Goal: Task Accomplishment & Management: Manage account settings

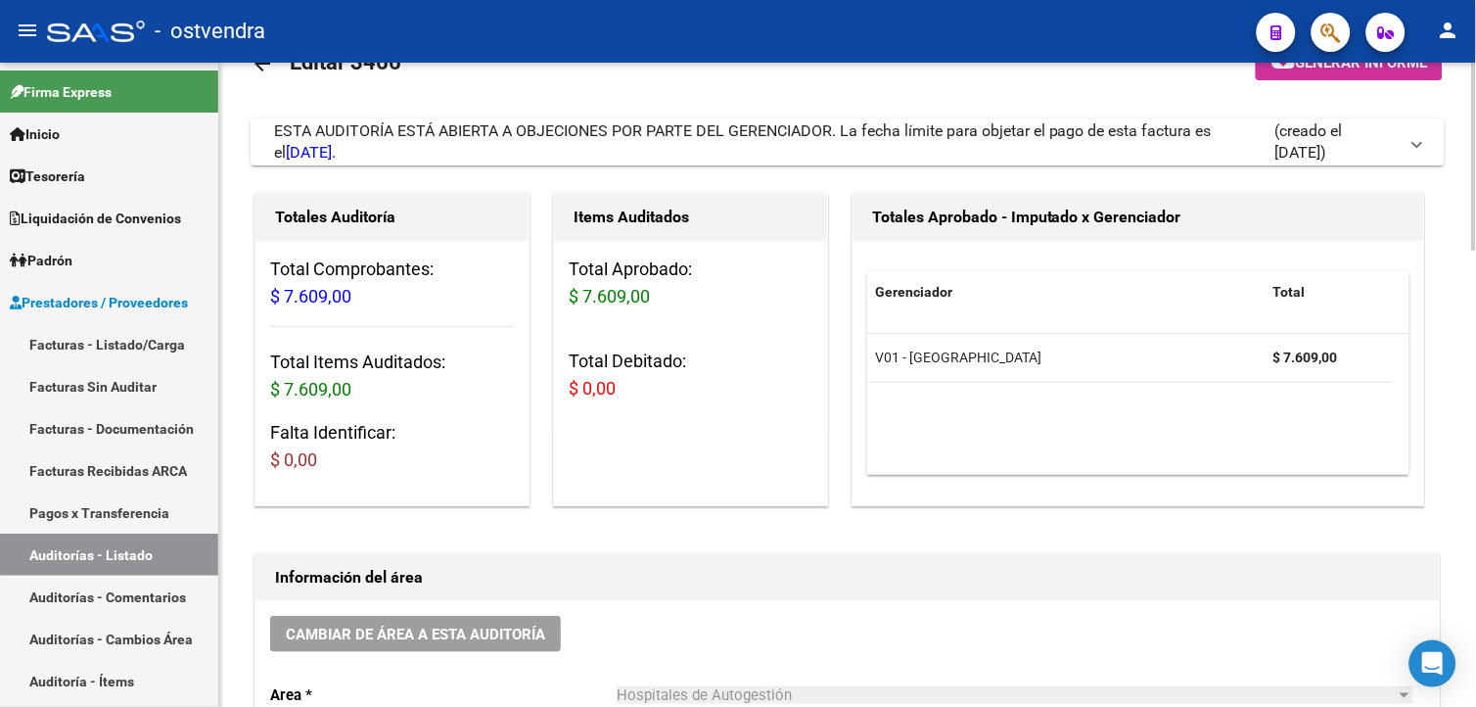
scroll to position [10, 0]
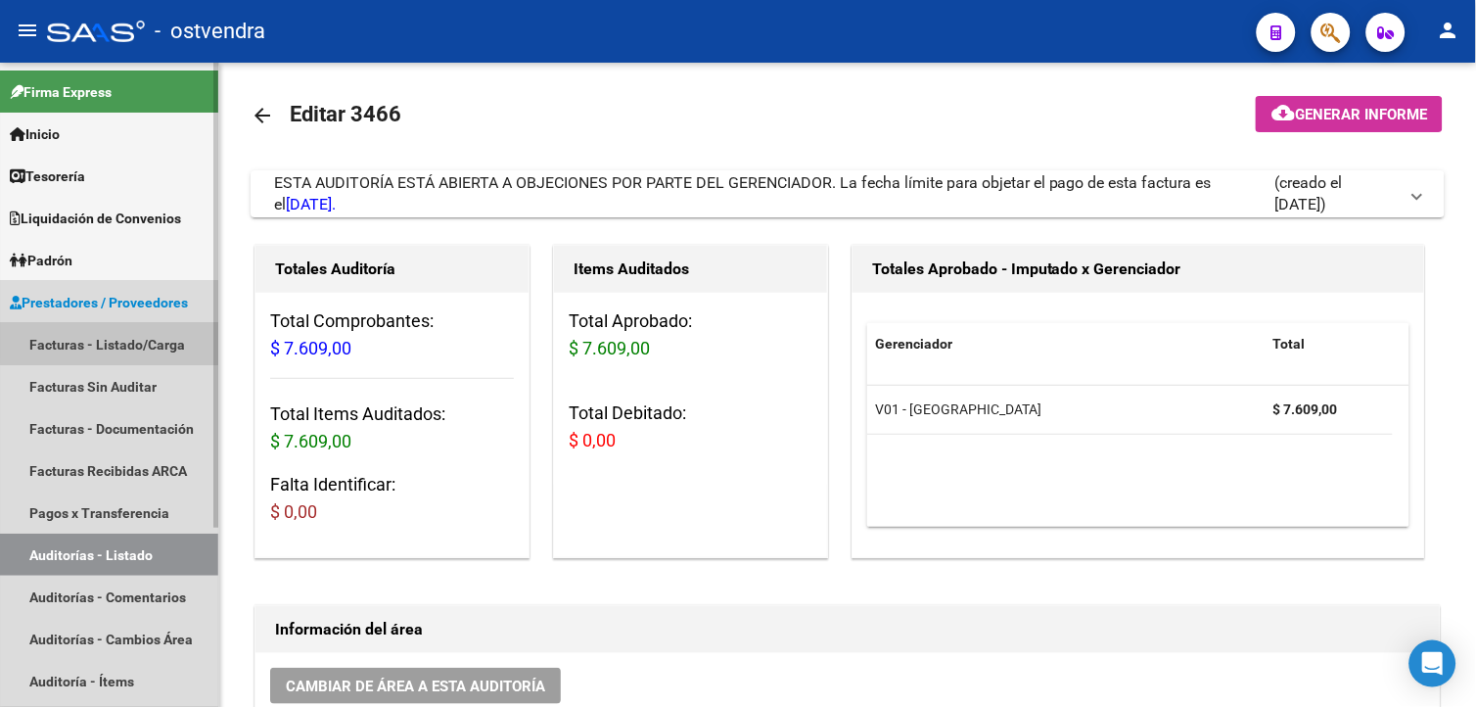
click at [183, 340] on link "Facturas - Listado/Carga" at bounding box center [109, 344] width 218 height 42
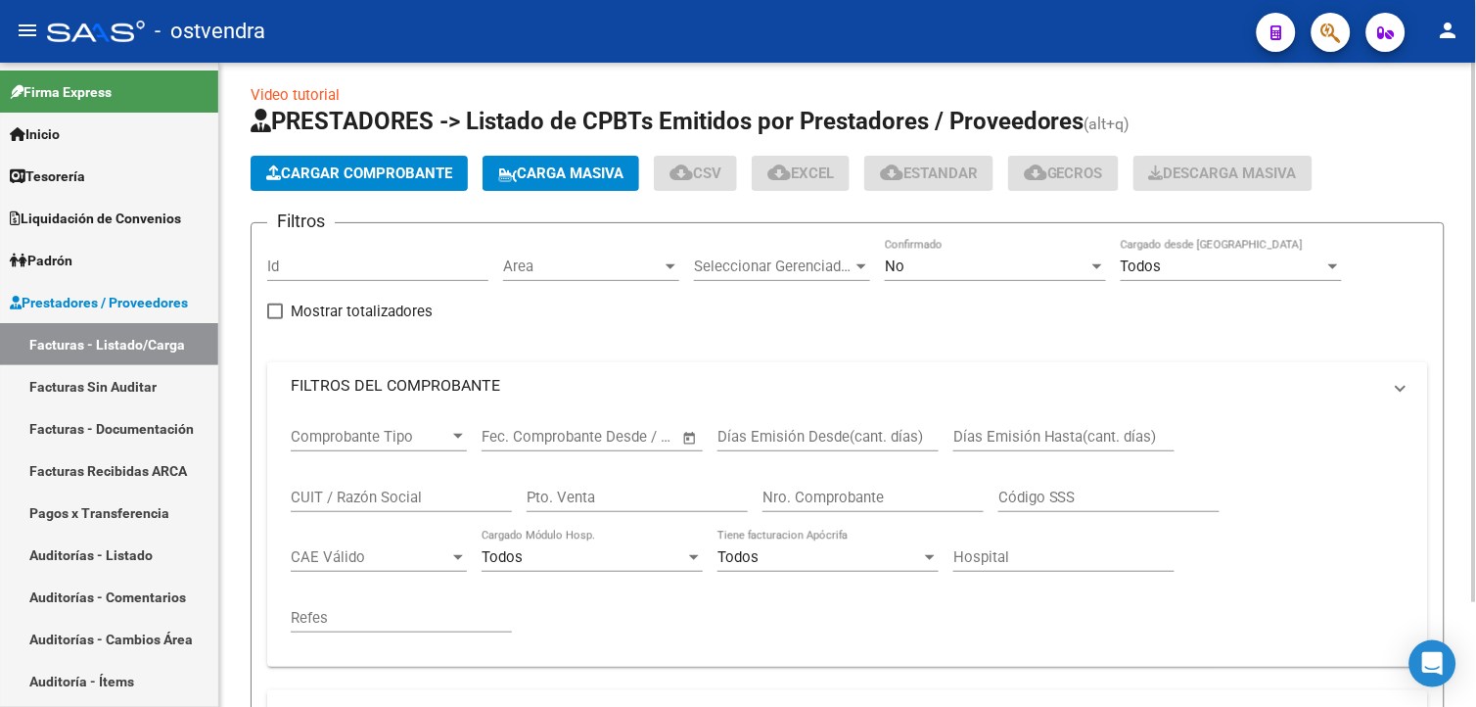
click at [337, 177] on span "Cargar Comprobante" at bounding box center [359, 173] width 186 height 18
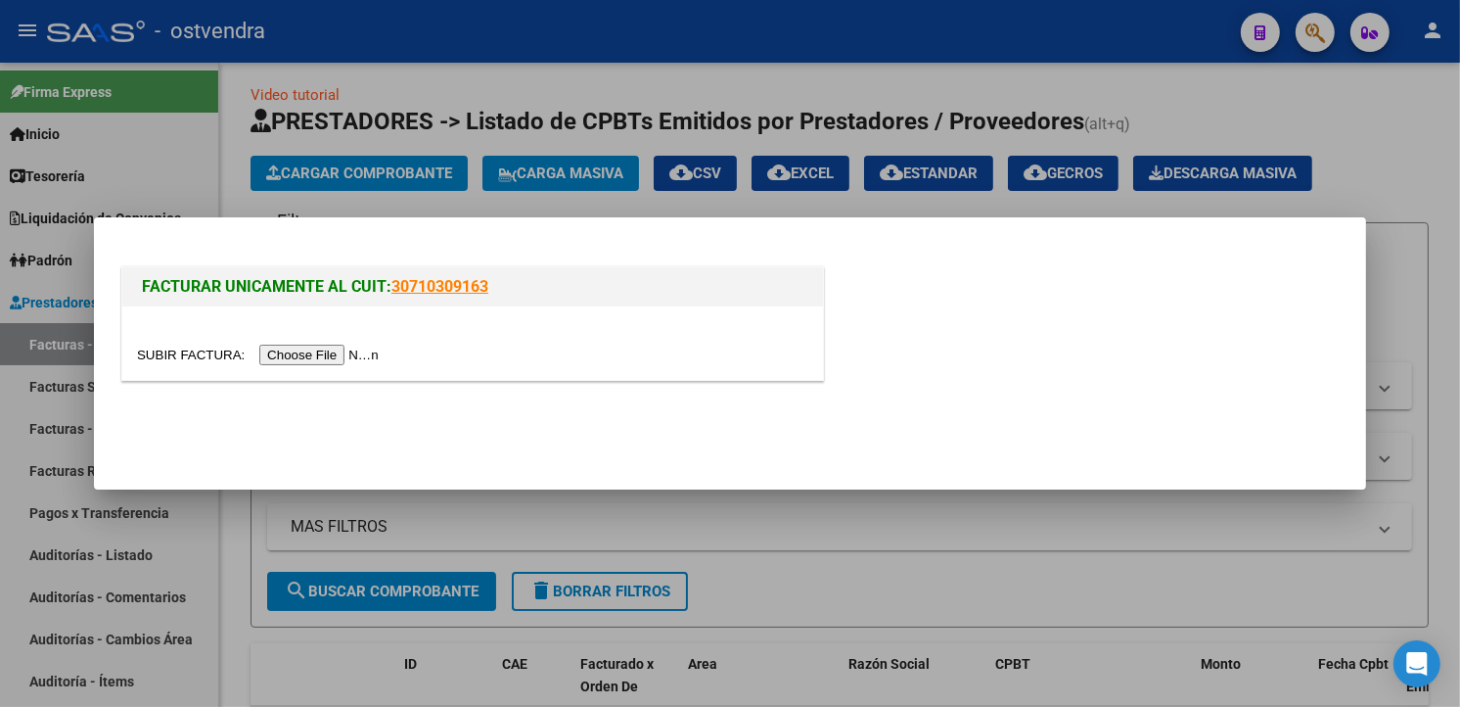
click at [304, 356] on input "file" at bounding box center [261, 354] width 248 height 21
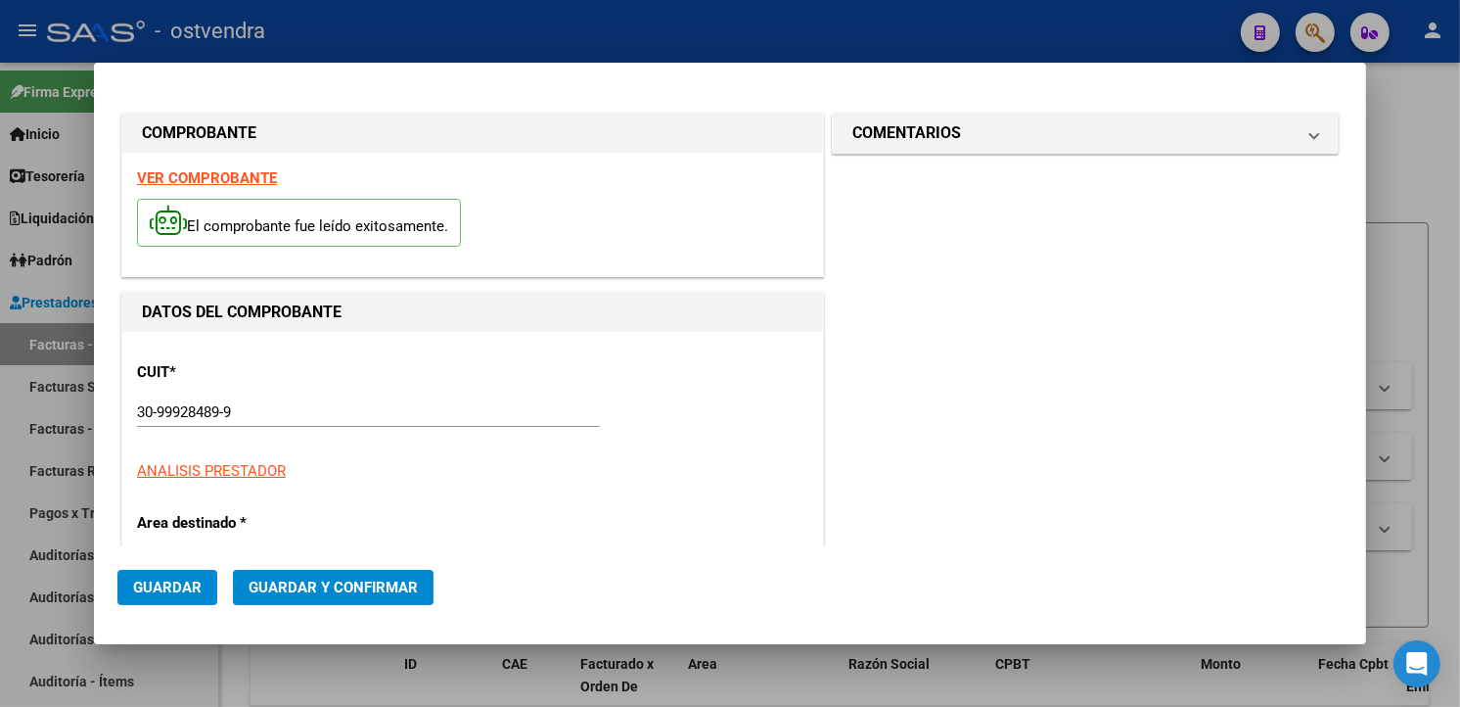
type input "1492"
type input "$ 1.010.841,00"
type input "2025-10-01"
type input "2025-11-30"
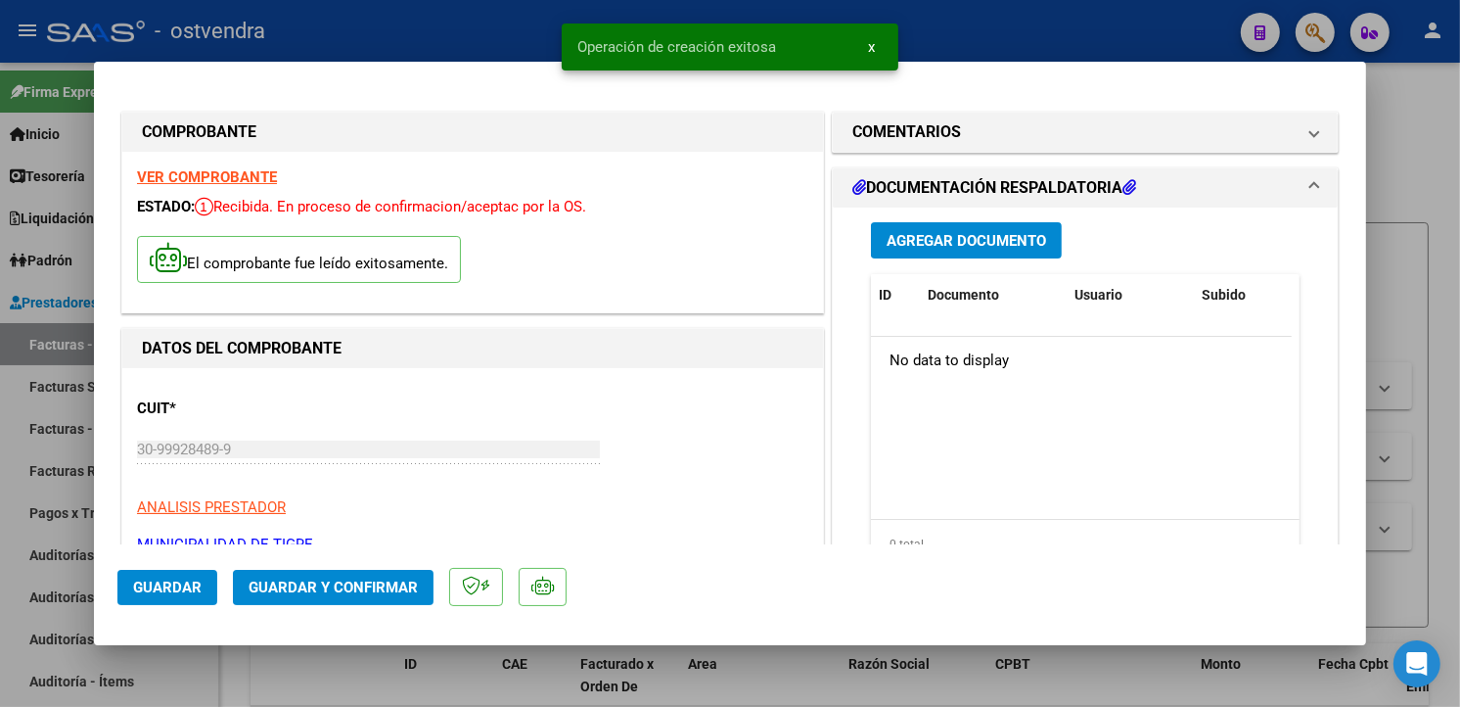
click at [874, 241] on button "Agregar Documento" at bounding box center [966, 240] width 191 height 36
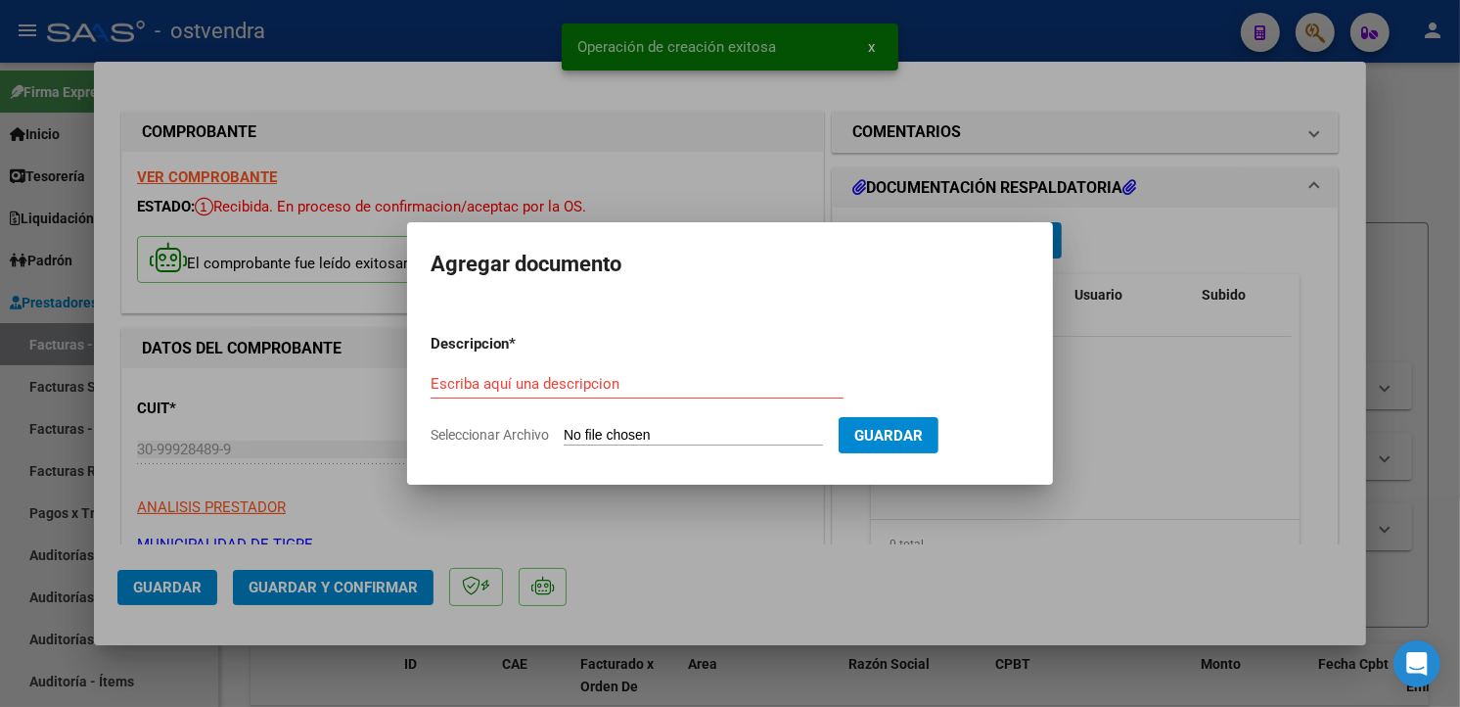
click at [703, 440] on input "Seleccionar Archivo" at bounding box center [693, 436] width 259 height 19
type input "C:\fakepath\dc resp 1492.pdf"
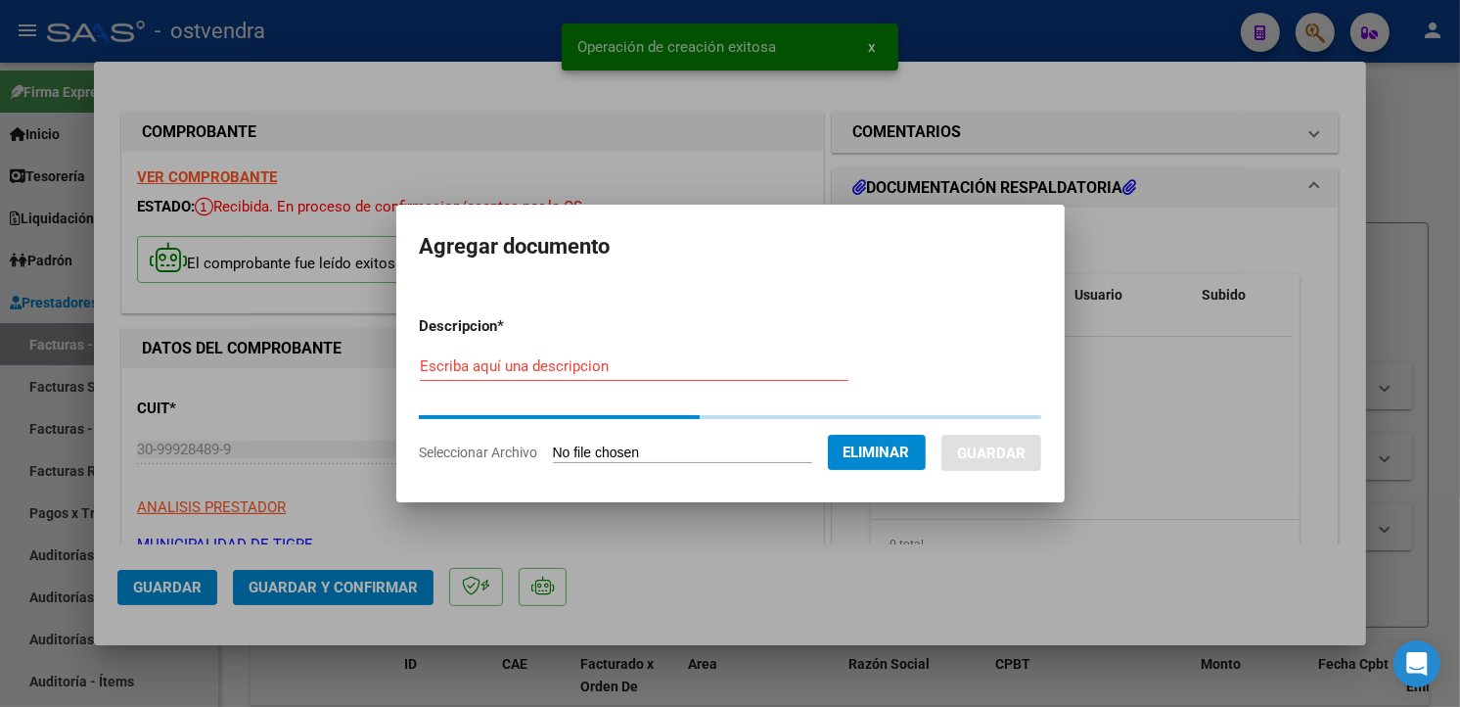
click at [663, 348] on form "Descripcion * Escriba aquí una descripcion Seleccionar Archivo Eliminar Guardar" at bounding box center [730, 389] width 621 height 178
click at [663, 351] on div "Escriba aquí una descripcion" at bounding box center [634, 365] width 429 height 29
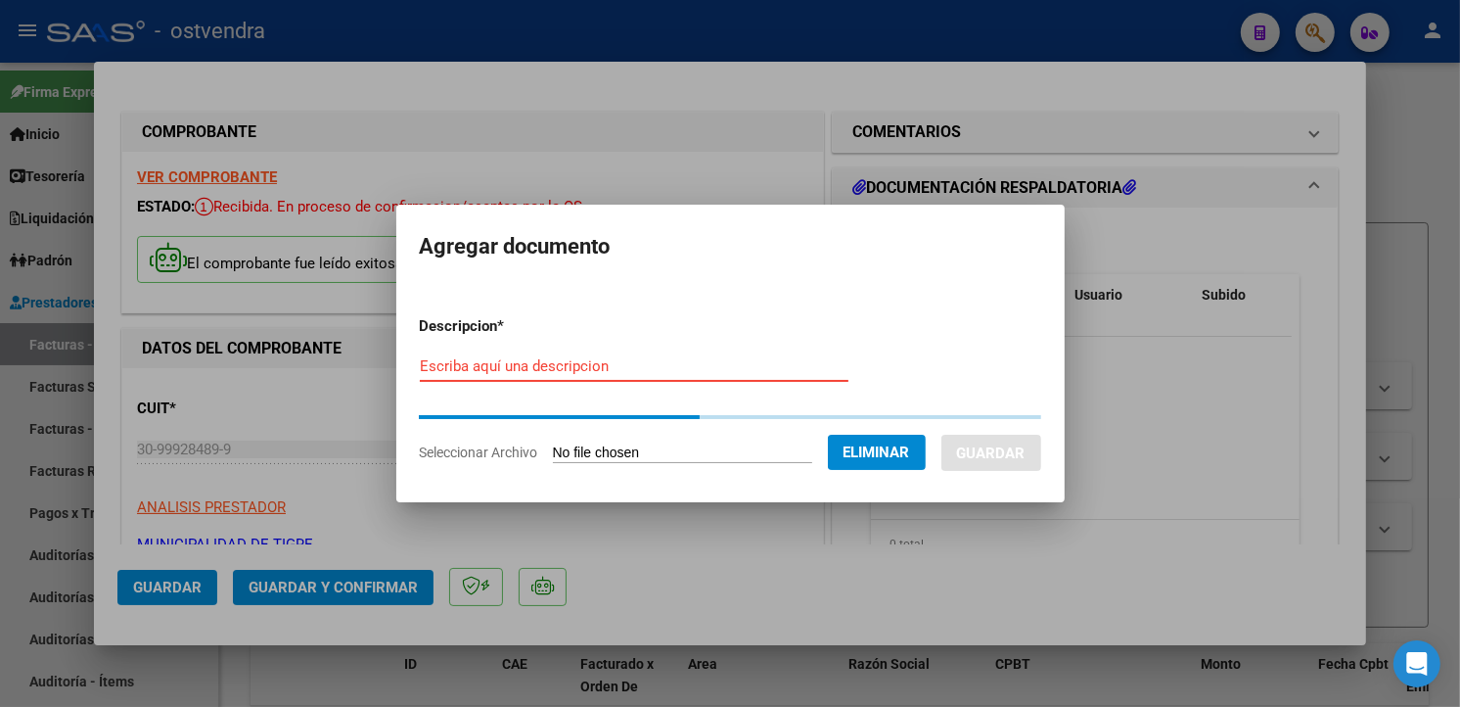
type input "a"
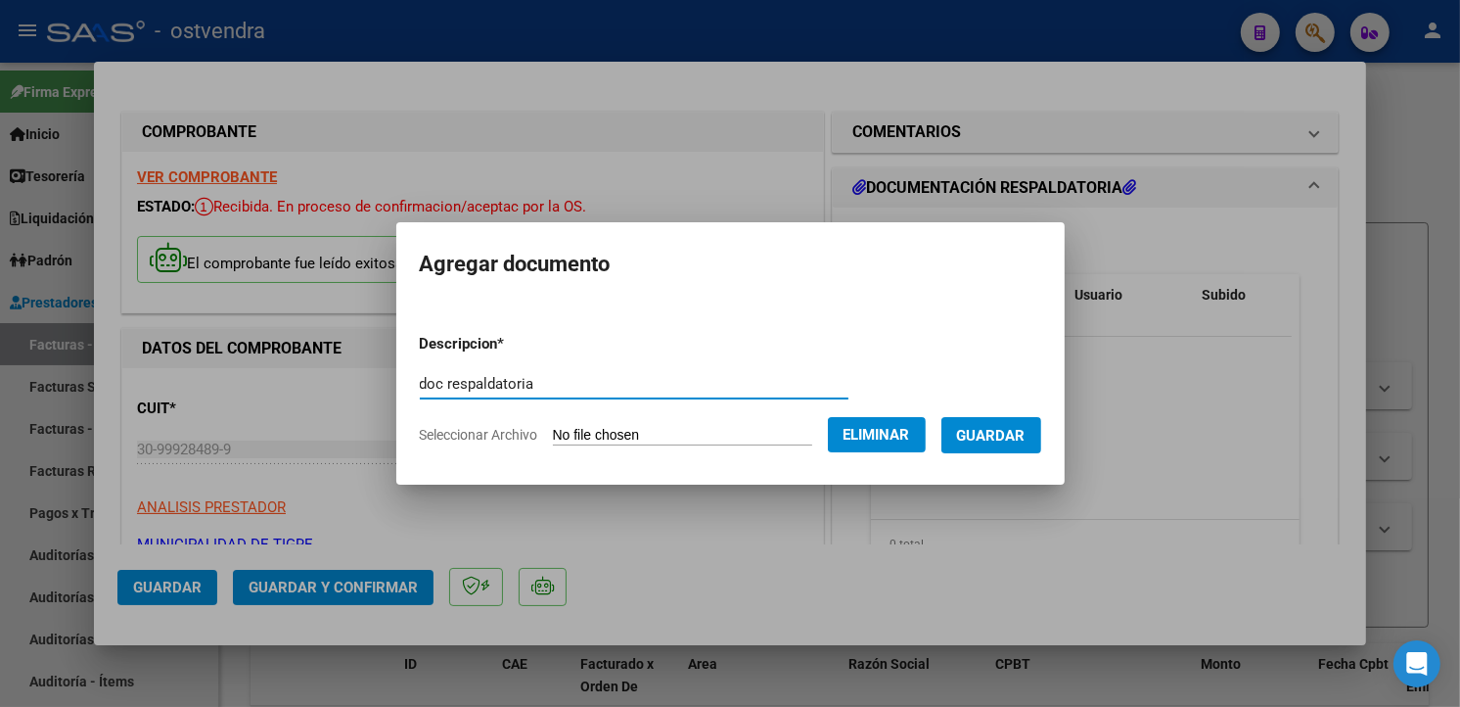
type input "doc respaldatoria"
click at [984, 427] on span "Guardar" at bounding box center [991, 436] width 69 height 18
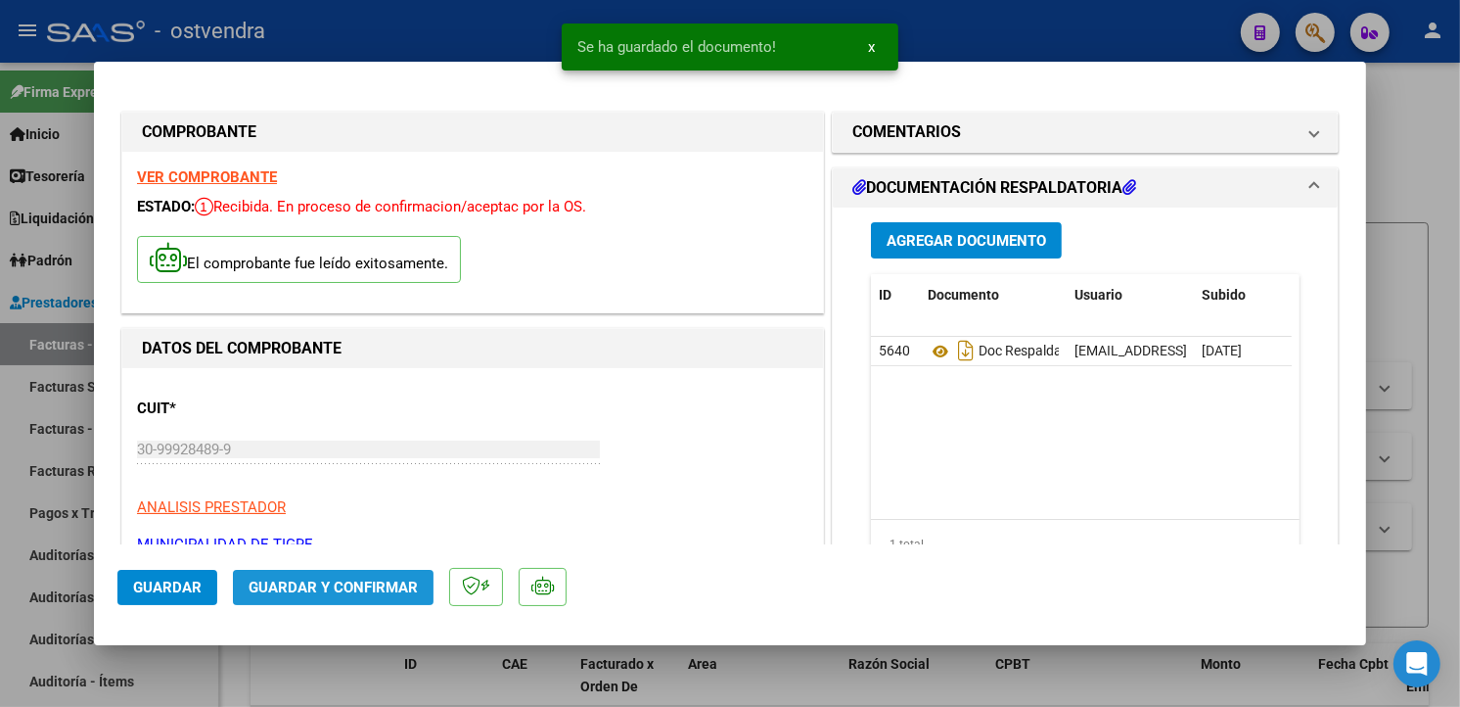
click at [391, 601] on button "Guardar y Confirmar" at bounding box center [333, 587] width 201 height 35
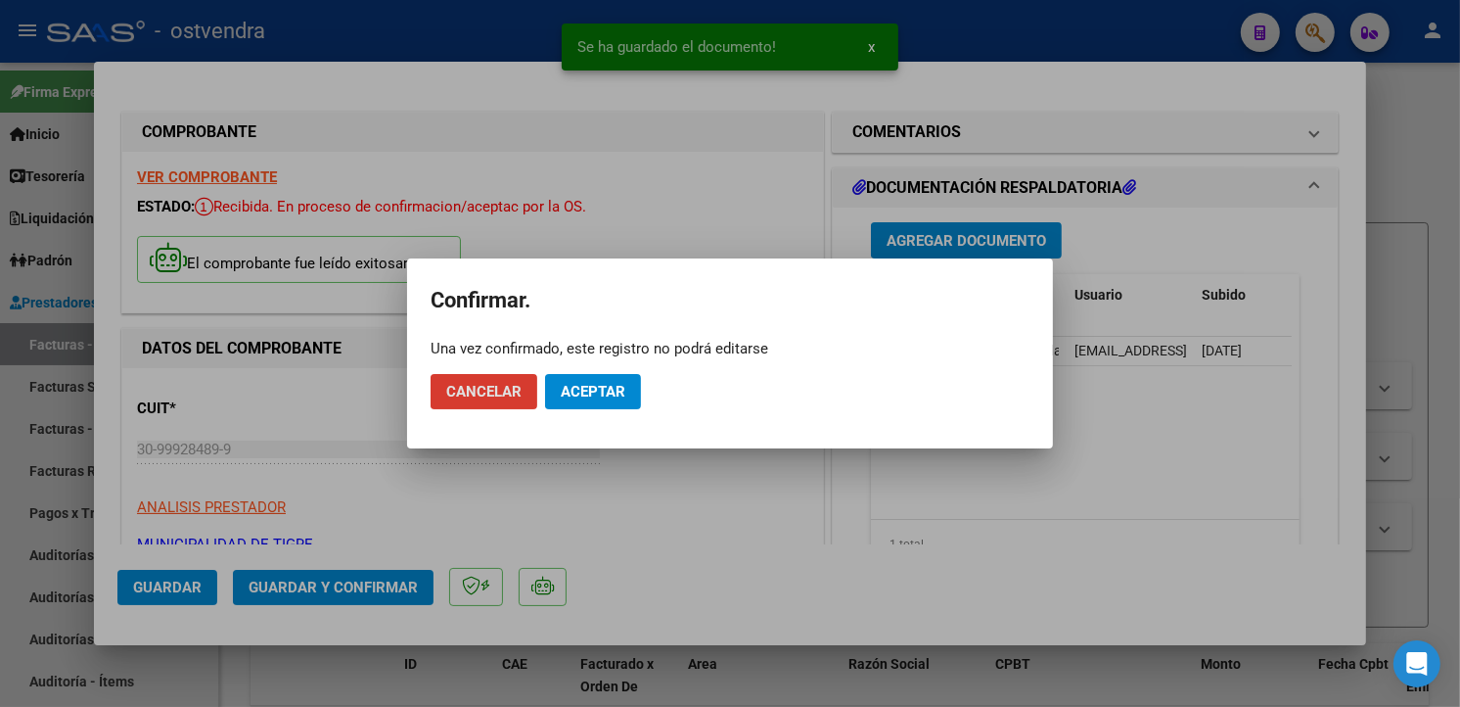
click at [644, 393] on mat-dialog-actions "Cancelar Aceptar" at bounding box center [730, 391] width 599 height 67
click at [639, 393] on button "Aceptar" at bounding box center [593, 391] width 96 height 35
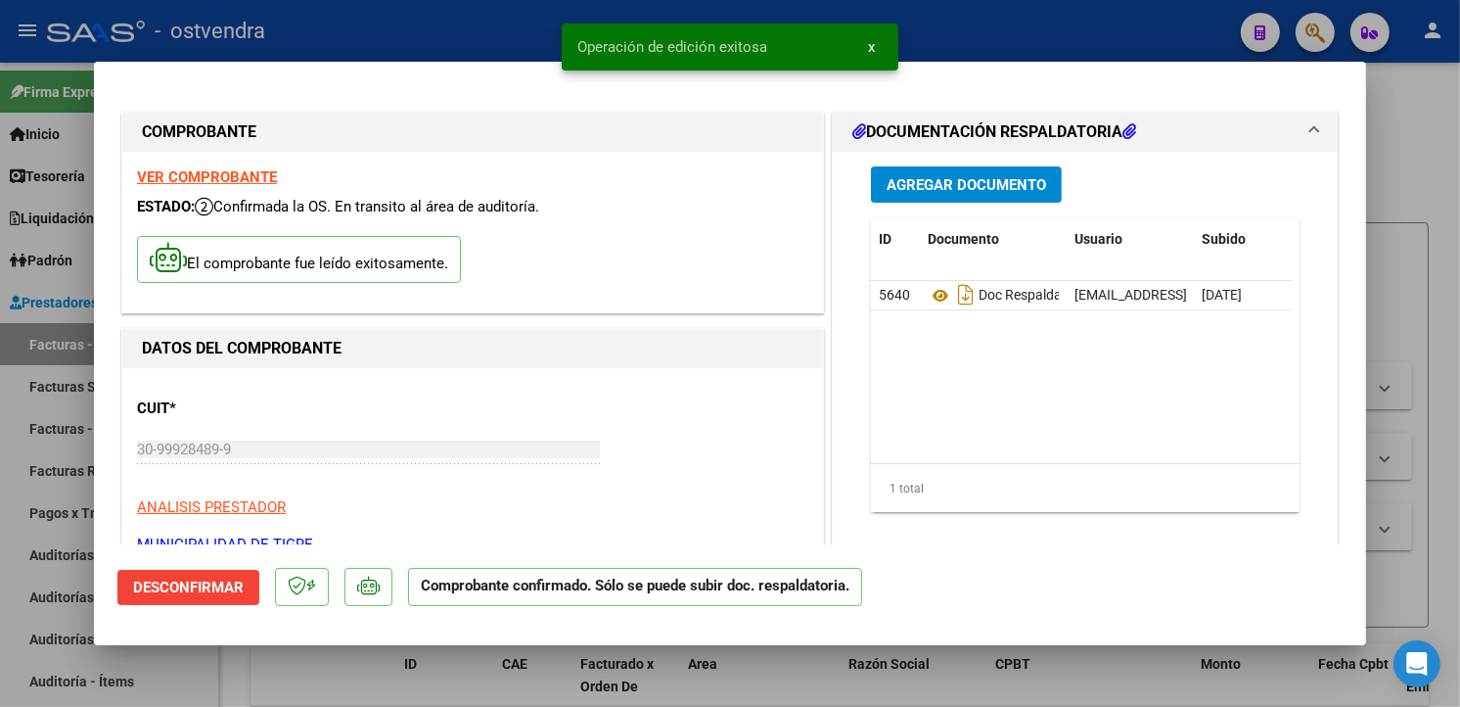
click at [45, 376] on div at bounding box center [730, 353] width 1460 height 707
type input "$ 0,00"
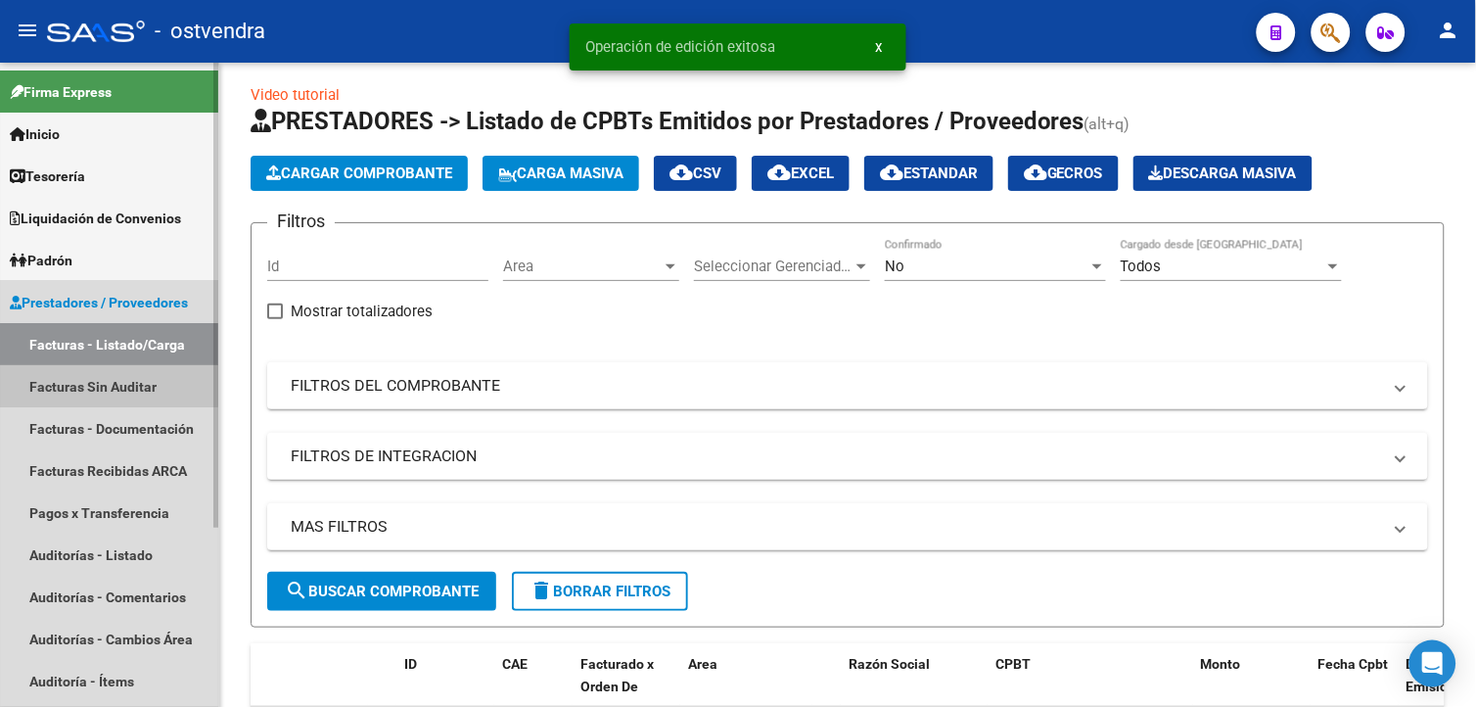
click at [46, 376] on link "Facturas Sin Auditar" at bounding box center [109, 386] width 218 height 42
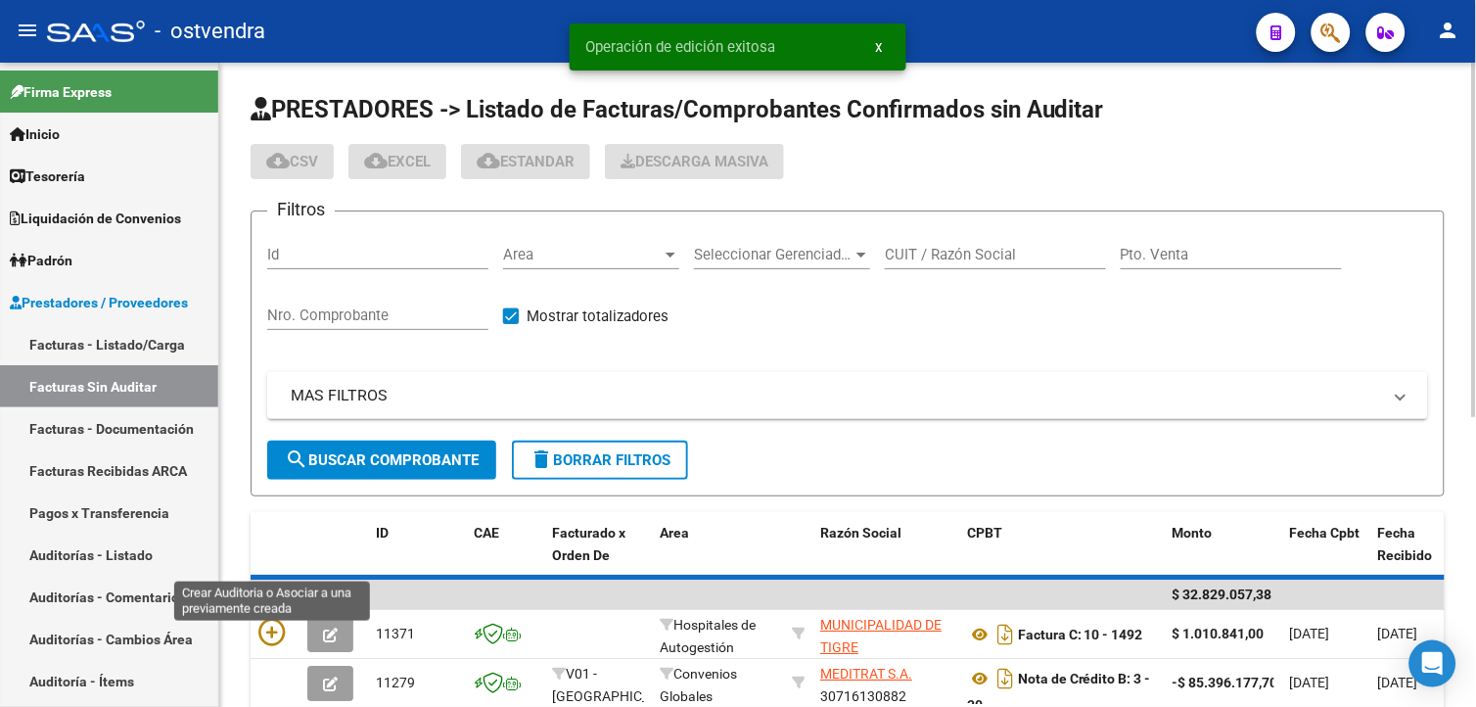
click at [286, 618] on icon at bounding box center [271, 631] width 27 height 27
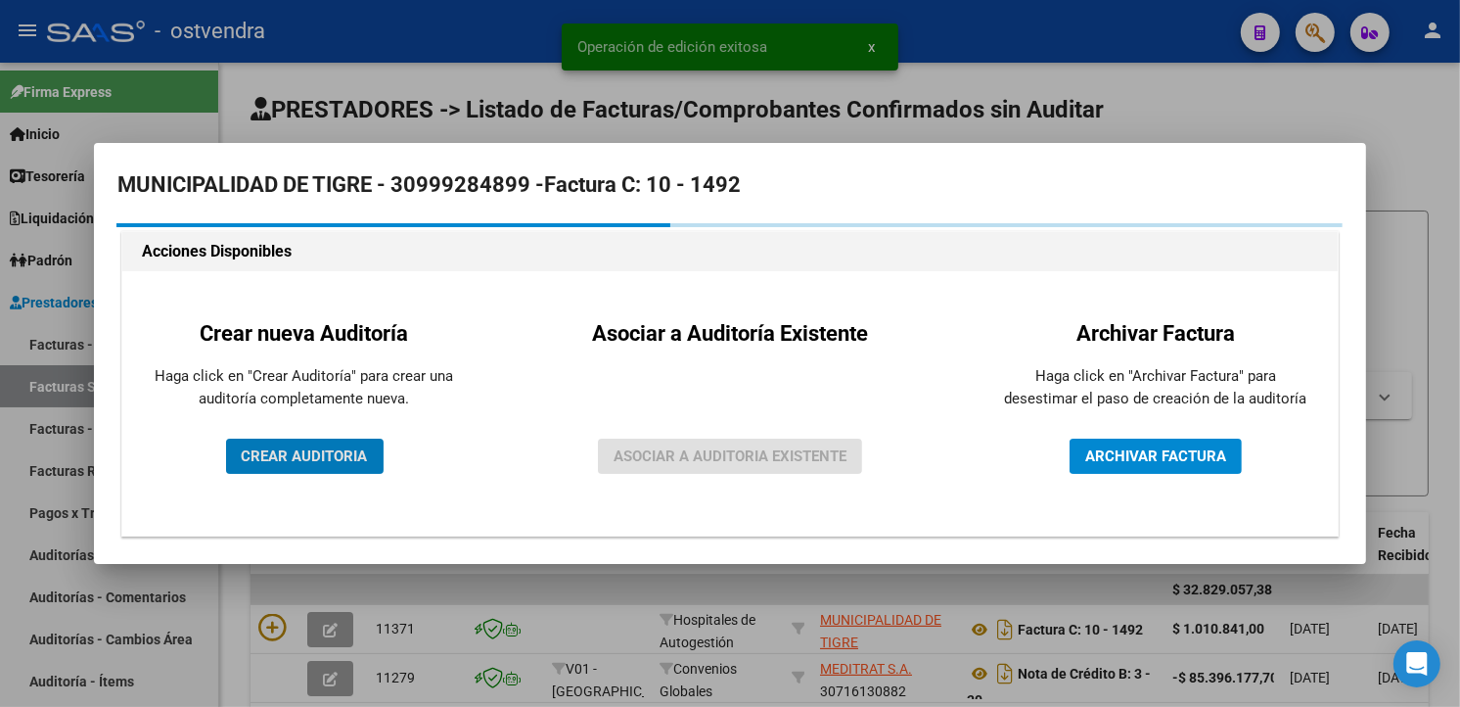
click at [356, 462] on span "CREAR AUDITORIA" at bounding box center [305, 456] width 126 height 18
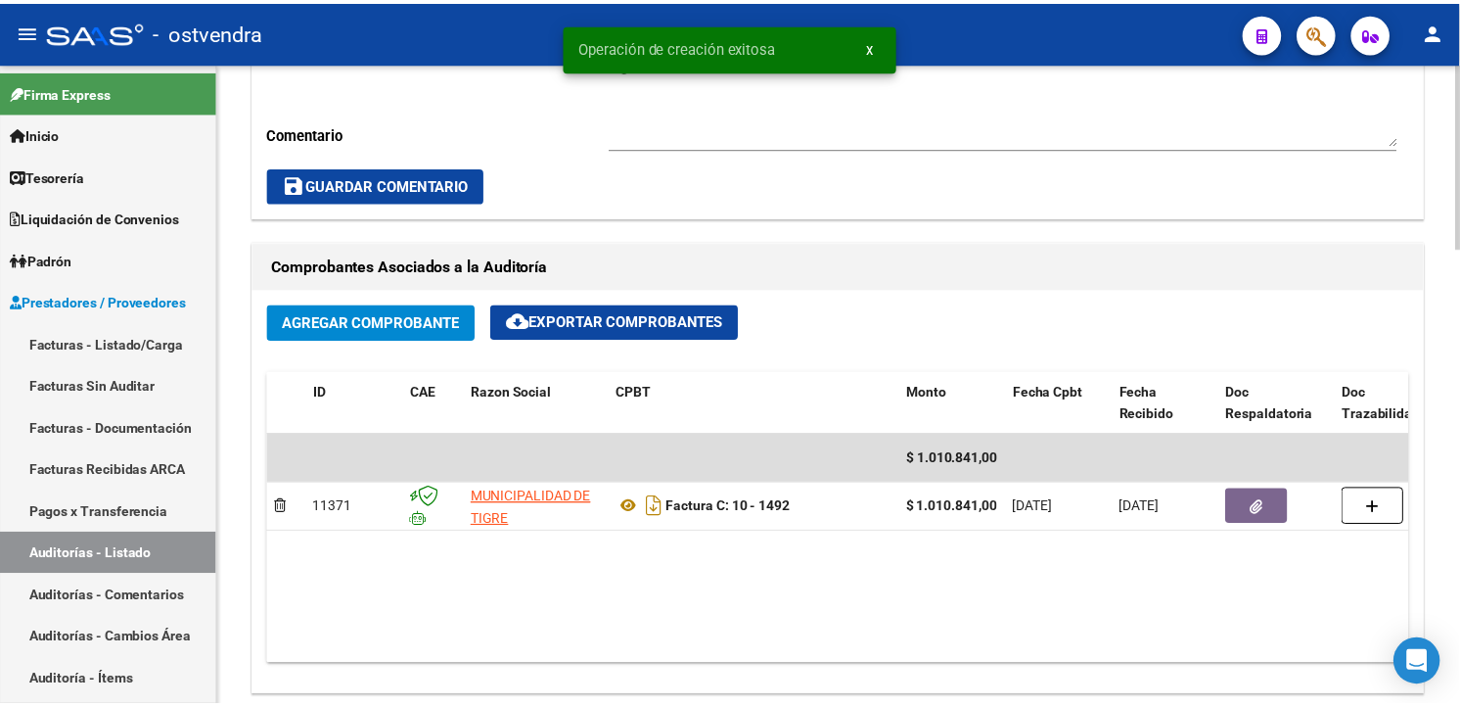
scroll to position [1341, 0]
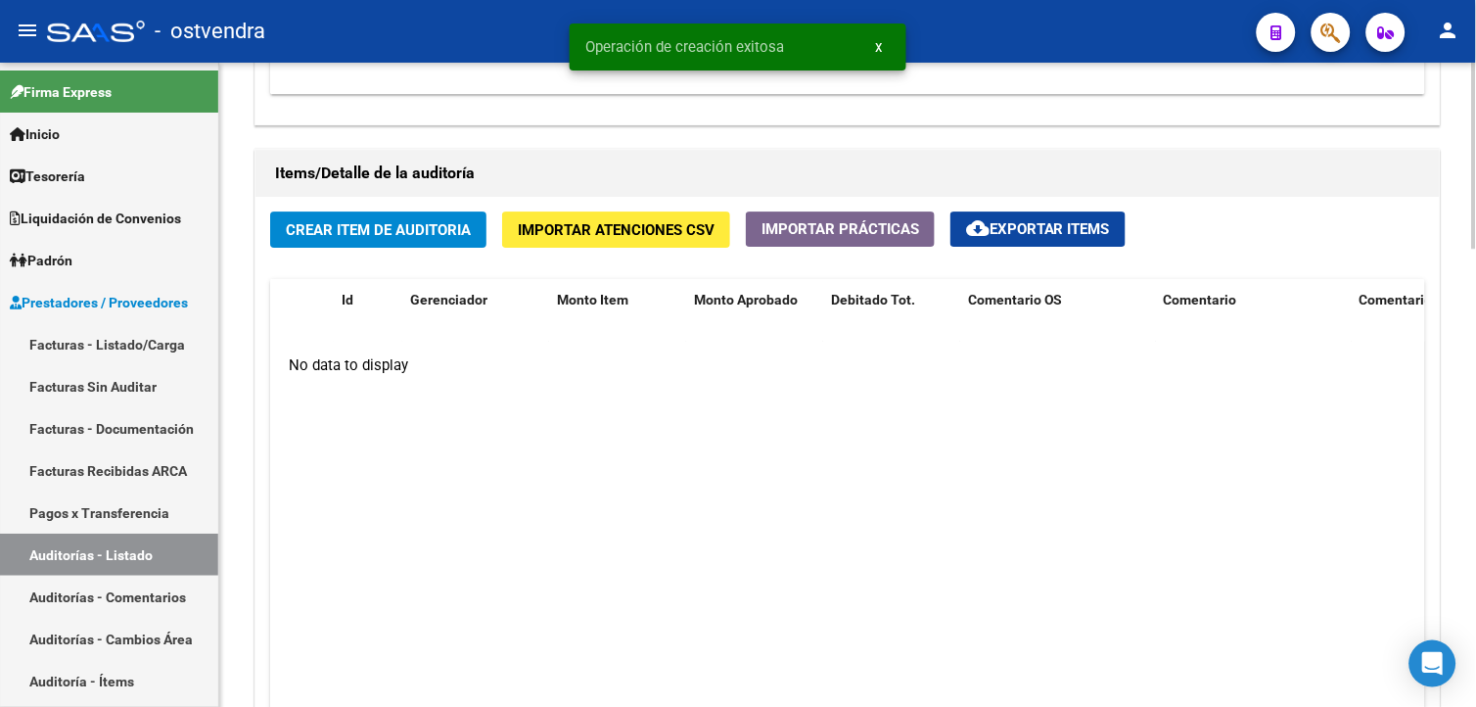
click at [1475, 574] on html "menu - ostvendra person Firma Express Inicio Calendario SSS Instructivos Contac…" at bounding box center [738, 353] width 1476 height 707
click at [404, 252] on div "Crear Item de Auditoria Importar Atenciones CSV Importar Prácticas cloud_downlo…" at bounding box center [847, 500] width 1184 height 607
click at [408, 228] on span "Crear Item de Auditoria" at bounding box center [378, 230] width 185 height 18
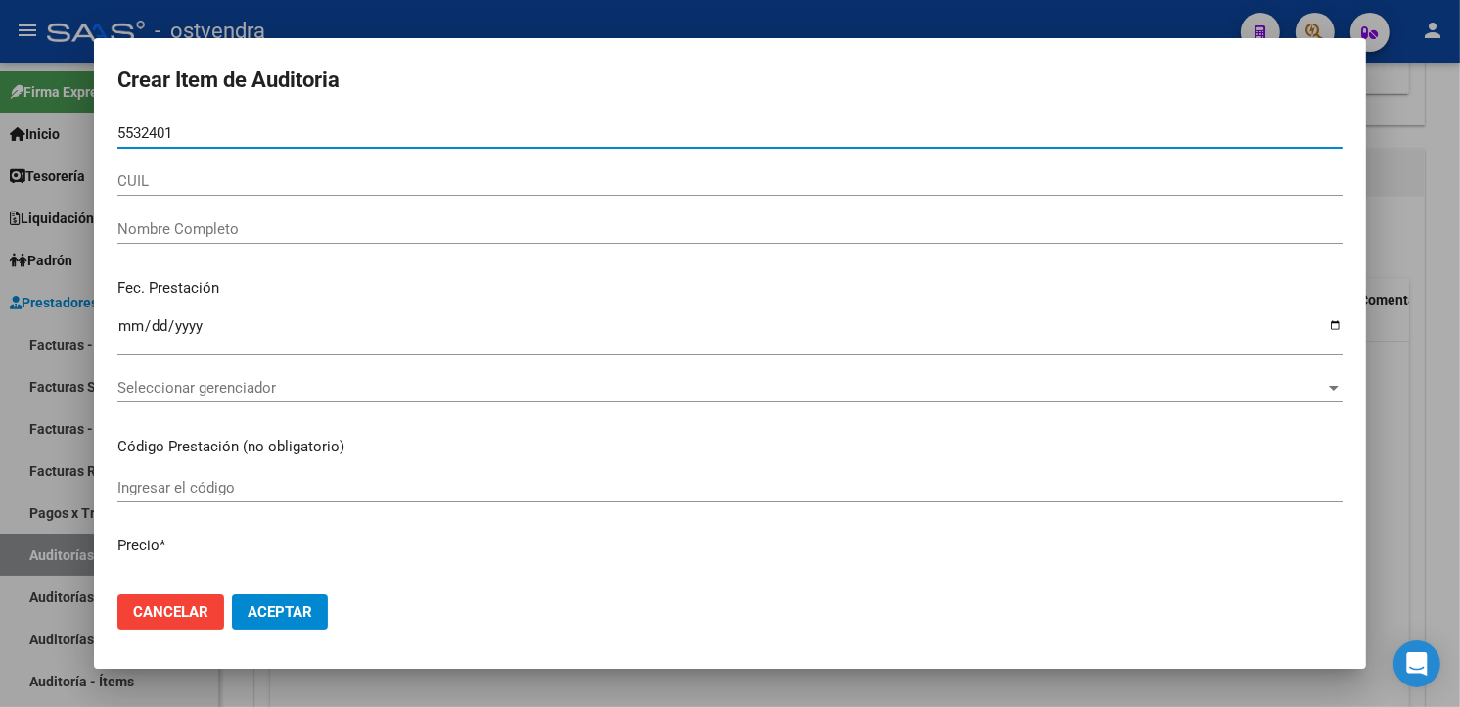
type input "55324015"
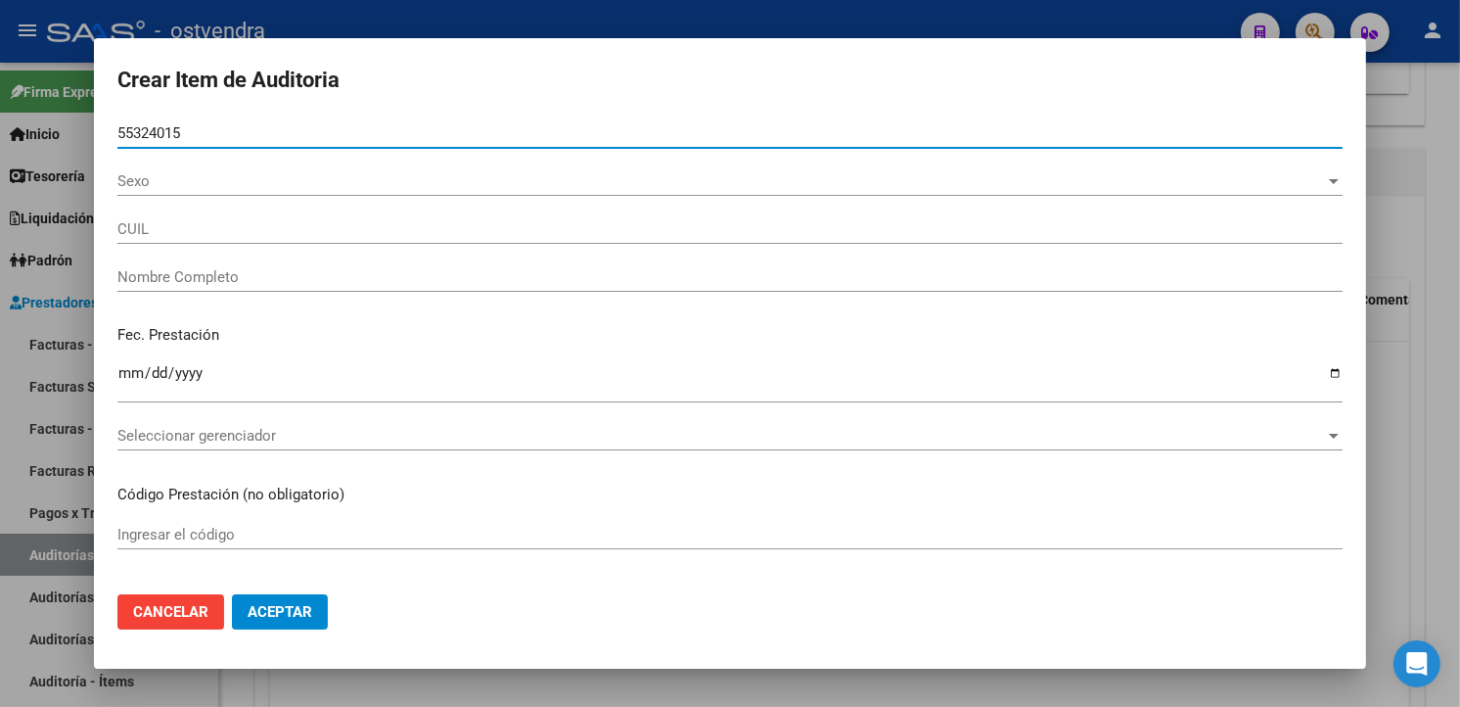
type input "27553240153"
type input "GOMEZ , MARTINA JAZMIN"
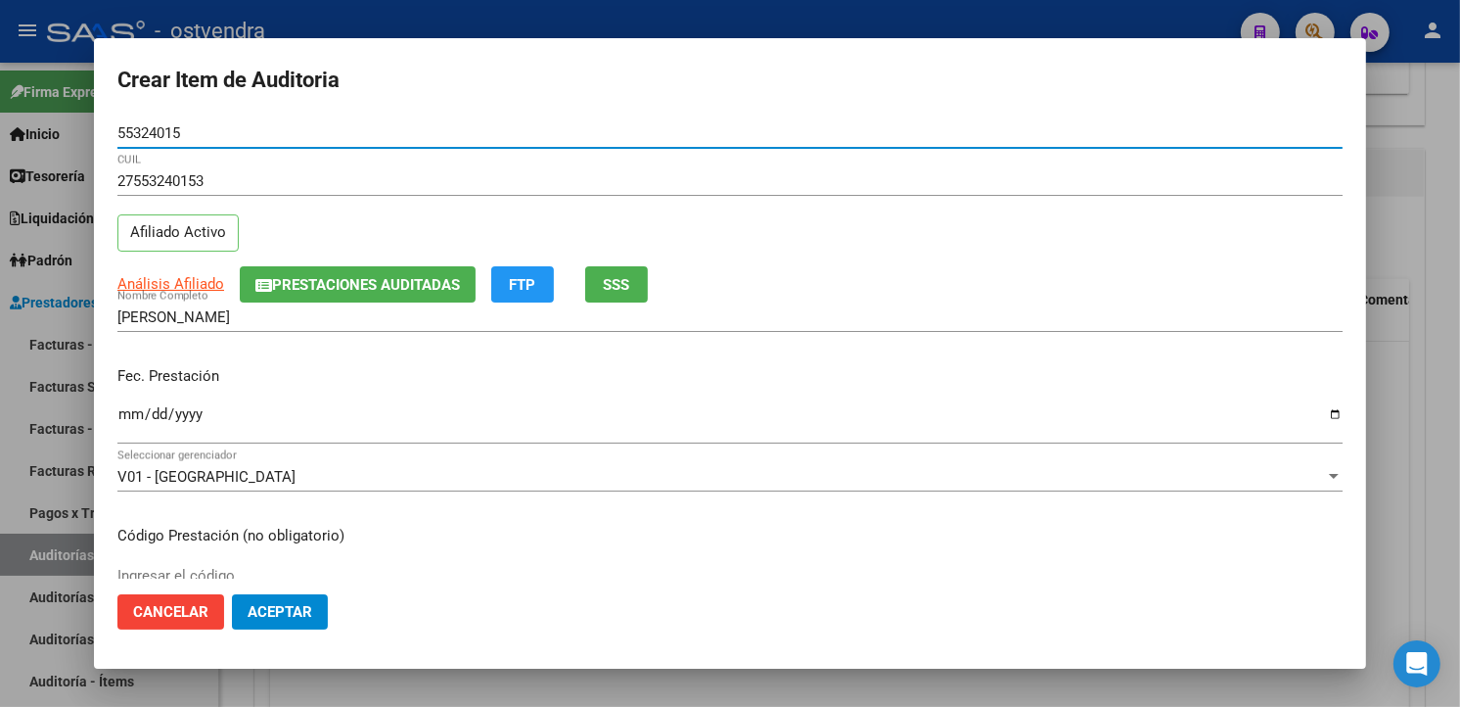
type input "55324015"
click at [128, 406] on input "Ingresar la fecha" at bounding box center [729, 421] width 1225 height 31
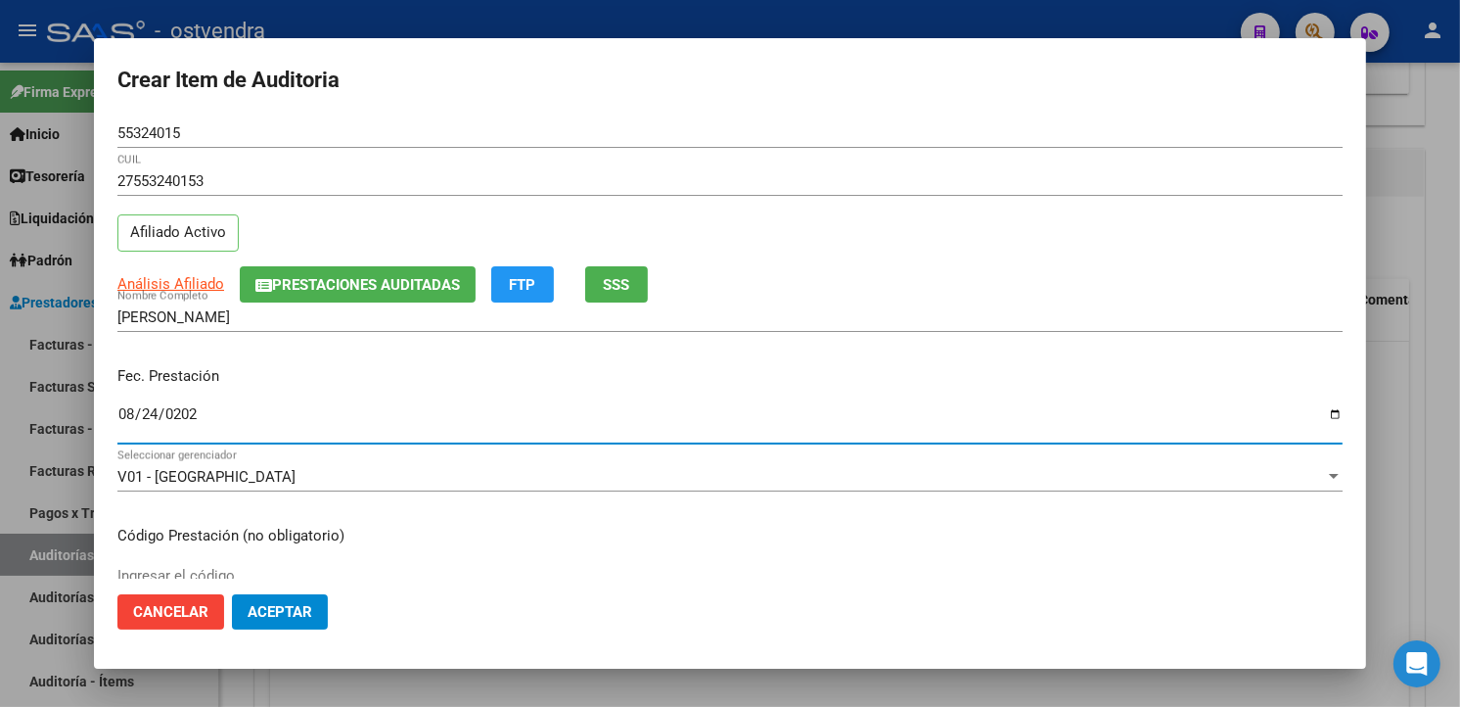
type input "2025-08-24"
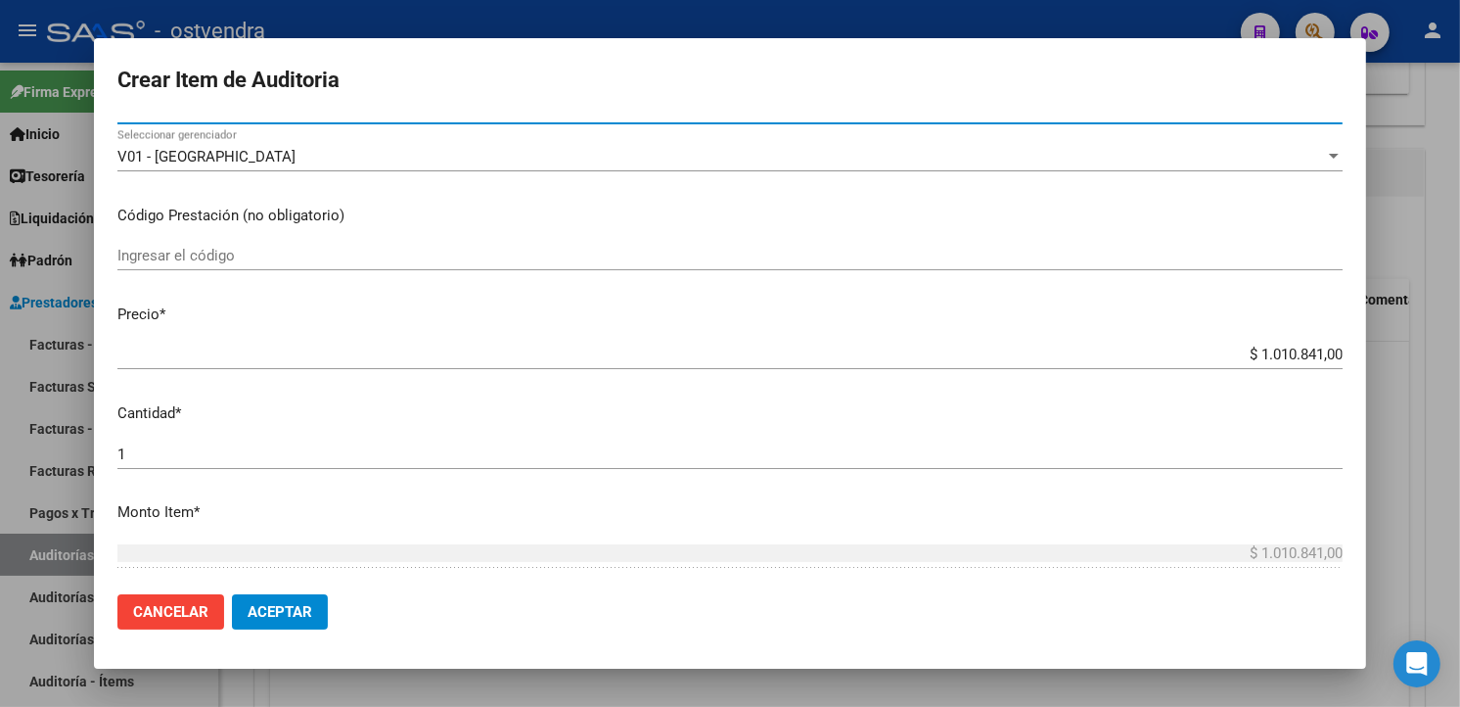
scroll to position [435, 0]
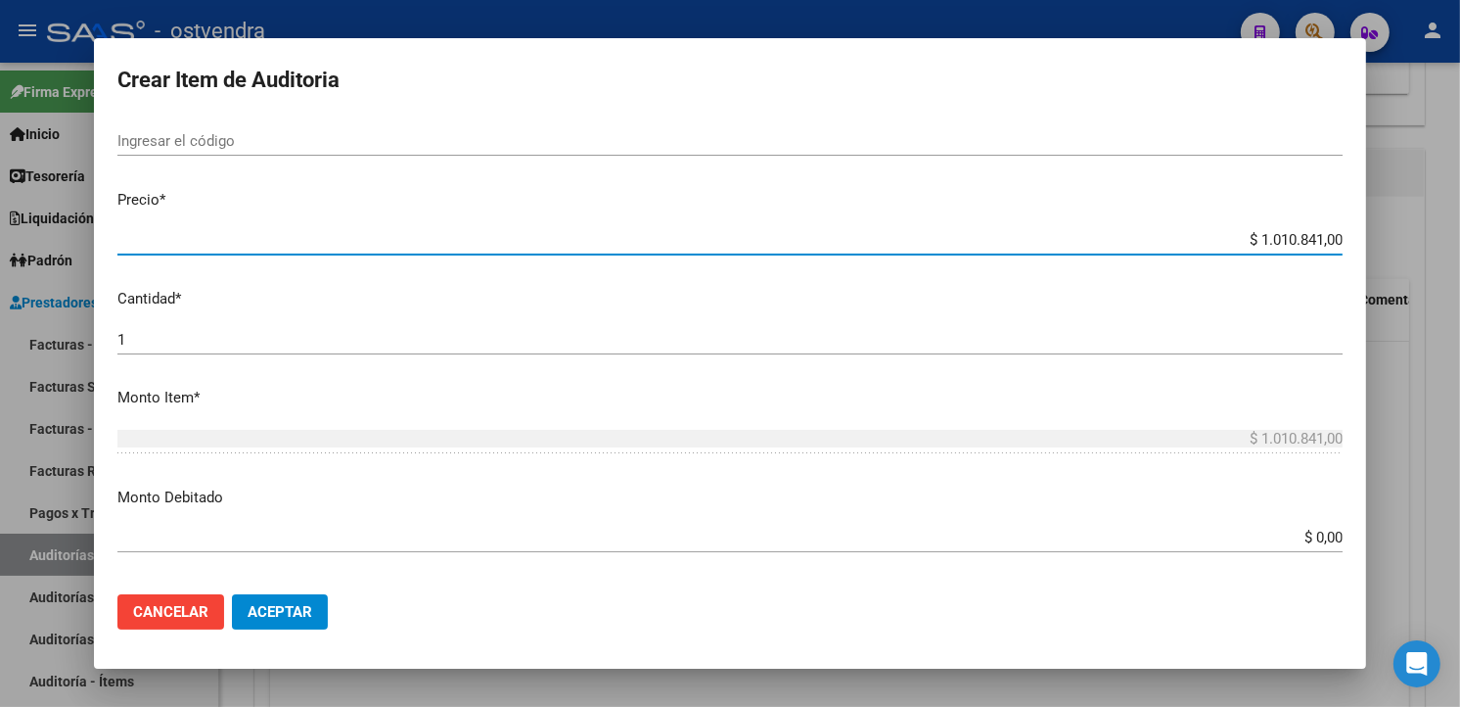
drag, startPoint x: 1322, startPoint y: 238, endPoint x: 1305, endPoint y: 235, distance: 17.9
click at [1305, 235] on input "$ 1.010.841,00" at bounding box center [729, 240] width 1225 height 18
drag, startPoint x: 1324, startPoint y: 239, endPoint x: 1246, endPoint y: 233, distance: 78.5
click at [1246, 233] on input "$ 1.010.841,00" at bounding box center [729, 240] width 1225 height 18
type input "$ 0,02"
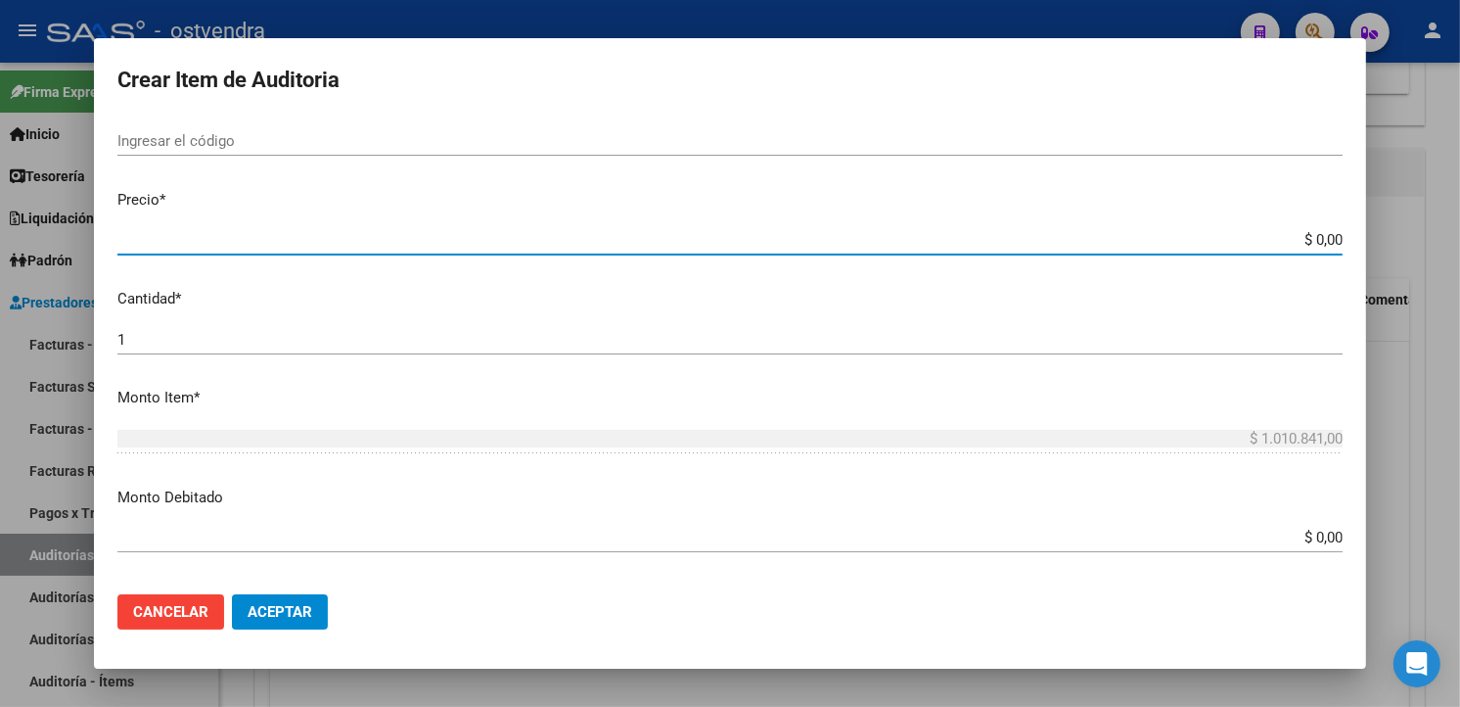
type input "$ 0,02"
type input "$ 0,24"
type input "$ 2,44"
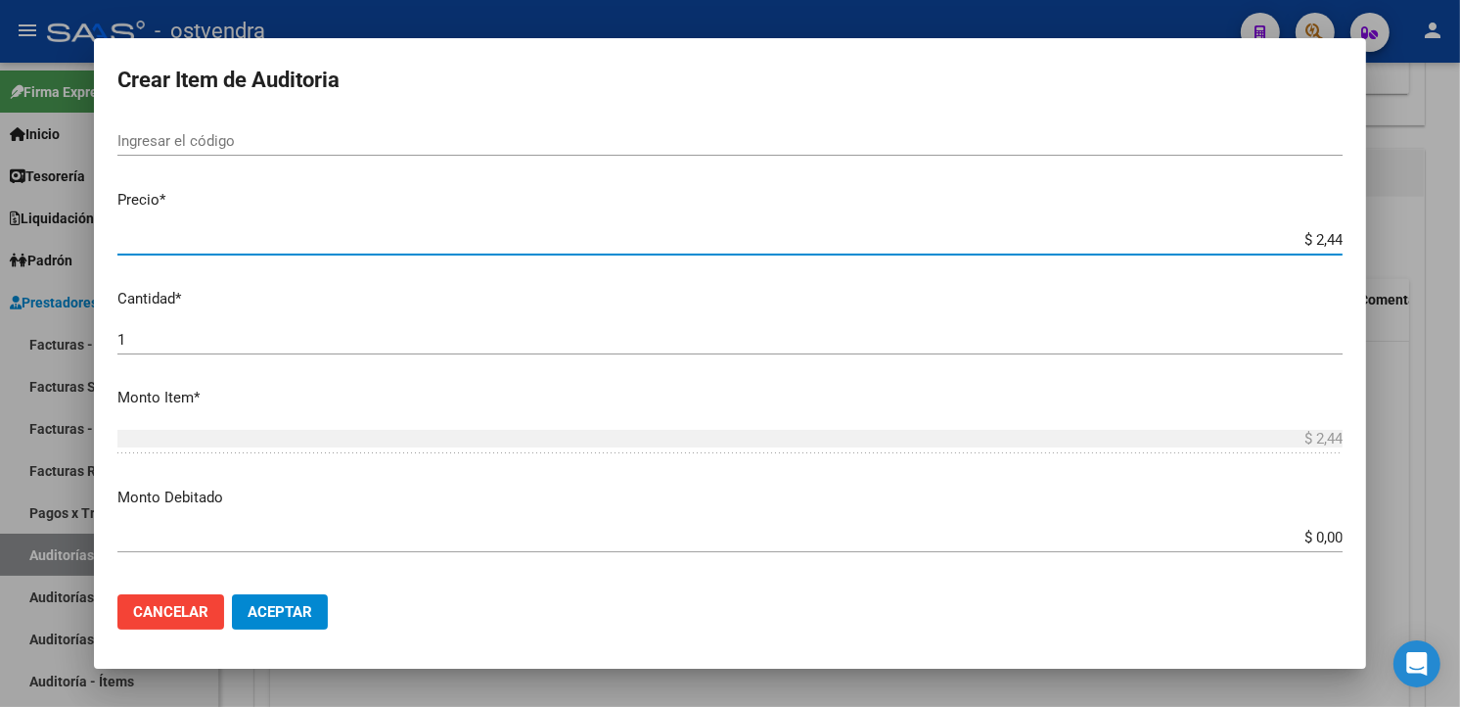
type input "$ 24,46"
type input "$ 244,69"
type input "$ 2.446,97"
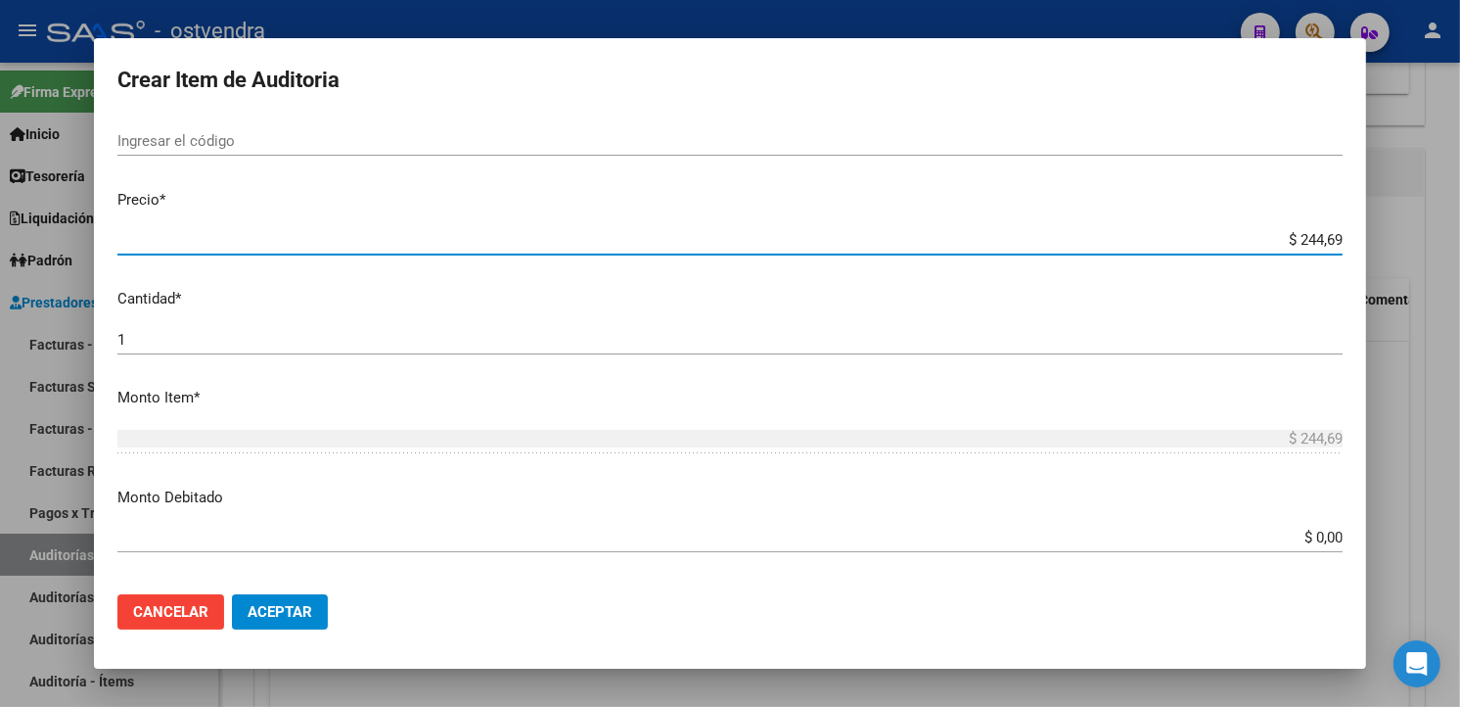
type input "$ 2.446,97"
type input "$ 24.469,70"
type input "$ 244.697,00"
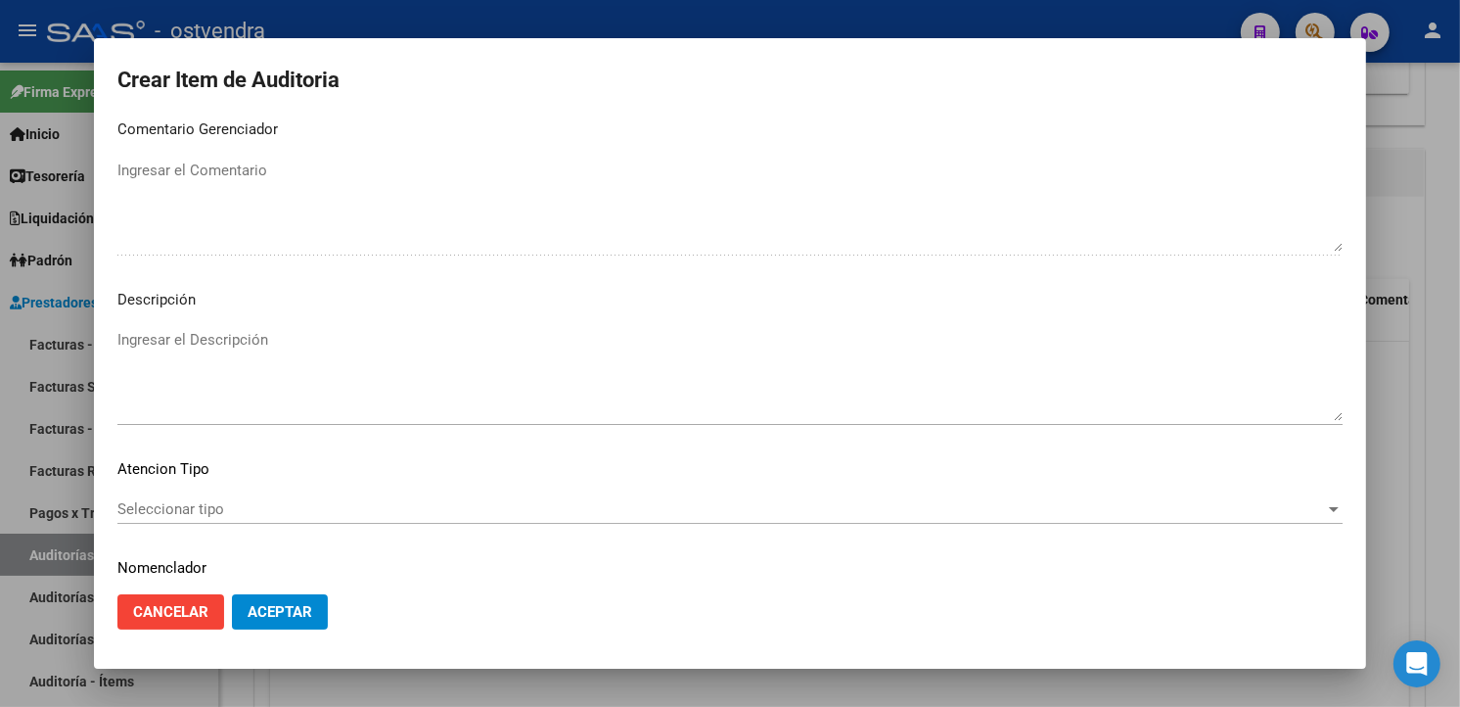
scroll to position [1303, 0]
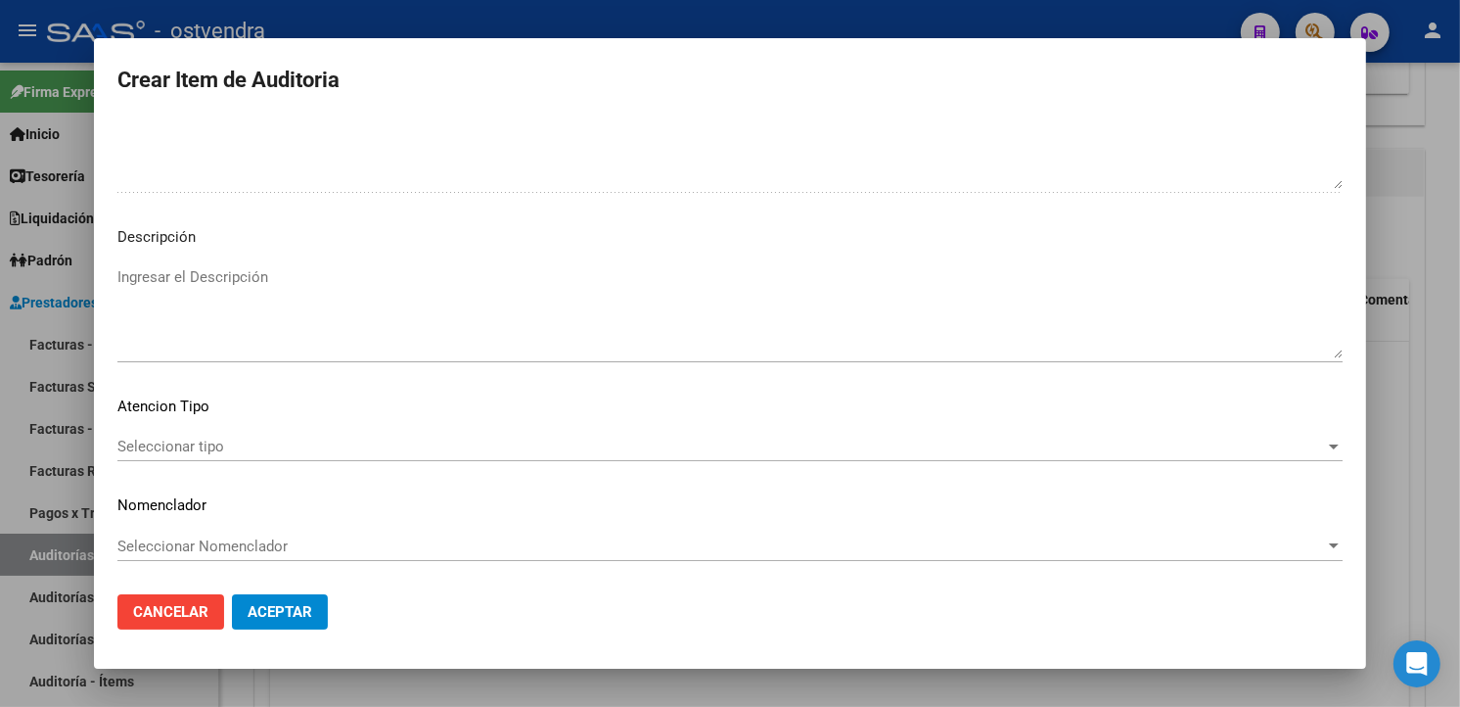
drag, startPoint x: 1019, startPoint y: 370, endPoint x: 1012, endPoint y: 334, distance: 36.9
click at [1018, 368] on div "Ingresar el Descripción" at bounding box center [729, 321] width 1225 height 118
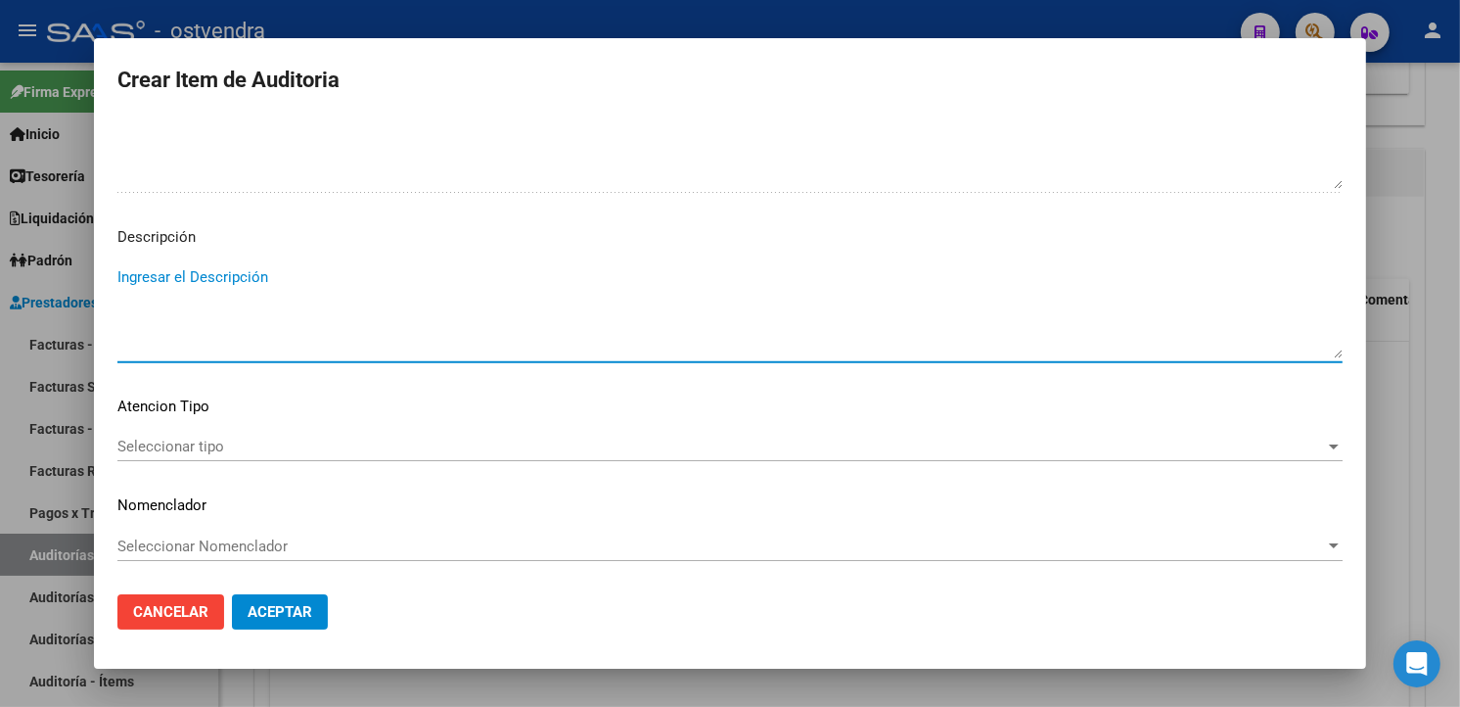
click at [1012, 334] on textarea "Ingresar el Descripción" at bounding box center [729, 312] width 1225 height 92
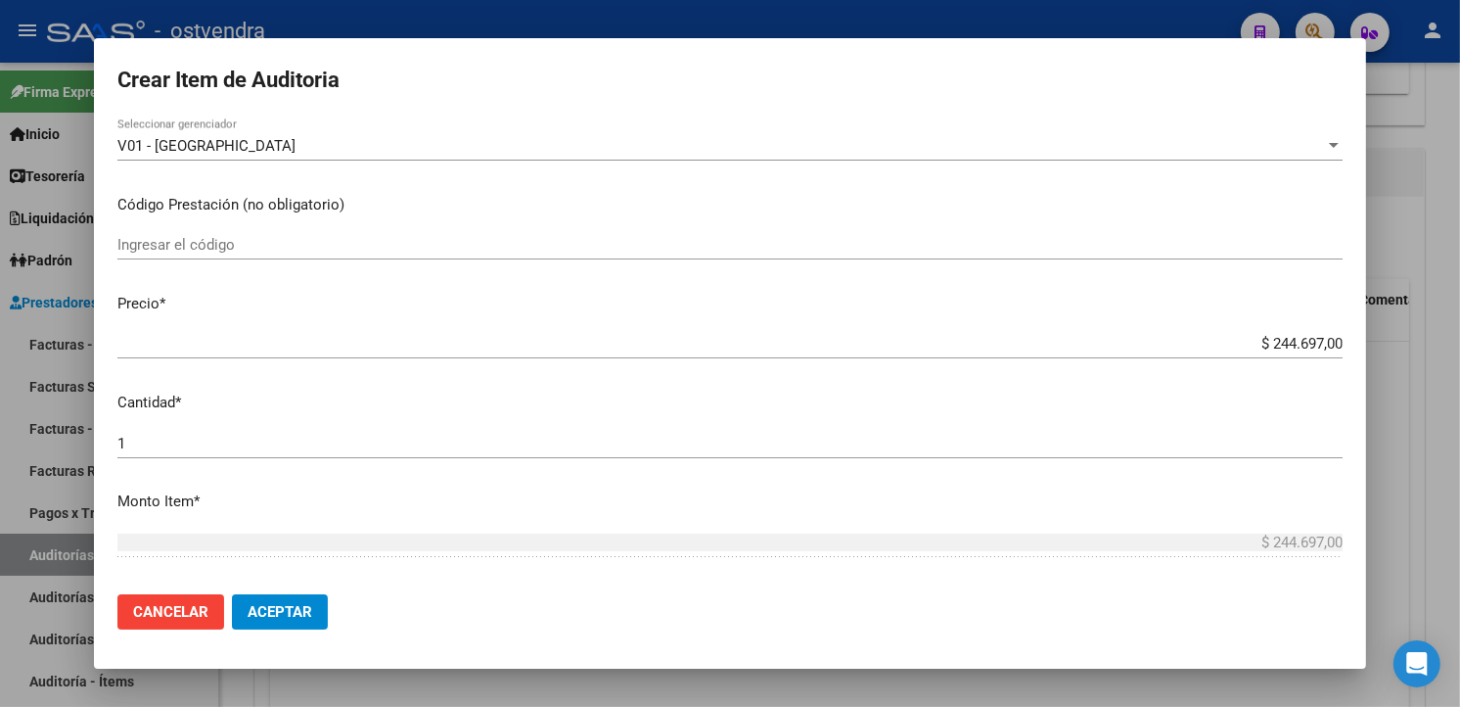
scroll to position [324, 0]
type textarea "modulo día clínico del 1 al 6 inclusive"
click at [213, 455] on input "1" at bounding box center [729, 450] width 1225 height 18
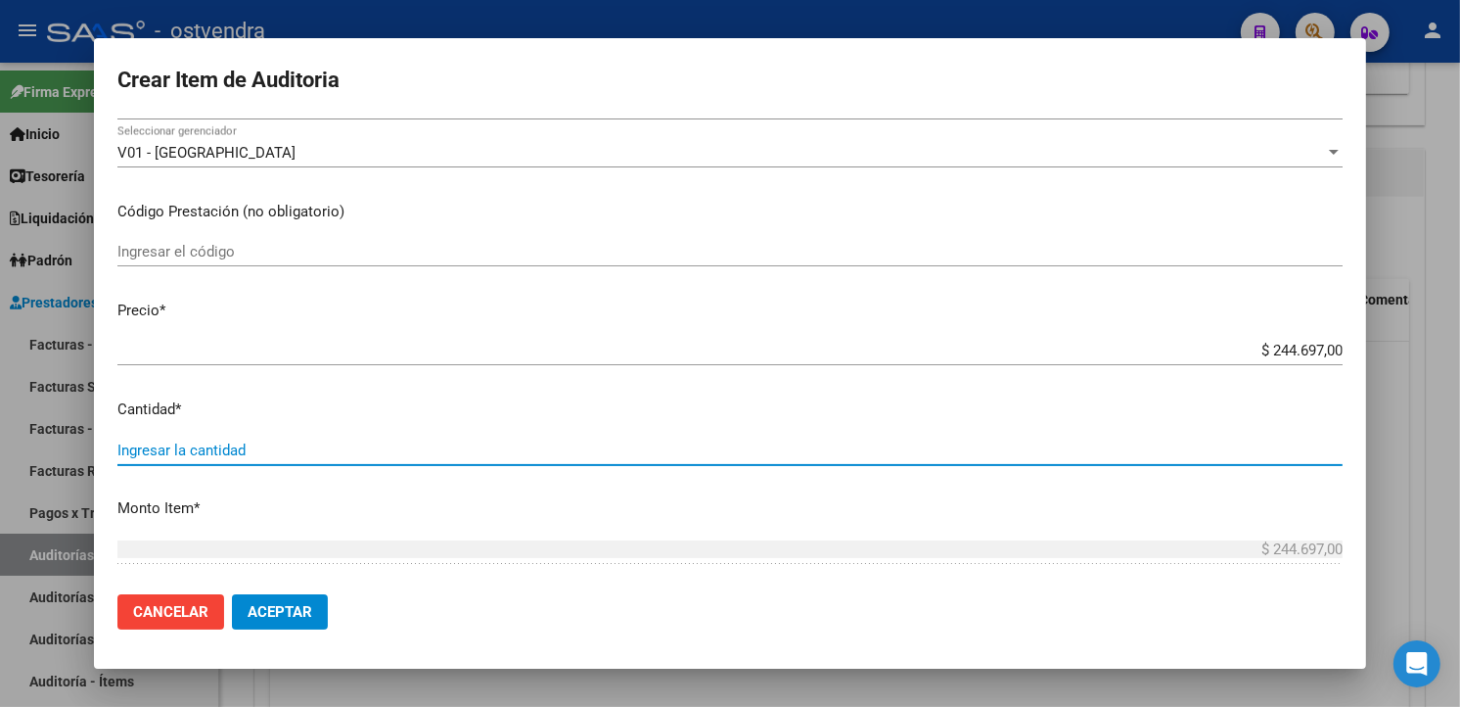
type input "4"
type input "$ 978.788,00"
type input "4"
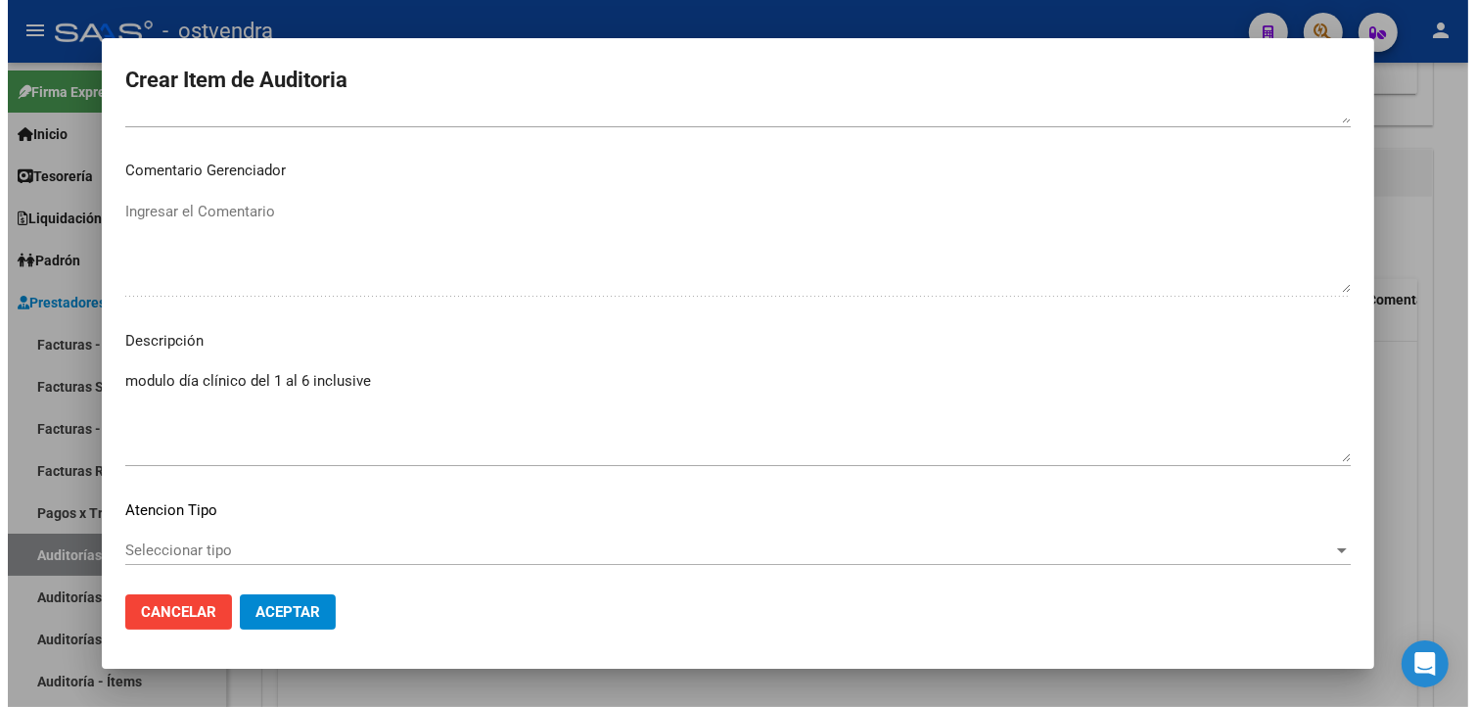
scroll to position [1303, 0]
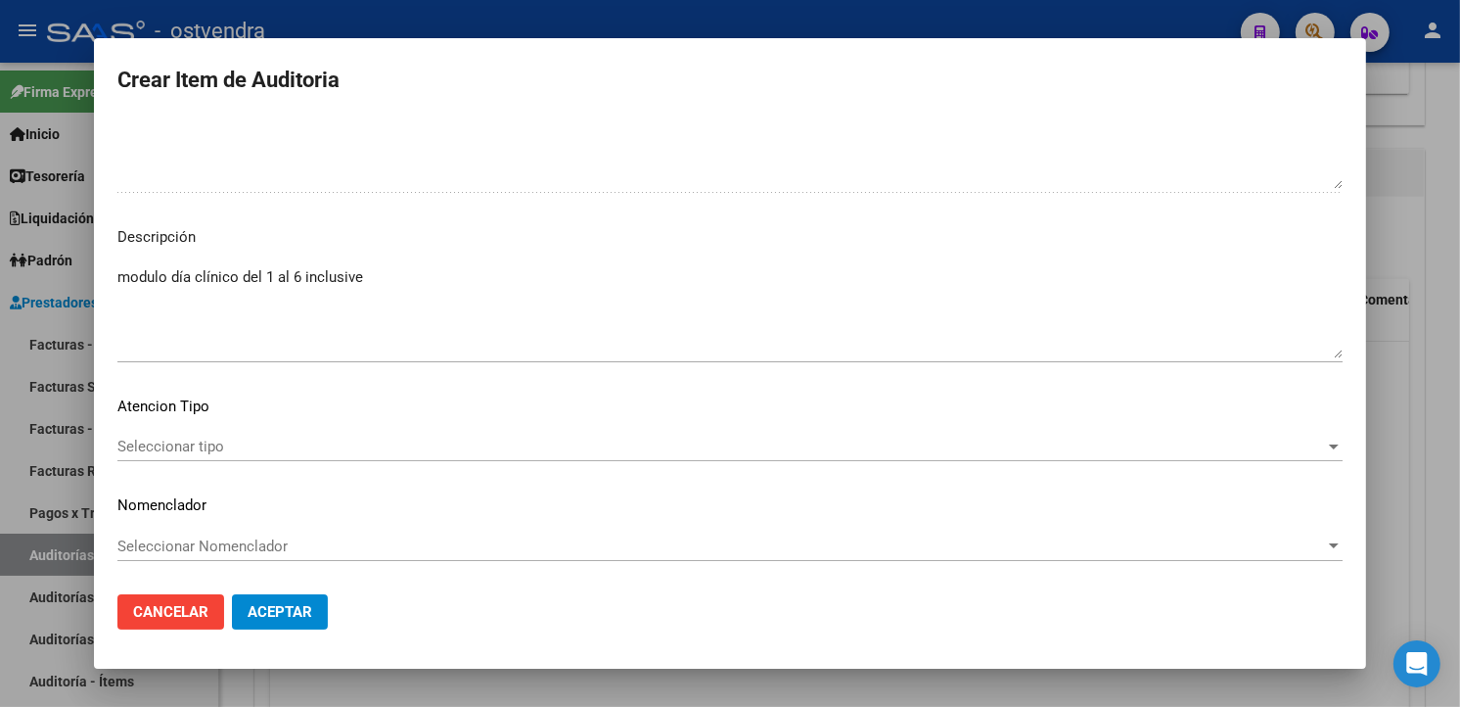
click at [300, 589] on mat-dialog-actions "Cancelar Aceptar" at bounding box center [729, 611] width 1225 height 67
click at [300, 595] on button "Aceptar" at bounding box center [280, 611] width 96 height 35
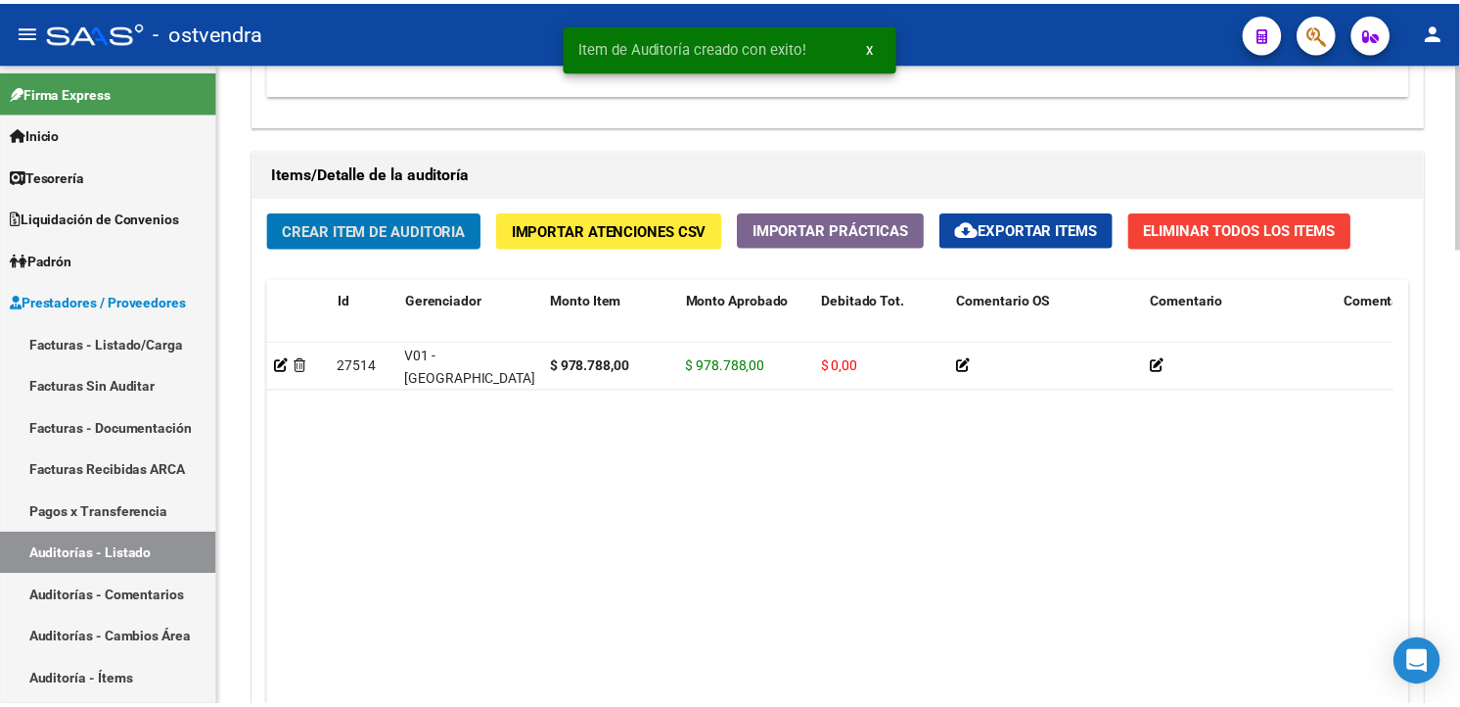
scroll to position [1342, 0]
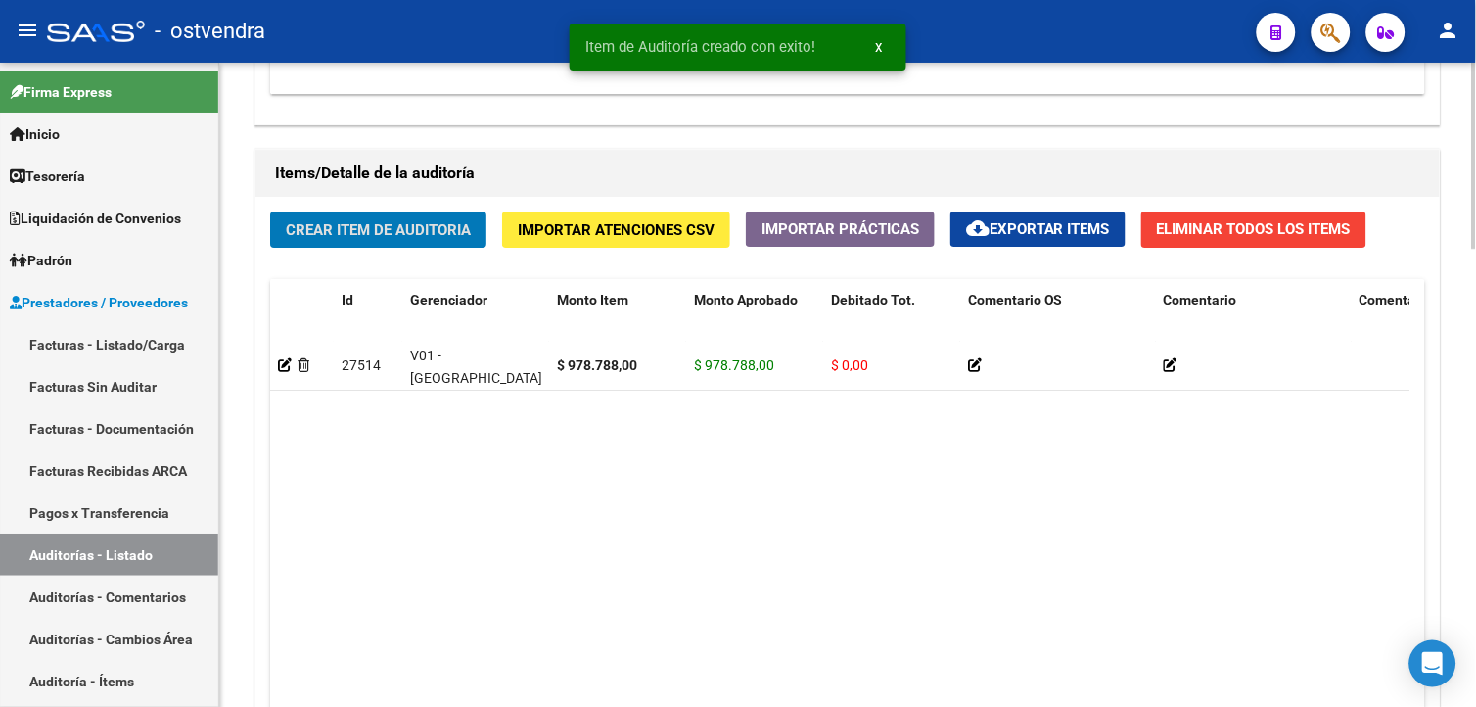
click at [364, 189] on h1 "Items/Detalle de la auditoría" at bounding box center [847, 173] width 1145 height 31
click at [367, 222] on span "Crear Item de Auditoria" at bounding box center [378, 230] width 185 height 18
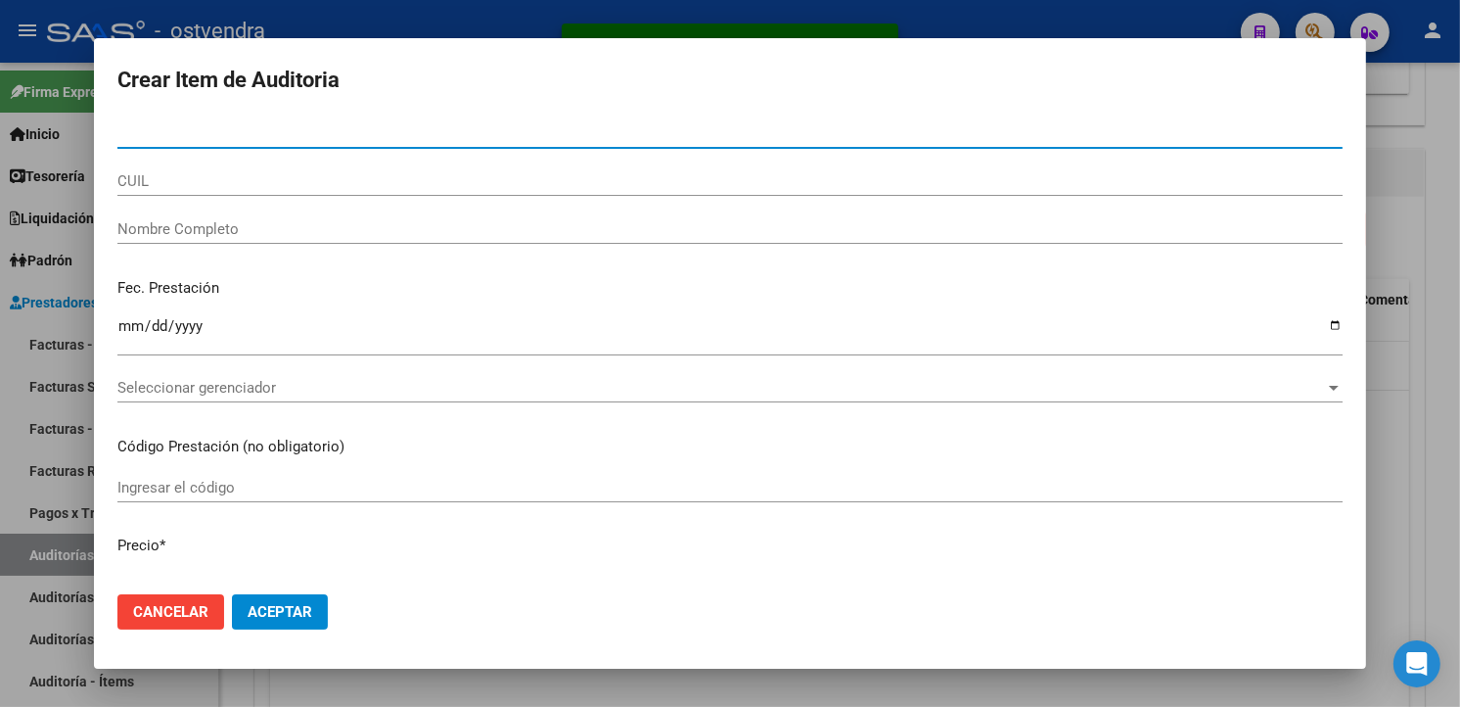
click at [268, 128] on input "Nro Documento" at bounding box center [729, 133] width 1225 height 18
paste input "20337123113"
type input "20337123113"
click at [517, 23] on div at bounding box center [730, 353] width 1460 height 707
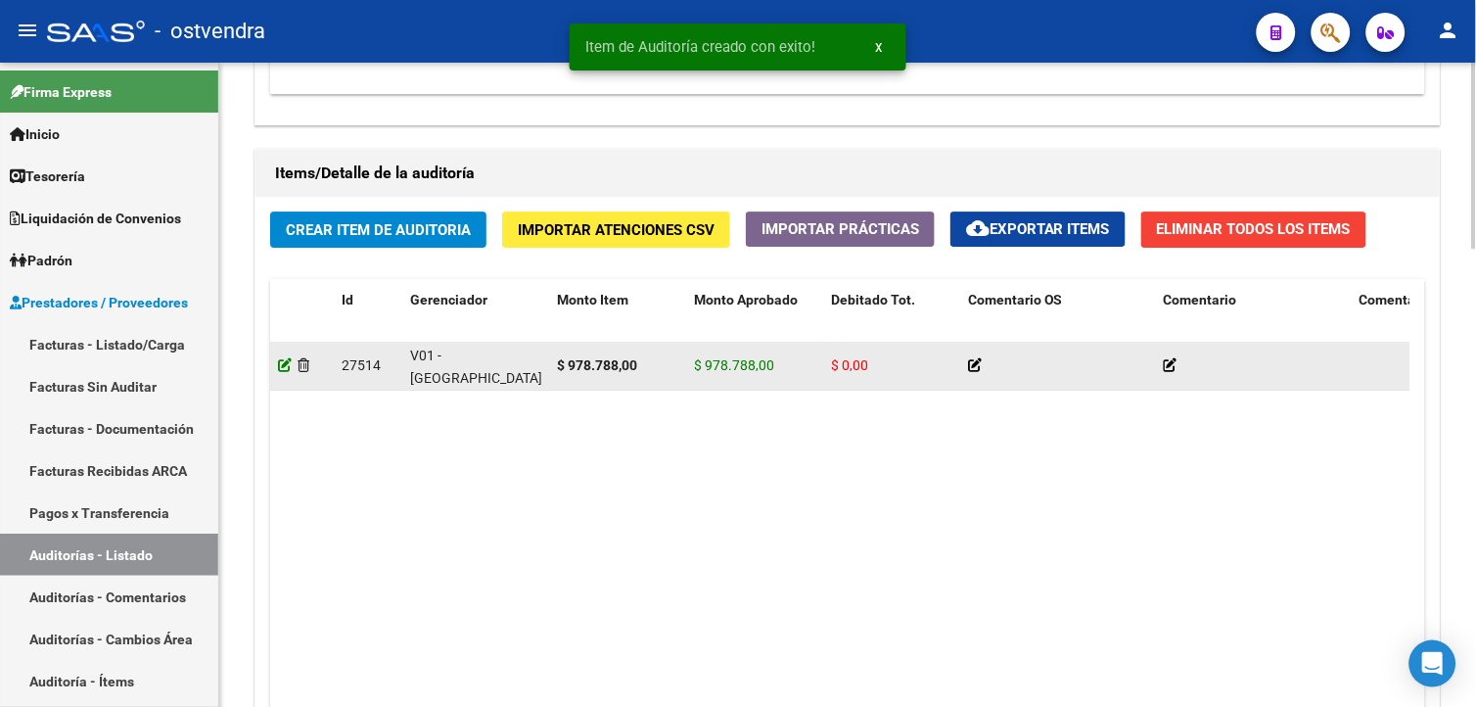
click at [282, 367] on icon at bounding box center [285, 365] width 14 height 14
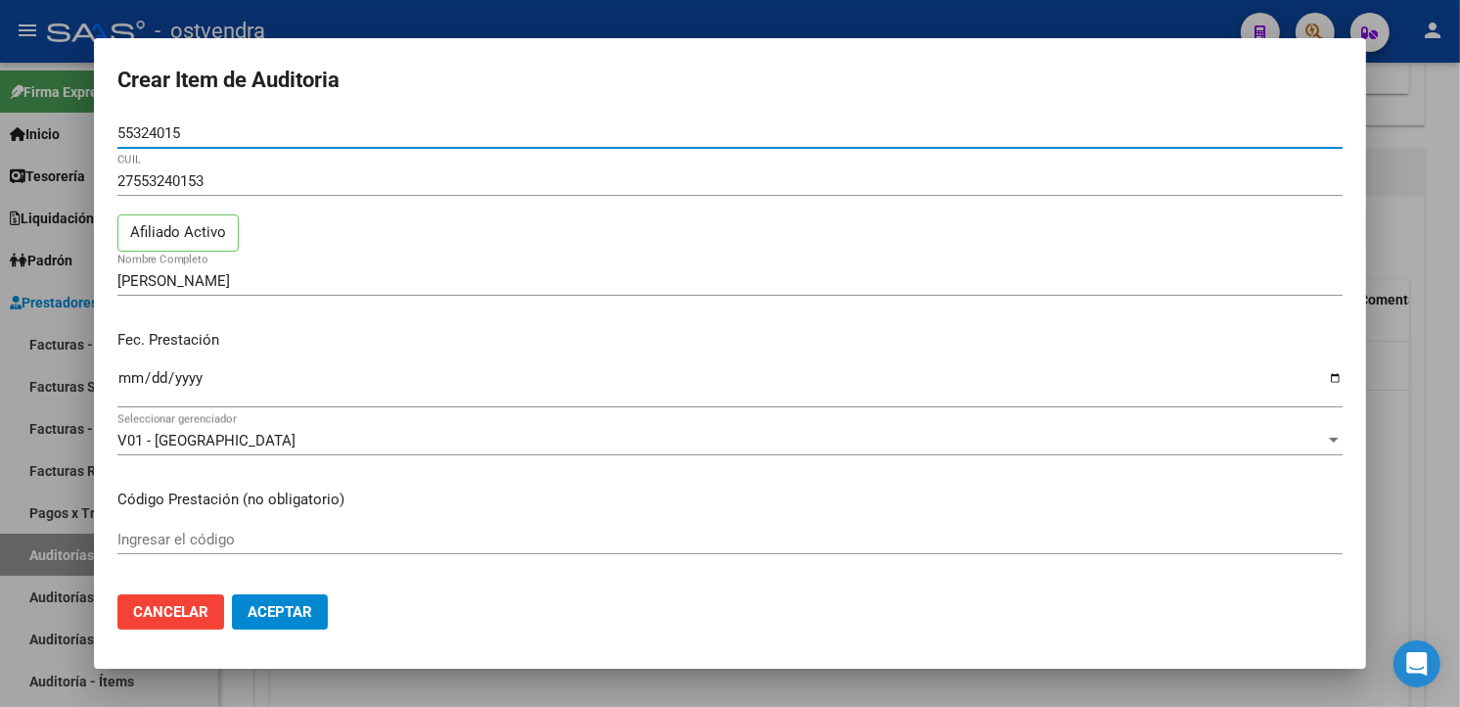
drag, startPoint x: 207, startPoint y: 140, endPoint x: 111, endPoint y: 133, distance: 97.1
click at [111, 133] on mat-dialog-content "55324015 Nro Documento 27553240153 CUIL Afiliado Activo GOMEZ , MARTINA JAZMIN …" at bounding box center [730, 347] width 1272 height 459
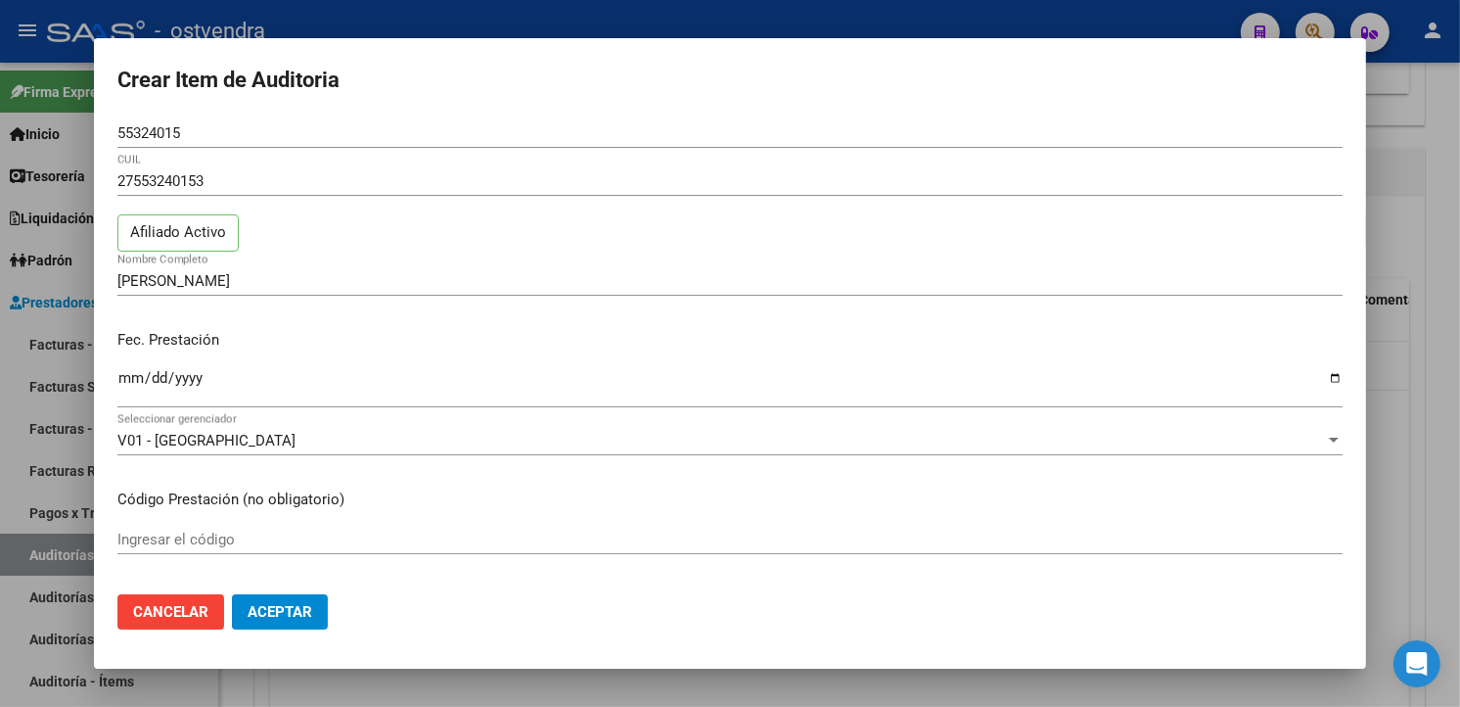
click at [301, 11] on div at bounding box center [730, 353] width 1460 height 707
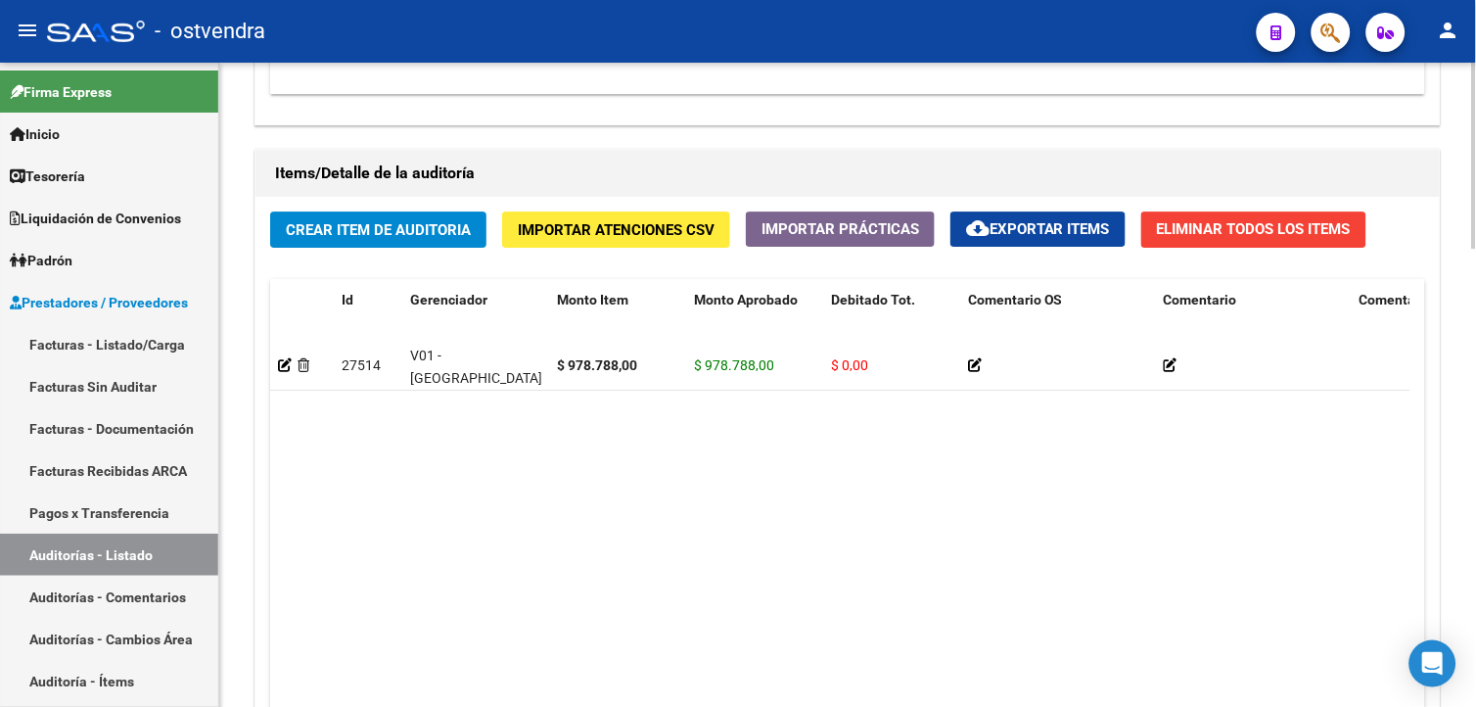
click at [308, 219] on button "Crear Item de Auditoria" at bounding box center [378, 229] width 216 height 36
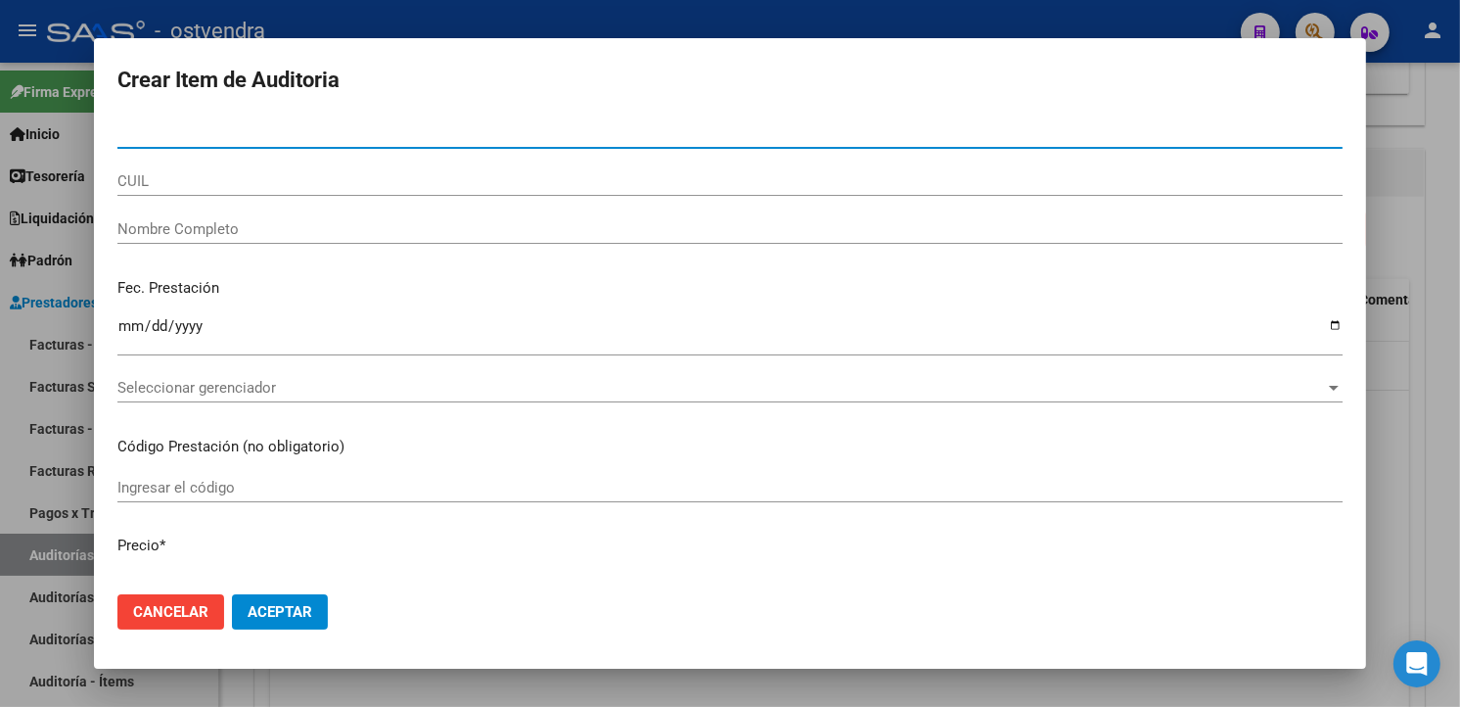
click at [258, 130] on input "Nro Documento" at bounding box center [729, 133] width 1225 height 18
paste input "55324015"
type input "55324015"
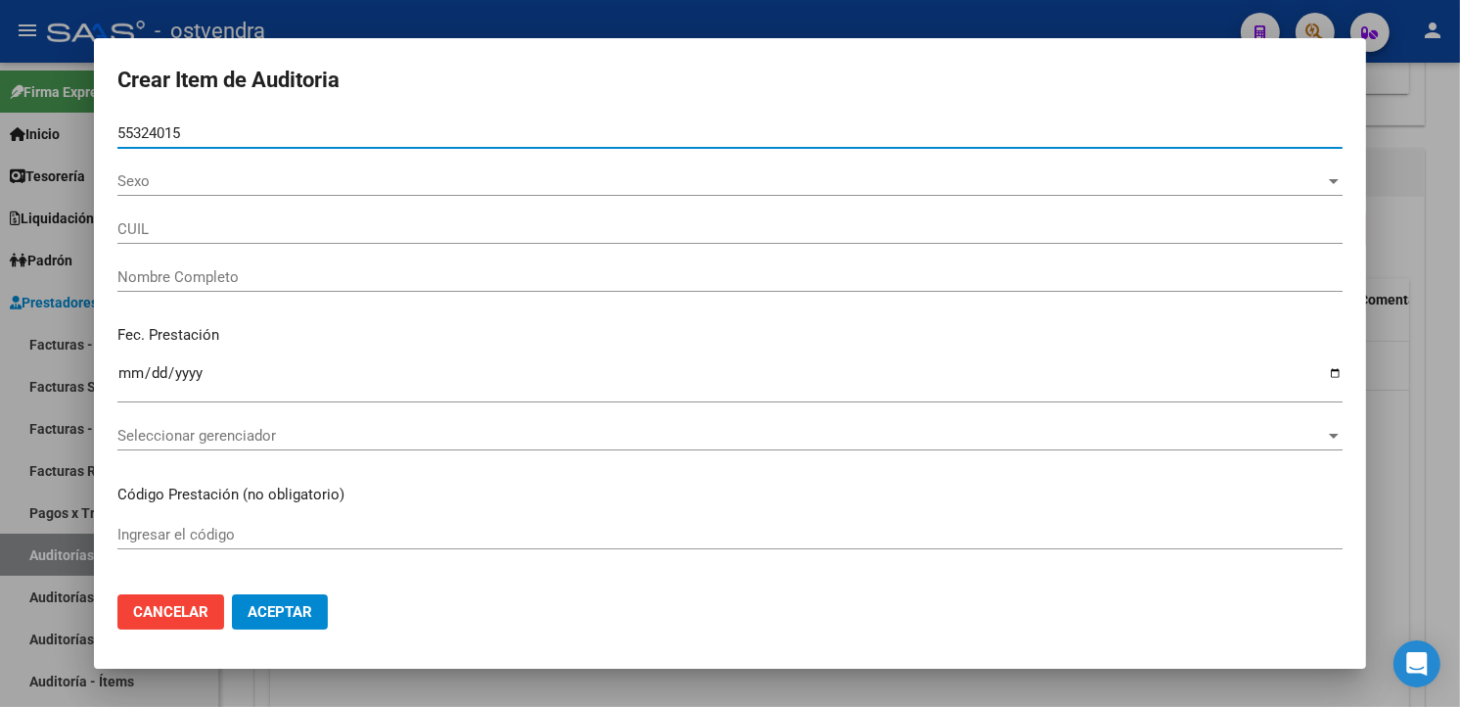
type input "27553240153"
type input "GOMEZ , MARTINA JAZMIN"
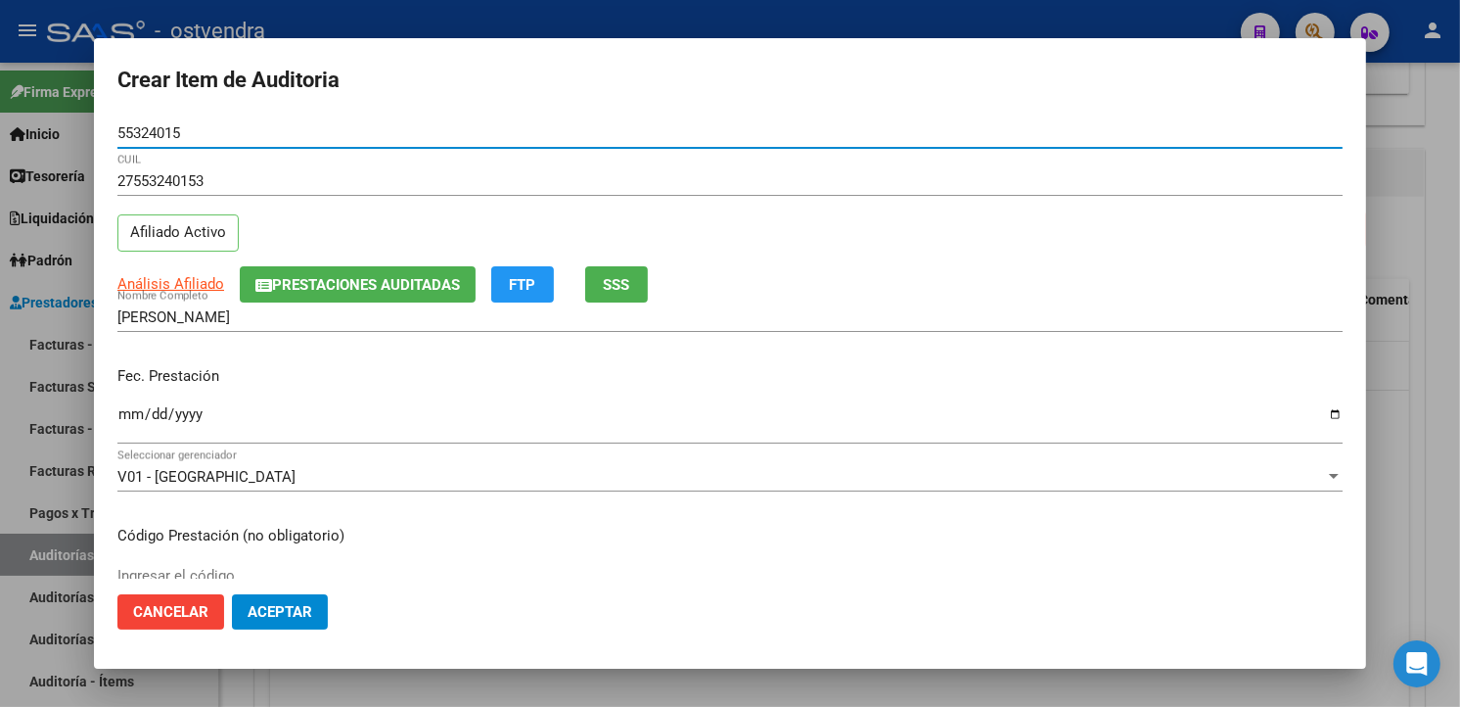
type input "55324015"
click at [137, 412] on input "Ingresar la fecha" at bounding box center [729, 421] width 1225 height 31
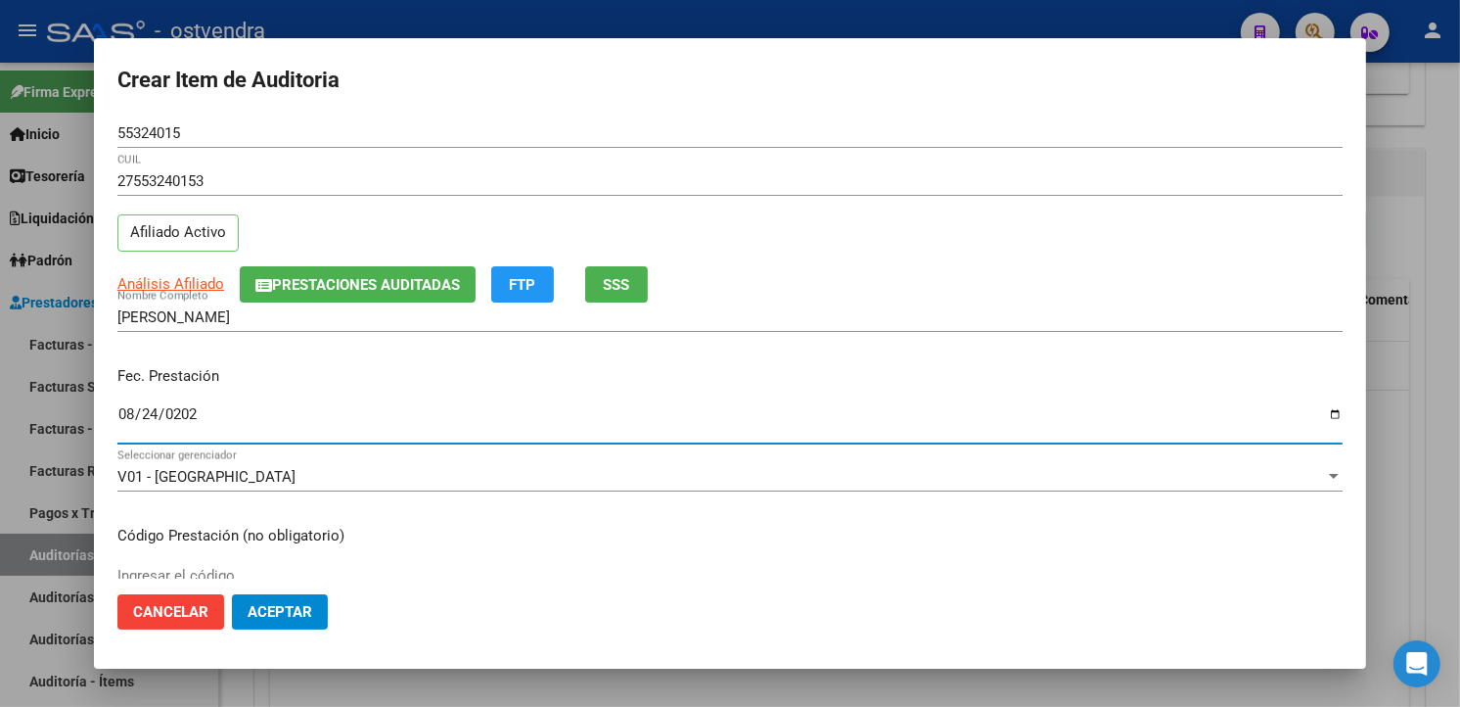
type input "2025-08-24"
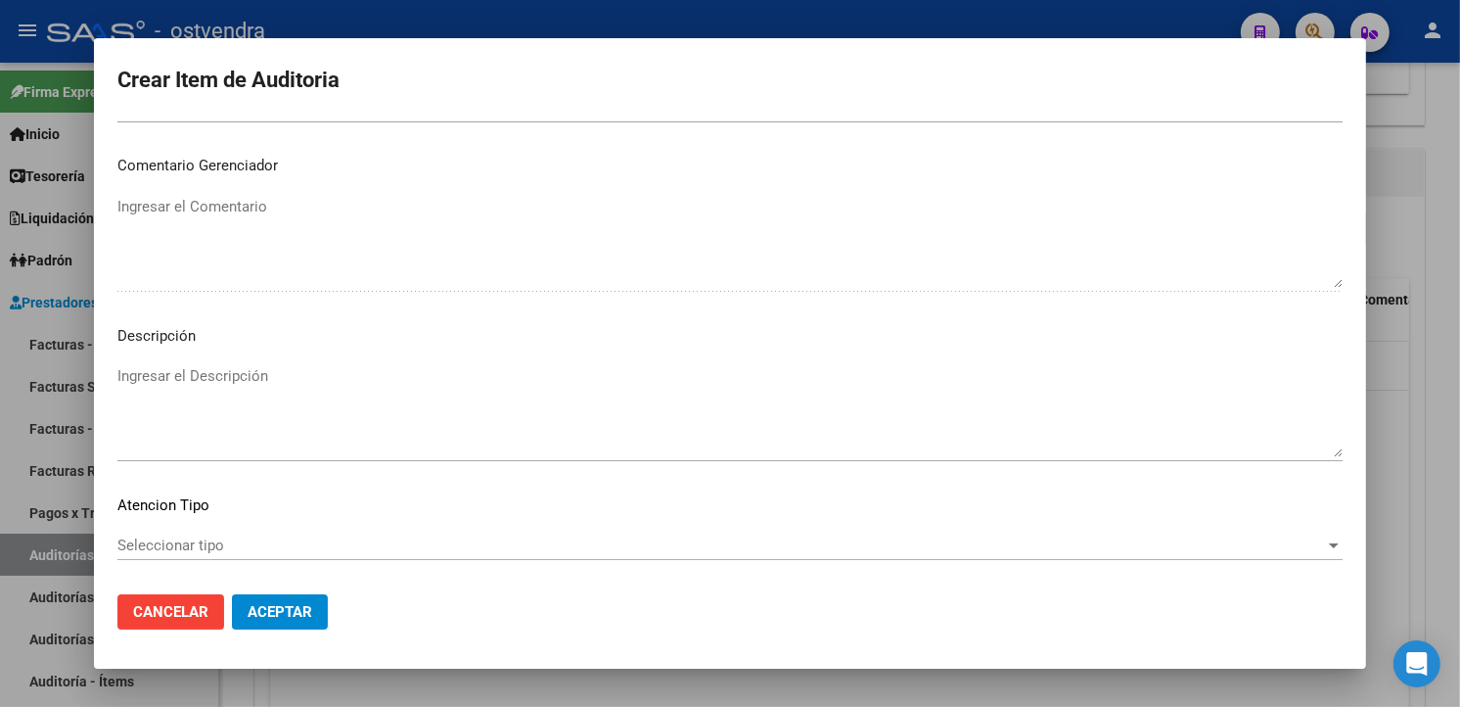
scroll to position [1303, 0]
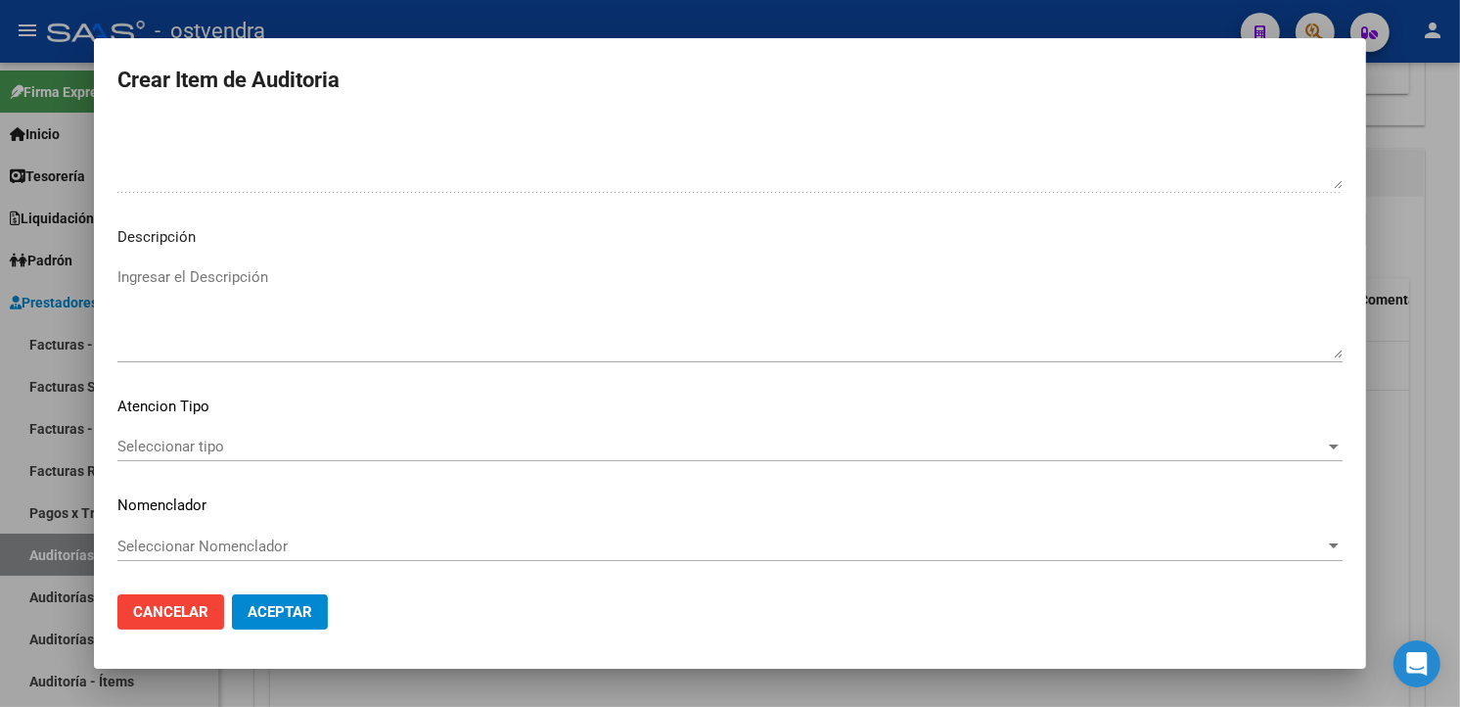
click at [666, 370] on div "Ingresar el Descripción" at bounding box center [729, 321] width 1225 height 118
click at [663, 345] on textarea "Ingresar el Descripción" at bounding box center [729, 312] width 1225 height 92
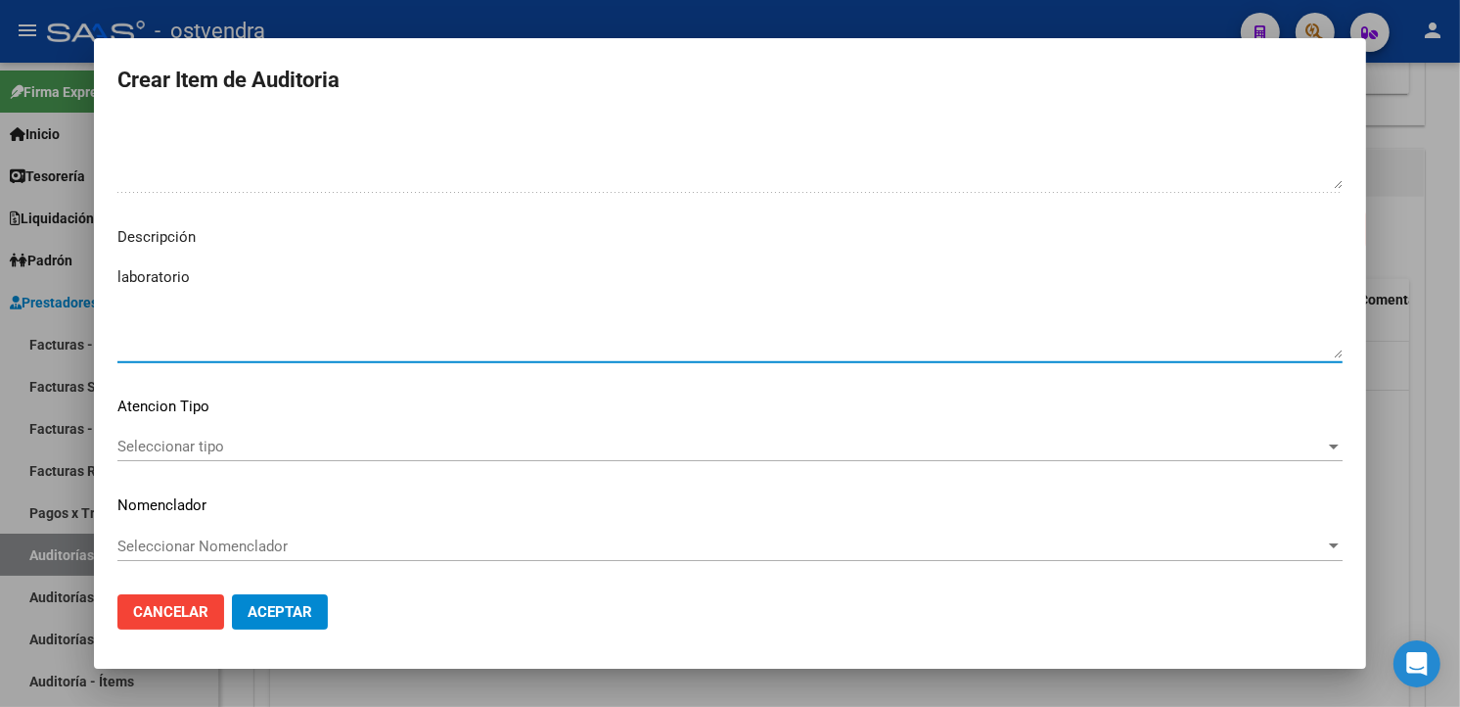
type textarea "laboratorio"
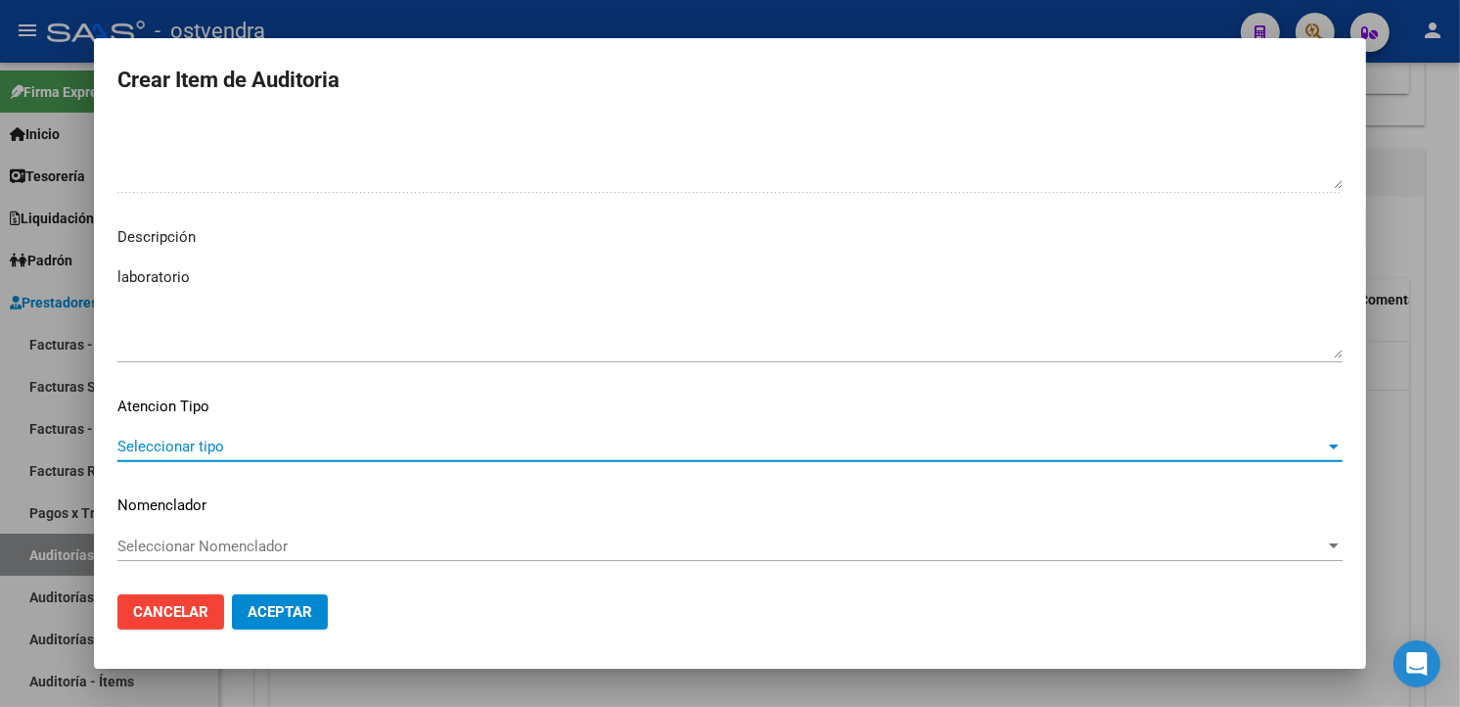
click at [266, 451] on span "Seleccionar tipo" at bounding box center [721, 446] width 1208 height 18
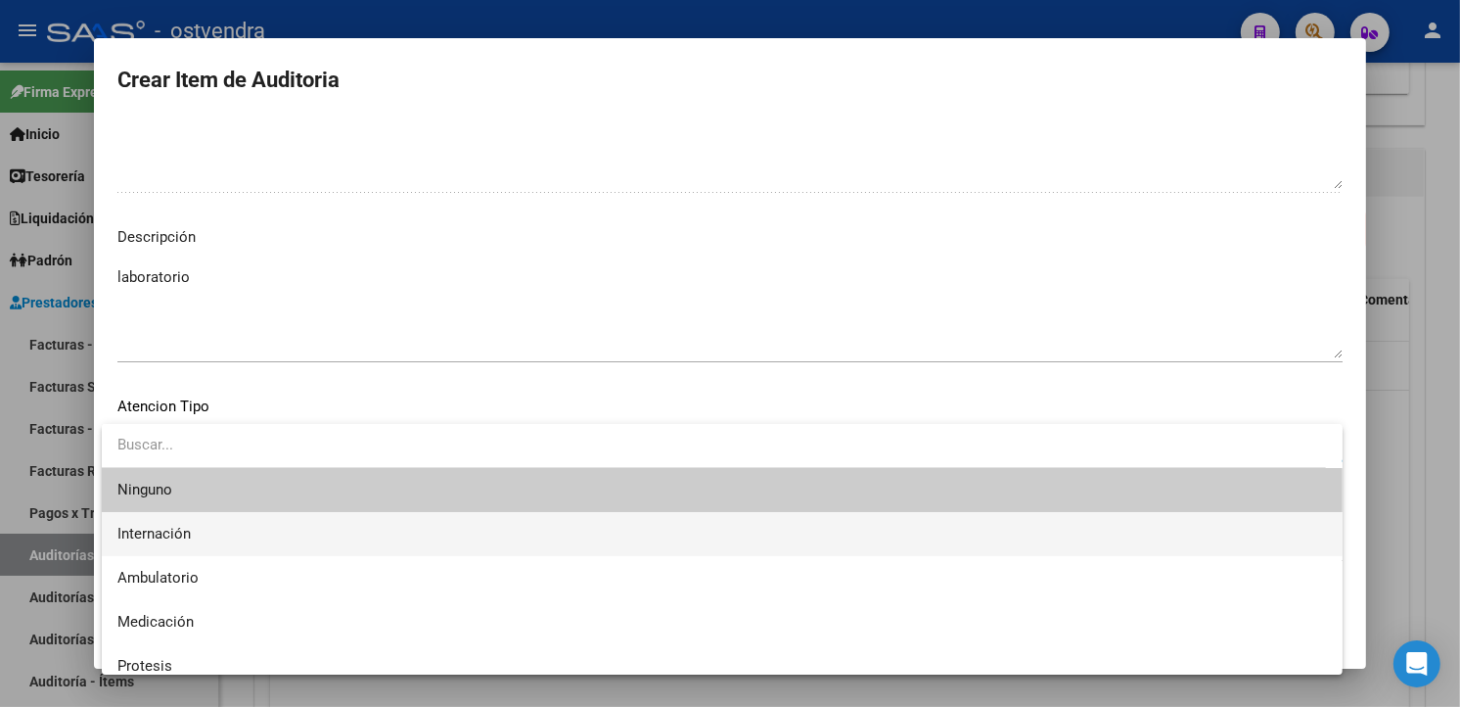
click at [211, 540] on span "Internación" at bounding box center [722, 534] width 1210 height 44
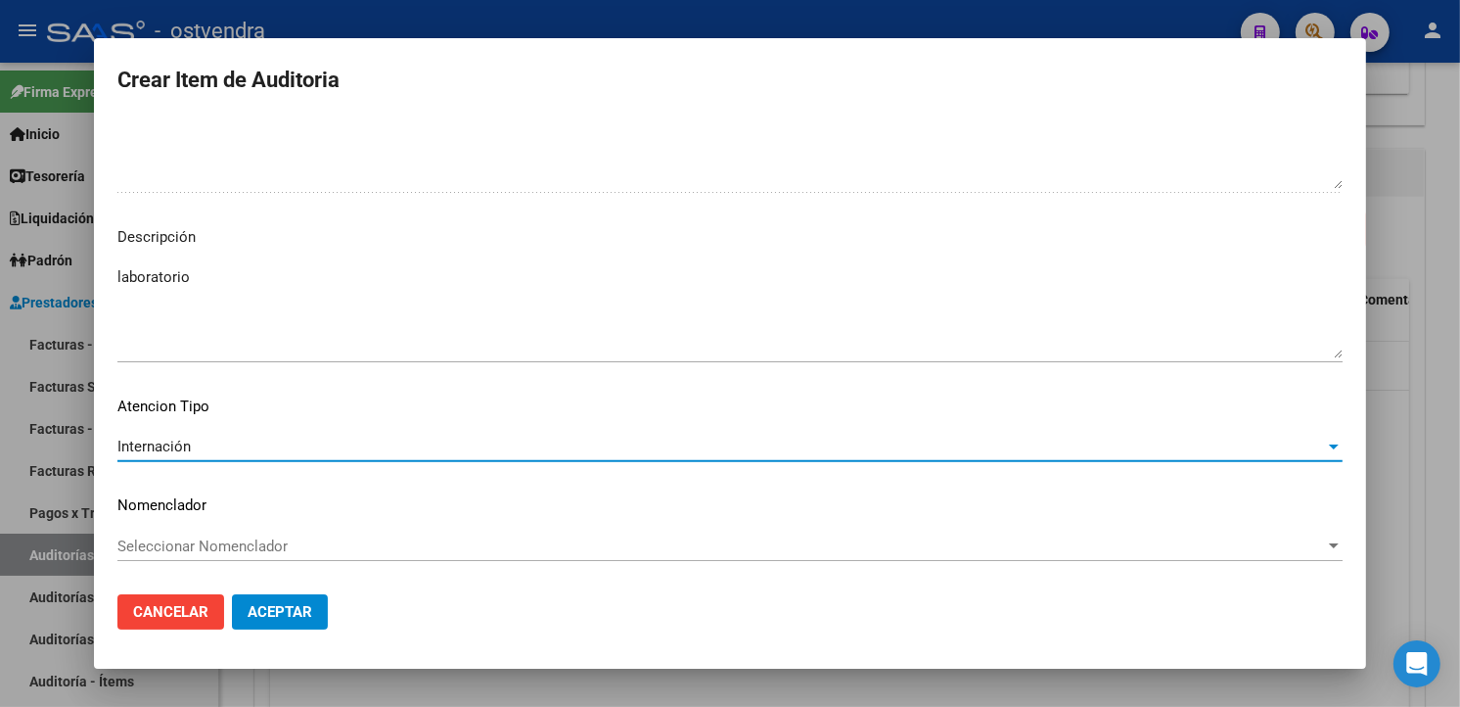
click at [297, 638] on mat-dialog-actions "Cancelar Aceptar" at bounding box center [729, 611] width 1225 height 67
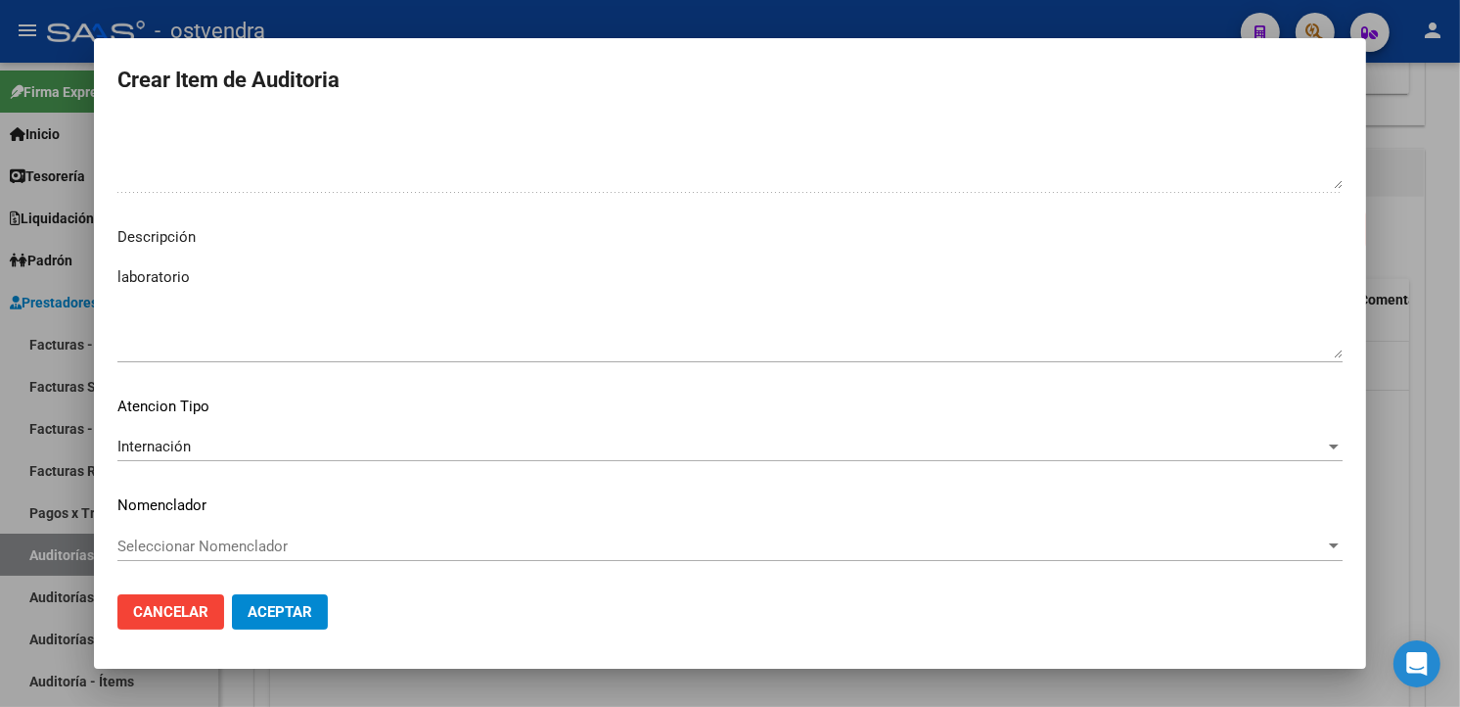
click at [297, 624] on button "Aceptar" at bounding box center [280, 611] width 96 height 35
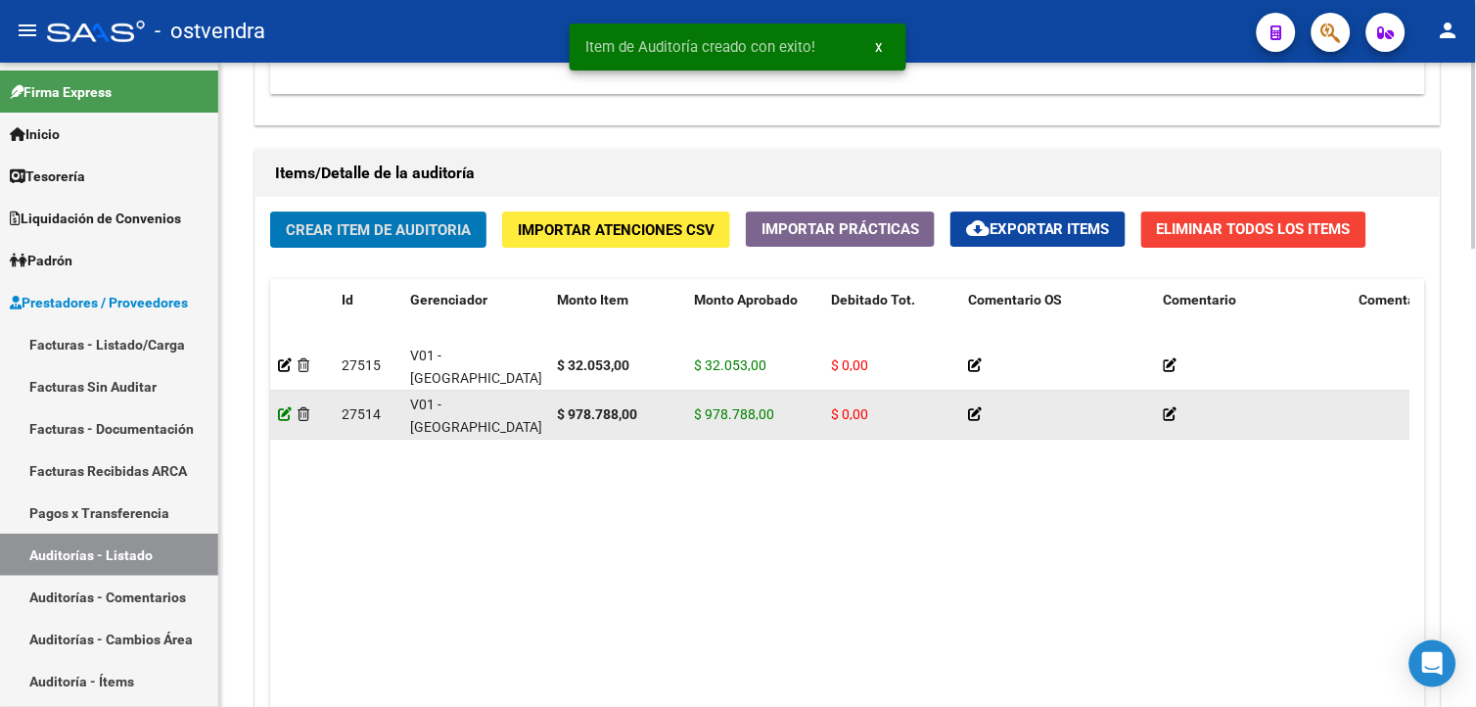
click at [284, 415] on icon at bounding box center [285, 414] width 14 height 14
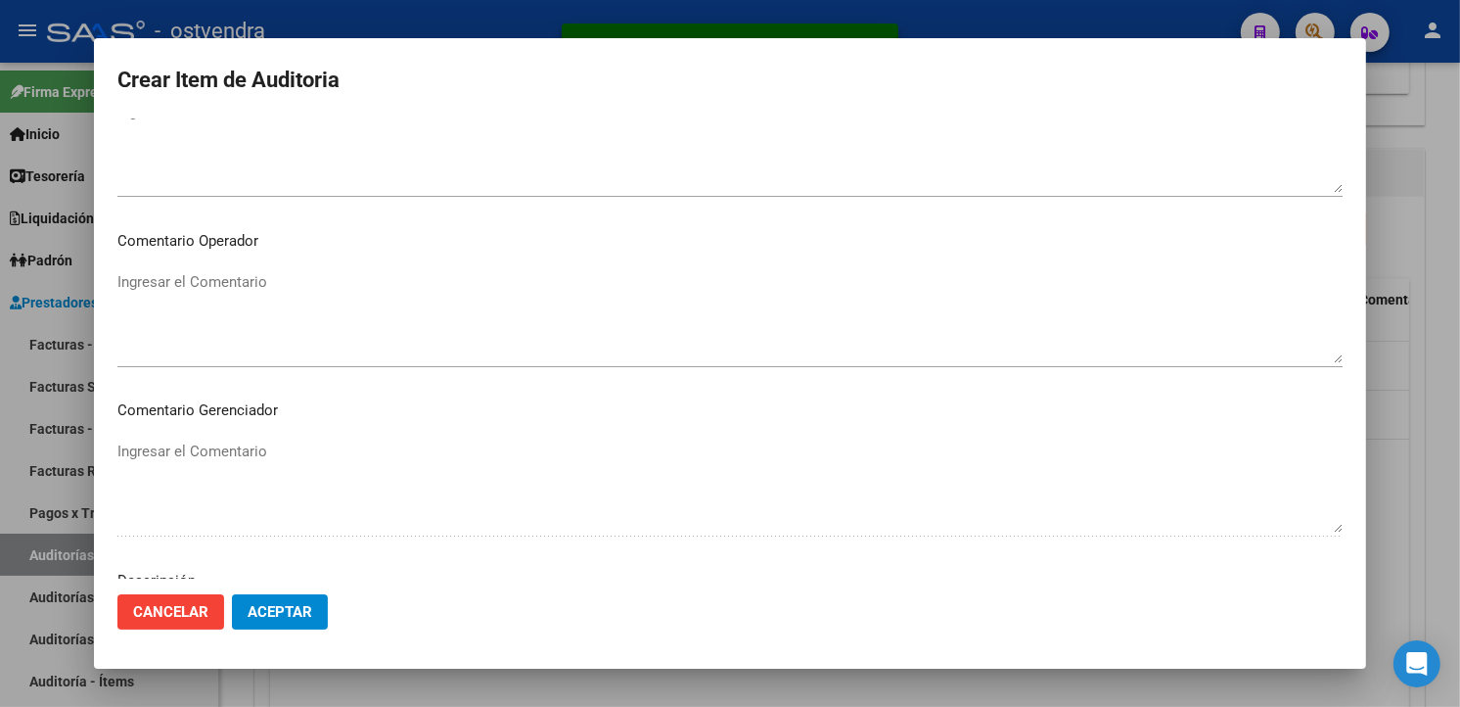
scroll to position [1265, 0]
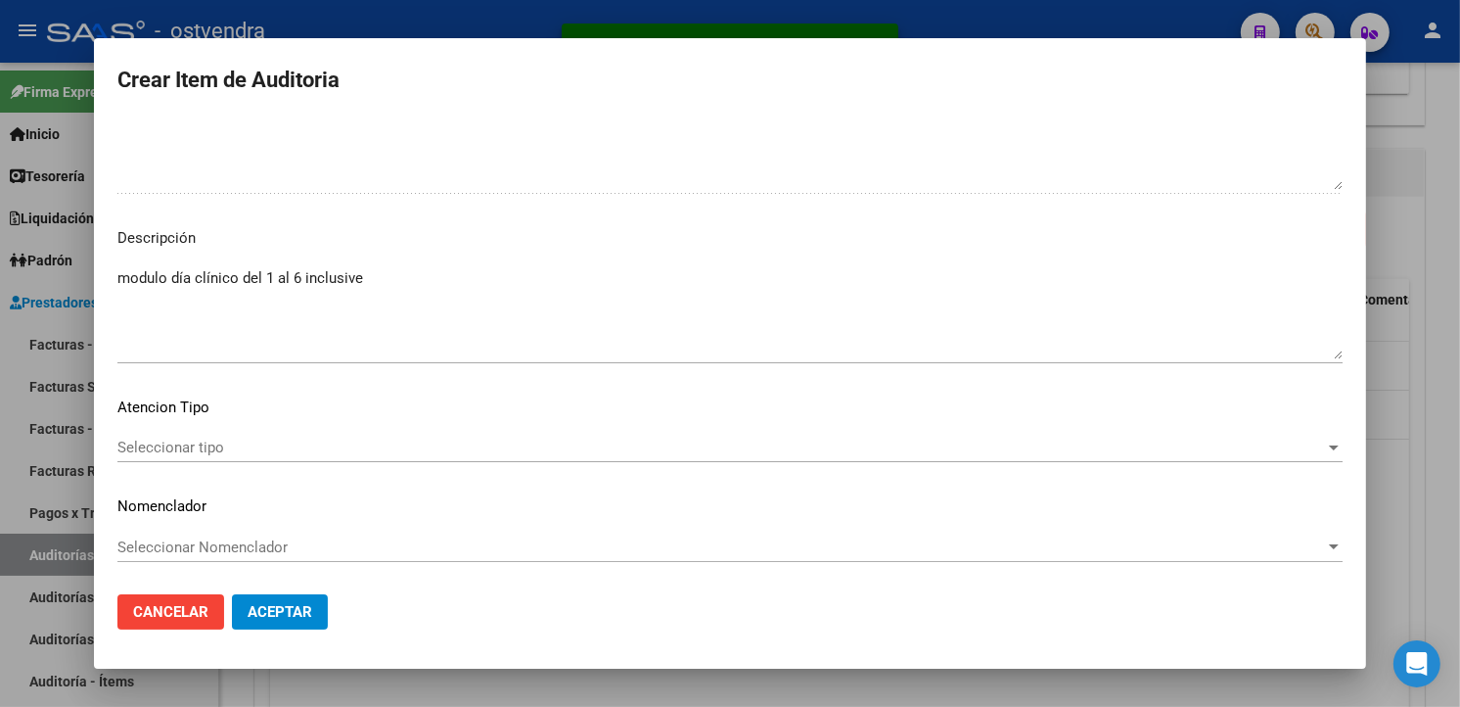
click at [278, 483] on mat-dialog-content "55324015 Nro Documento 27553240153 CUIL Afiliado Activo GOMEZ , MARTINA JAZMIN …" at bounding box center [730, 347] width 1272 height 459
click at [279, 458] on div "Seleccionar tipo Seleccionar tipo" at bounding box center [729, 447] width 1225 height 29
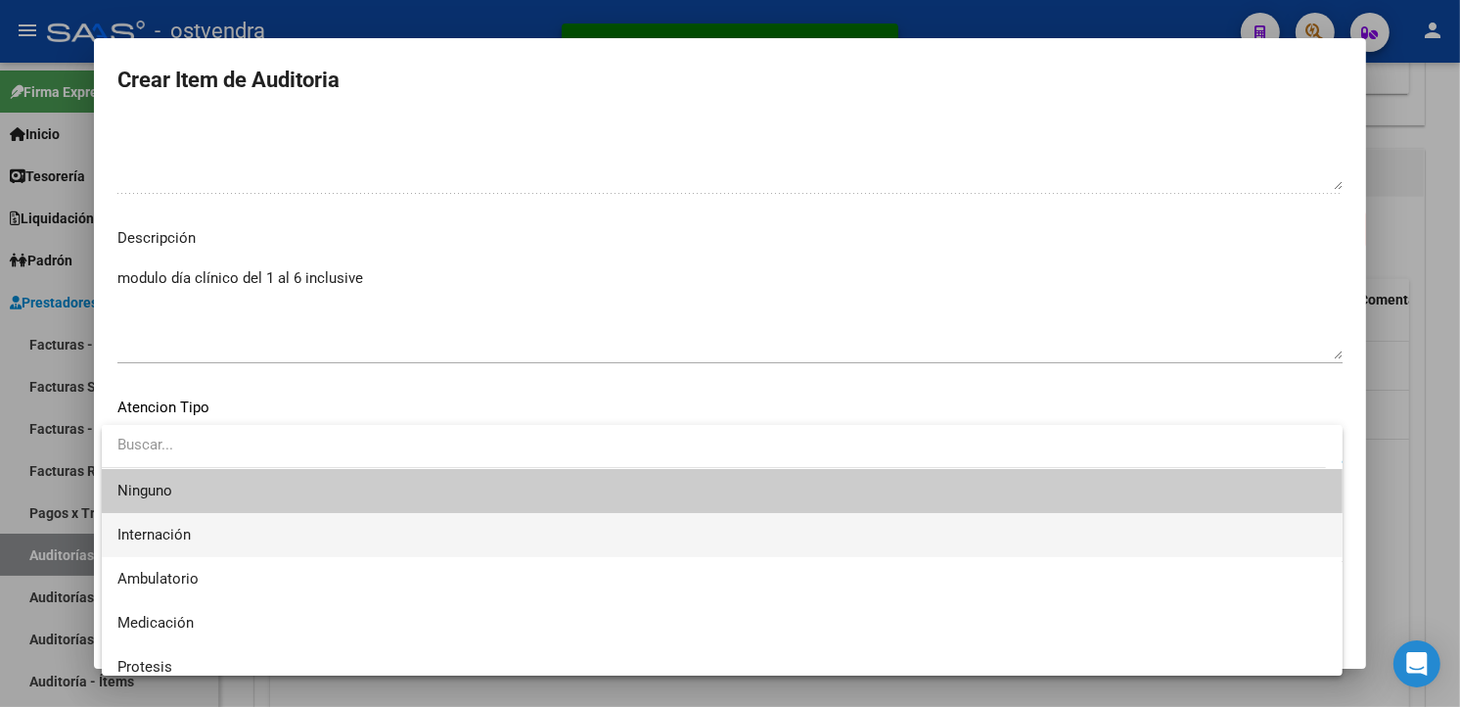
click at [221, 532] on span "Internación" at bounding box center [722, 535] width 1210 height 44
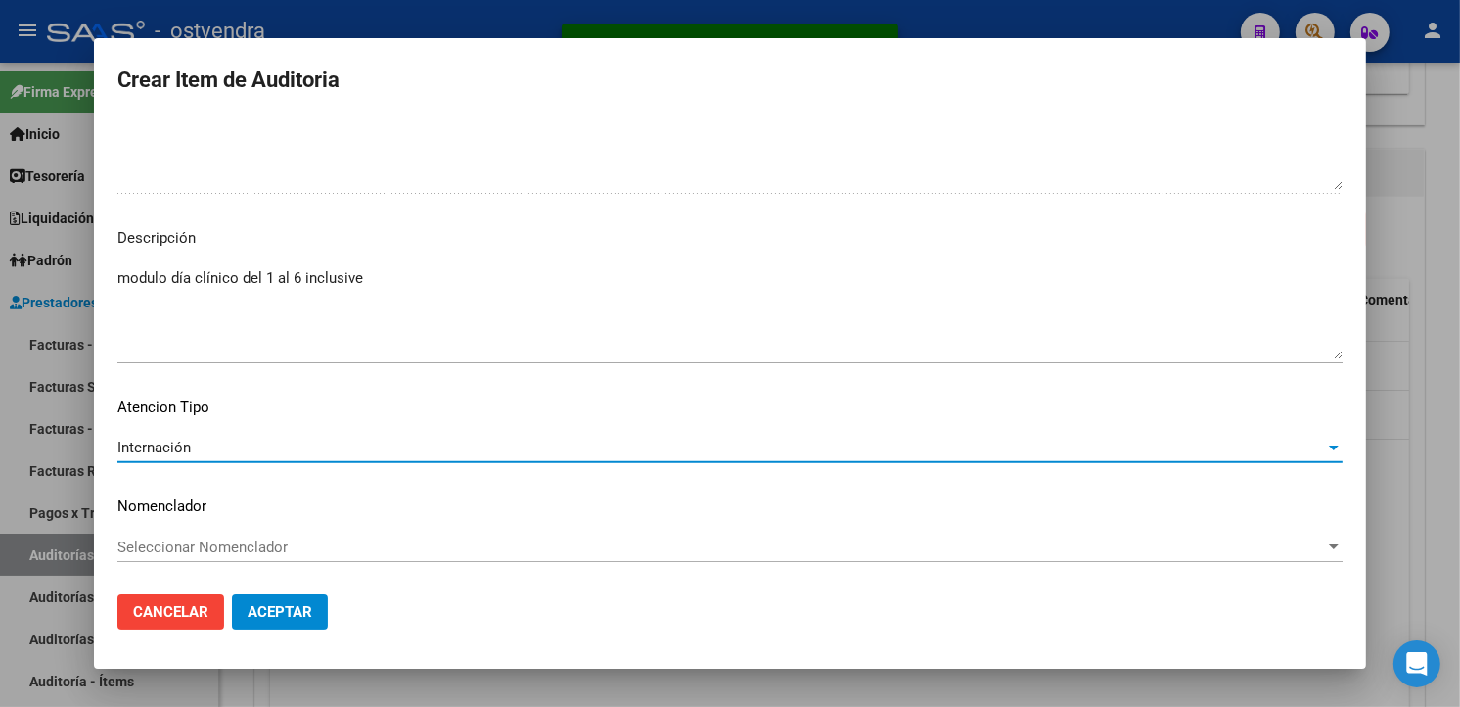
drag, startPoint x: 260, startPoint y: 581, endPoint x: 260, endPoint y: 595, distance: 13.7
click at [260, 583] on mat-dialog-actions "Cancelar Aceptar" at bounding box center [729, 611] width 1225 height 67
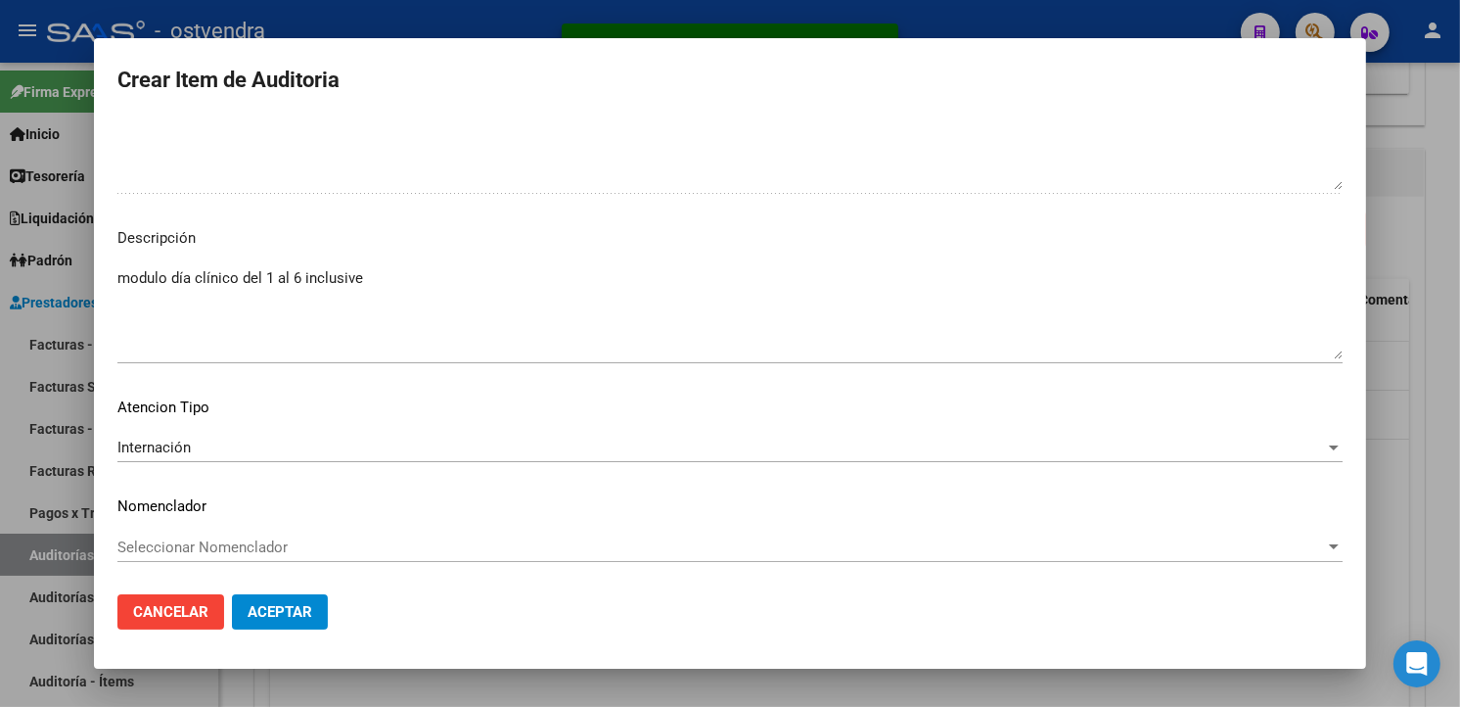
click at [260, 595] on button "Aceptar" at bounding box center [280, 611] width 96 height 35
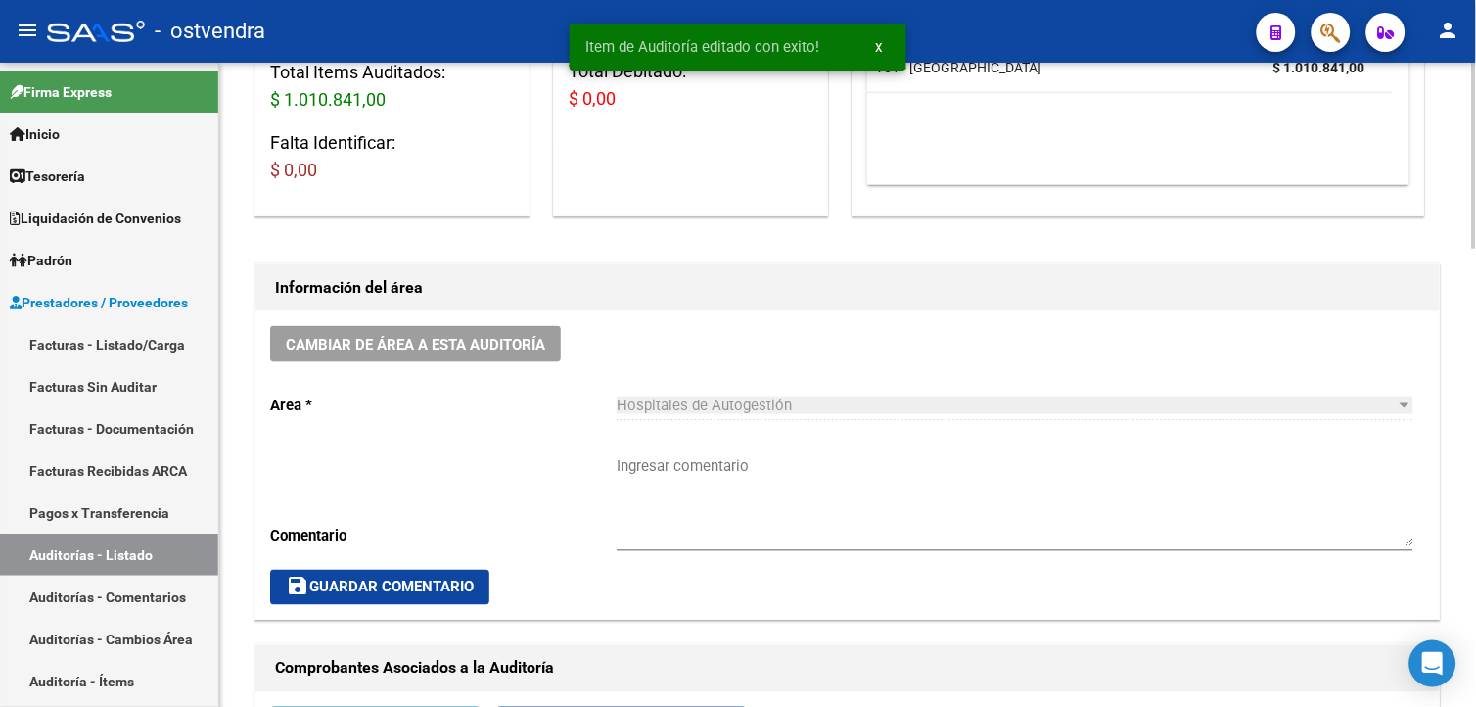
scroll to position [169, 0]
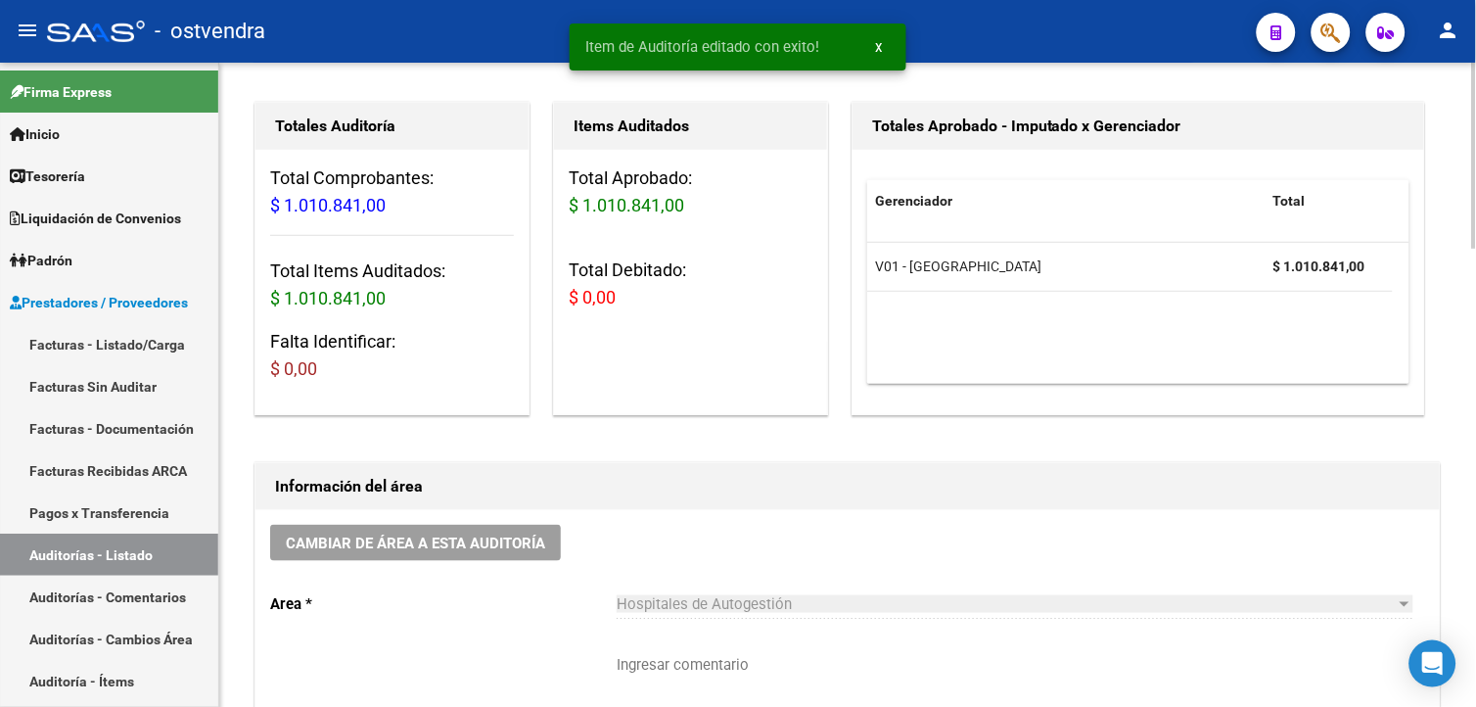
scroll to position [0, 0]
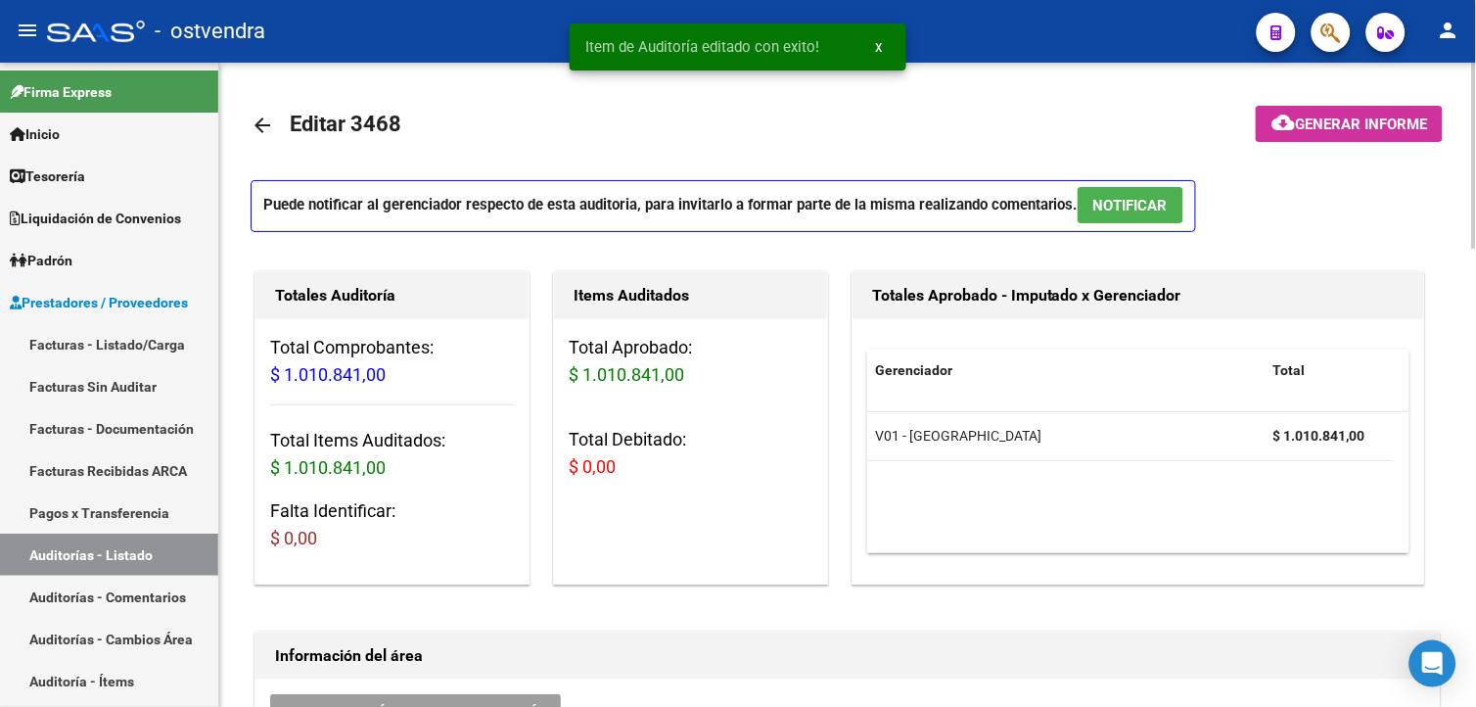
click at [1475, 168] on html "menu - ostvendra person Firma Express Inicio Calendario SSS Instructivos Contac…" at bounding box center [738, 353] width 1476 height 707
click at [1151, 220] on button "NOTIFICAR" at bounding box center [1130, 205] width 106 height 36
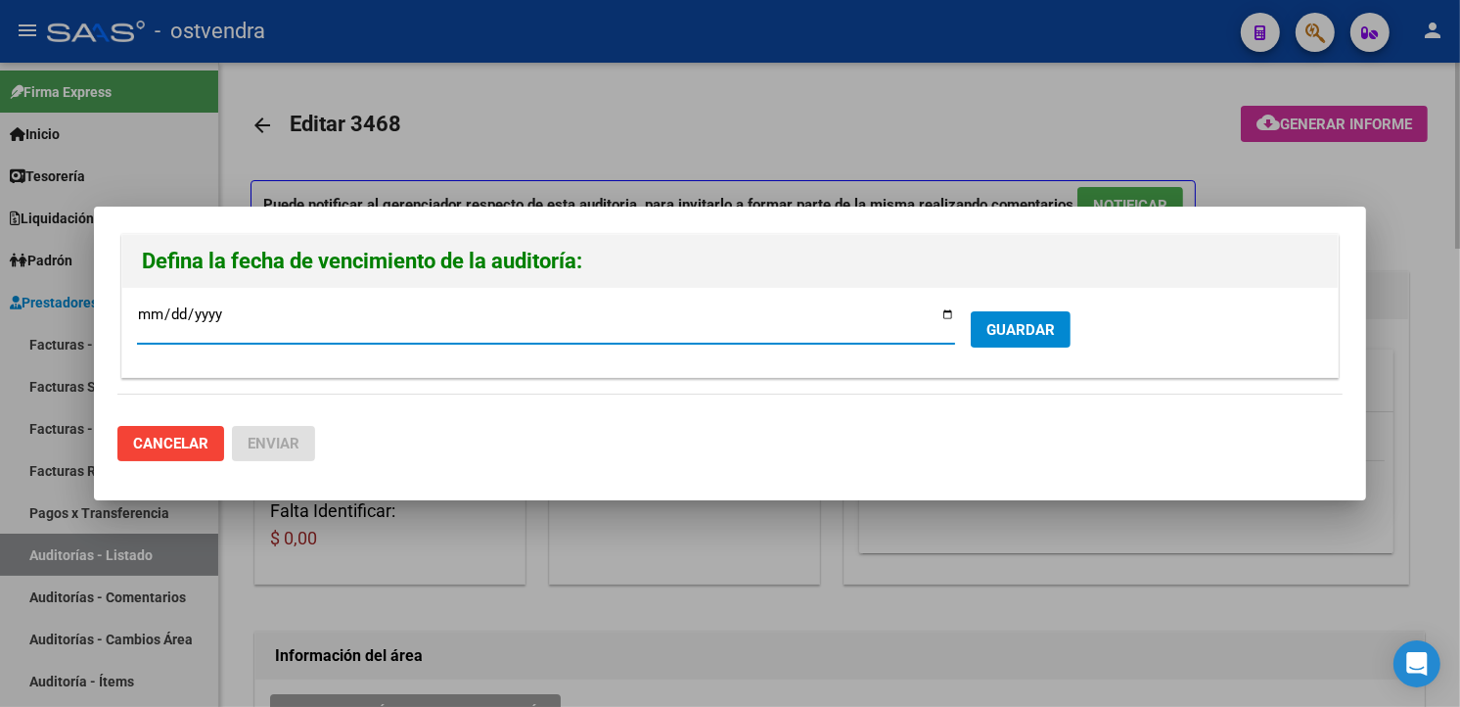
type input "[DATE]"
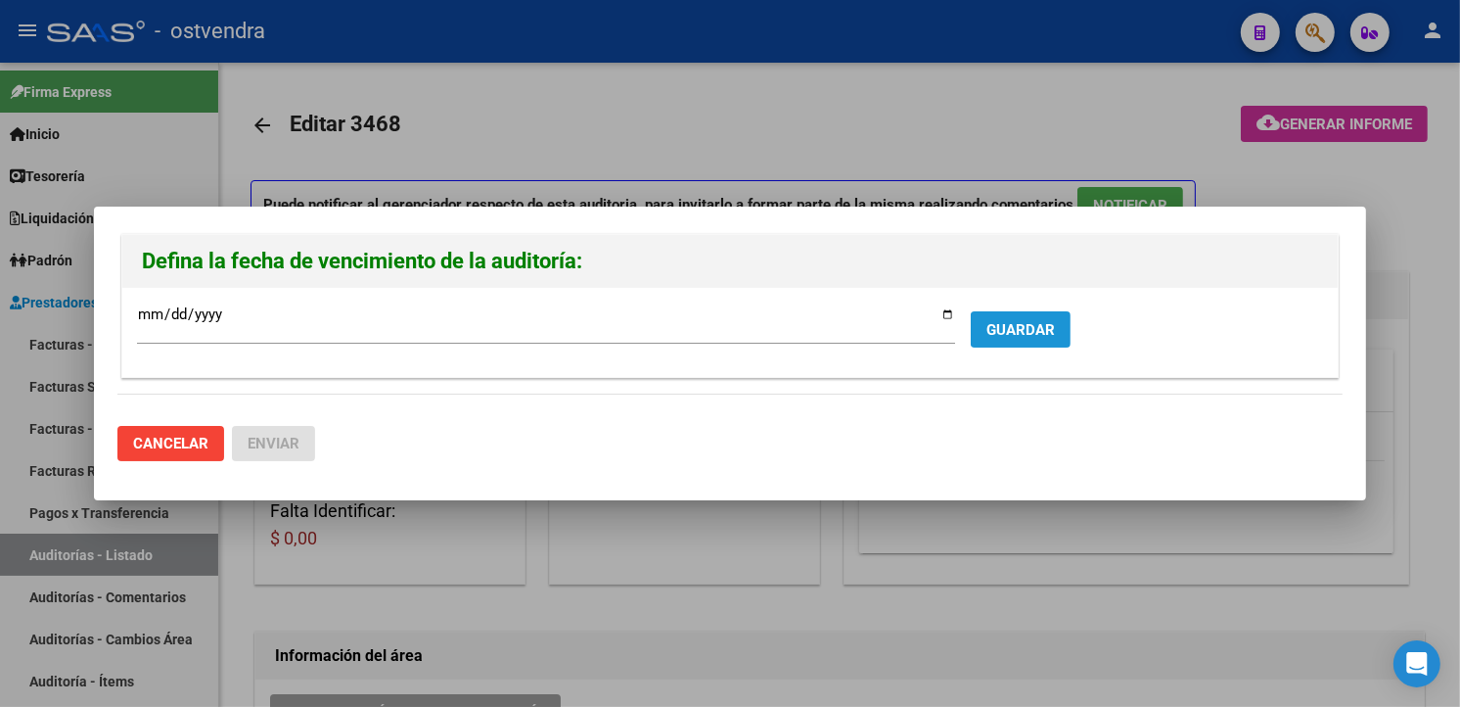
click at [1042, 344] on button "GUARDAR" at bounding box center [1021, 329] width 100 height 36
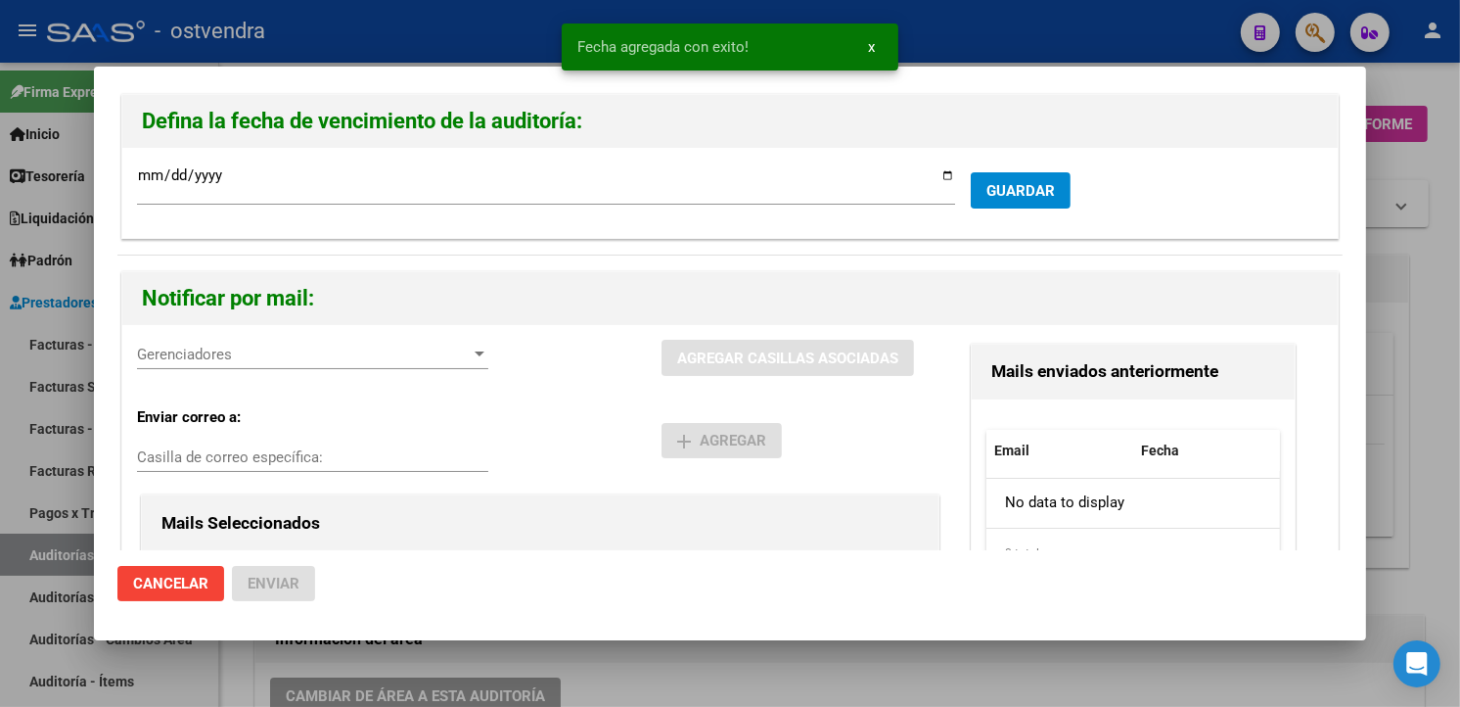
click at [257, 363] on div "Gerenciadores Gerenciadores" at bounding box center [312, 354] width 351 height 29
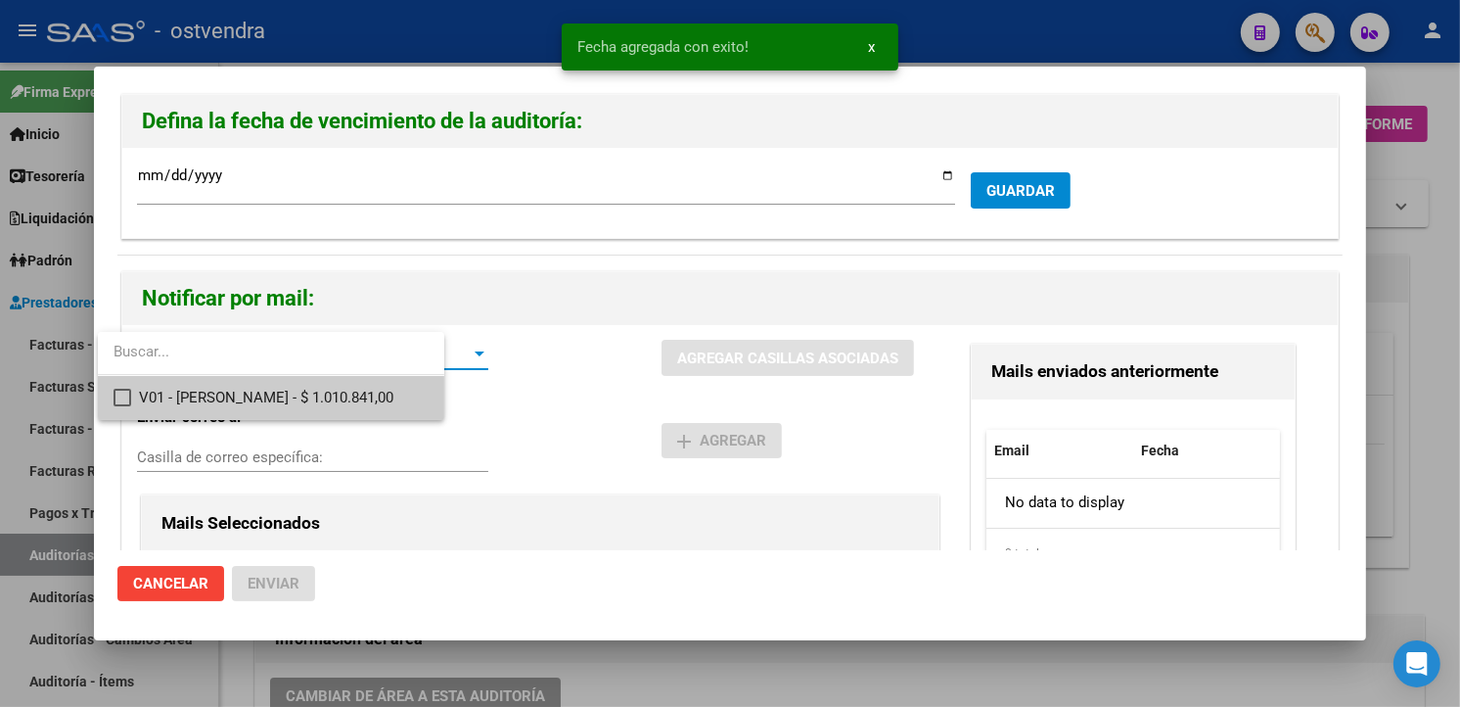
click at [260, 396] on span "V01 - Viasano - $ 1.010.841,00" at bounding box center [283, 398] width 289 height 44
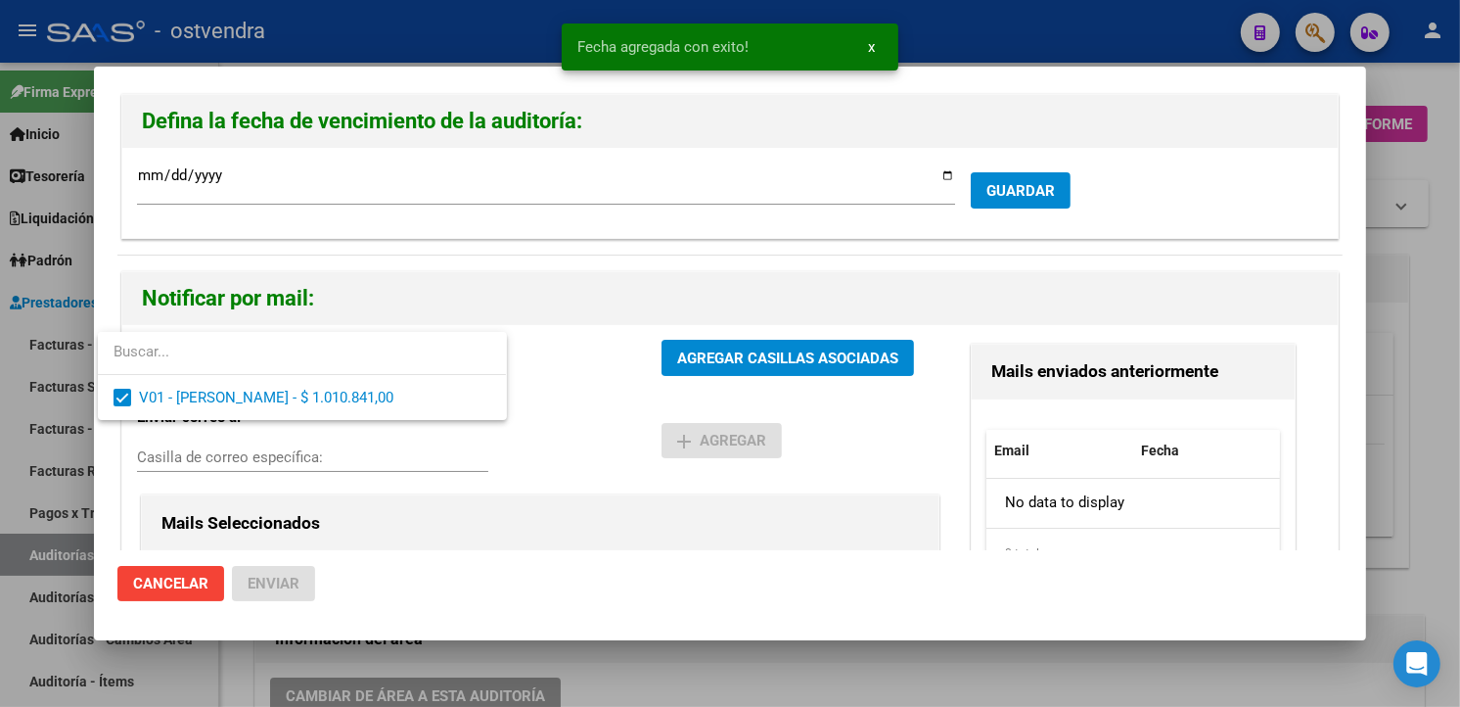
click at [742, 354] on div at bounding box center [730, 353] width 1460 height 707
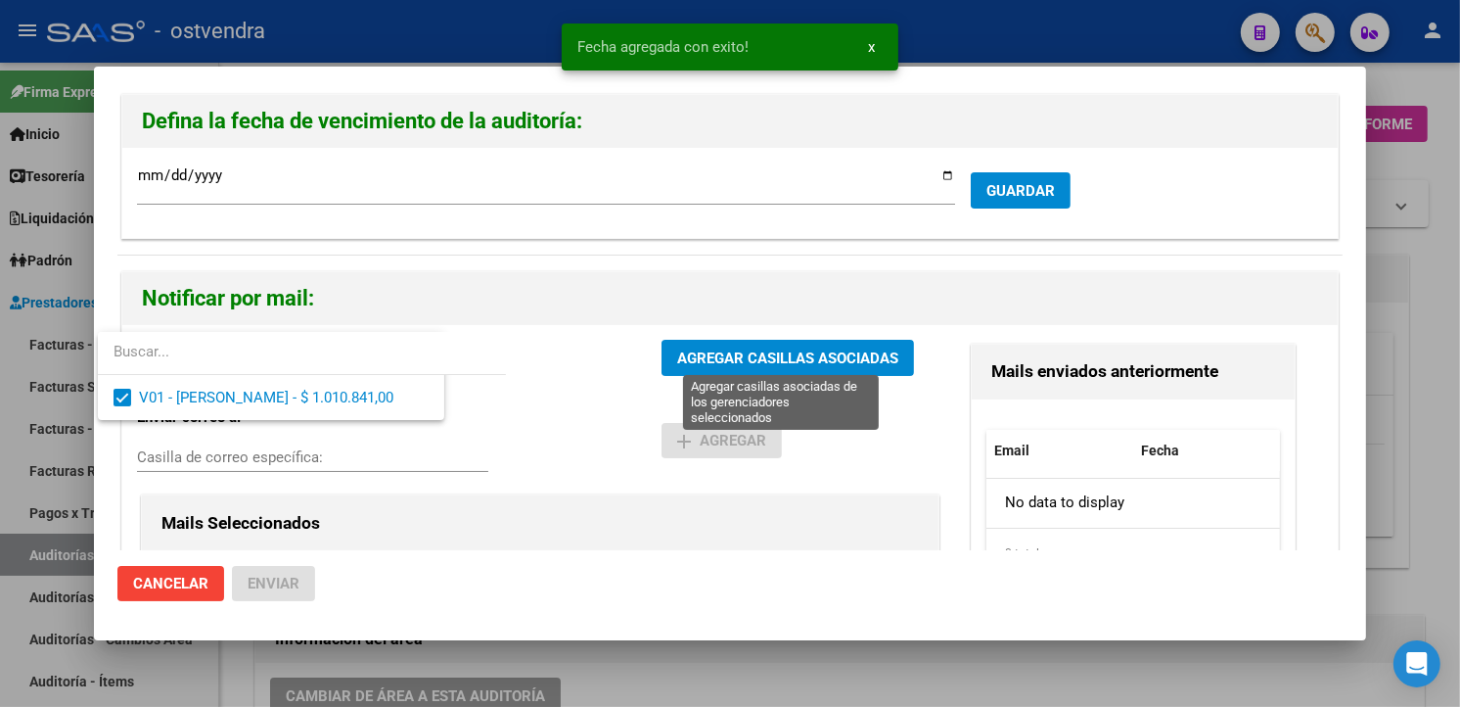
click at [742, 354] on span "AGREGAR CASILLAS ASOCIADAS" at bounding box center [787, 358] width 221 height 18
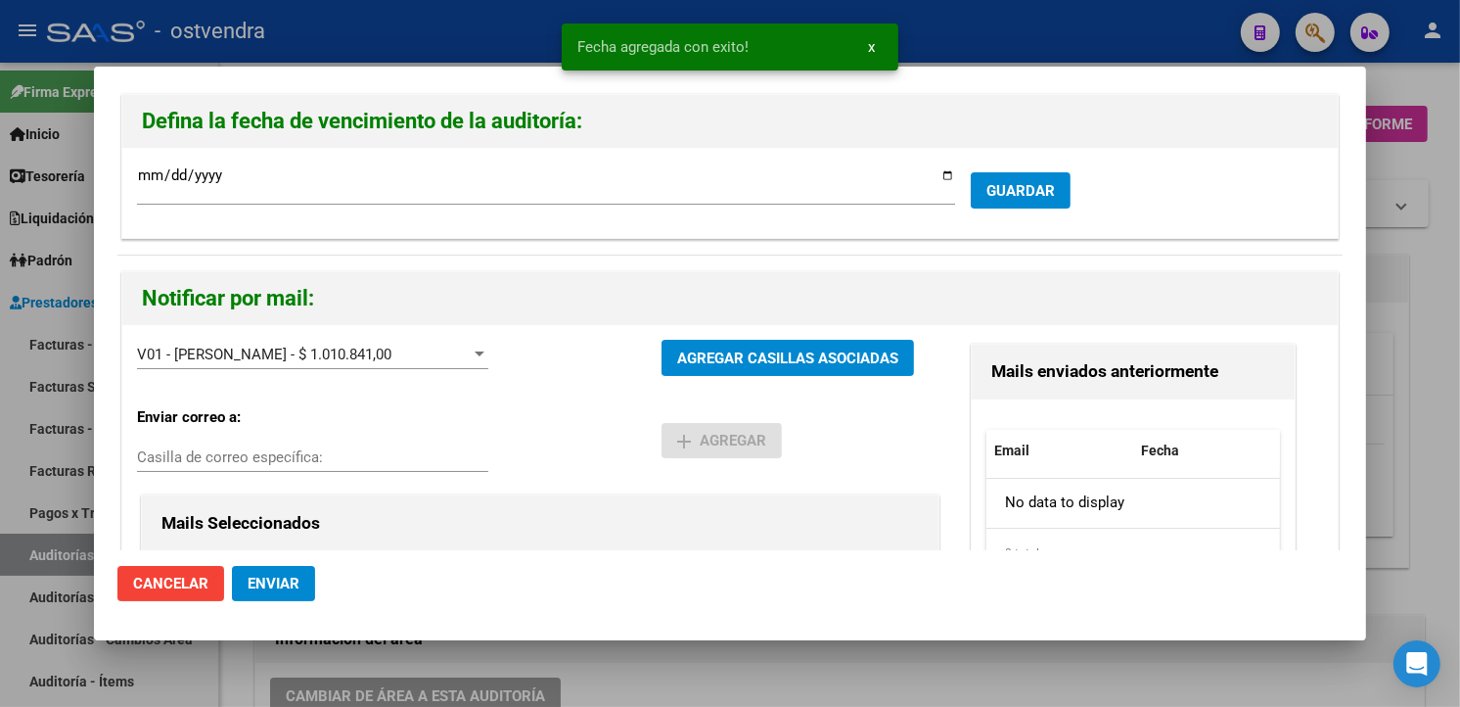
click at [285, 587] on span "Enviar" at bounding box center [274, 583] width 52 height 18
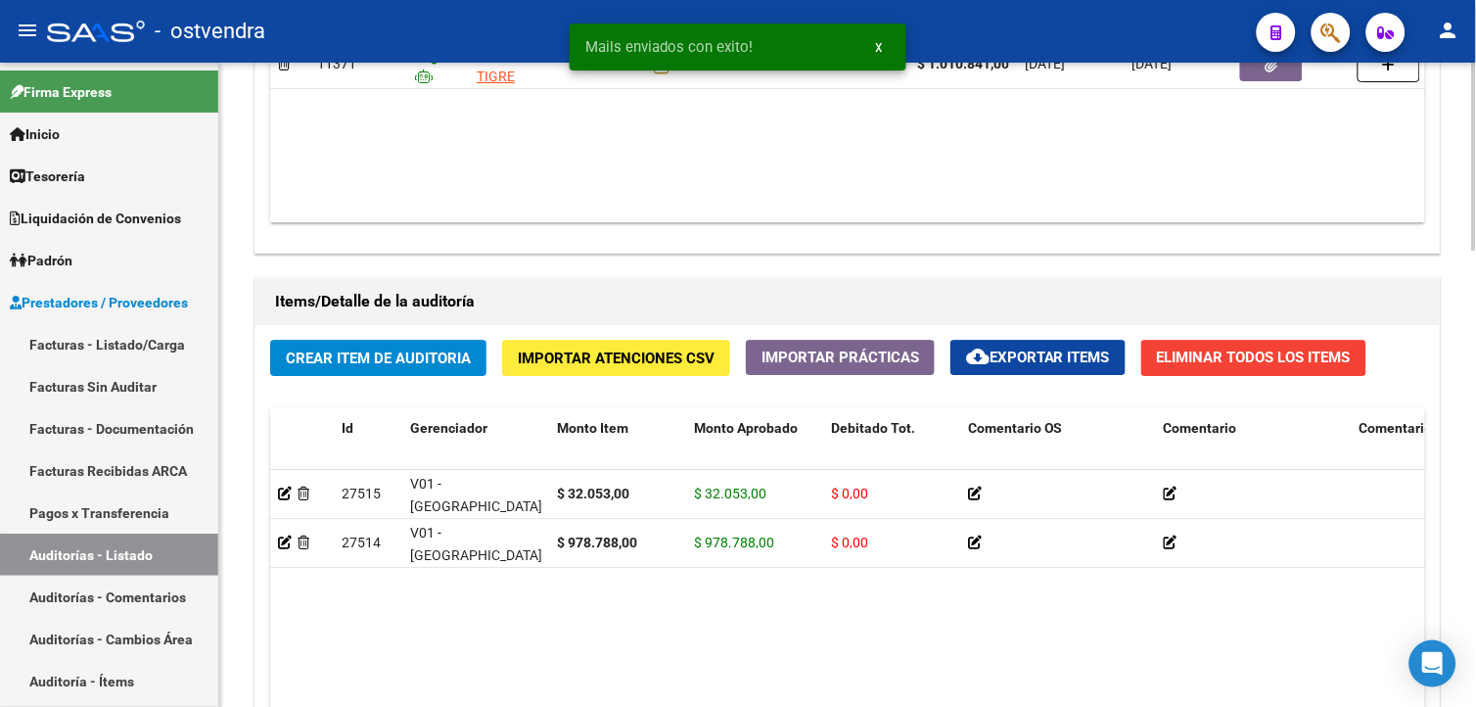
scroll to position [1564, 0]
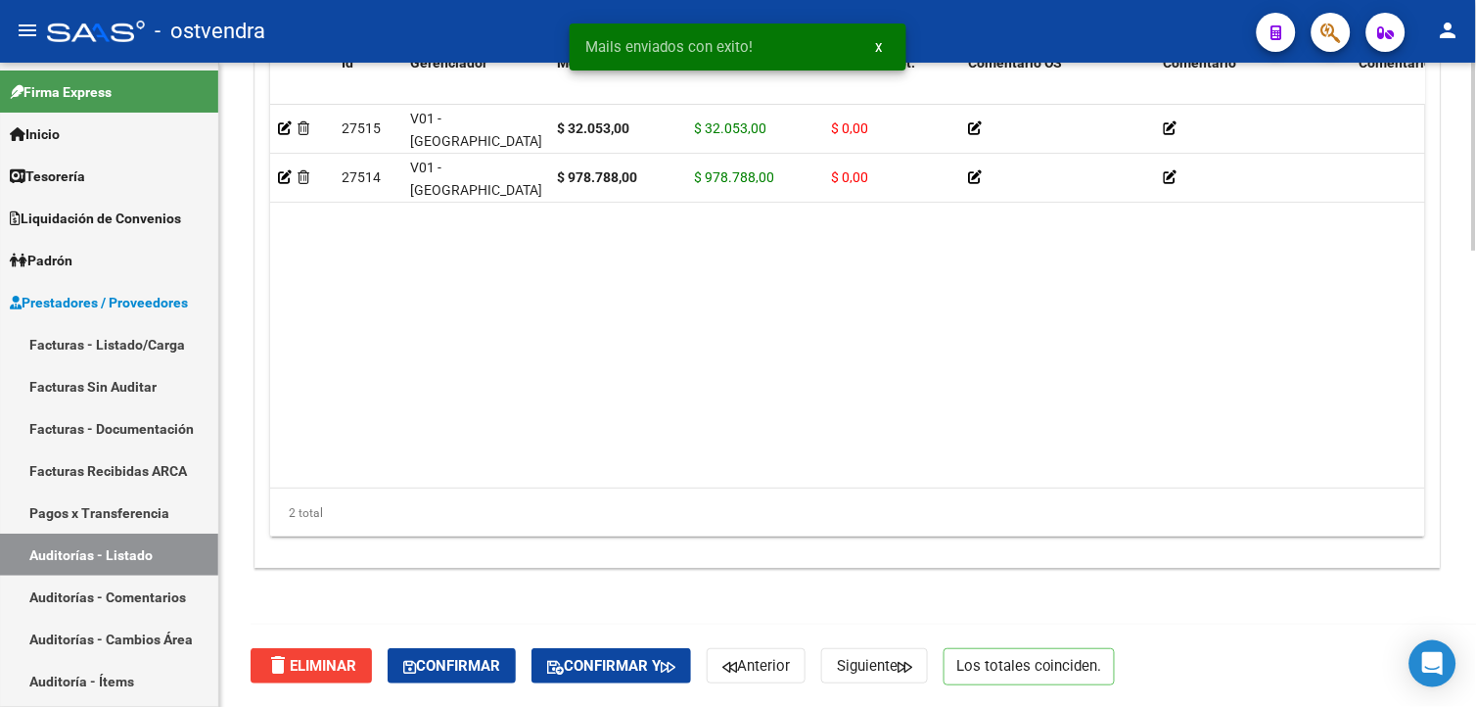
click at [1475, 618] on html "menu - ostvendra person Firma Express Inicio Calendario SSS Instructivos Contac…" at bounding box center [738, 353] width 1476 height 707
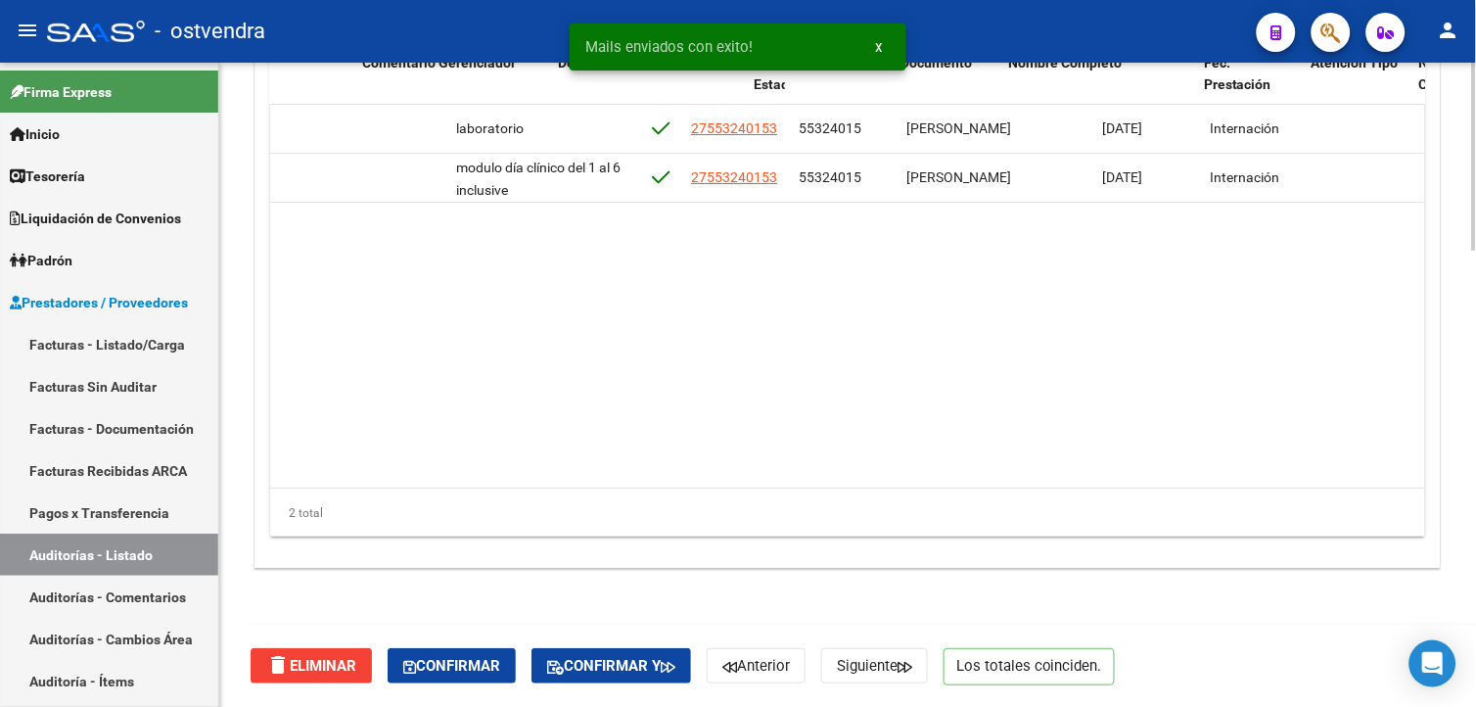
scroll to position [0, 1162]
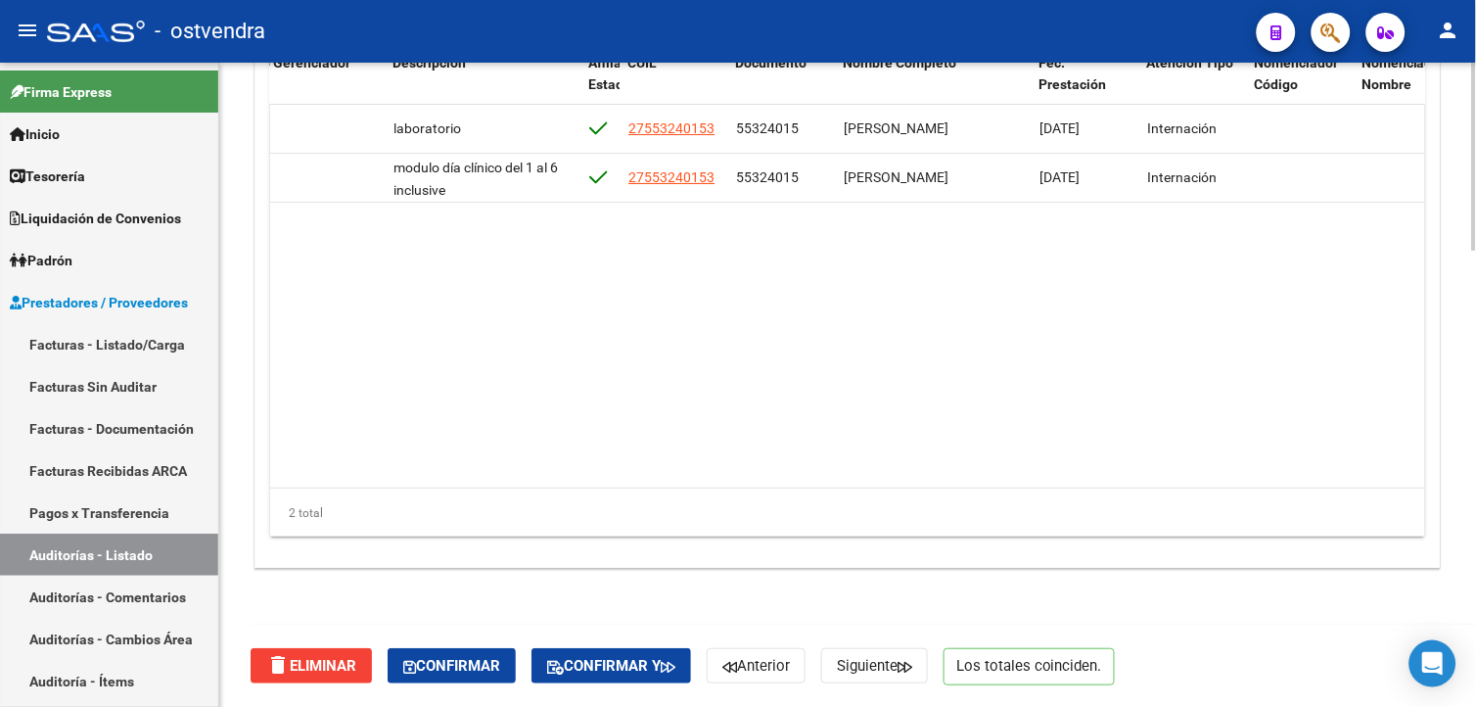
click at [1429, 369] on div "Crear Item de Auditoria Importar Atenciones CSV Importar Prácticas cloud_downlo…" at bounding box center [847, 263] width 1184 height 607
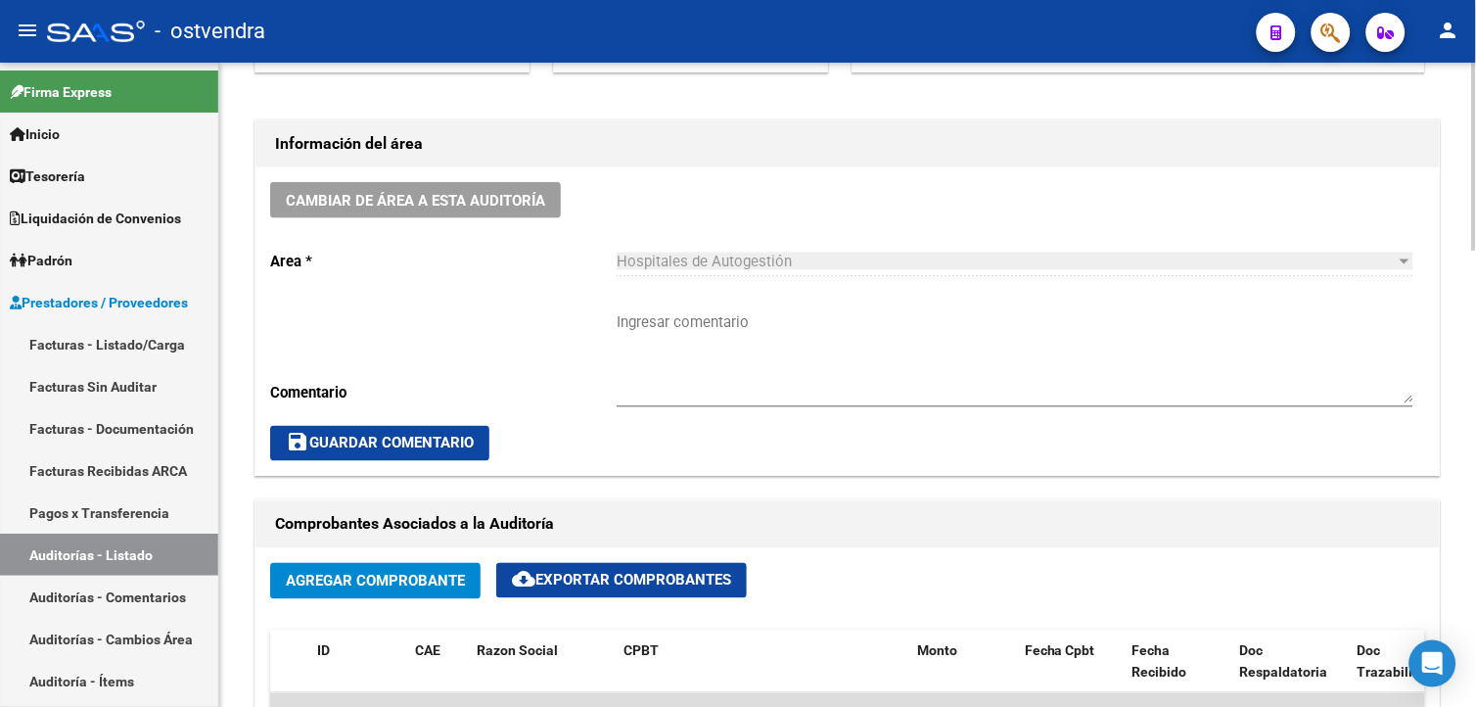
click at [1475, 212] on html "menu - ostvendra person Firma Express Inicio Calendario SSS Instructivos Contac…" at bounding box center [738, 353] width 1476 height 707
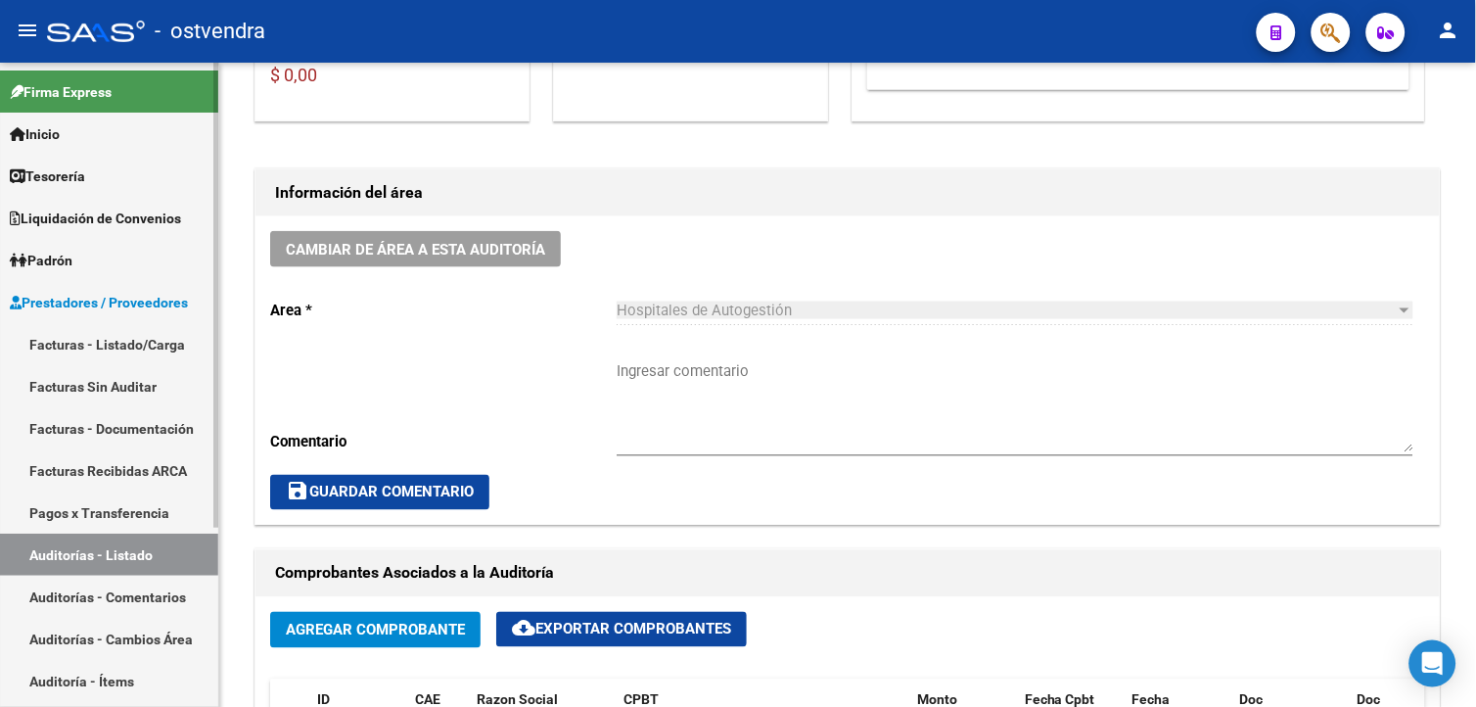
click at [110, 346] on link "Facturas - Listado/Carga" at bounding box center [109, 344] width 218 height 42
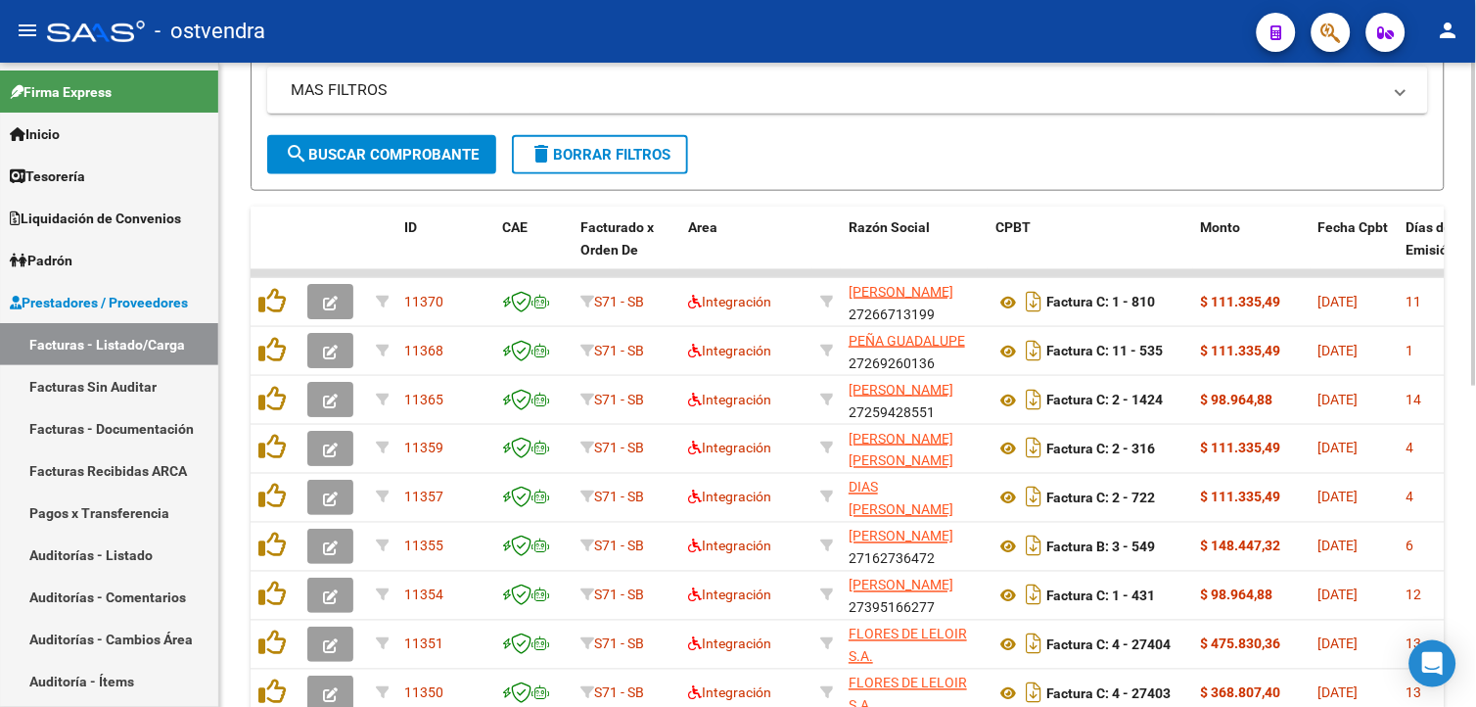
scroll to position [2, 0]
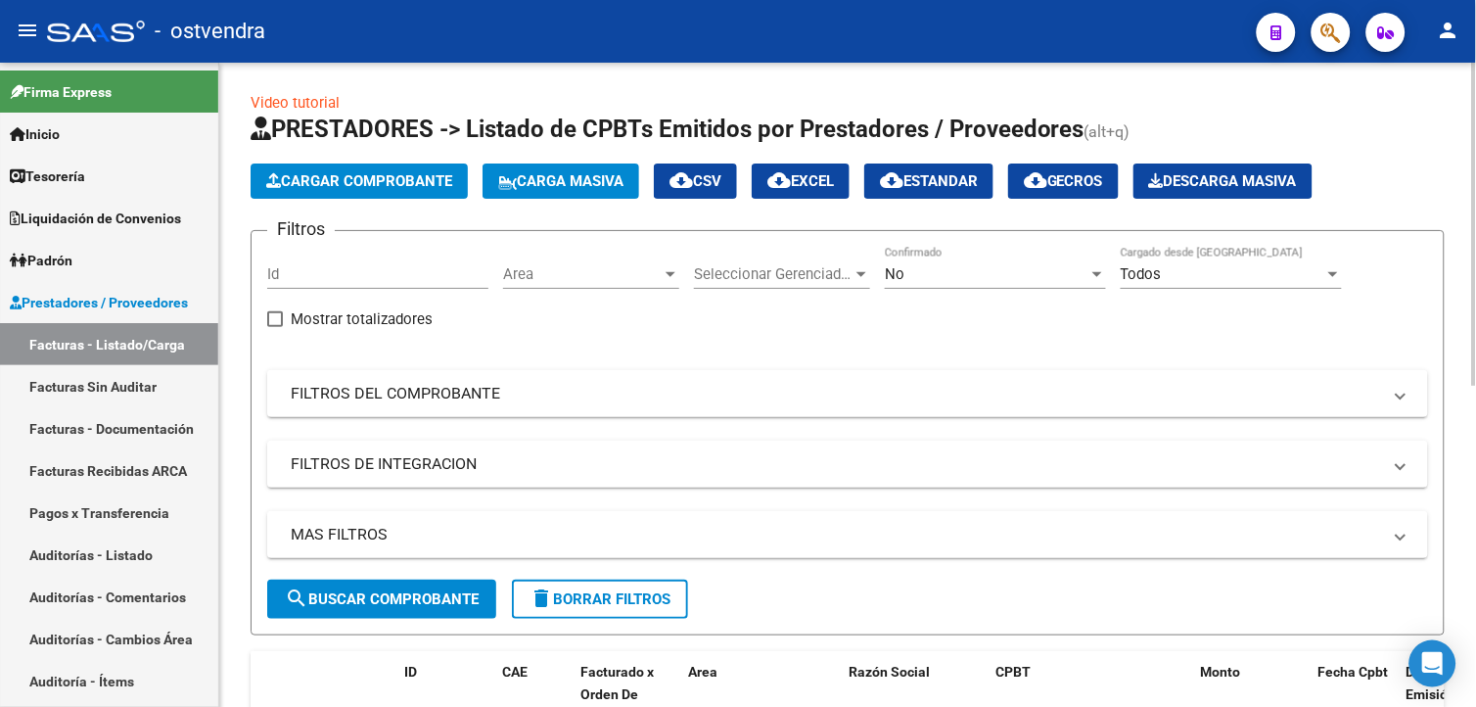
click at [1475, 229] on div at bounding box center [1474, 225] width 5 height 323
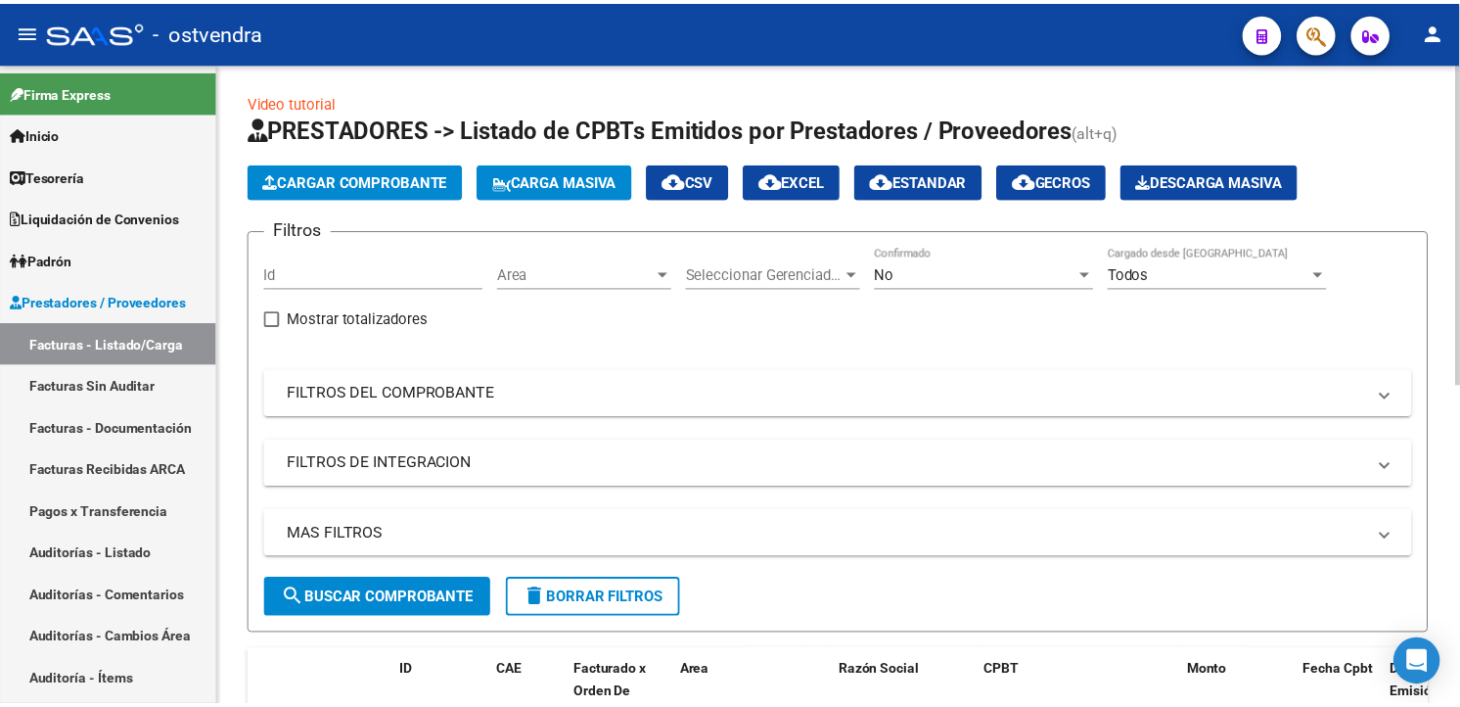
scroll to position [0, 0]
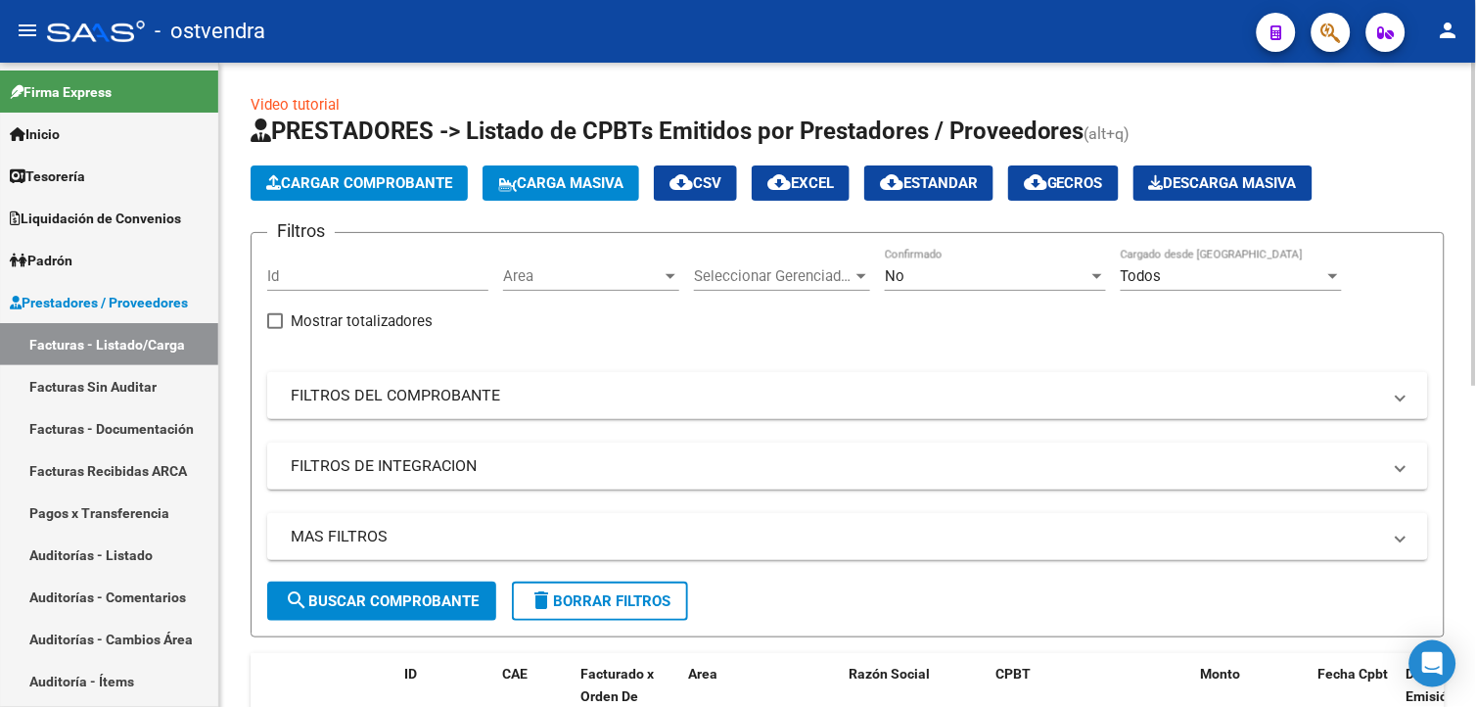
click at [396, 206] on app-list-header "PRESTADORES -> Listado de CPBTs Emitidos por Prestadores / Proveedores (alt+q) …" at bounding box center [848, 376] width 1194 height 522
click at [399, 190] on span "Cargar Comprobante" at bounding box center [359, 183] width 186 height 18
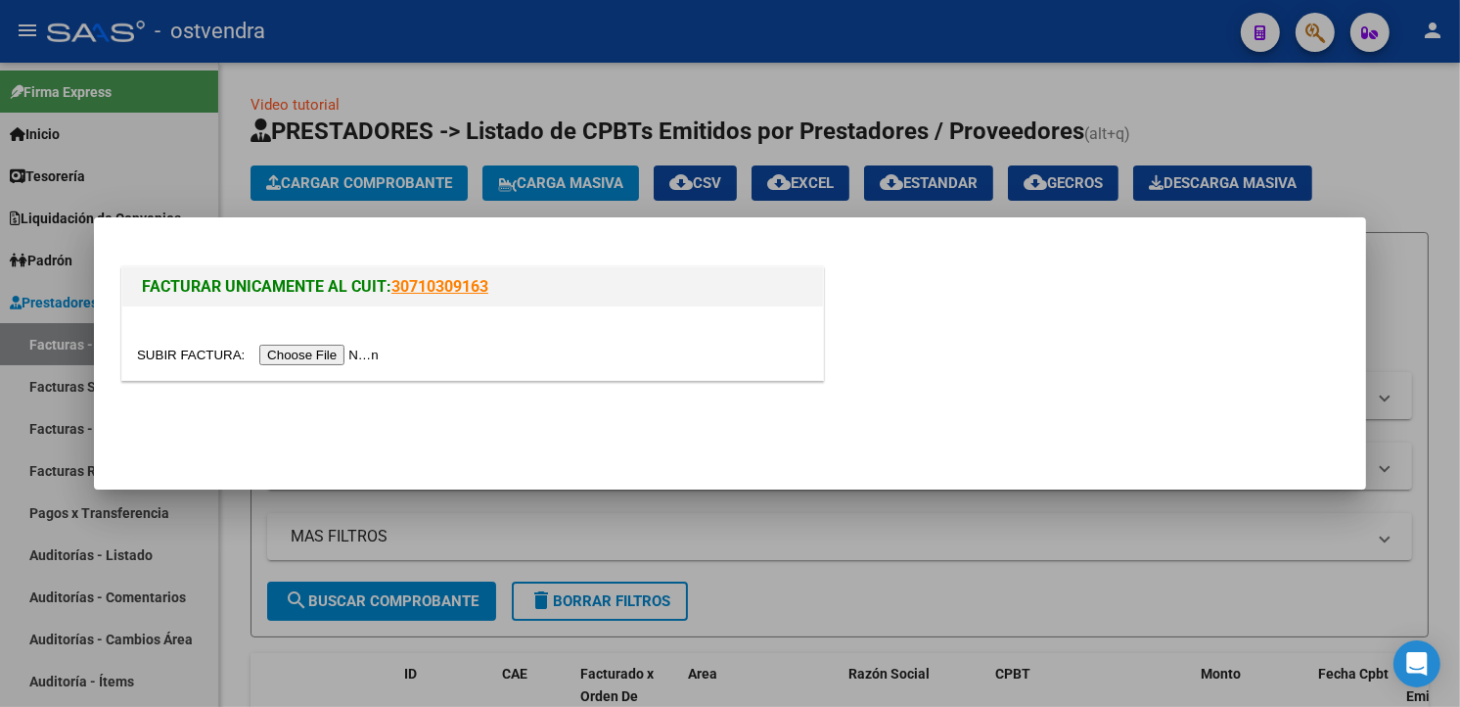
click at [339, 350] on input "file" at bounding box center [261, 354] width 248 height 21
type input "C:\fakepath\dc resp 791.pdf"
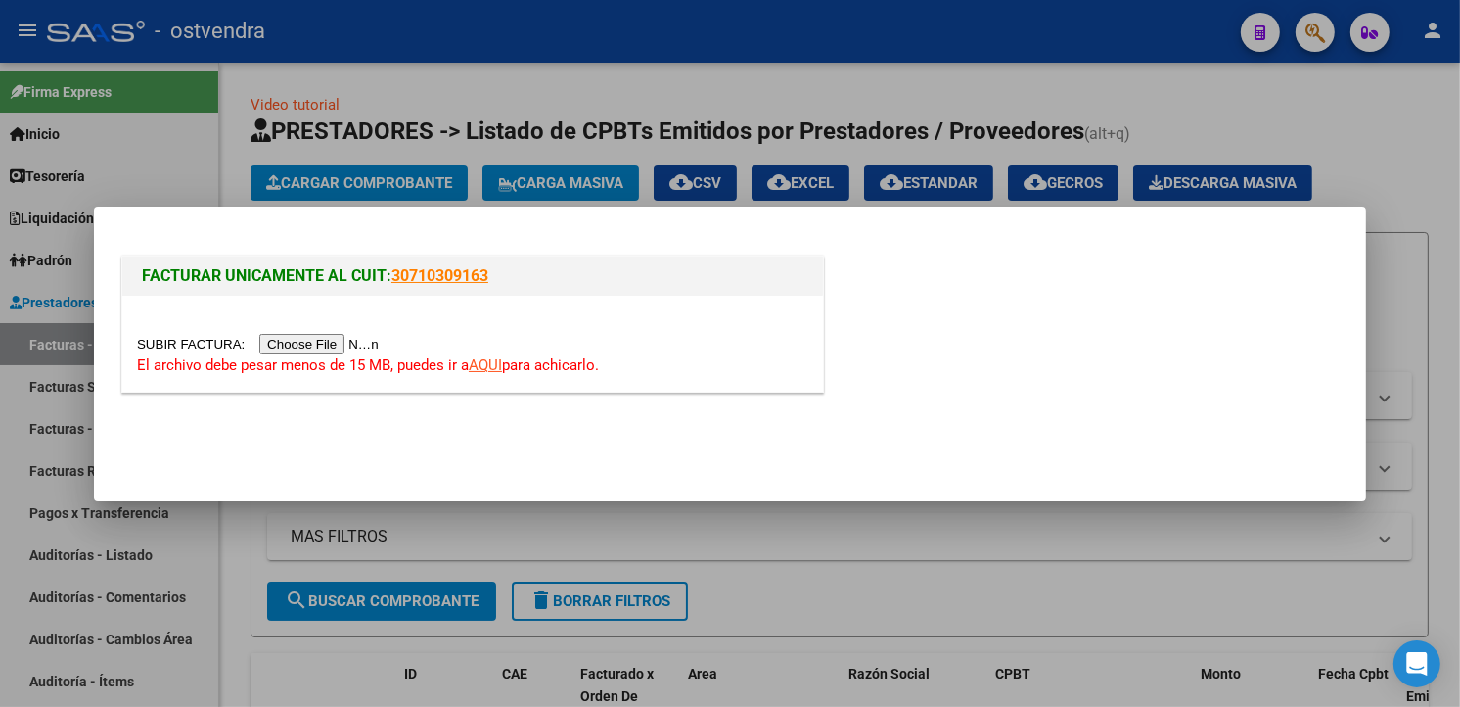
click at [474, 367] on link "AQUI" at bounding box center [485, 365] width 33 height 18
click at [433, 174] on div at bounding box center [730, 353] width 1460 height 707
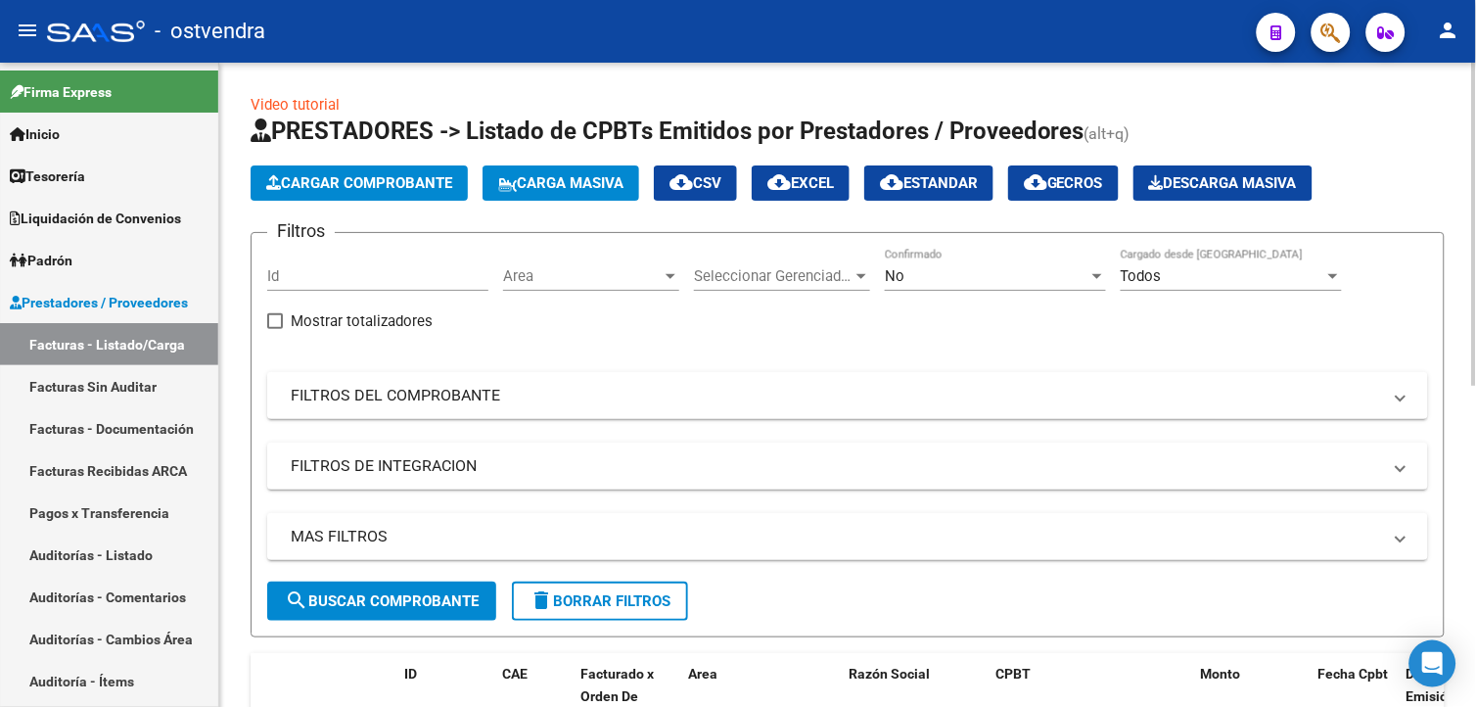
click at [434, 177] on span "Cargar Comprobante" at bounding box center [359, 183] width 186 height 18
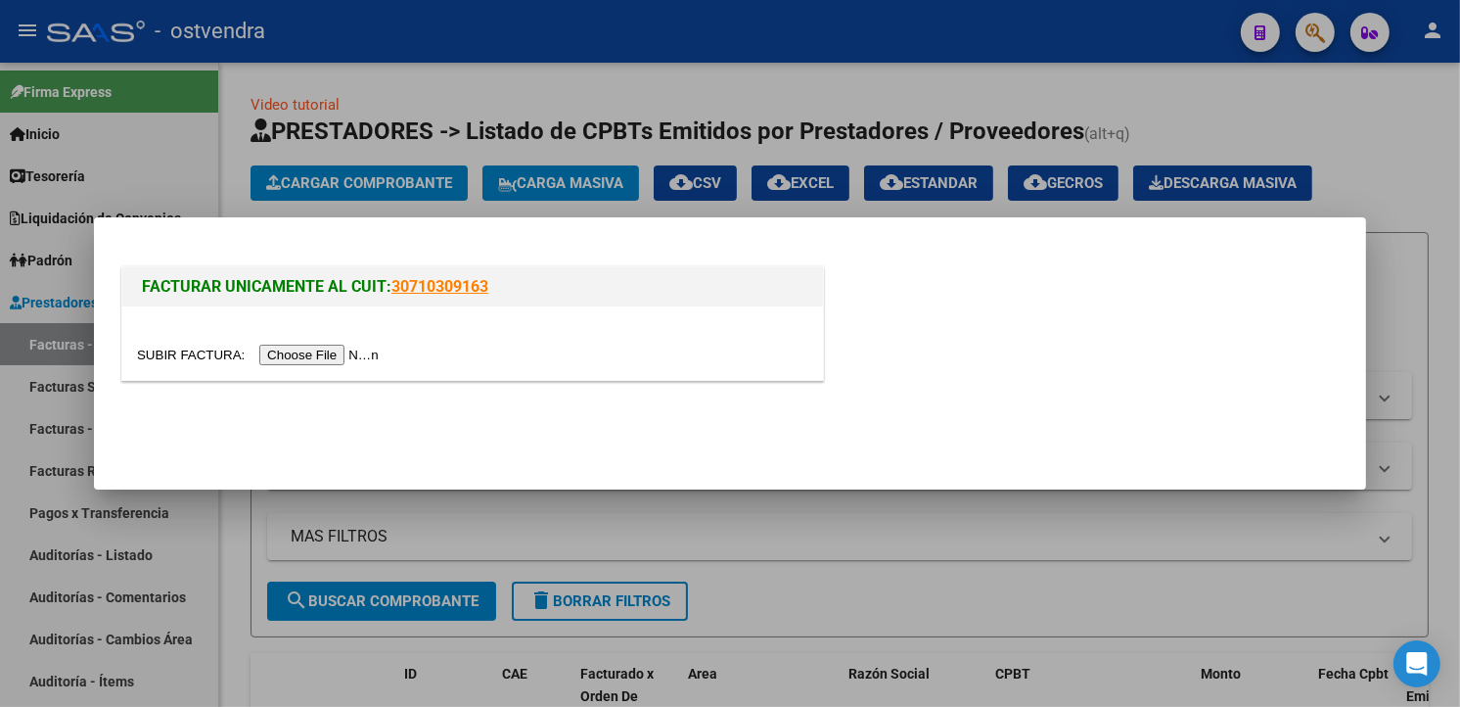
click at [296, 367] on div at bounding box center [472, 342] width 701 height 73
click at [295, 365] on div at bounding box center [472, 354] width 671 height 23
click at [291, 364] on input "file" at bounding box center [261, 354] width 248 height 21
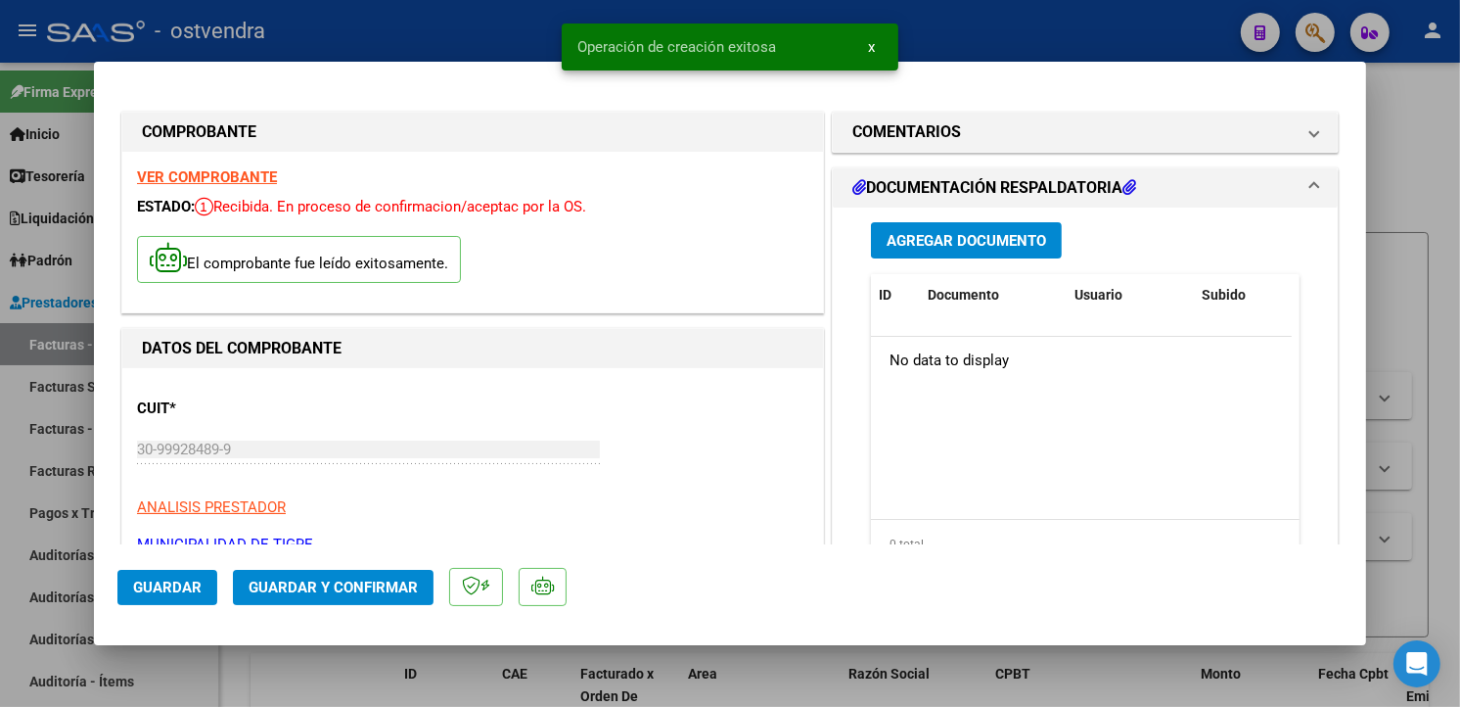
click at [490, 265] on div "El comprobante fue leído exitosamente." at bounding box center [472, 262] width 671 height 72
click at [1043, 252] on button "Agregar Documento" at bounding box center [966, 240] width 191 height 36
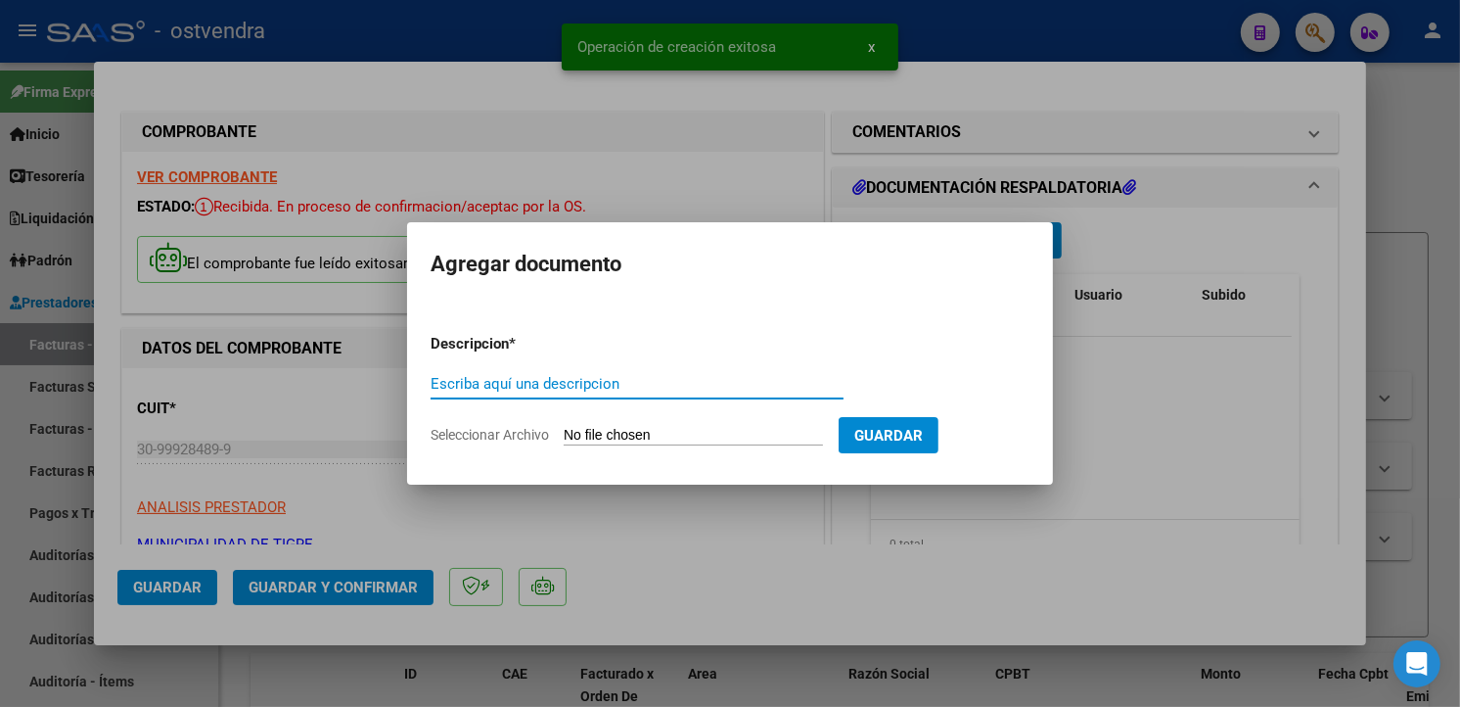
click at [675, 440] on input "Seleccionar Archivo" at bounding box center [693, 436] width 259 height 19
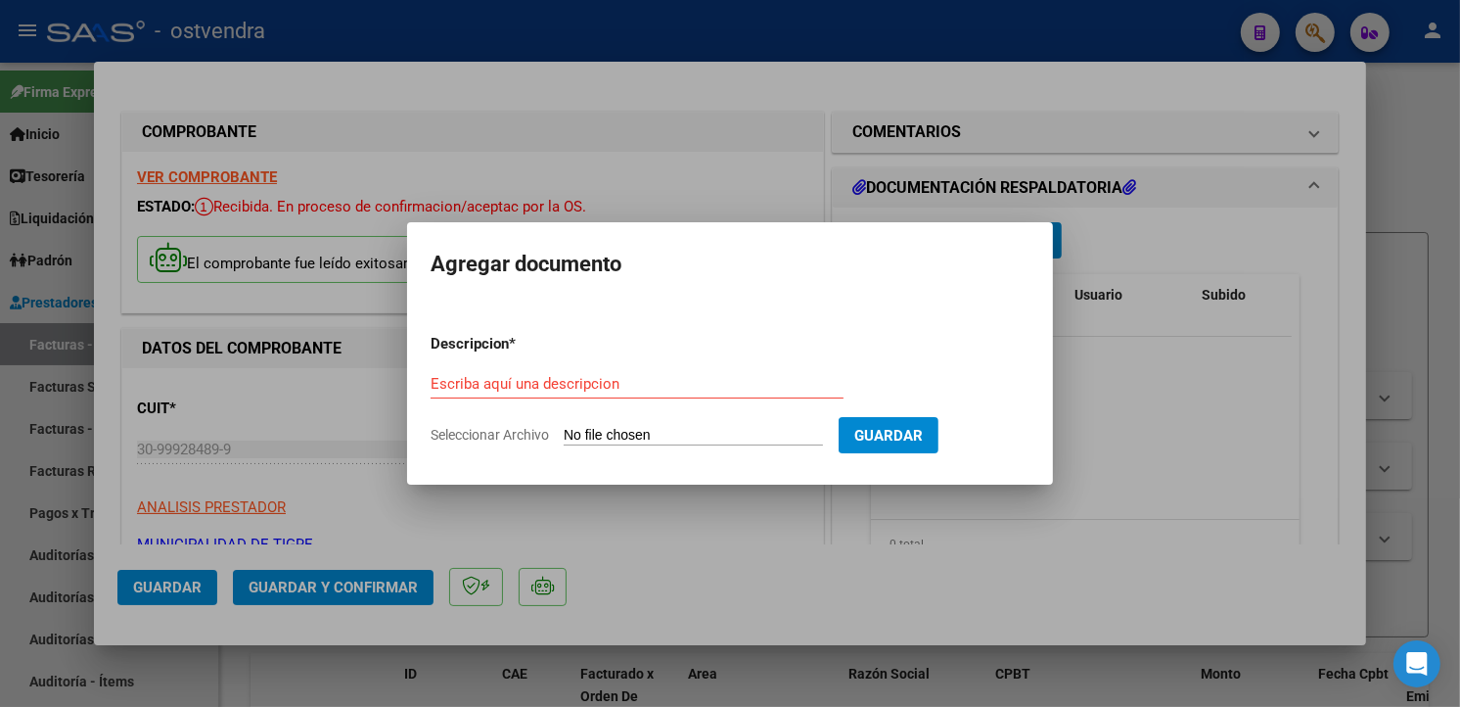
type input "C:\fakepath\dc resp 791.pdf"
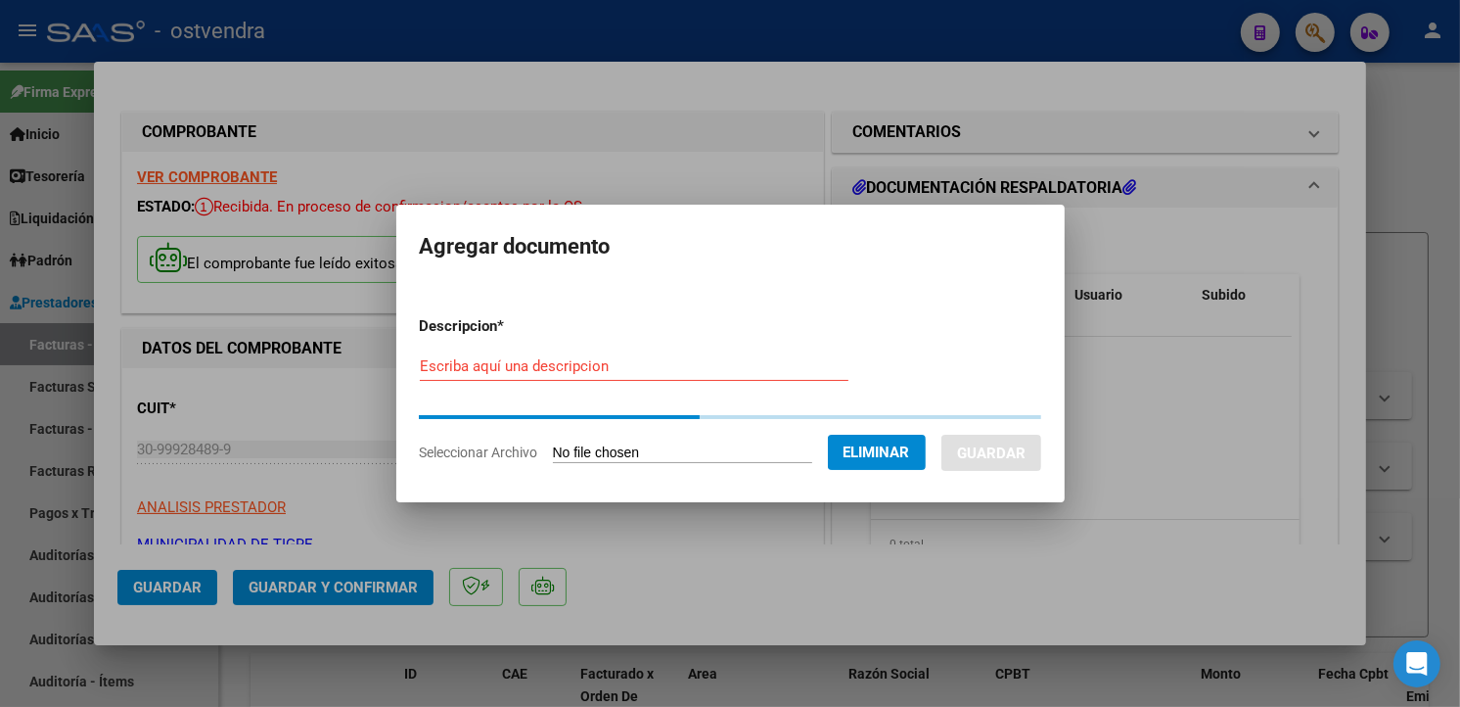
click at [672, 335] on form "Descripcion * Escriba aquí una descripcion Seleccionar Archivo Eliminar Guardar" at bounding box center [730, 389] width 621 height 178
click at [670, 354] on div "Escriba aquí una descripcion" at bounding box center [634, 365] width 429 height 29
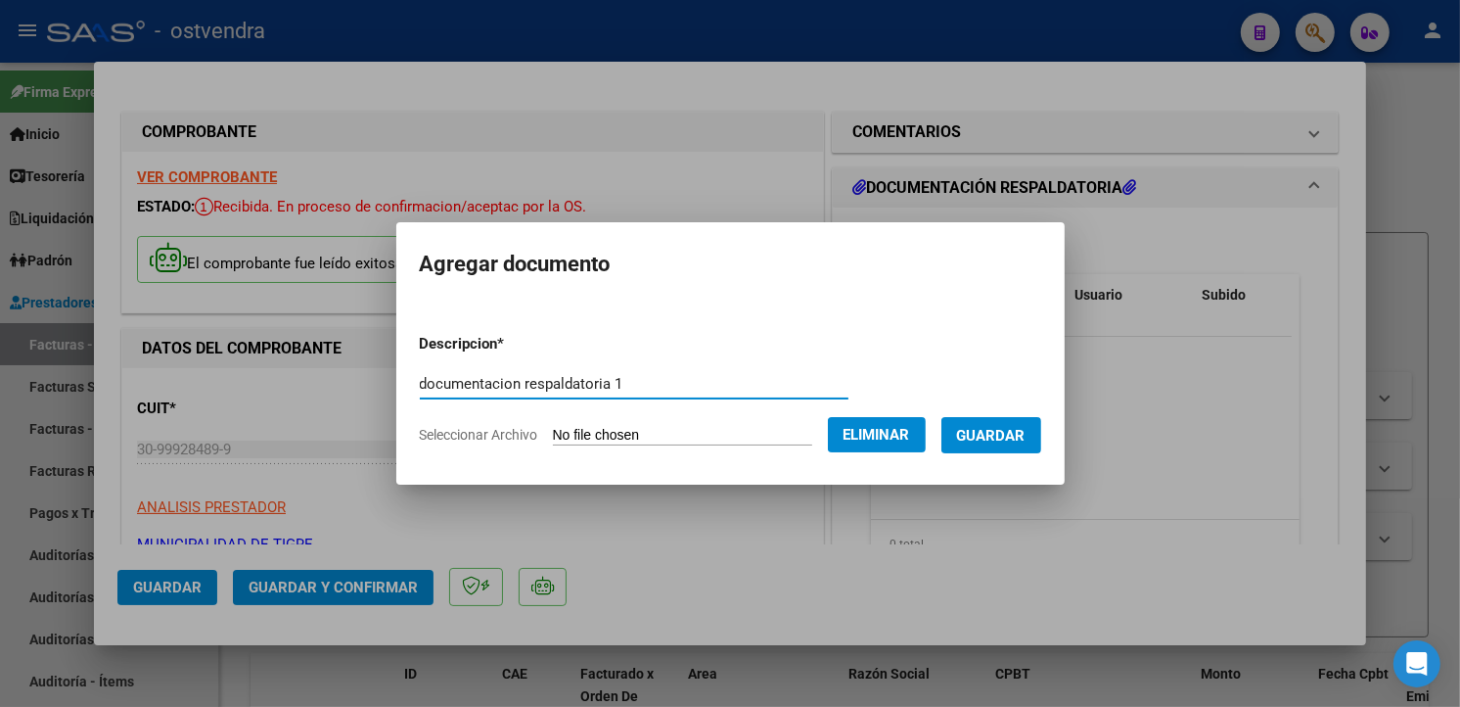
type input "documentacion respaldatoria 1"
click at [985, 431] on span "Guardar" at bounding box center [991, 436] width 69 height 18
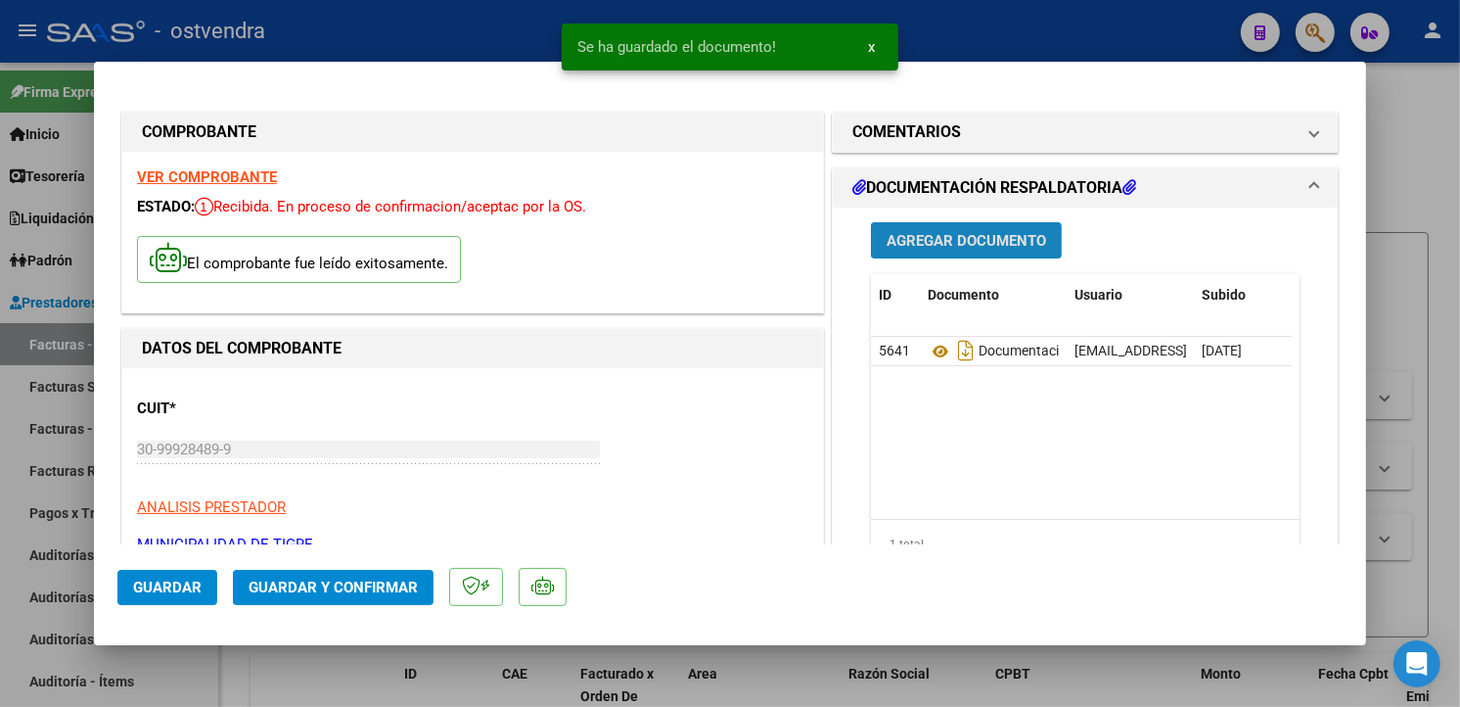
click at [970, 223] on button "Agregar Documento" at bounding box center [966, 240] width 191 height 36
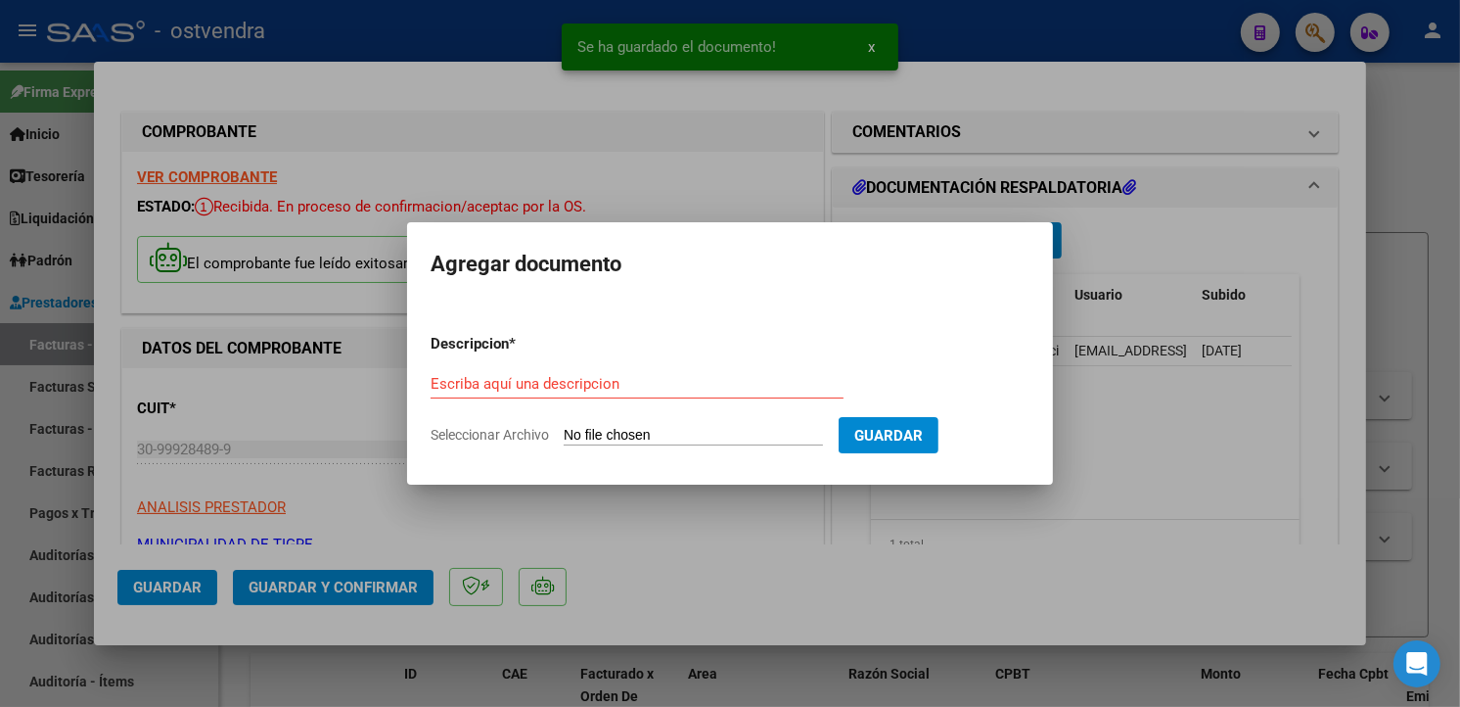
click at [707, 426] on app-file-uploader "Seleccionar Archivo" at bounding box center [635, 435] width 408 height 18
click at [708, 432] on input "Seleccionar Archivo" at bounding box center [693, 436] width 259 height 19
type input "C:\fakepath\doc resp 2 791.pdf"
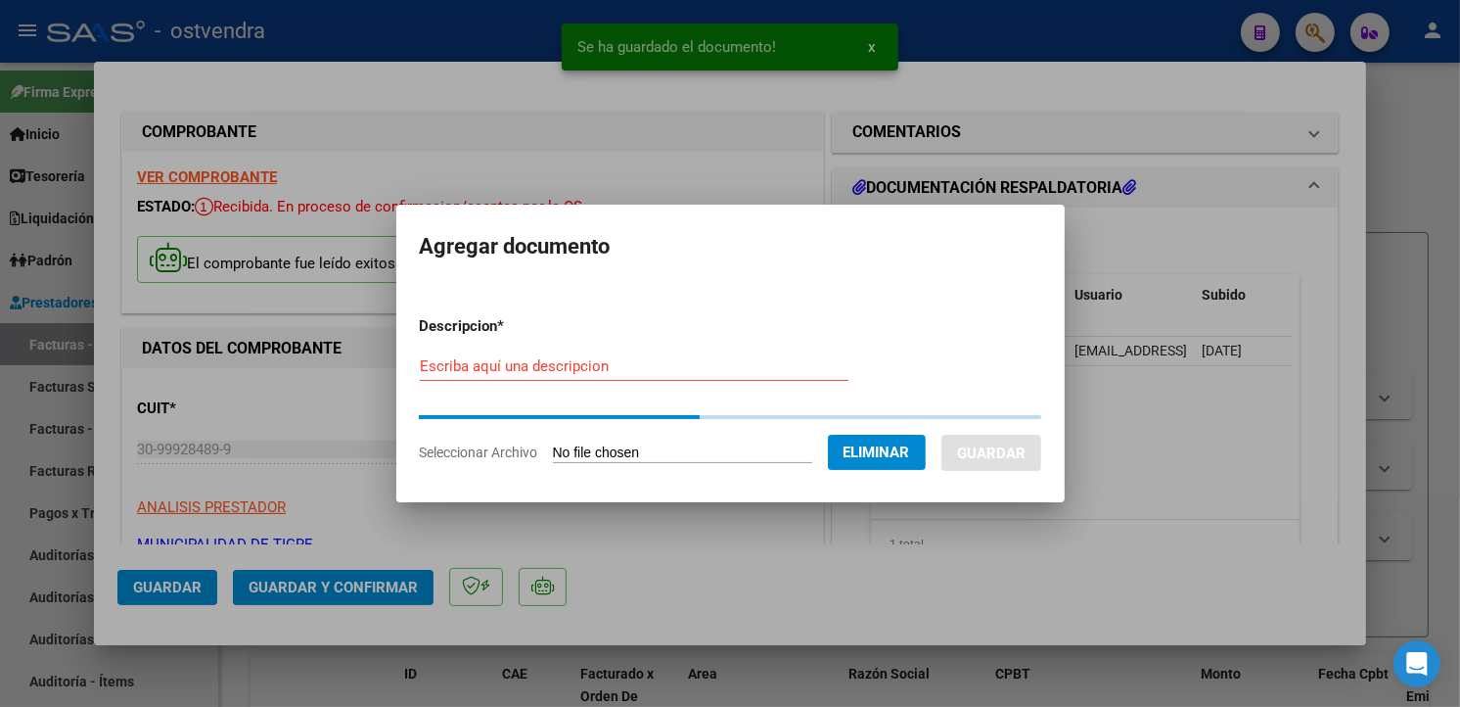
click at [658, 369] on input "Escriba aquí una descripcion" at bounding box center [634, 366] width 429 height 18
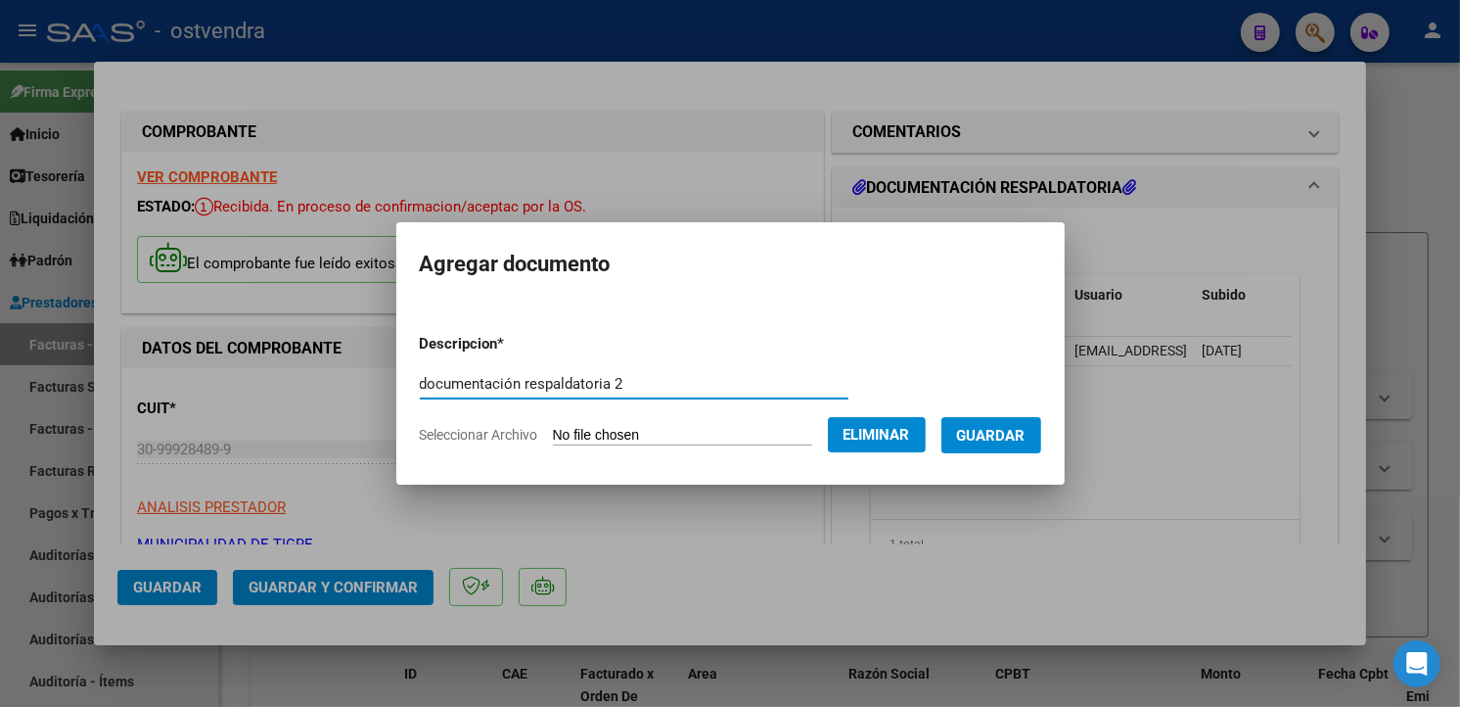
type input "documentación respaldatoria 2"
click at [970, 426] on span "Guardar" at bounding box center [991, 435] width 69 height 18
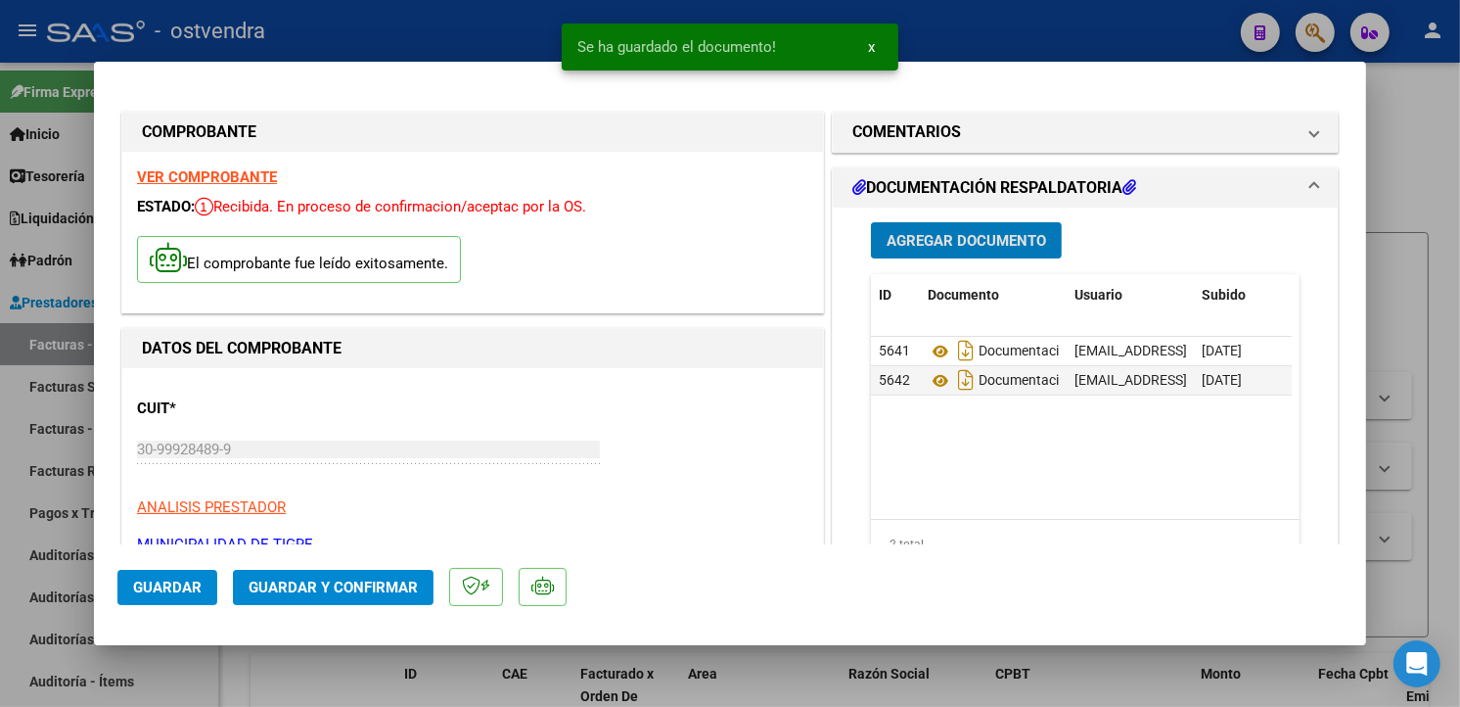
click at [345, 591] on span "Guardar y Confirmar" at bounding box center [333, 587] width 169 height 18
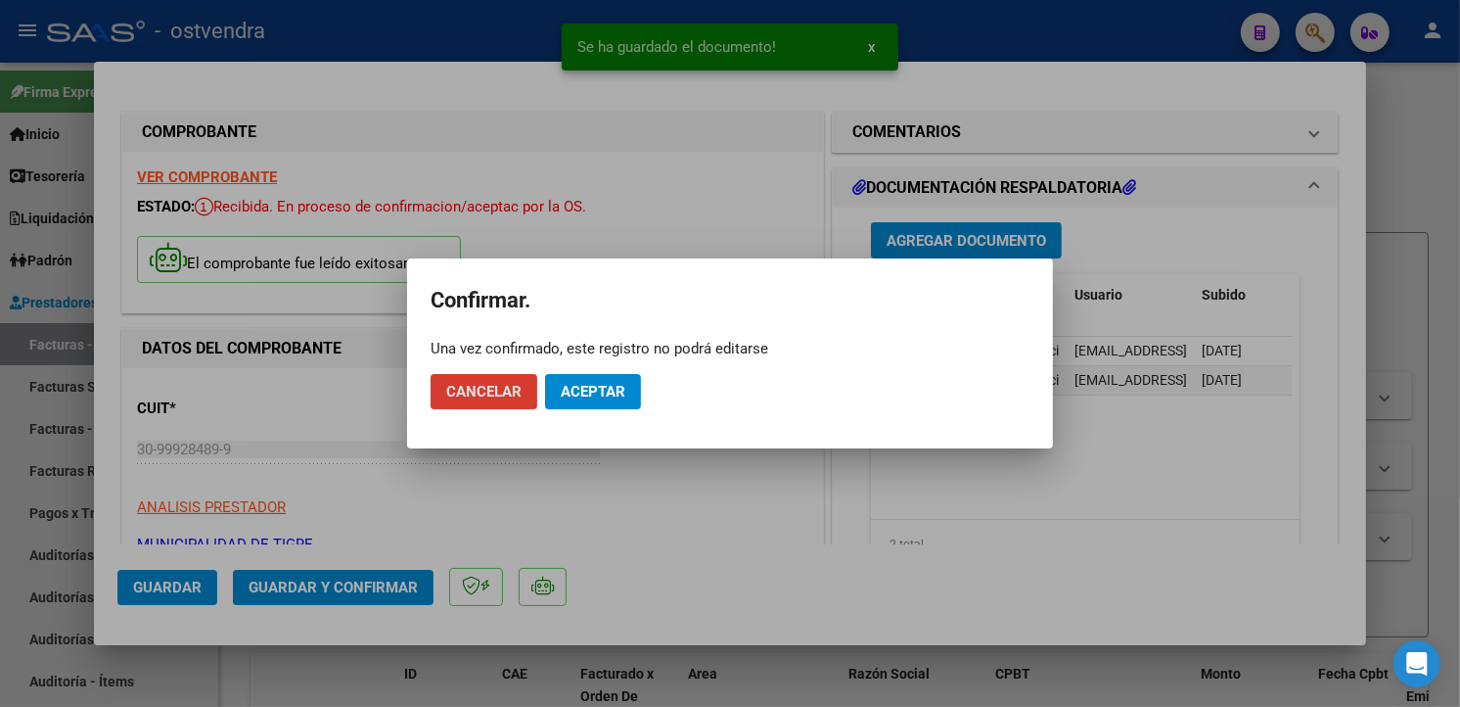
click at [608, 405] on button "Aceptar" at bounding box center [593, 391] width 96 height 35
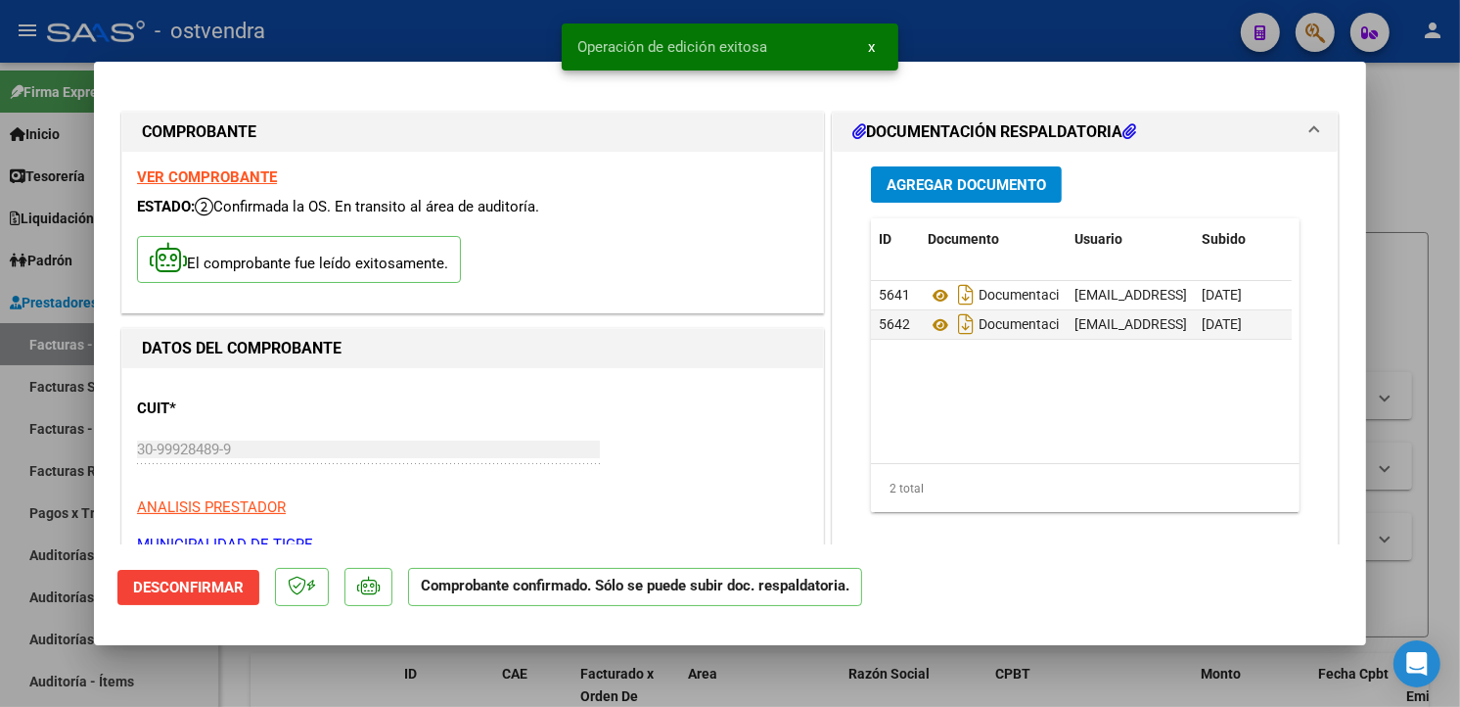
drag, startPoint x: 61, startPoint y: 408, endPoint x: 71, endPoint y: 388, distance: 23.2
click at [61, 407] on div at bounding box center [730, 353] width 1460 height 707
type input "$ 0,00"
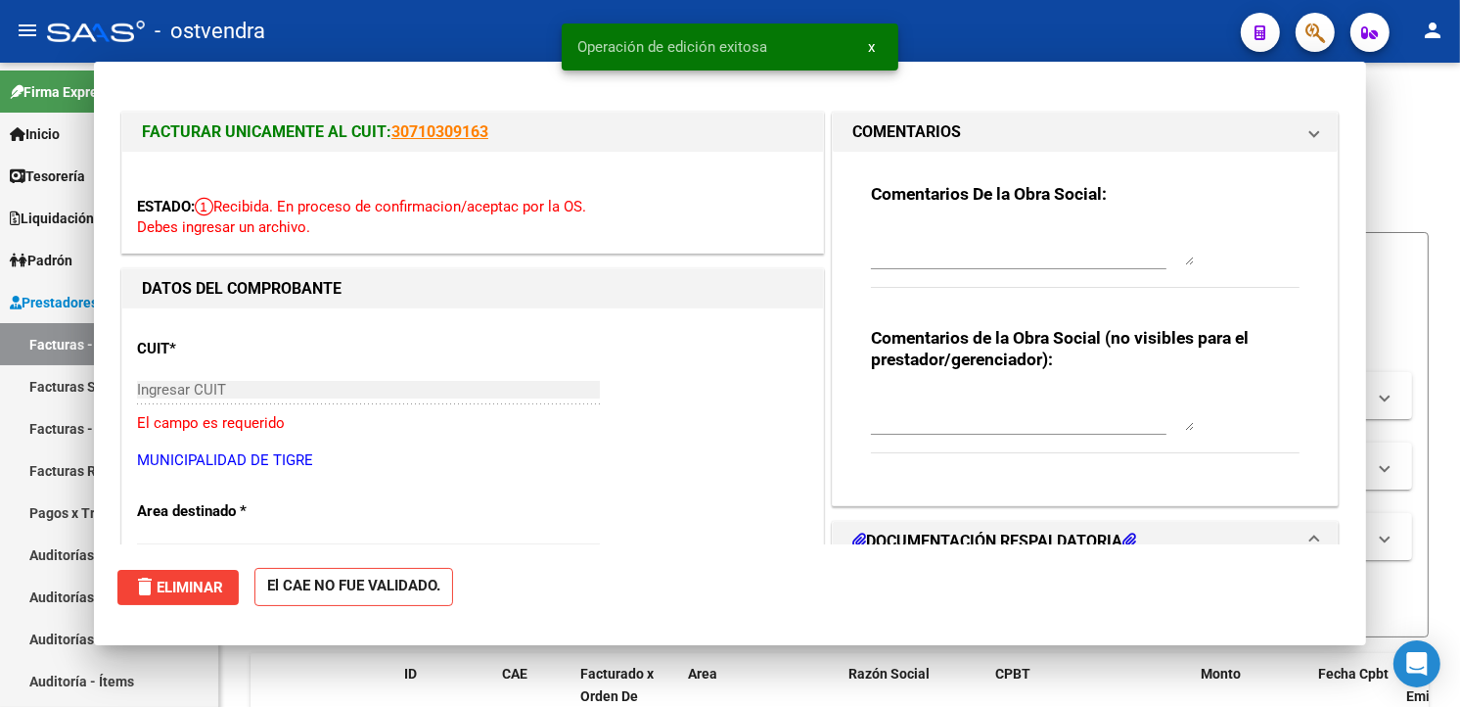
click at [72, 386] on link "Facturas Sin Auditar" at bounding box center [109, 386] width 218 height 42
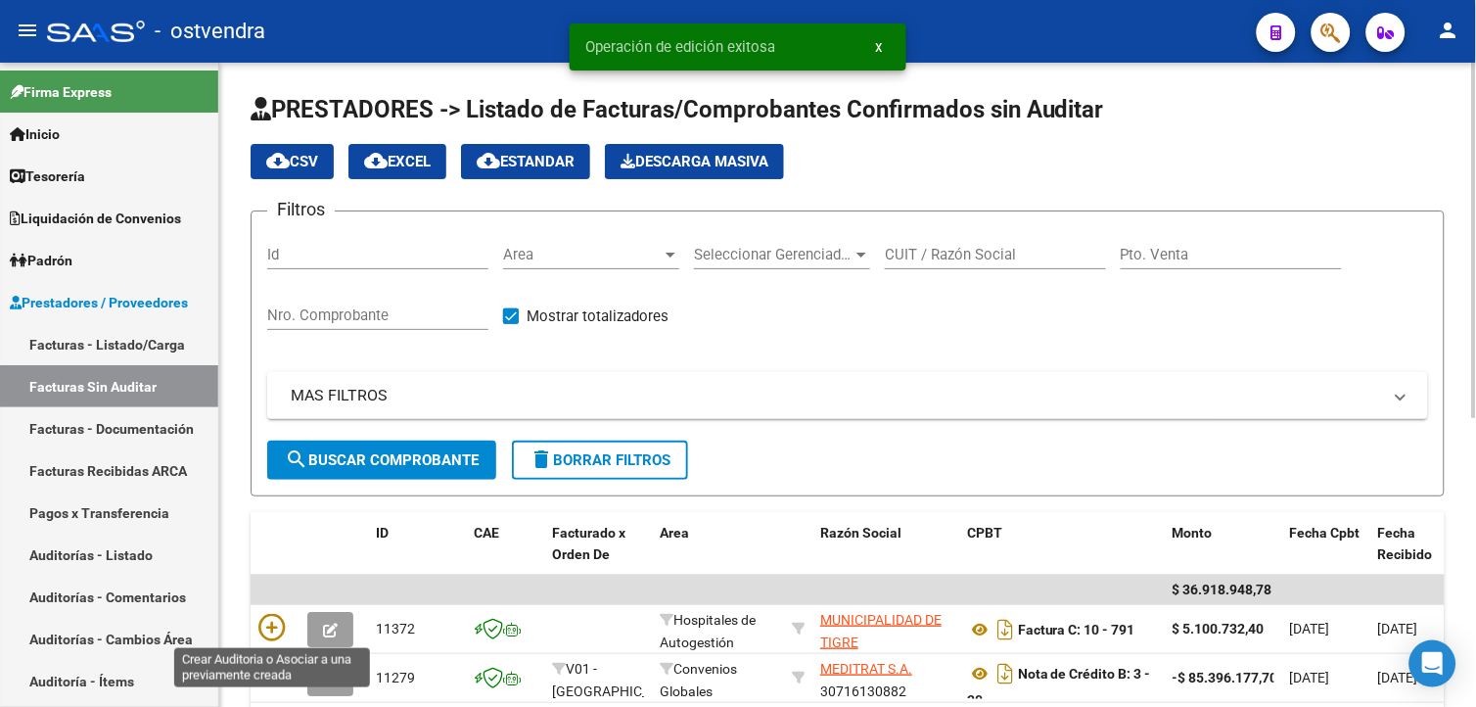
click at [282, 622] on icon at bounding box center [271, 627] width 27 height 27
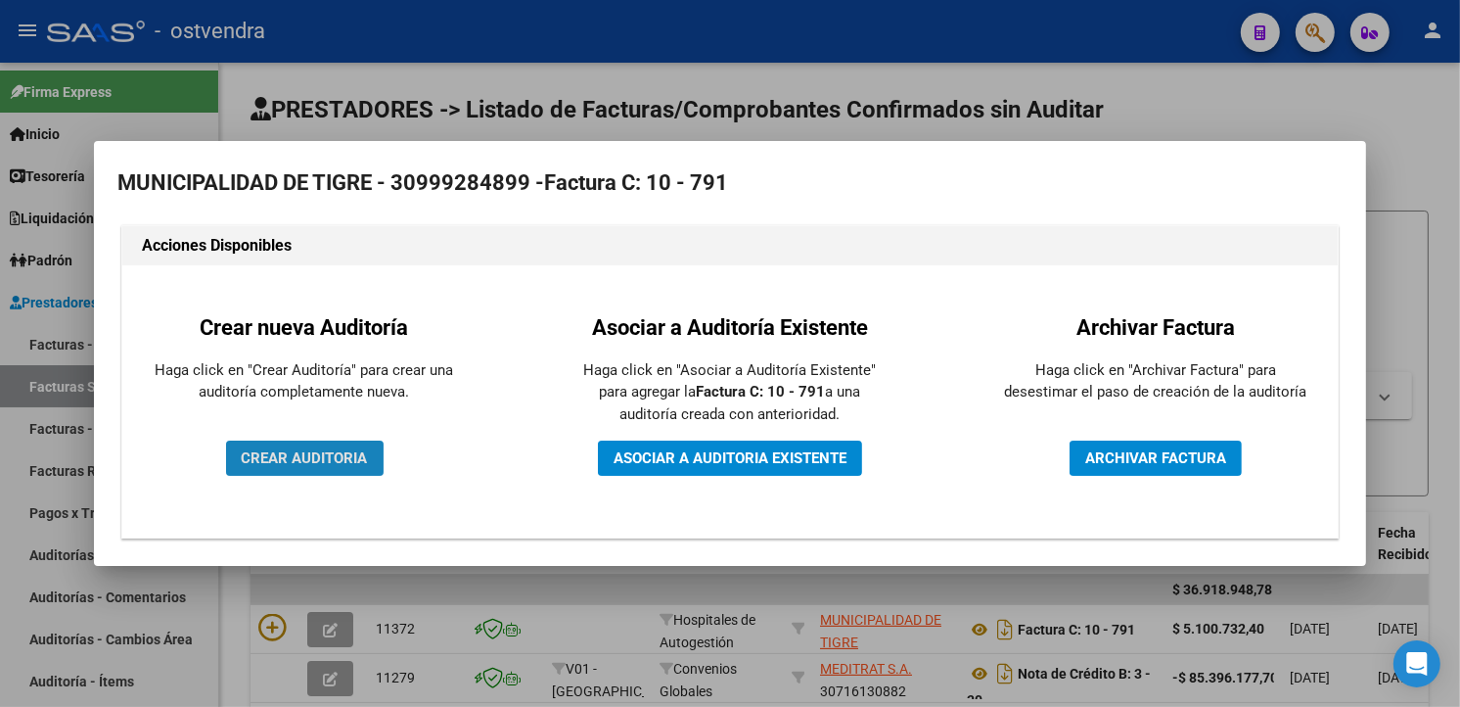
click at [359, 457] on span "CREAR AUDITORIA" at bounding box center [305, 458] width 126 height 18
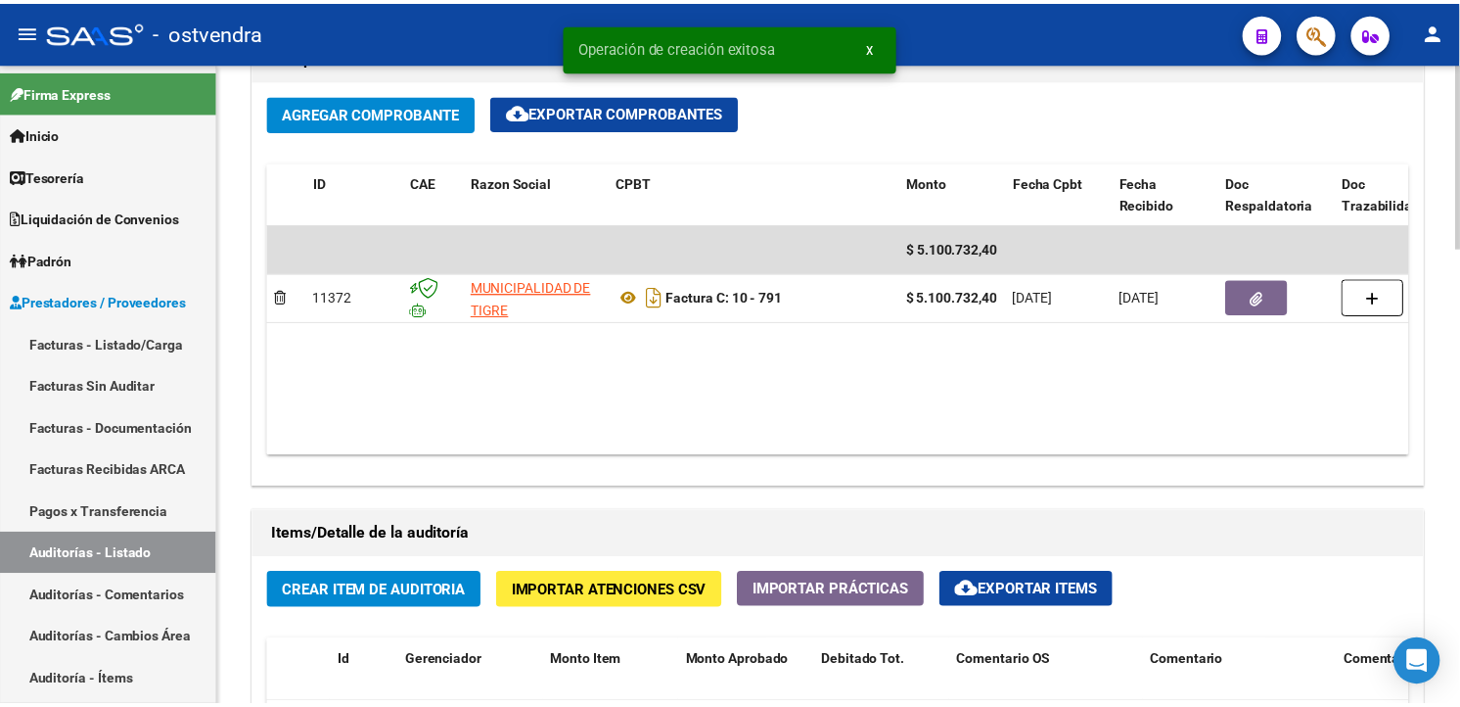
scroll to position [1087, 0]
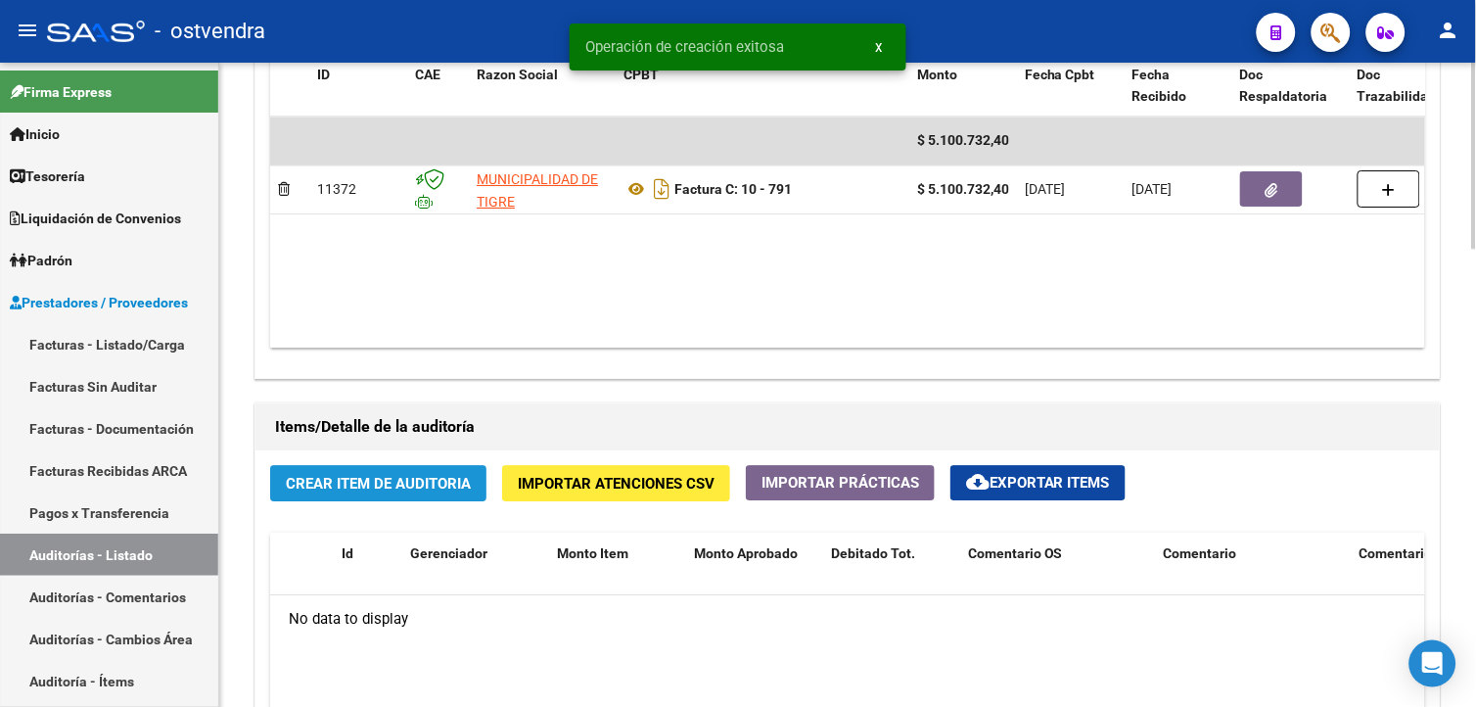
click at [422, 466] on button "Crear Item de Auditoria" at bounding box center [378, 483] width 216 height 36
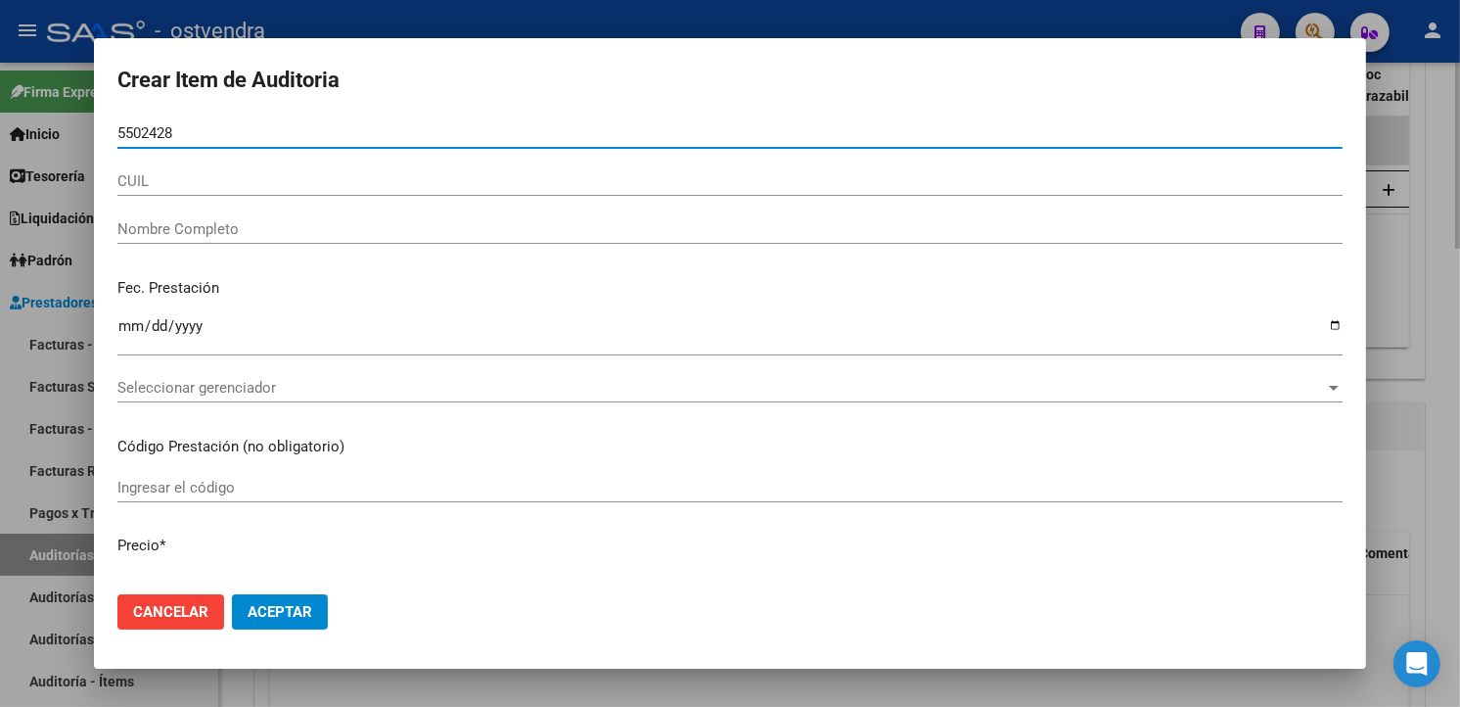
type input "55024281"
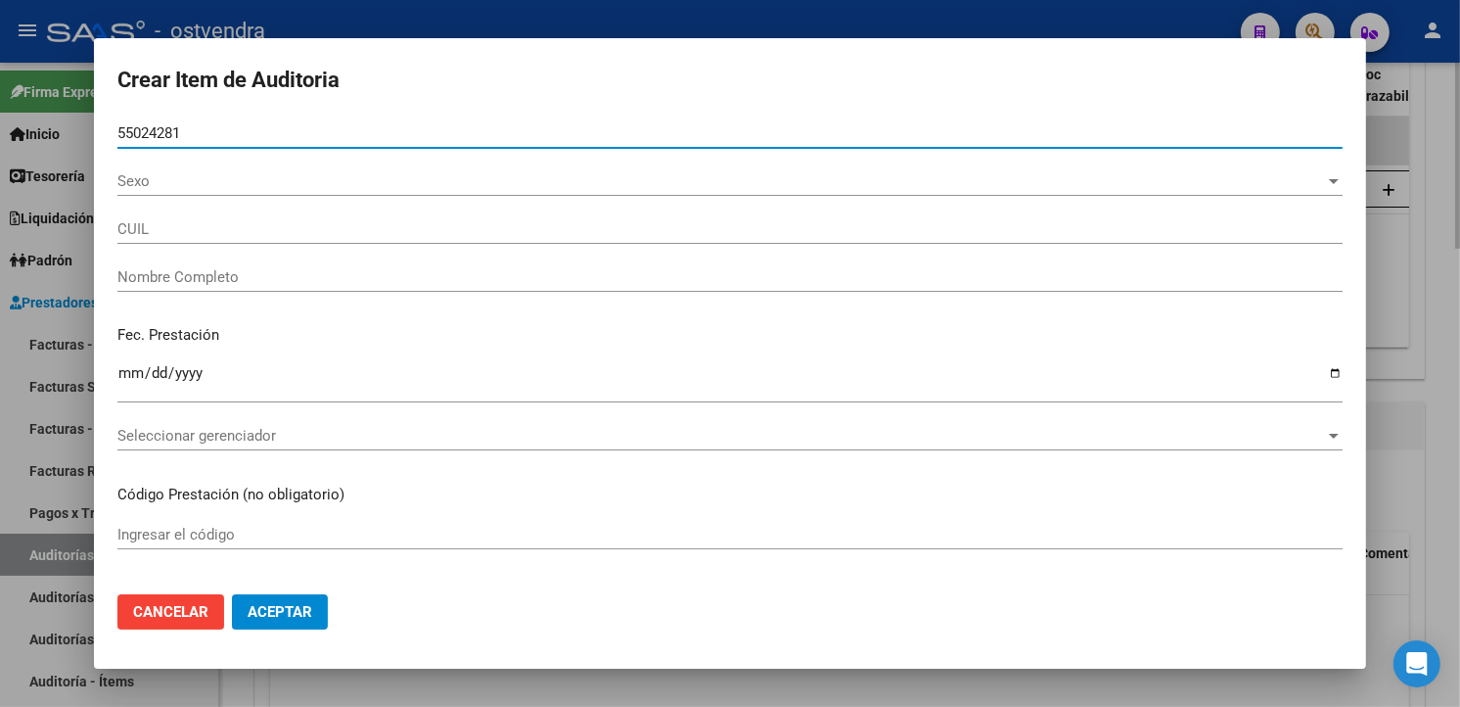
type input "20550242819"
type input "LOPEZ JUAN GABRIEL"
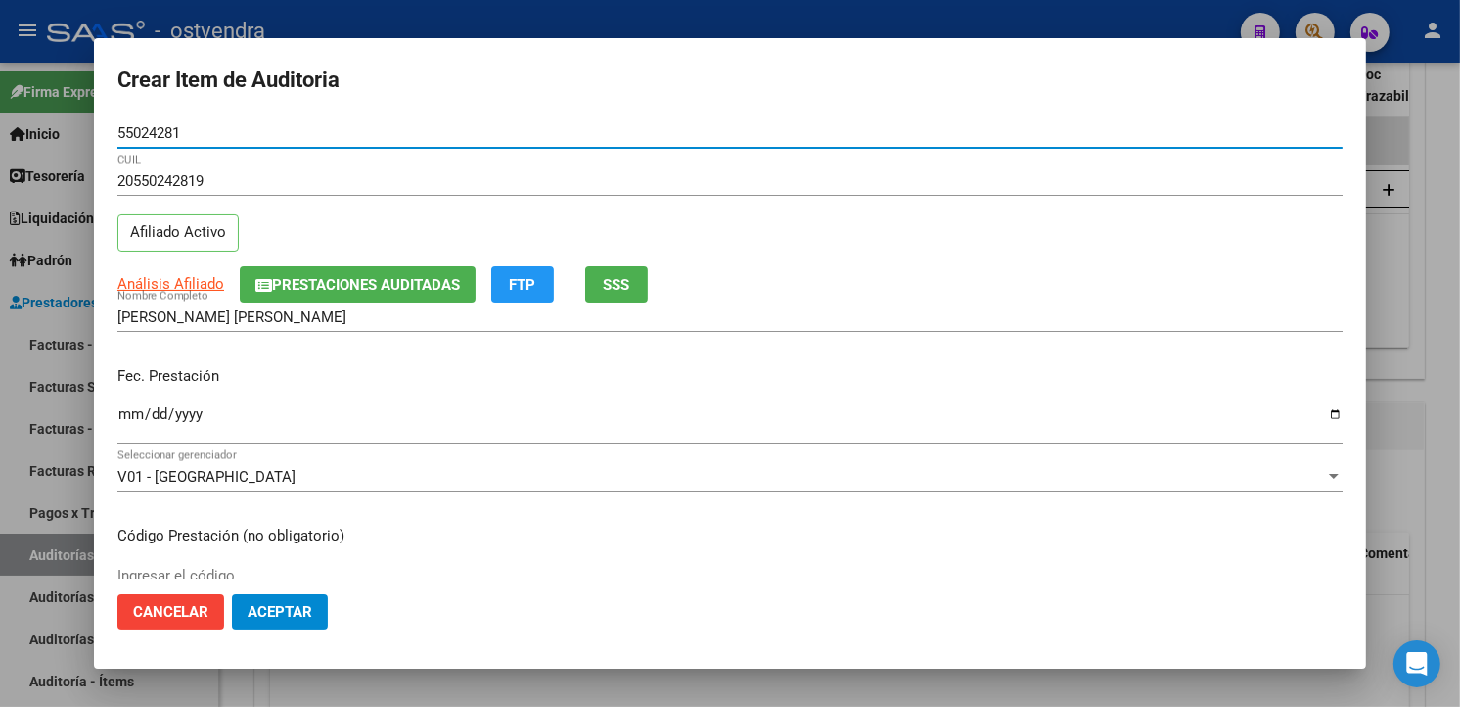
type input "55024281"
click at [123, 416] on input "Ingresar la fecha" at bounding box center [729, 421] width 1225 height 31
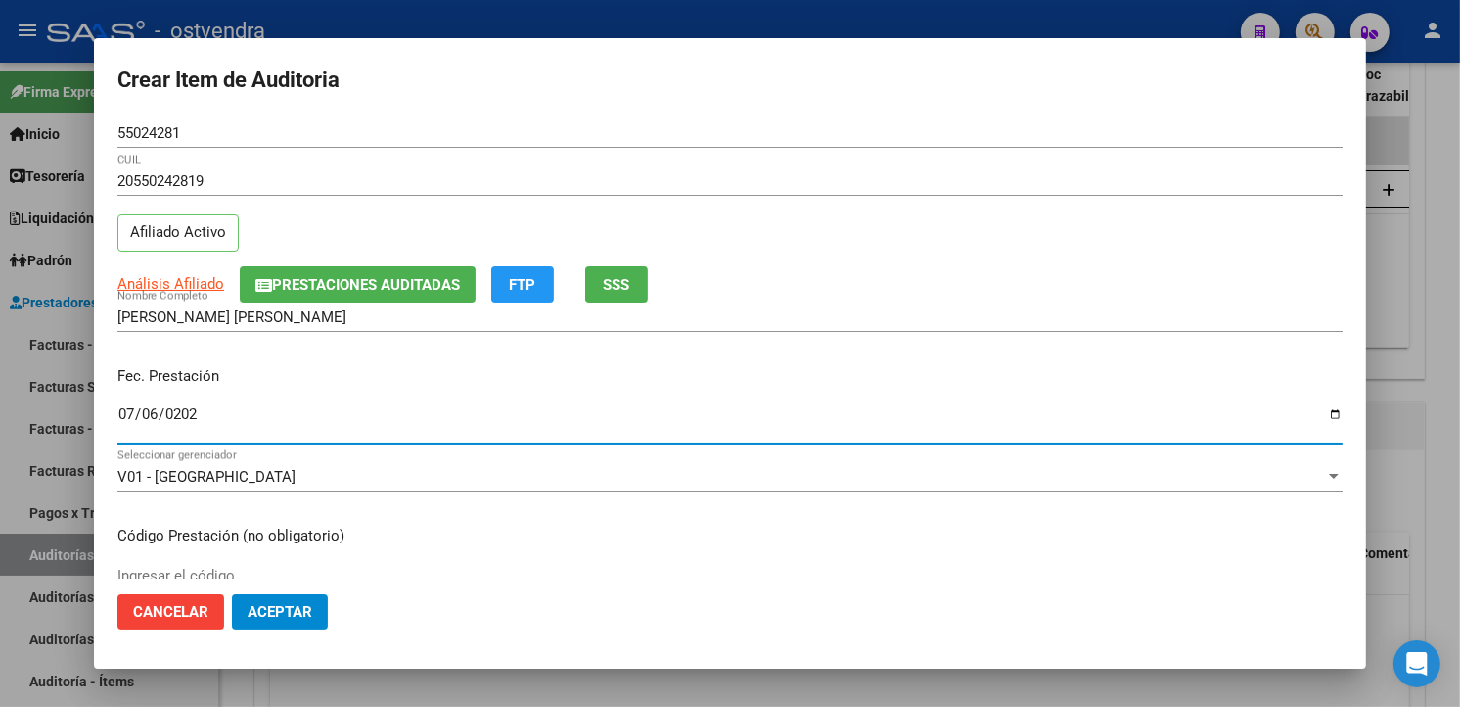
type input "2025-07-06"
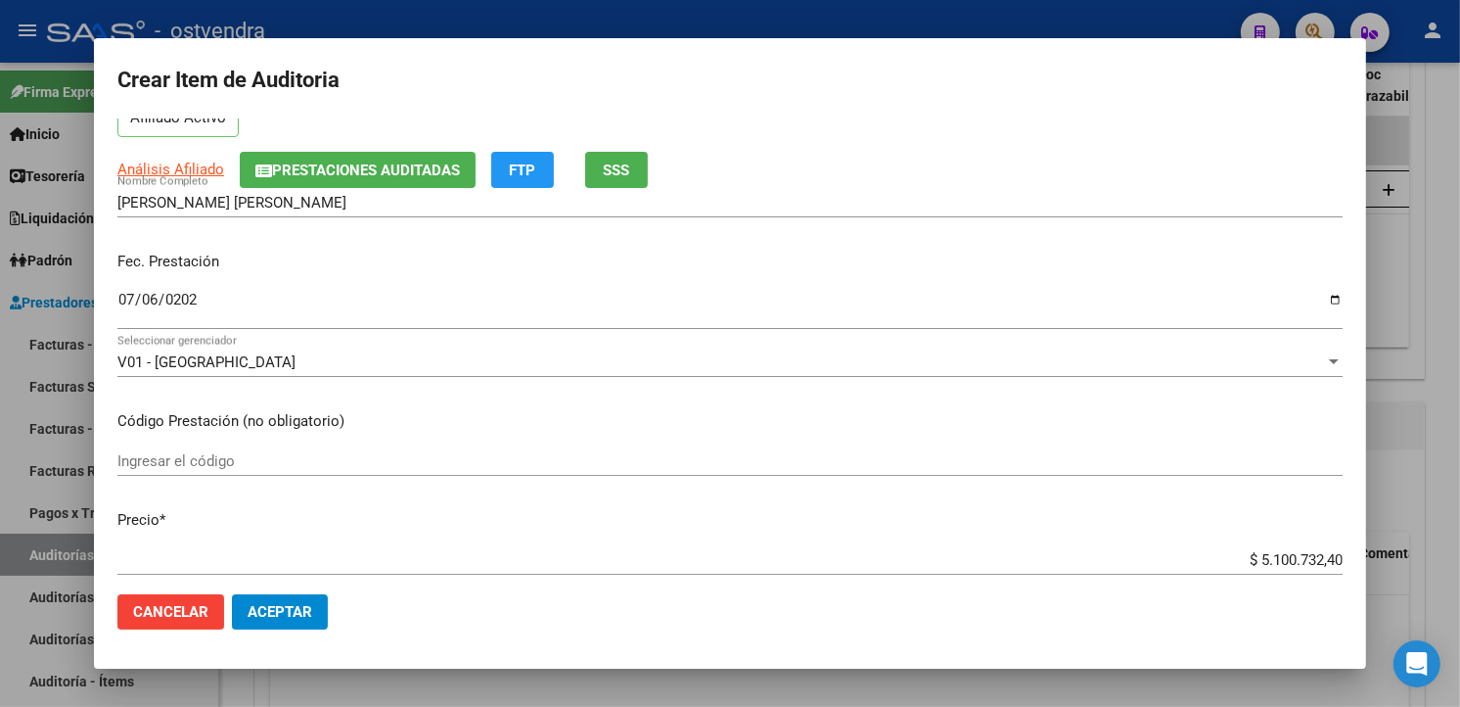
scroll to position [217, 0]
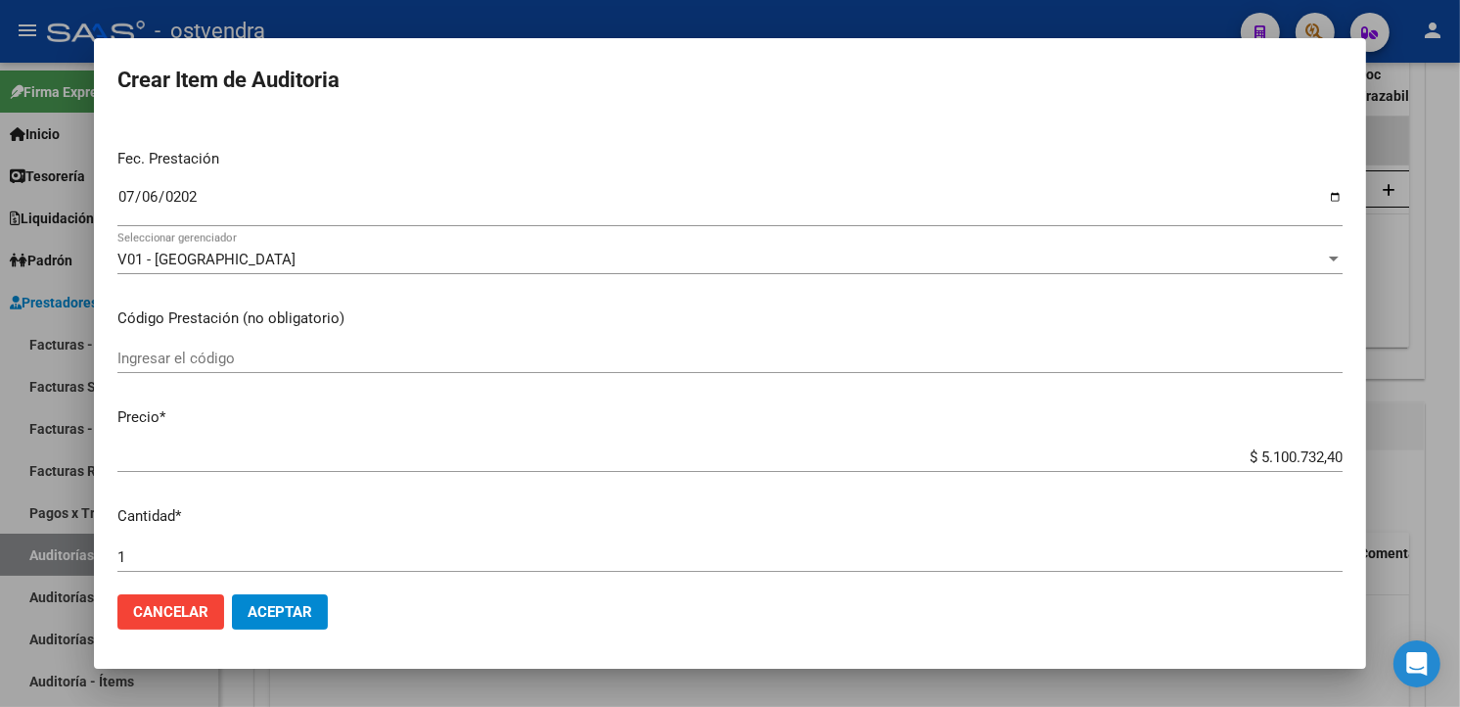
drag, startPoint x: 1327, startPoint y: 455, endPoint x: 1248, endPoint y: 461, distance: 79.5
click at [1241, 462] on app-form-text-field "Precio * $ 5.100.732,40 Ingresar el precio" at bounding box center [737, 436] width 1241 height 61
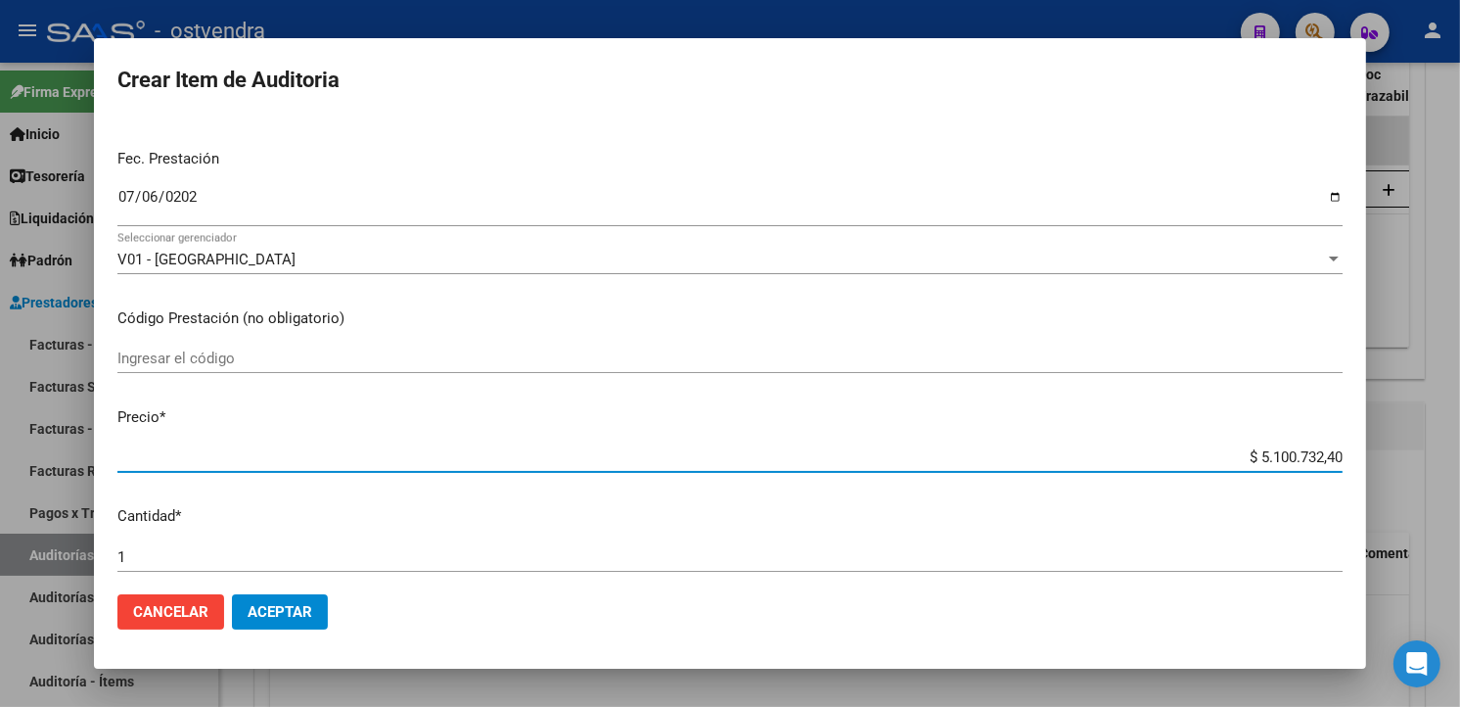
drag, startPoint x: 1323, startPoint y: 454, endPoint x: 1231, endPoint y: 455, distance: 92.0
click at [1231, 455] on input "$ 5.100.732,40" at bounding box center [729, 457] width 1225 height 18
type input "$ 0,02"
type input "$ 0,24"
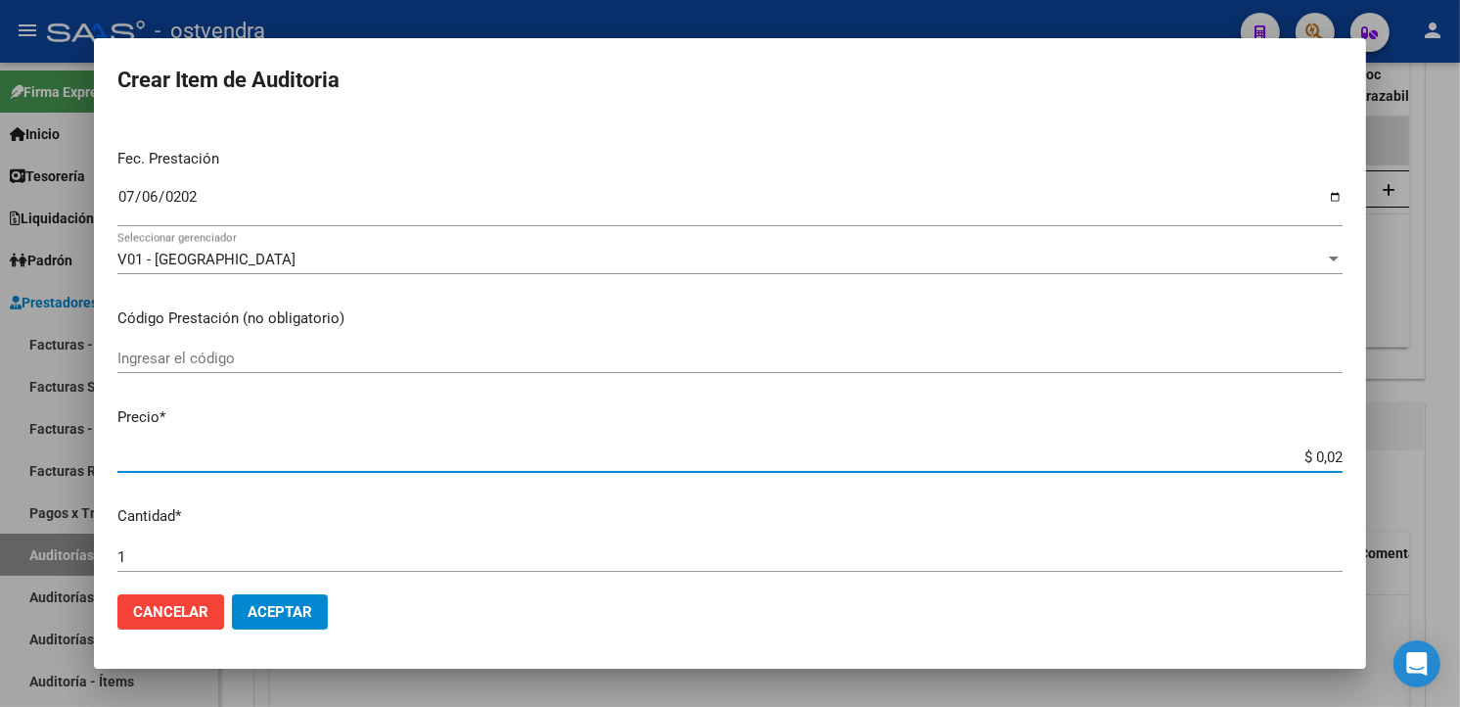
type input "$ 0,24"
type input "$ 2,44"
type input "$ 24,46"
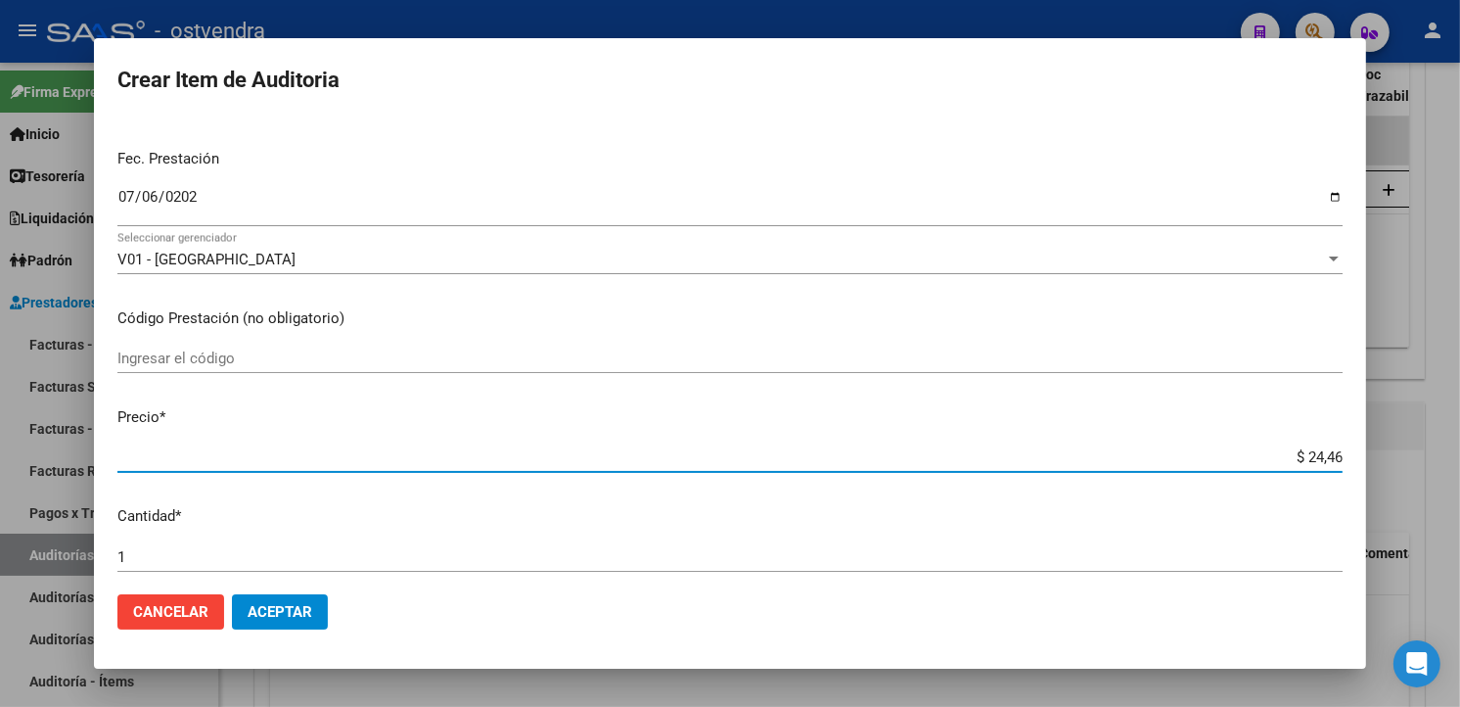
type input "$ 244,69"
type input "$ 2.446,97"
type input "$ 24.469,70"
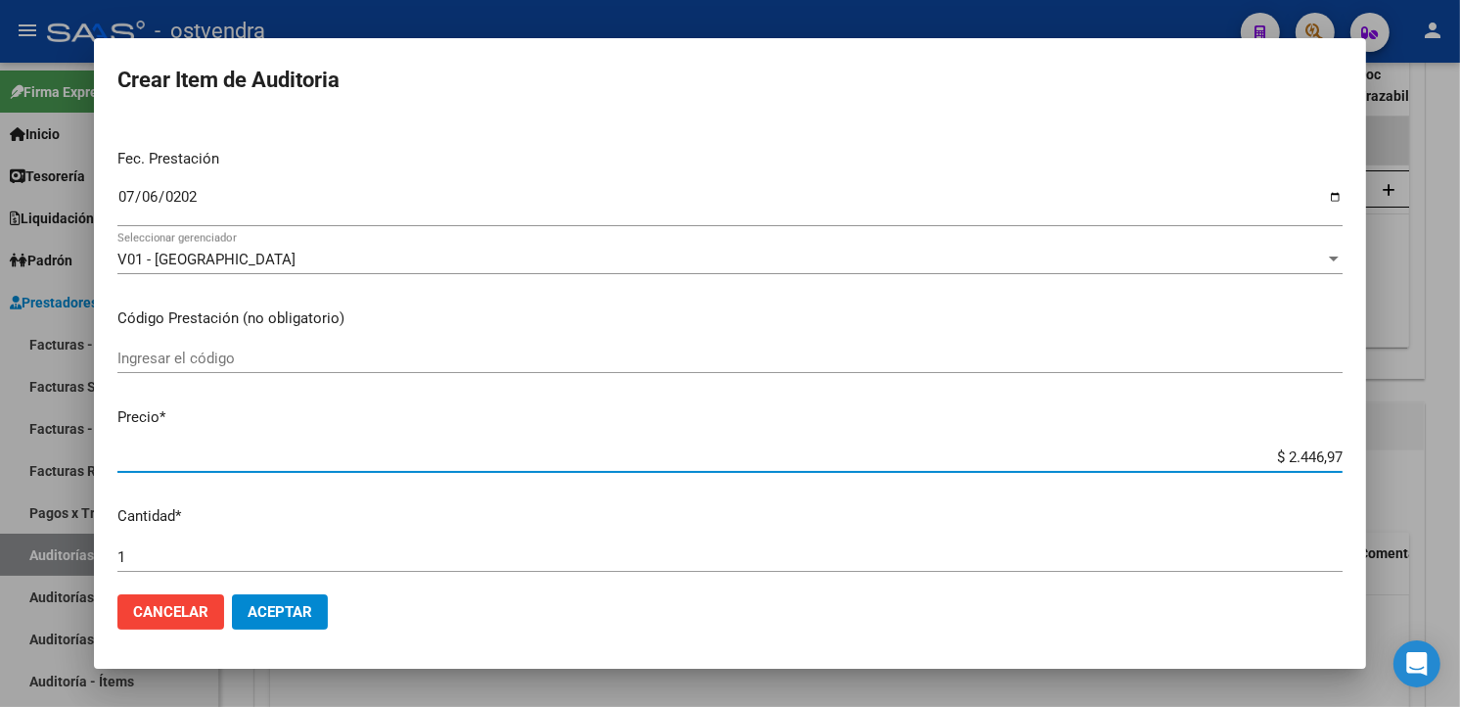
type input "$ 24.469,70"
type input "$ 244.697,00"
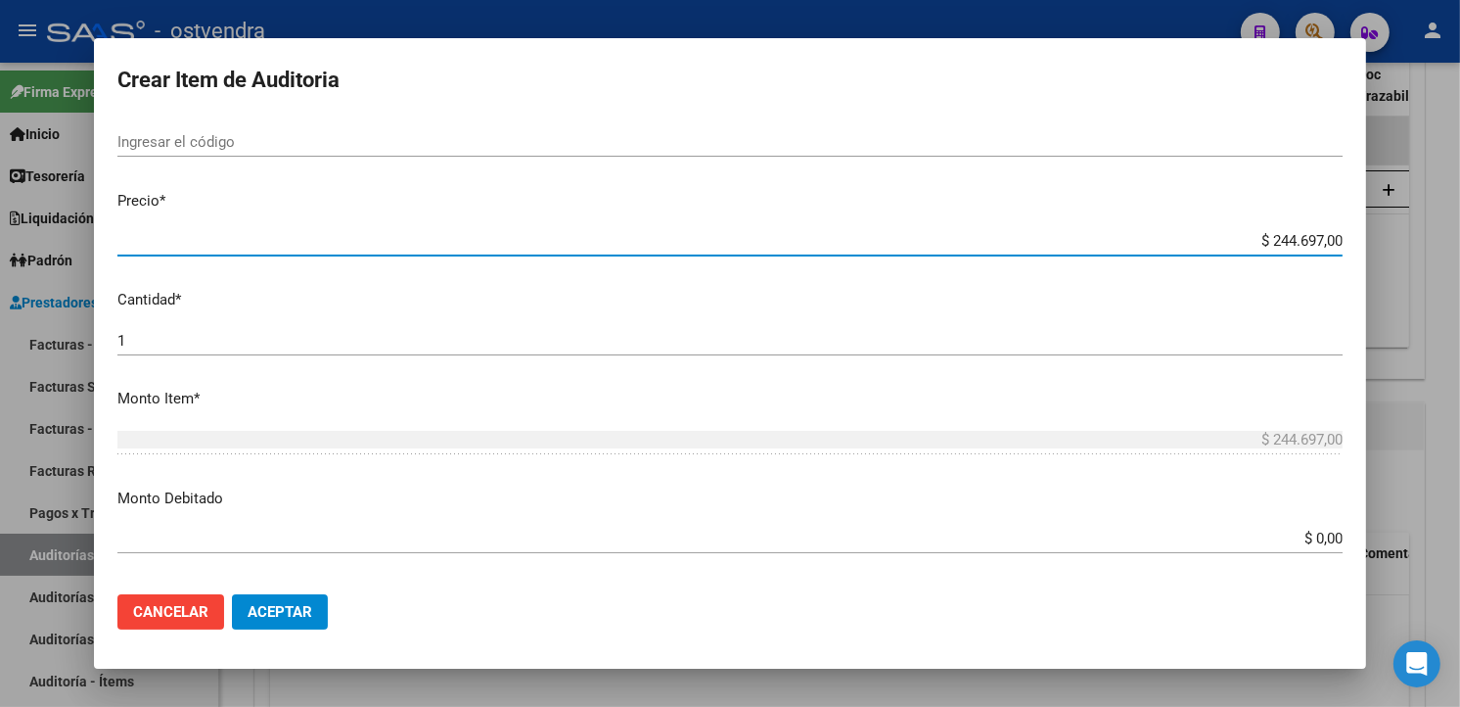
scroll to position [435, 0]
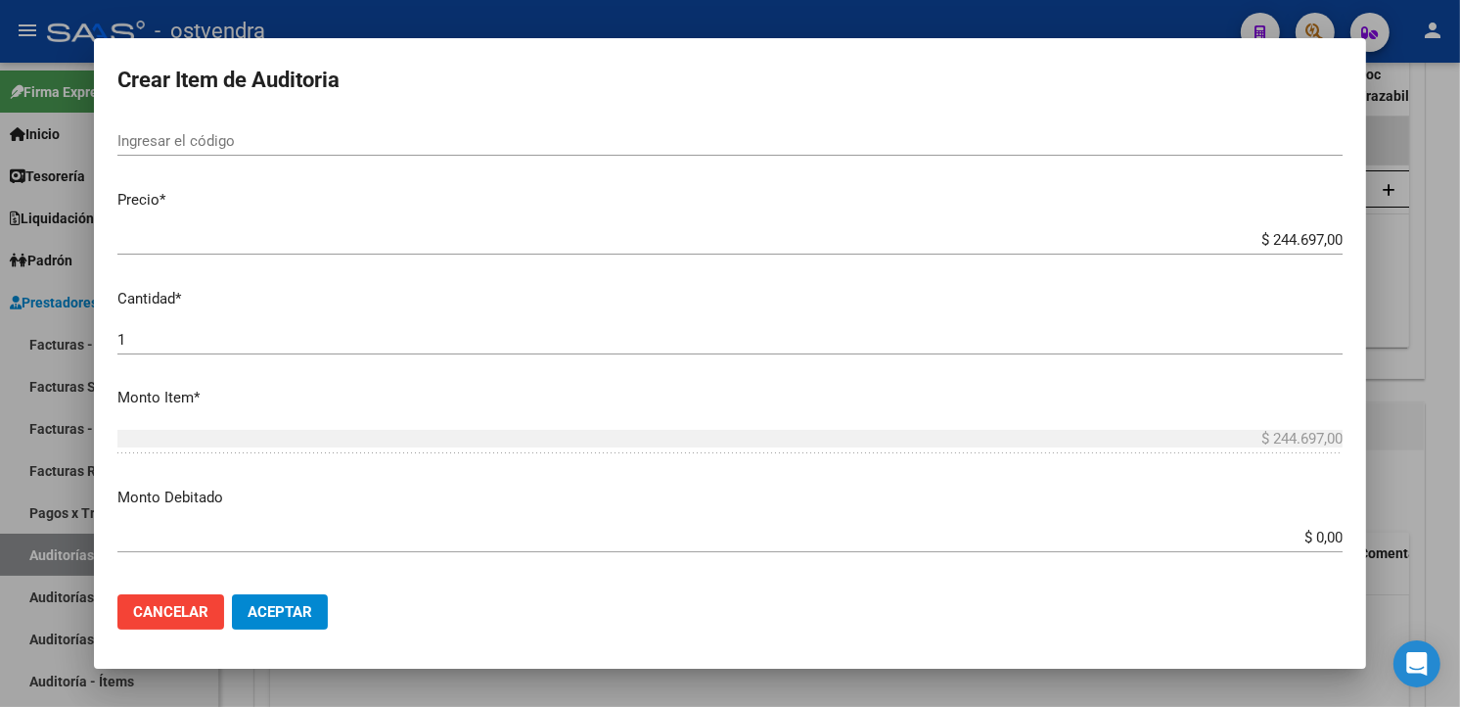
click at [354, 323] on mat-dialog-content "55024281 Nro Documento 20550242819 CUIL Afiliado Activo Análisis Afiliado Prest…" at bounding box center [730, 347] width 1272 height 459
click at [356, 334] on input "1" at bounding box center [729, 340] width 1225 height 18
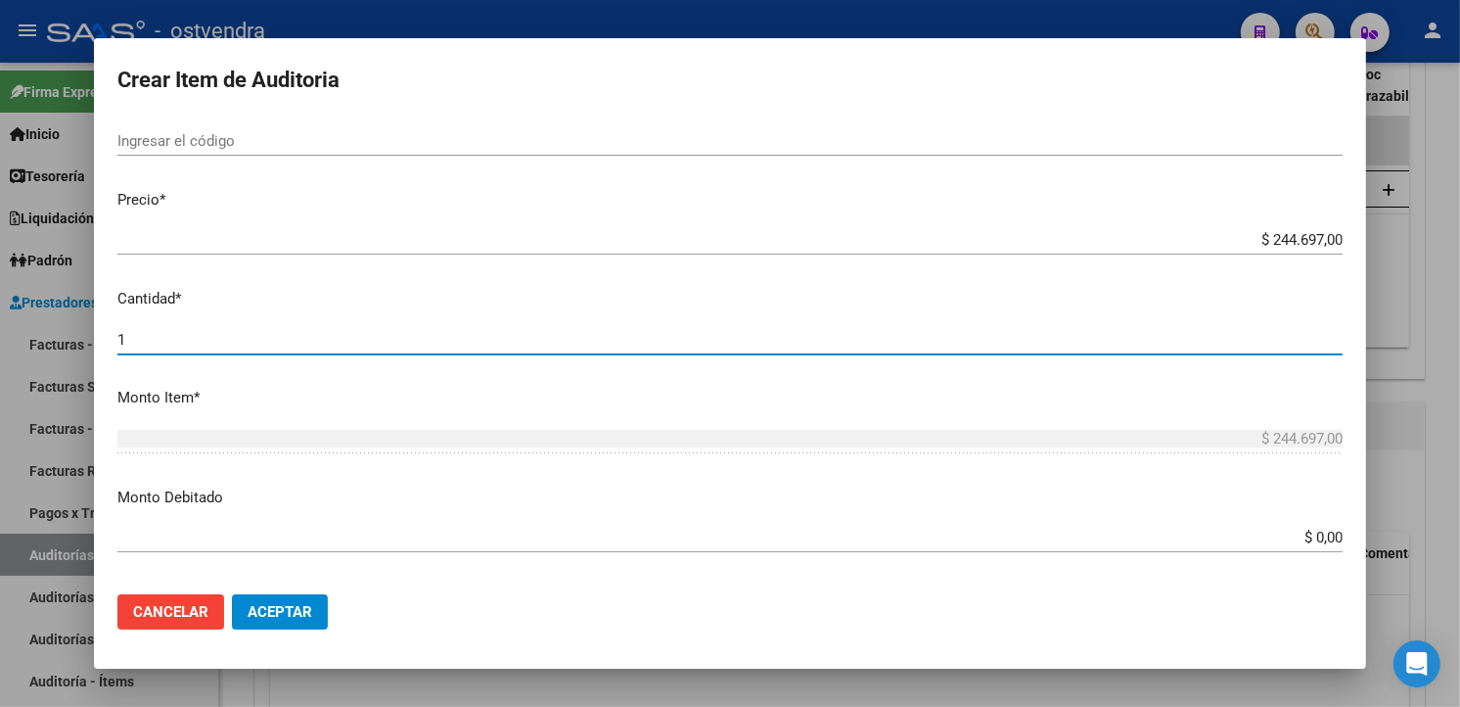
type input "16"
type input "$ 3.915.152,00"
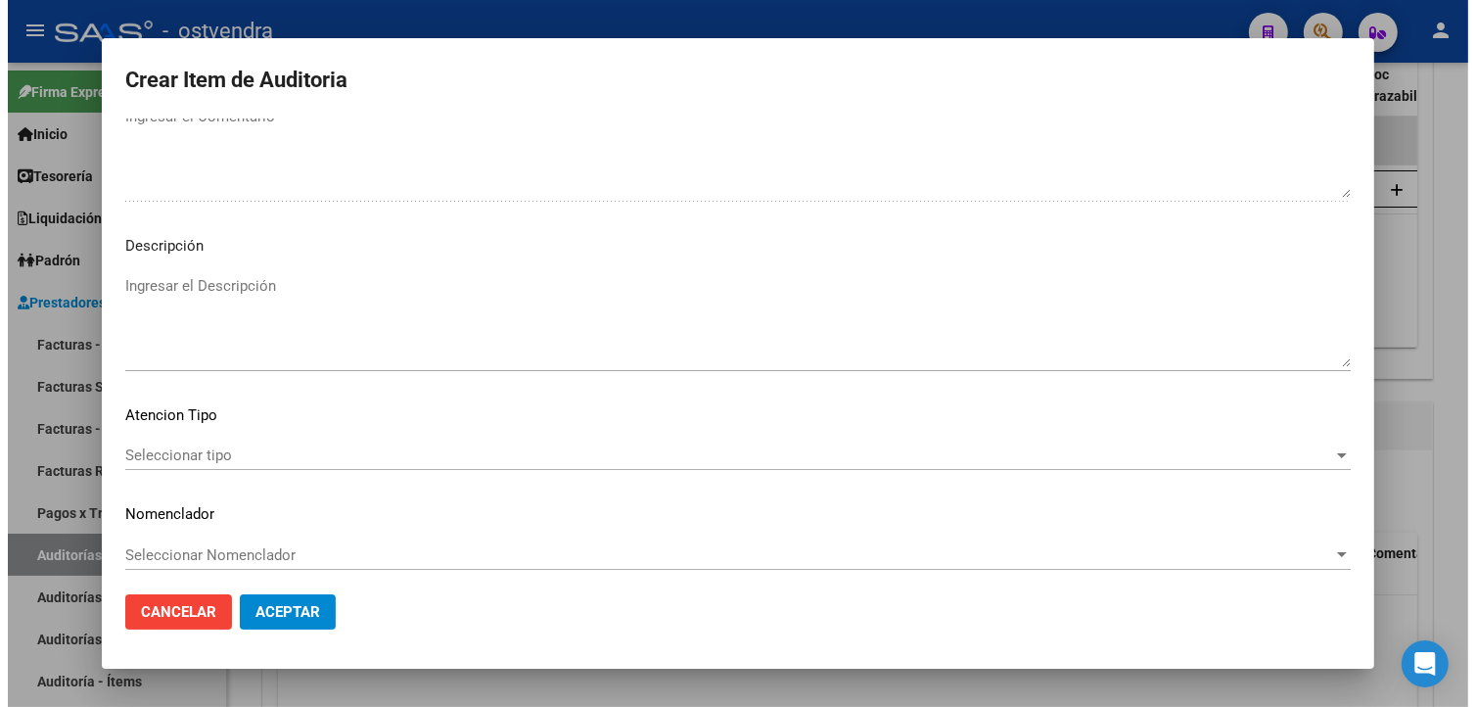
scroll to position [1303, 0]
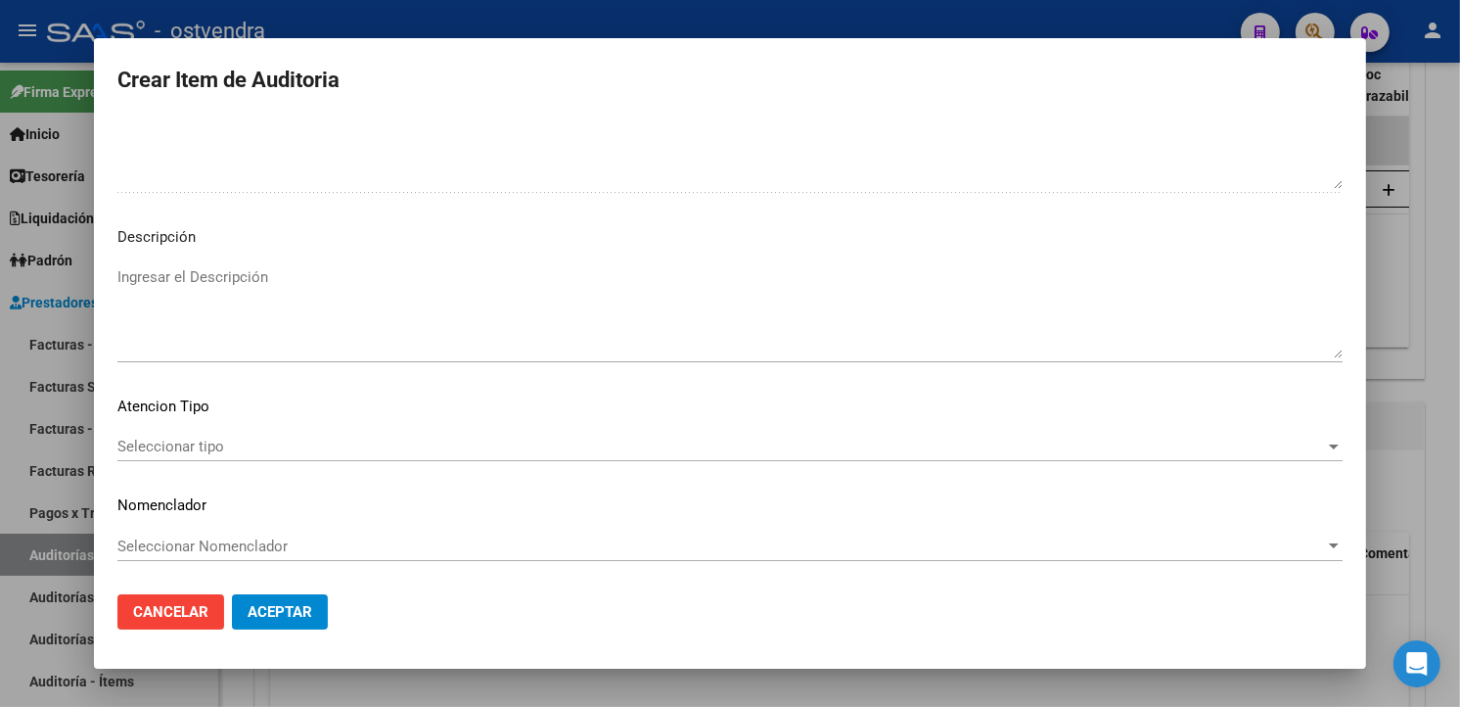
type input "16"
click at [367, 328] on textarea "Ingresar el Descripción" at bounding box center [729, 312] width 1225 height 92
type textarea "modulo día clínico del 1 al 6 inclusive"
click at [248, 424] on mat-dialog-content "55024281 Nro Documento 20550242819 CUIL Afiliado Activo Análisis Afiliado Prest…" at bounding box center [730, 347] width 1272 height 459
click at [248, 435] on div "Seleccionar tipo Seleccionar tipo" at bounding box center [729, 446] width 1225 height 29
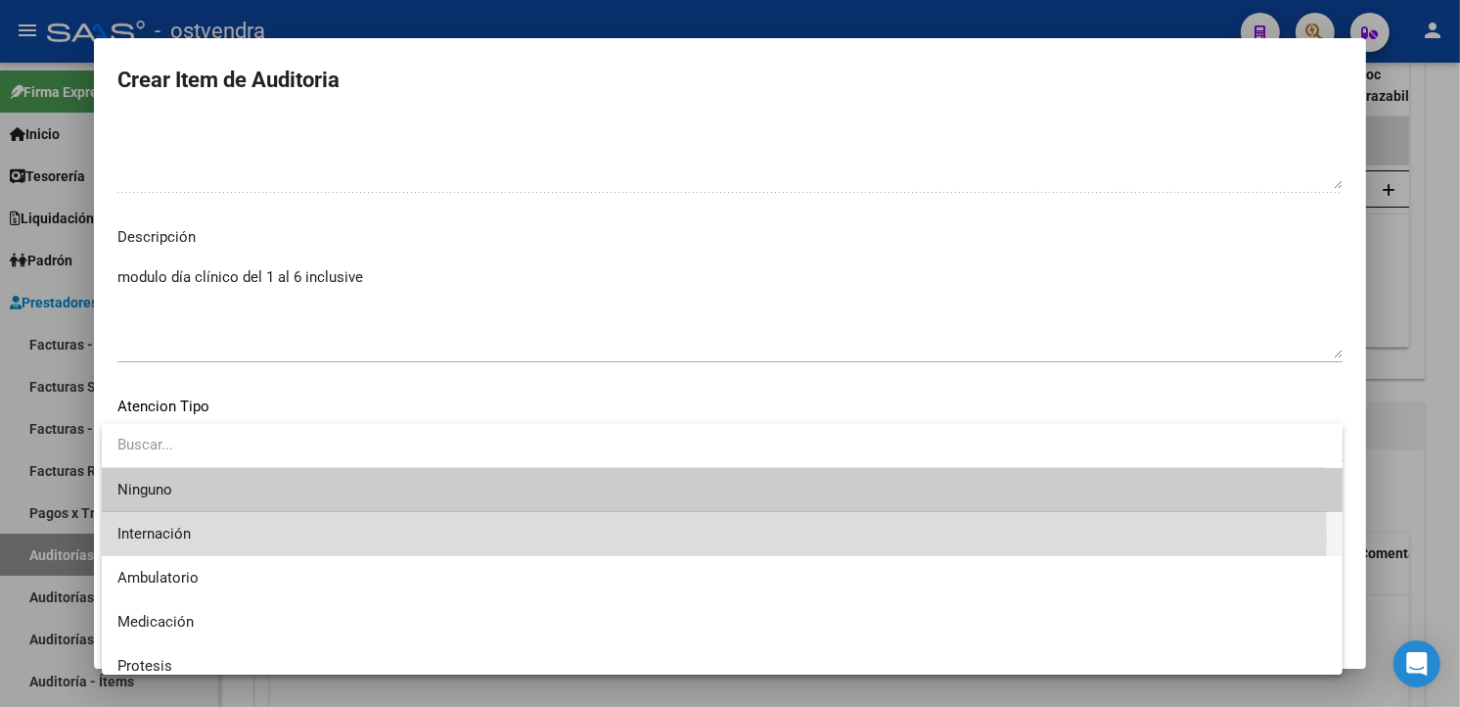
click at [216, 536] on span "Internación" at bounding box center [722, 534] width 1210 height 44
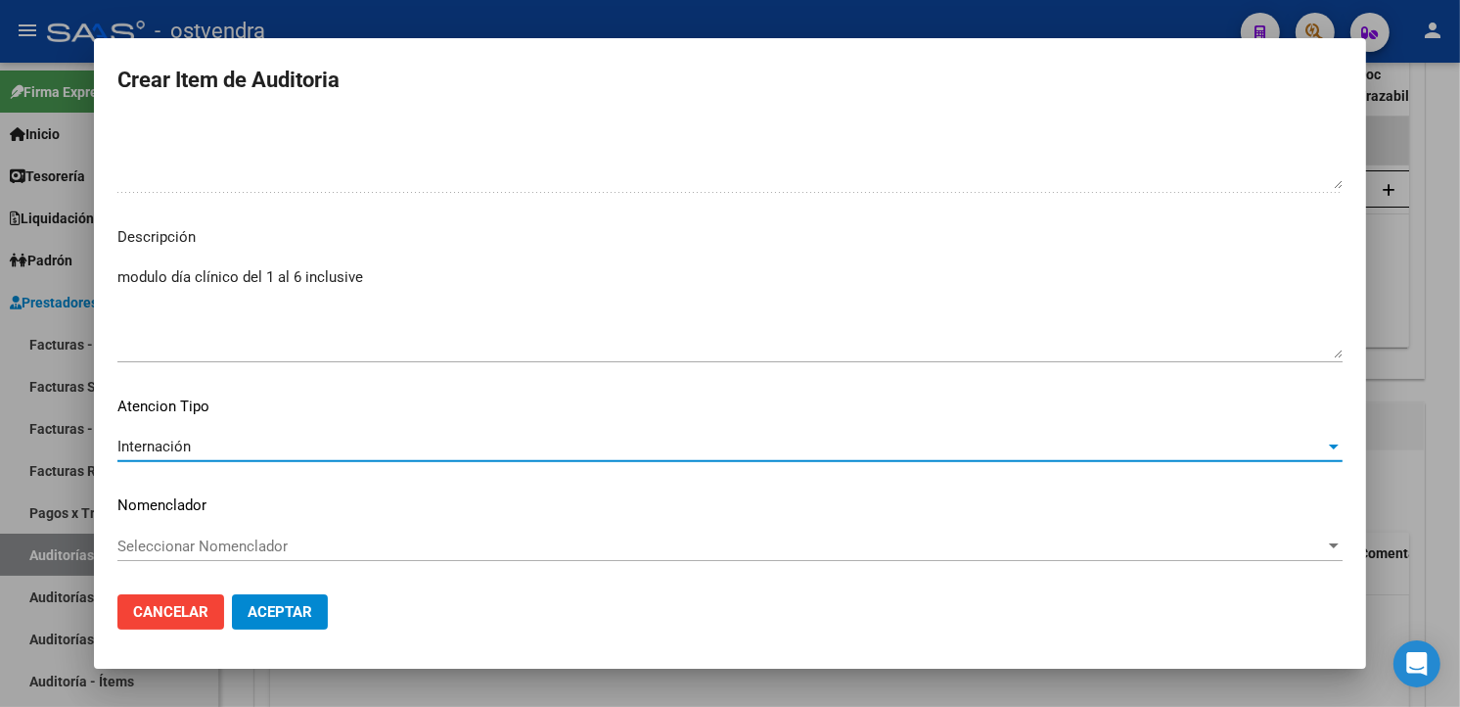
click at [272, 604] on span "Aceptar" at bounding box center [280, 612] width 65 height 18
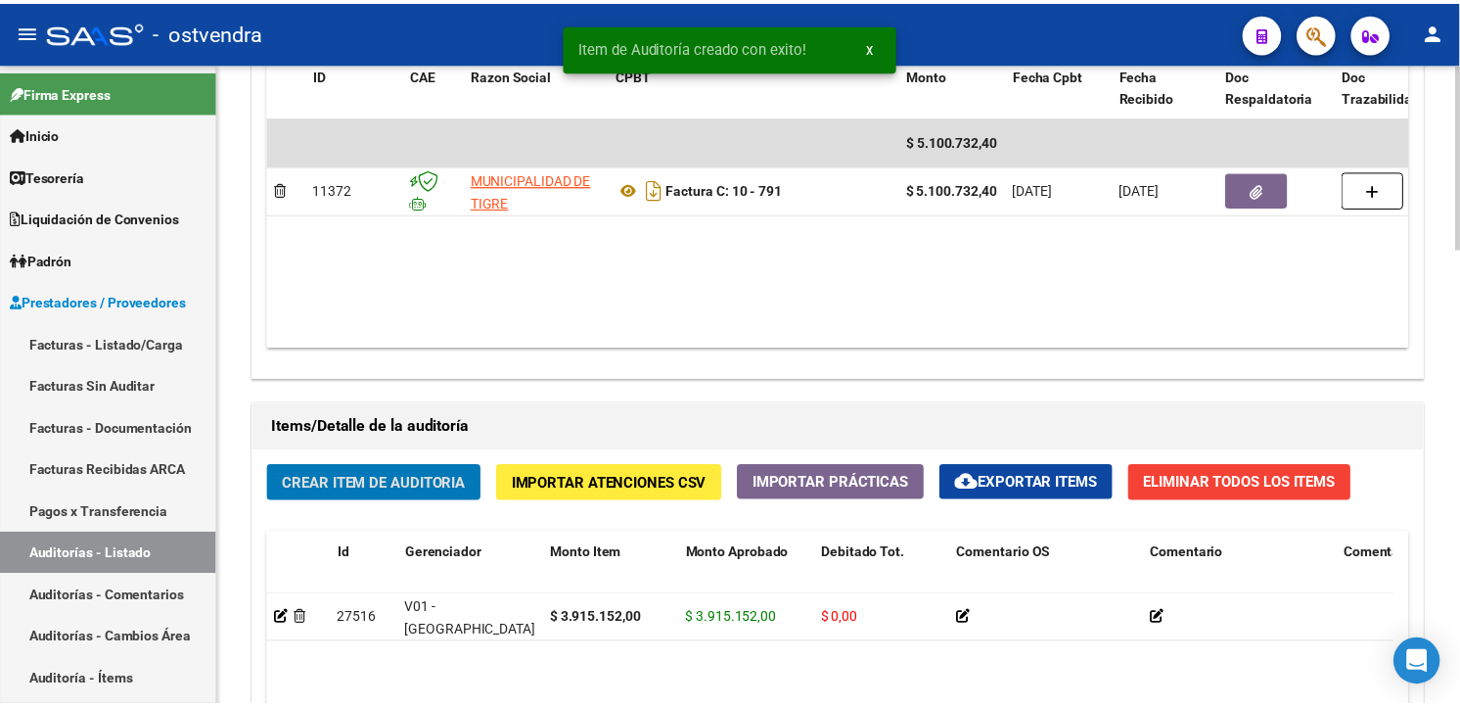
scroll to position [1088, 0]
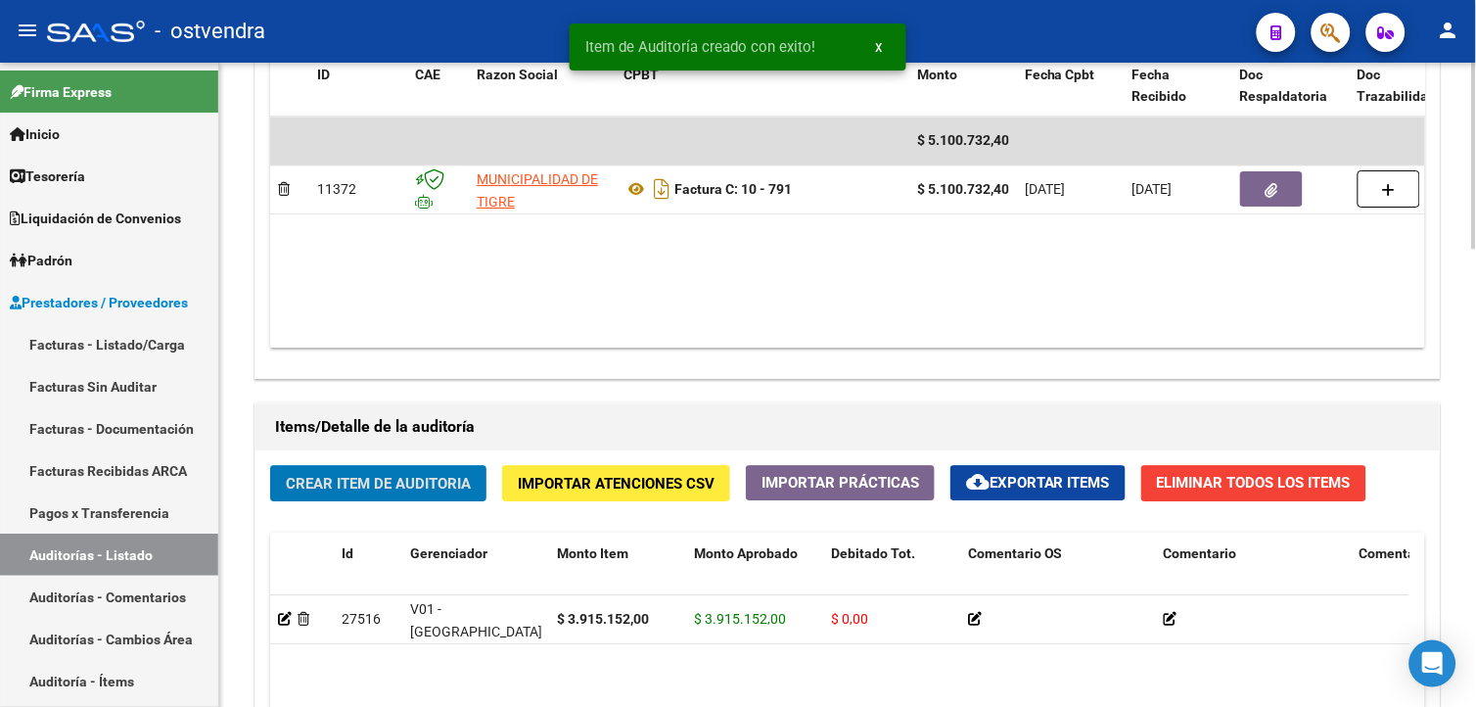
click at [345, 473] on button "Crear Item de Auditoria" at bounding box center [378, 483] width 216 height 36
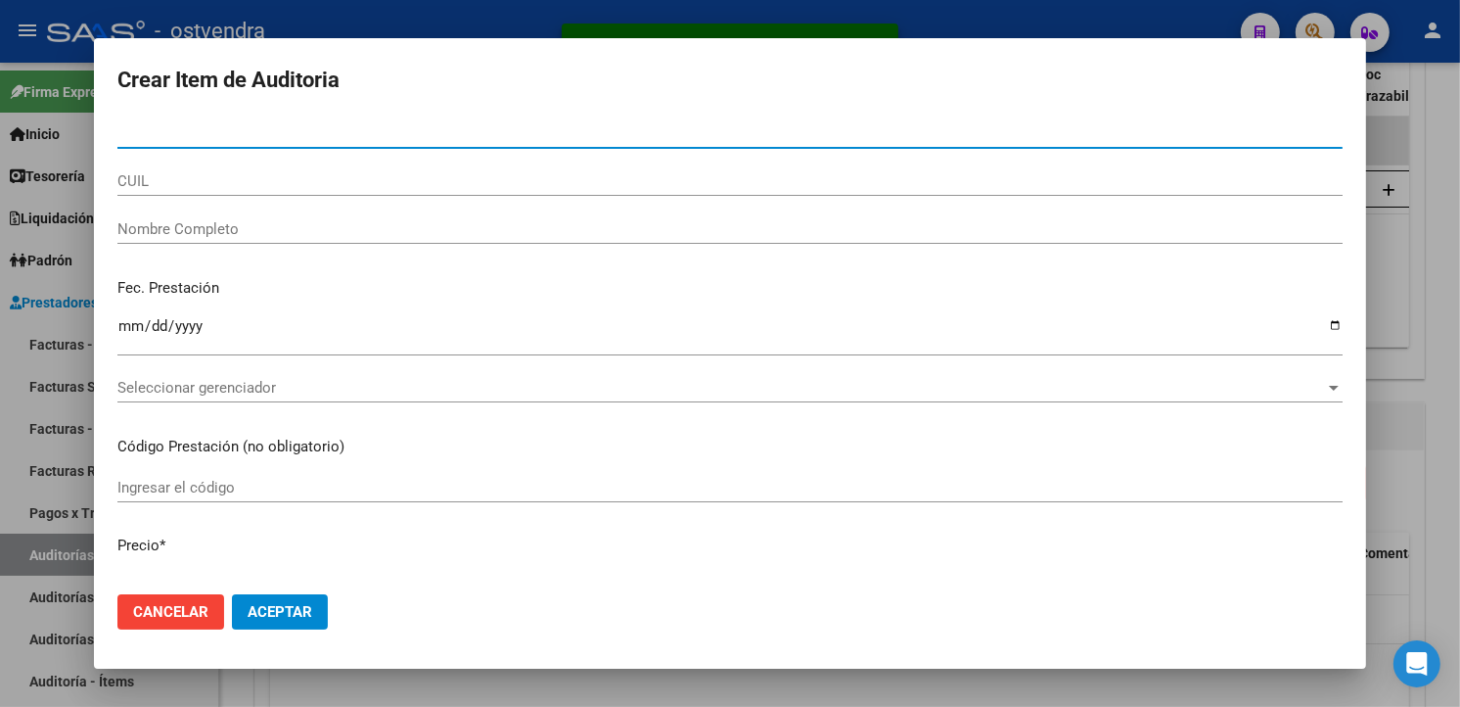
click at [216, 605] on button "Cancelar" at bounding box center [170, 611] width 107 height 35
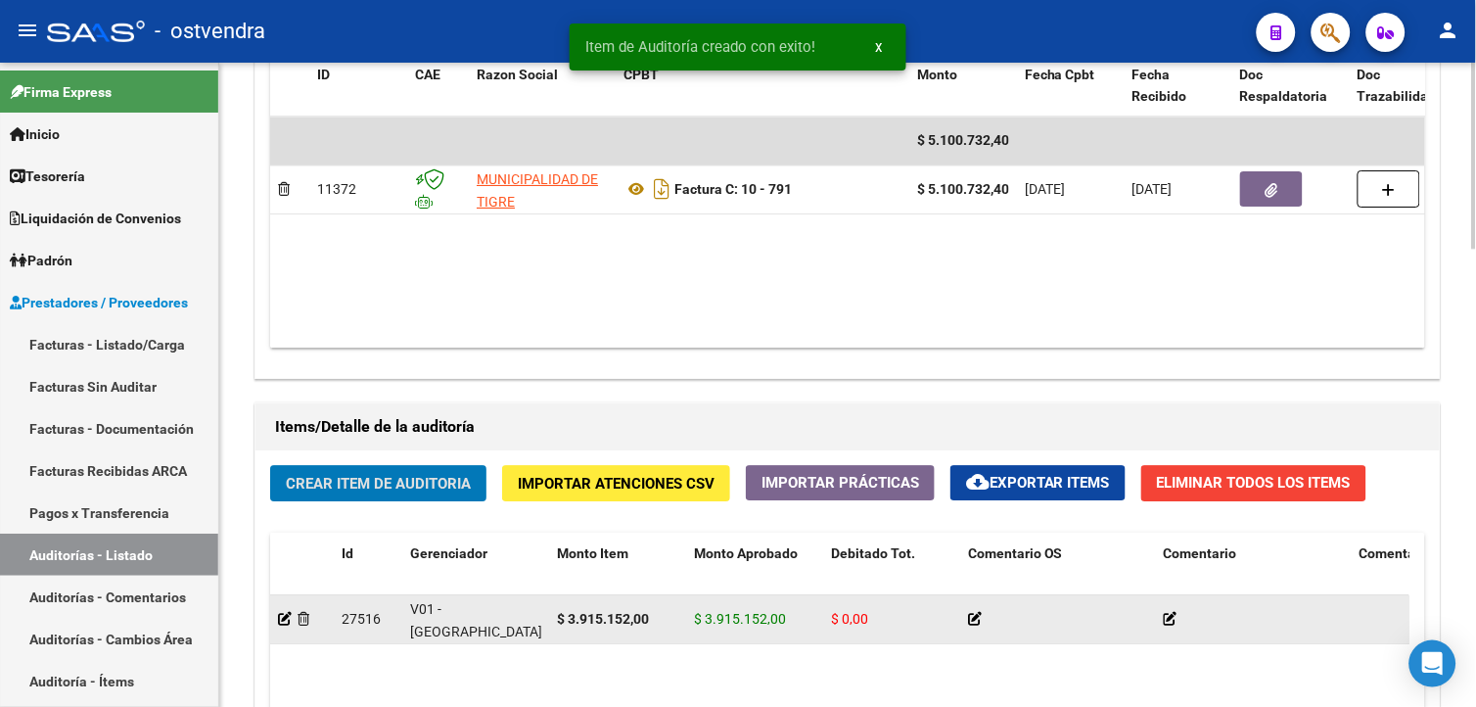
click at [284, 626] on app-auditoria-detalle at bounding box center [285, 619] width 14 height 16
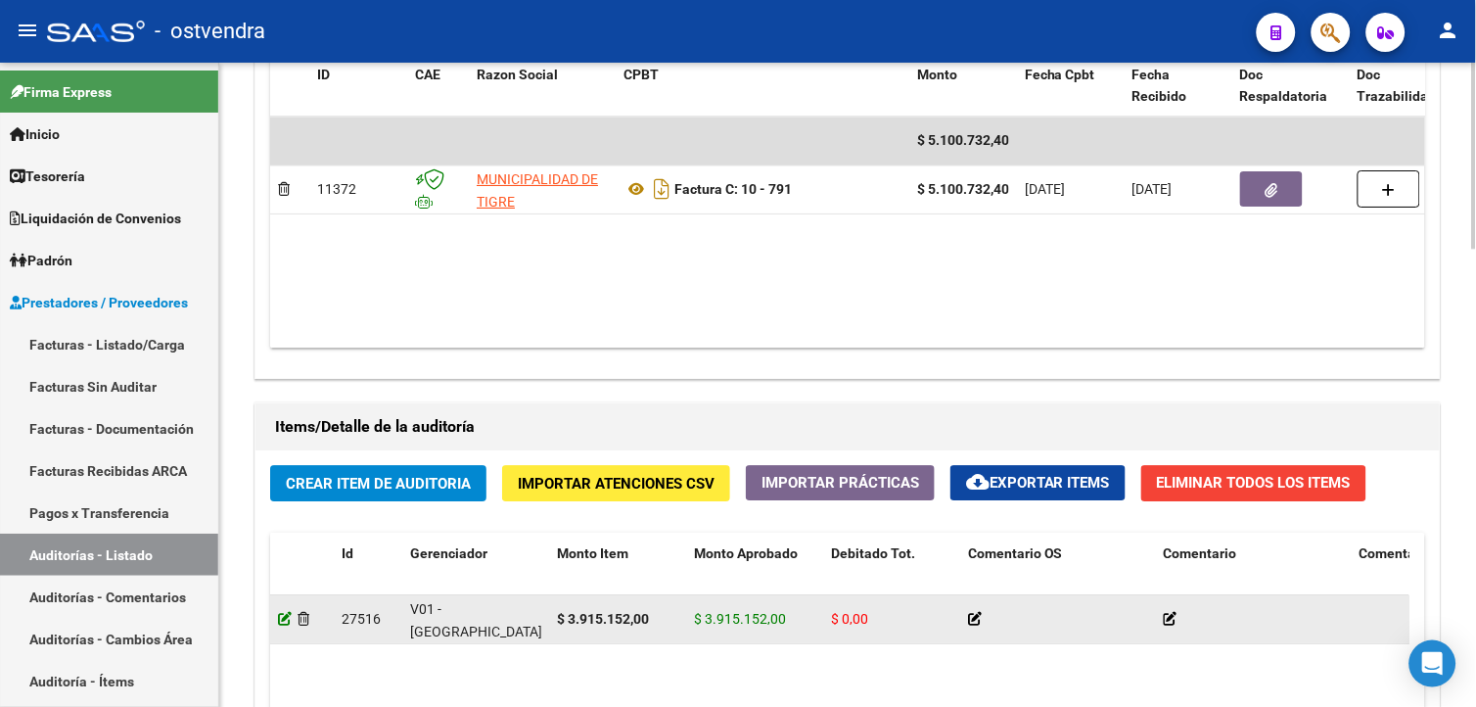
click at [284, 623] on icon at bounding box center [285, 619] width 14 height 14
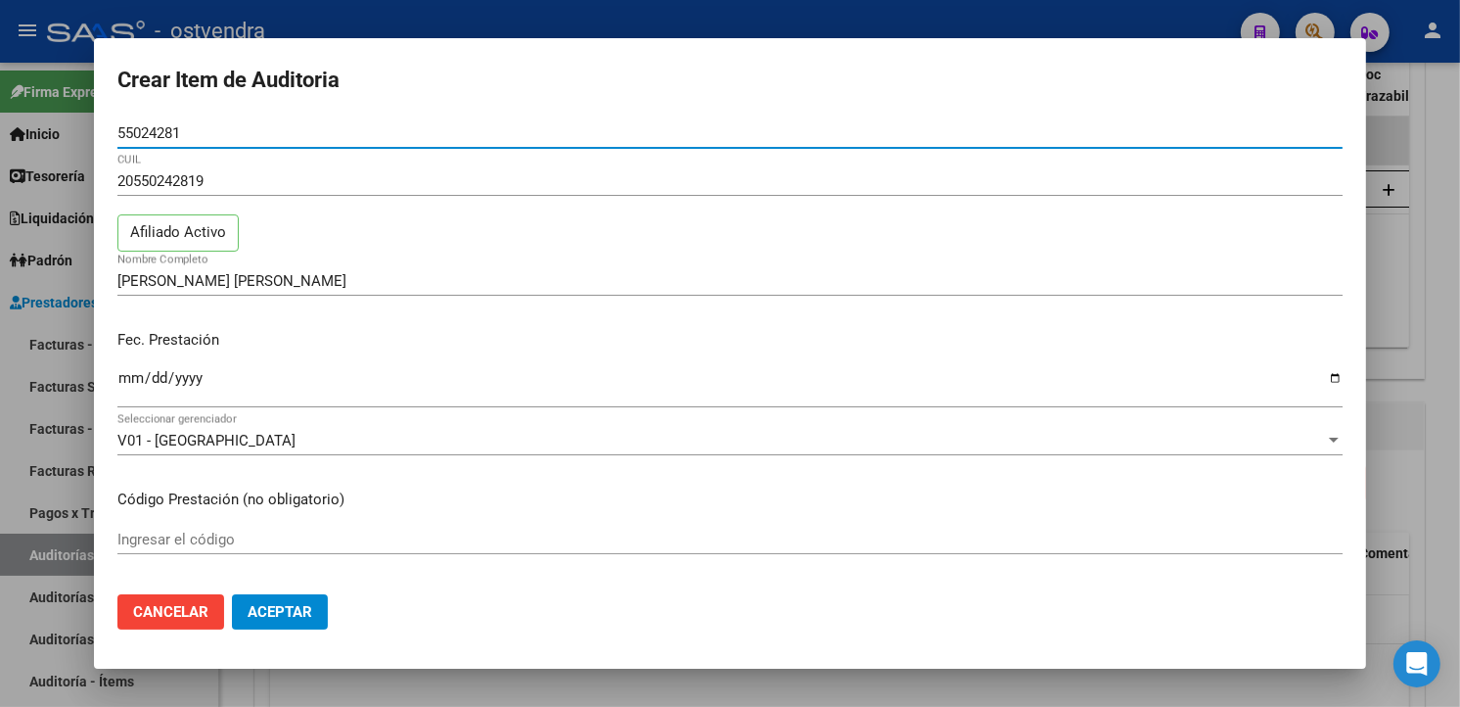
drag, startPoint x: 189, startPoint y: 137, endPoint x: 114, endPoint y: 130, distance: 74.7
click at [114, 130] on mat-dialog-content "55024281 Nro Documento 20550242819 CUIL Afiliado Activo LOPEZ JUAN GABRIEL Nomb…" at bounding box center [730, 347] width 1272 height 459
click at [301, 8] on div at bounding box center [730, 353] width 1460 height 707
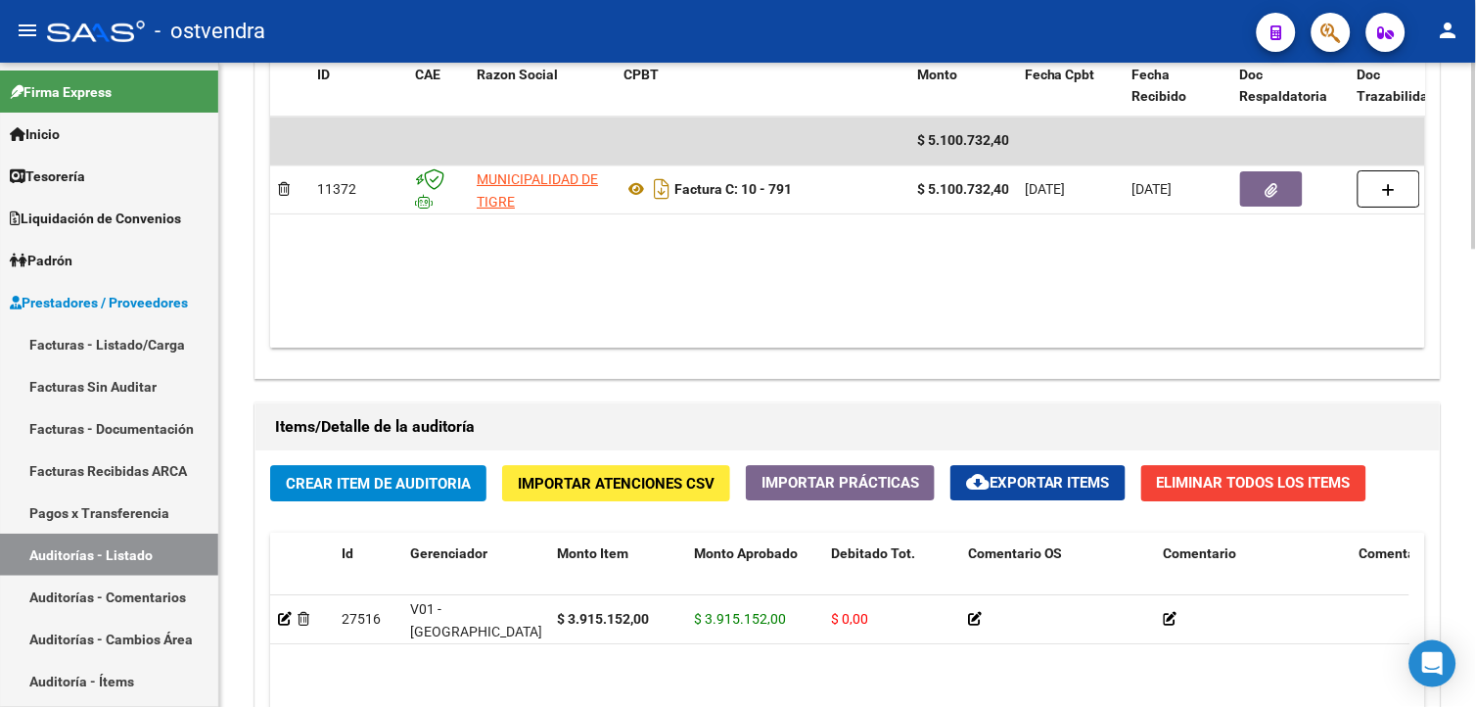
click at [343, 480] on span "Crear Item de Auditoria" at bounding box center [378, 484] width 185 height 18
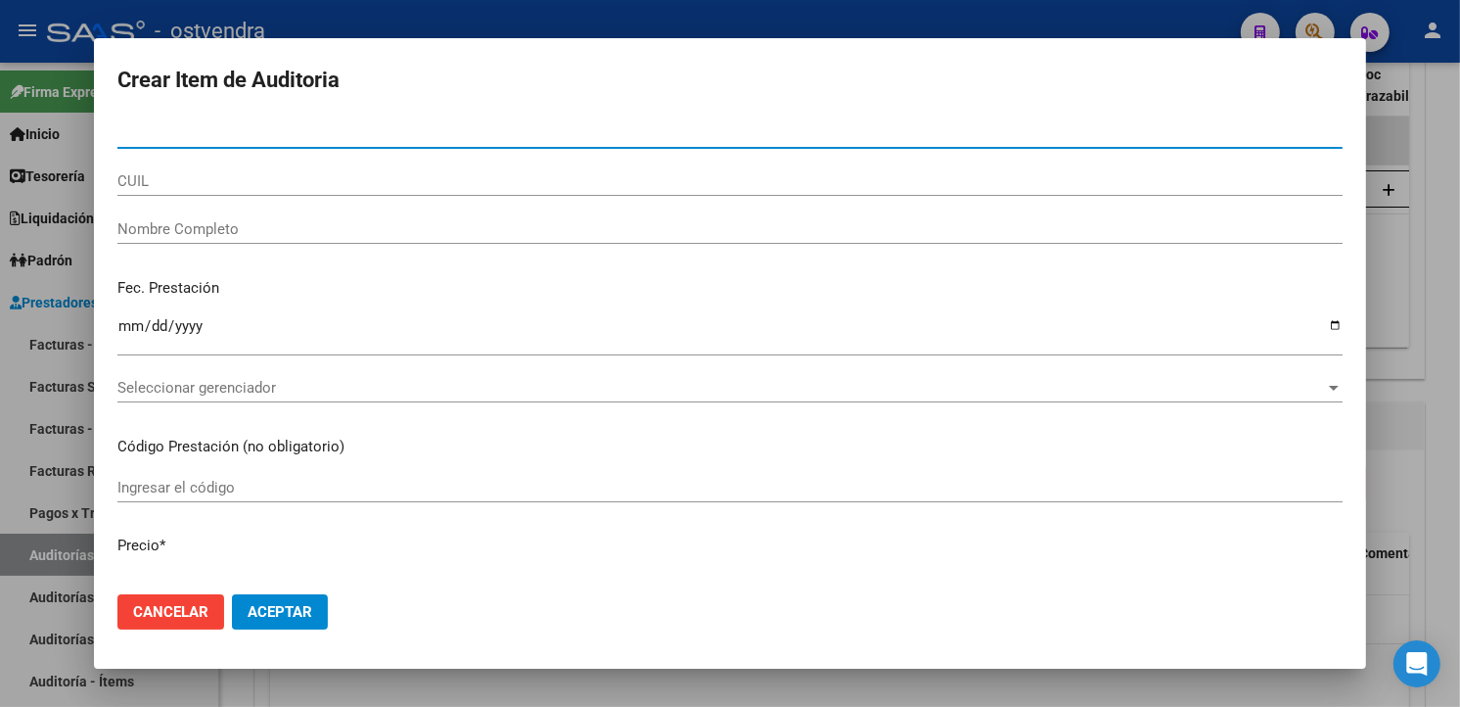
paste input "55024281"
type input "55024281"
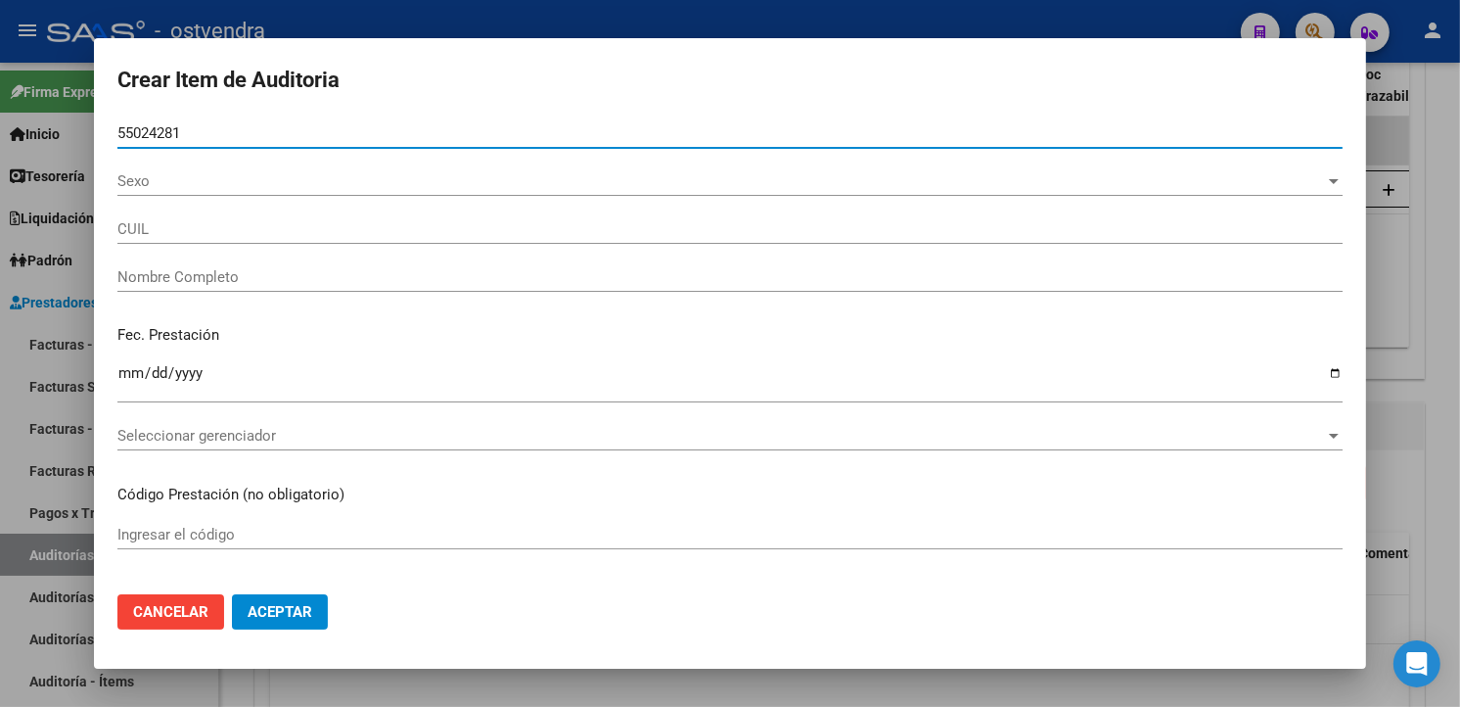
type input "20550242819"
type input "LOPEZ JUAN GABRIEL"
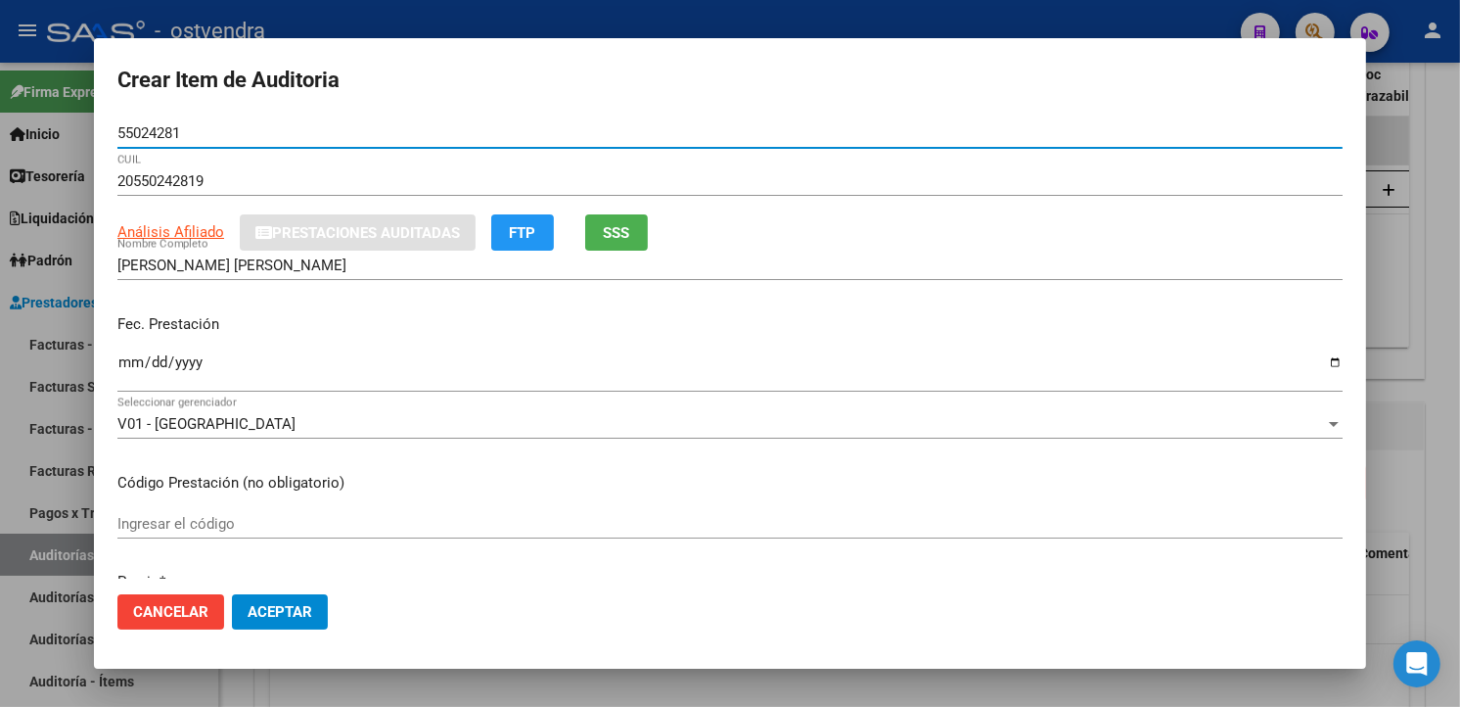
type input "55024281"
click at [132, 384] on input "Ingresar la fecha" at bounding box center [729, 369] width 1225 height 31
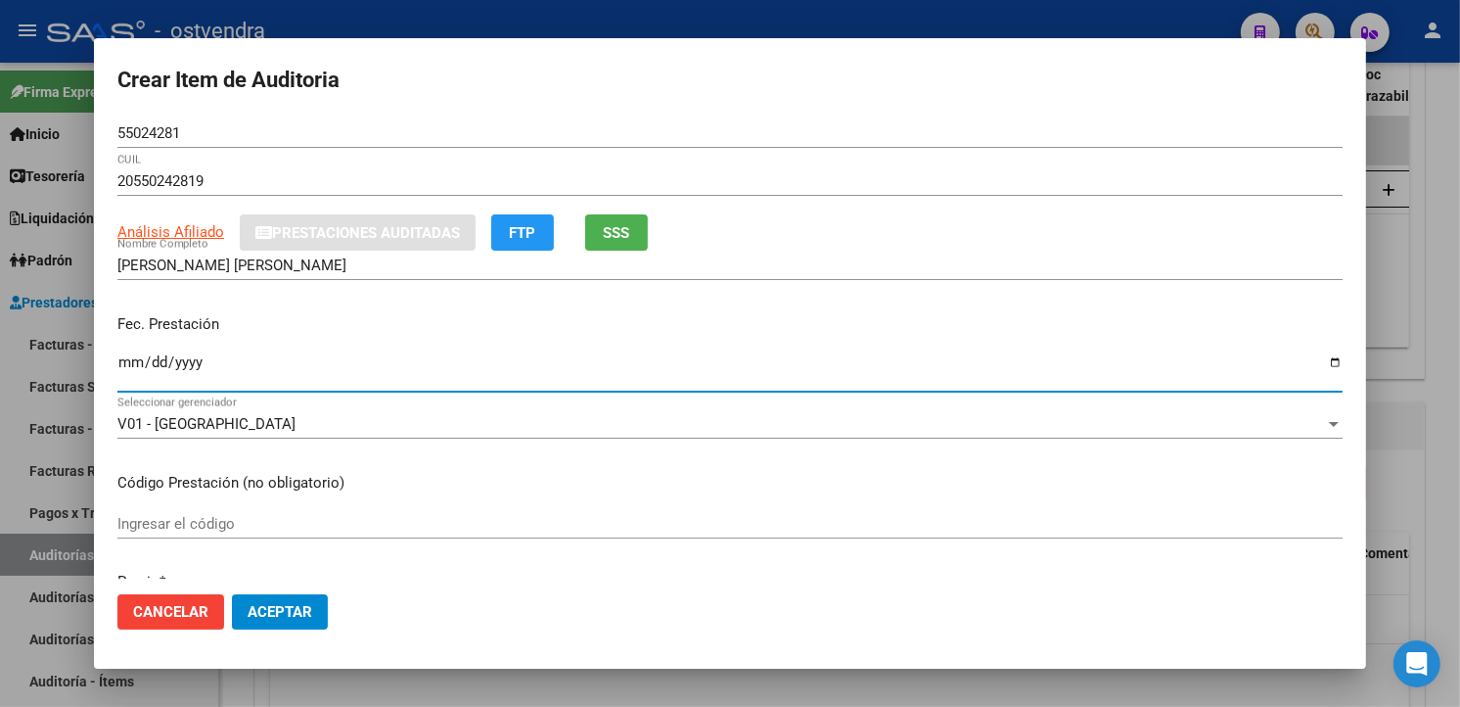
click at [139, 418] on span "V01 - [GEOGRAPHIC_DATA]" at bounding box center [206, 424] width 178 height 18
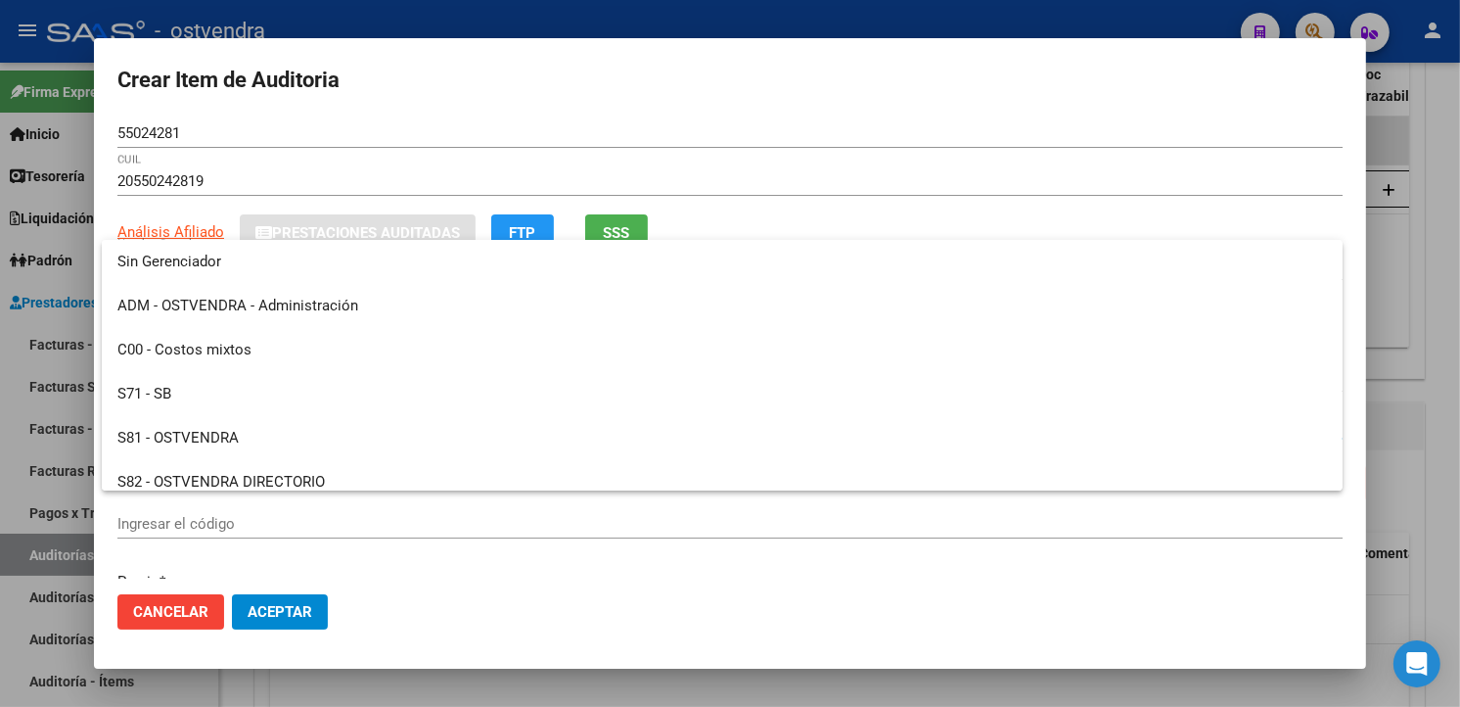
scroll to position [145, 0]
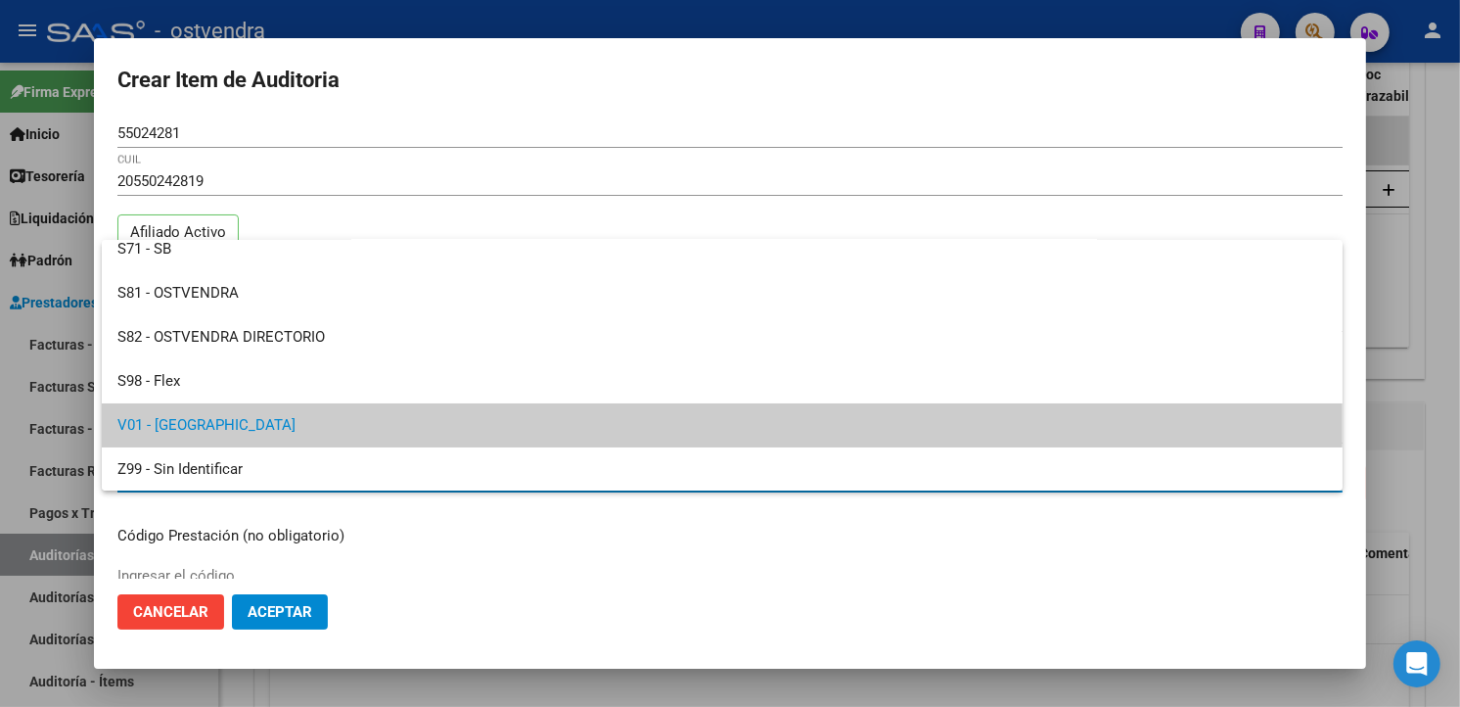
click at [355, 532] on div at bounding box center [730, 353] width 1460 height 707
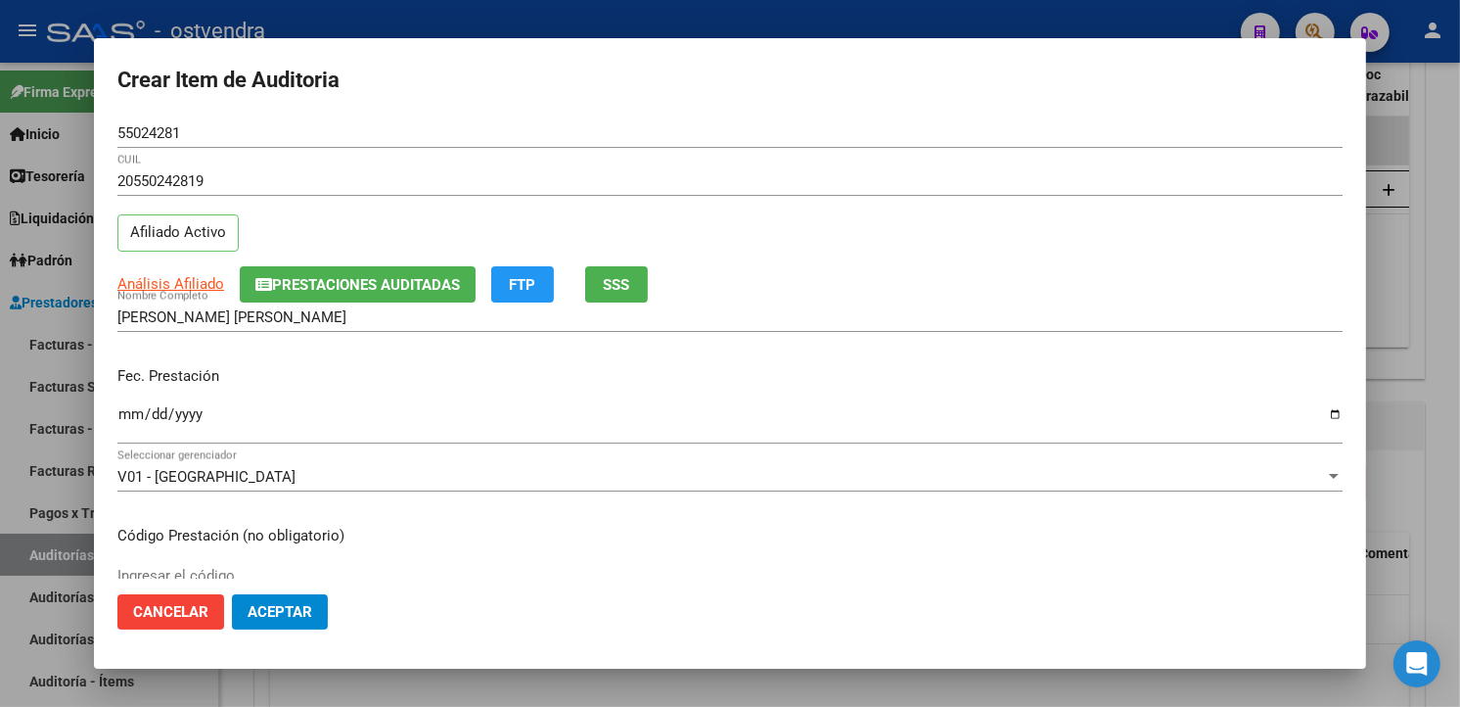
click at [131, 411] on input "Ingresar la fecha" at bounding box center [729, 421] width 1225 height 31
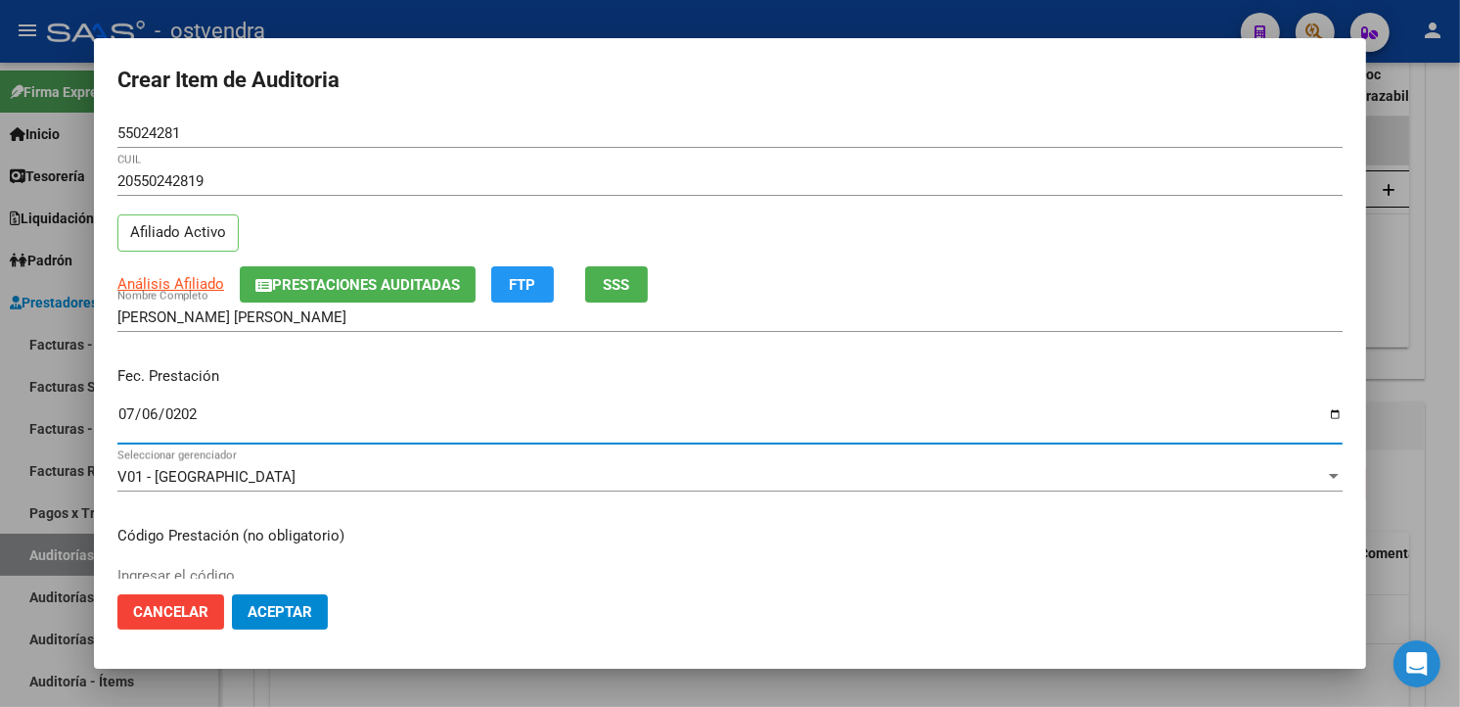
type input "2025-07-06"
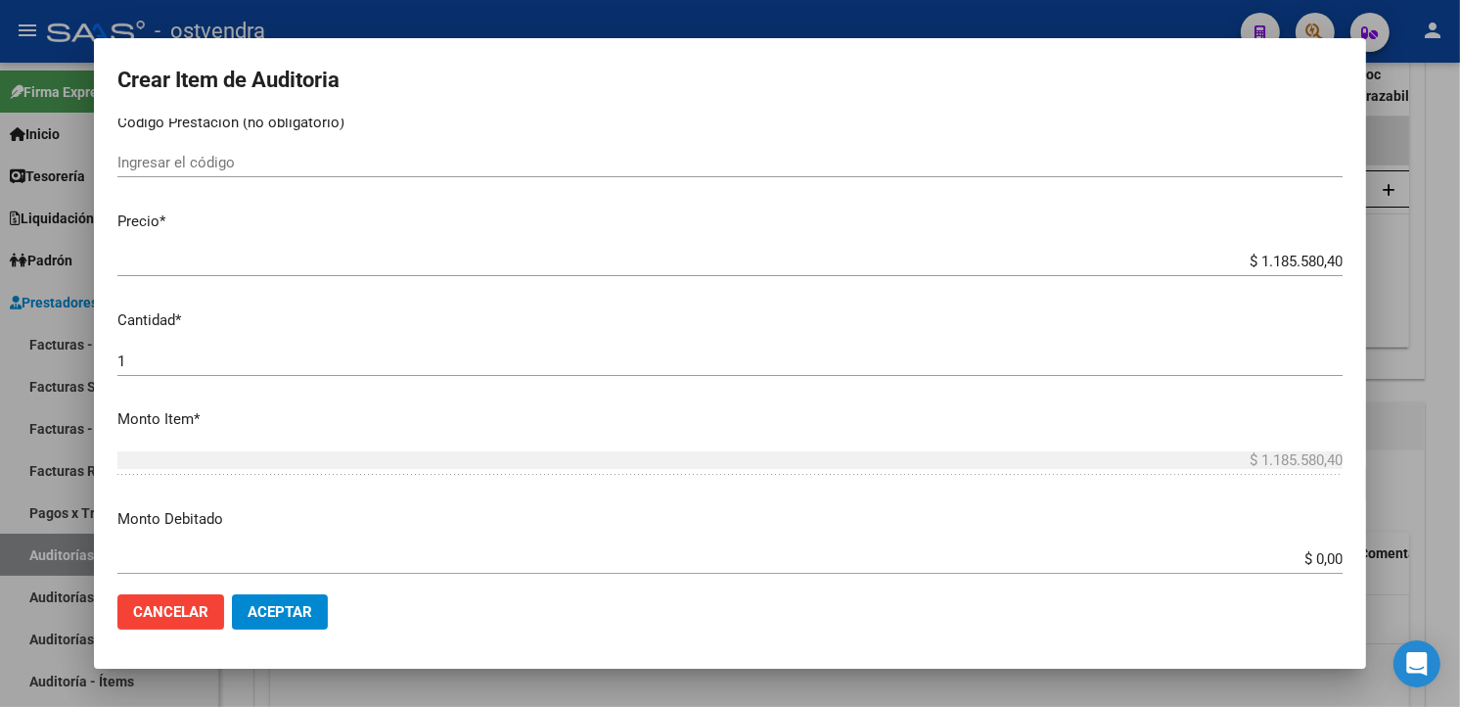
scroll to position [435, 0]
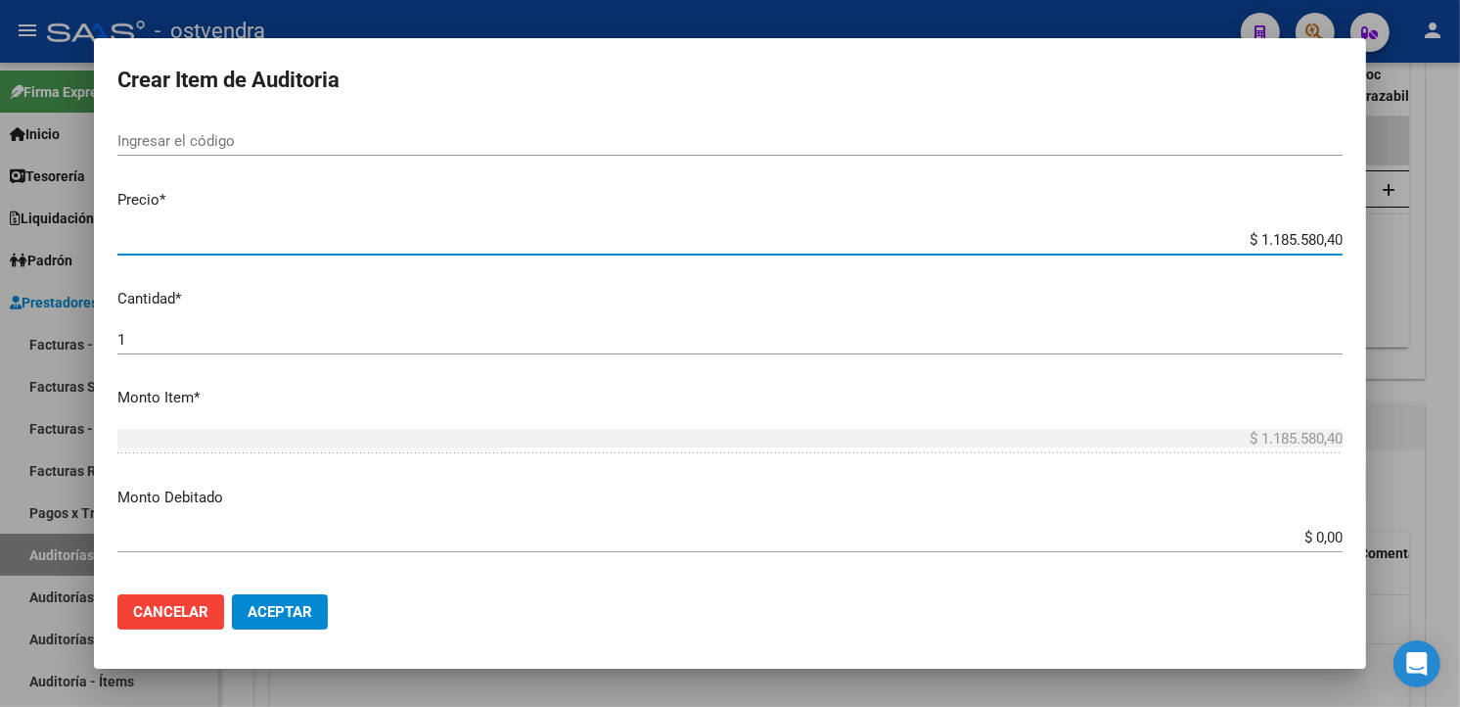
drag, startPoint x: 1325, startPoint y: 240, endPoint x: 1241, endPoint y: 239, distance: 84.2
click at [1241, 239] on input "$ 1.185.580,40" at bounding box center [729, 240] width 1225 height 18
type input "$ 0,01"
type input "$ 0,18"
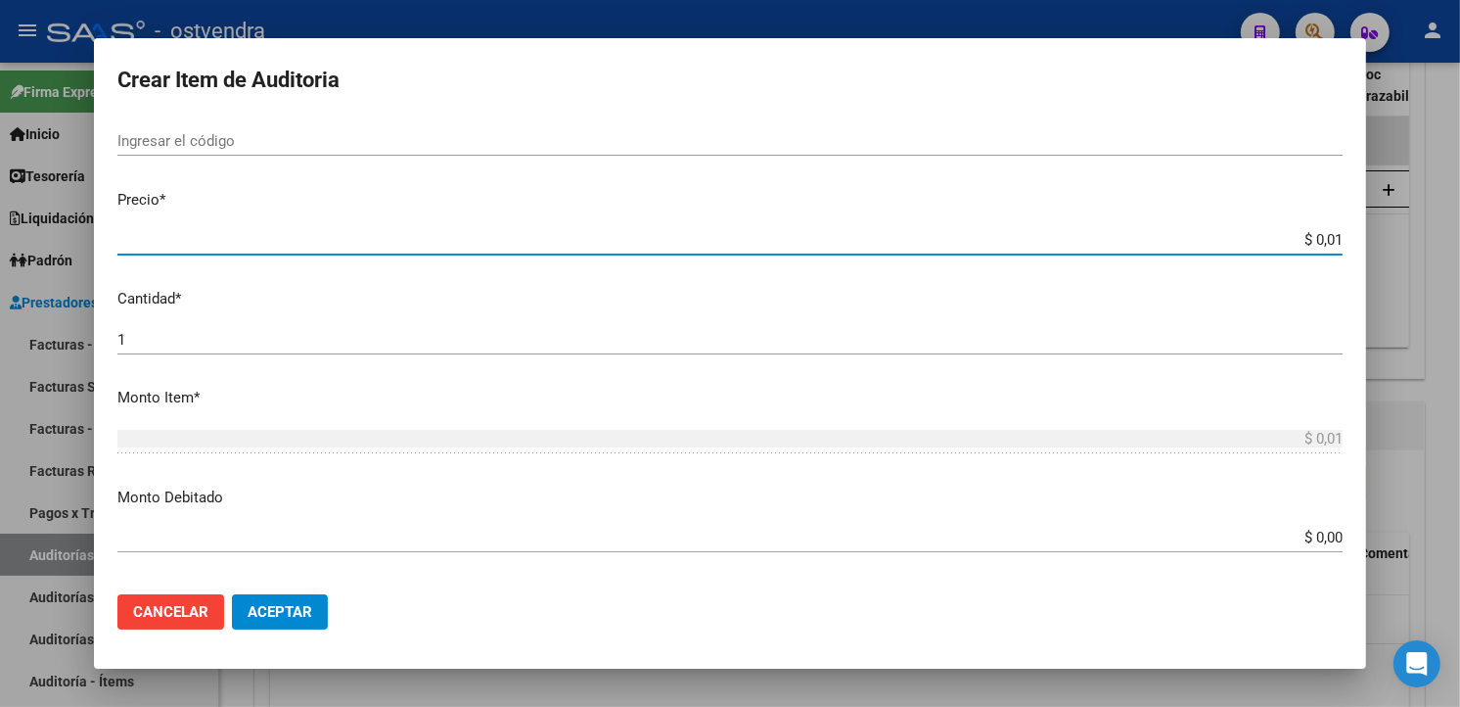
type input "$ 0,18"
type input "$ 1,85"
type input "$ 18,50"
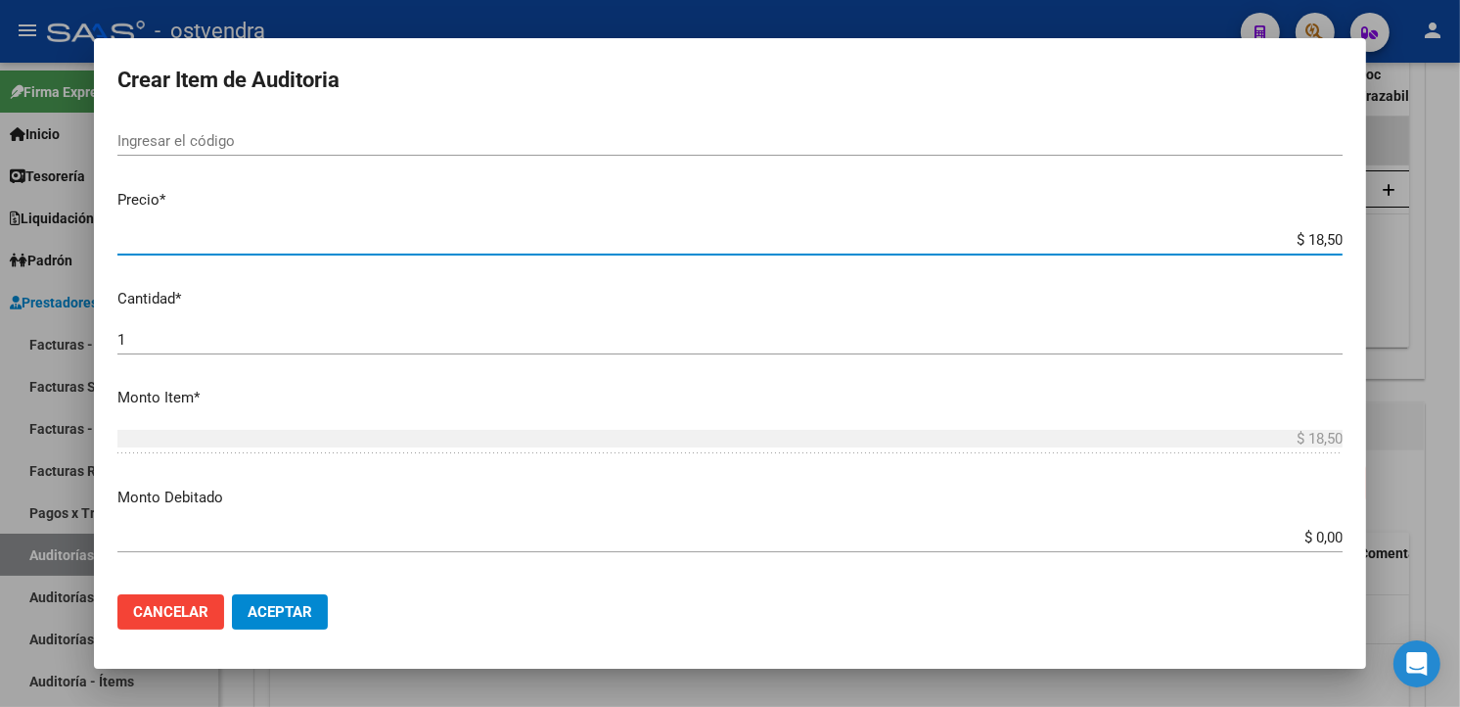
type input "$ 185,03"
type input "$ 1.850,30"
type input "$ 18.503,00"
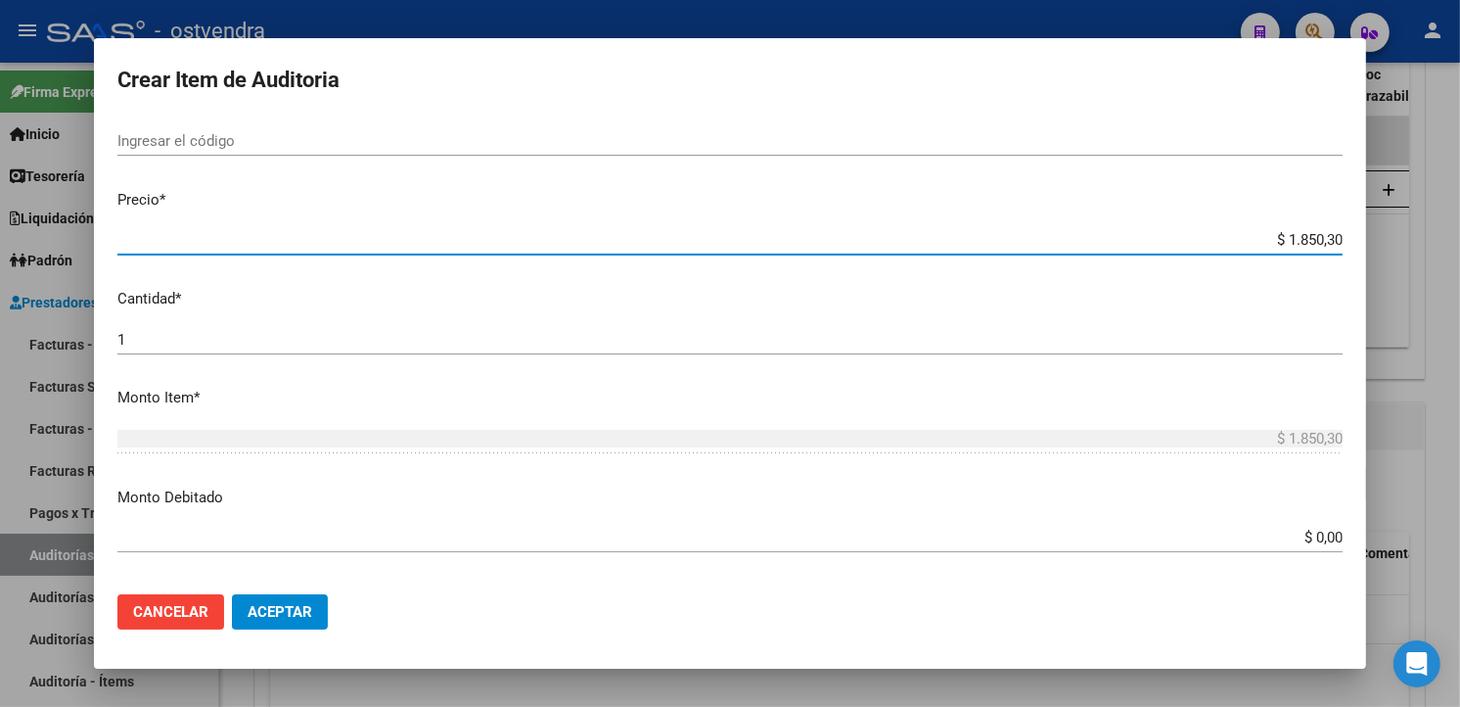
type input "$ 18.503,00"
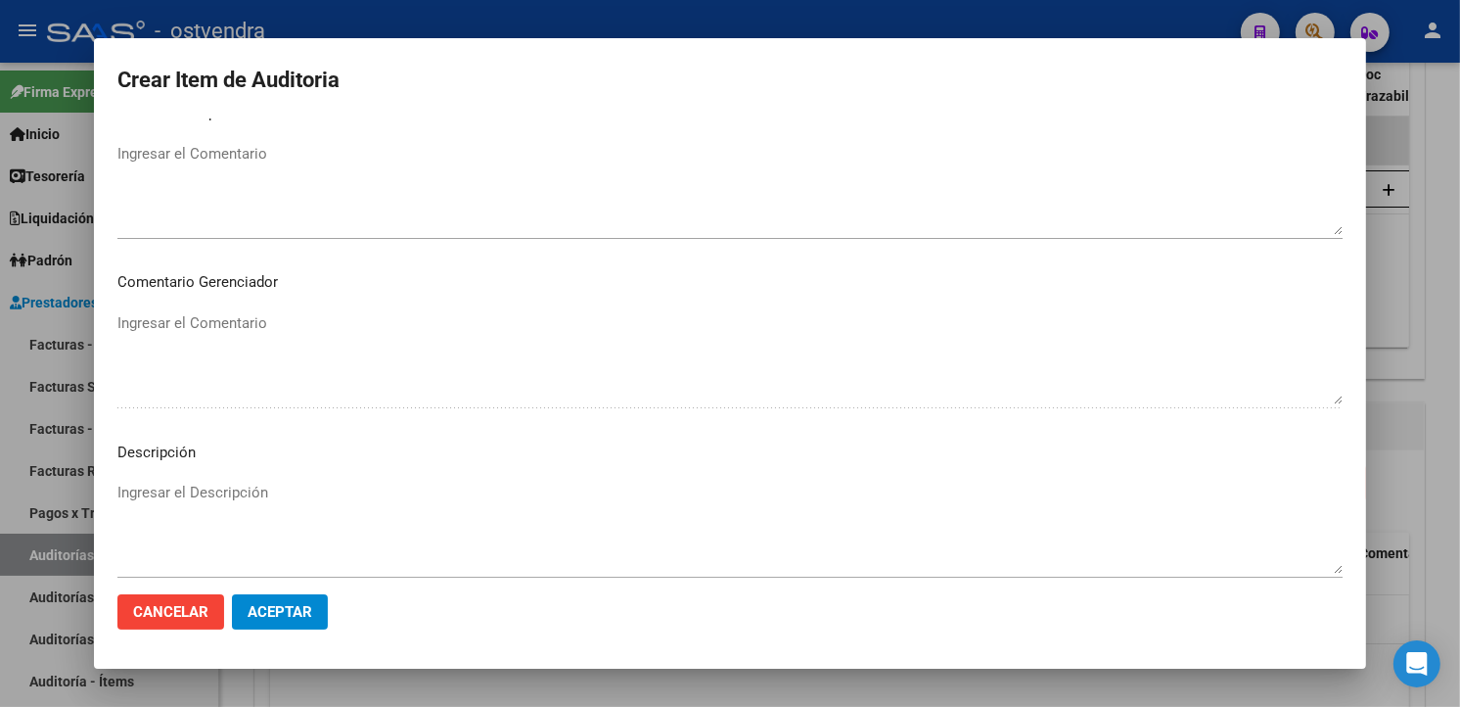
scroll to position [1303, 0]
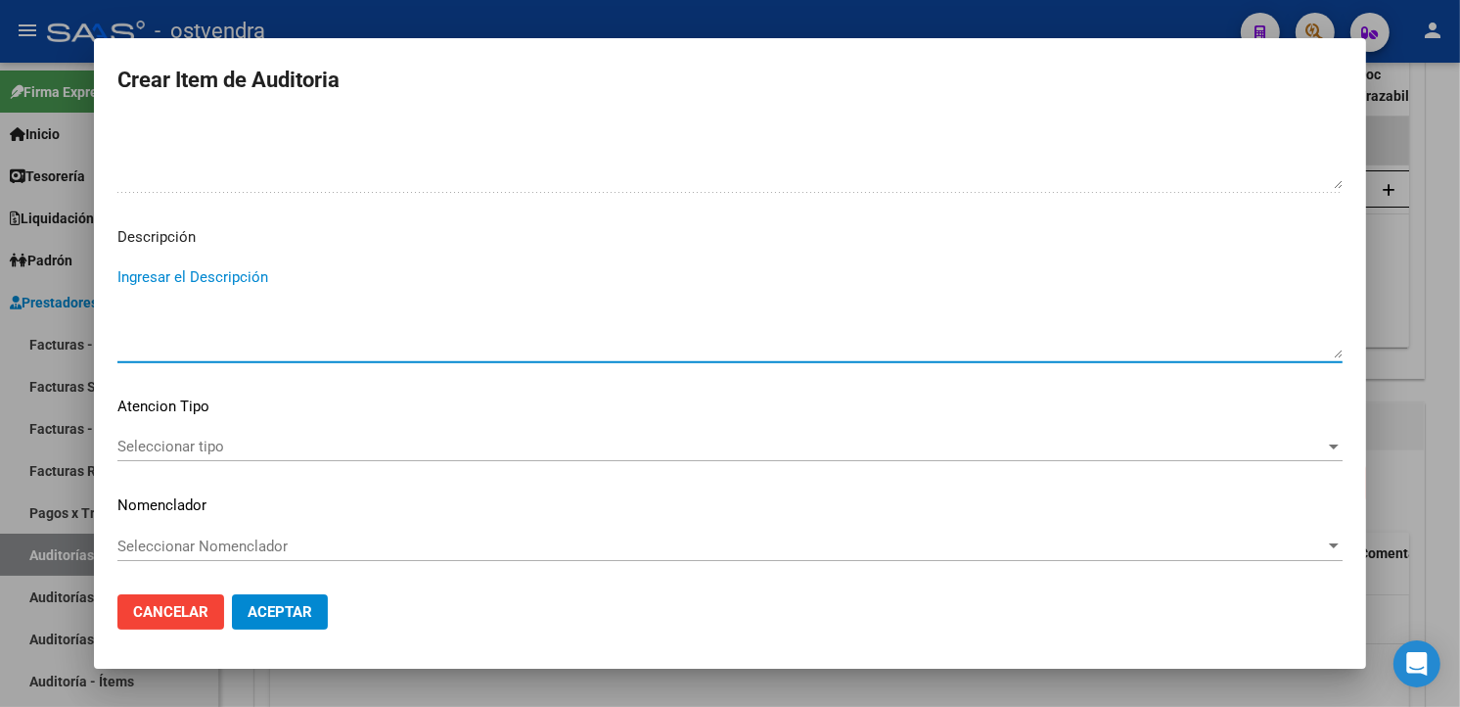
click at [588, 275] on textarea "Ingresar el Descripción" at bounding box center [729, 312] width 1225 height 92
type textarea "hemocultivo"
click at [182, 428] on mat-dialog-content "55024281 Nro Documento 20550242819 CUIL Afiliado Activo Análisis Afiliado Prest…" at bounding box center [730, 347] width 1272 height 459
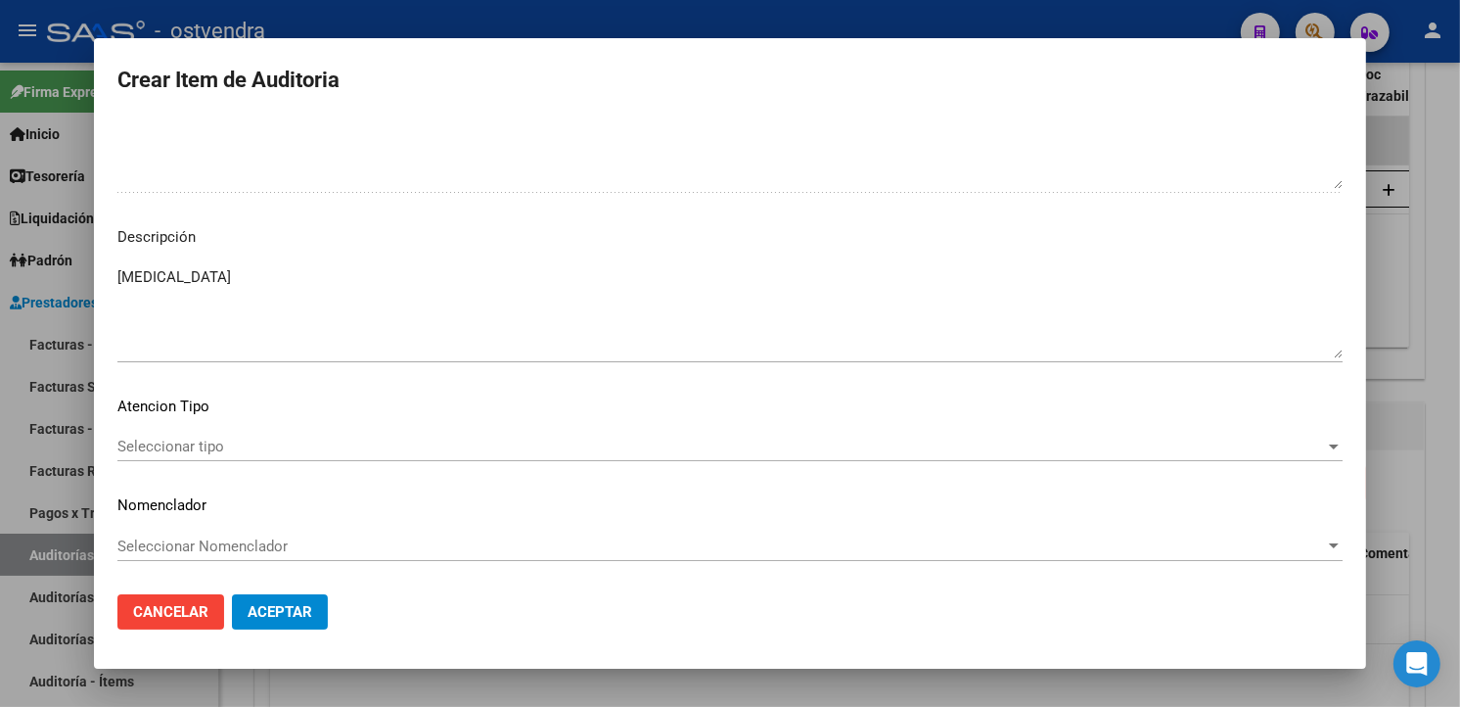
click at [182, 443] on span "Seleccionar tipo" at bounding box center [721, 446] width 1208 height 18
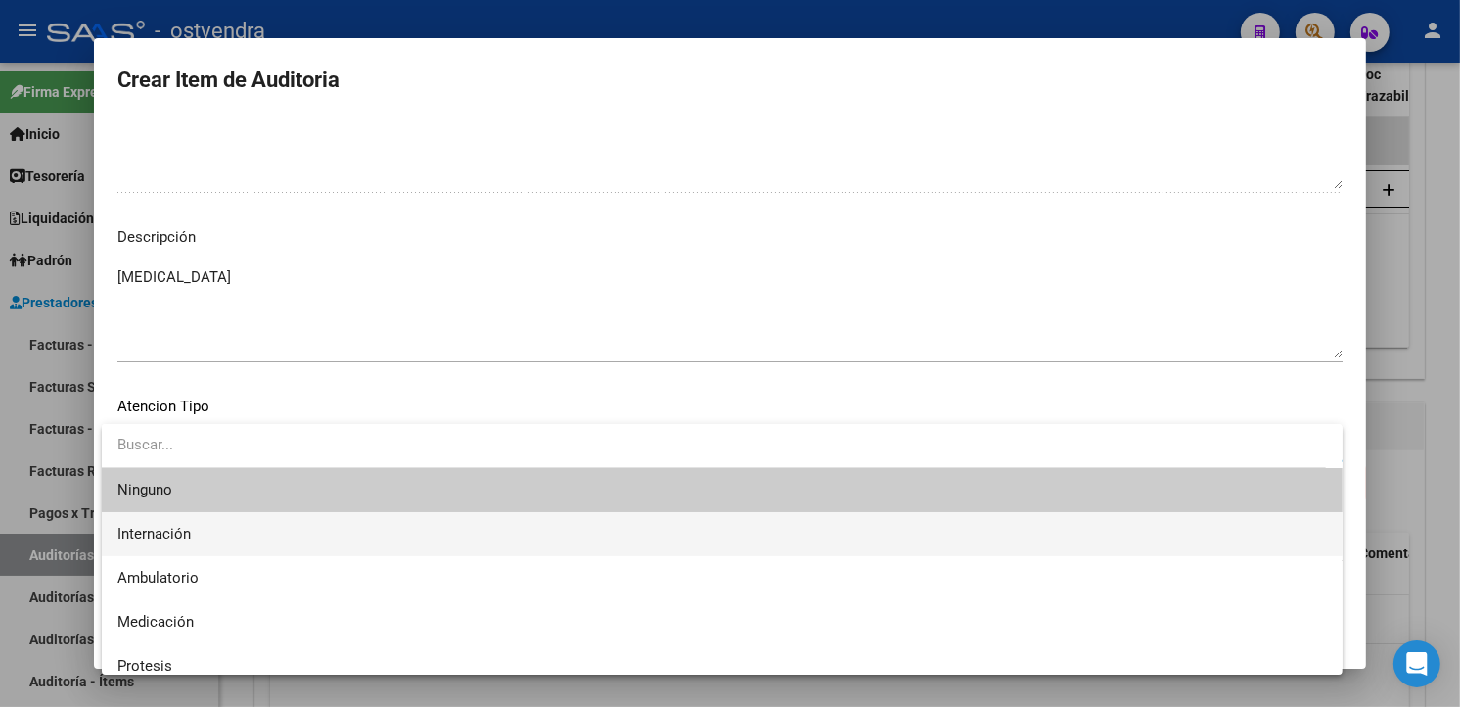
click at [194, 524] on span "Internación" at bounding box center [722, 534] width 1210 height 44
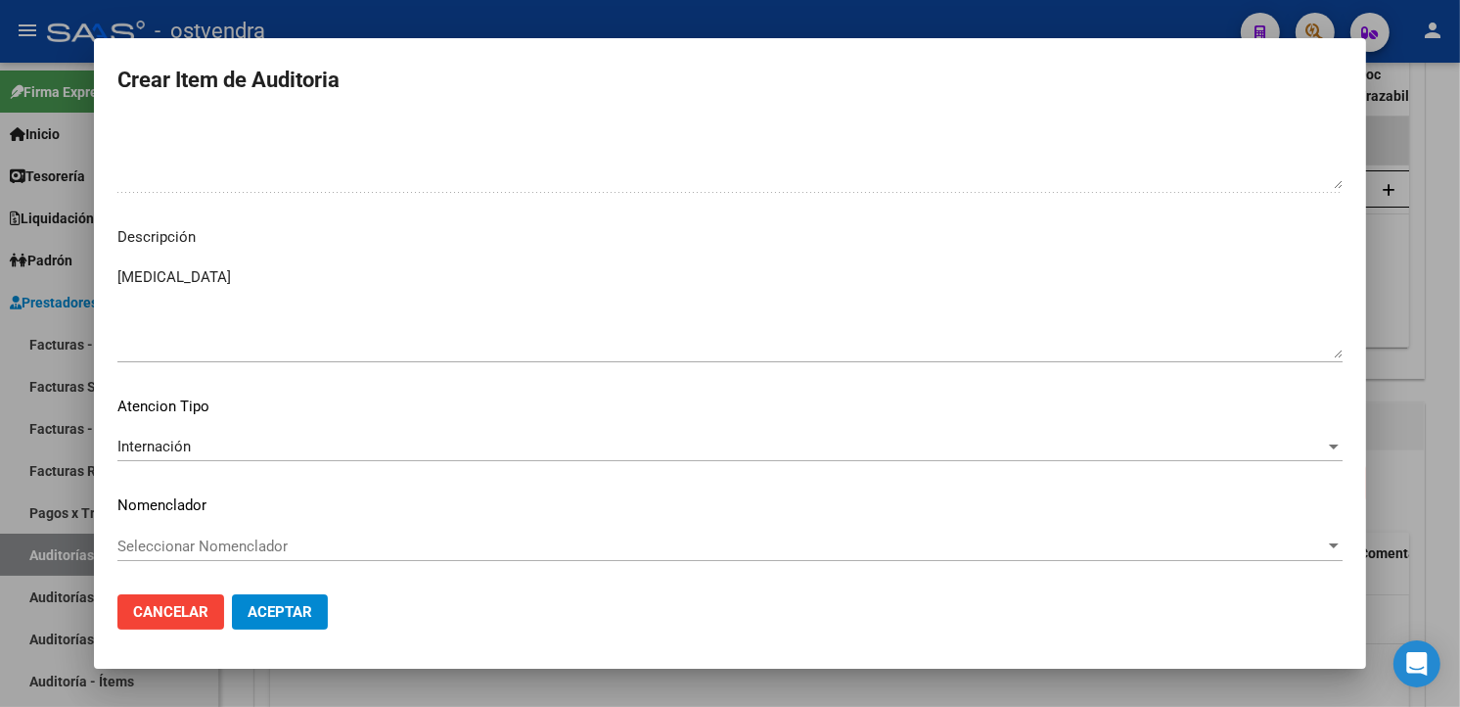
click at [282, 588] on mat-dialog-actions "Cancelar Aceptar" at bounding box center [729, 611] width 1225 height 67
click at [286, 594] on button "Aceptar" at bounding box center [280, 611] width 96 height 35
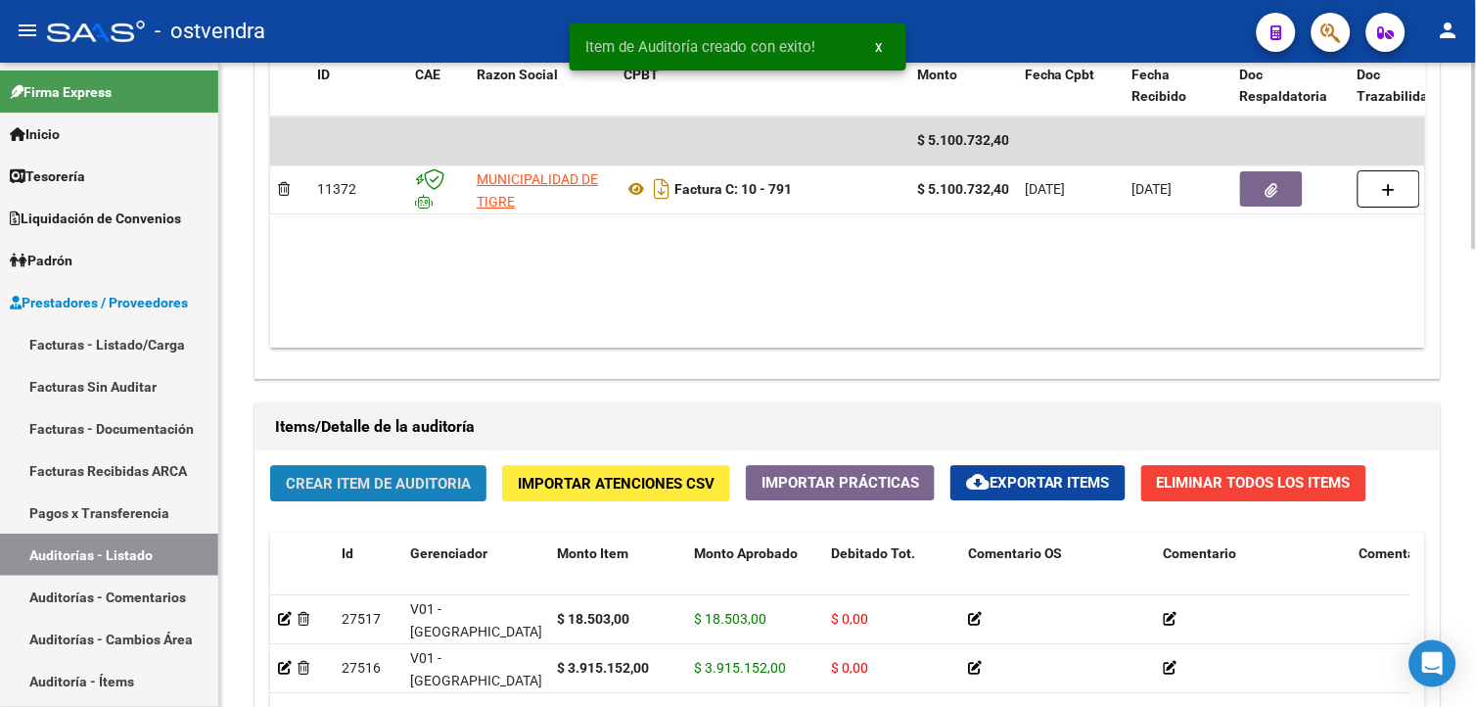
click at [345, 472] on button "Crear Item de Auditoria" at bounding box center [378, 483] width 216 height 36
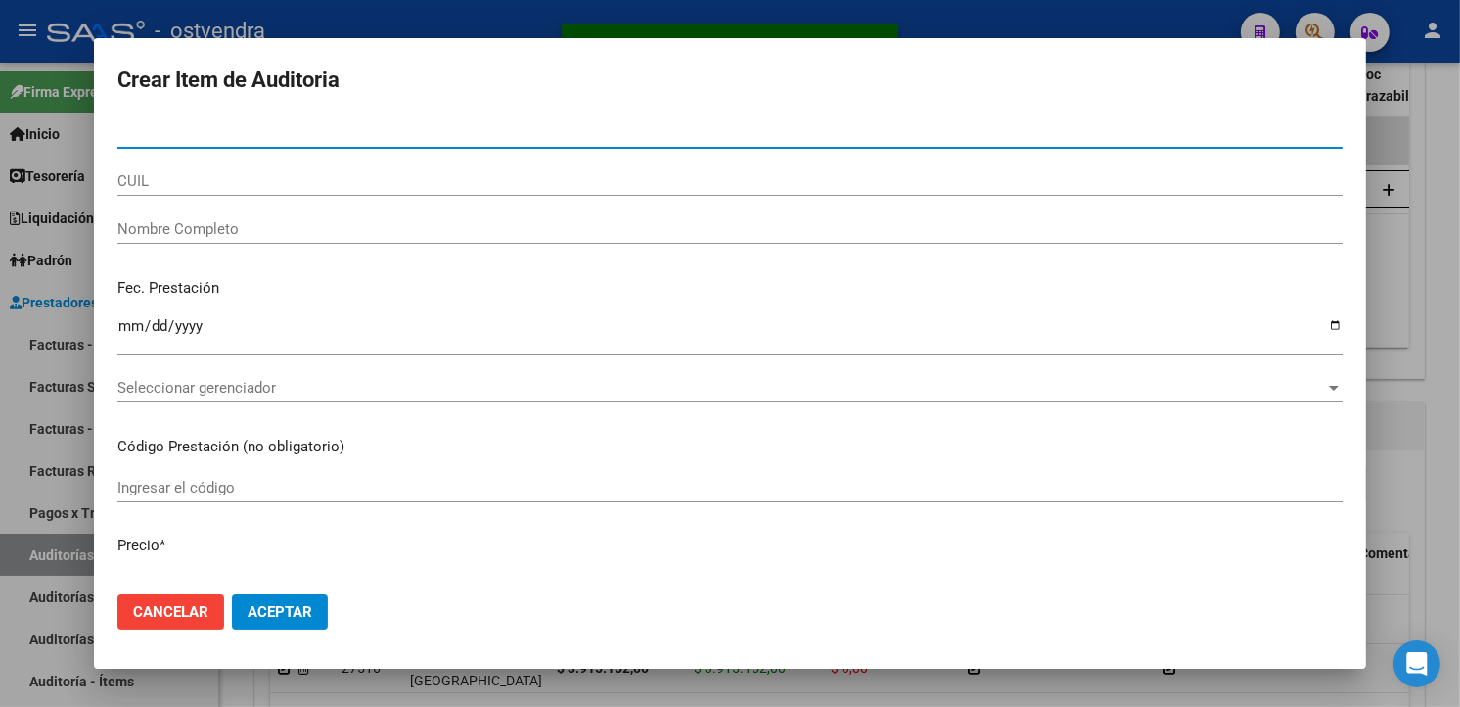
type input "55024281"
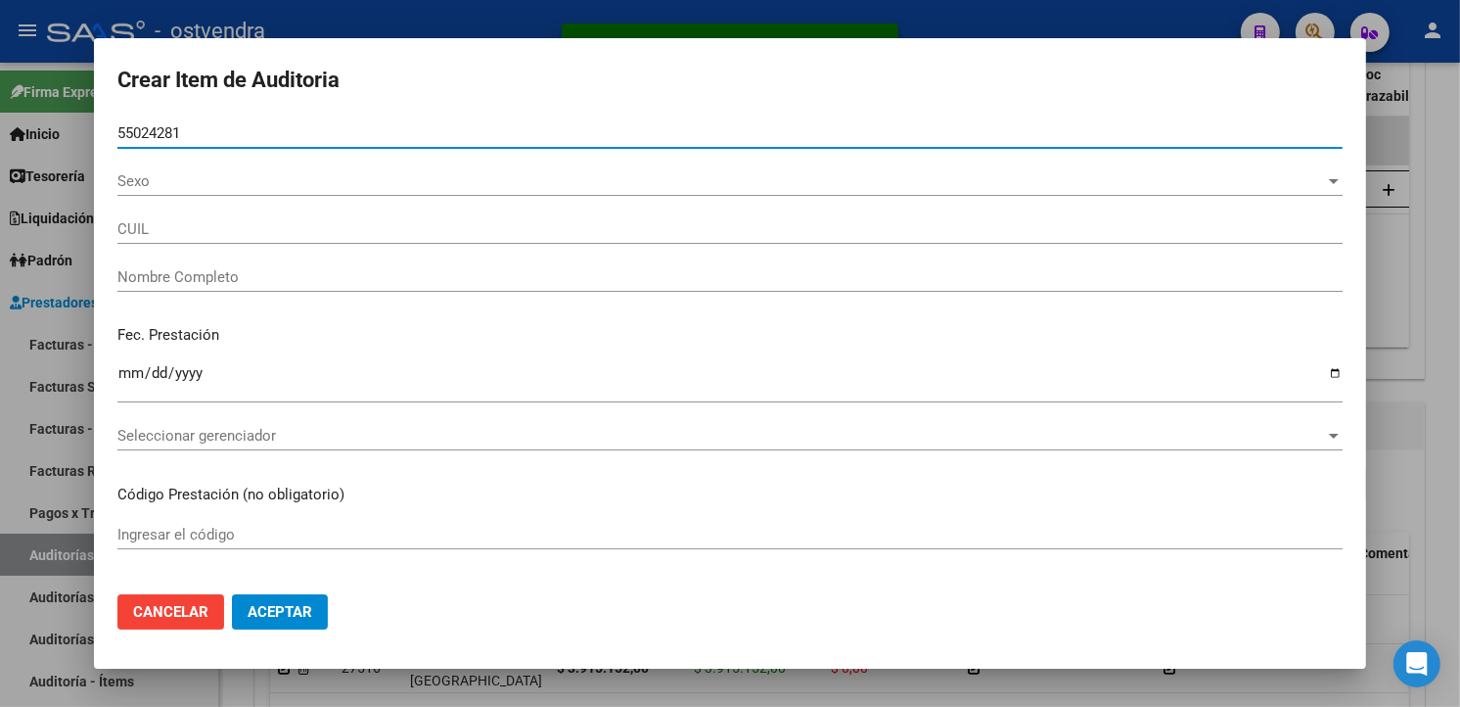
type input "20550242819"
type input "LOPEZ JUAN GABRIEL"
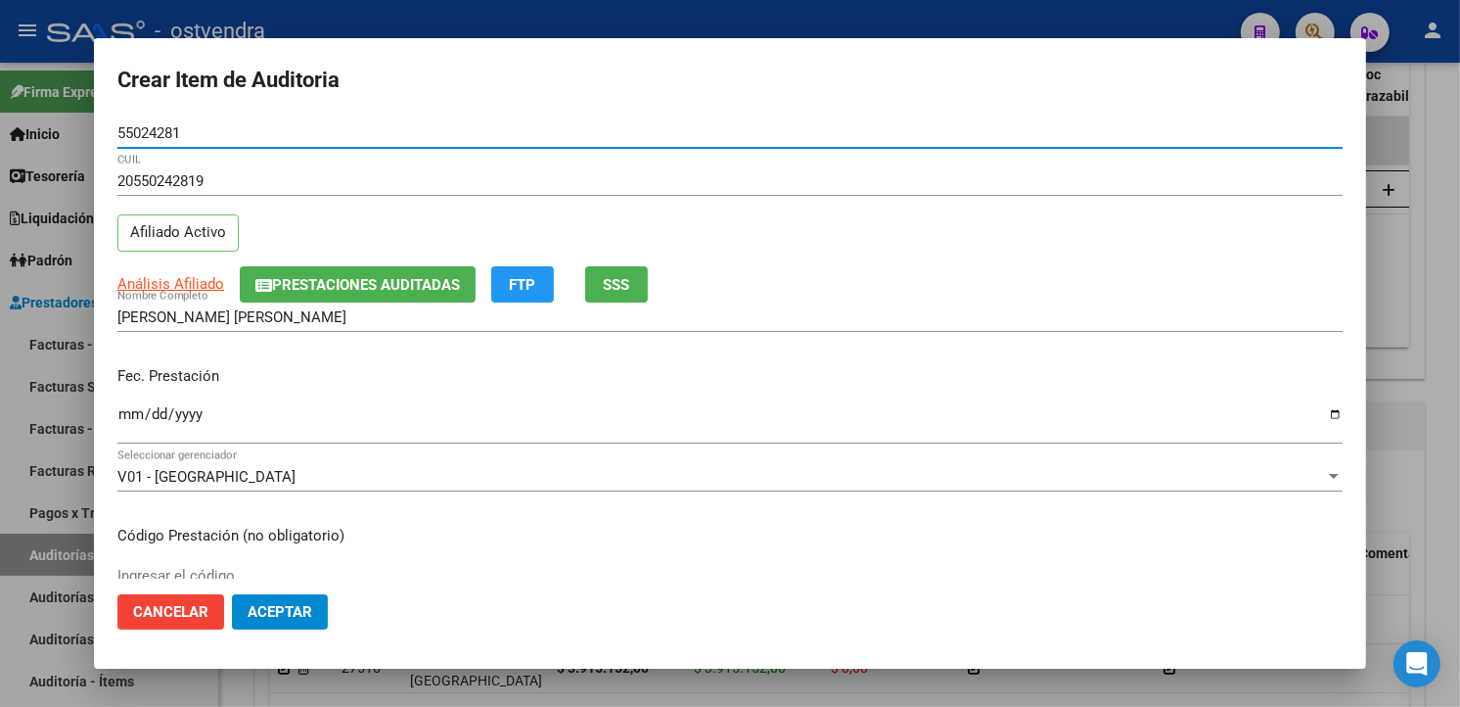
type input "55024281"
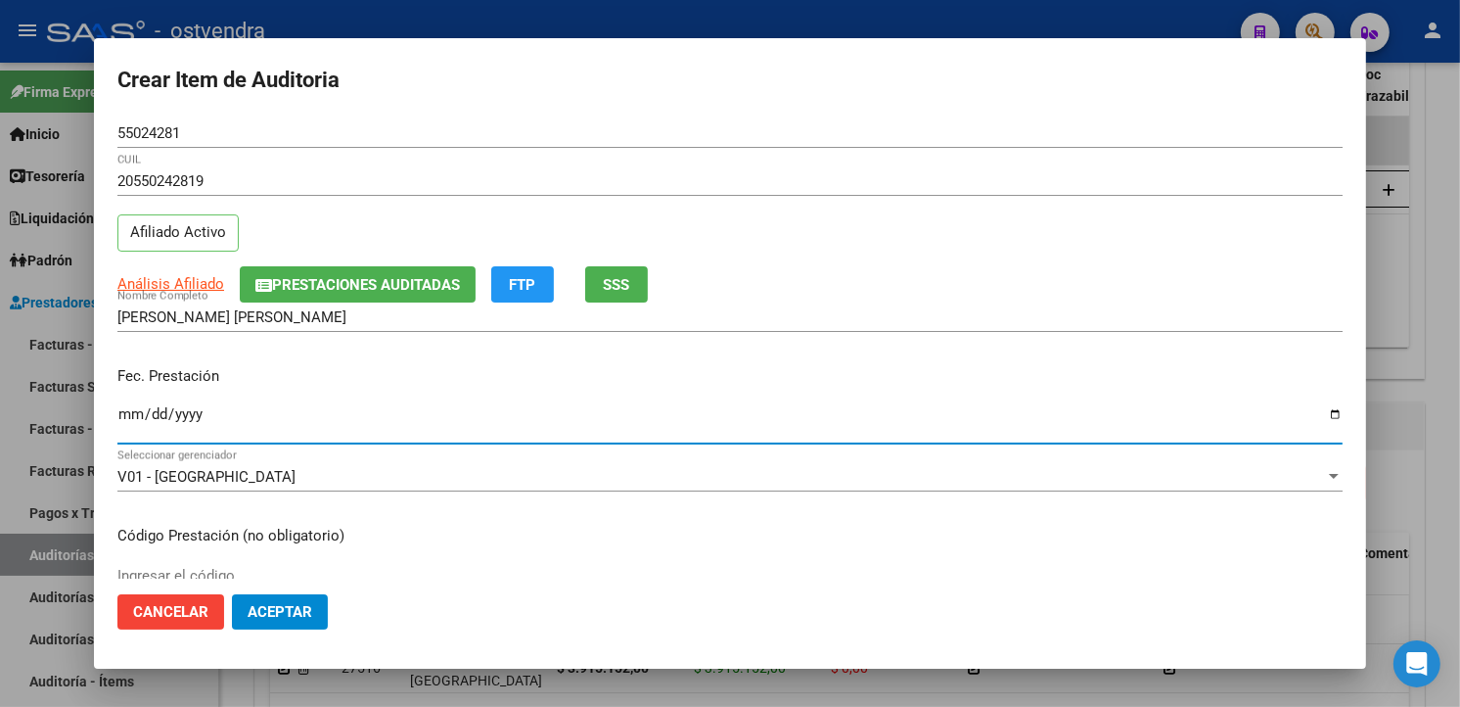
click at [127, 427] on input "Ingresar la fecha" at bounding box center [729, 421] width 1225 height 31
type input "2025-07-06"
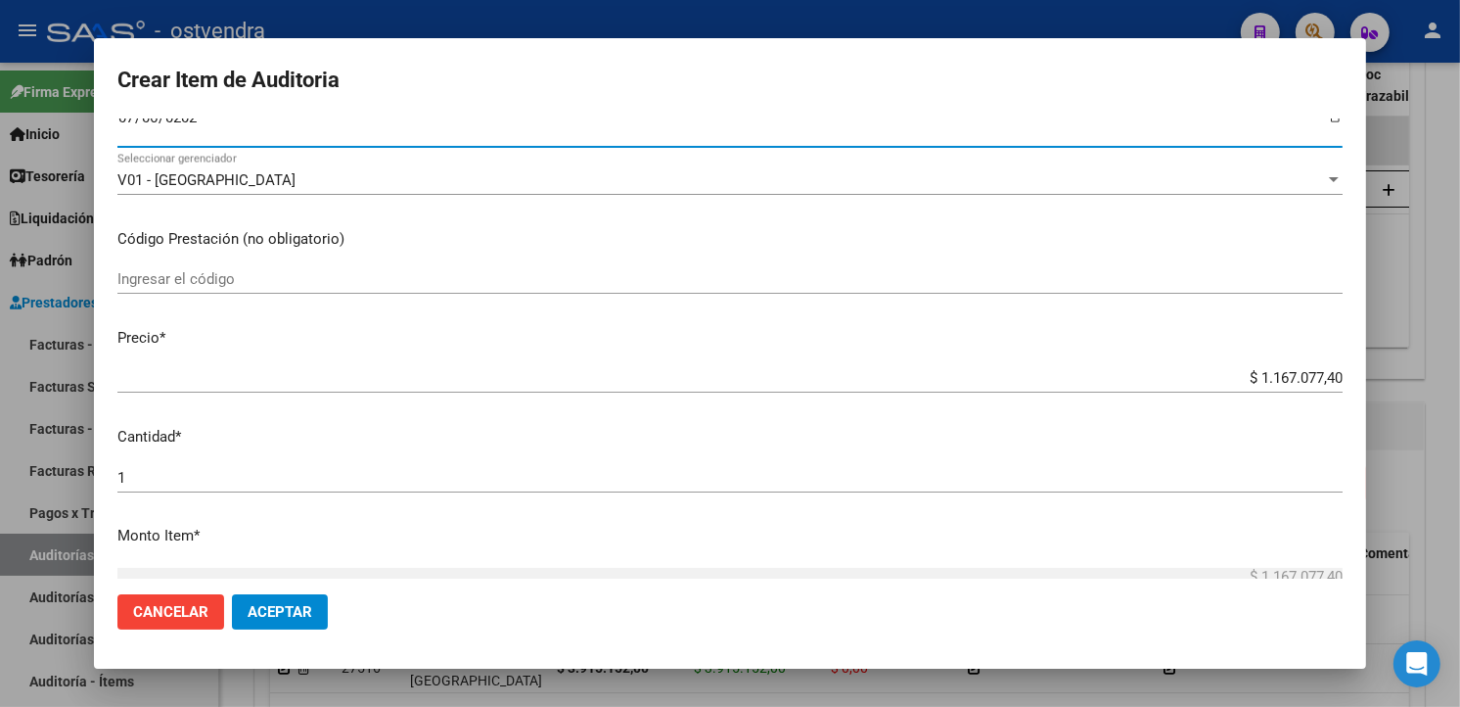
scroll to position [326, 0]
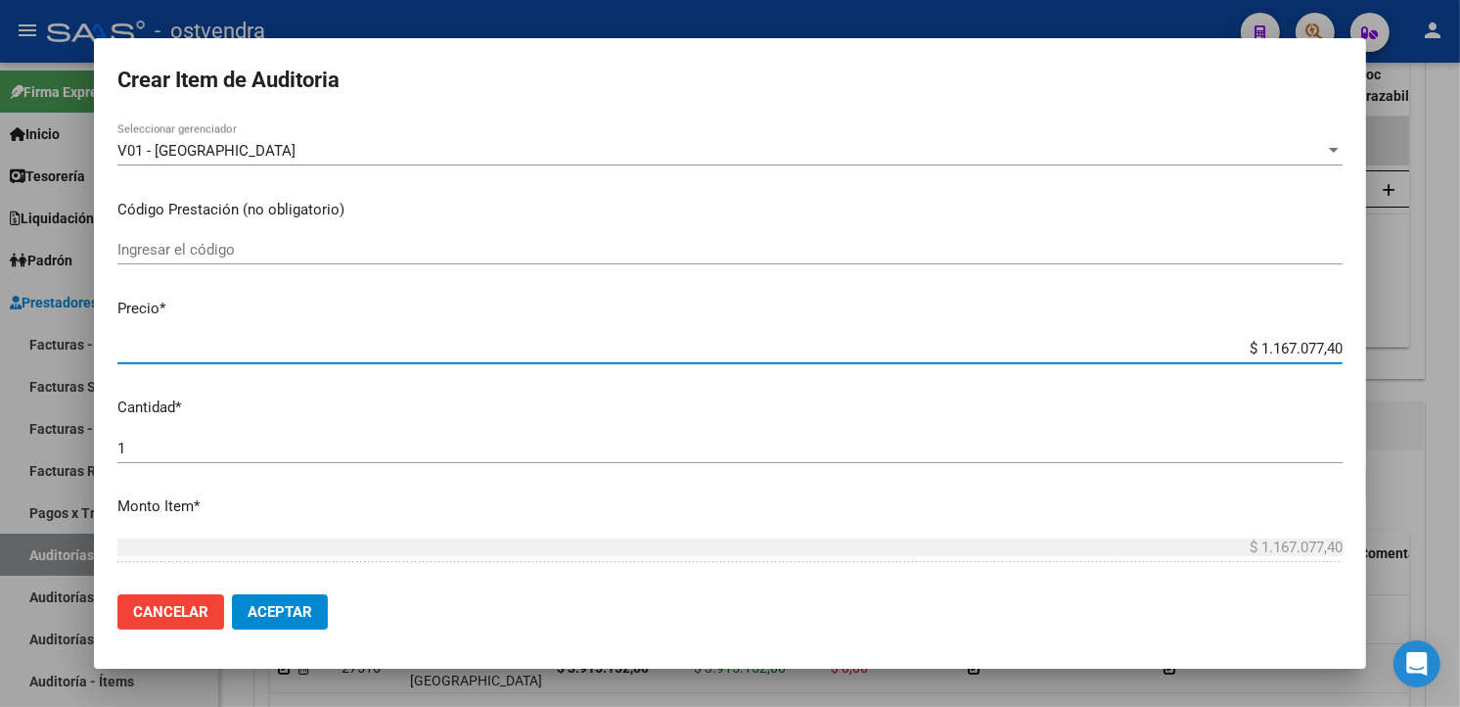
drag, startPoint x: 1326, startPoint y: 347, endPoint x: 1241, endPoint y: 346, distance: 85.1
click at [1241, 346] on input "$ 1.167.077,40" at bounding box center [729, 349] width 1225 height 18
type input "$ 0,08"
type input "$ 0,81"
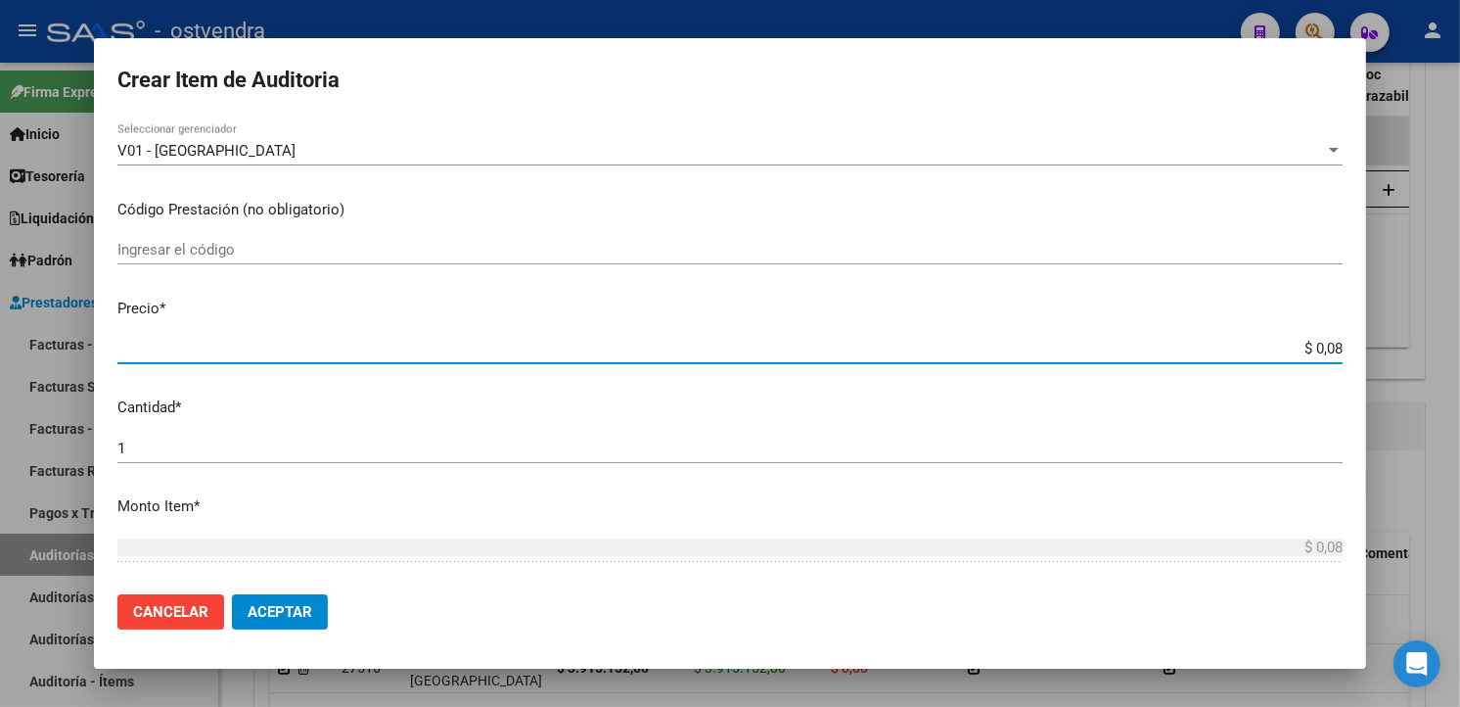
type input "$ 0,81"
type input "$ 8,15"
type input "$ 81,55"
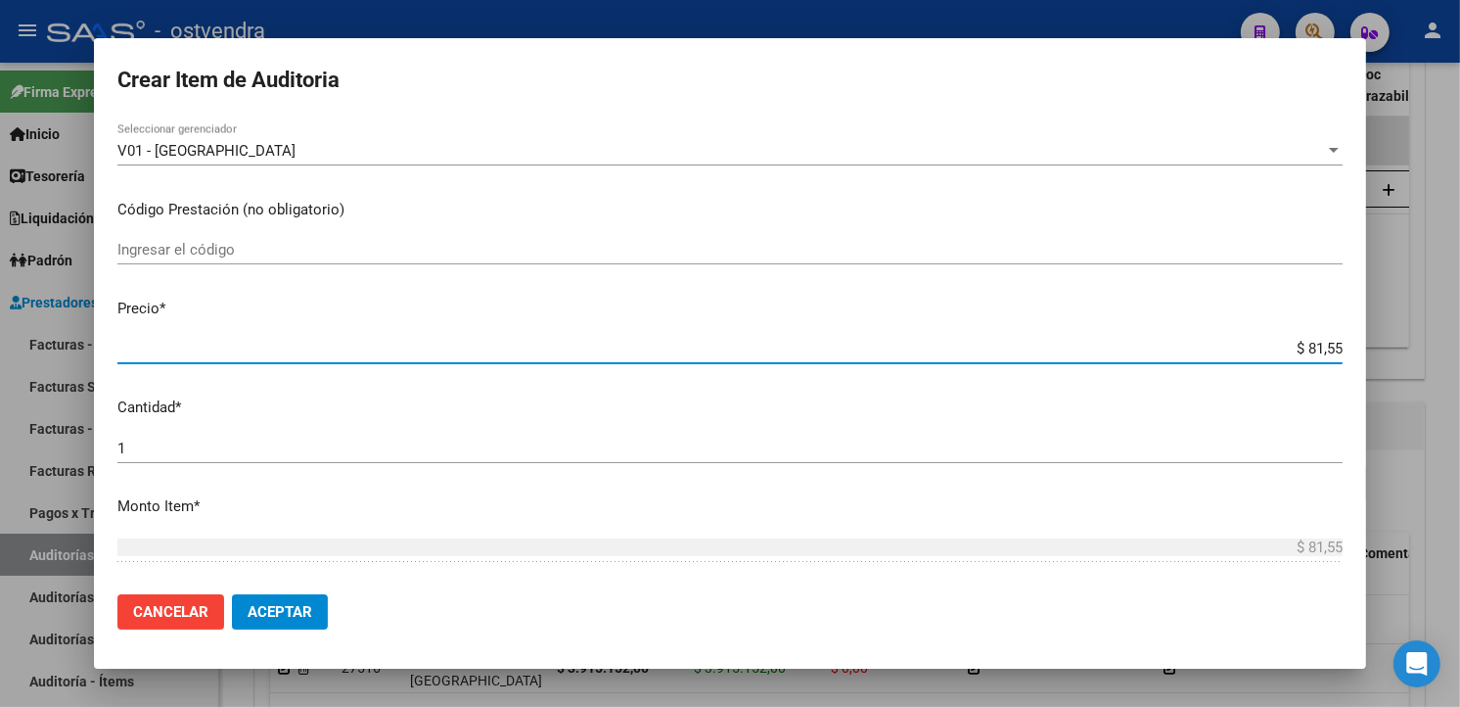
type input "$ 815,51"
type input "$ 8.155,10"
type input "$ 81.551,00"
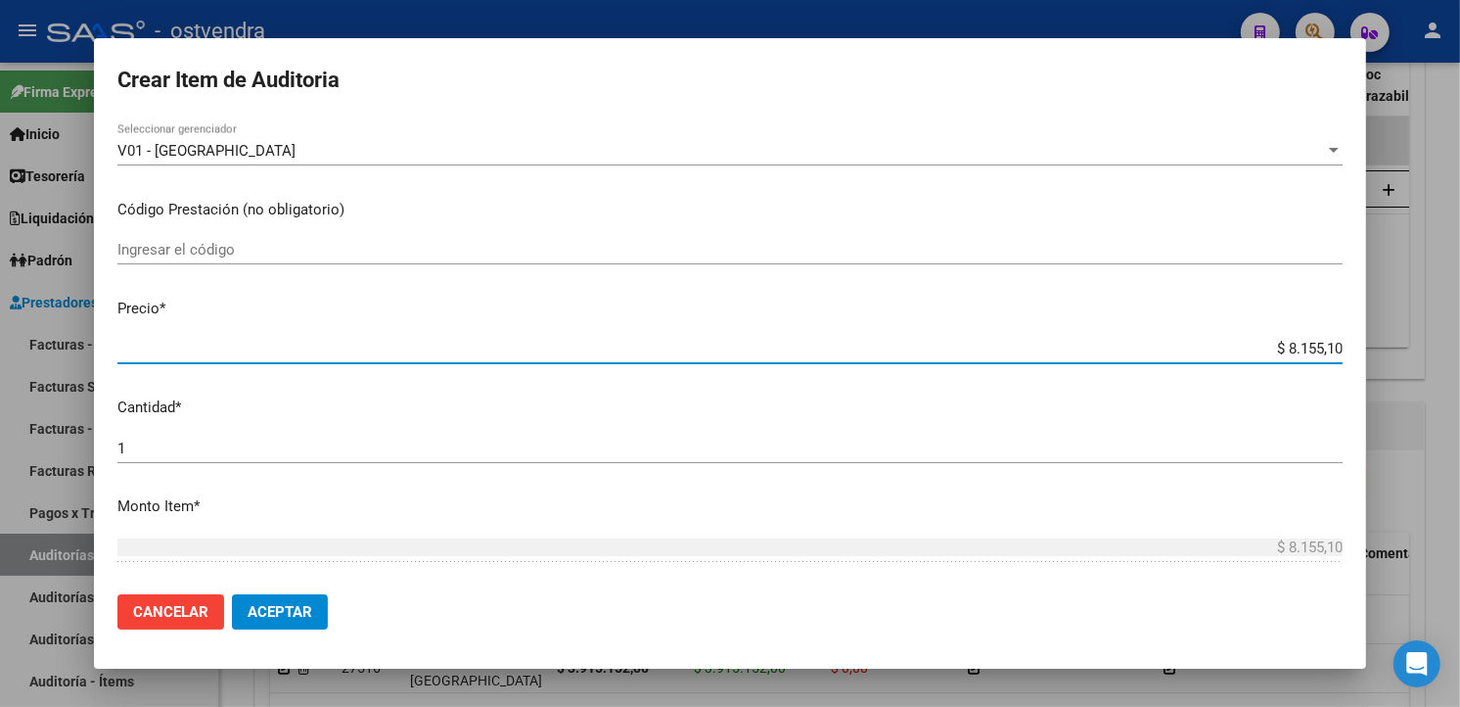
type input "$ 81.551,00"
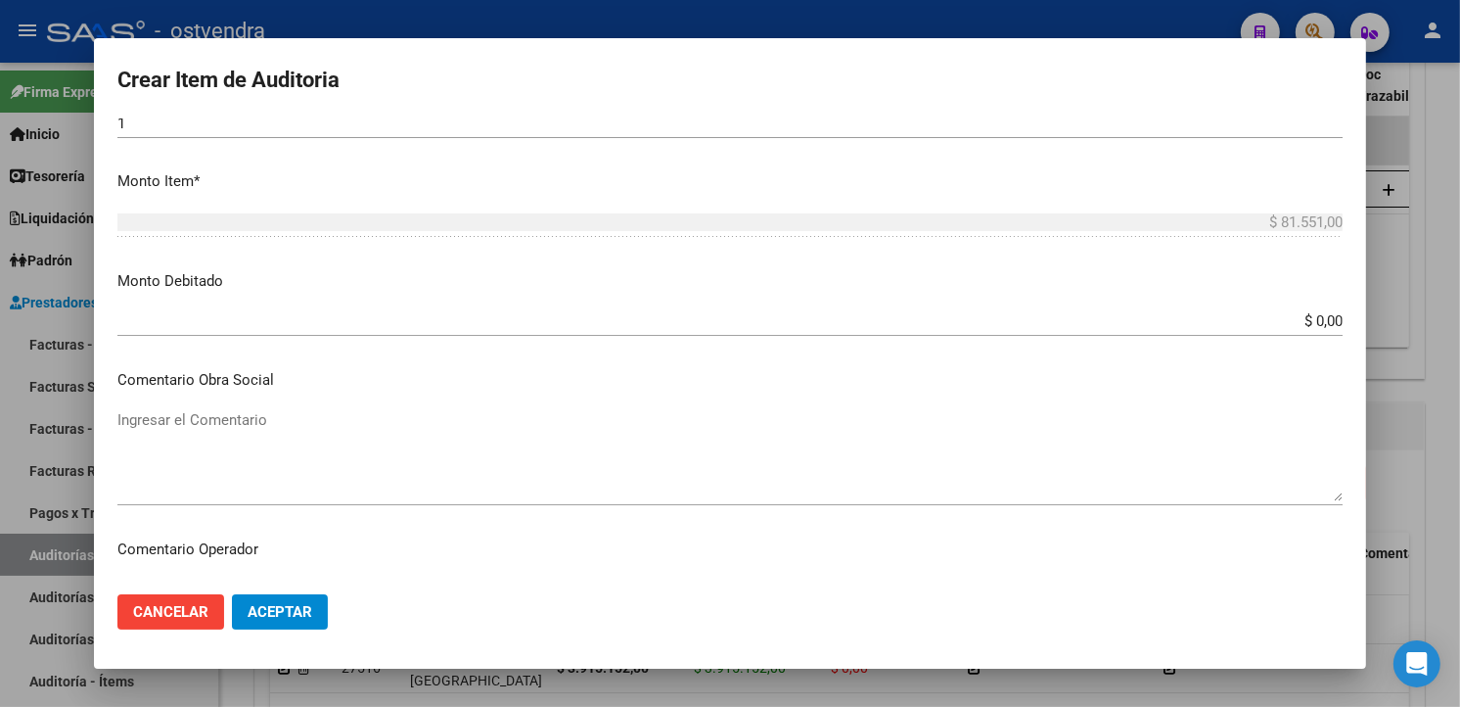
scroll to position [652, 0]
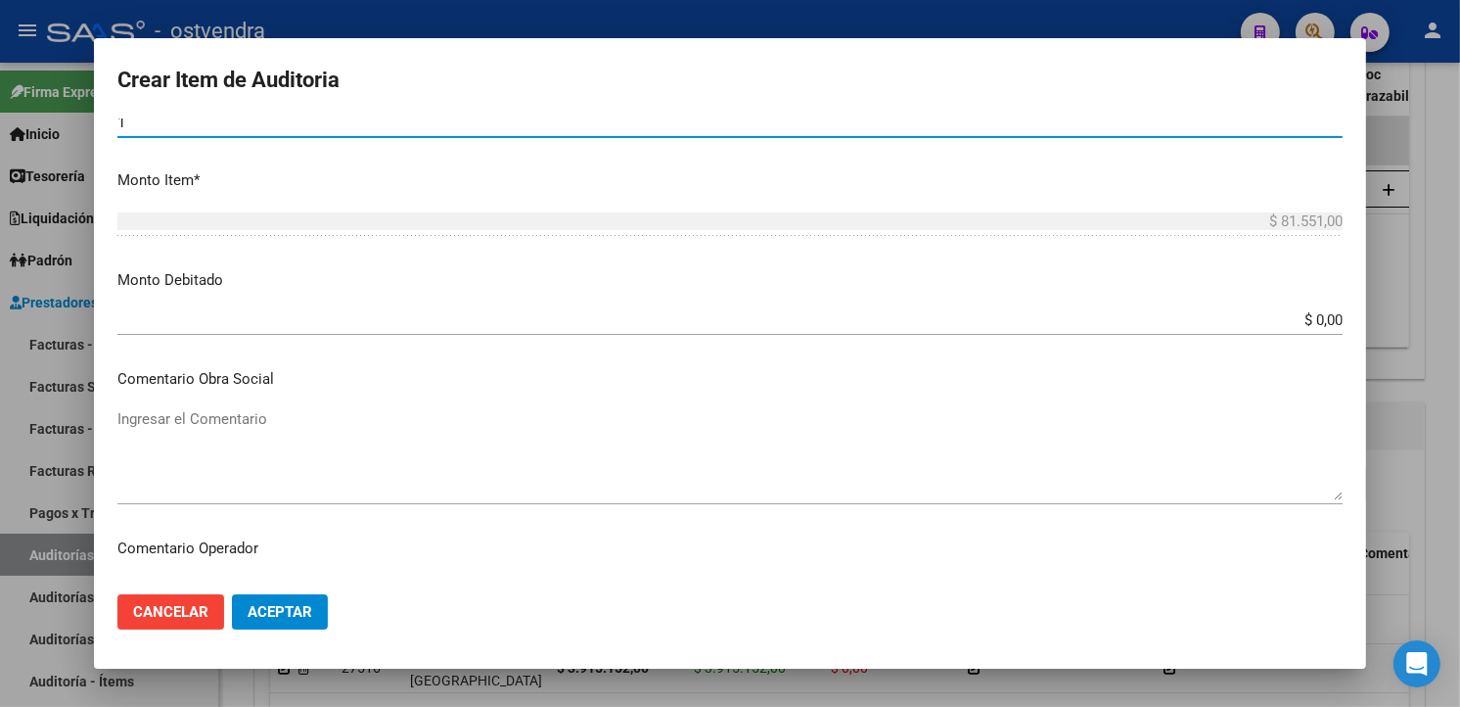
click at [310, 120] on input "1" at bounding box center [729, 123] width 1225 height 18
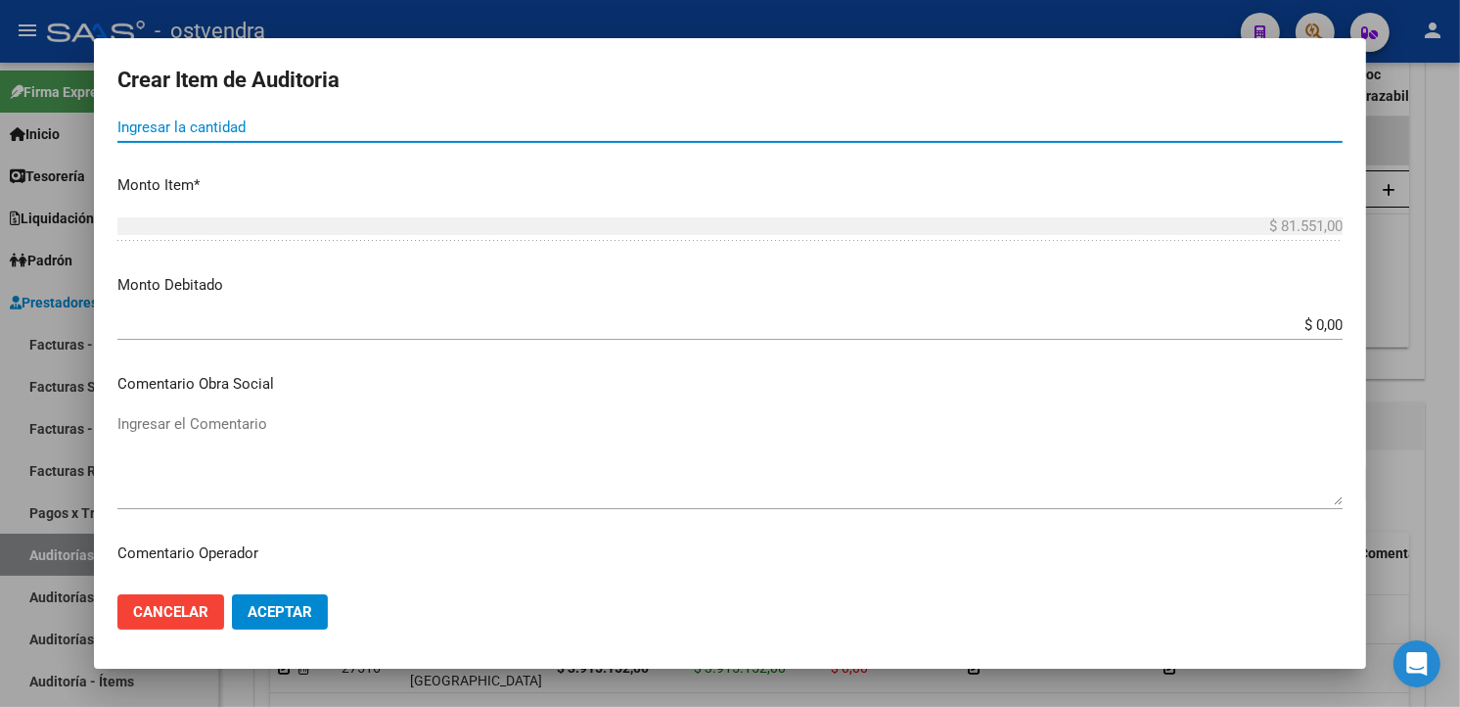
type input "4"
type input "$ 326.204,00"
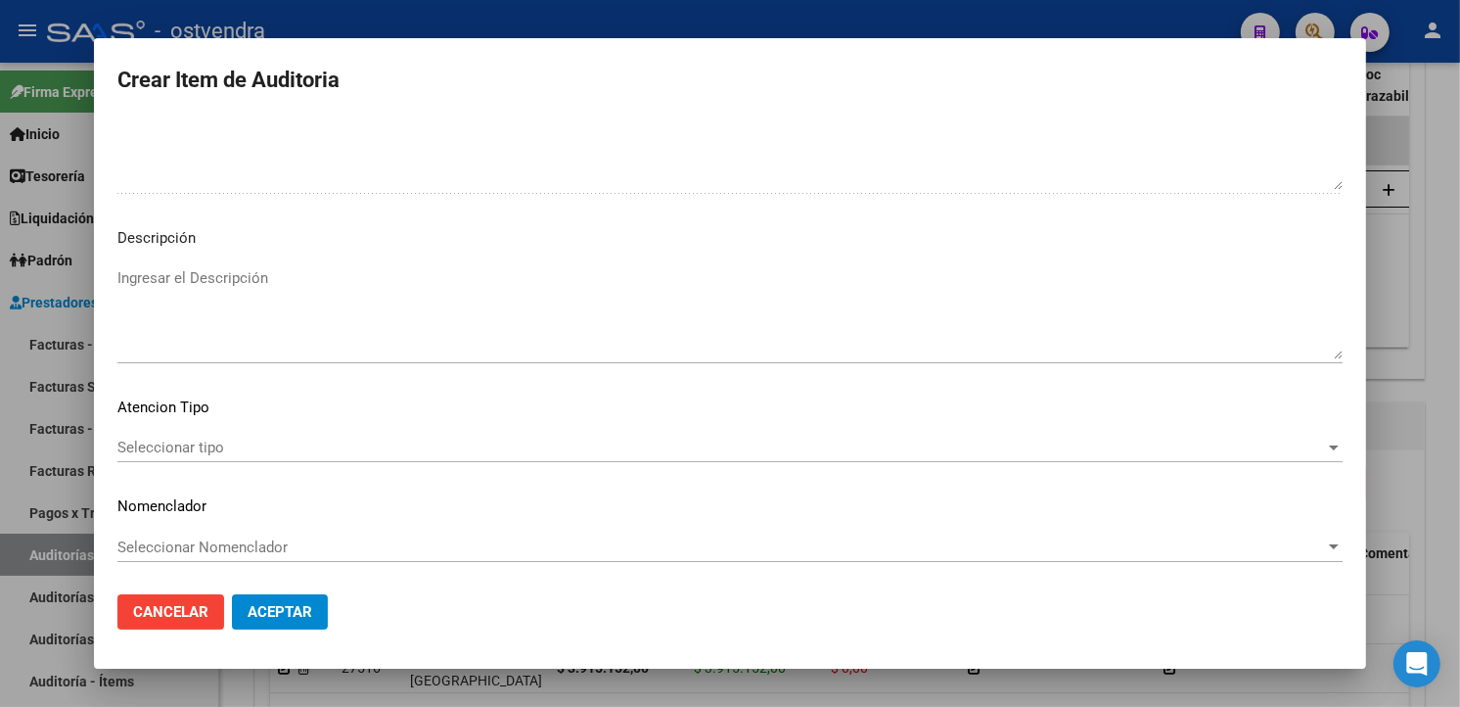
scroll to position [1303, 0]
type input "4"
click at [336, 292] on textarea "Ingresar el Descripción" at bounding box center [729, 312] width 1225 height 92
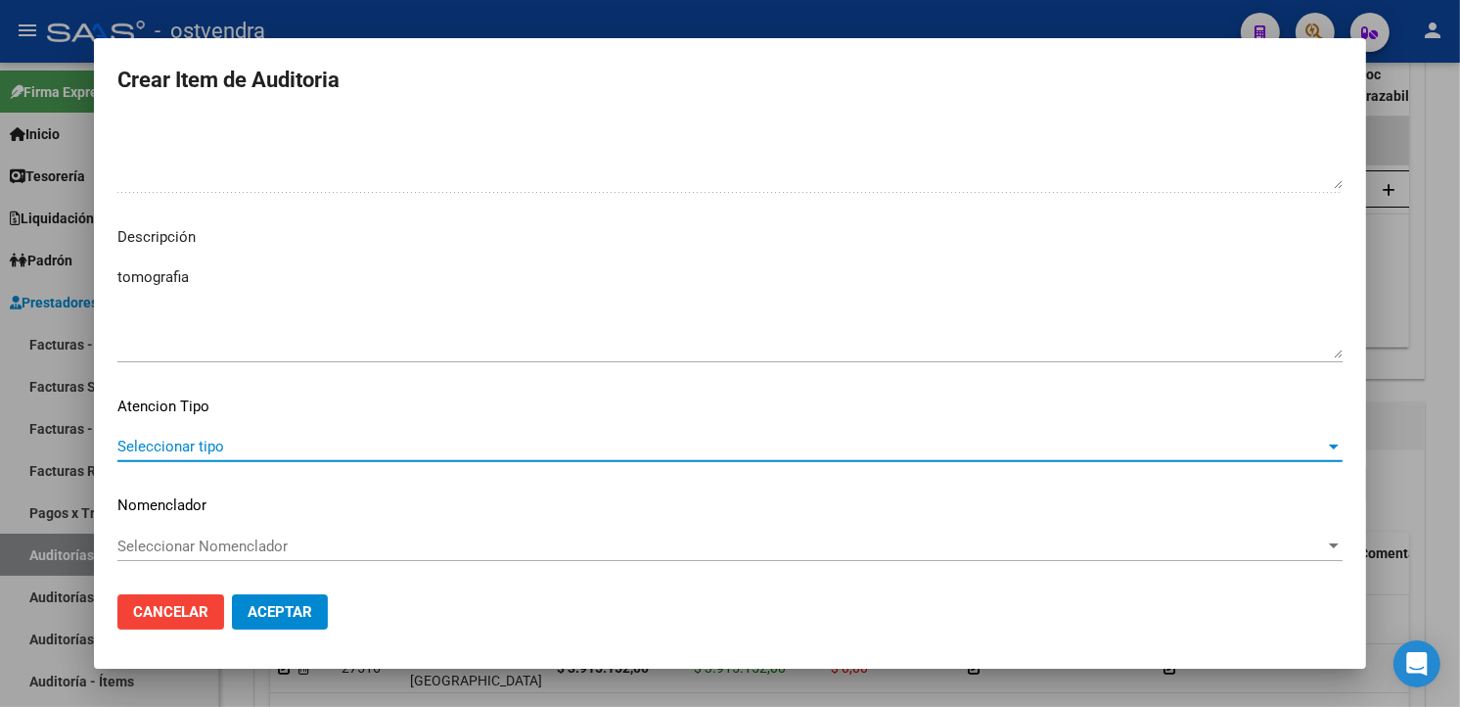
click at [272, 450] on span "Seleccionar tipo" at bounding box center [721, 446] width 1208 height 18
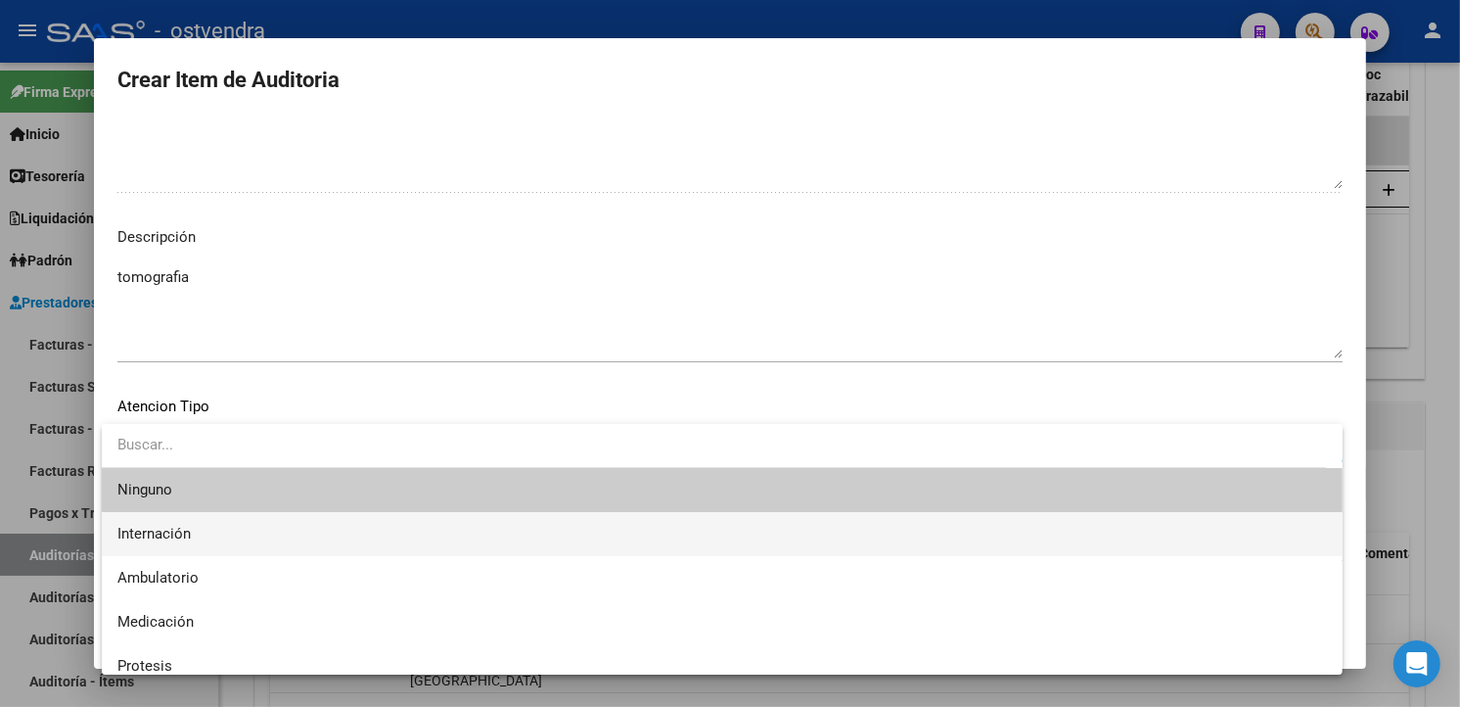
click at [229, 532] on span "Internación" at bounding box center [722, 534] width 1210 height 44
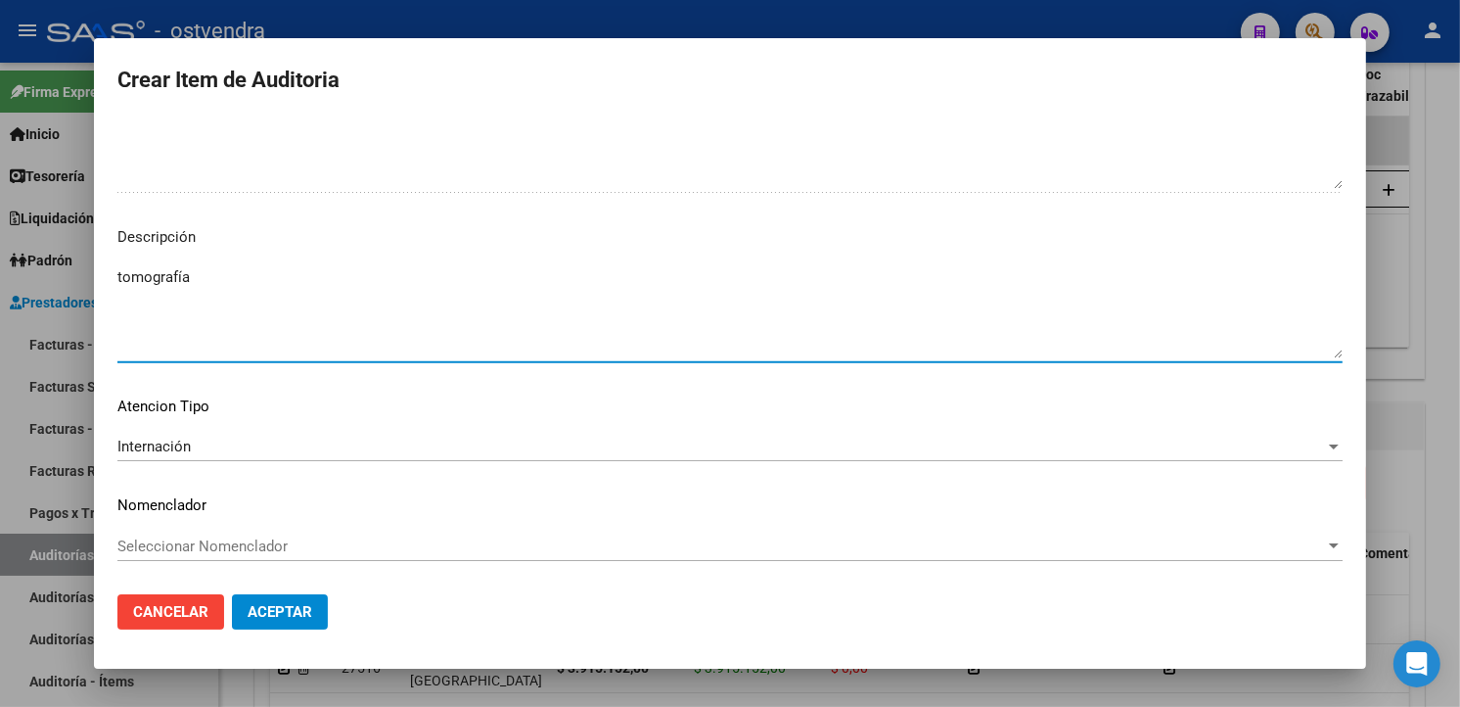
type textarea "tomografía"
click at [281, 624] on button "Aceptar" at bounding box center [280, 611] width 96 height 35
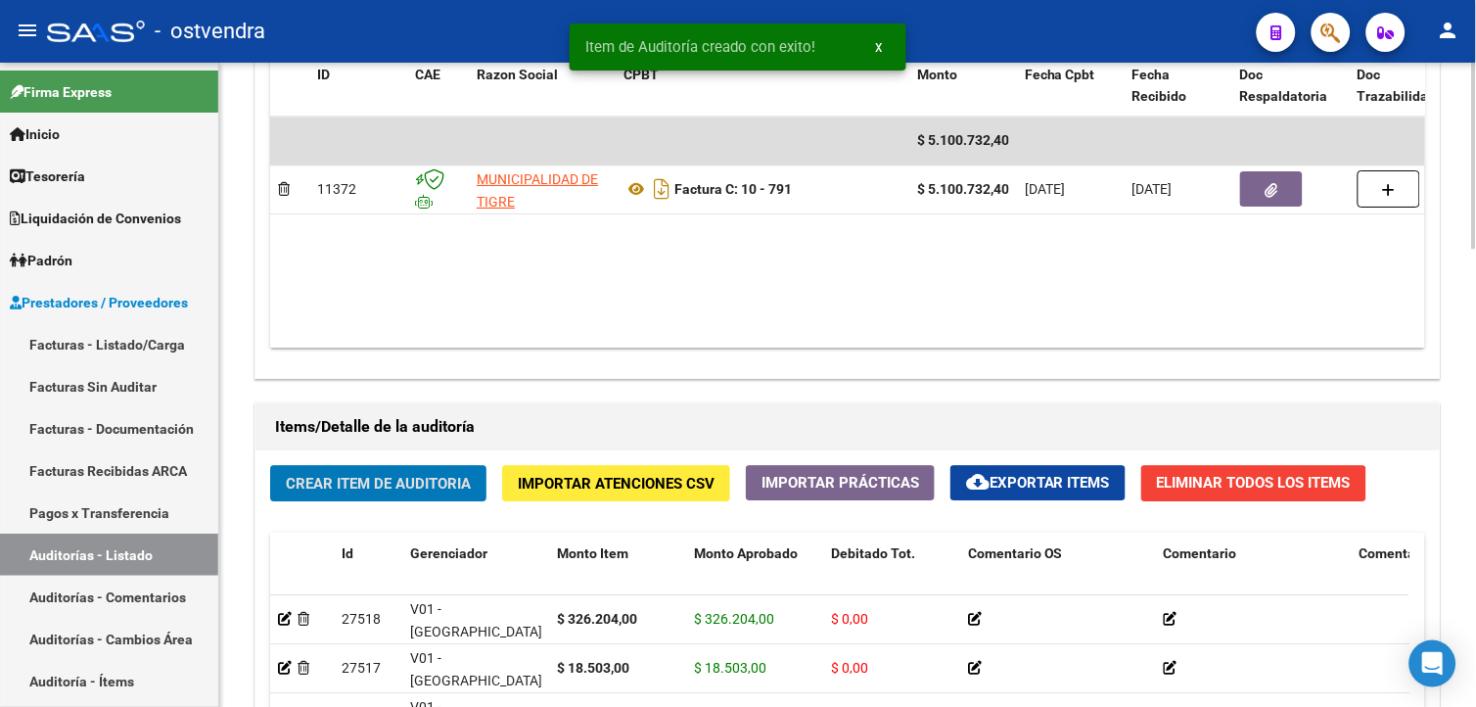
click at [348, 499] on button "Crear Item de Auditoria" at bounding box center [378, 483] width 216 height 36
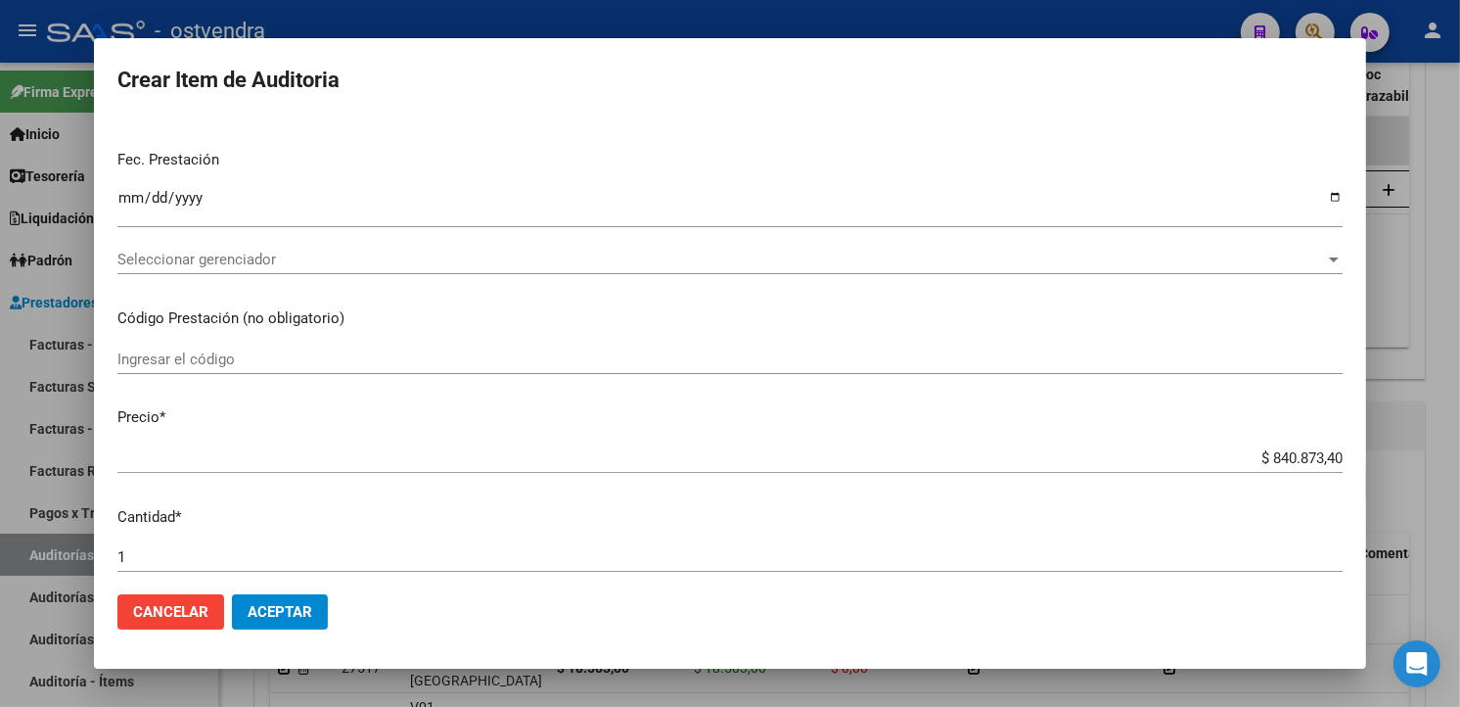
scroll to position [0, 0]
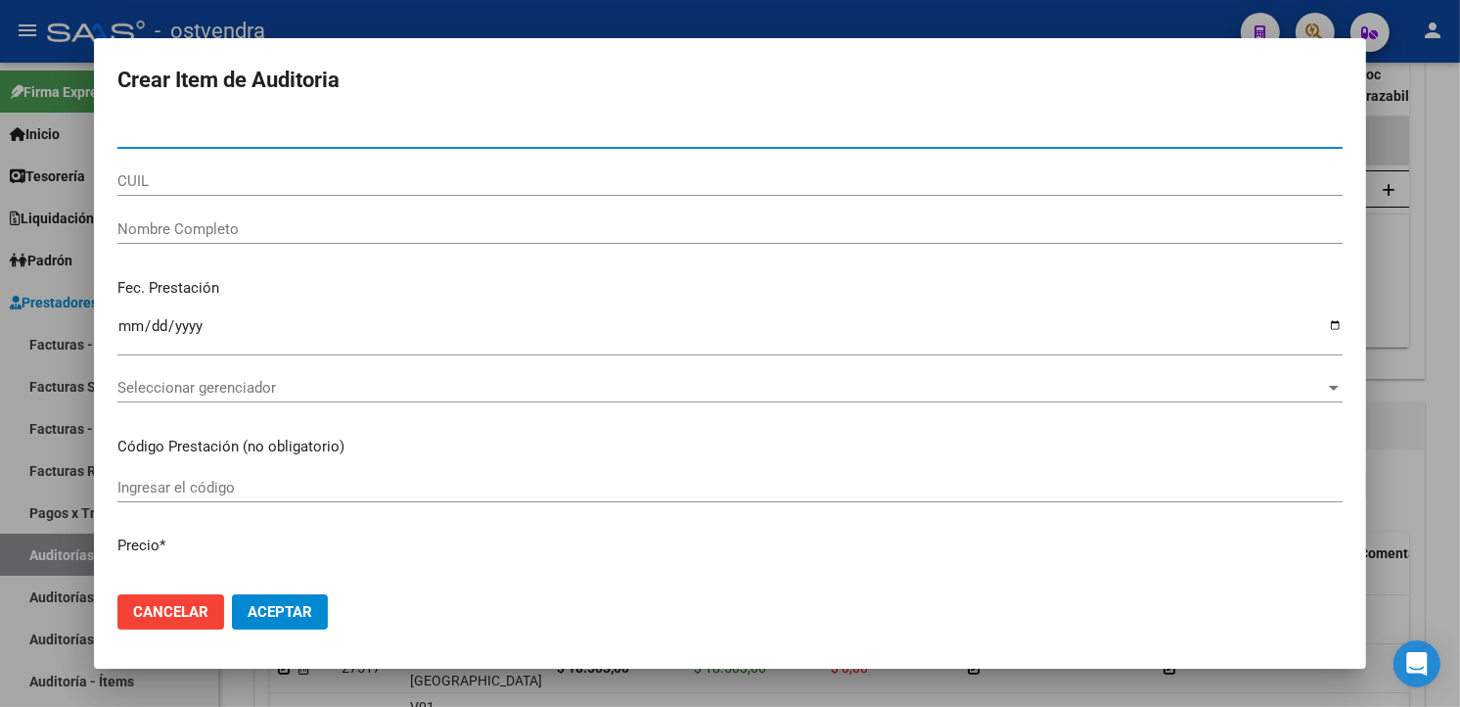
paste input "55024281"
type input "55024281"
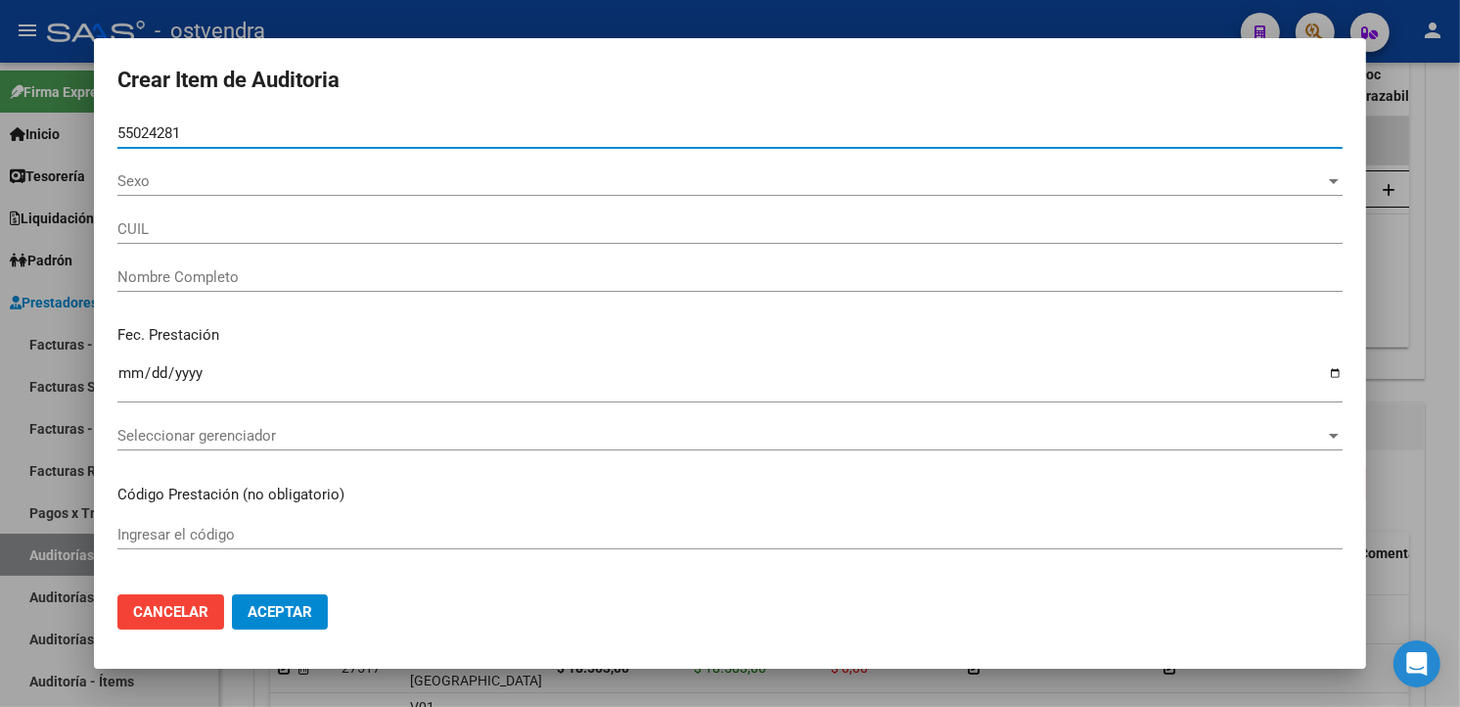
type input "20550242819"
type input "LOPEZ JUAN GABRIEL"
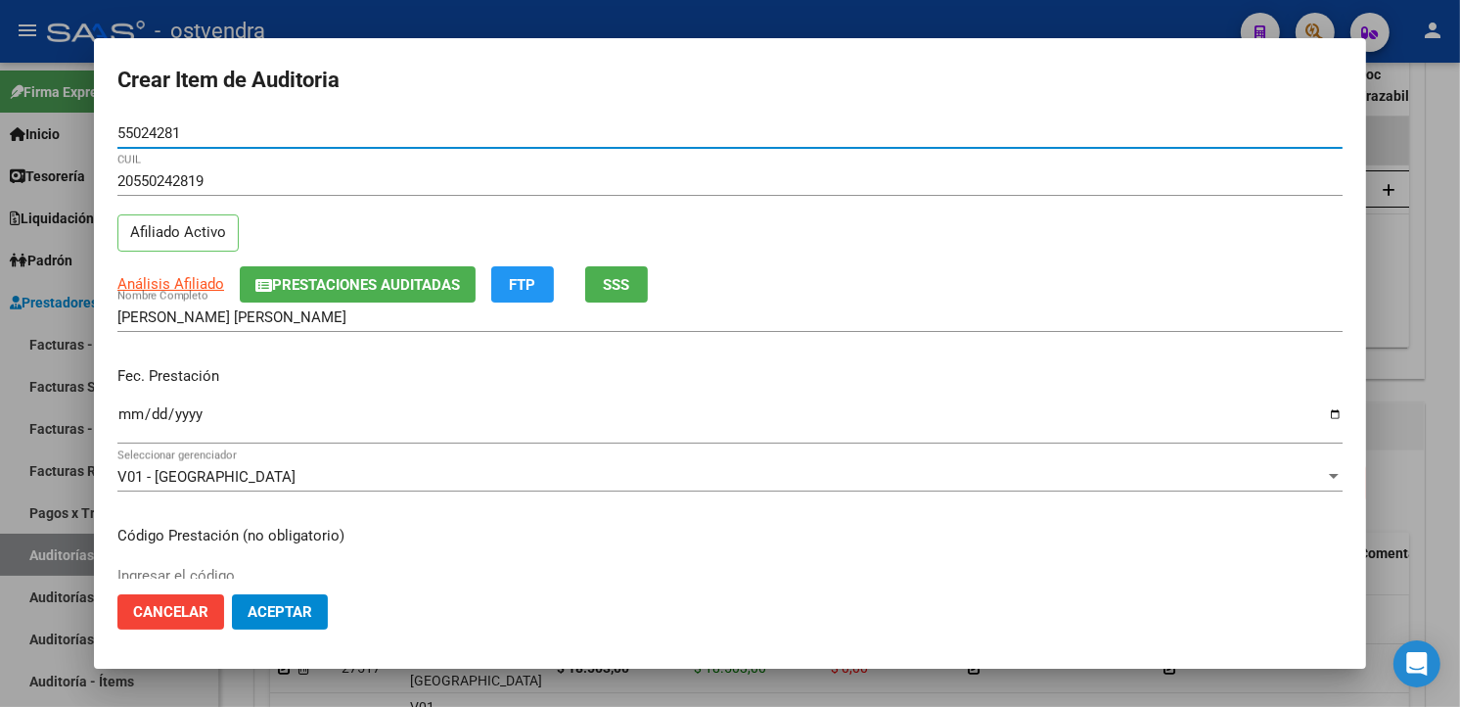
type input "55024281"
click at [123, 414] on input "Ingresar la fecha" at bounding box center [729, 421] width 1225 height 31
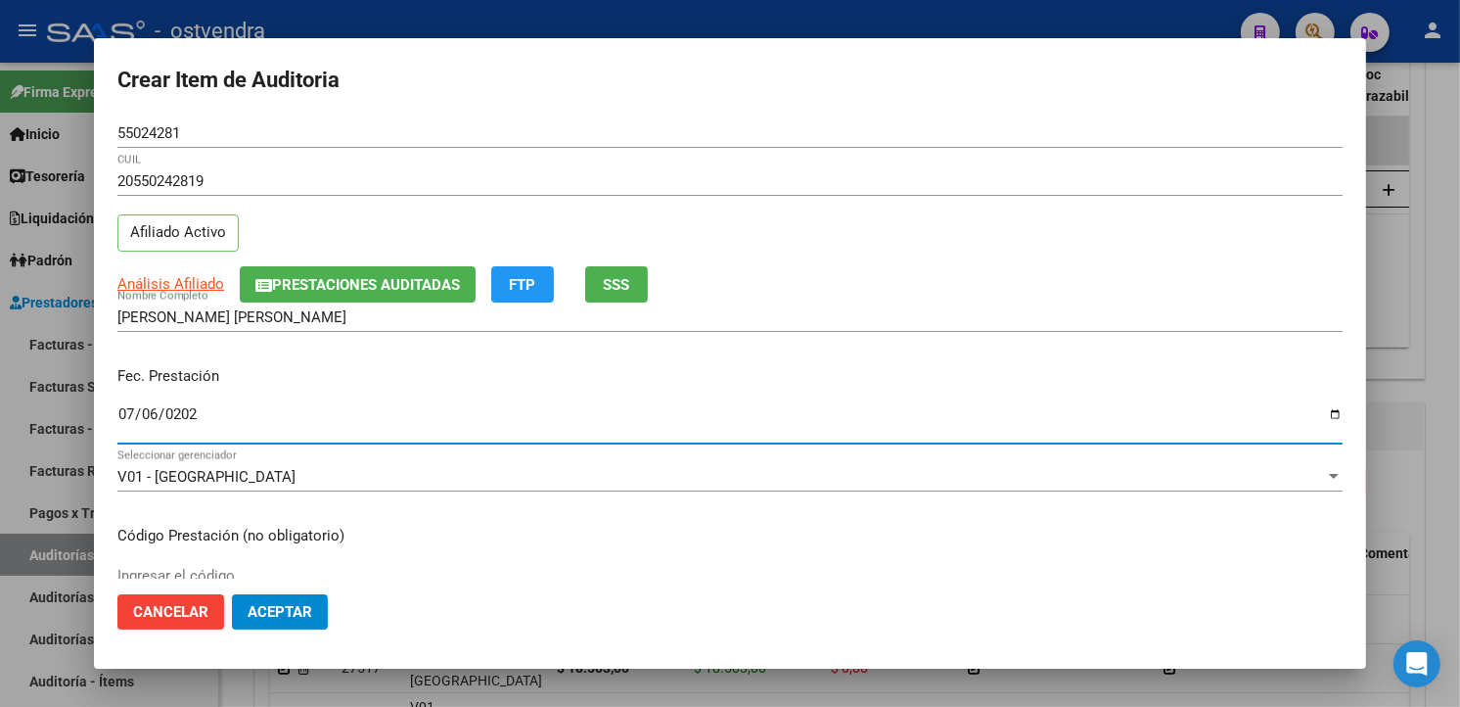
type input "2025-07-06"
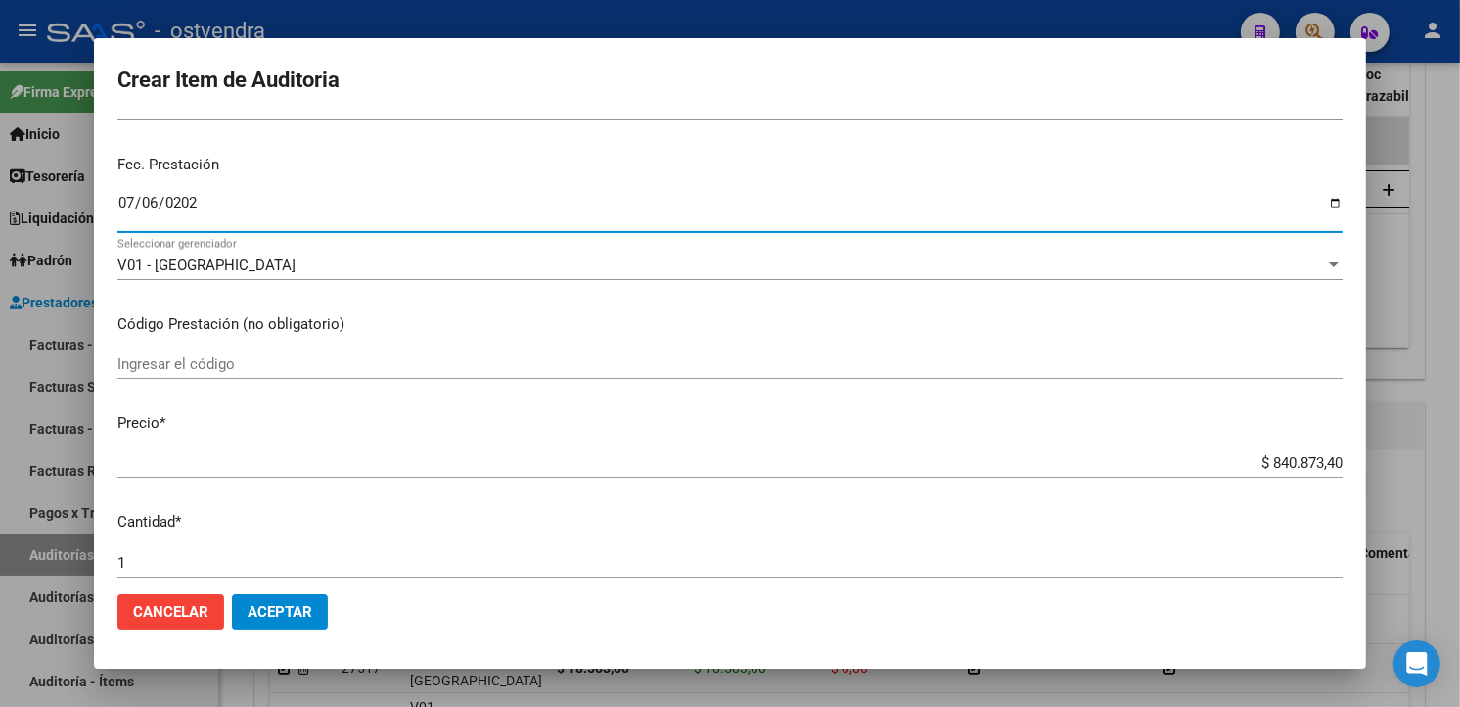
scroll to position [326, 0]
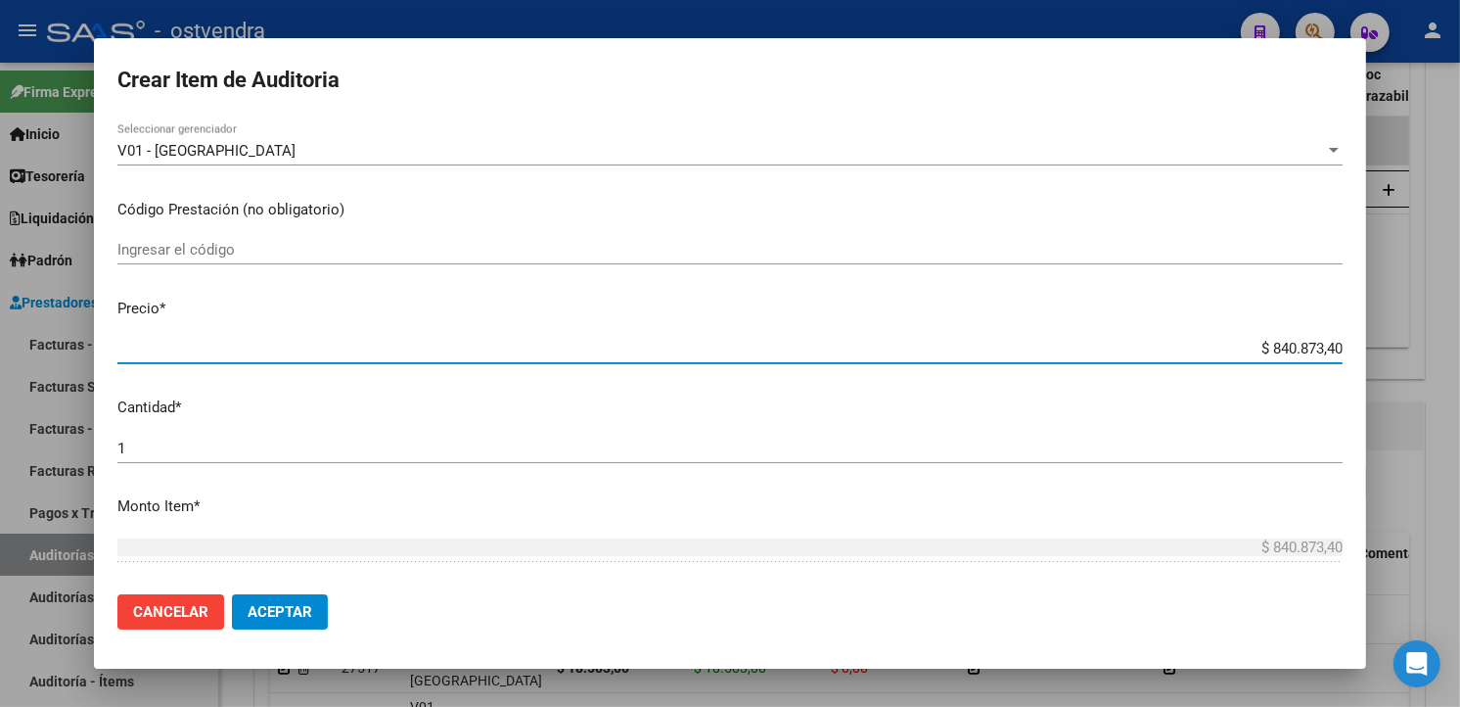
drag, startPoint x: 1324, startPoint y: 347, endPoint x: 1210, endPoint y: 339, distance: 114.8
click at [1210, 340] on input "$ 840.873,40" at bounding box center [729, 349] width 1225 height 18
type input "$ 0,03"
type input "$ 0,32"
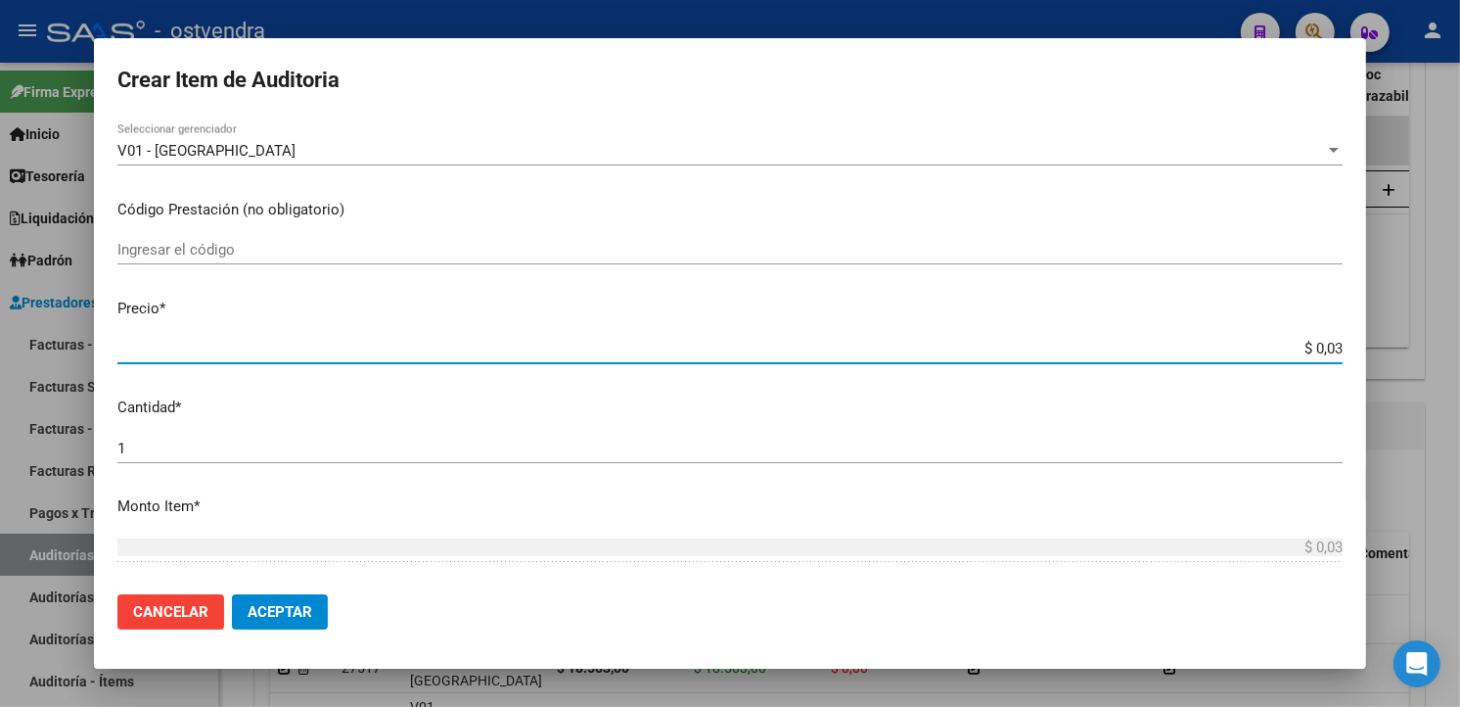
type input "$ 0,32"
type input "$ 3,21"
type input "$ 32,14"
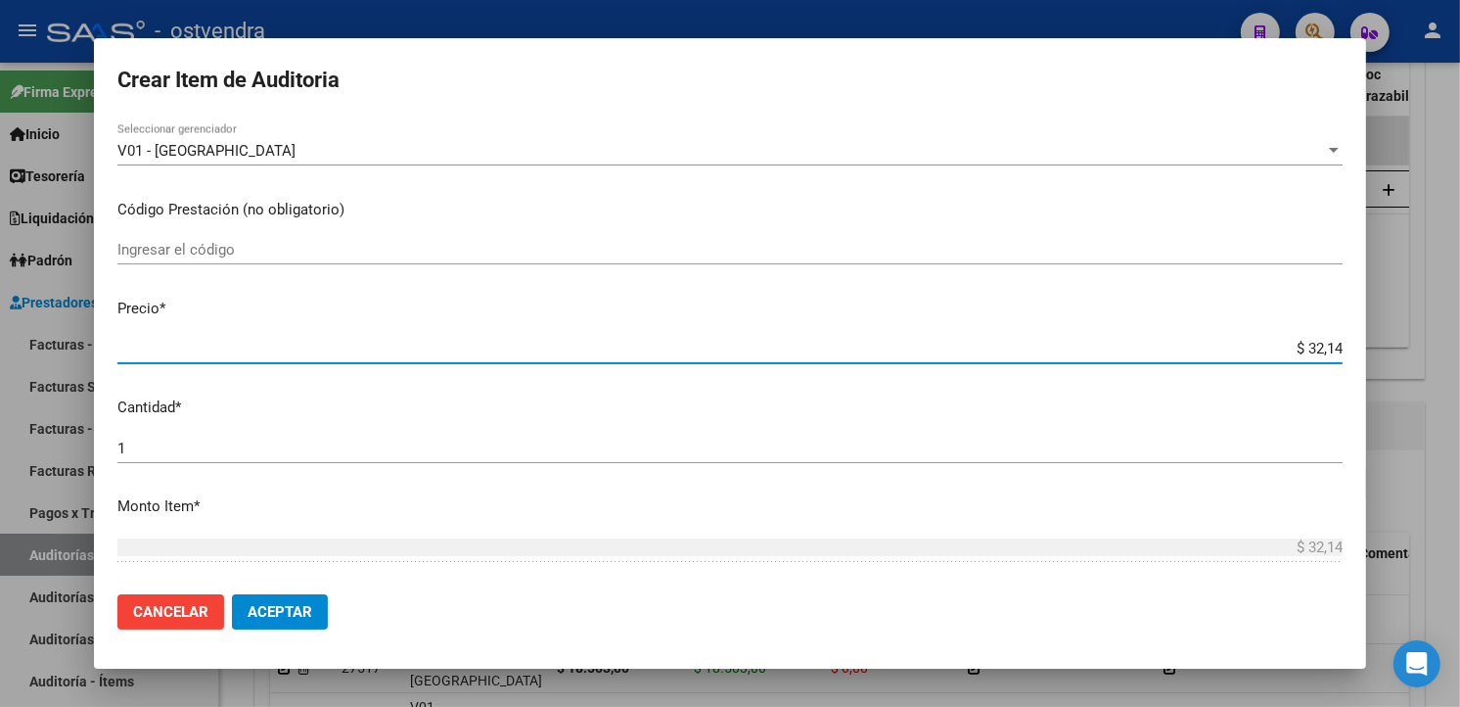
type input "$ 321,45"
type input "$ 3.214,53"
type input "$ 32.145,36"
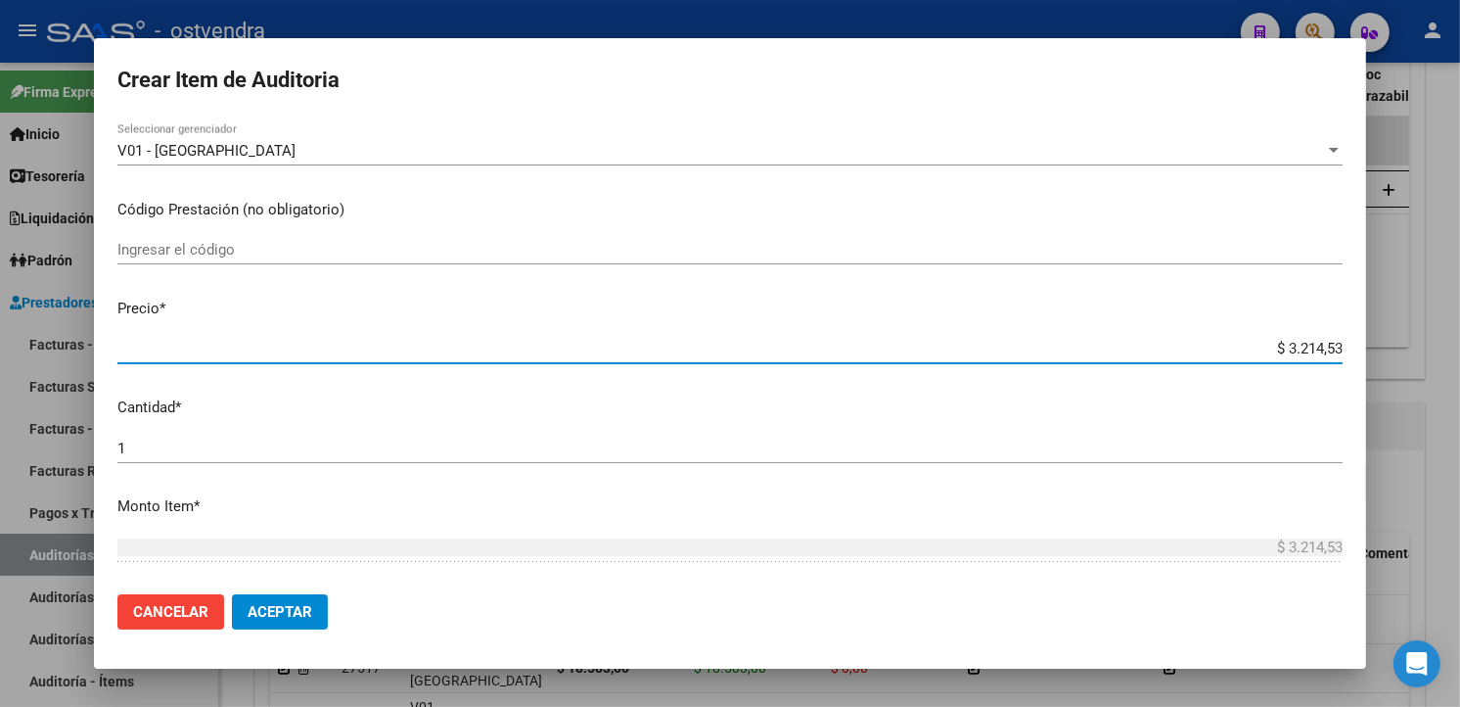
type input "$ 32.145,36"
type input "$ 321.453,60"
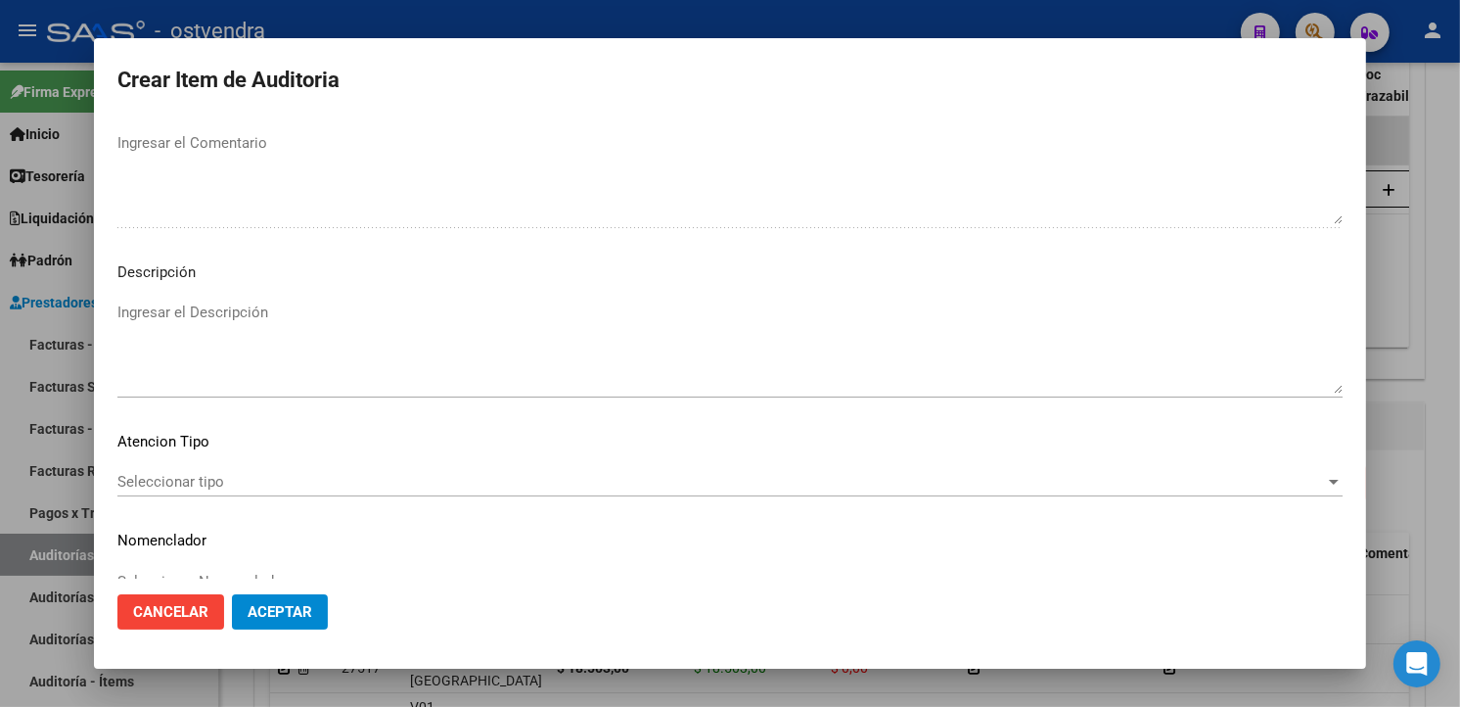
scroll to position [1303, 0]
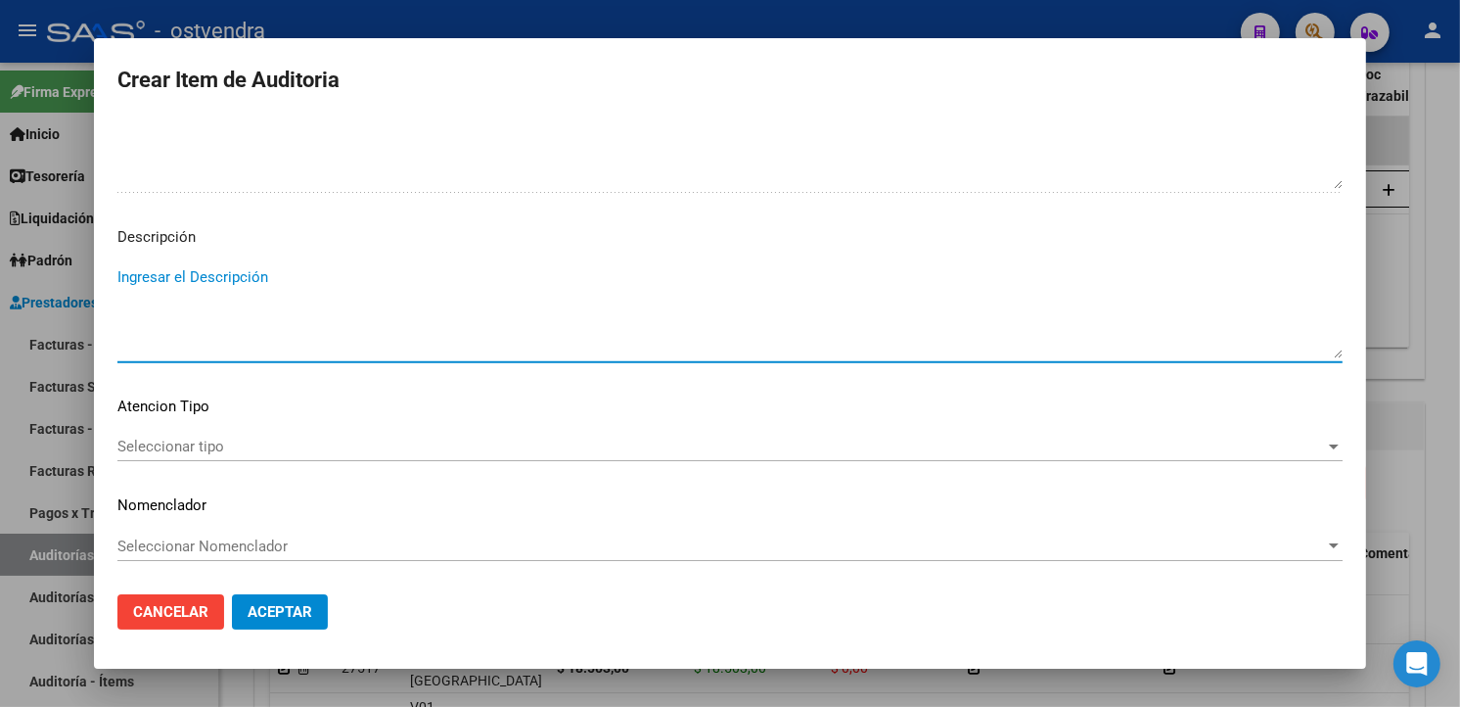
click at [481, 320] on textarea "Ingresar el Descripción" at bounding box center [729, 312] width 1225 height 92
type textarea "ceftriaz 1000 mg"
click at [337, 440] on span "Seleccionar tipo" at bounding box center [721, 446] width 1208 height 18
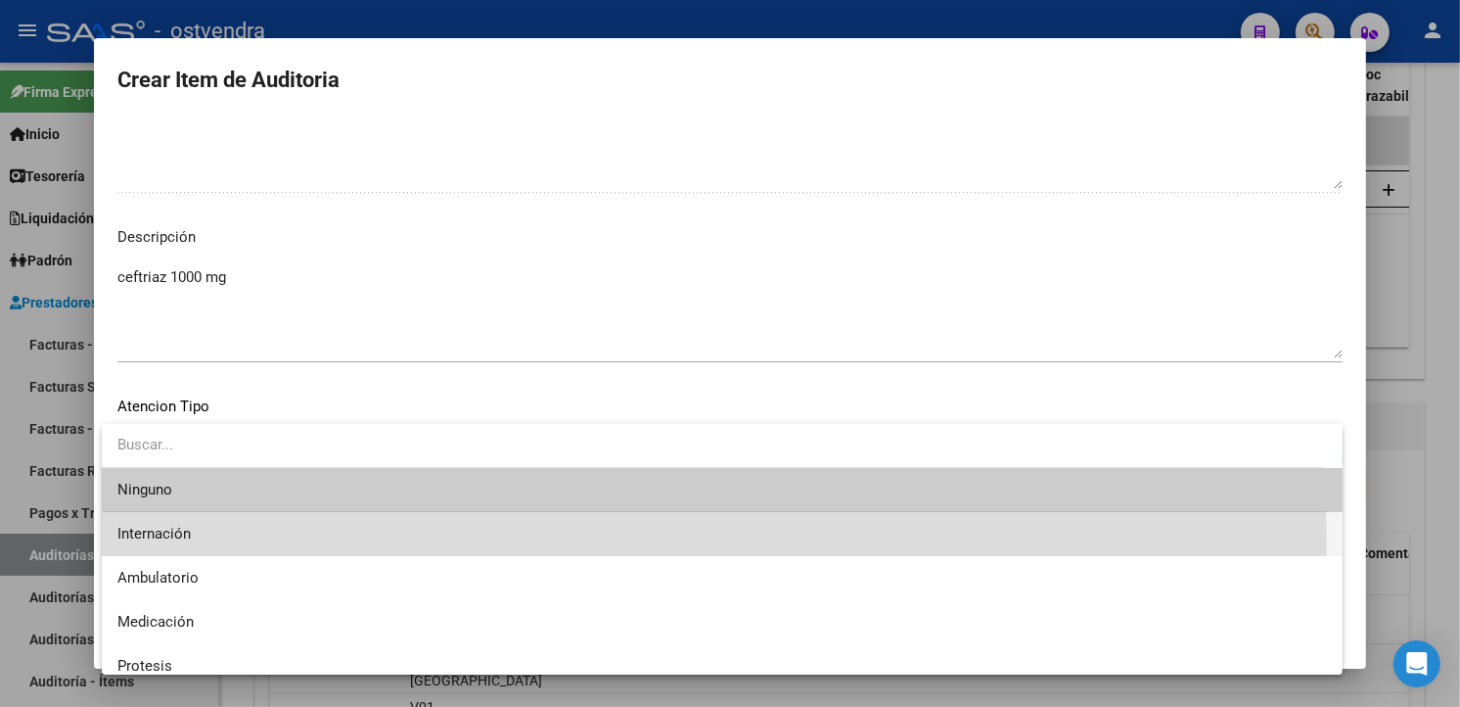
click at [250, 548] on span "Internación" at bounding box center [722, 534] width 1210 height 44
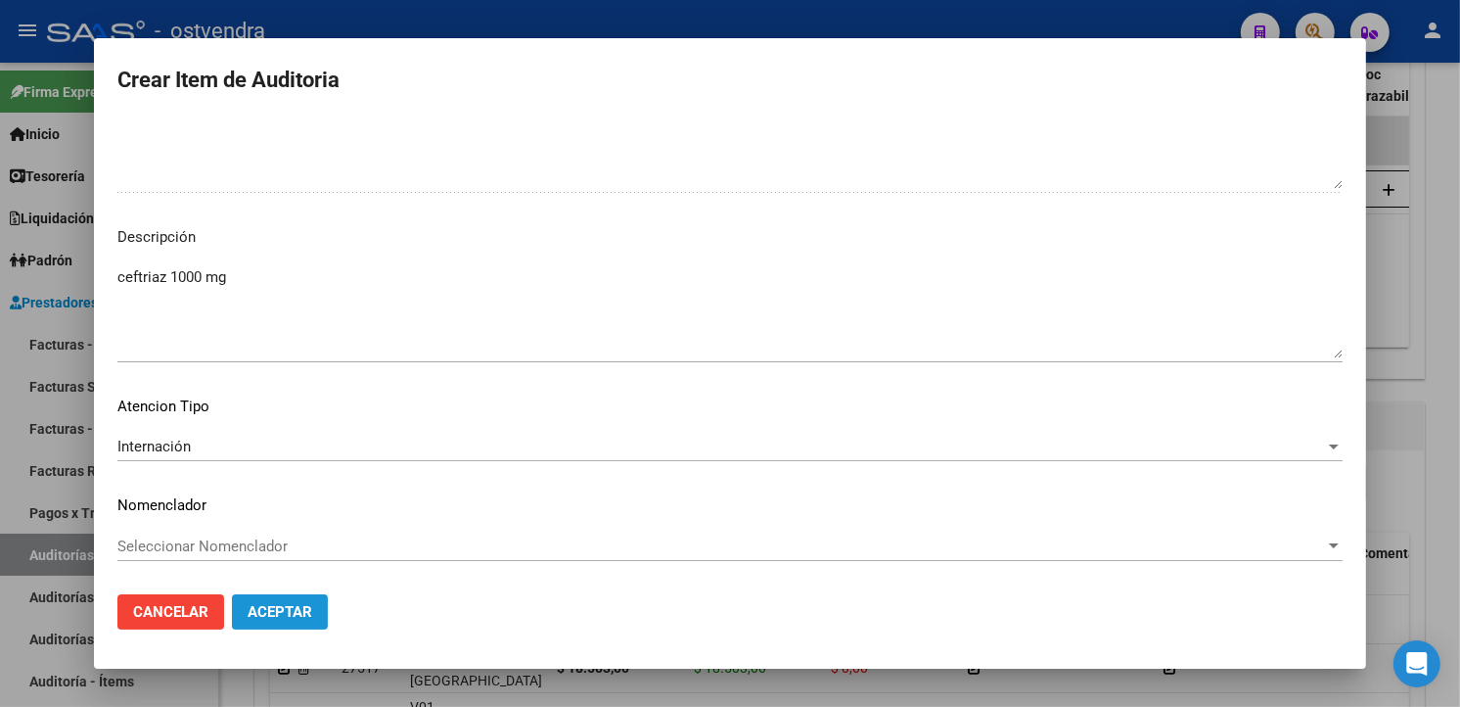
click at [275, 599] on button "Aceptar" at bounding box center [280, 611] width 96 height 35
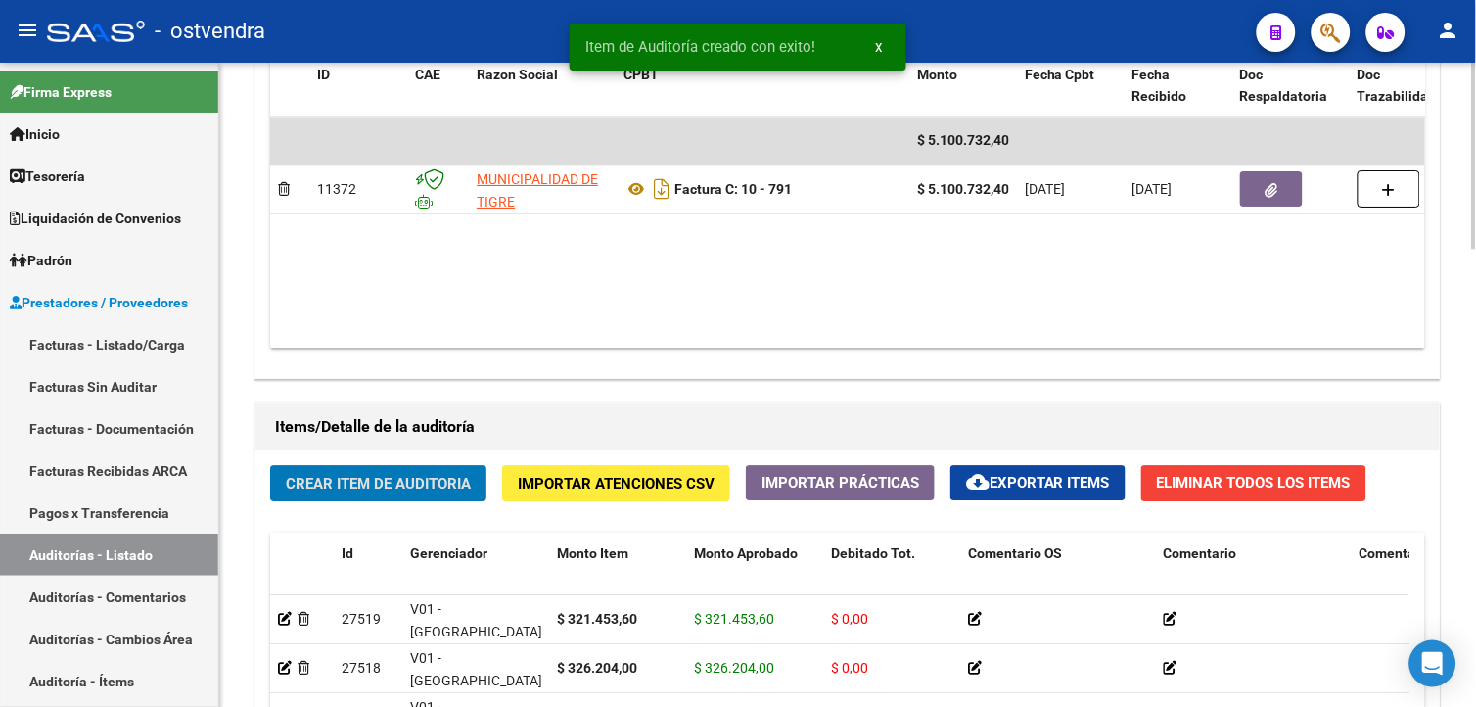
click at [310, 478] on span "Crear Item de Auditoria" at bounding box center [378, 484] width 185 height 18
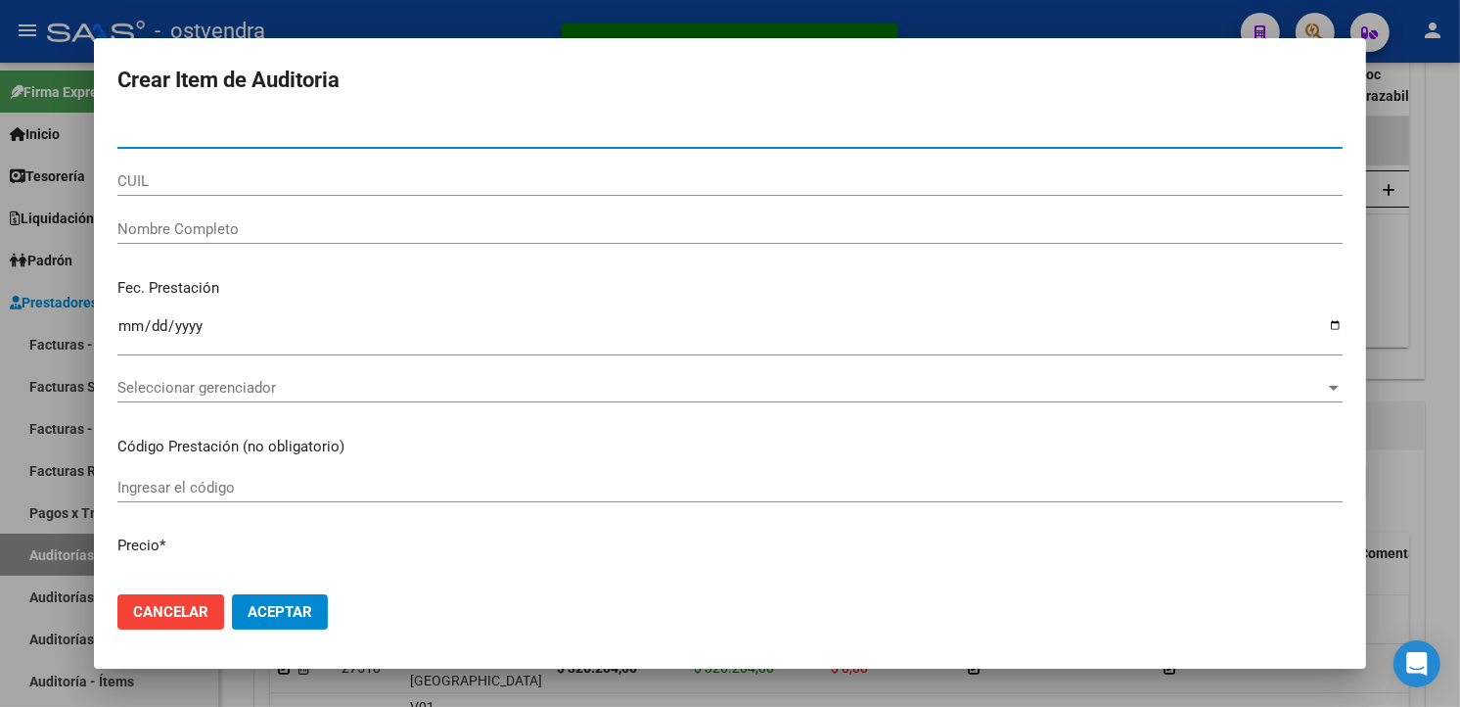
paste input "55024281"
type input "55024281"
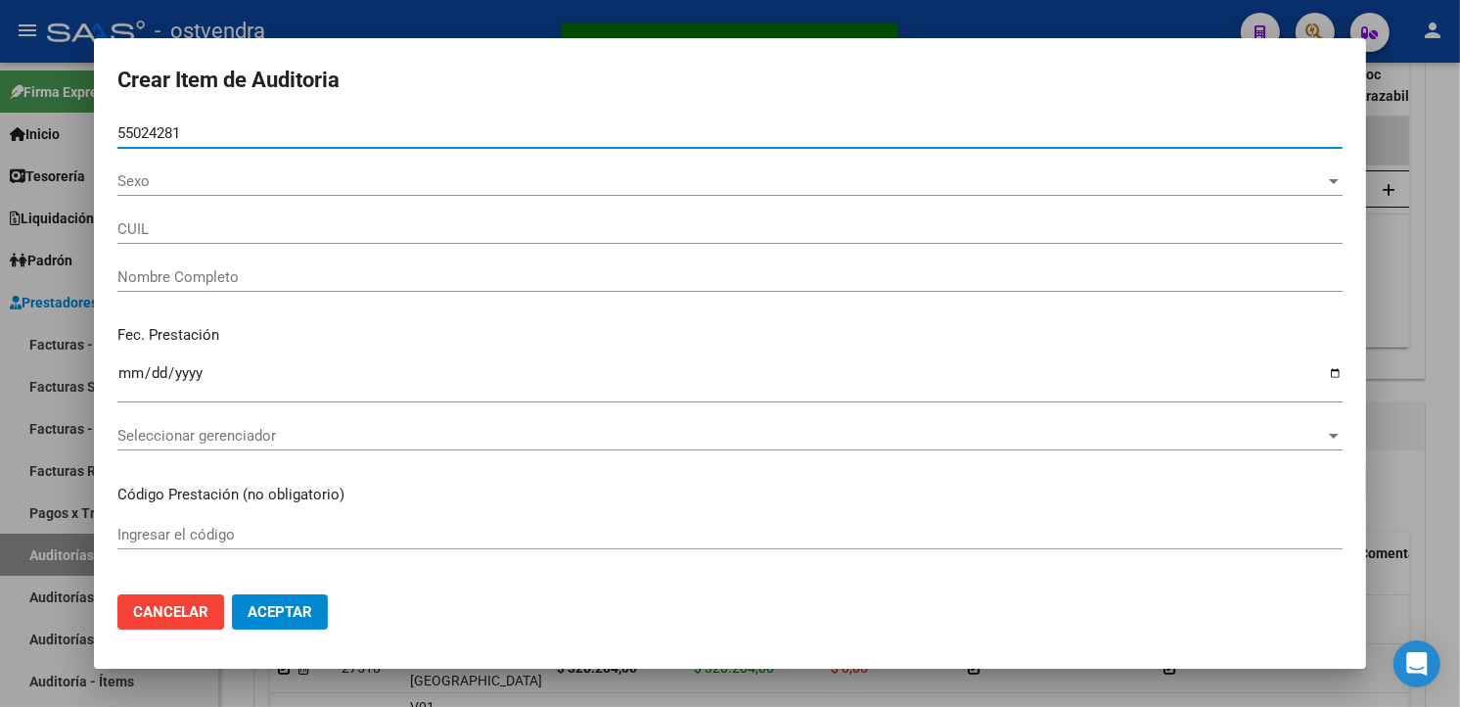
type input "20550242819"
type input "LOPEZ JUAN GABRIEL"
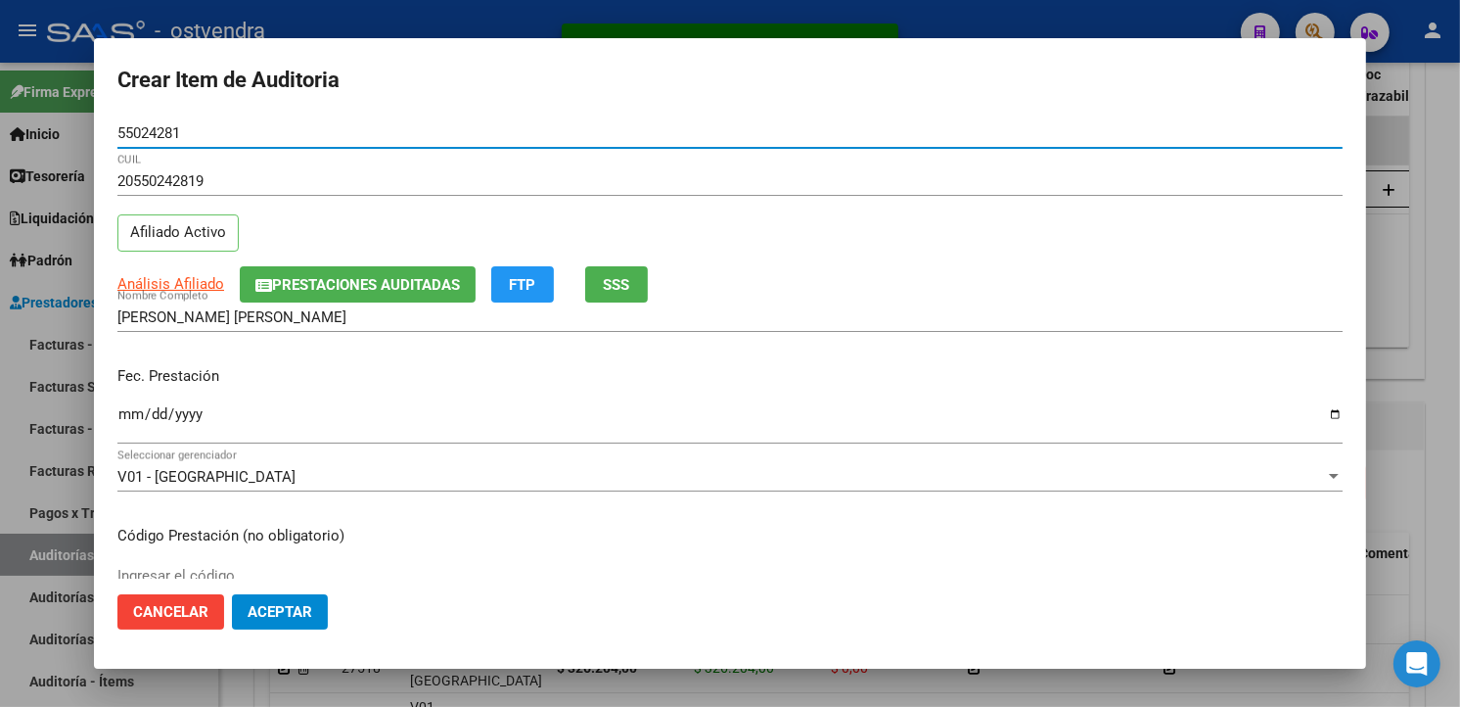
type input "55024281"
click at [138, 416] on input "Ingresar la fecha" at bounding box center [729, 421] width 1225 height 31
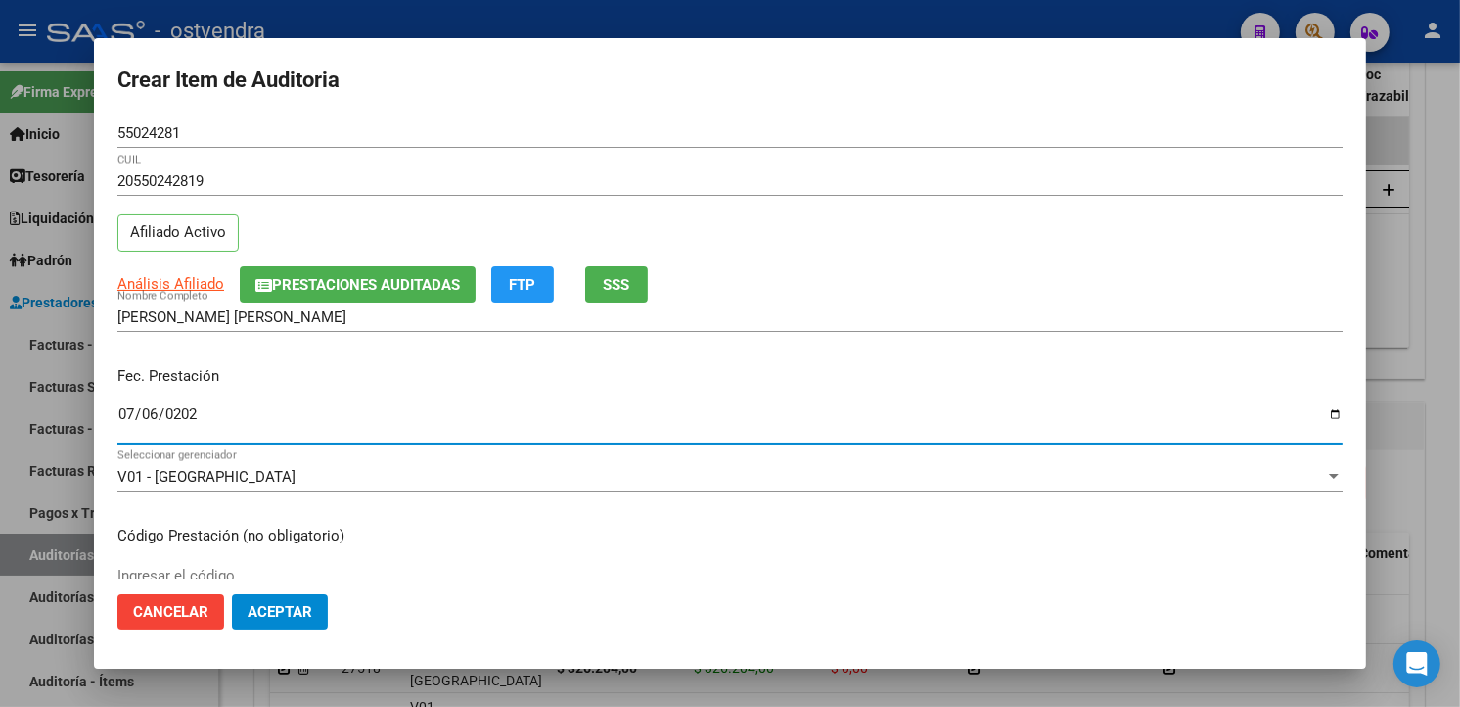
type input "2025-07-06"
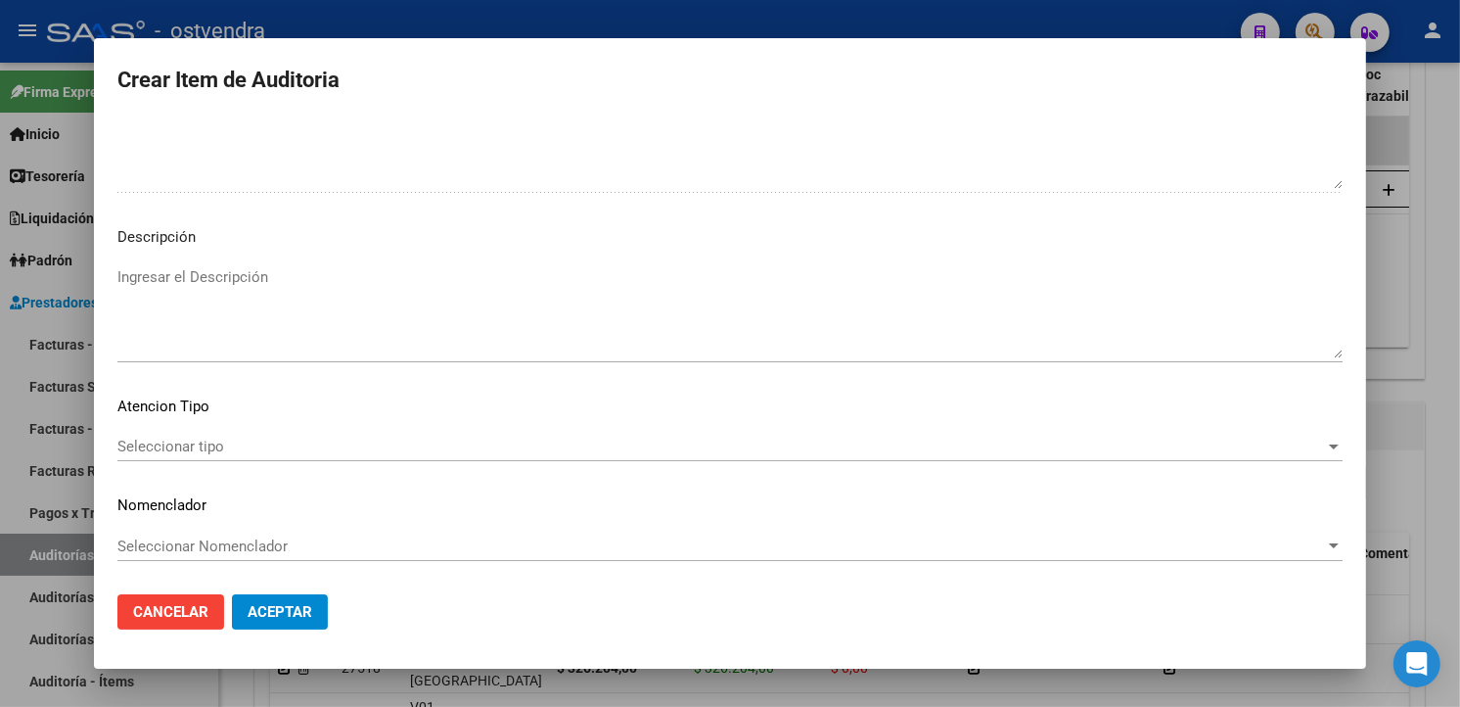
click at [504, 227] on p "Descripción" at bounding box center [729, 237] width 1225 height 23
click at [505, 279] on textarea "Ingresar el Descripción" at bounding box center [729, 312] width 1225 height 92
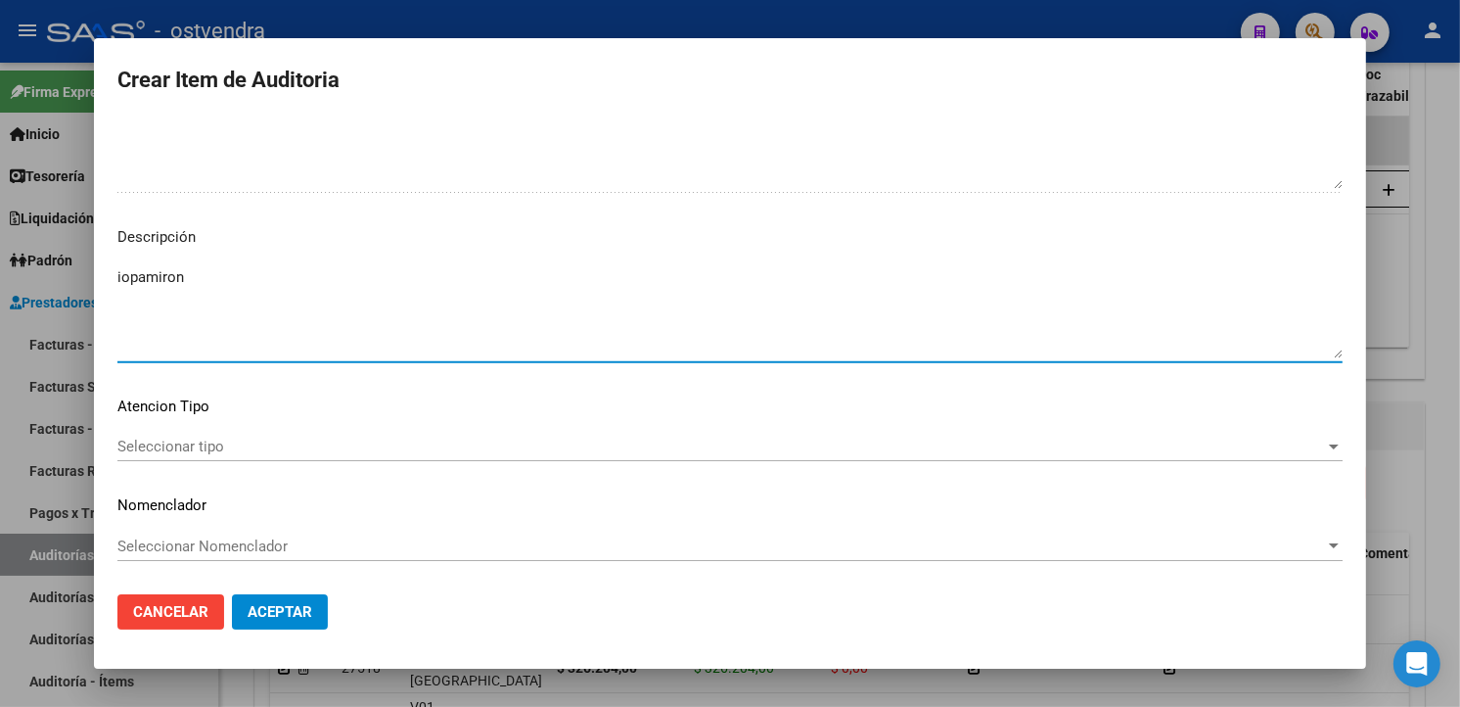
type textarea "iopamiron"
click at [310, 421] on mat-dialog-content "55024281 Nro Documento 20550242819 CUIL Afiliado Activo Análisis Afiliado Prest…" at bounding box center [730, 347] width 1272 height 459
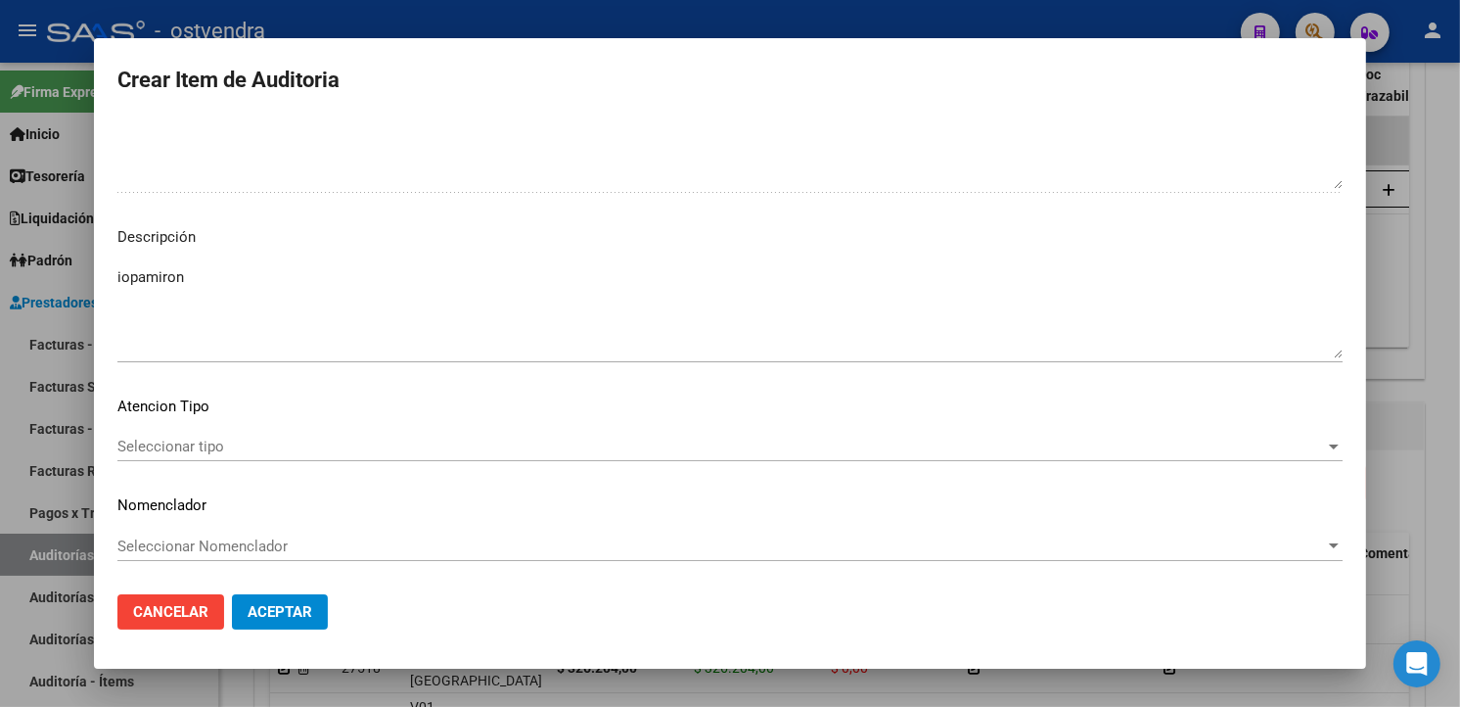
click at [307, 432] on div "Seleccionar tipo Seleccionar tipo" at bounding box center [729, 446] width 1225 height 29
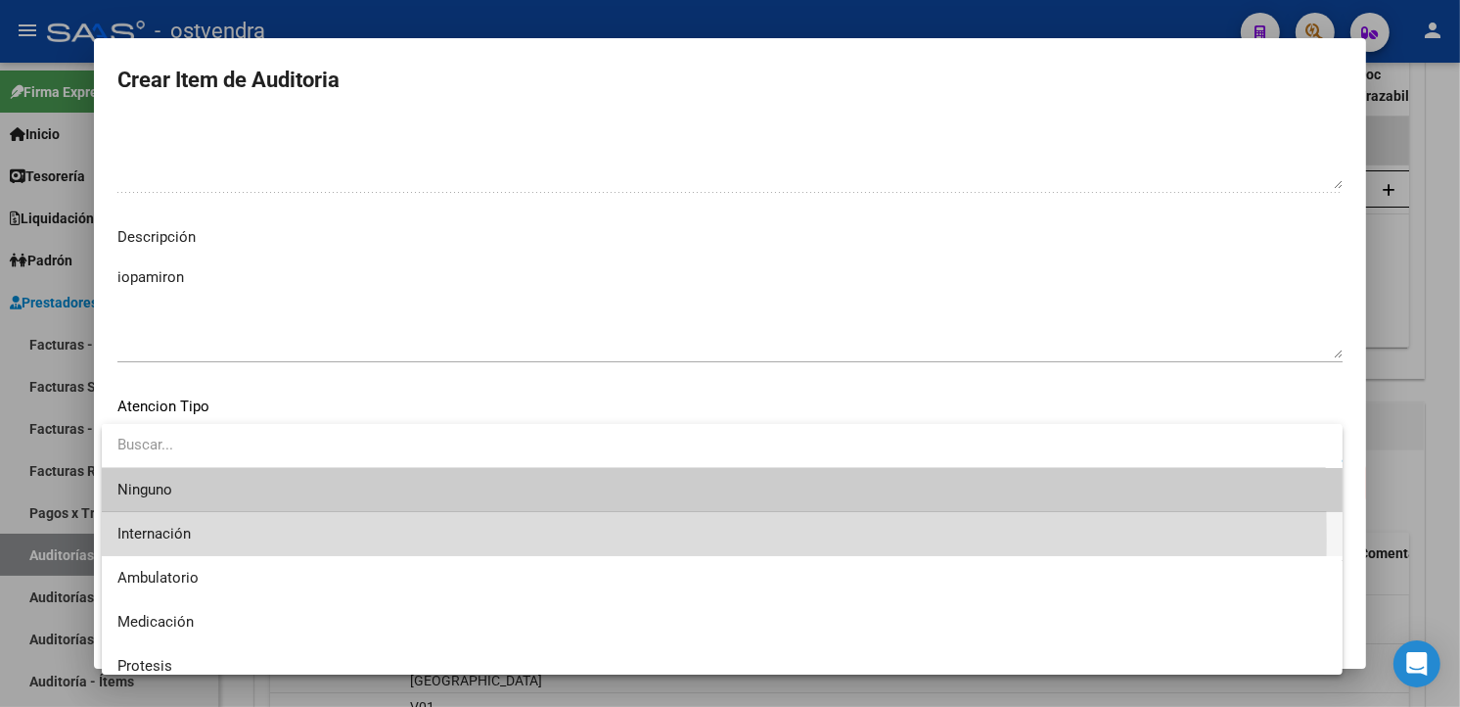
click at [247, 539] on span "Internación" at bounding box center [722, 534] width 1210 height 44
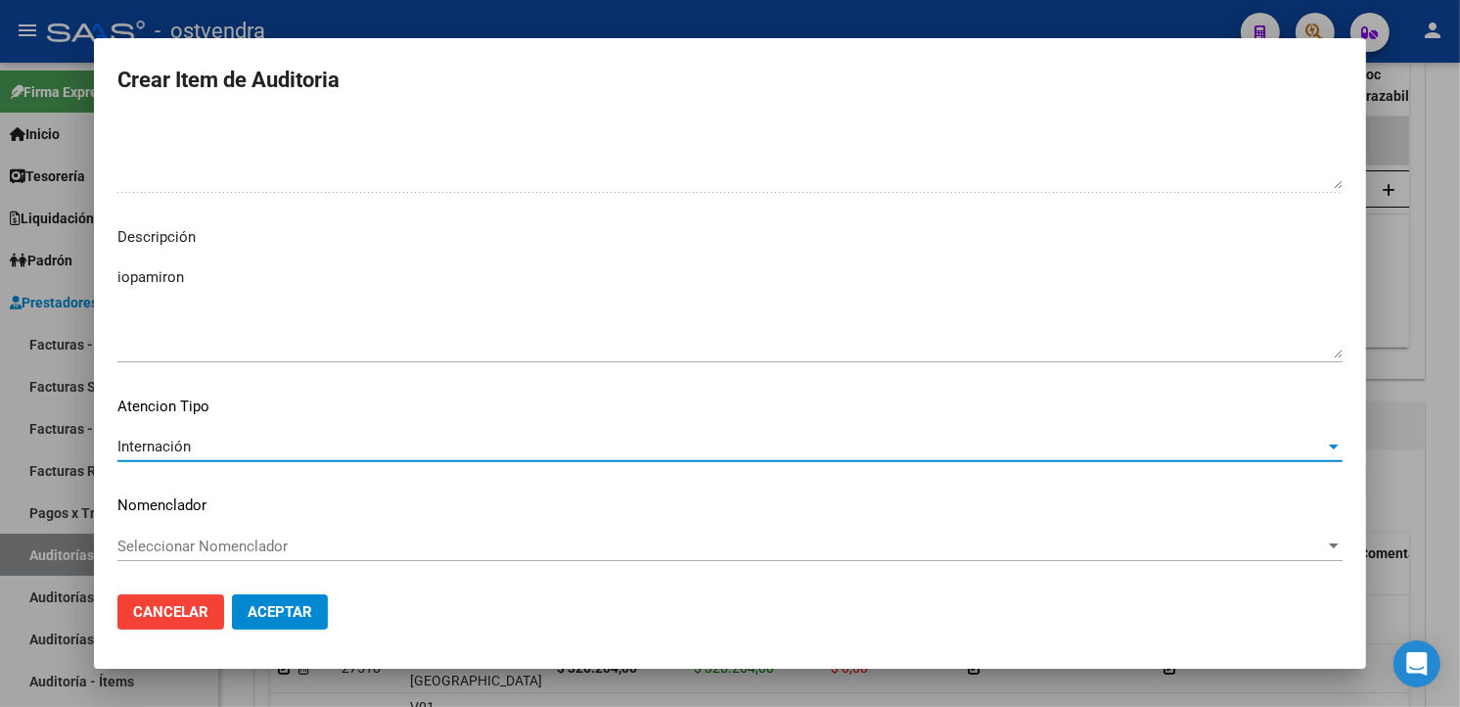
click at [282, 599] on button "Aceptar" at bounding box center [280, 611] width 96 height 35
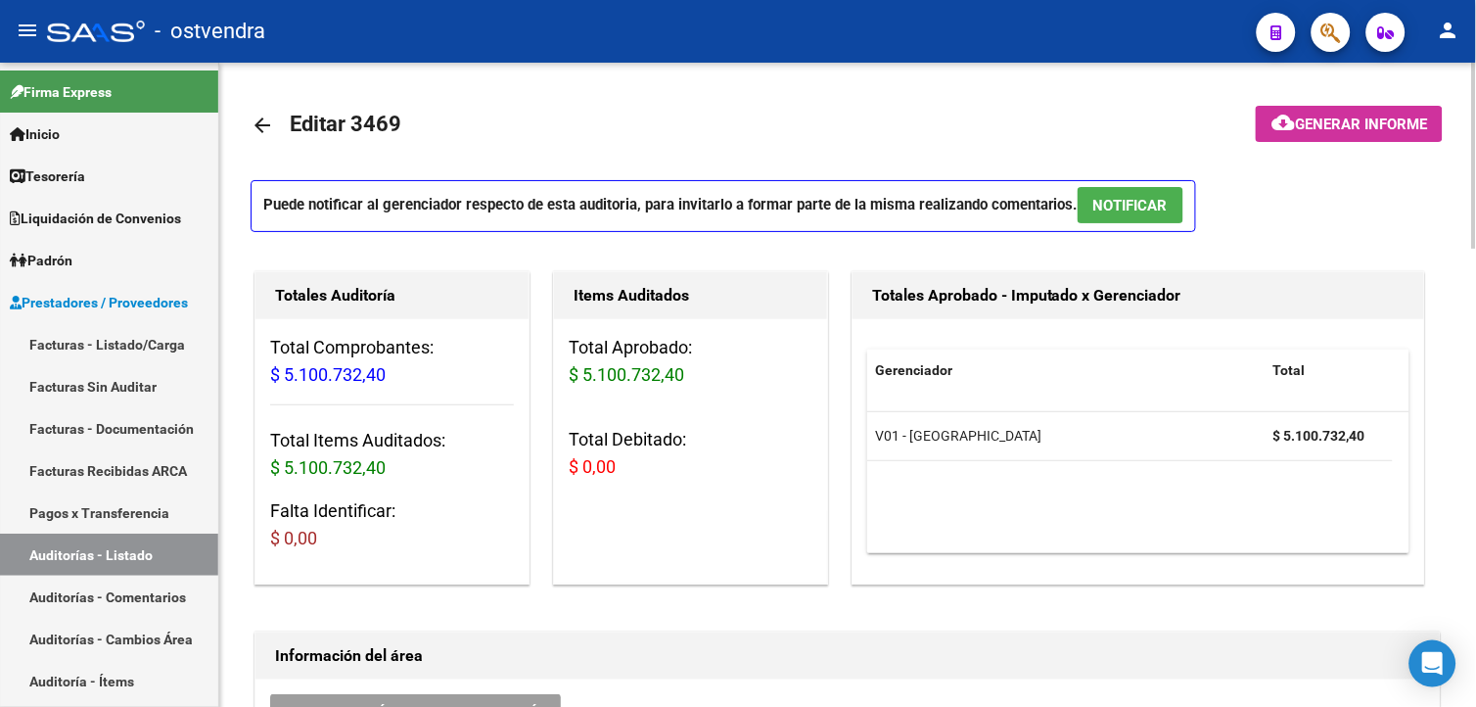
click at [1133, 203] on span "NOTIFICAR" at bounding box center [1130, 206] width 74 height 18
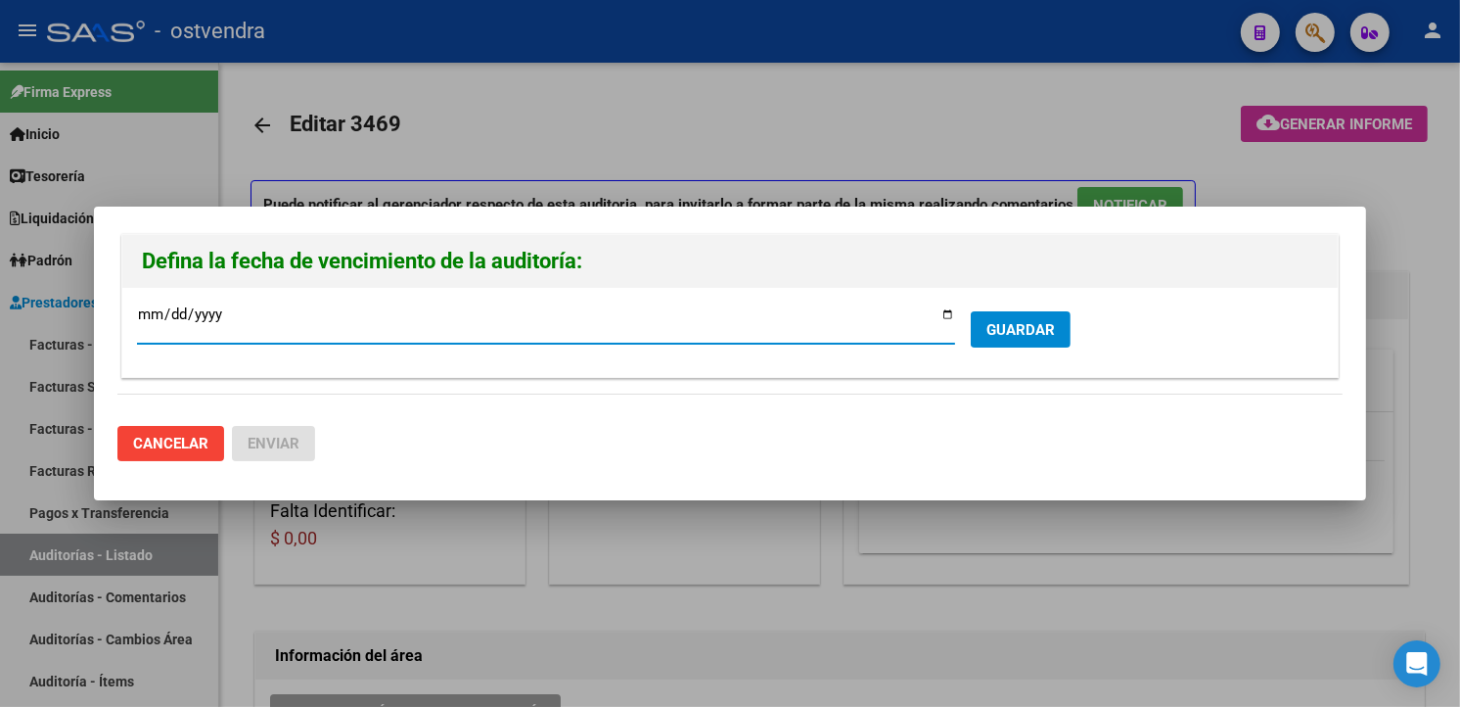
type input "2025-10-29"
click at [1053, 334] on span "GUARDAR" at bounding box center [1020, 330] width 69 height 18
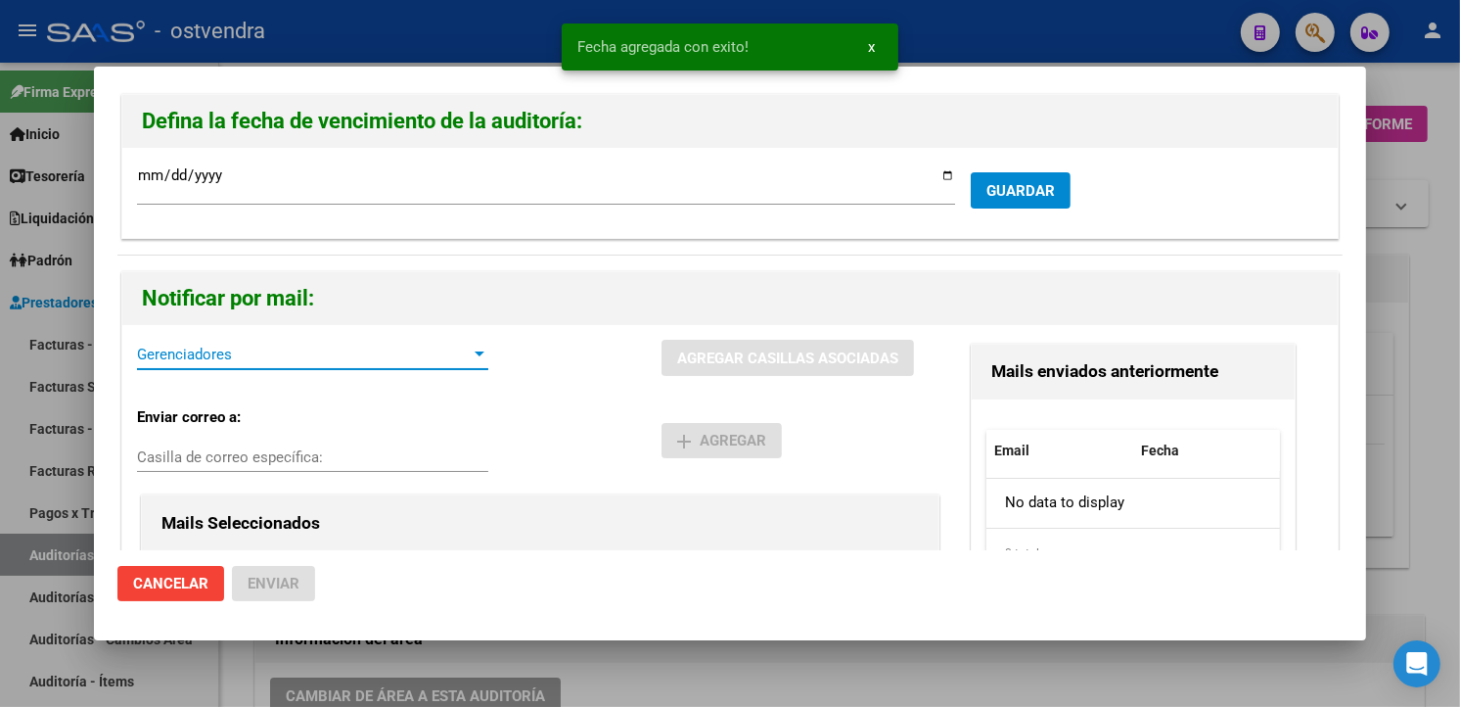
click at [330, 356] on span "Gerenciadores" at bounding box center [304, 354] width 334 height 18
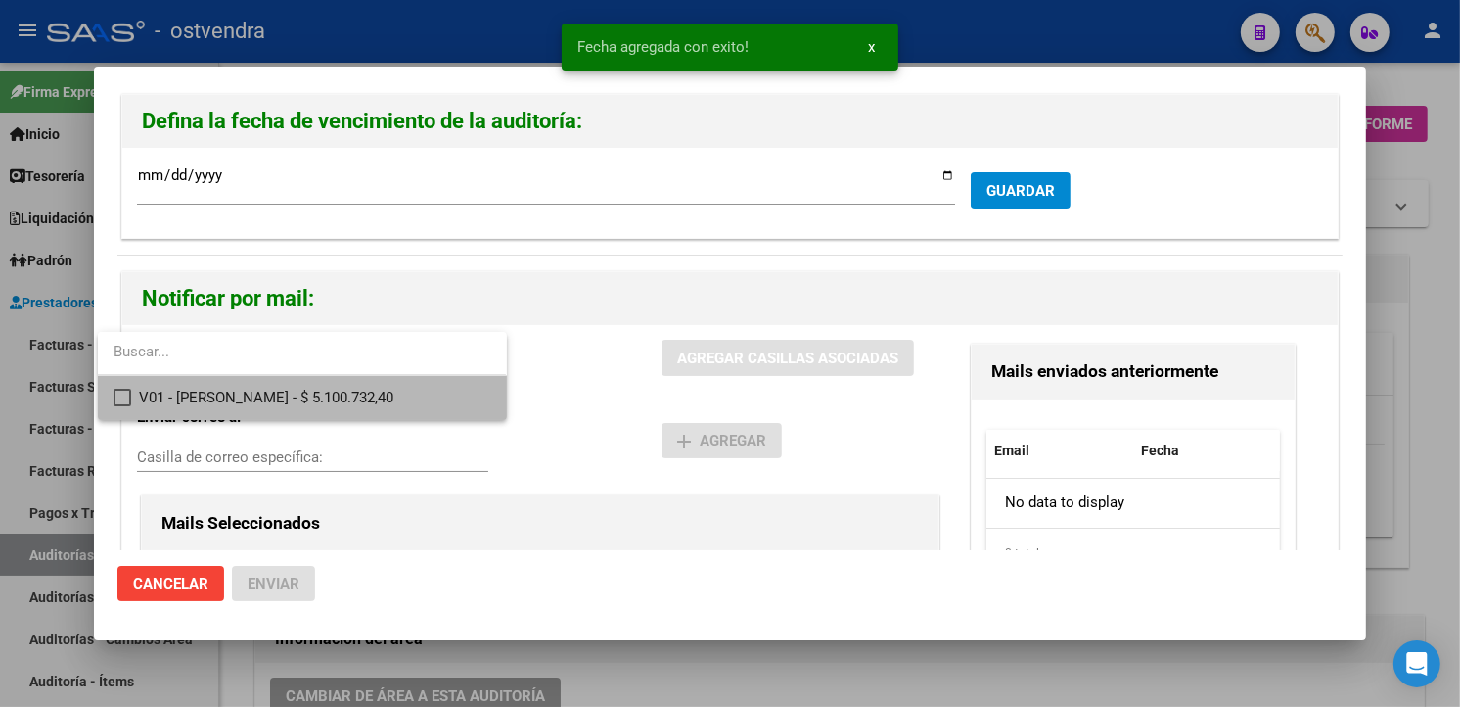
click at [321, 405] on span "V01 - Viasano - $ 5.100.732,40" at bounding box center [314, 398] width 351 height 44
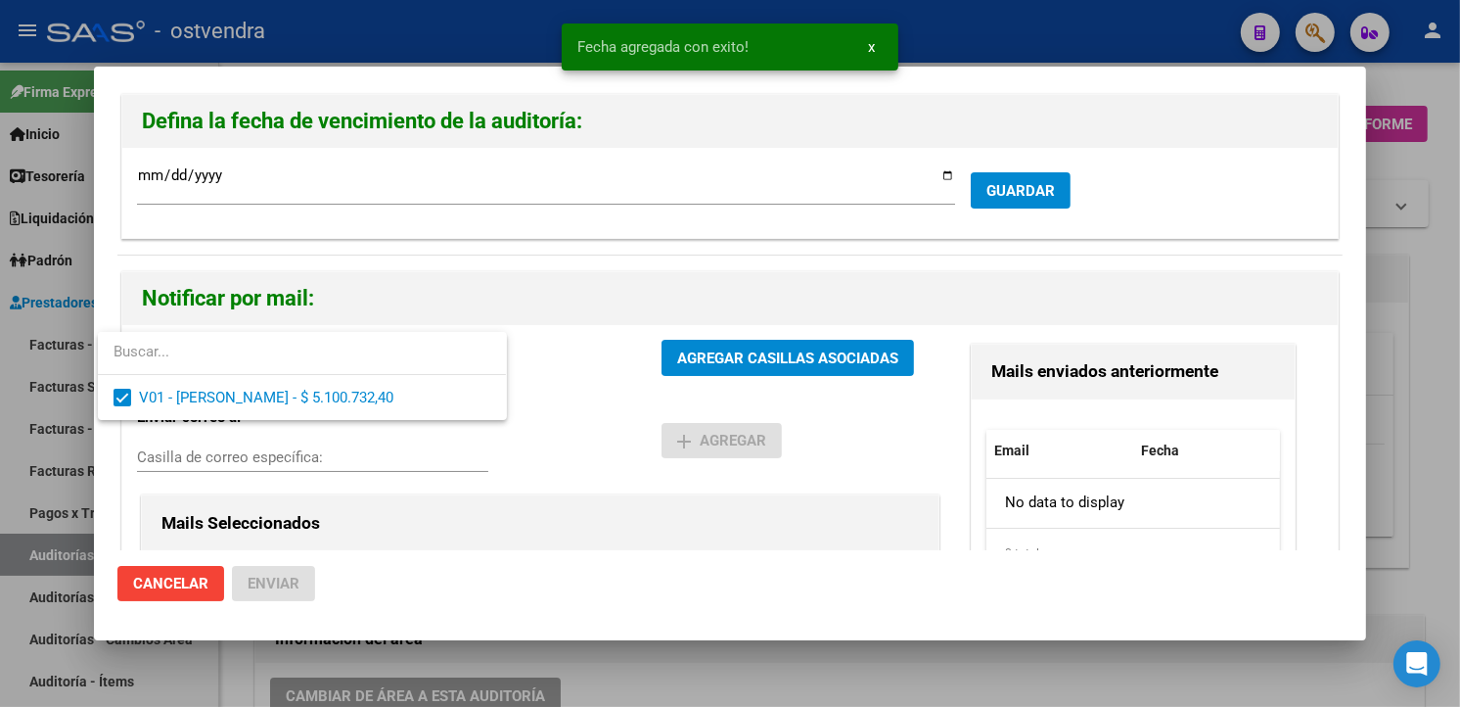
click at [688, 347] on div at bounding box center [730, 353] width 1460 height 707
click at [688, 348] on span "AGREGAR CASILLAS ASOCIADAS" at bounding box center [787, 357] width 221 height 18
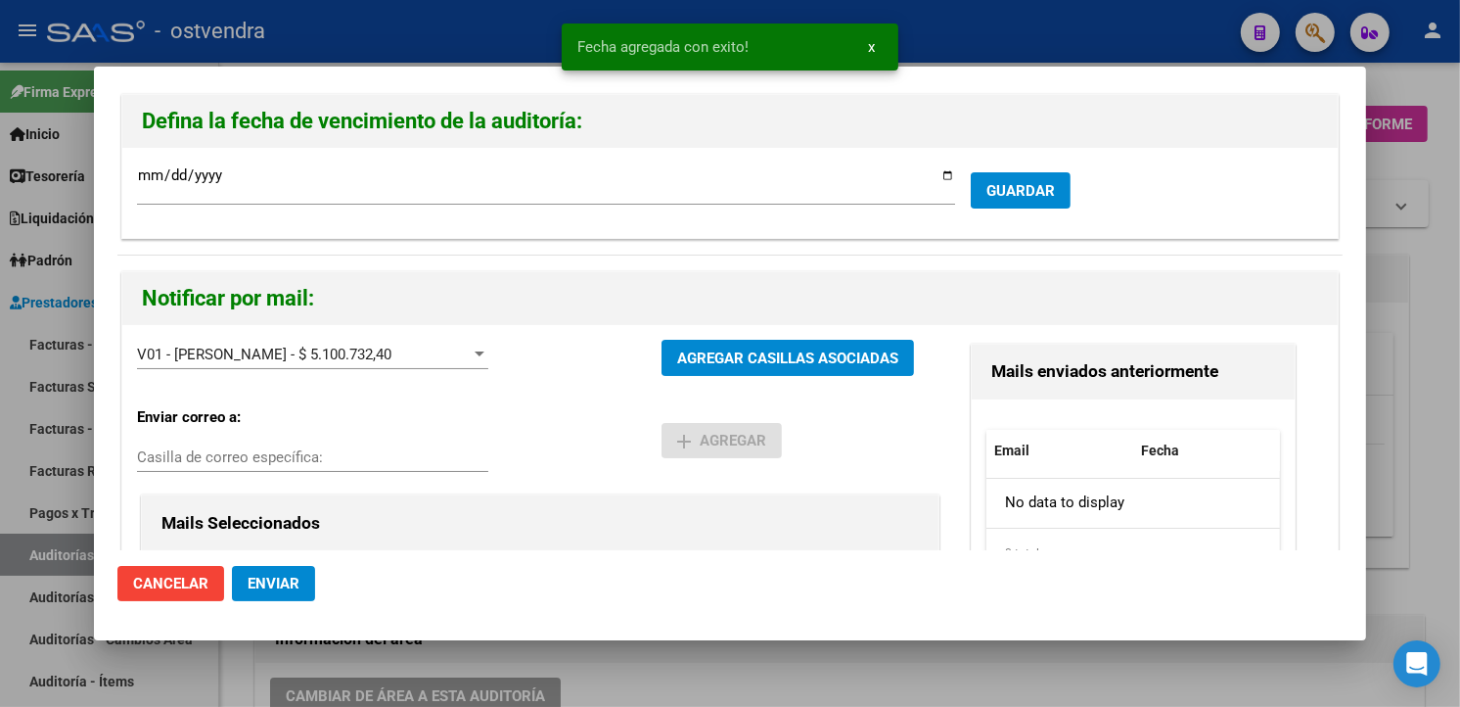
click at [287, 593] on button "Enviar" at bounding box center [273, 583] width 83 height 35
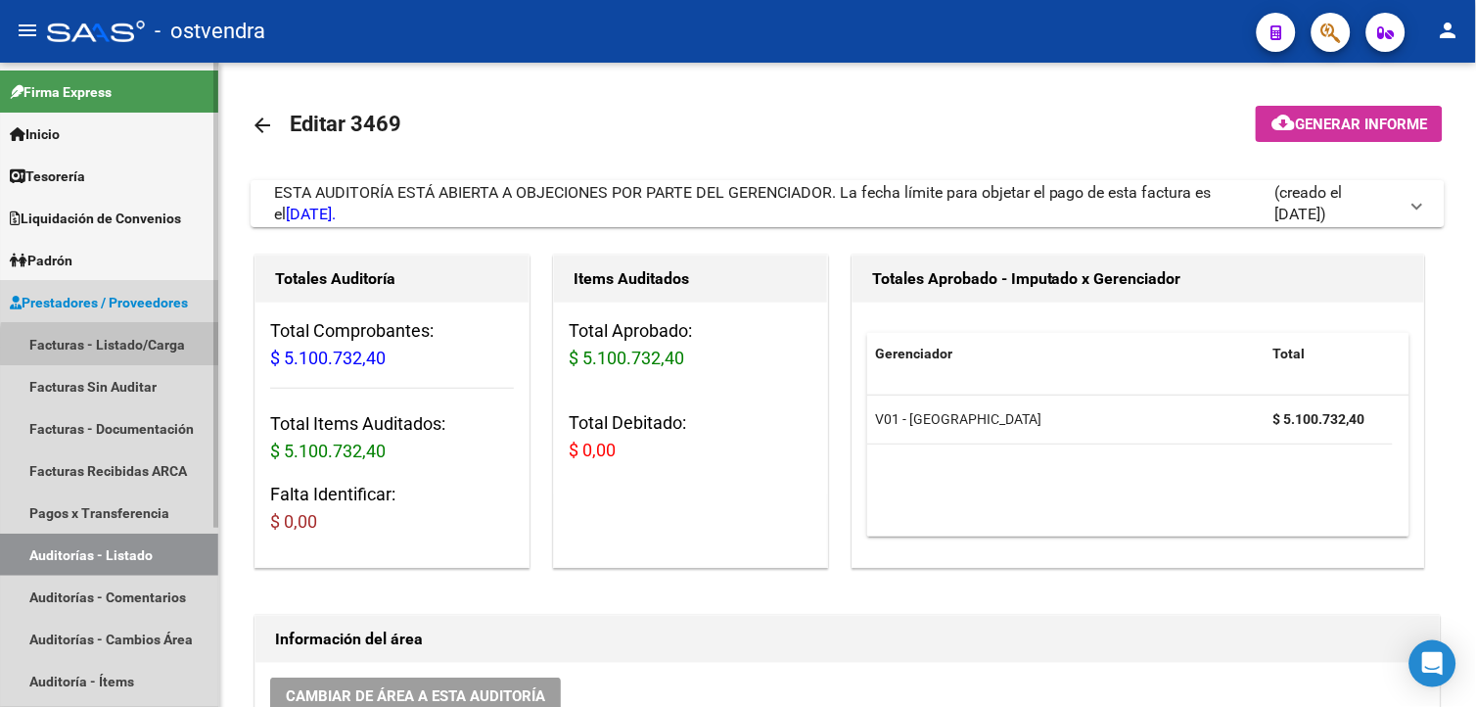
click at [188, 346] on link "Facturas - Listado/Carga" at bounding box center [109, 344] width 218 height 42
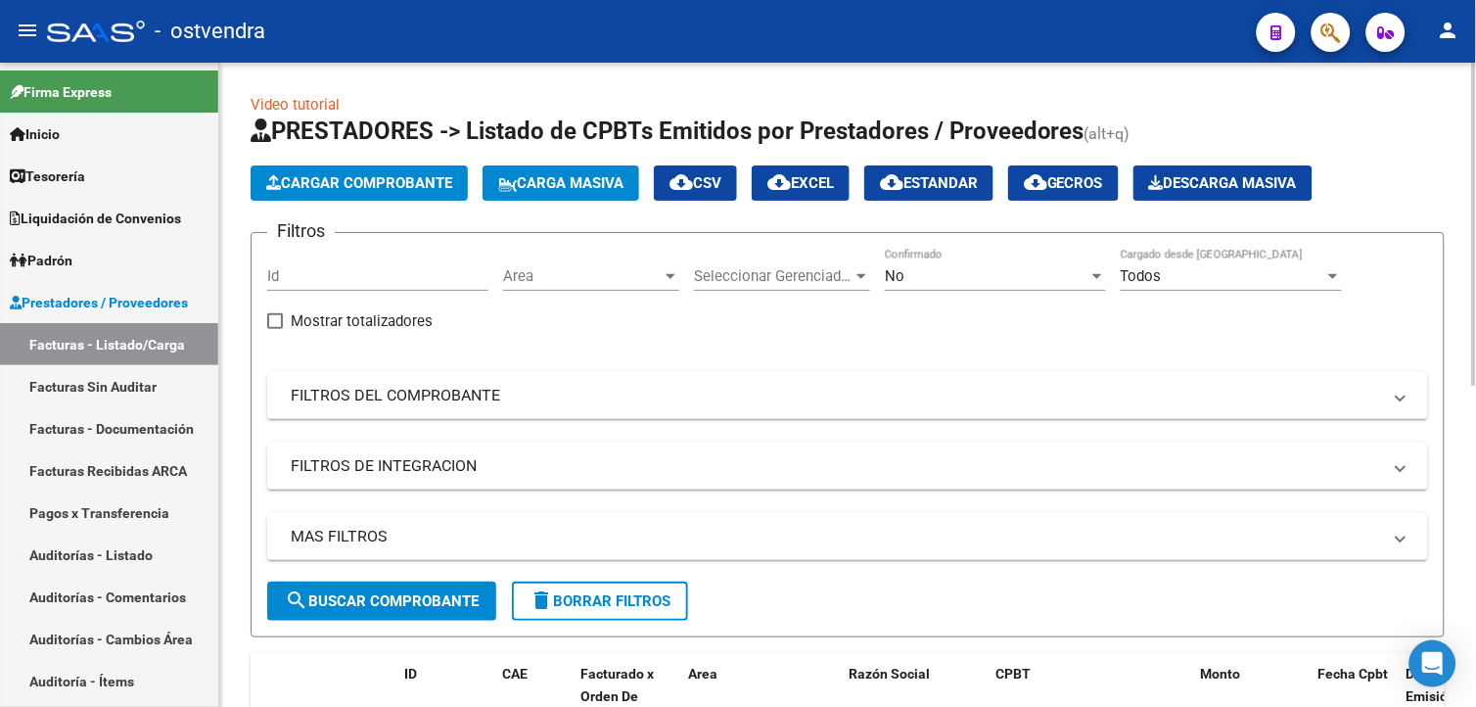
click at [1475, 287] on html "menu - ostvendra person Firma Express Inicio Calendario SSS Instructivos Contac…" at bounding box center [738, 353] width 1476 height 707
click at [407, 178] on span "Cargar Comprobante" at bounding box center [359, 183] width 186 height 18
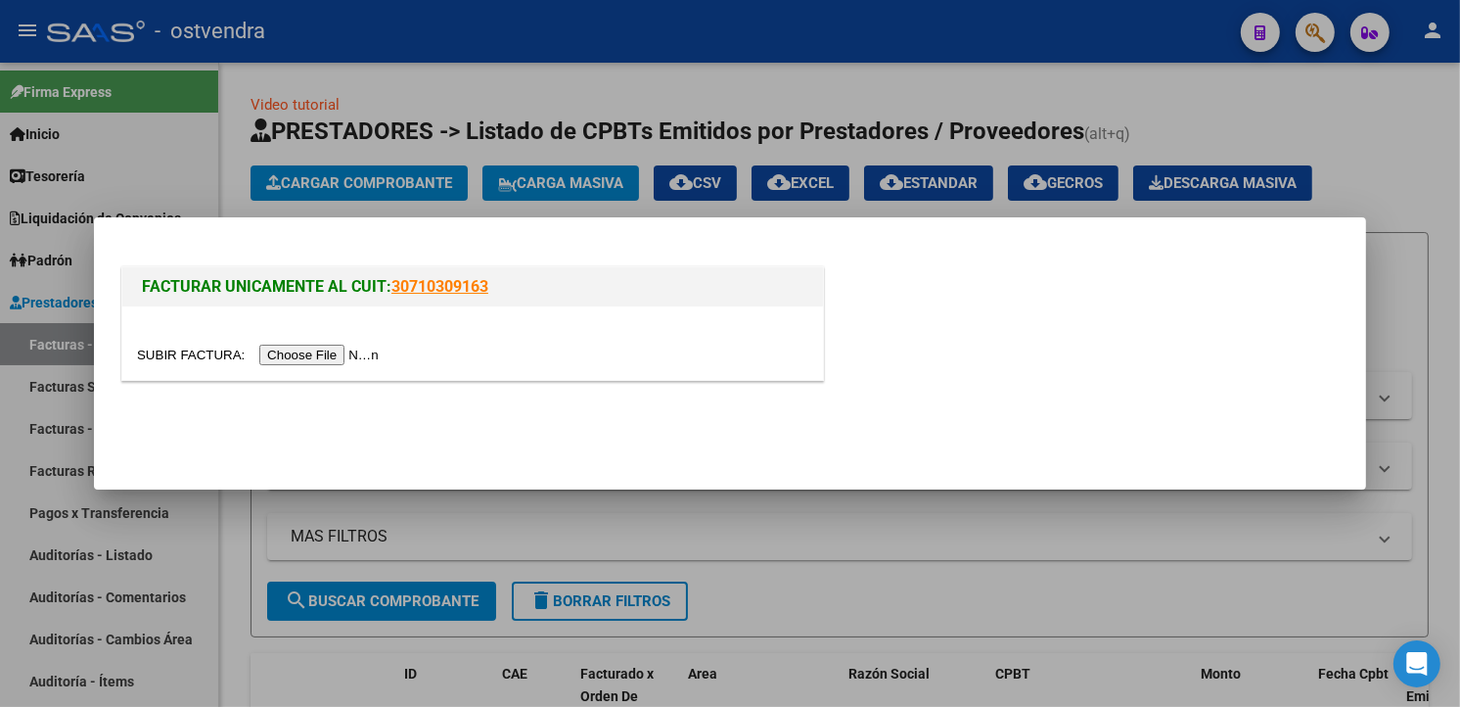
click at [344, 348] on input "file" at bounding box center [261, 354] width 248 height 21
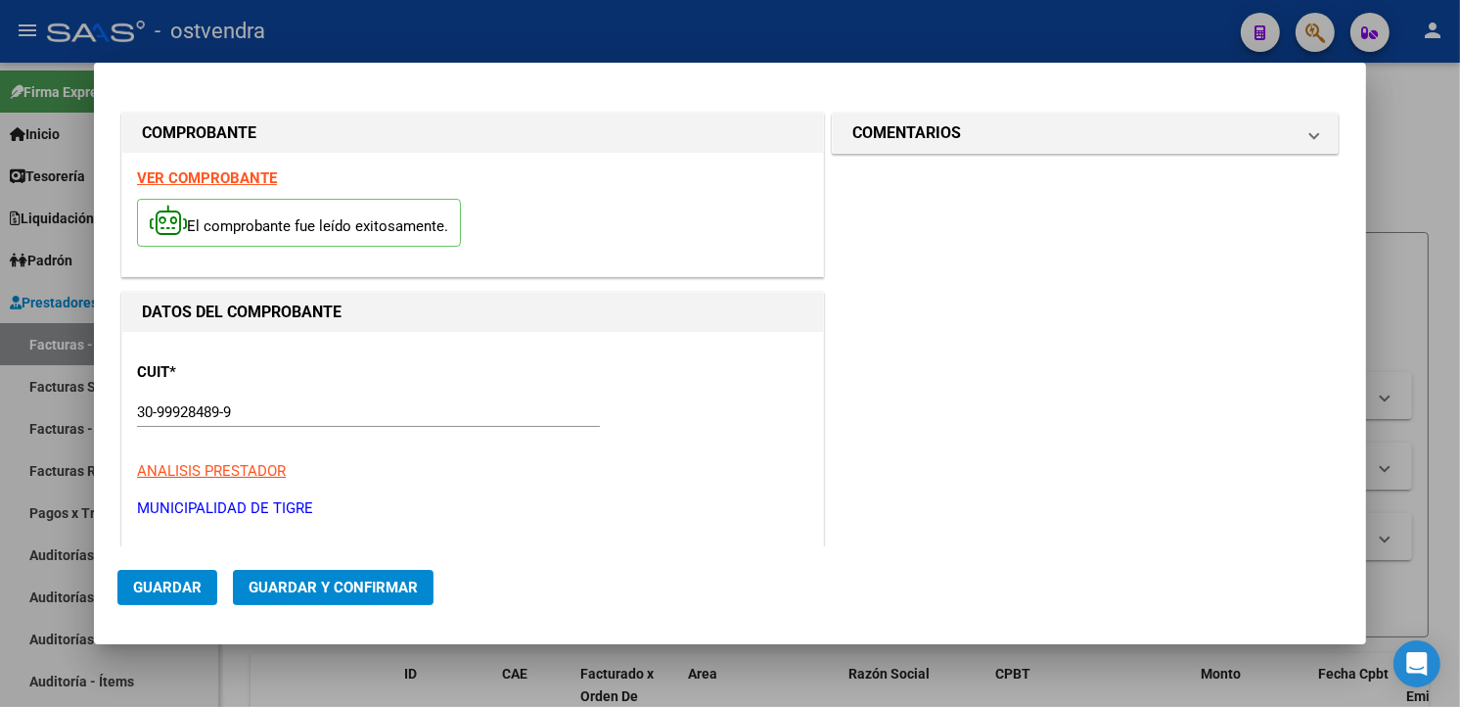
type input "198"
type input "$ 972.524,00"
type input "2025-10-01"
type input "2025-11-30"
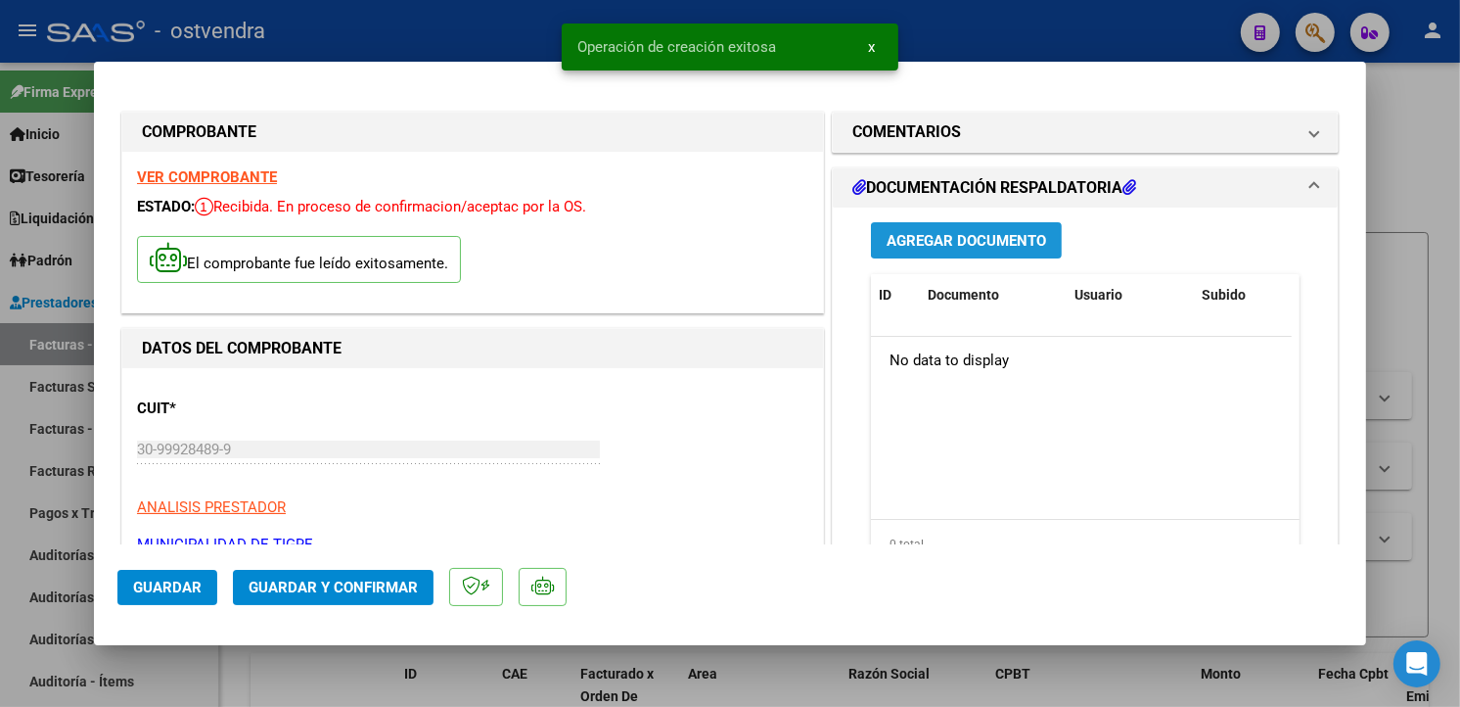
click at [942, 248] on span "Agregar Documento" at bounding box center [967, 241] width 160 height 18
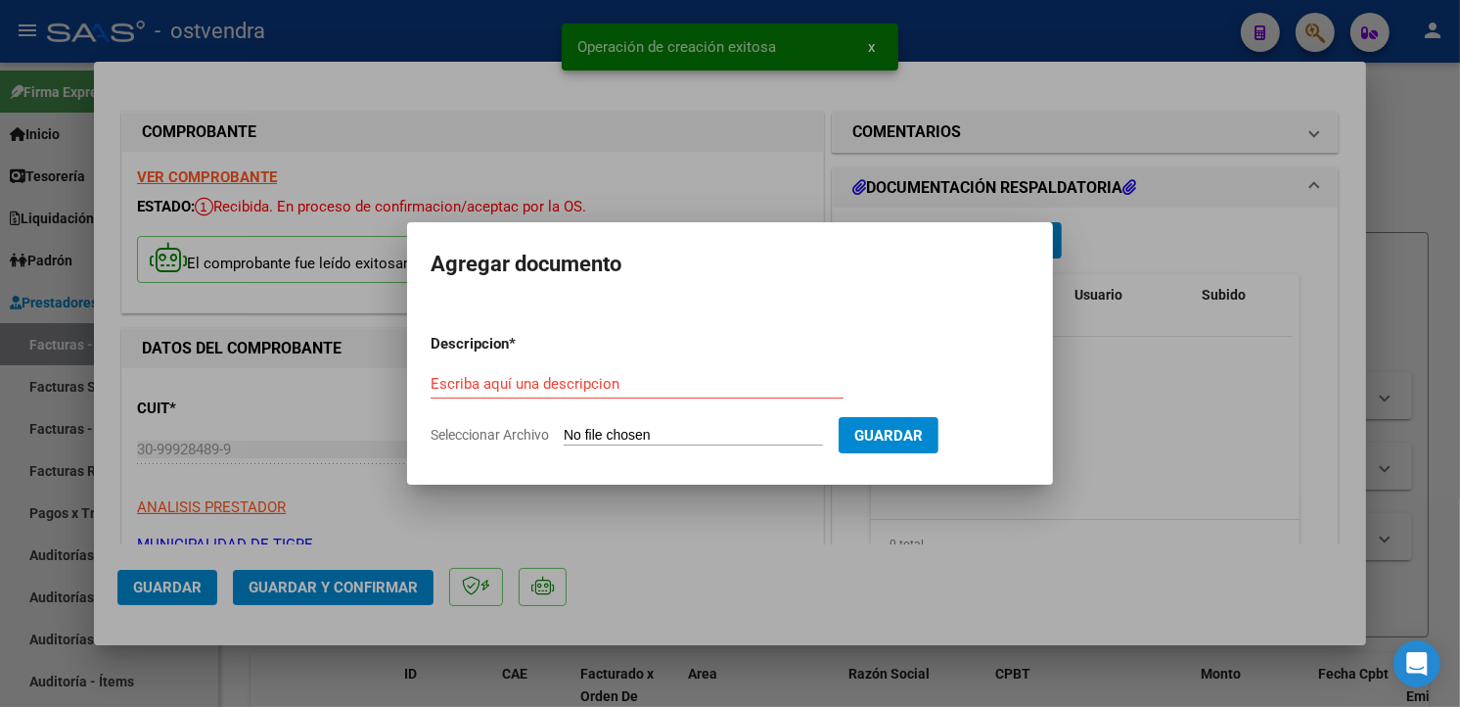
click at [719, 436] on input "Seleccionar Archivo" at bounding box center [693, 436] width 259 height 19
type input "C:\fakepath\doc resp 198.pdf"
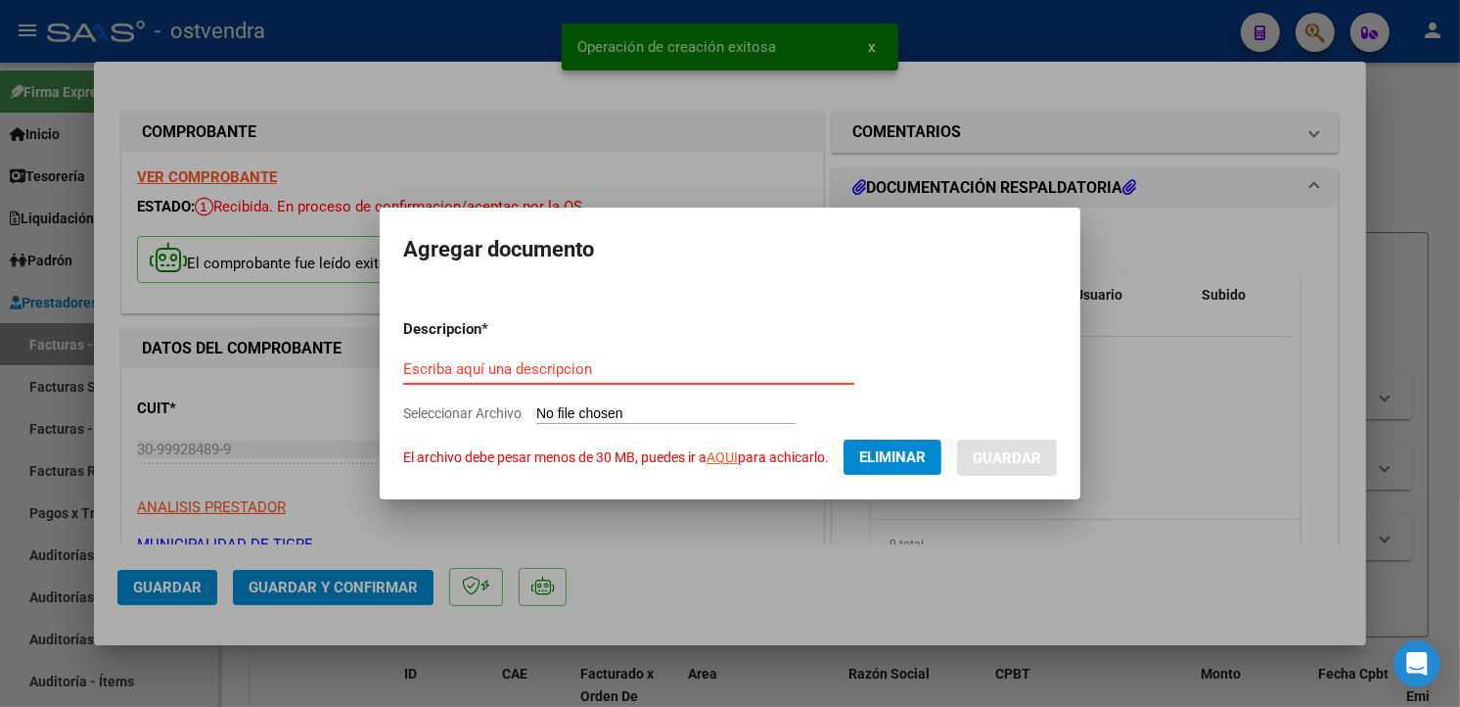
click at [644, 372] on input "Escriba aquí una descripcion" at bounding box center [628, 369] width 451 height 18
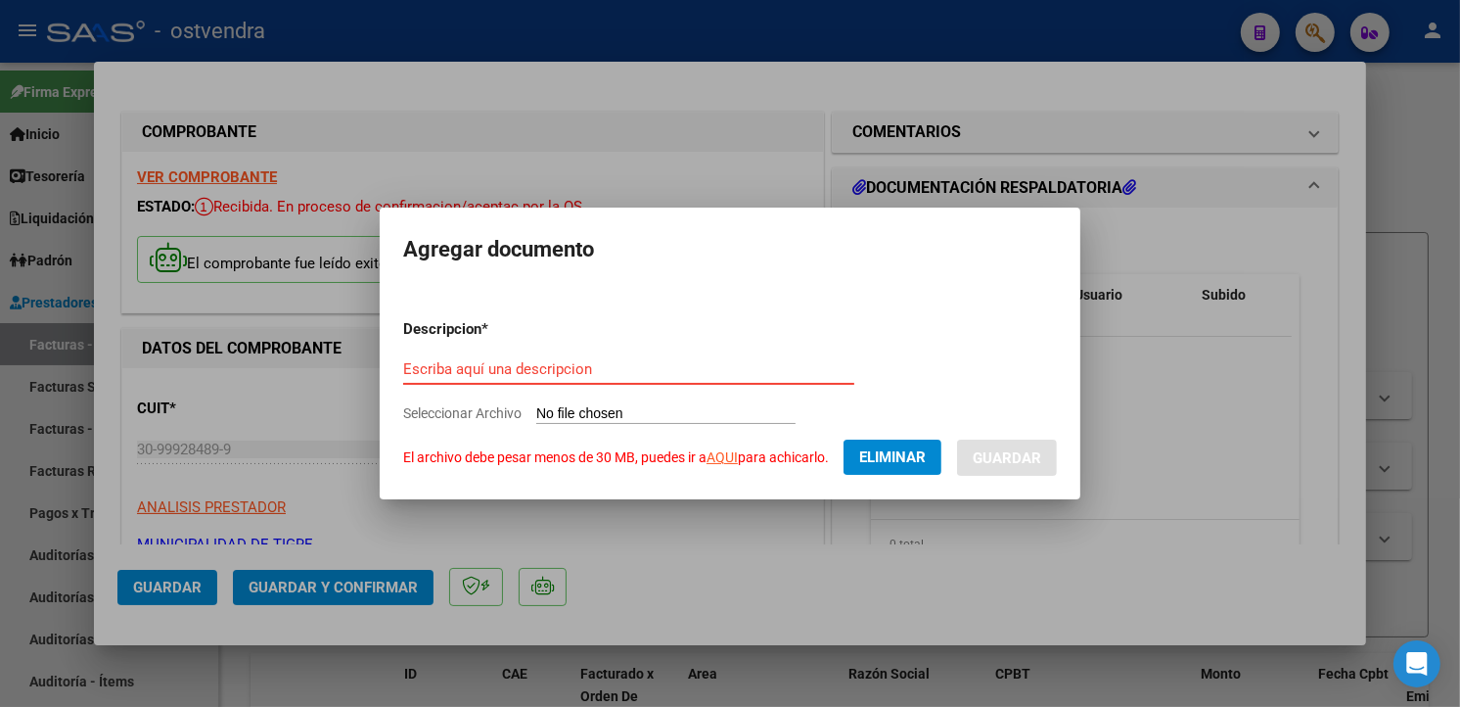
click at [854, 446] on button "Eliminar" at bounding box center [893, 456] width 98 height 35
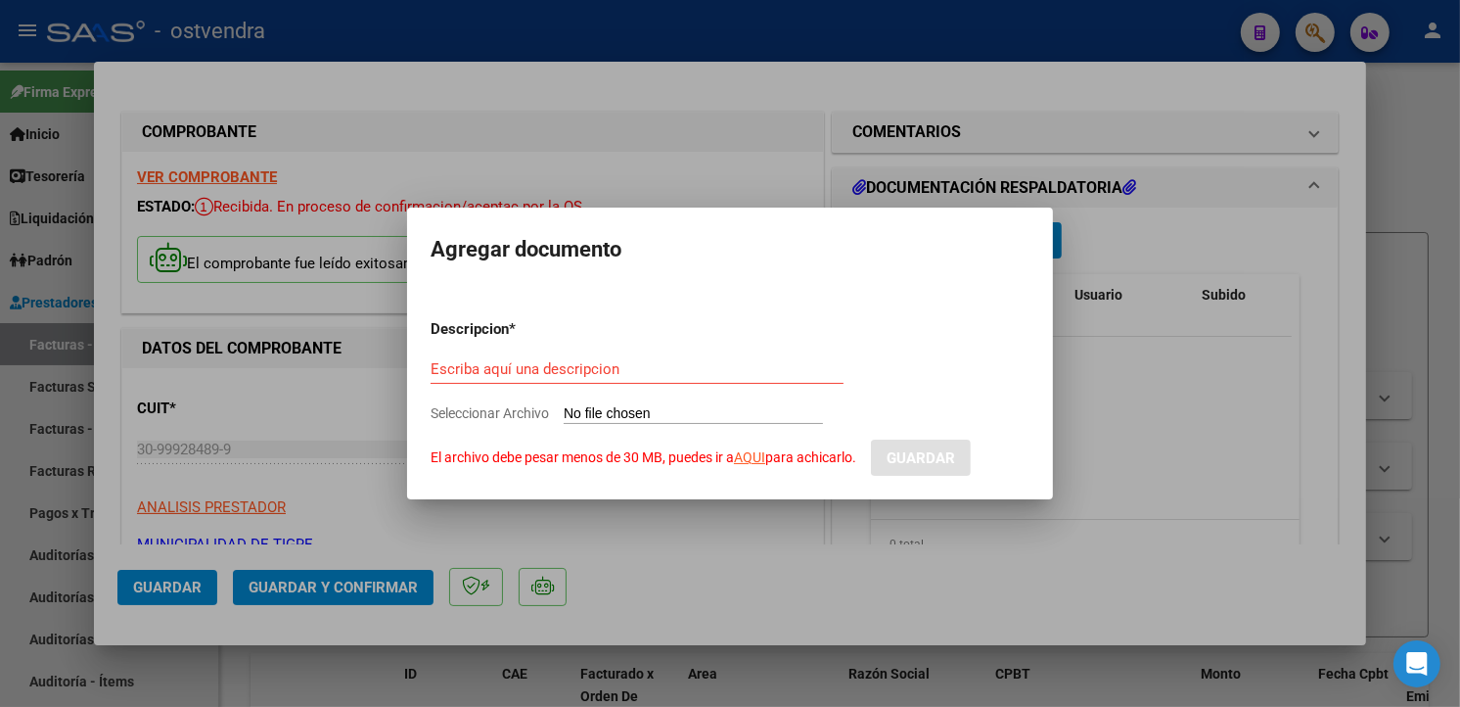
click at [661, 418] on input "Seleccionar Archivo El archivo debe pesar menos de 30 MB, puedes ir a AQUI para…" at bounding box center [693, 414] width 259 height 19
type input "C:\fakepath\doc resp 198.pdf"
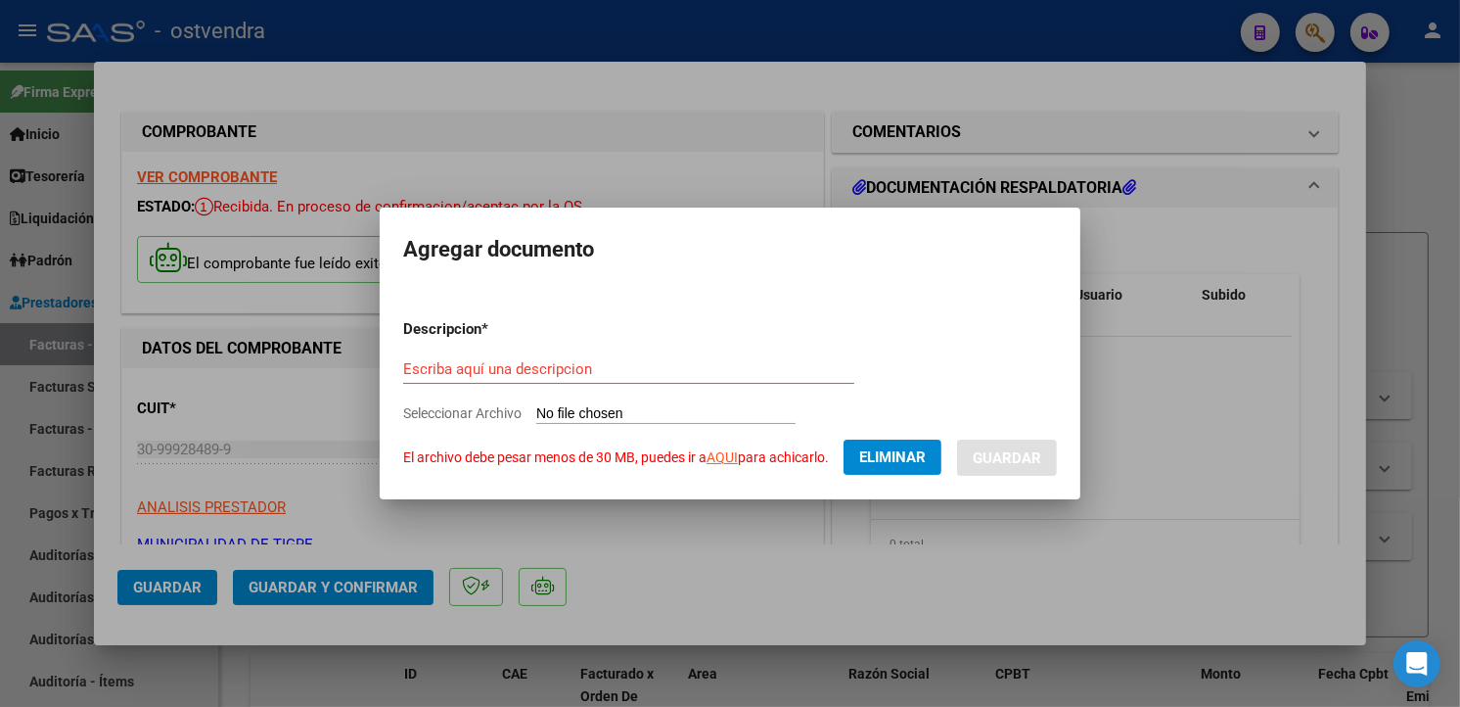
click at [914, 465] on span "Eliminar" at bounding box center [892, 457] width 67 height 18
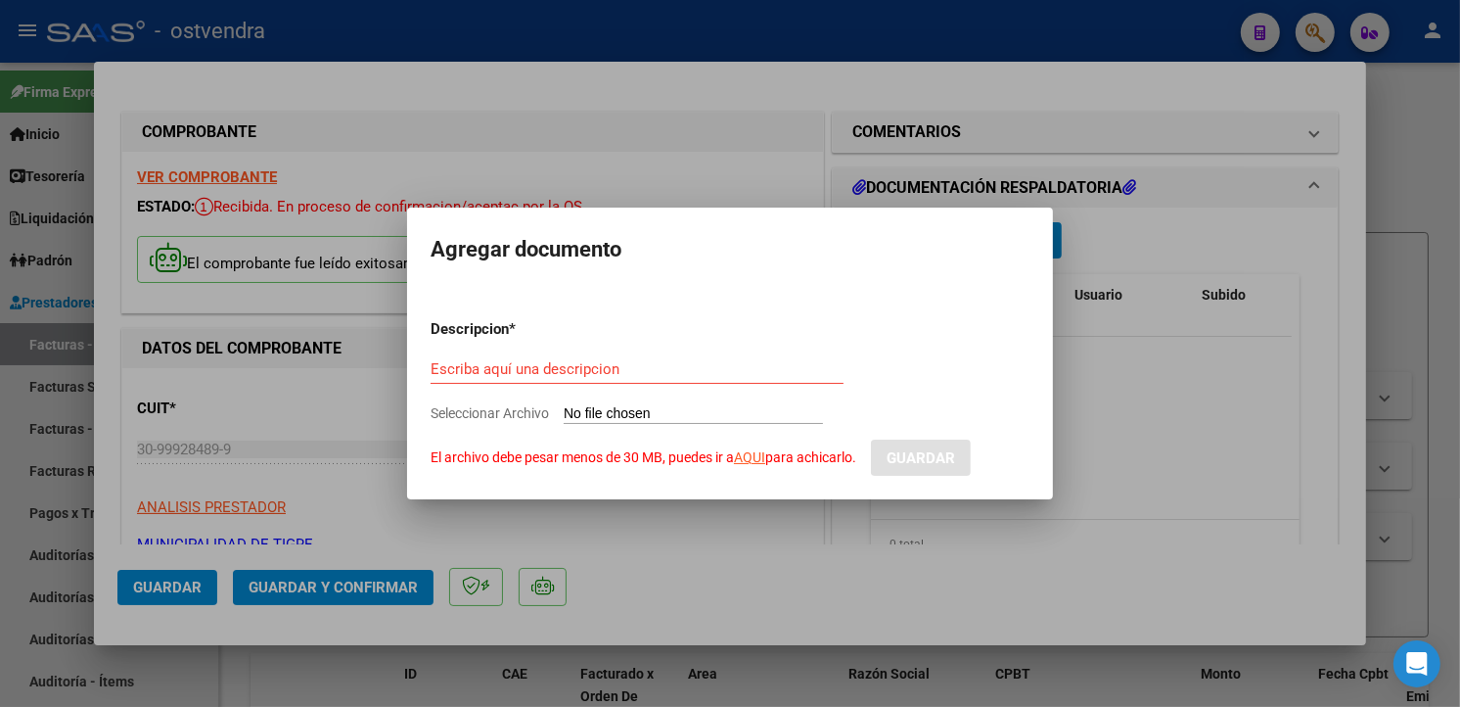
click at [669, 411] on input "Seleccionar Archivo El archivo debe pesar menos de 30 MB, puedes ir a AQUI para…" at bounding box center [693, 414] width 259 height 19
type input "C:\fakepath\doc resp 198.pdf"
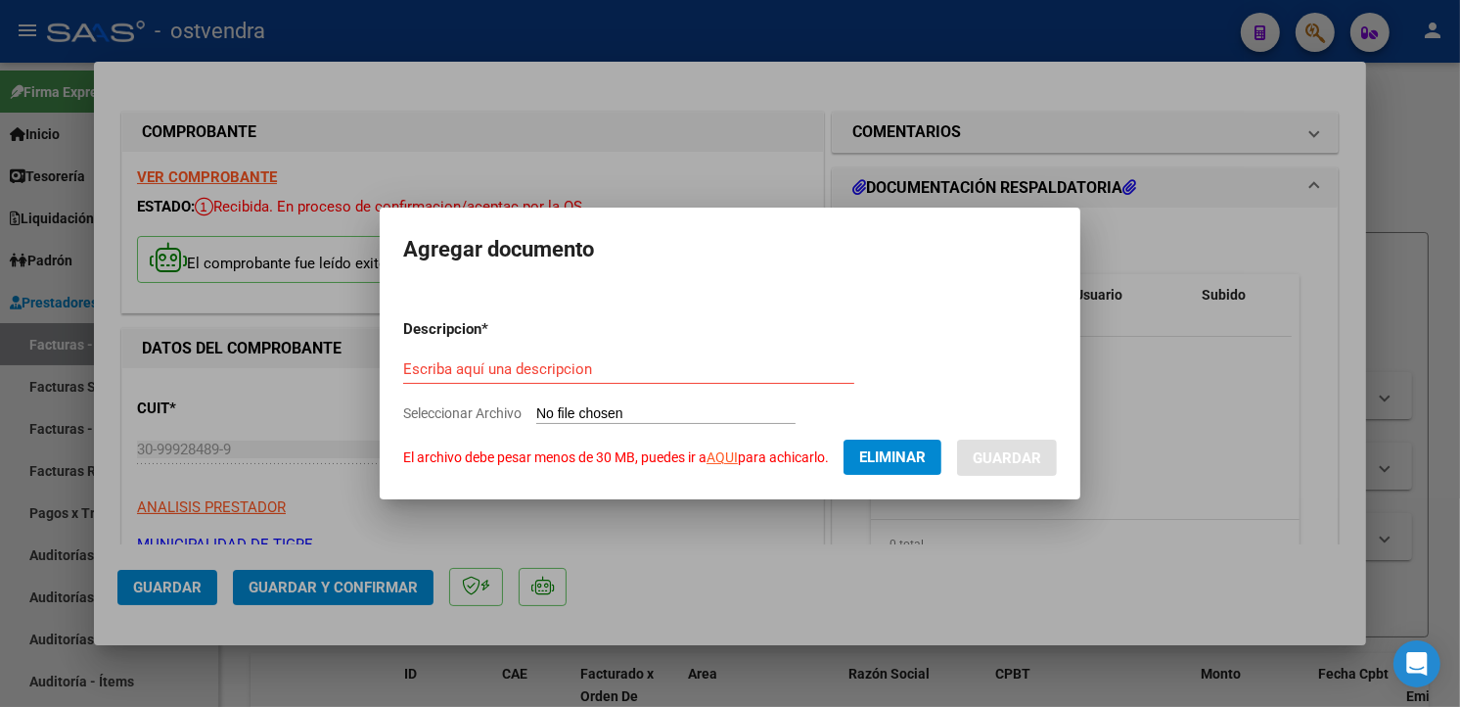
click at [717, 447] on form "Descripcion * Escriba aquí una descripcion Seleccionar Archivo El archivo debe …" at bounding box center [730, 389] width 654 height 172
click at [720, 454] on link "AQUI" at bounding box center [722, 457] width 31 height 16
click at [585, 186] on div at bounding box center [730, 353] width 1460 height 707
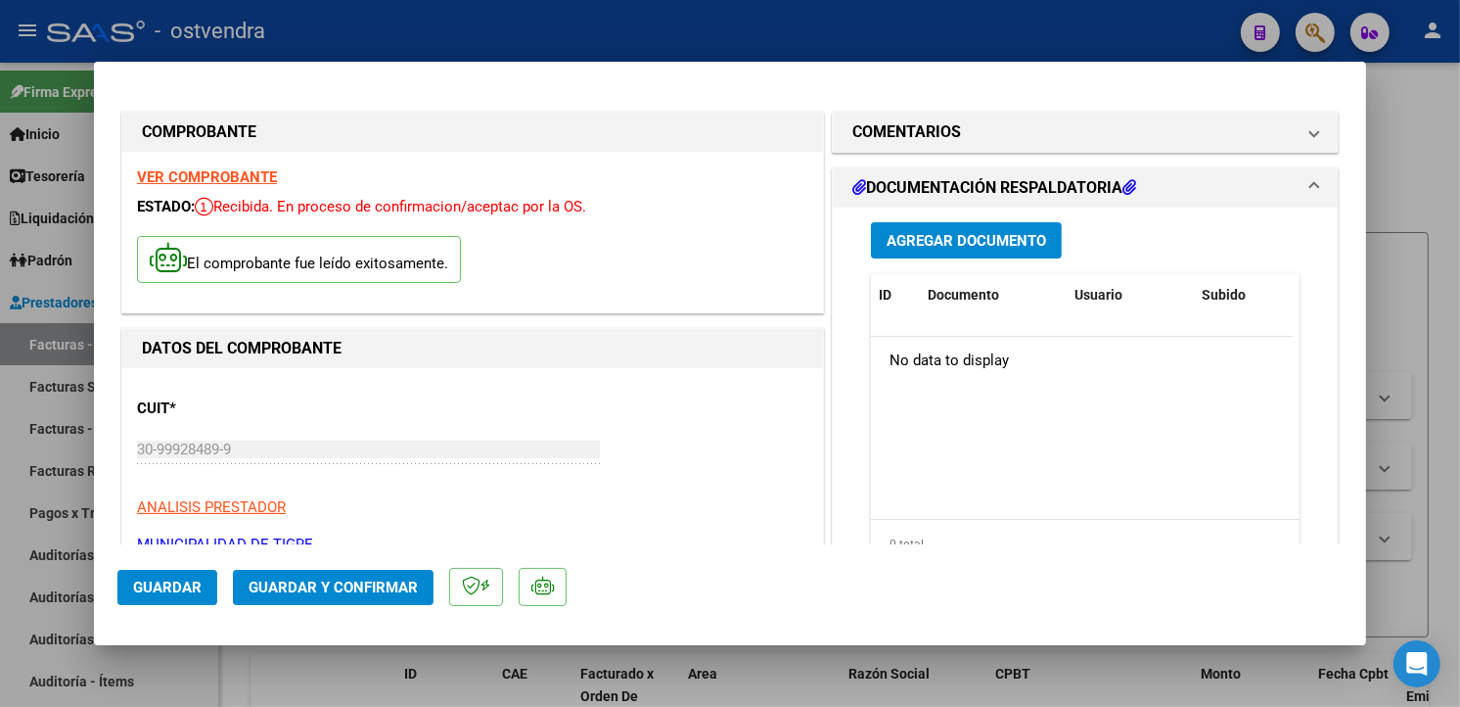
click at [871, 242] on button "Agregar Documento" at bounding box center [966, 240] width 191 height 36
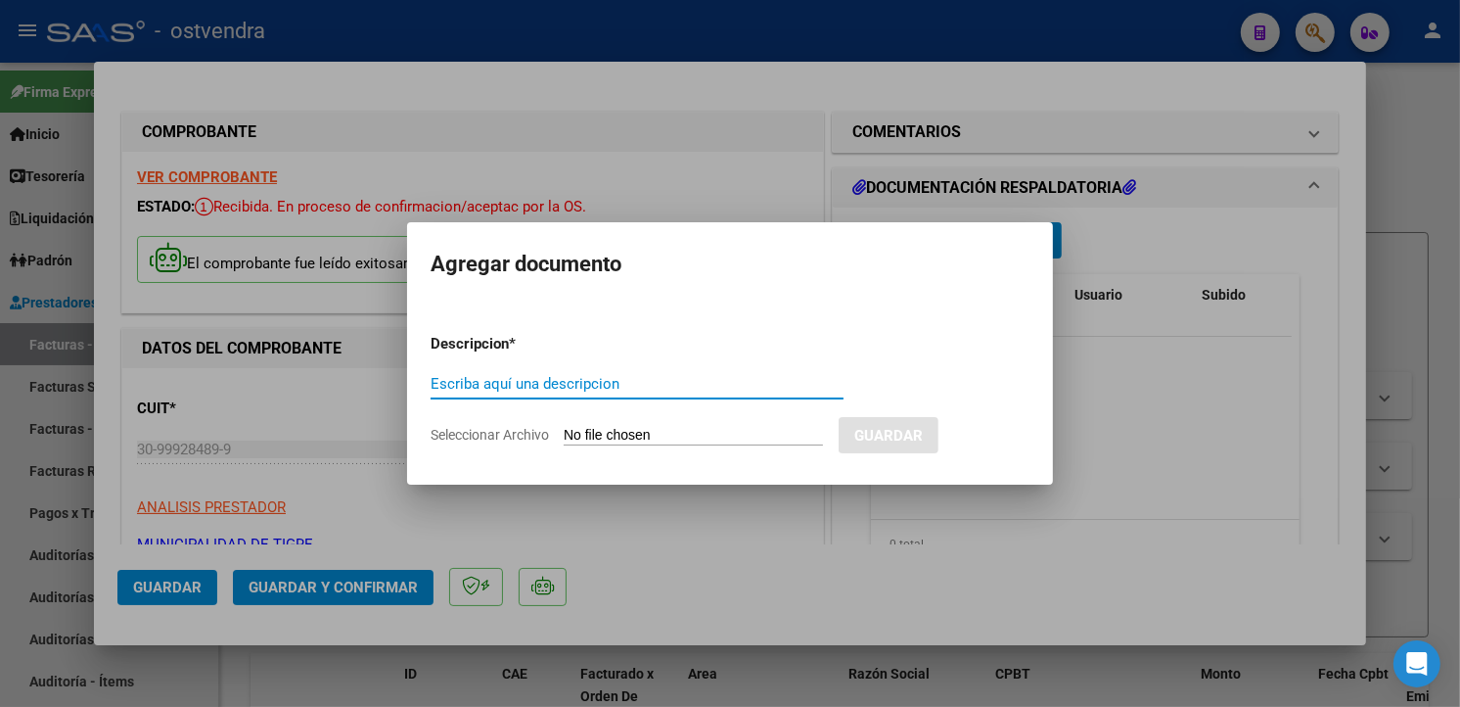
click at [614, 432] on input "Seleccionar Archivo" at bounding box center [693, 436] width 259 height 19
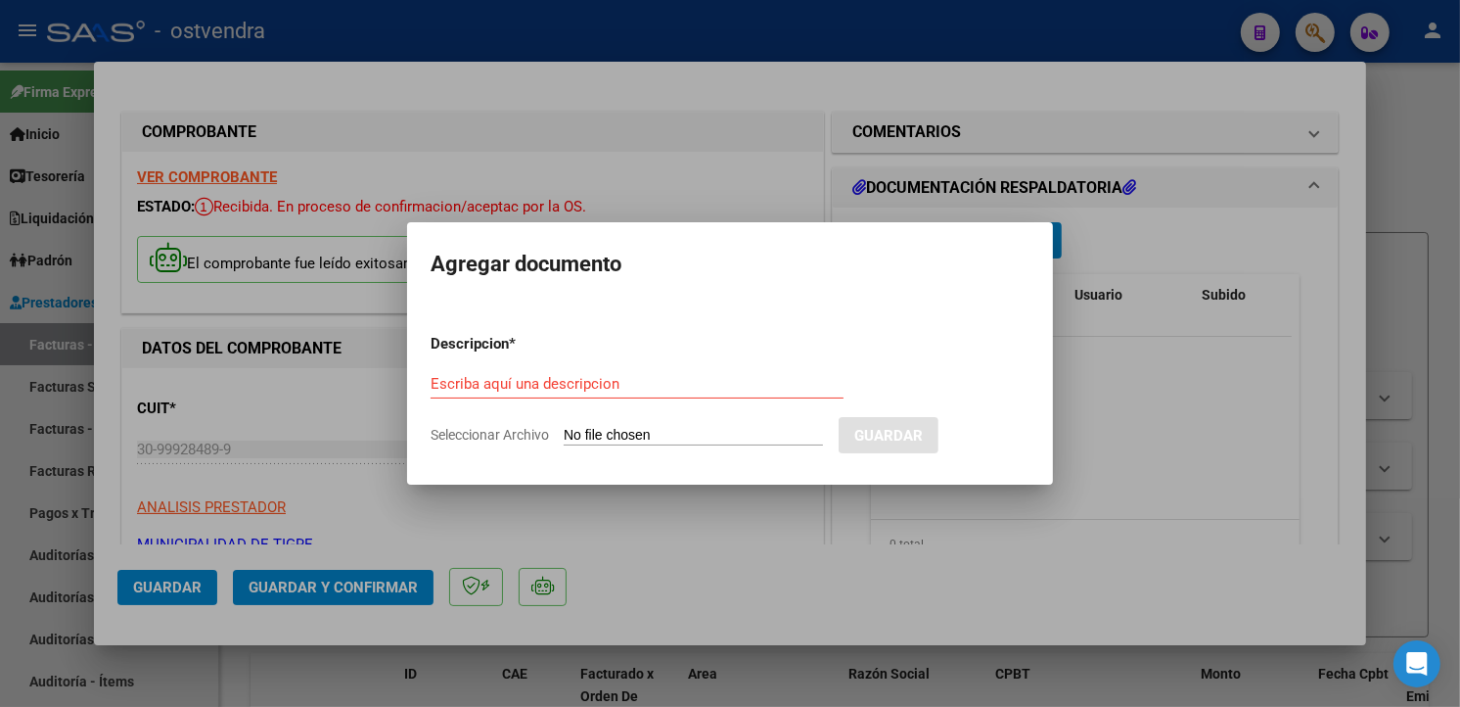
type input "C:\fakepath\doc resp 198_compressed.pdf"
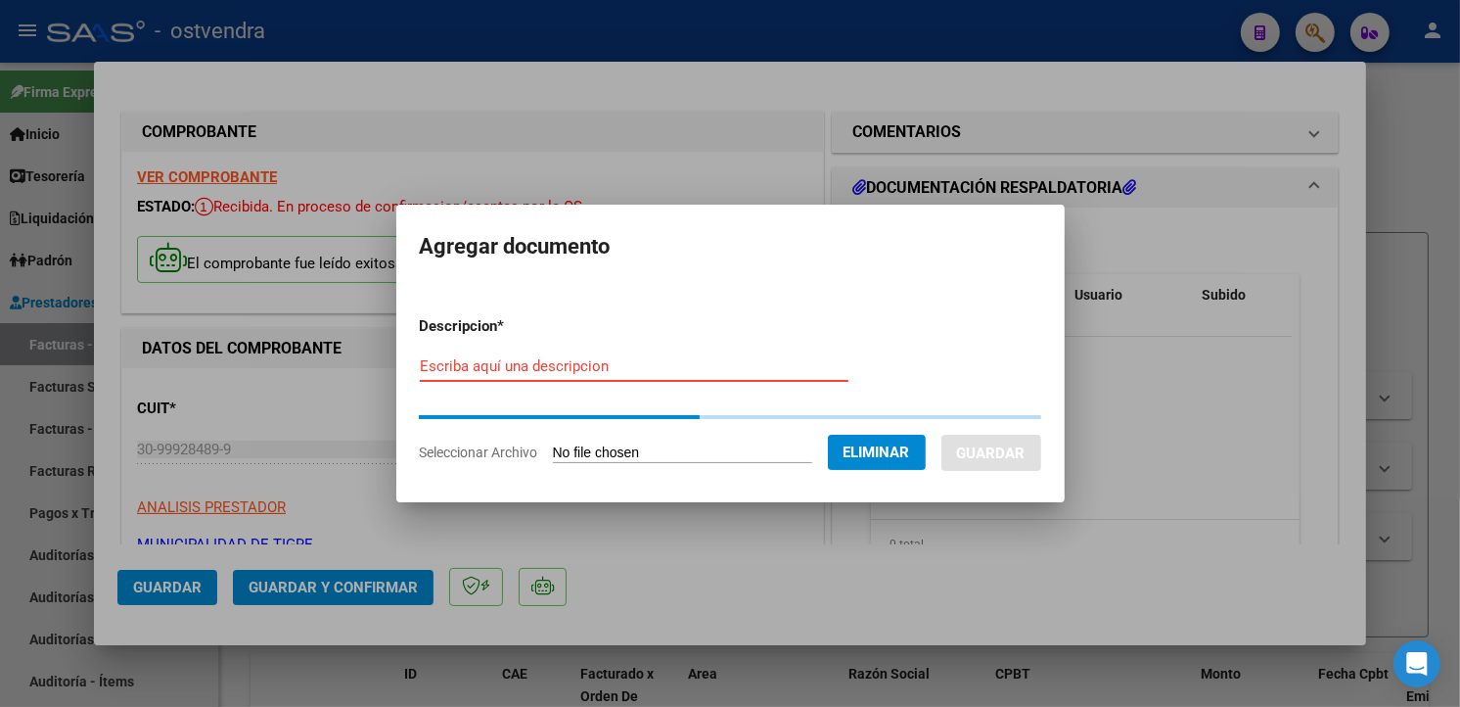
click at [660, 365] on input "Escriba aquí una descripcion" at bounding box center [634, 366] width 429 height 18
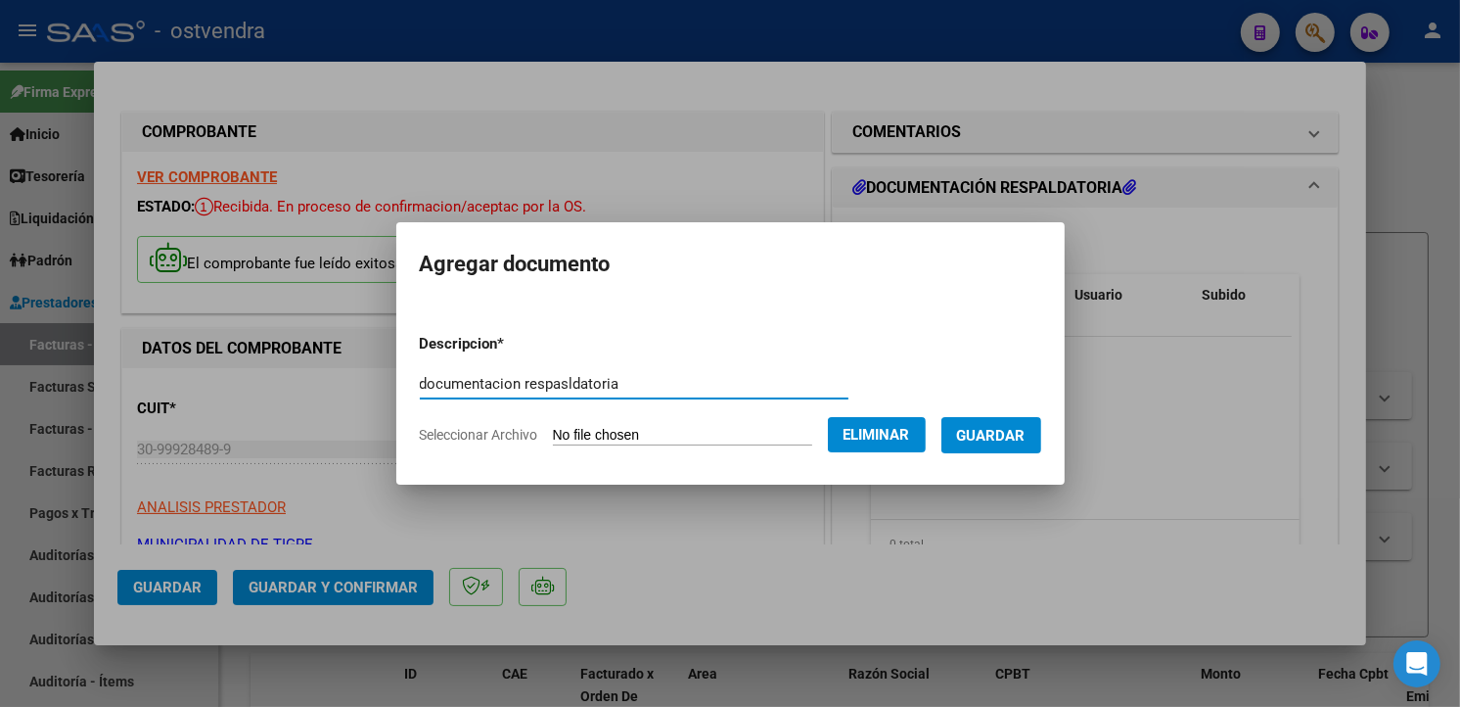
type input "documentacion respasldatoria"
click at [963, 443] on span "Guardar" at bounding box center [991, 436] width 69 height 18
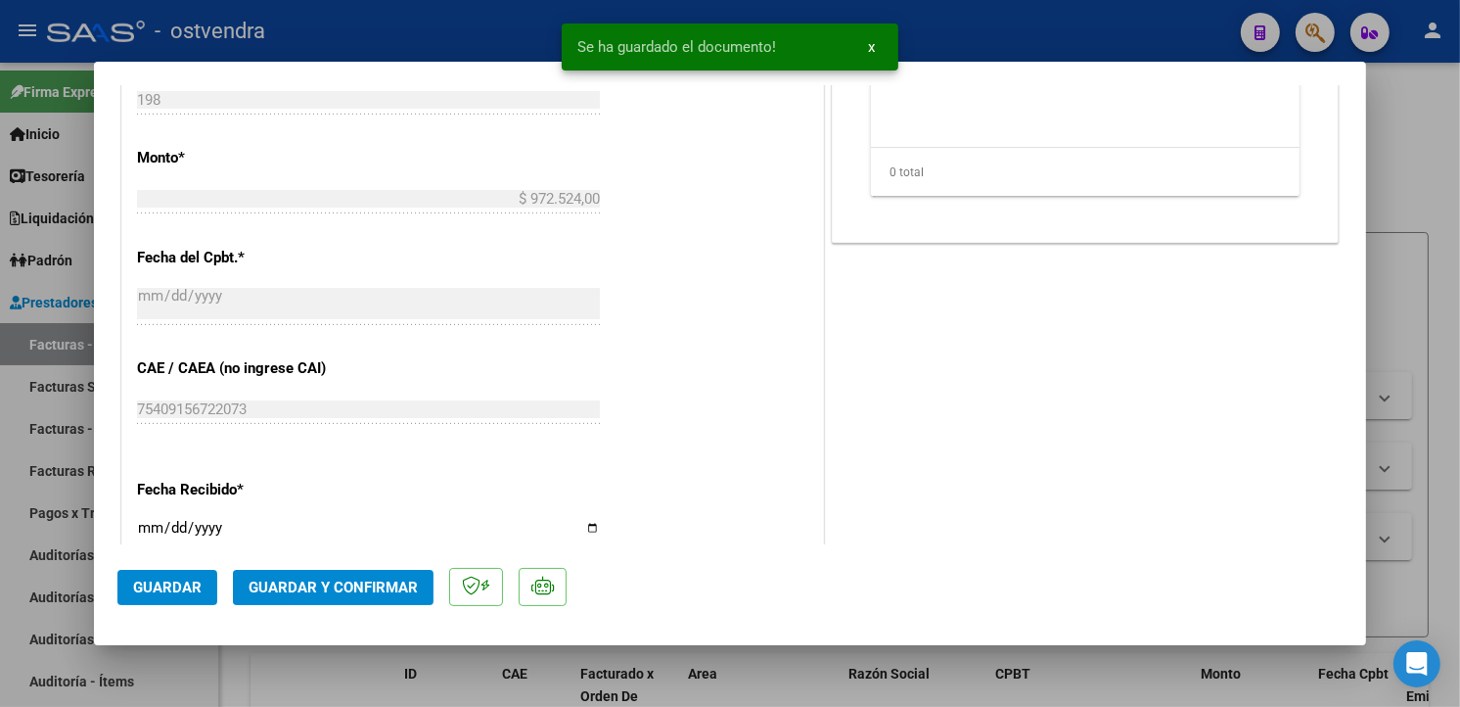
scroll to position [869, 0]
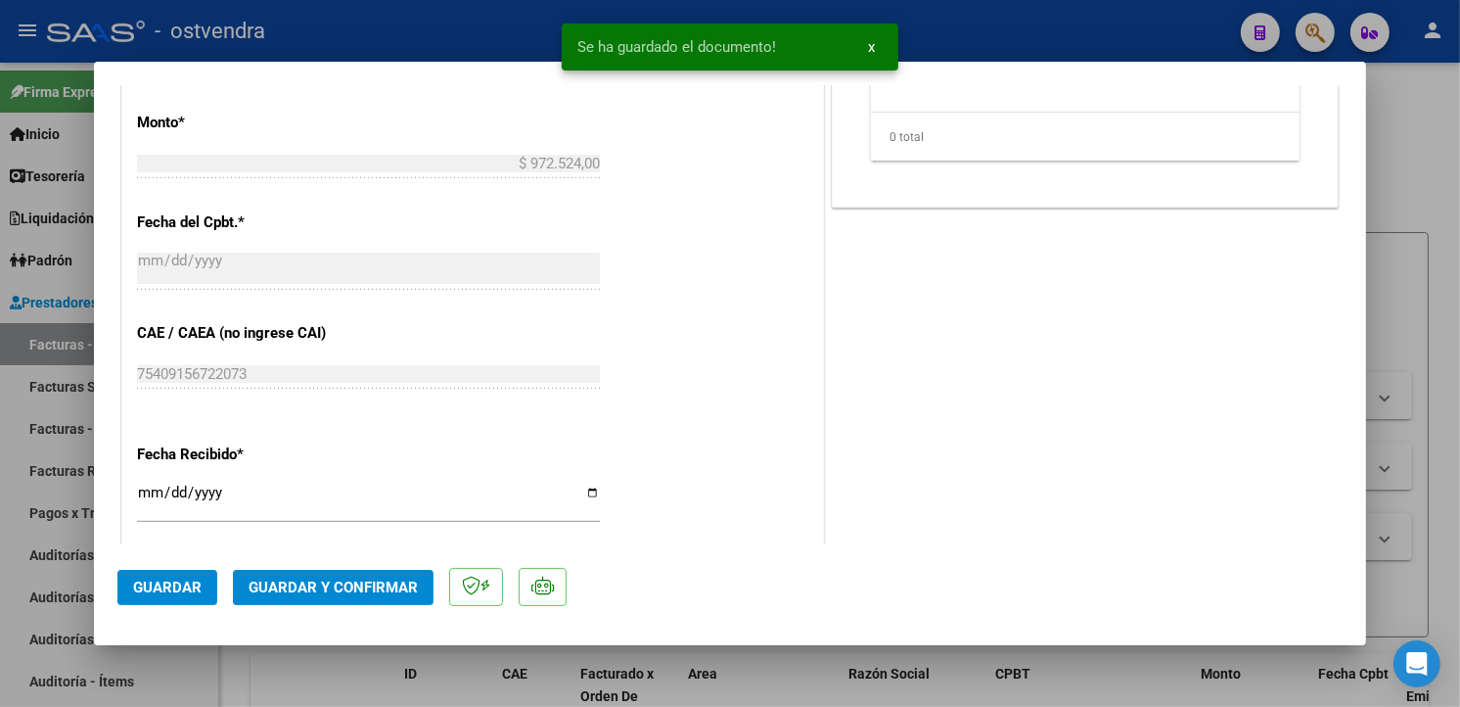
click at [415, 572] on button "Guardar y Confirmar" at bounding box center [333, 587] width 201 height 35
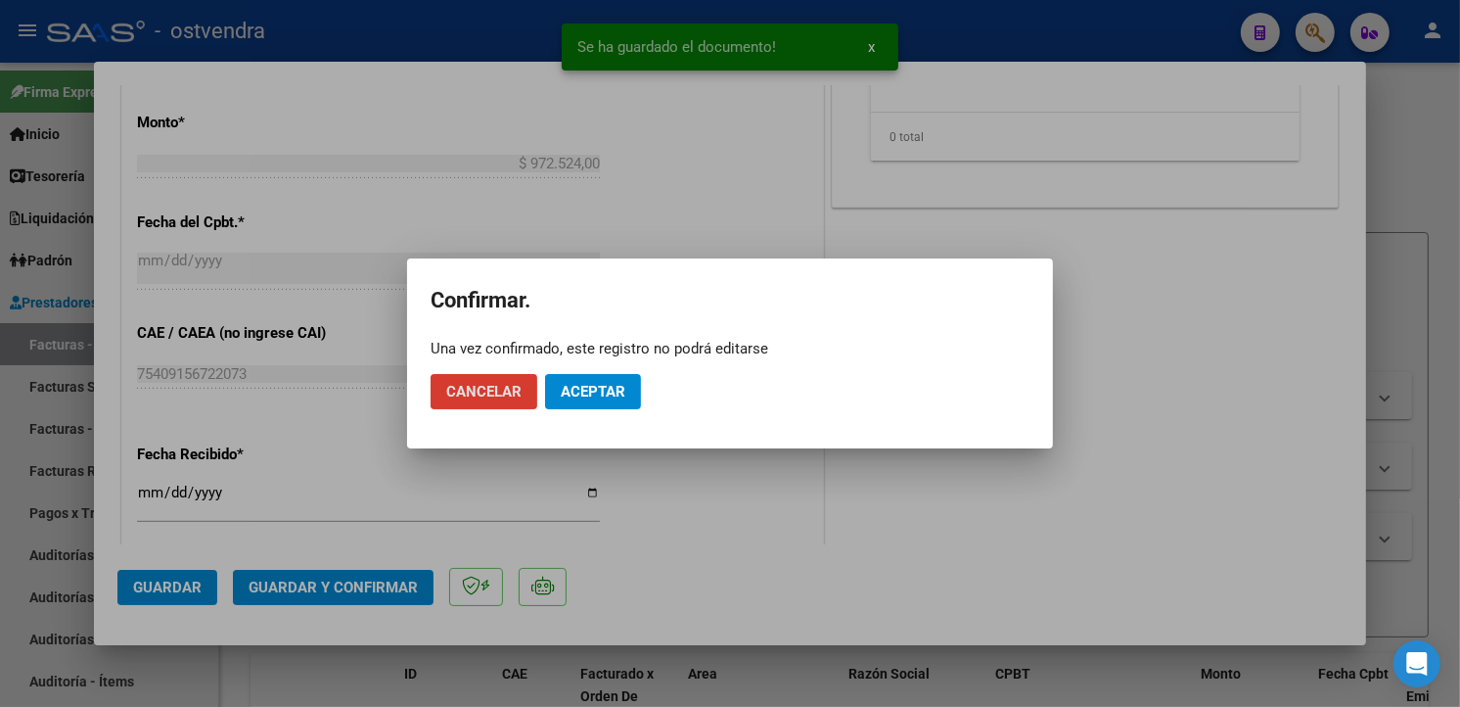
click at [593, 385] on span "Aceptar" at bounding box center [593, 392] width 65 height 18
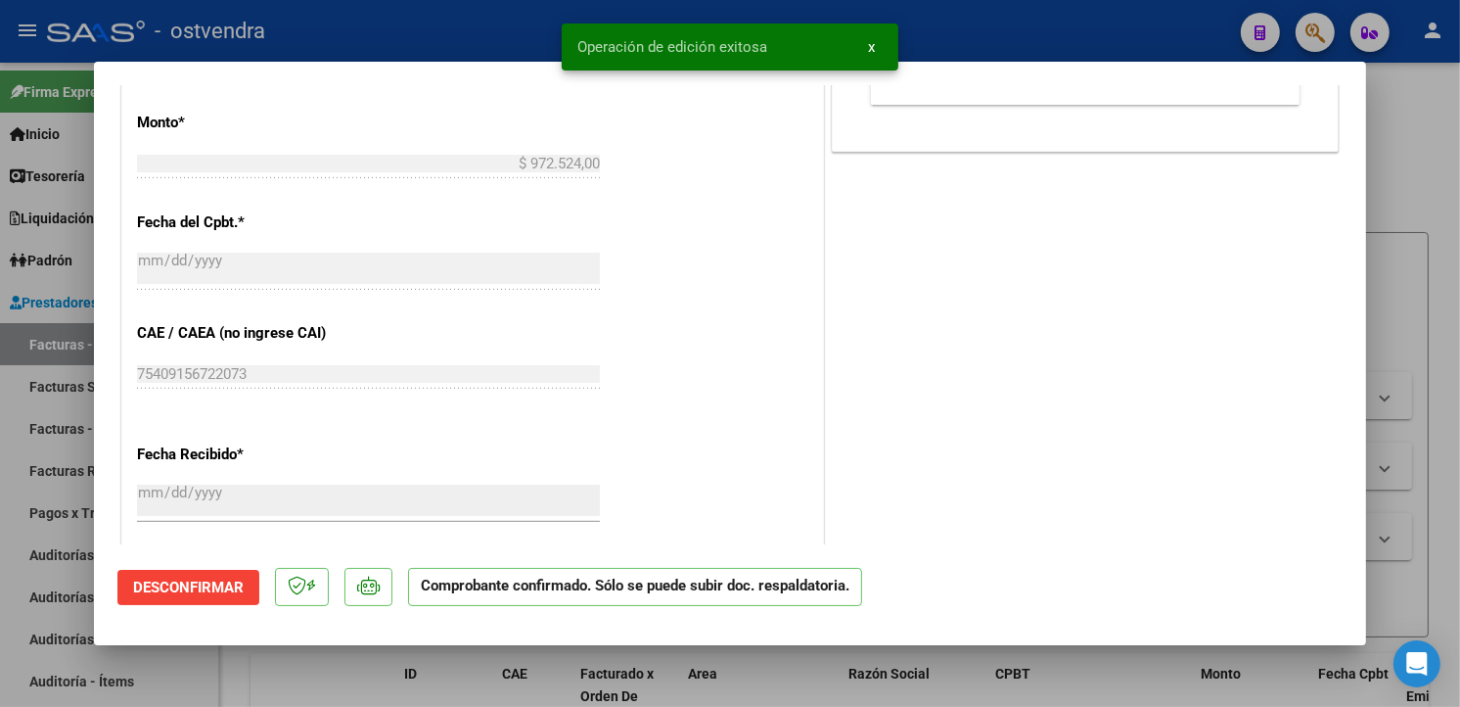
click at [81, 285] on div at bounding box center [730, 353] width 1460 height 707
type input "$ 0,00"
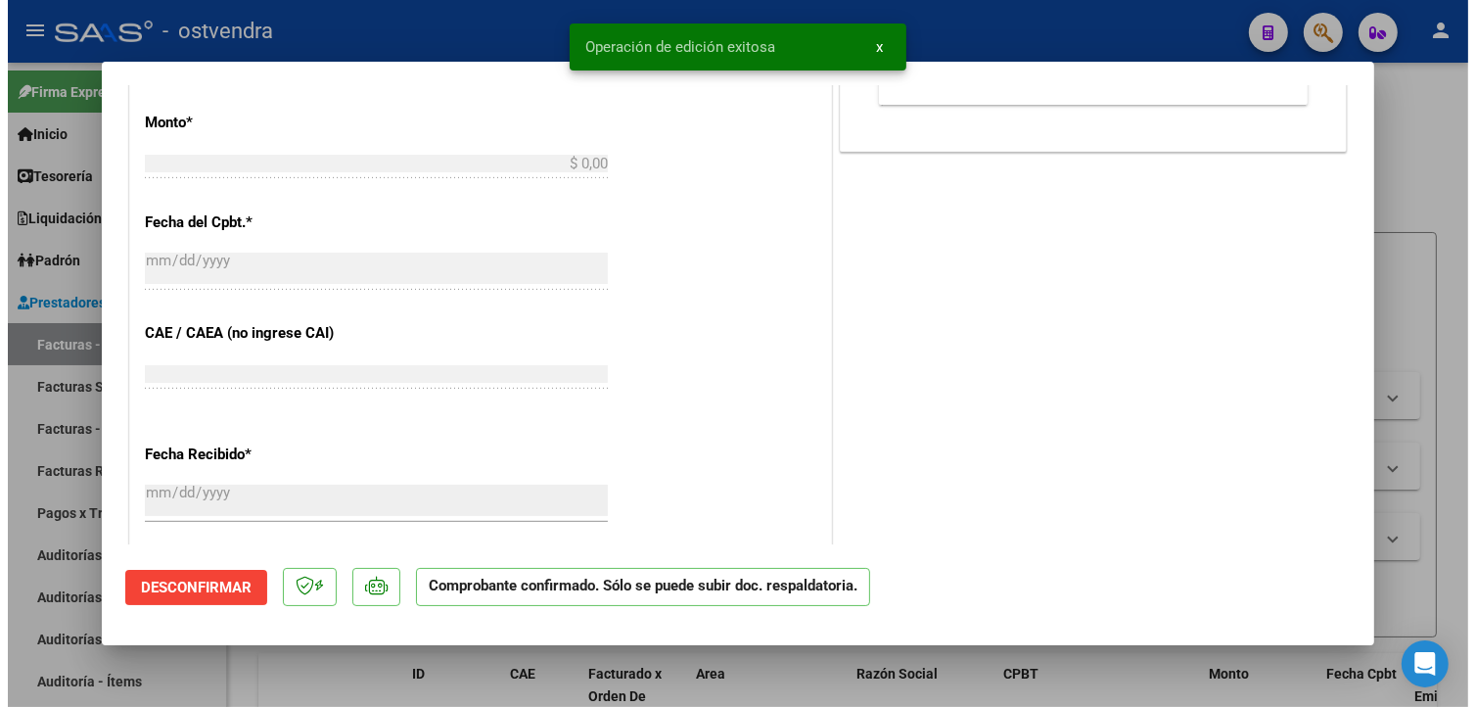
scroll to position [0, 0]
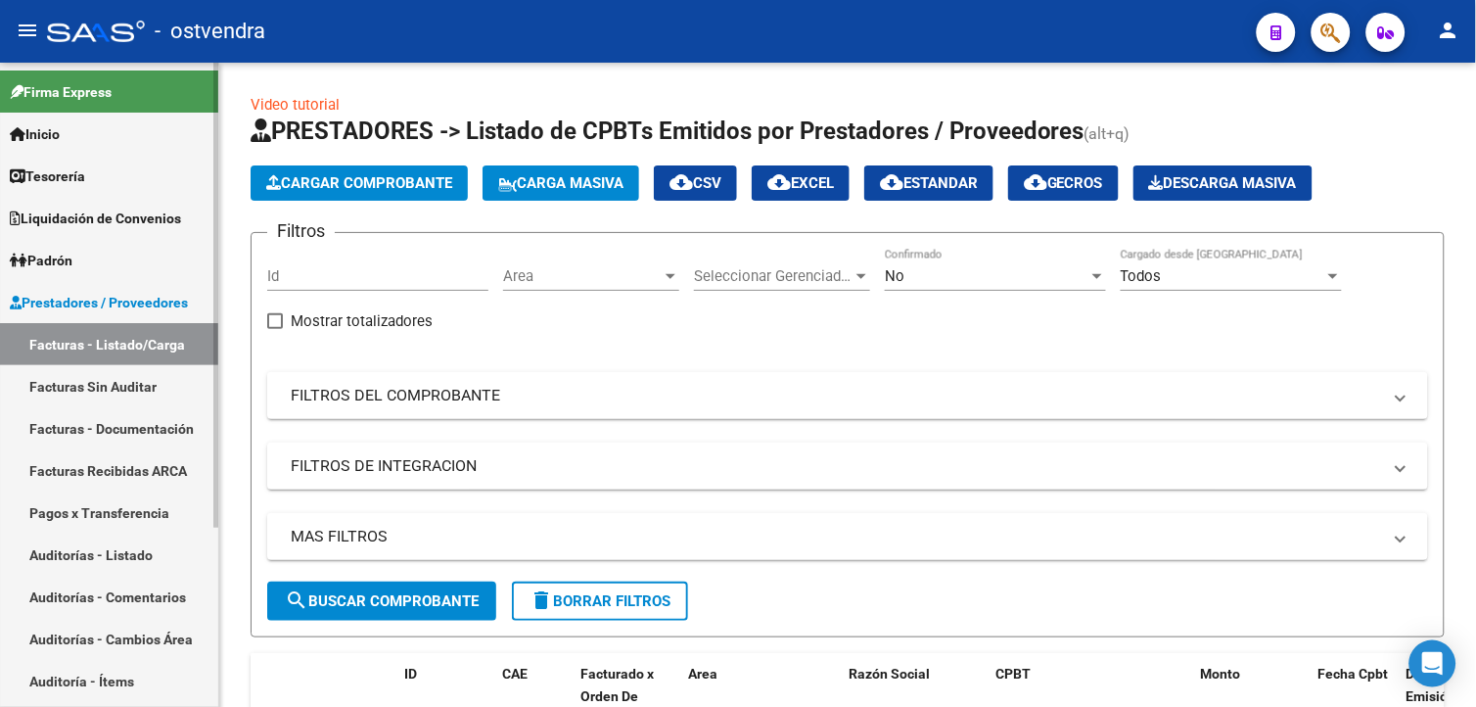
click at [164, 374] on link "Facturas Sin Auditar" at bounding box center [109, 386] width 218 height 42
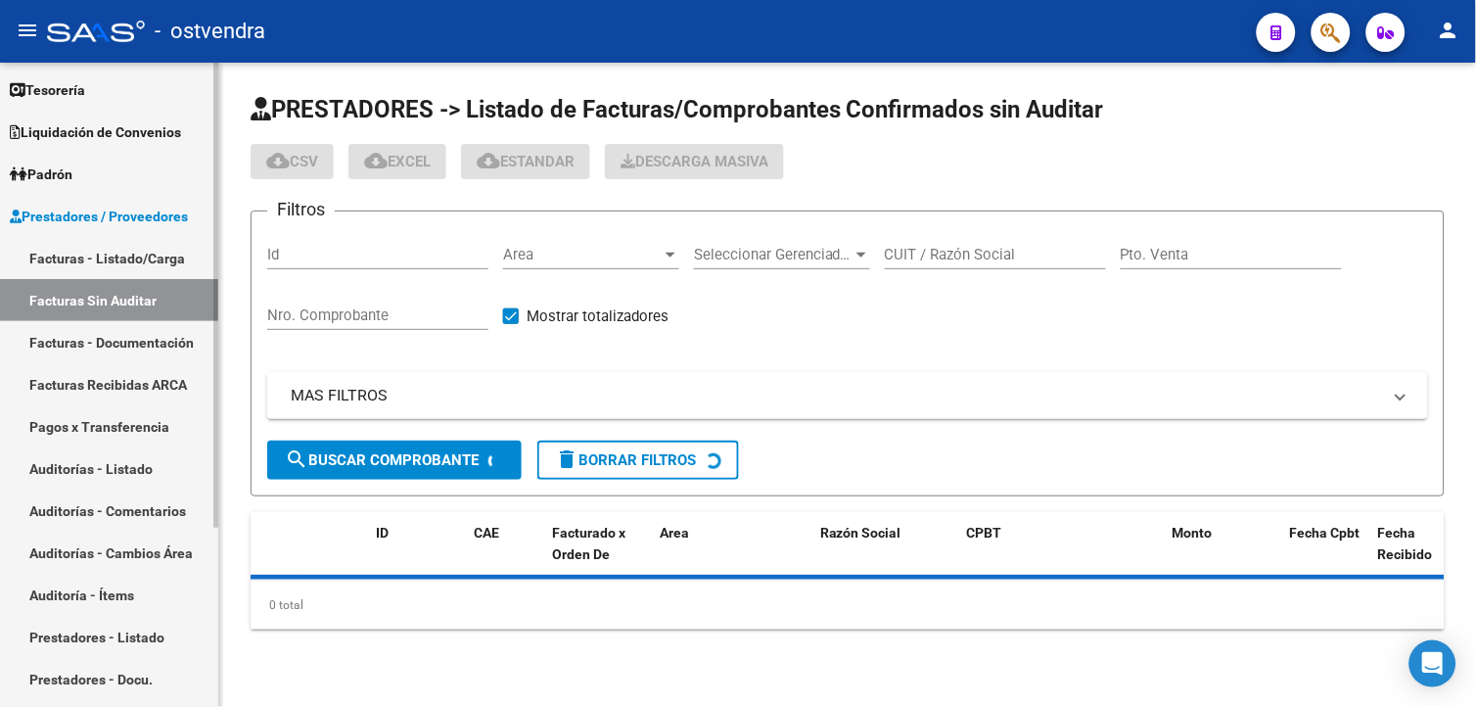
scroll to position [217, 0]
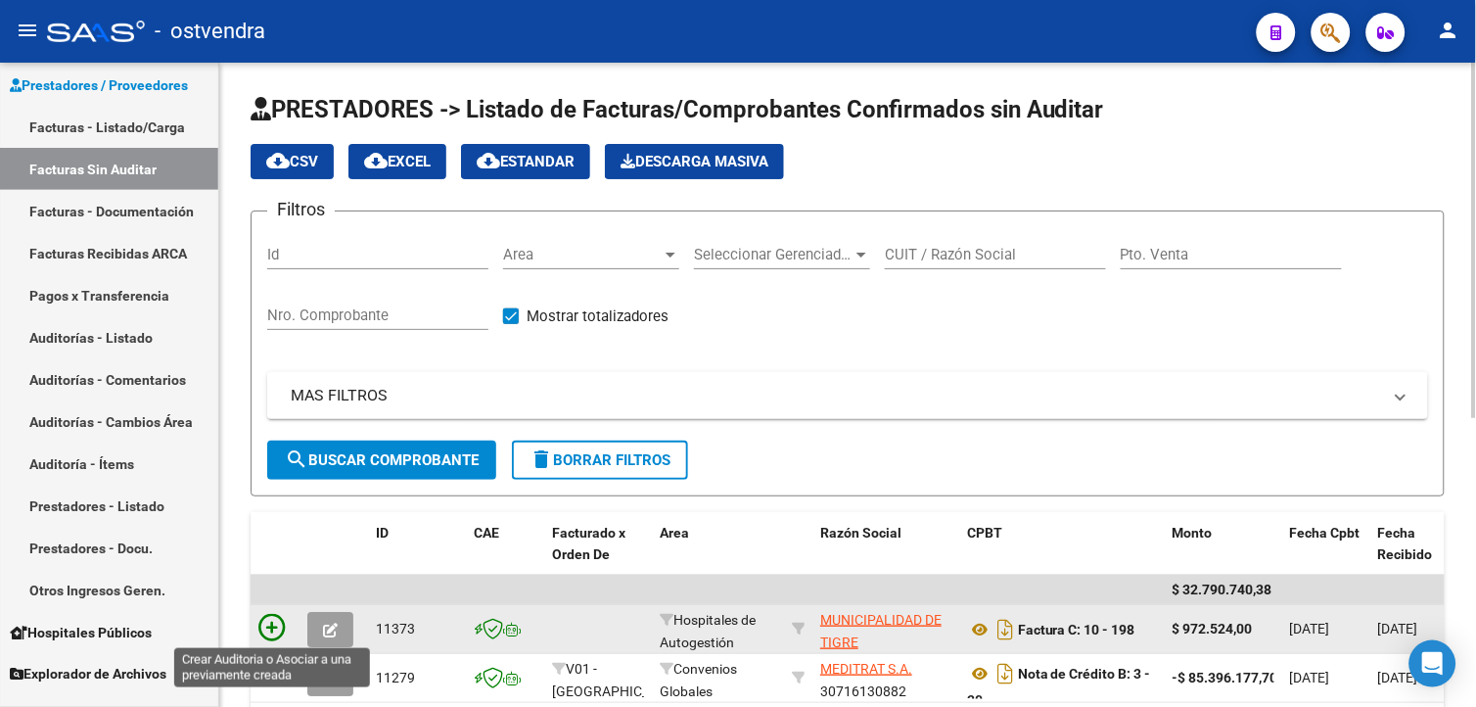
click at [272, 617] on icon at bounding box center [271, 627] width 27 height 27
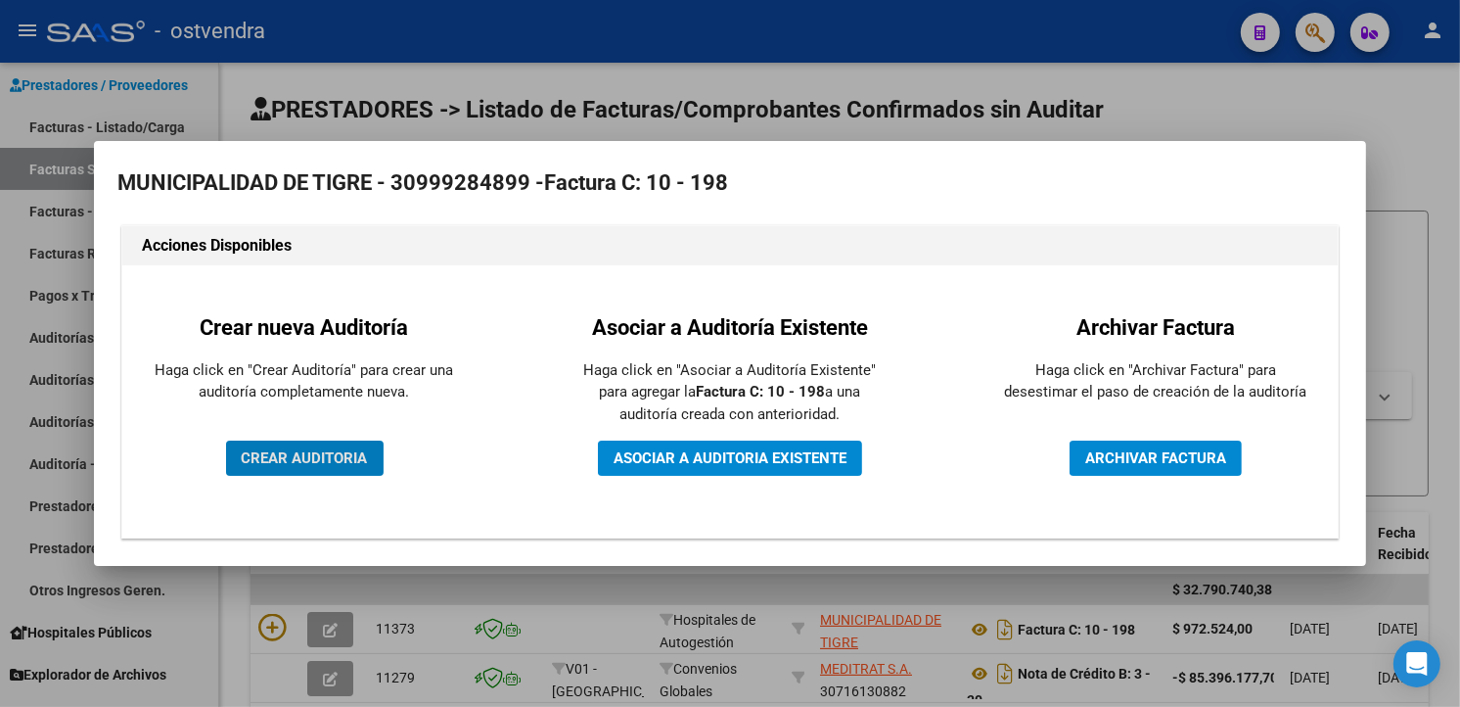
click at [341, 460] on span "CREAR AUDITORIA" at bounding box center [305, 458] width 126 height 18
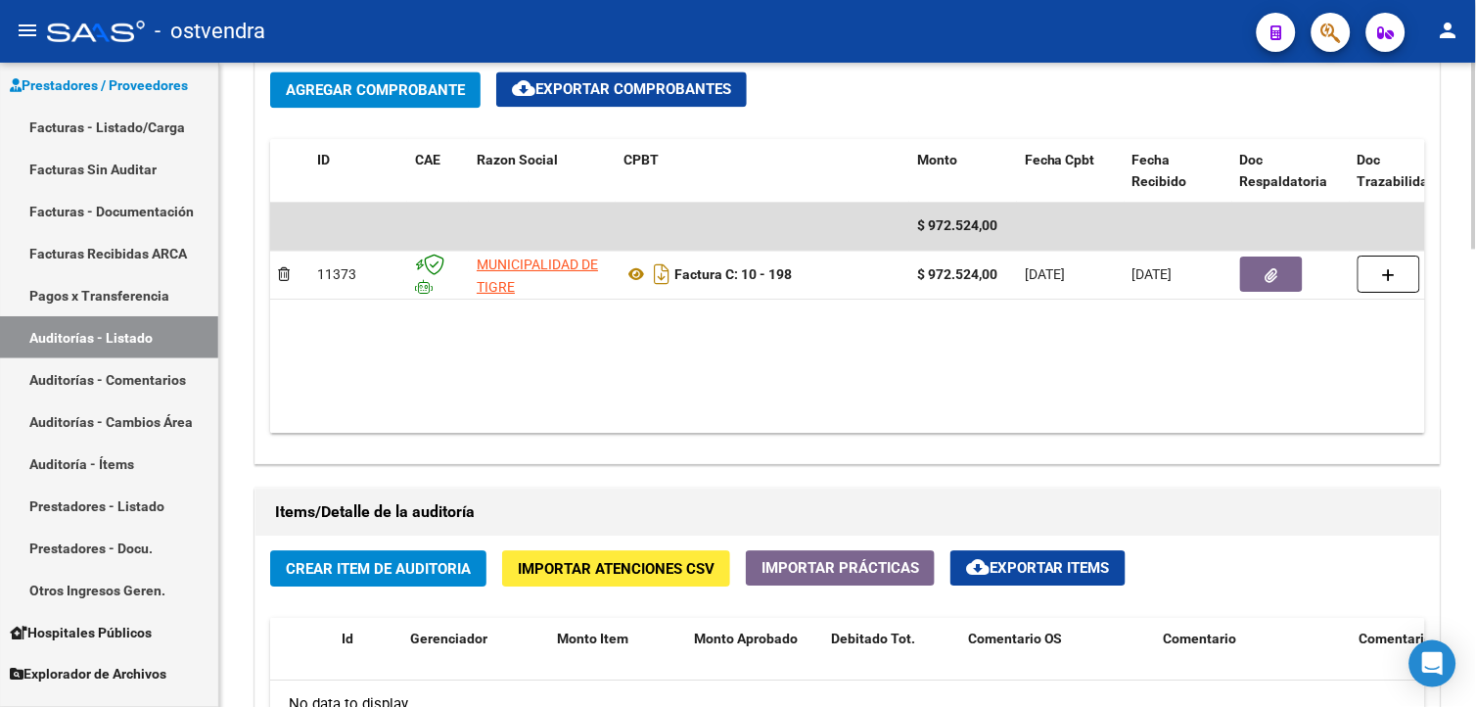
scroll to position [1580, 0]
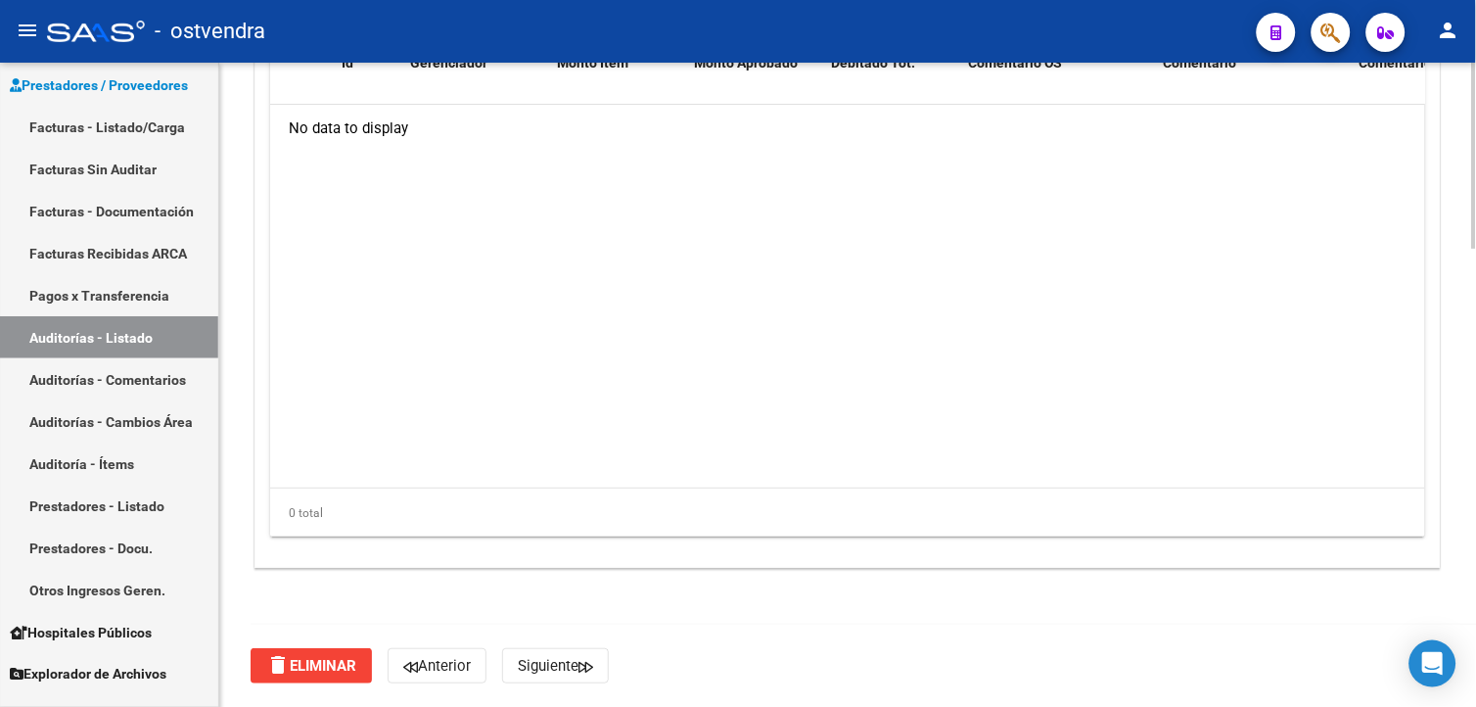
click at [1459, 706] on html "menu - ostvendra person Firma Express Inicio Calendario SSS Instructivos Contac…" at bounding box center [738, 353] width 1476 height 707
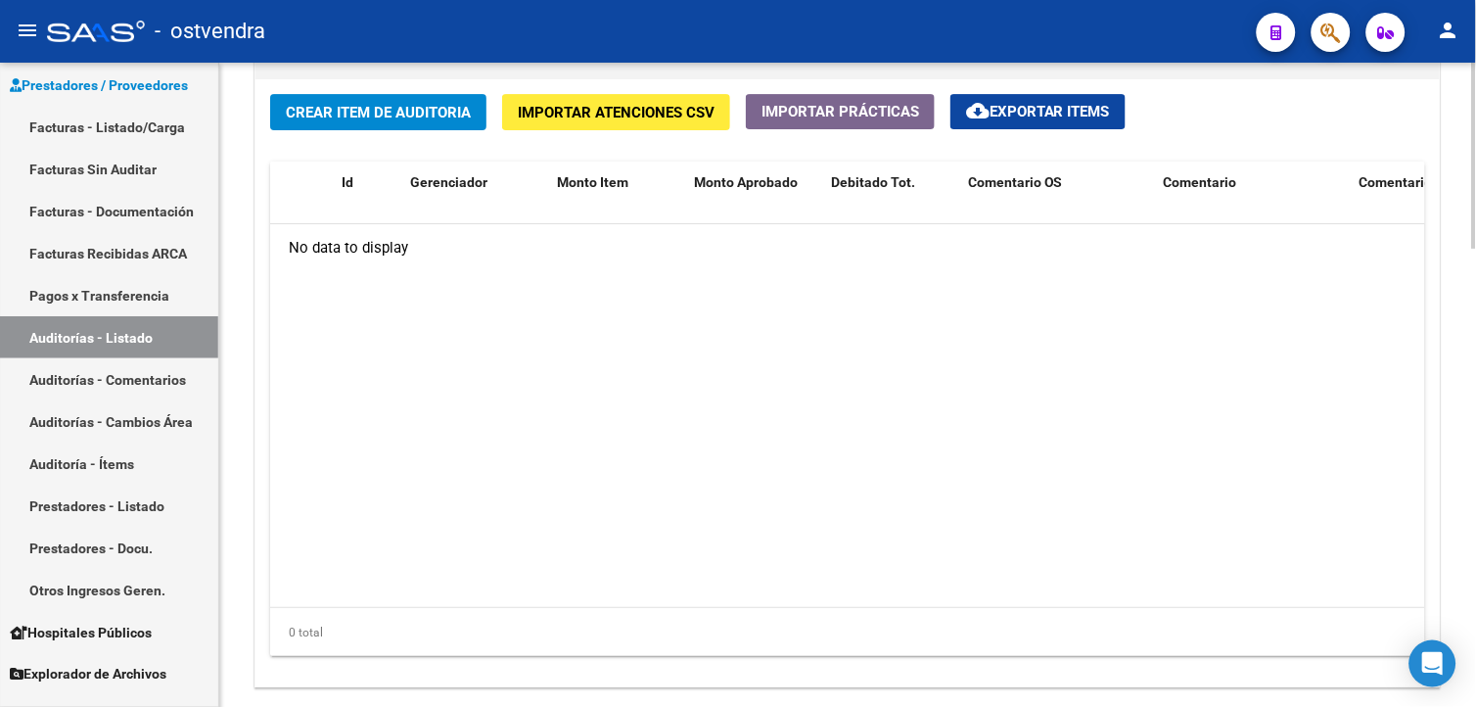
click at [1475, 515] on html "menu - ostvendra person Firma Express Inicio Calendario SSS Instructivos Contac…" at bounding box center [738, 353] width 1476 height 707
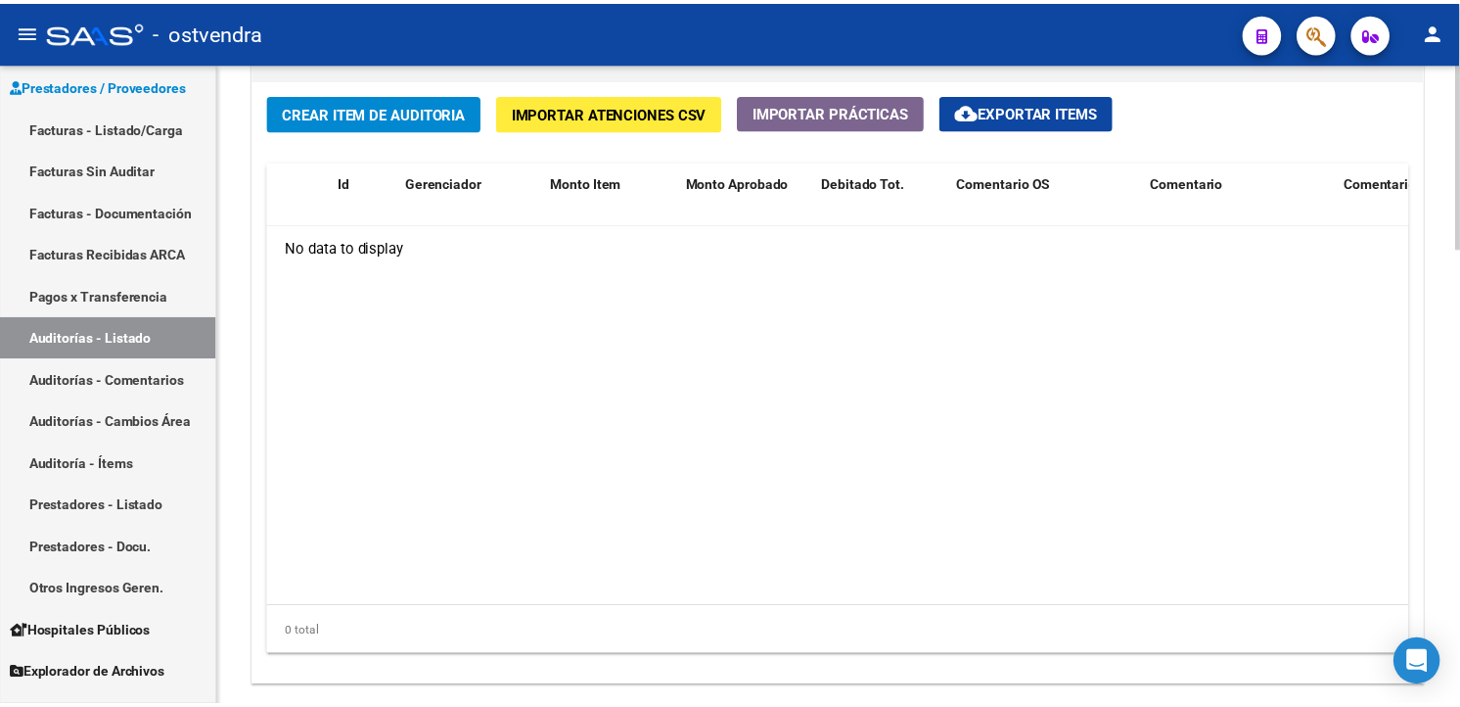
scroll to position [1427, 0]
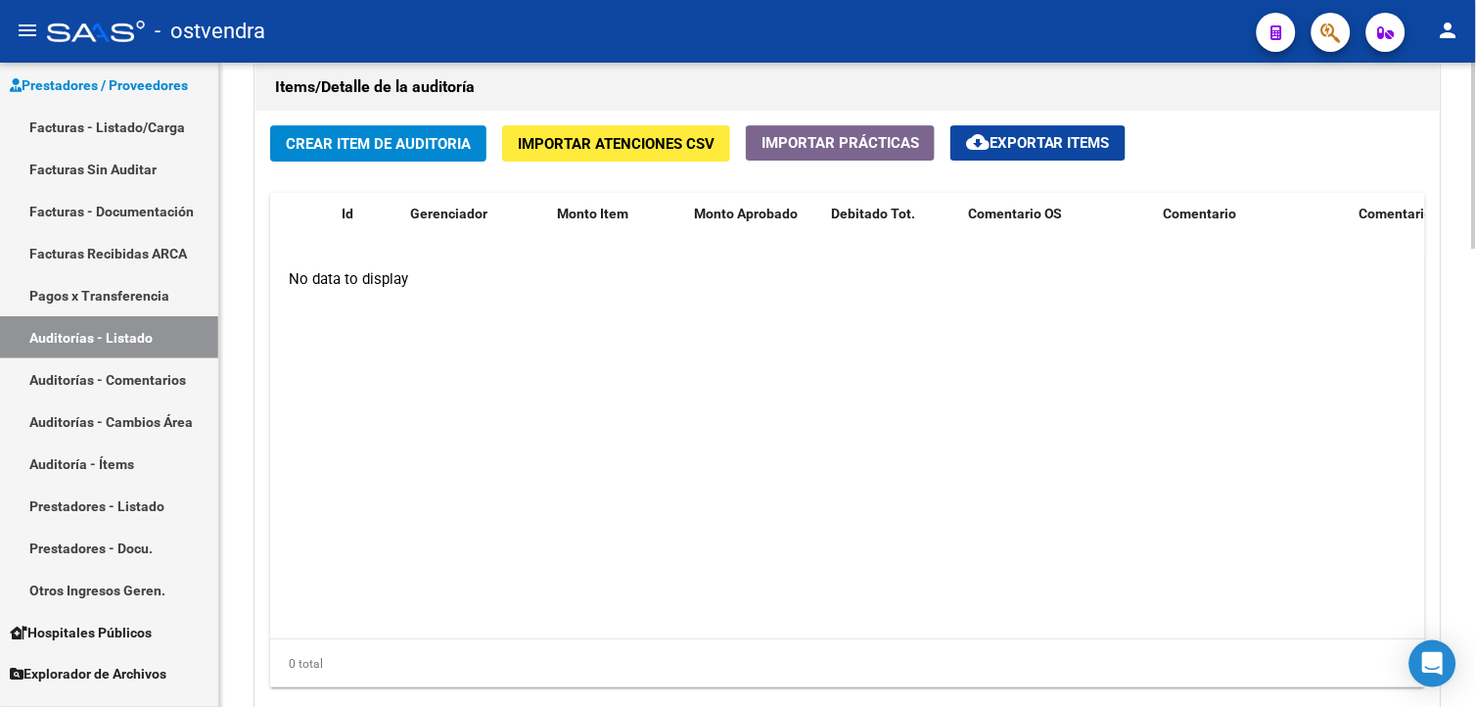
click at [453, 161] on button "Crear Item de Auditoria" at bounding box center [378, 143] width 216 height 36
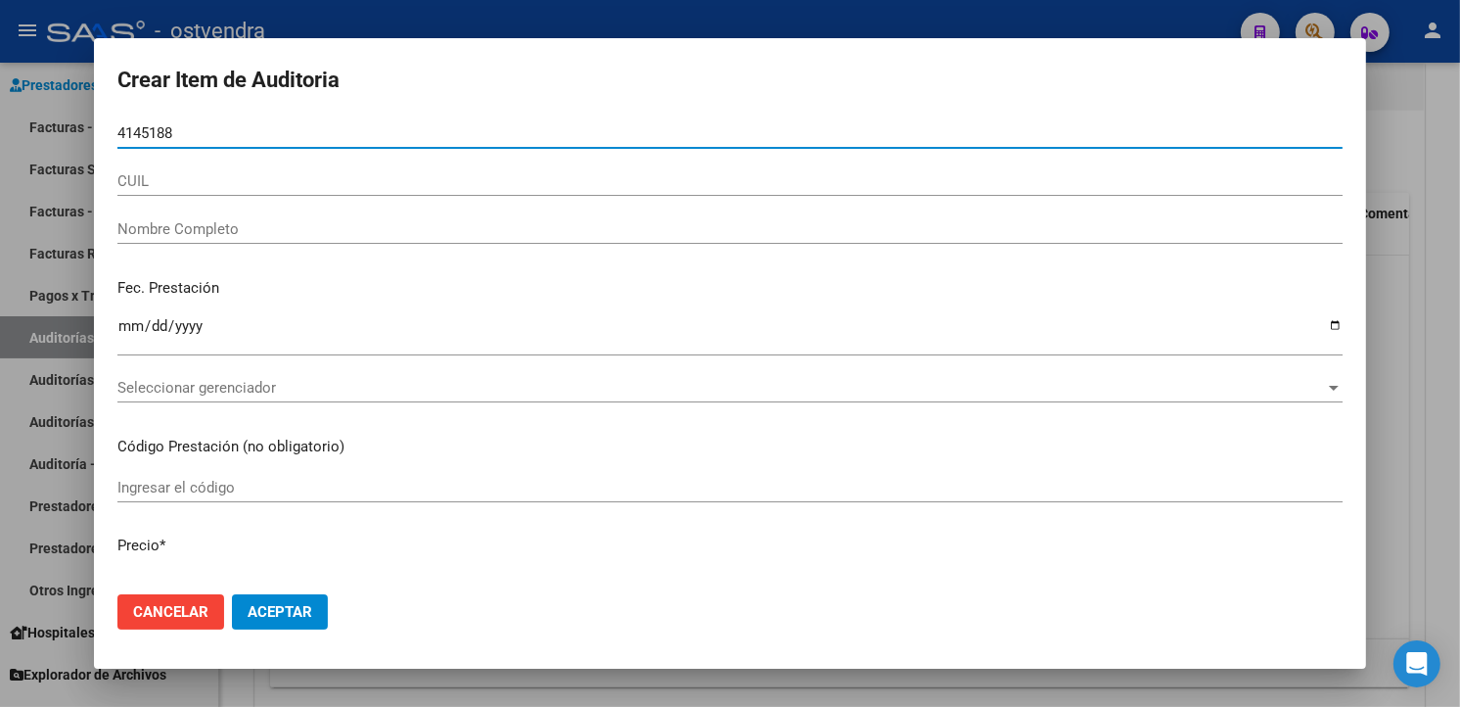
type input "41451889"
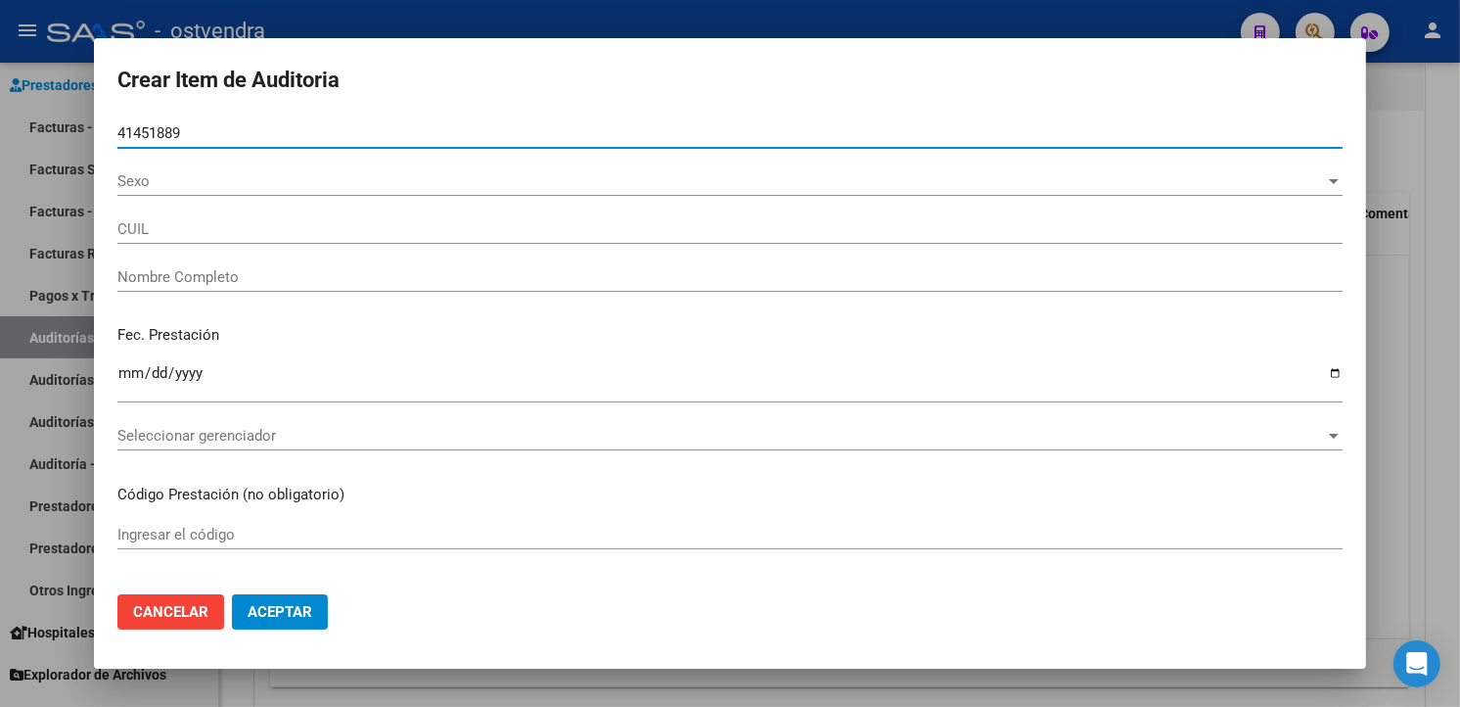
type input "27414518899"
type input "[PERSON_NAME] [PERSON_NAME]"
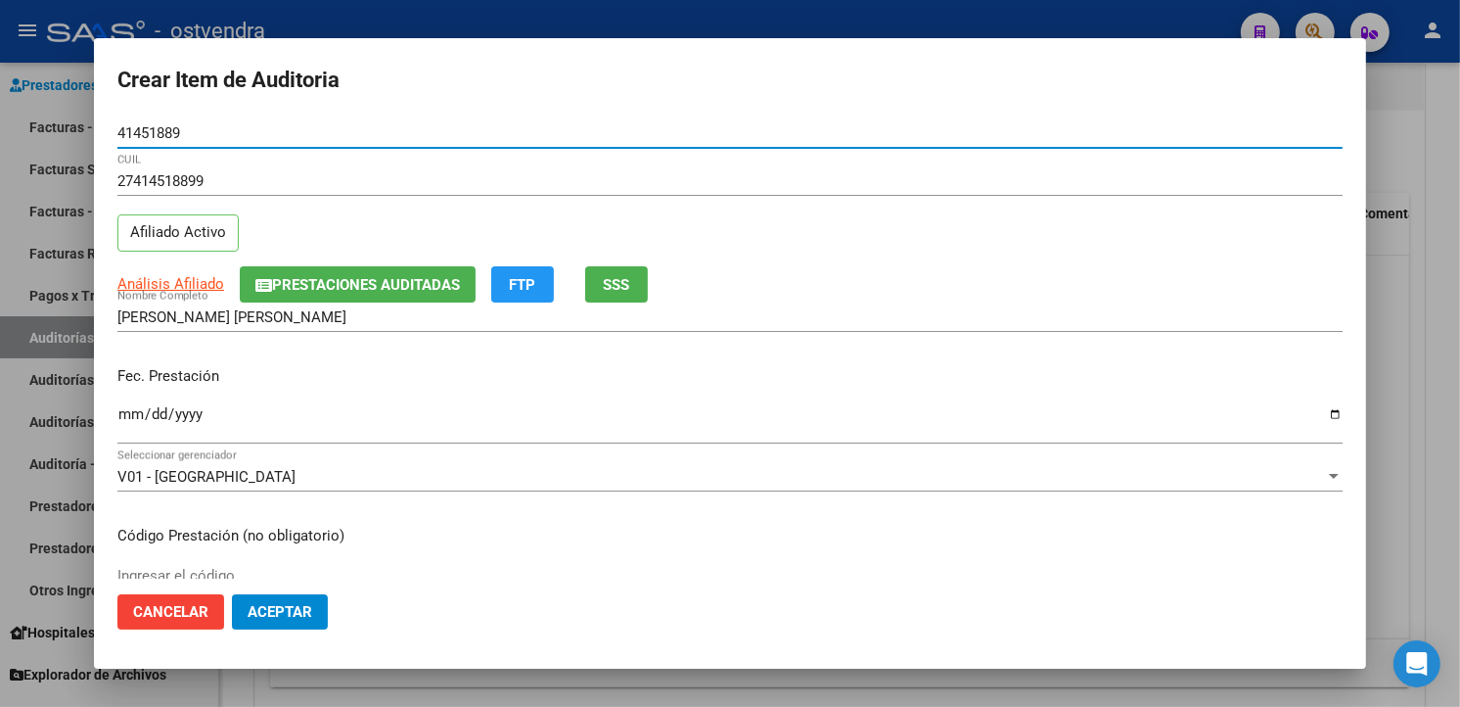
type input "41451889"
click at [137, 427] on input "Ingresar la fecha" at bounding box center [729, 421] width 1225 height 31
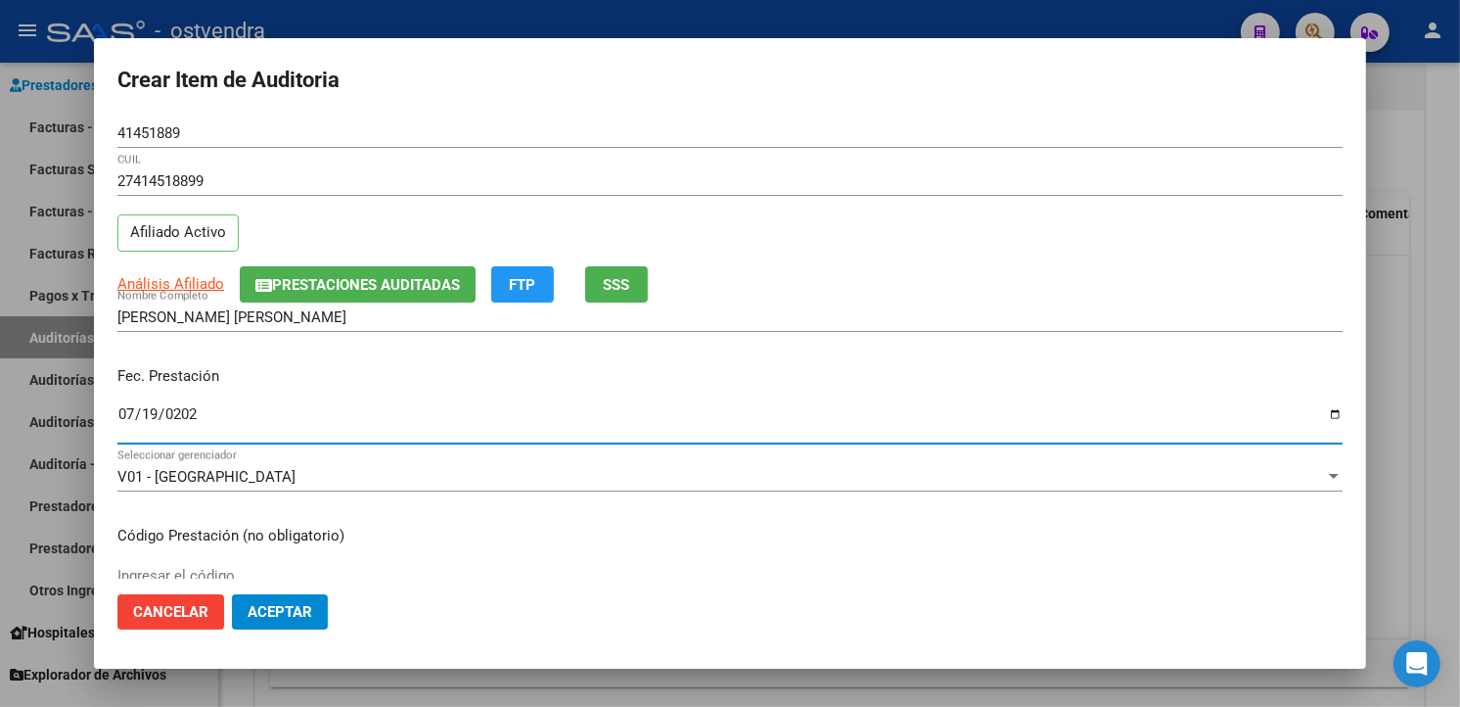
type input "2025-07-19"
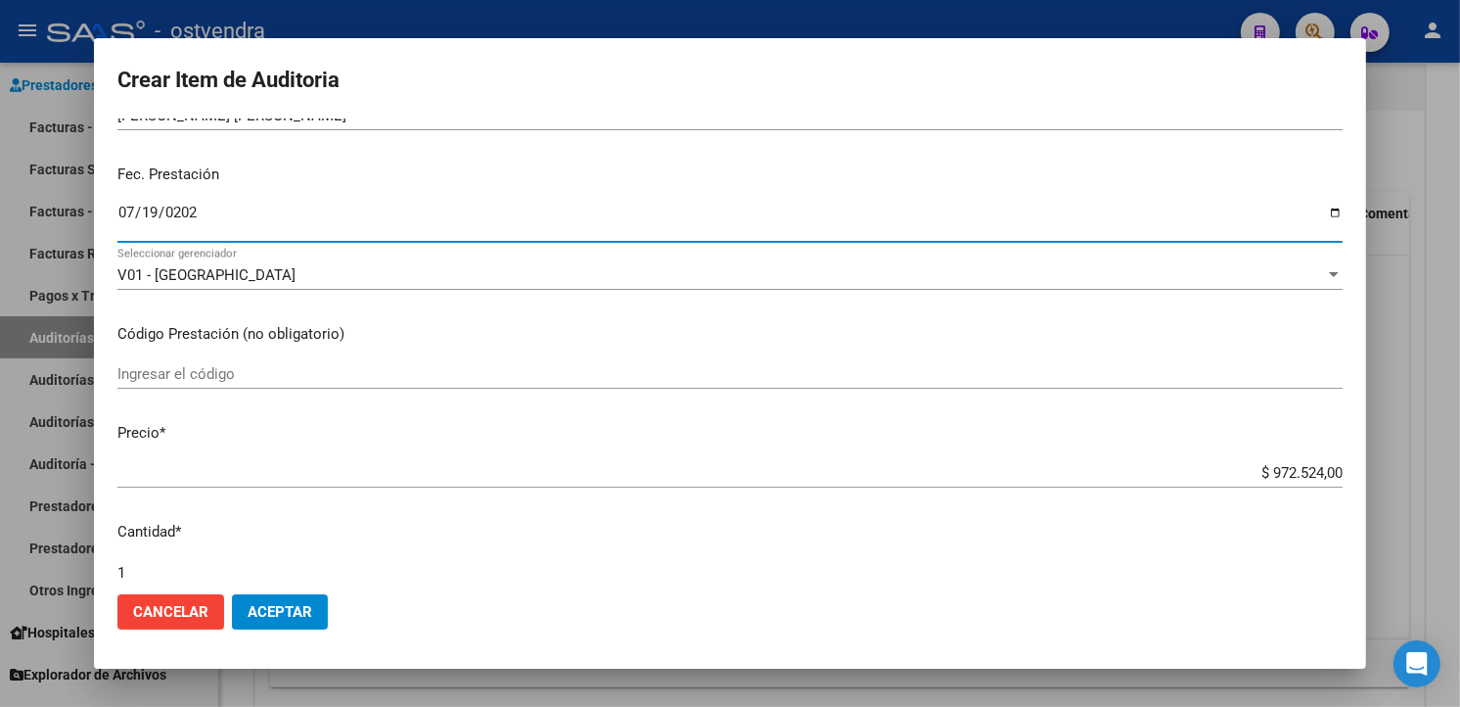
scroll to position [217, 0]
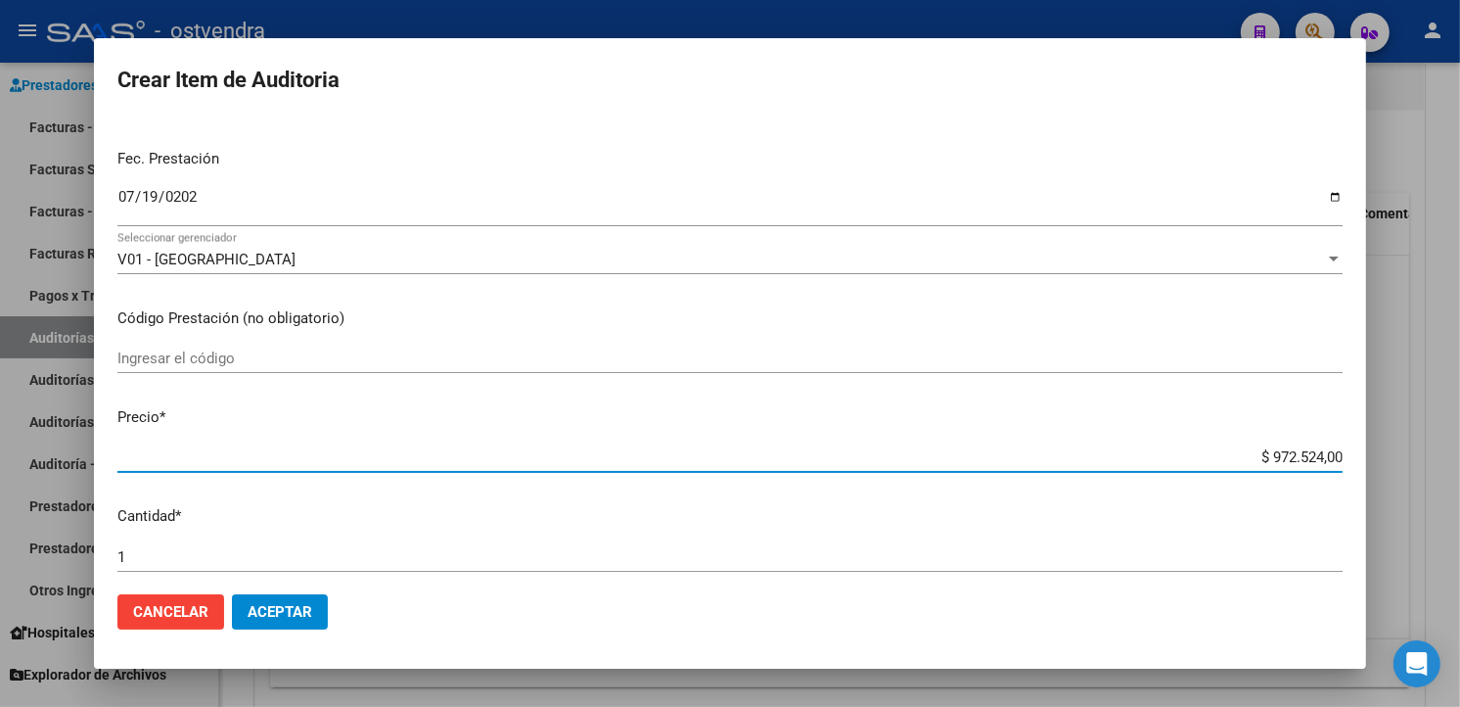
drag, startPoint x: 1325, startPoint y: 456, endPoint x: 1227, endPoint y: 460, distance: 97.9
click at [1227, 460] on input "$ 972.524,00" at bounding box center [729, 457] width 1225 height 18
type input "$ 0,09"
type input "$ 0,90"
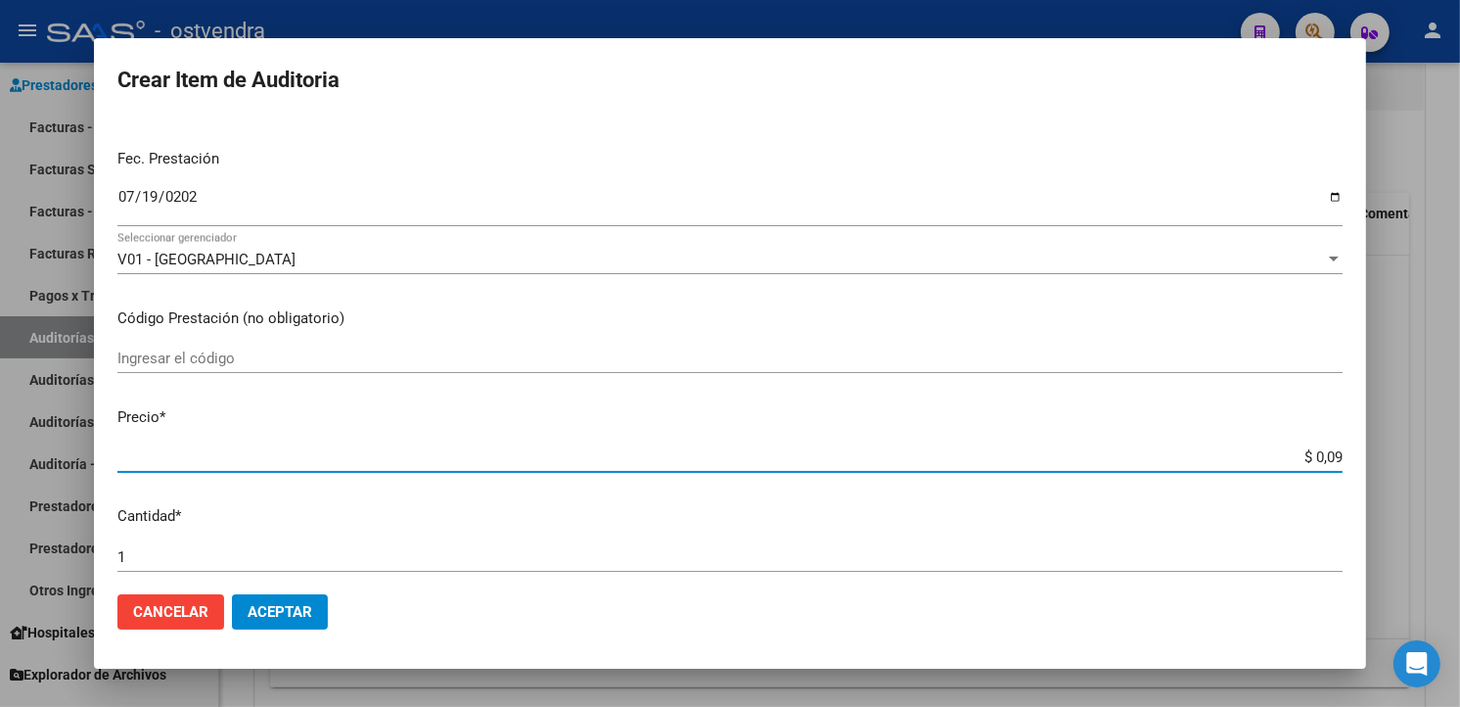
type input "$ 0,90"
type input "$ 9,07"
type input "$ 90,74"
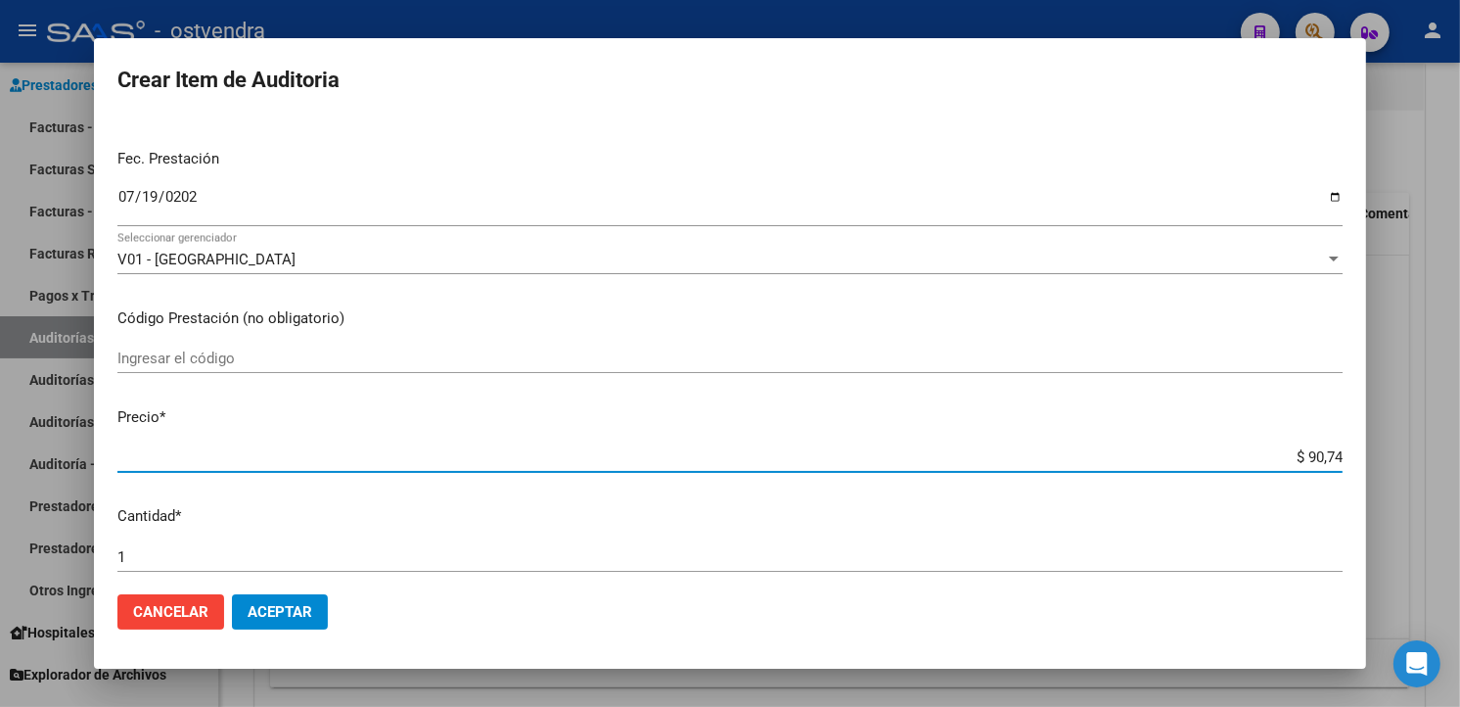
type input "$ 907,47"
type input "$ 9.074,70"
type input "$ 90.747,00"
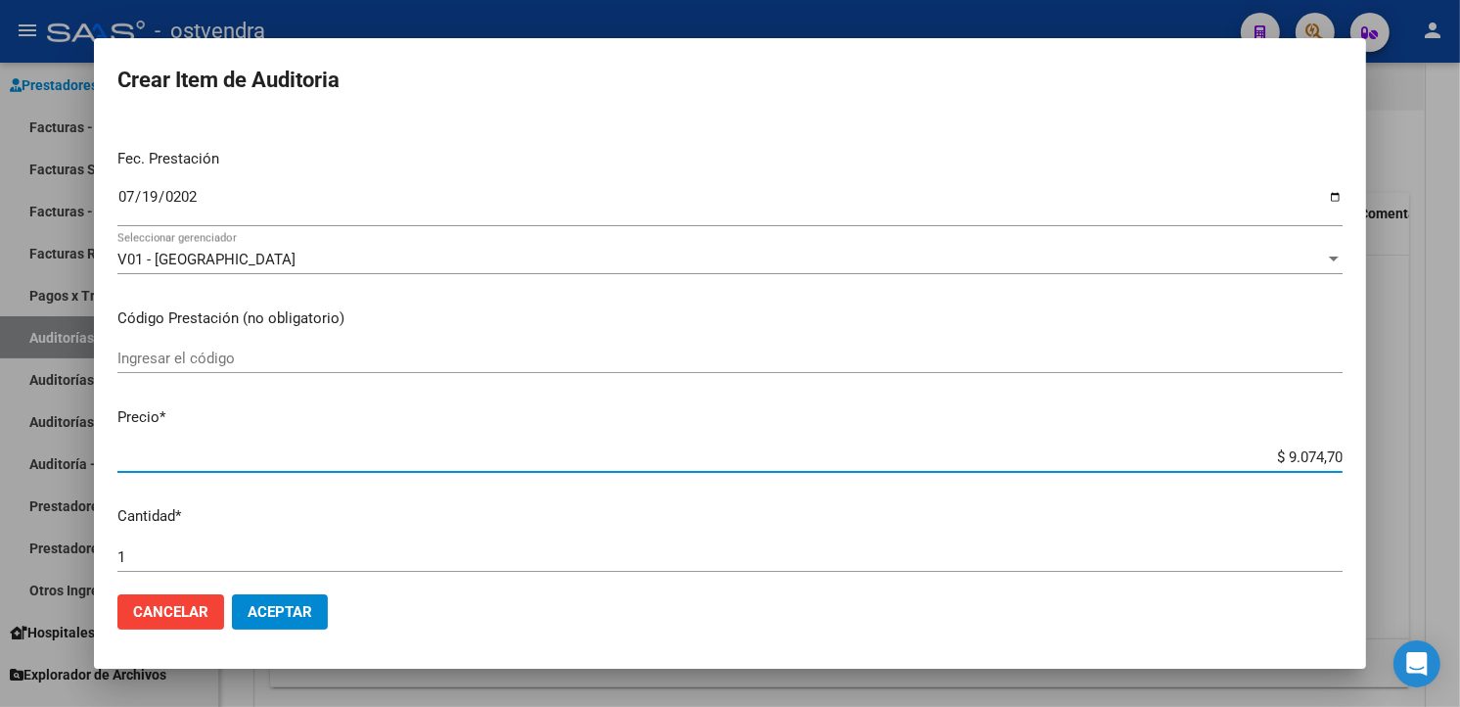
type input "$ 90.747,00"
type input "$ 907.470,00"
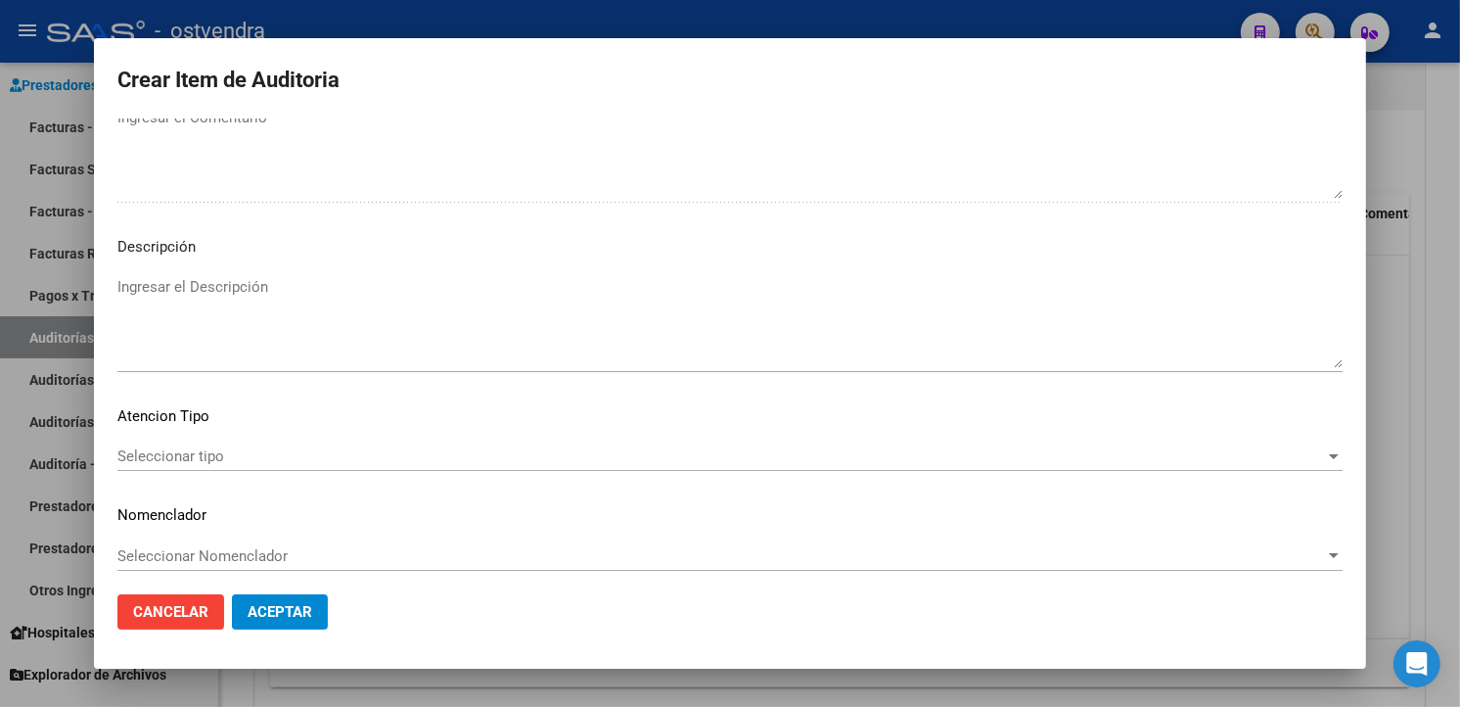
scroll to position [1303, 0]
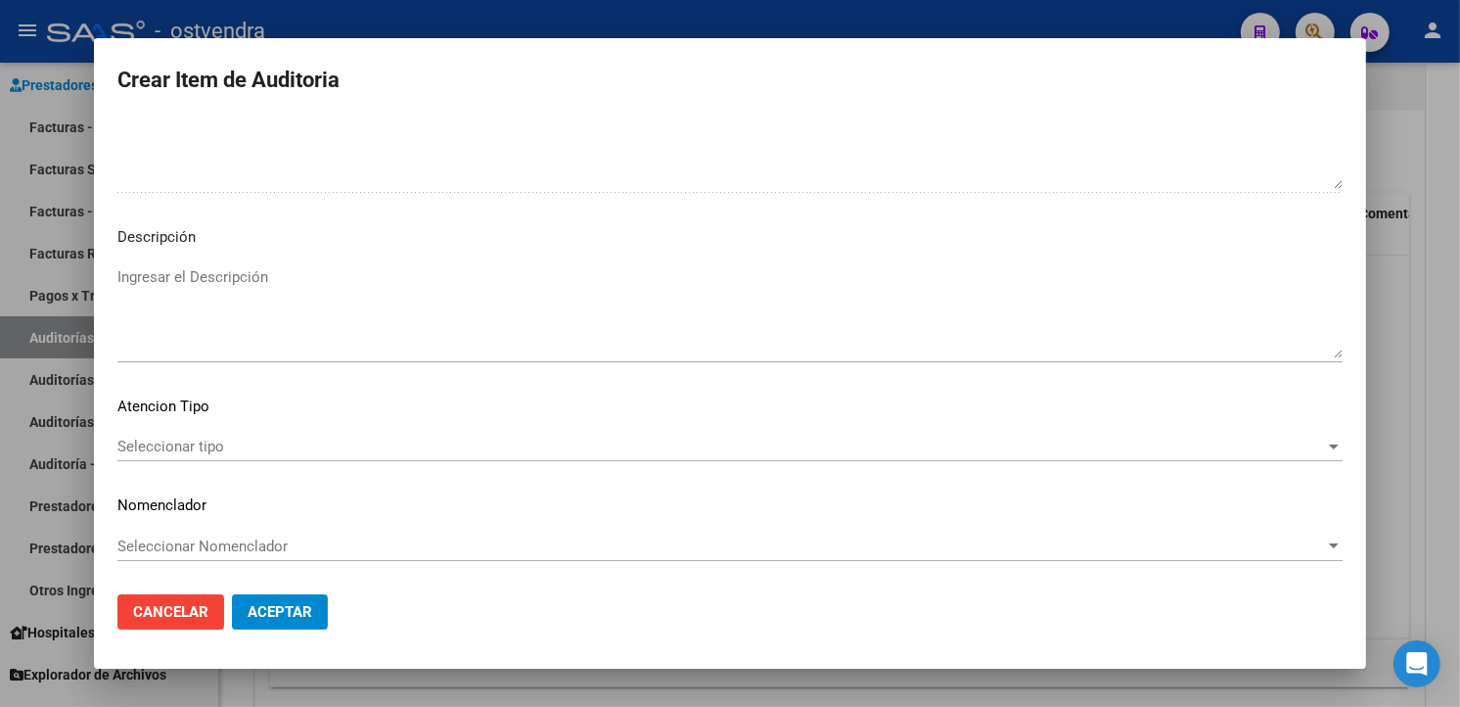
click at [650, 343] on textarea "Ingresar el Descripción" at bounding box center [729, 312] width 1225 height 92
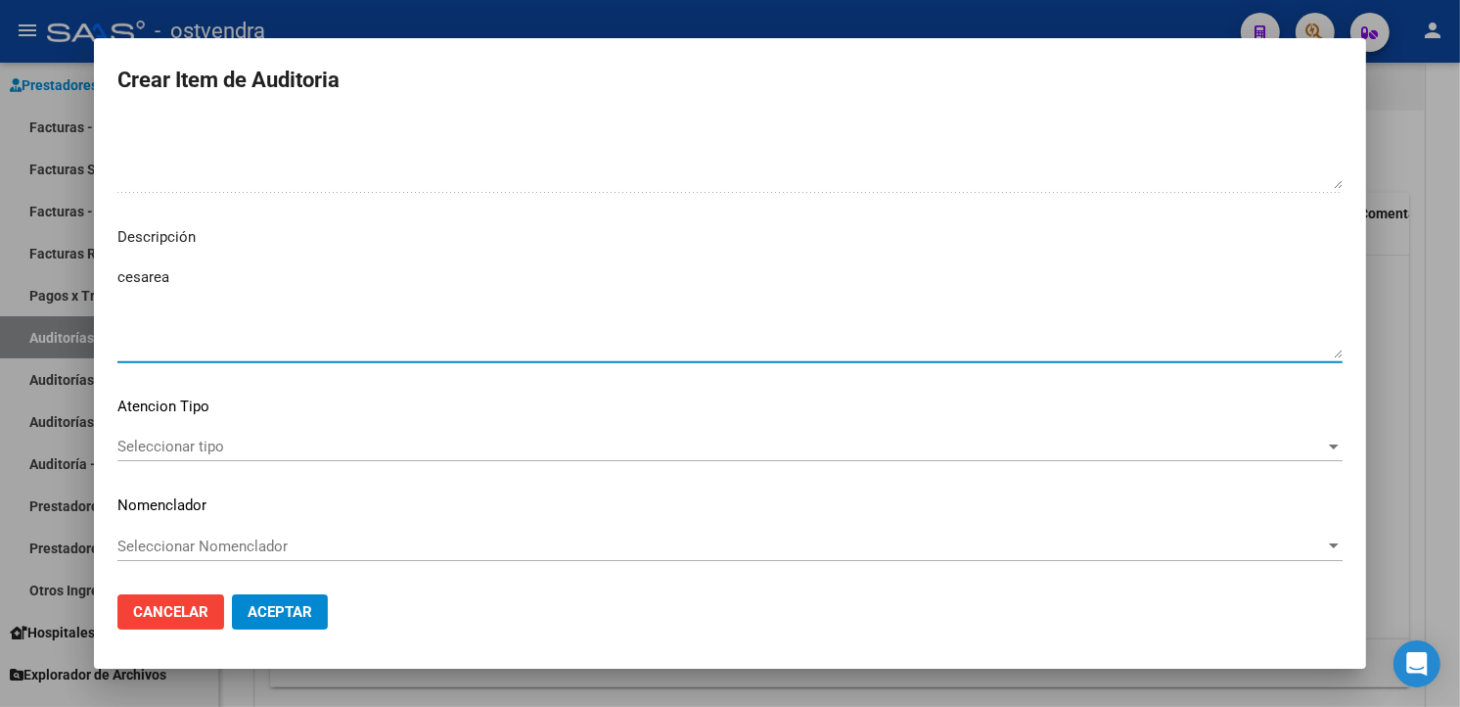
type textarea "cesarea"
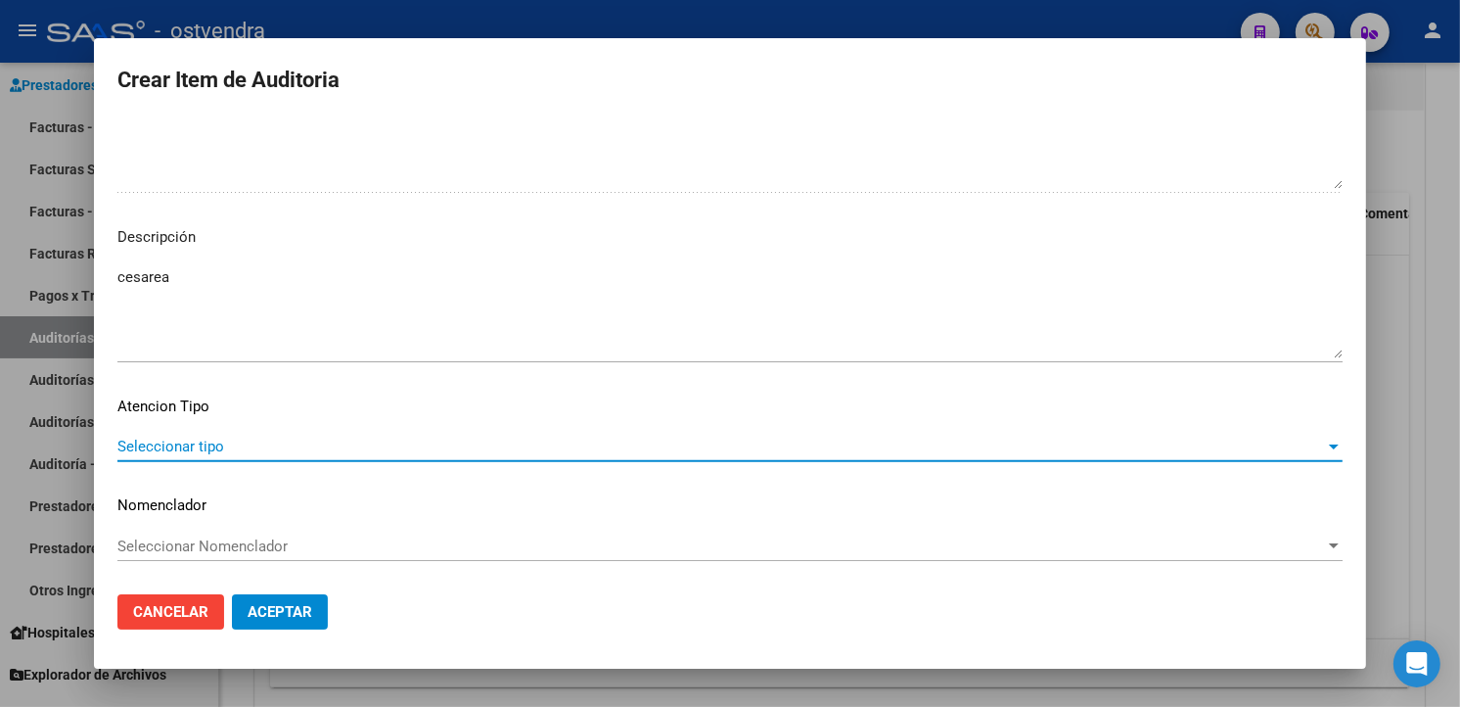
click at [460, 437] on span "Seleccionar tipo" at bounding box center [721, 446] width 1208 height 18
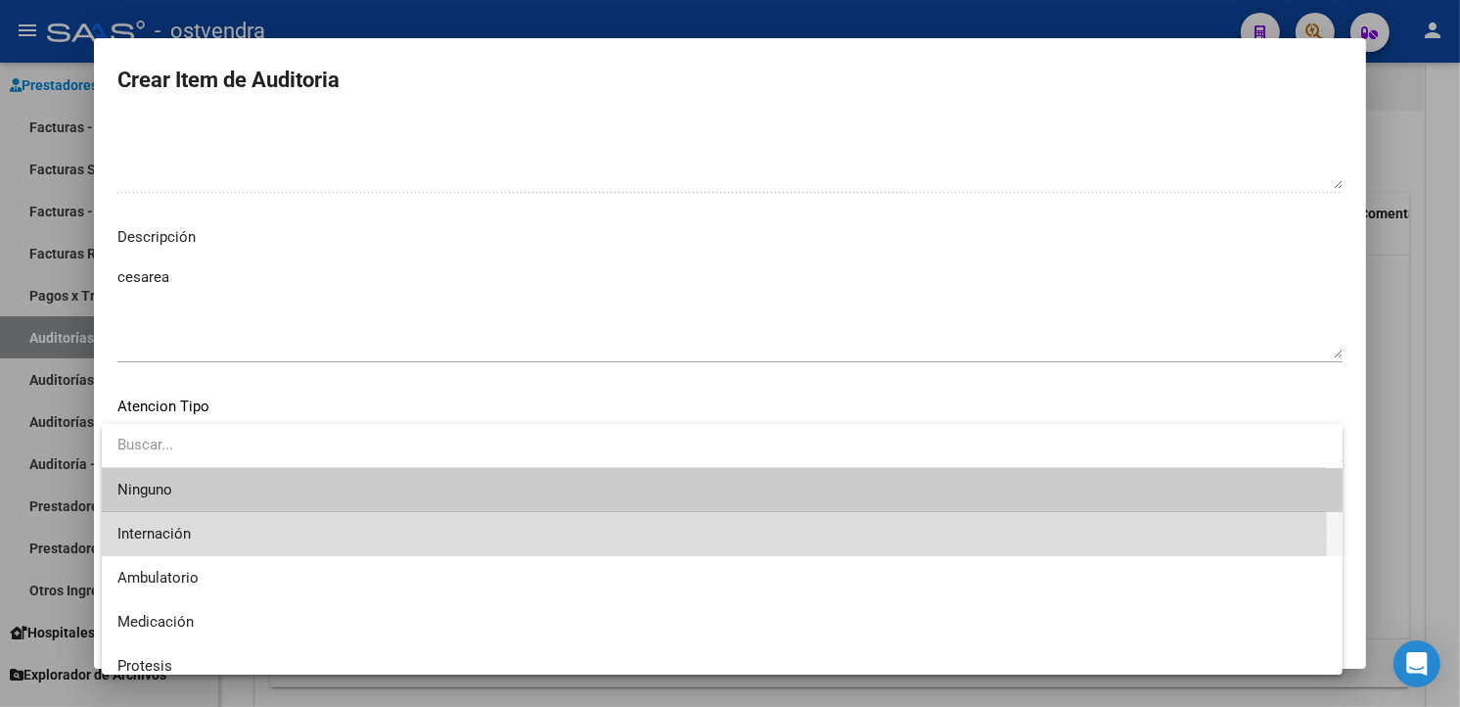
click at [246, 534] on span "Internación" at bounding box center [722, 534] width 1210 height 44
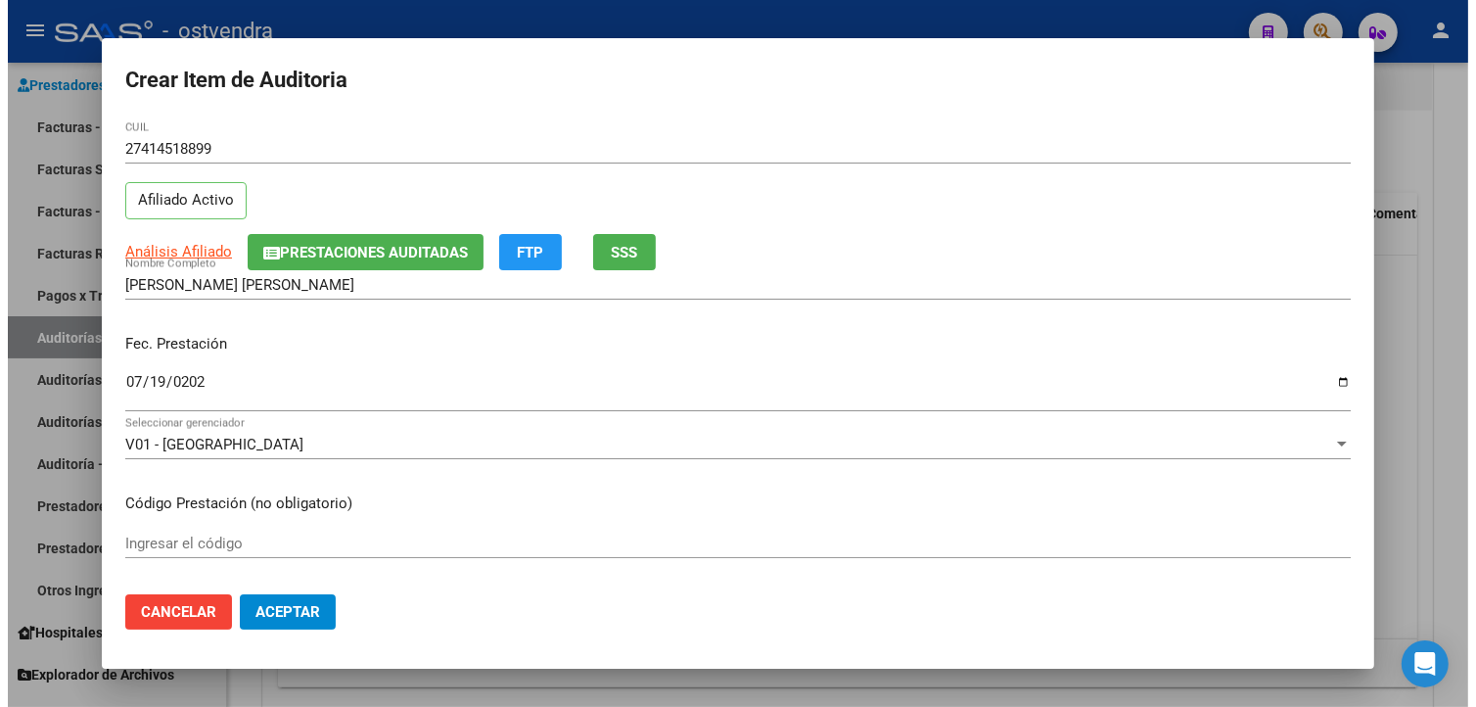
scroll to position [0, 0]
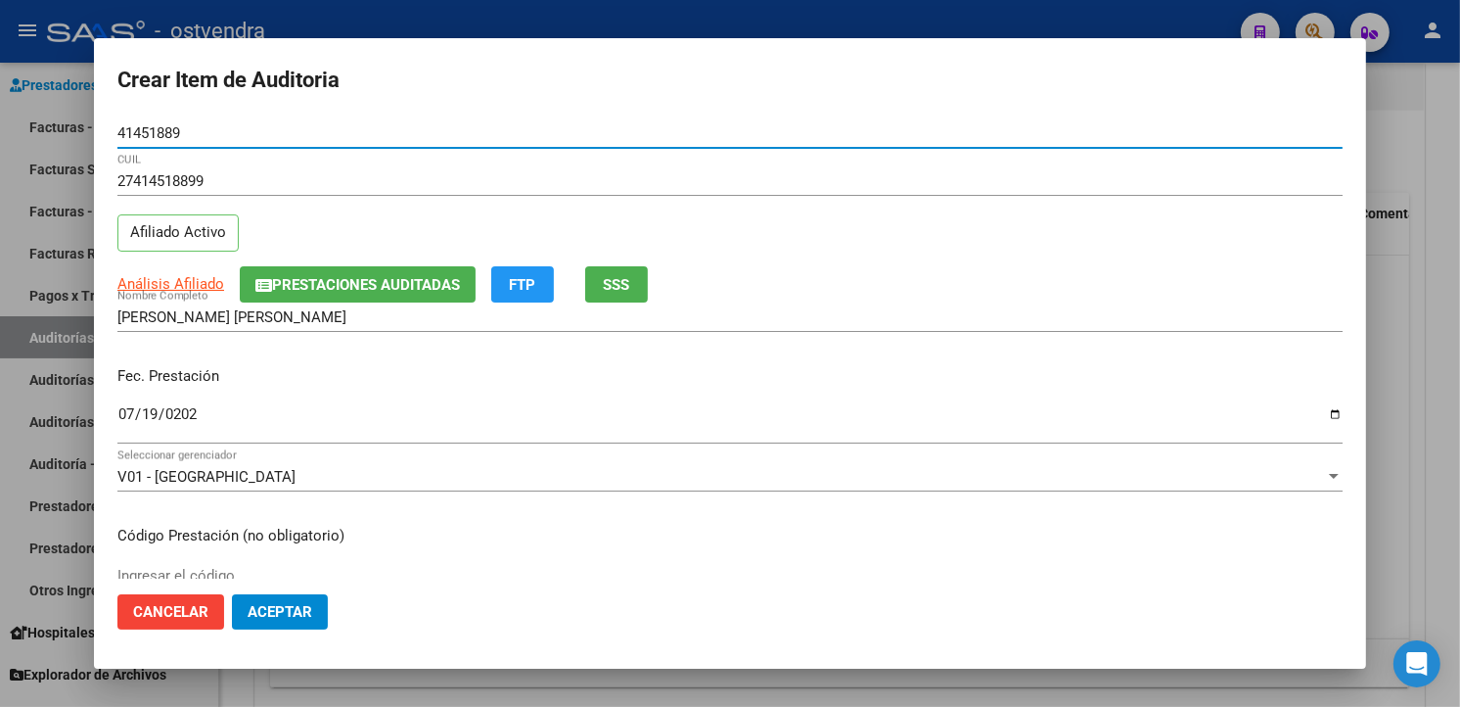
drag, startPoint x: 200, startPoint y: 138, endPoint x: 117, endPoint y: 131, distance: 82.5
click at [117, 131] on input "41451889" at bounding box center [729, 133] width 1225 height 18
click at [303, 594] on button "Aceptar" at bounding box center [280, 611] width 96 height 35
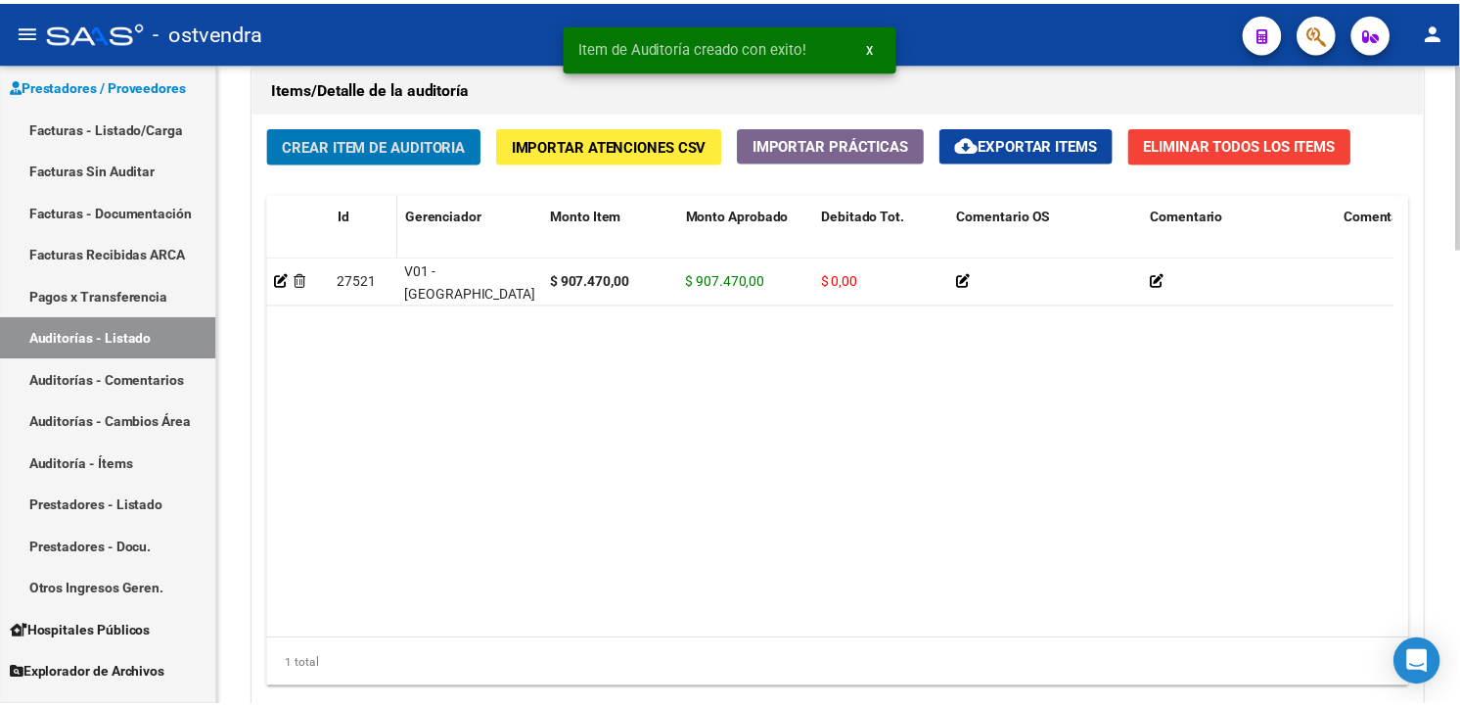
scroll to position [1429, 0]
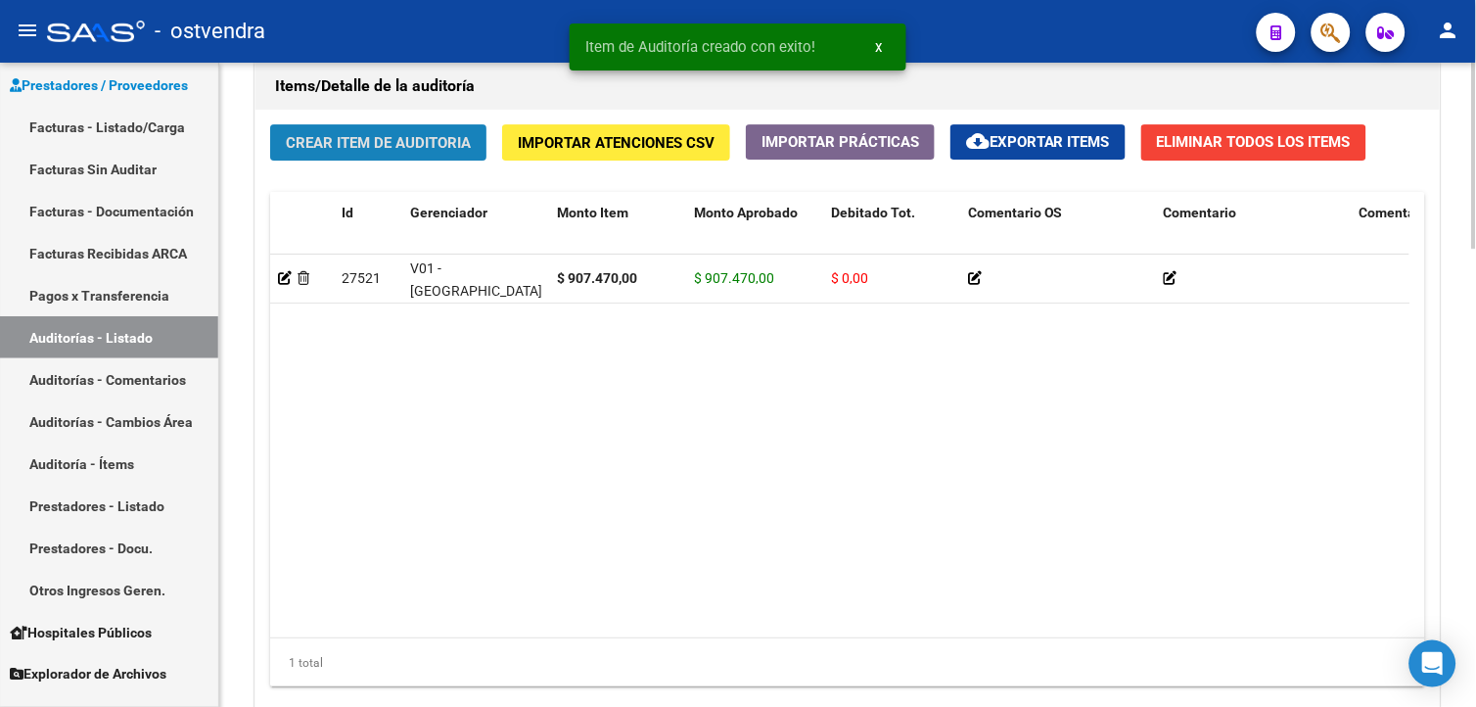
click at [403, 159] on button "Crear Item de Auditoria" at bounding box center [378, 142] width 216 height 36
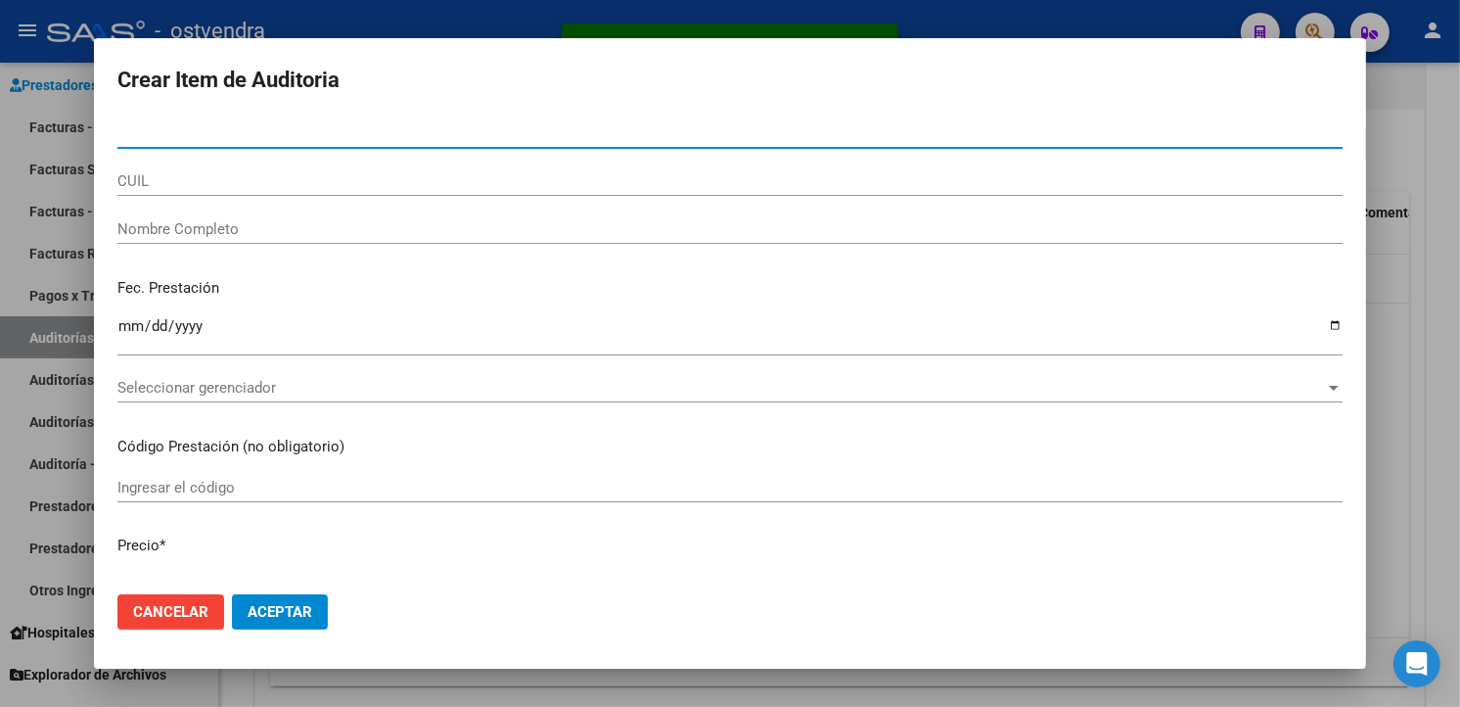
type input "41451889"
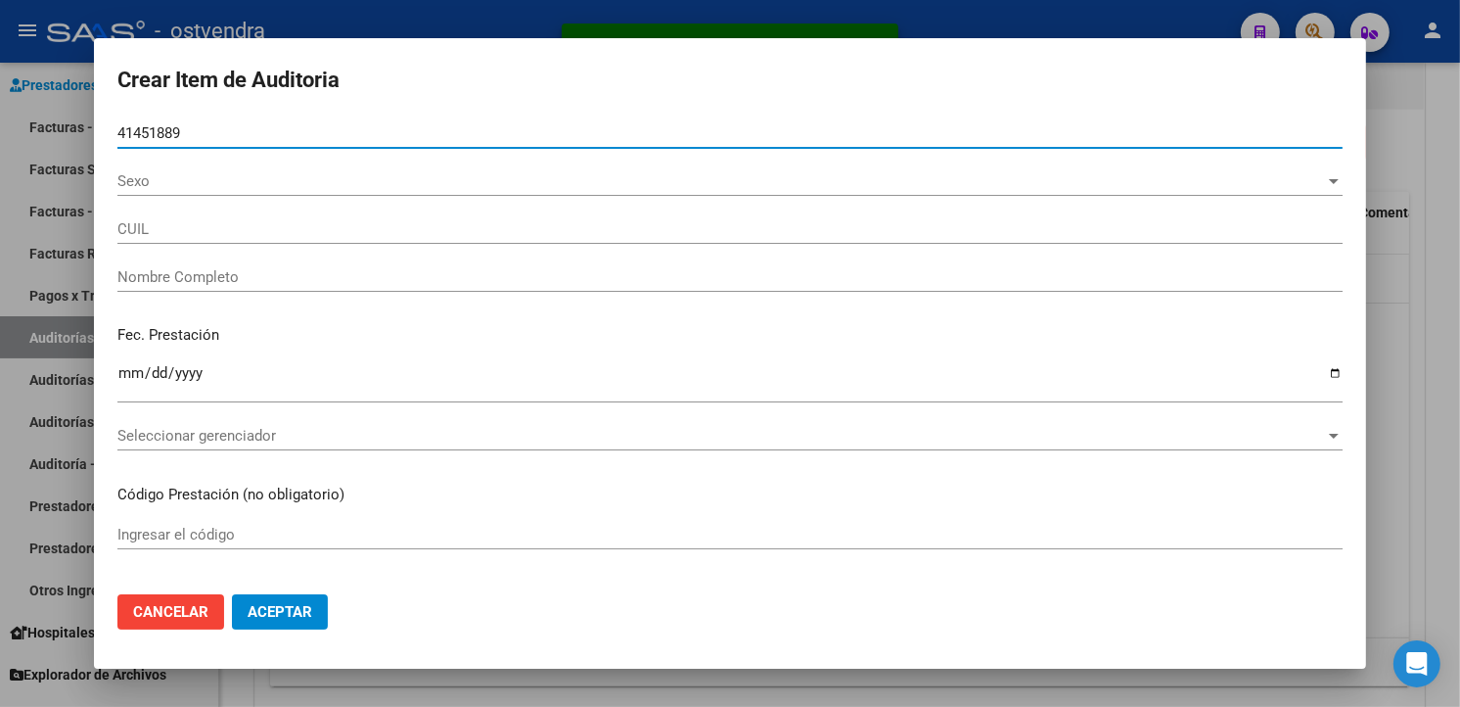
type input "27414518899"
type input "[PERSON_NAME] [PERSON_NAME]"
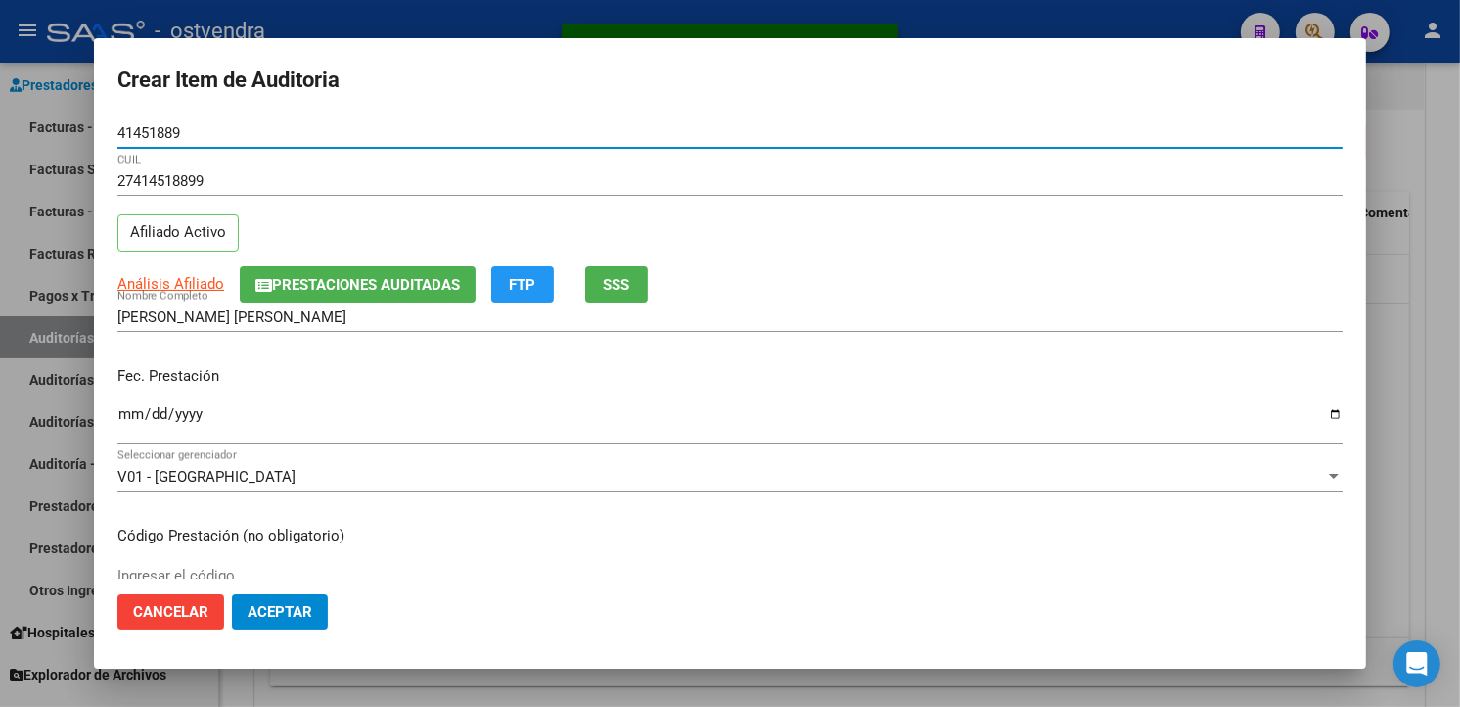
type input "41451889"
click at [133, 415] on input "Ingresar la fecha" at bounding box center [729, 421] width 1225 height 31
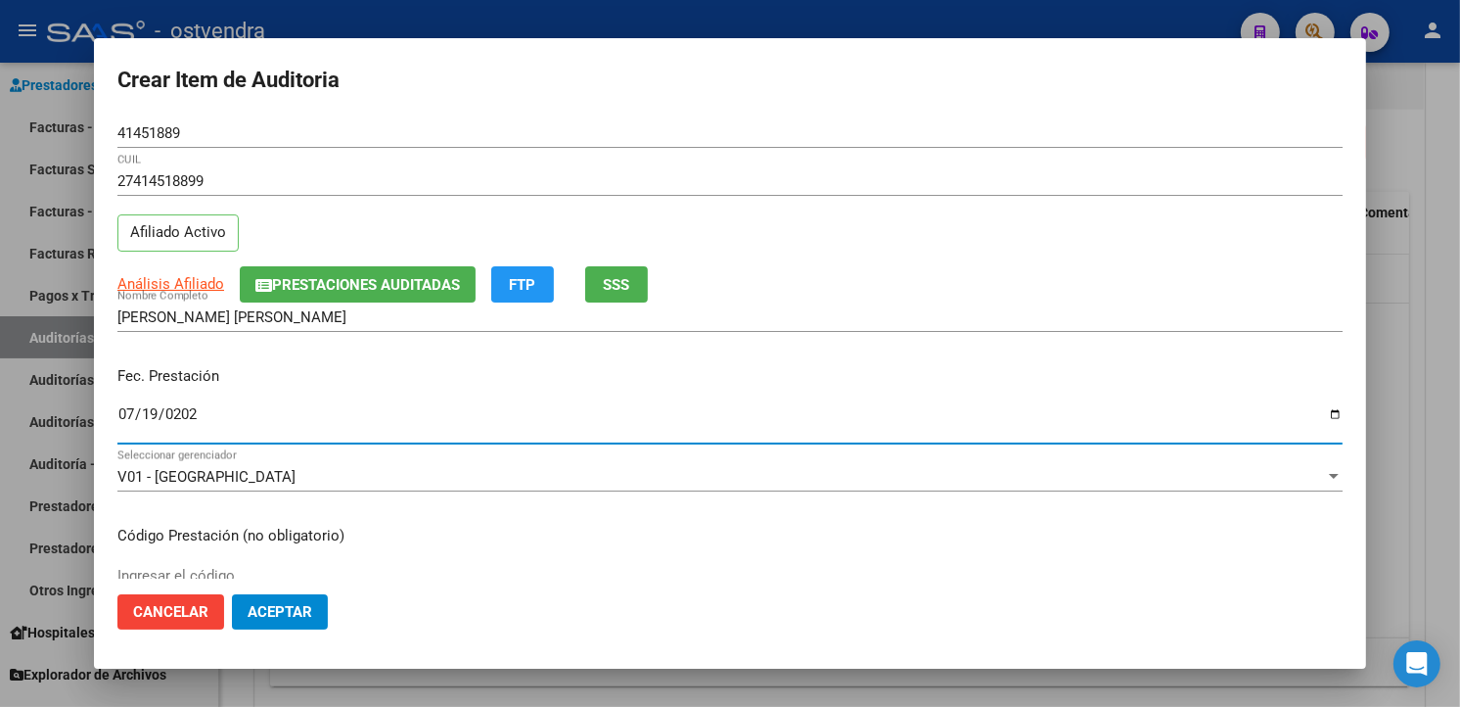
type input "2025-07-19"
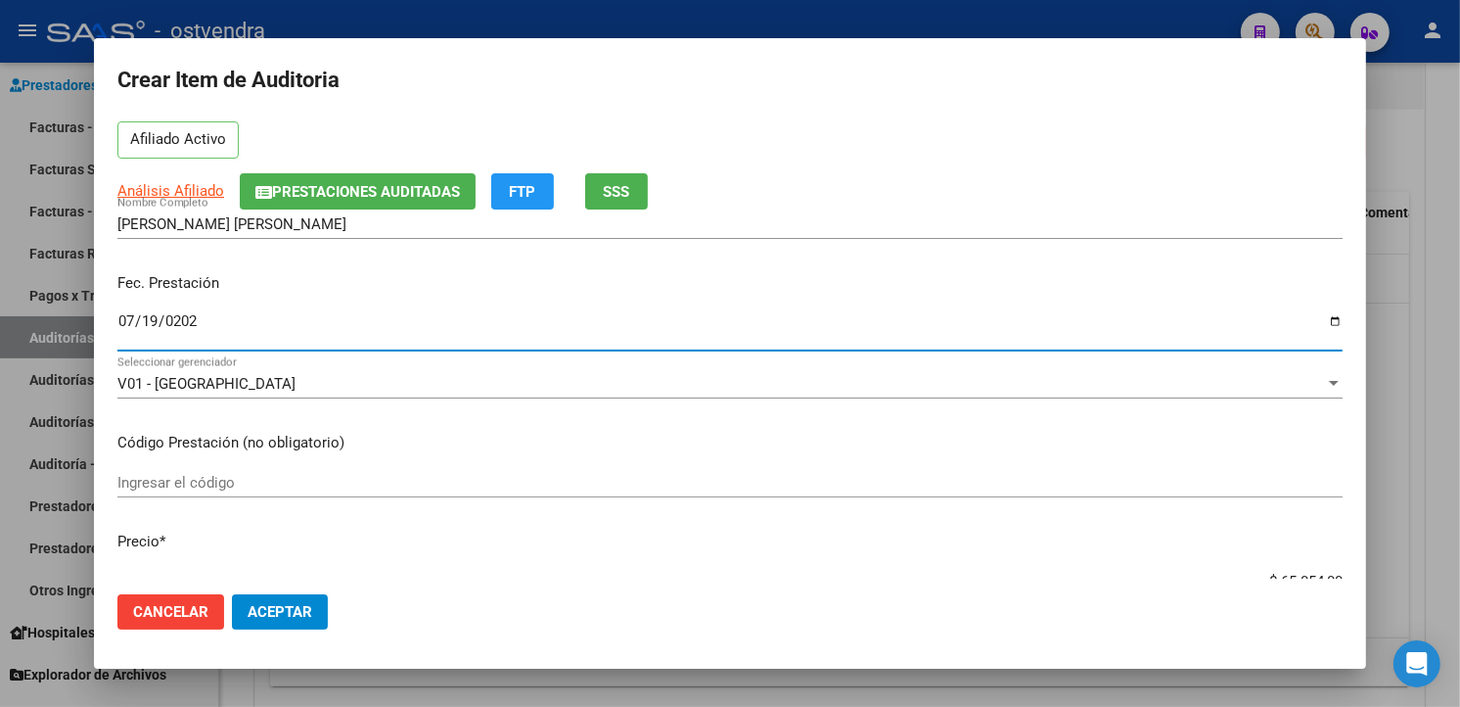
scroll to position [435, 0]
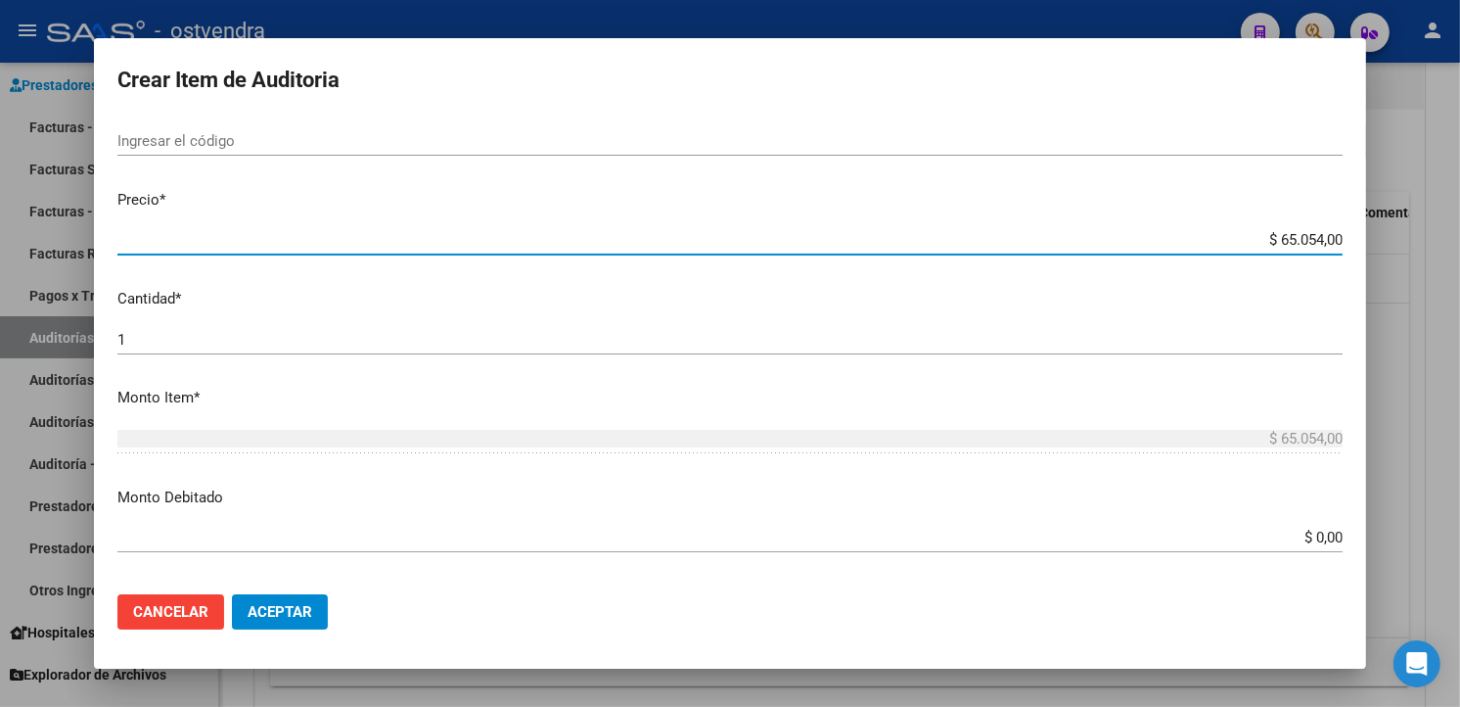
drag, startPoint x: 1325, startPoint y: 237, endPoint x: 1258, endPoint y: 240, distance: 67.6
click at [1258, 240] on input "$ 65.054,00" at bounding box center [729, 240] width 1225 height 18
type input "$ 0,01"
type input "$ 0,13"
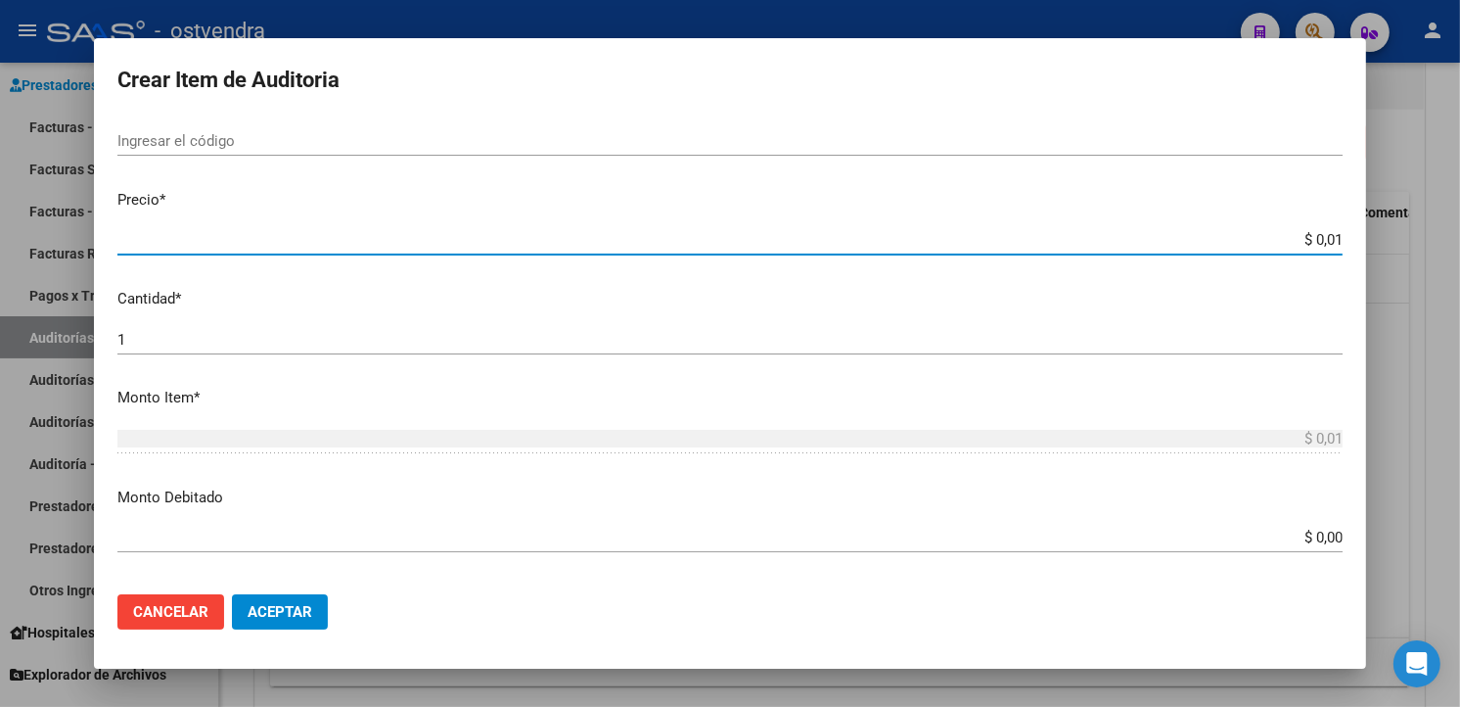
type input "$ 0,13"
type input "$ 1,35"
type input "$ 13,55"
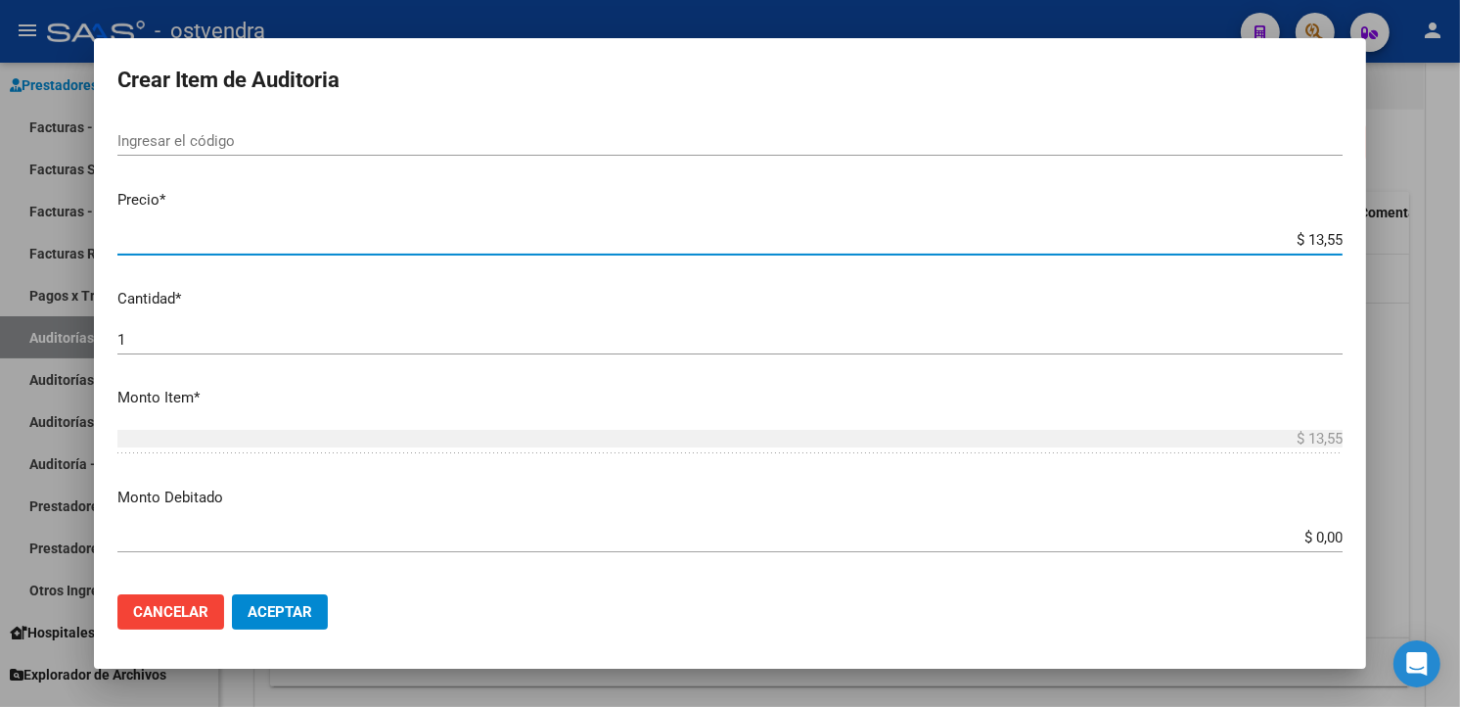
type input "$ 135,50"
type input "$ 1.355,00"
type input "$ 13.550,00"
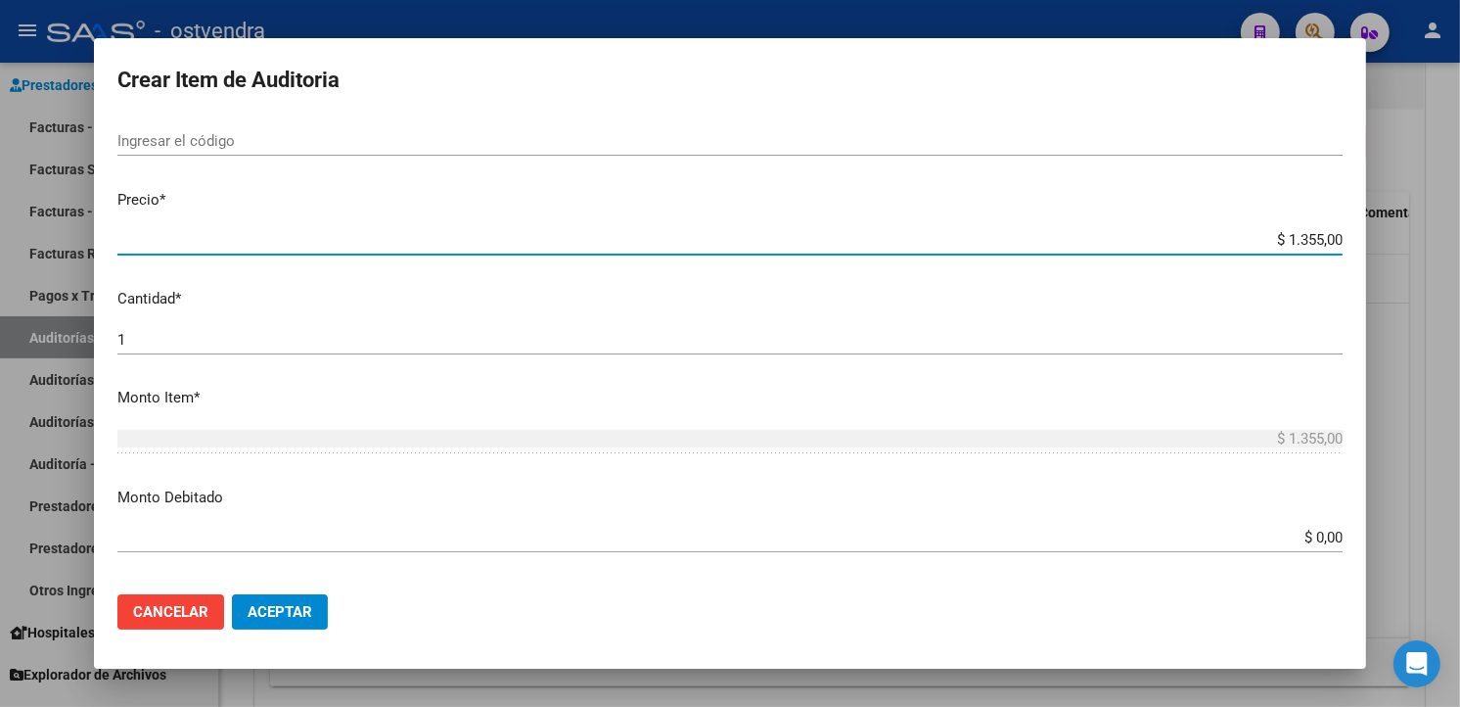
type input "$ 13.550,00"
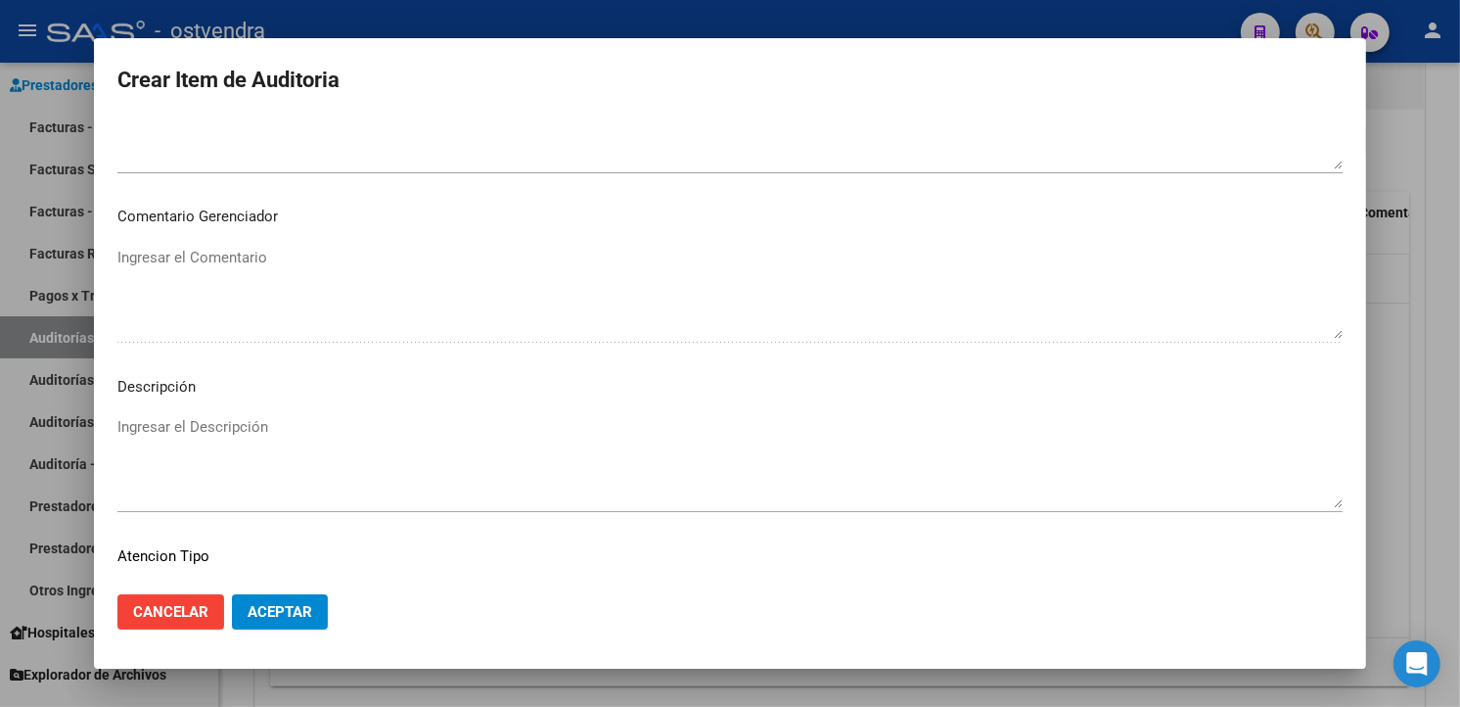
scroll to position [1303, 0]
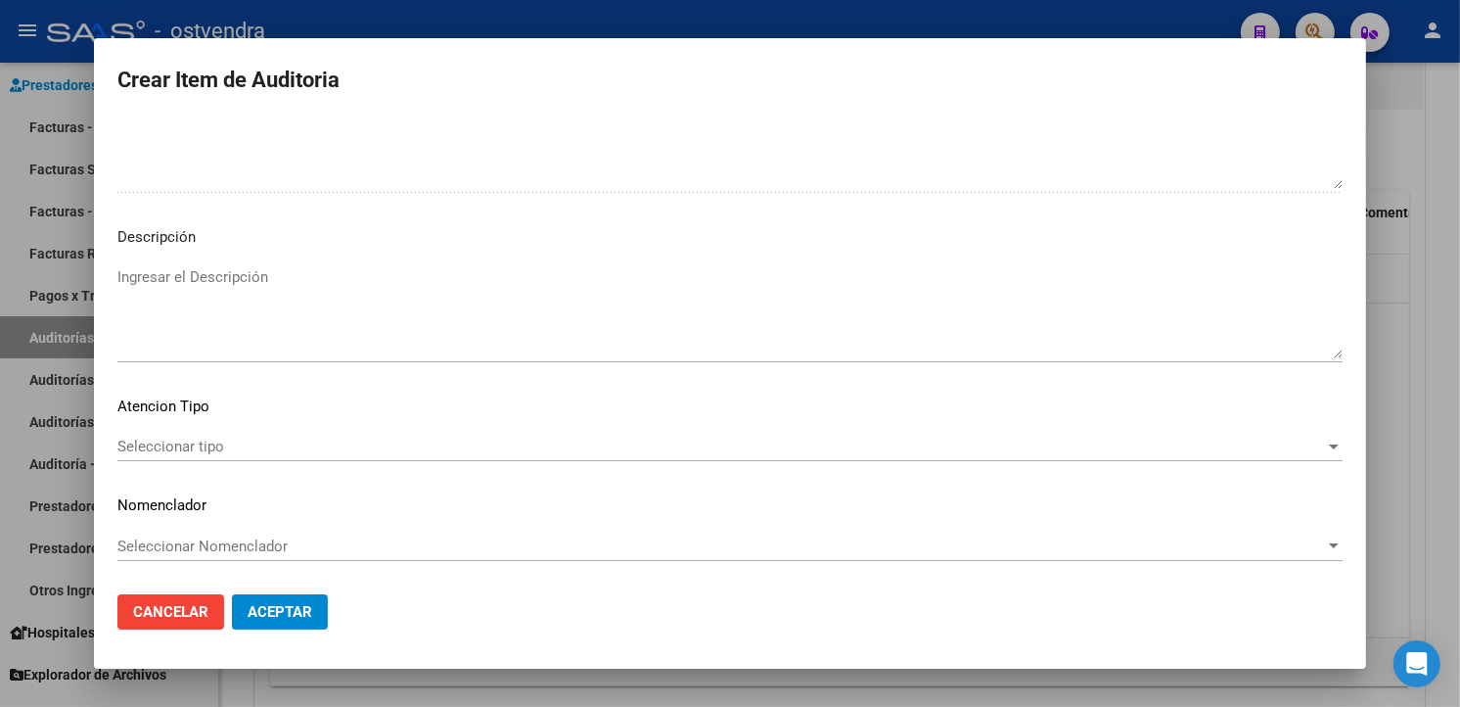
click at [828, 284] on textarea "Ingresar el Descripción" at bounding box center [729, 312] width 1225 height 92
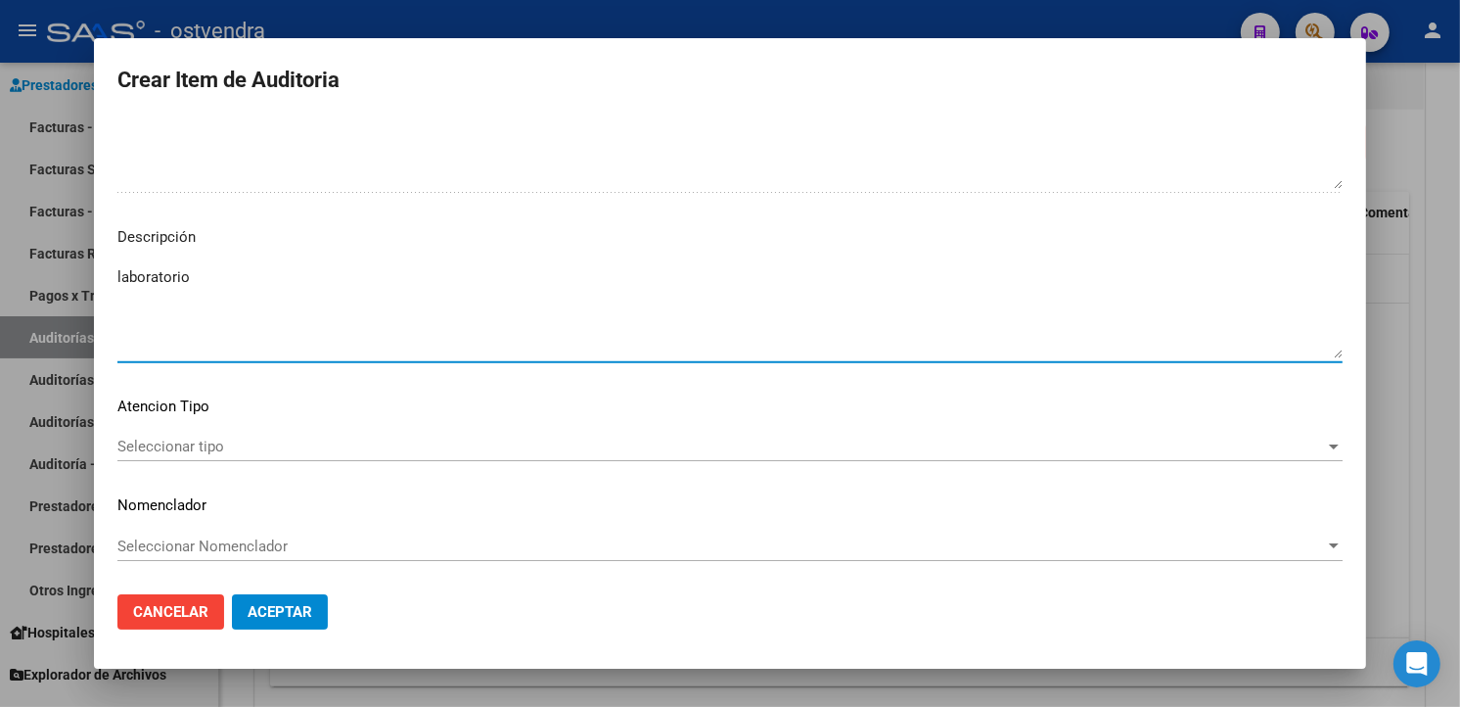
type textarea "laboratorio"
click at [447, 429] on mat-dialog-content "41451889 Nro Documento 27414518899 CUIL Afiliado Activo Análisis Afiliado Prest…" at bounding box center [730, 347] width 1272 height 459
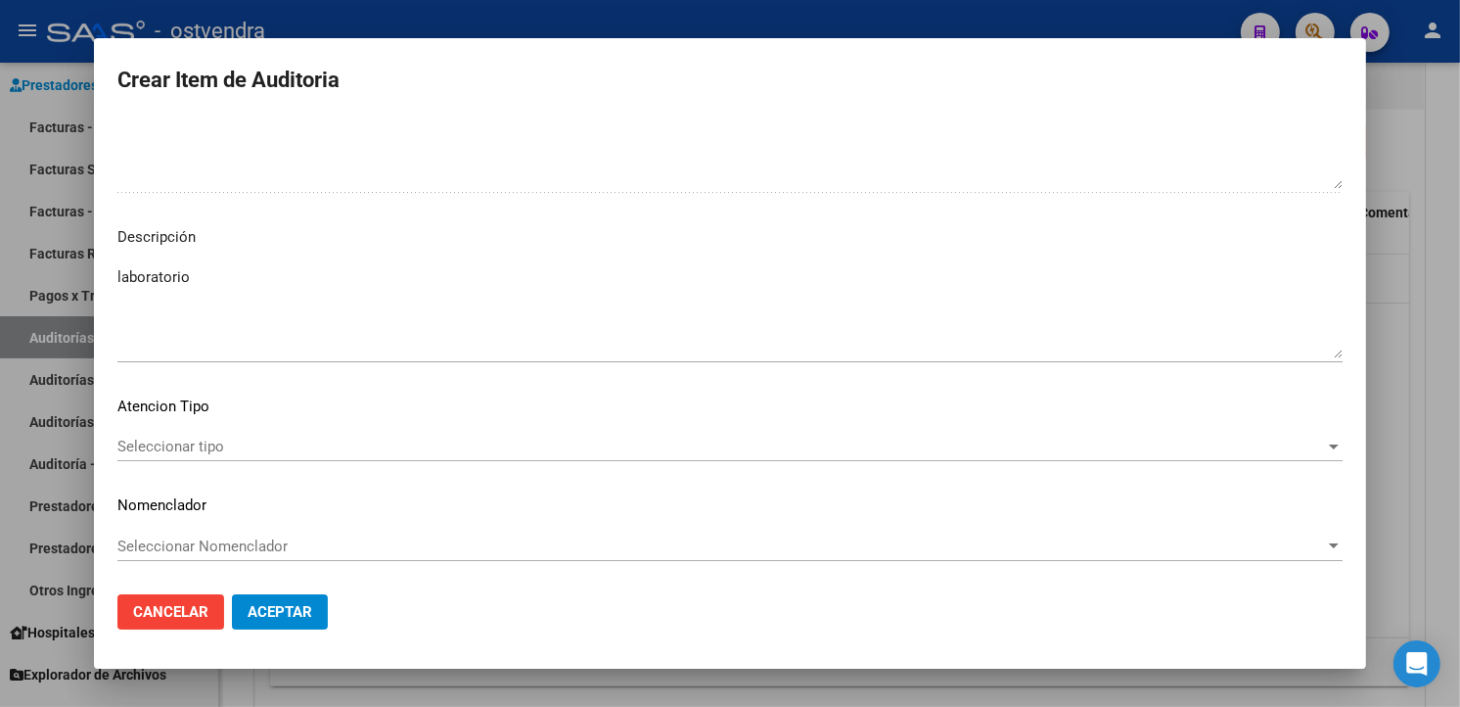
click at [412, 445] on span "Seleccionar tipo" at bounding box center [721, 446] width 1208 height 18
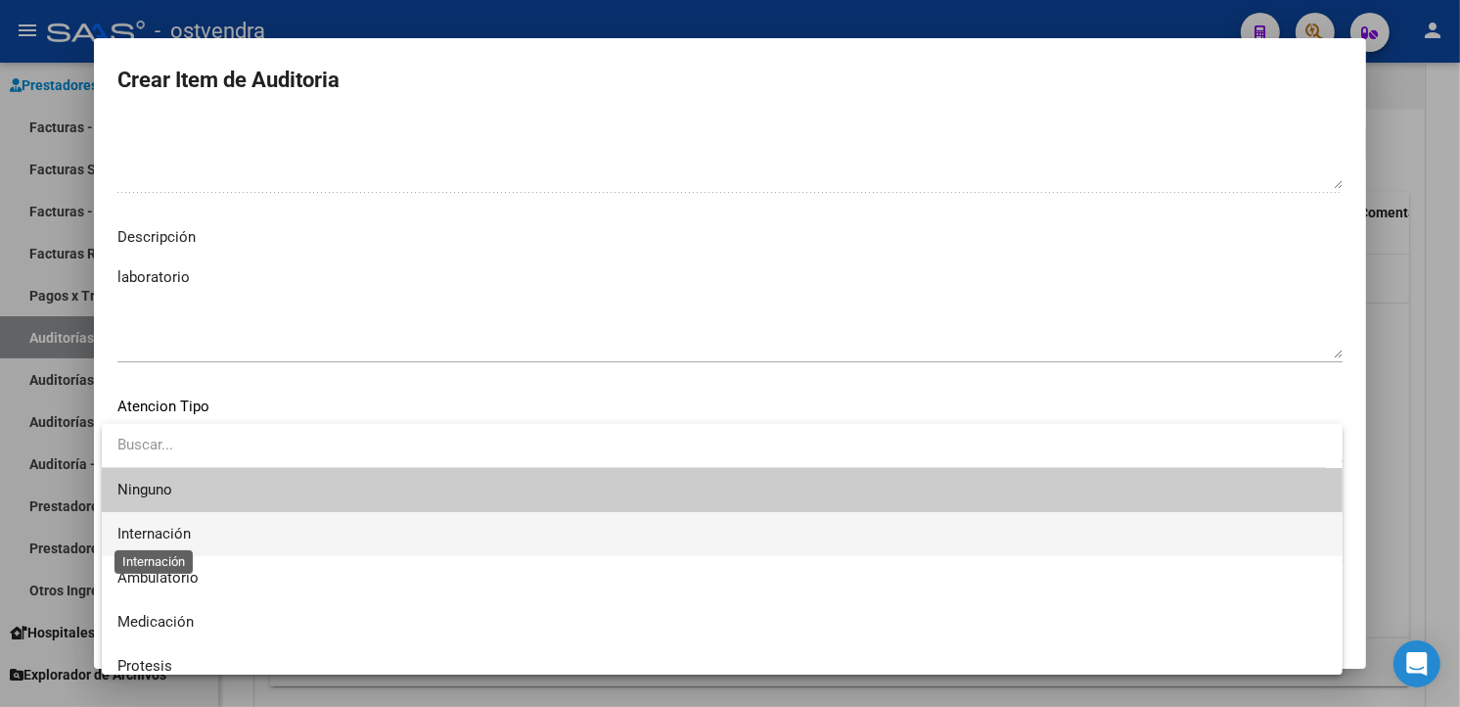
click at [184, 530] on span "Internación" at bounding box center [153, 534] width 73 height 18
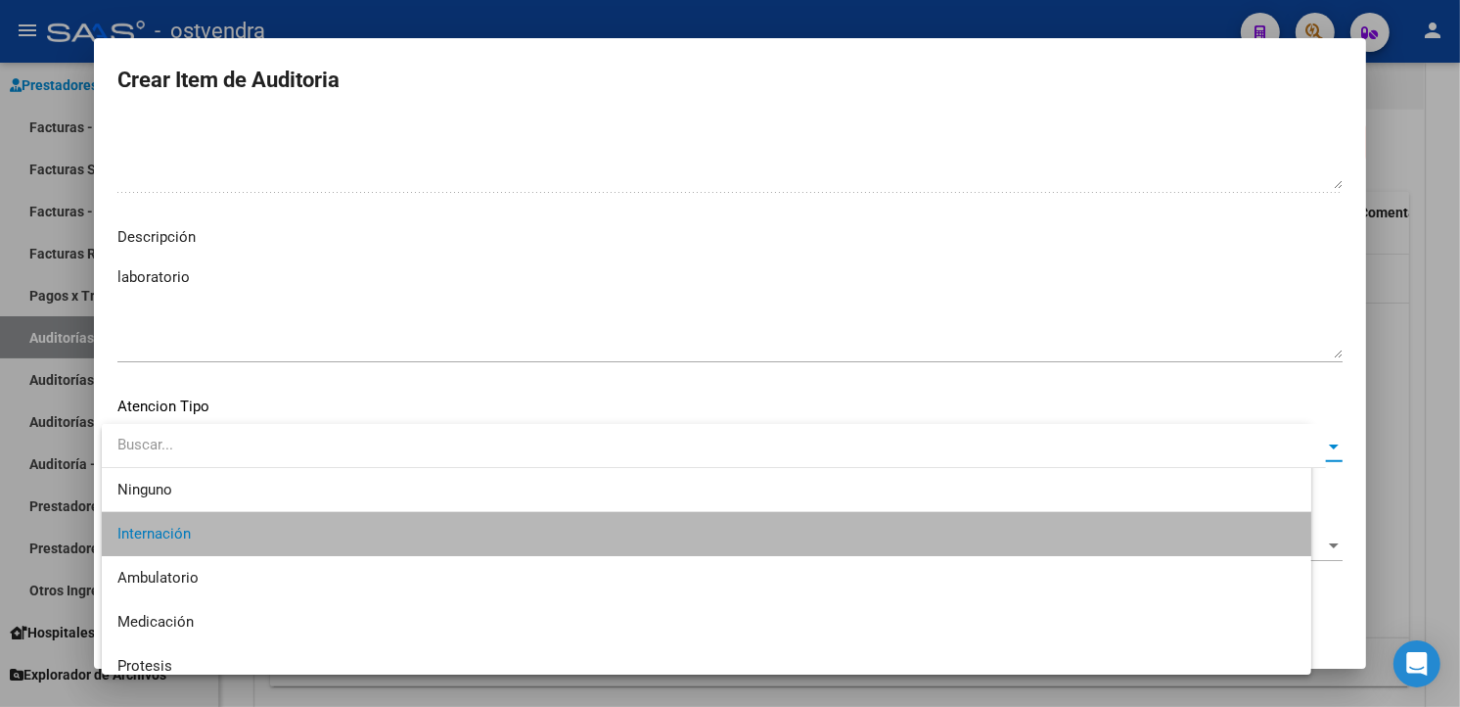
click at [281, 592] on mat-dialog-actions "Cancelar Aceptar" at bounding box center [729, 611] width 1225 height 67
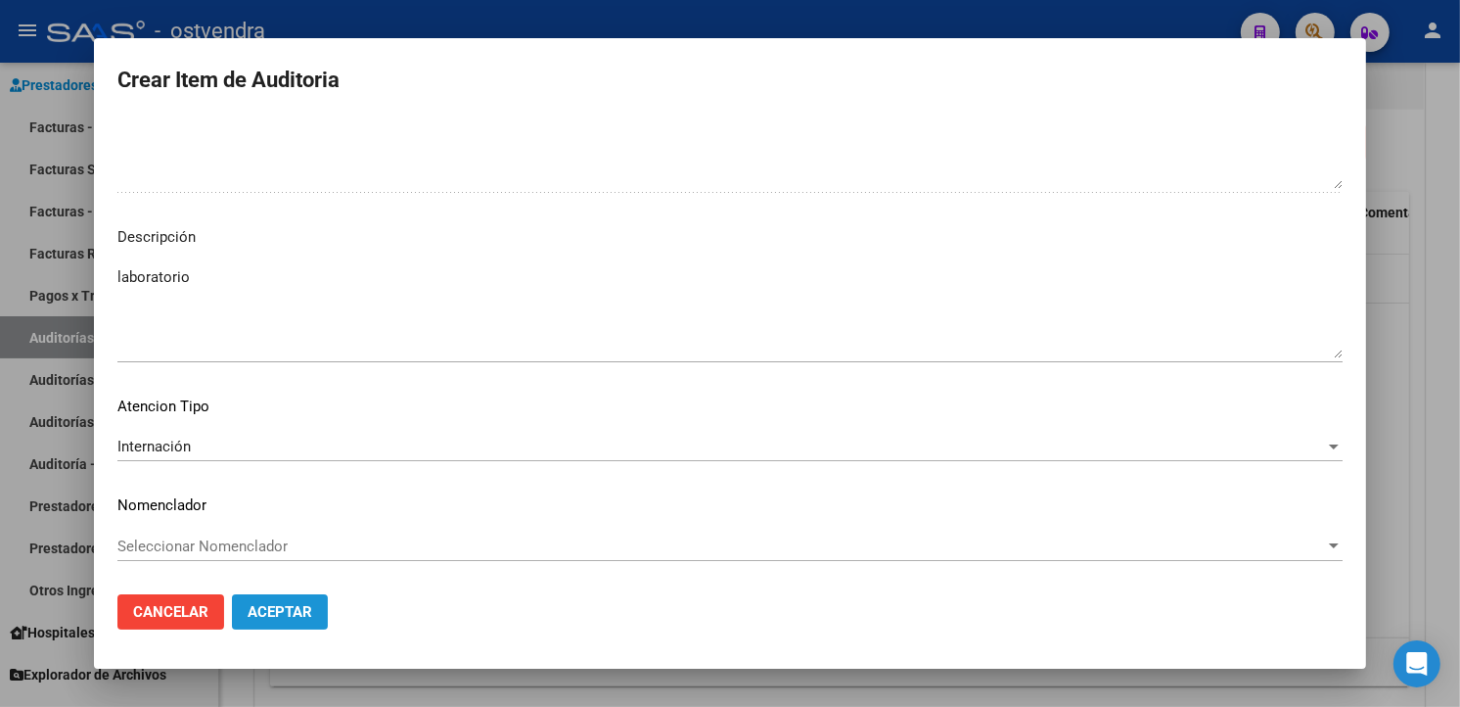
click at [282, 608] on span "Aceptar" at bounding box center [280, 612] width 65 height 18
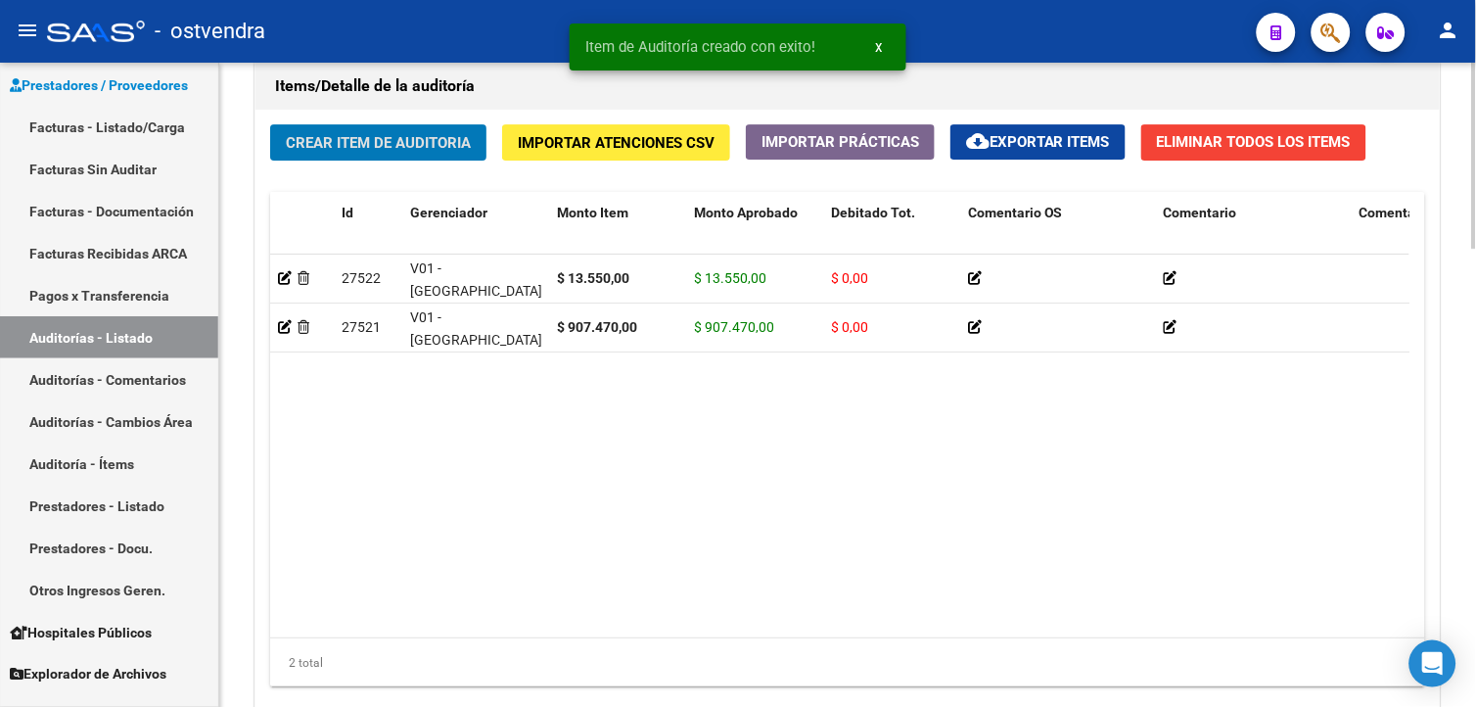
click at [318, 149] on span "Crear Item de Auditoria" at bounding box center [378, 143] width 185 height 18
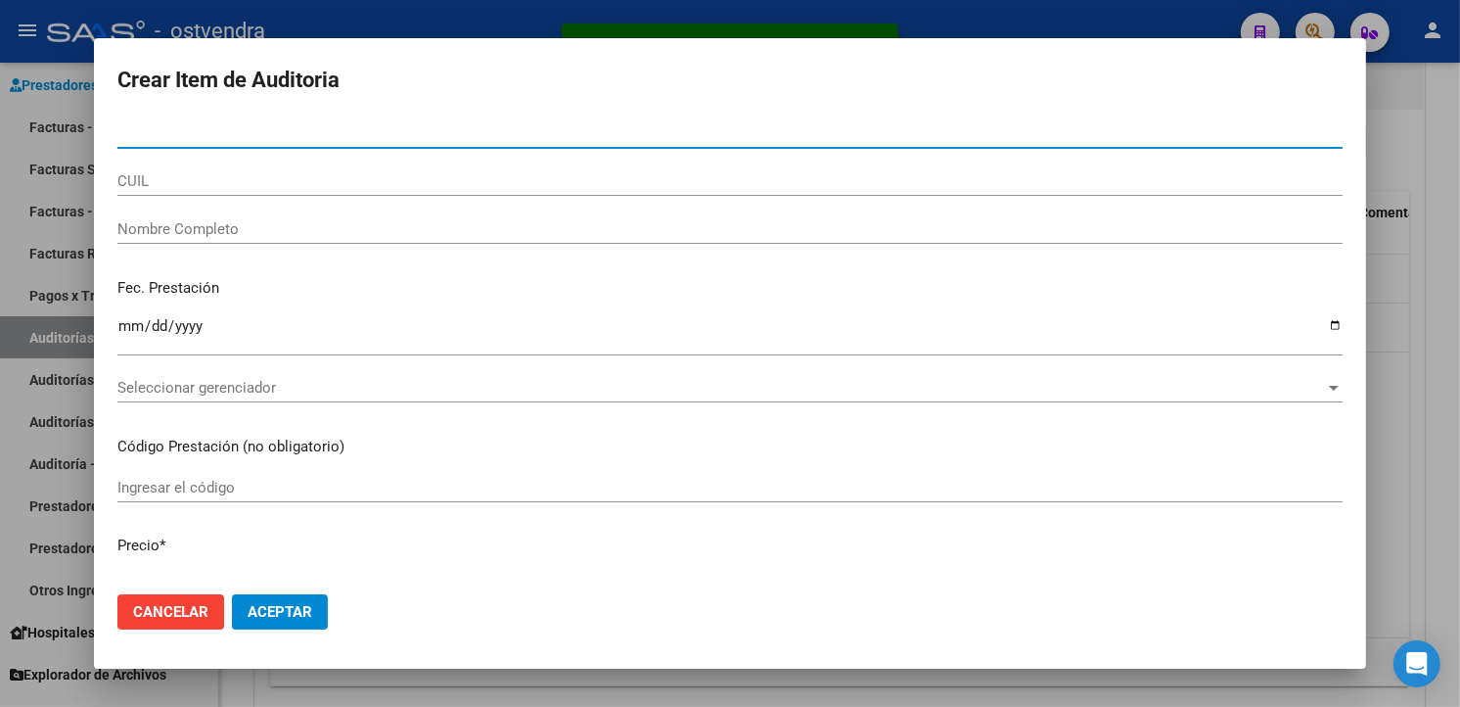
paste input "41451889"
type input "41451889"
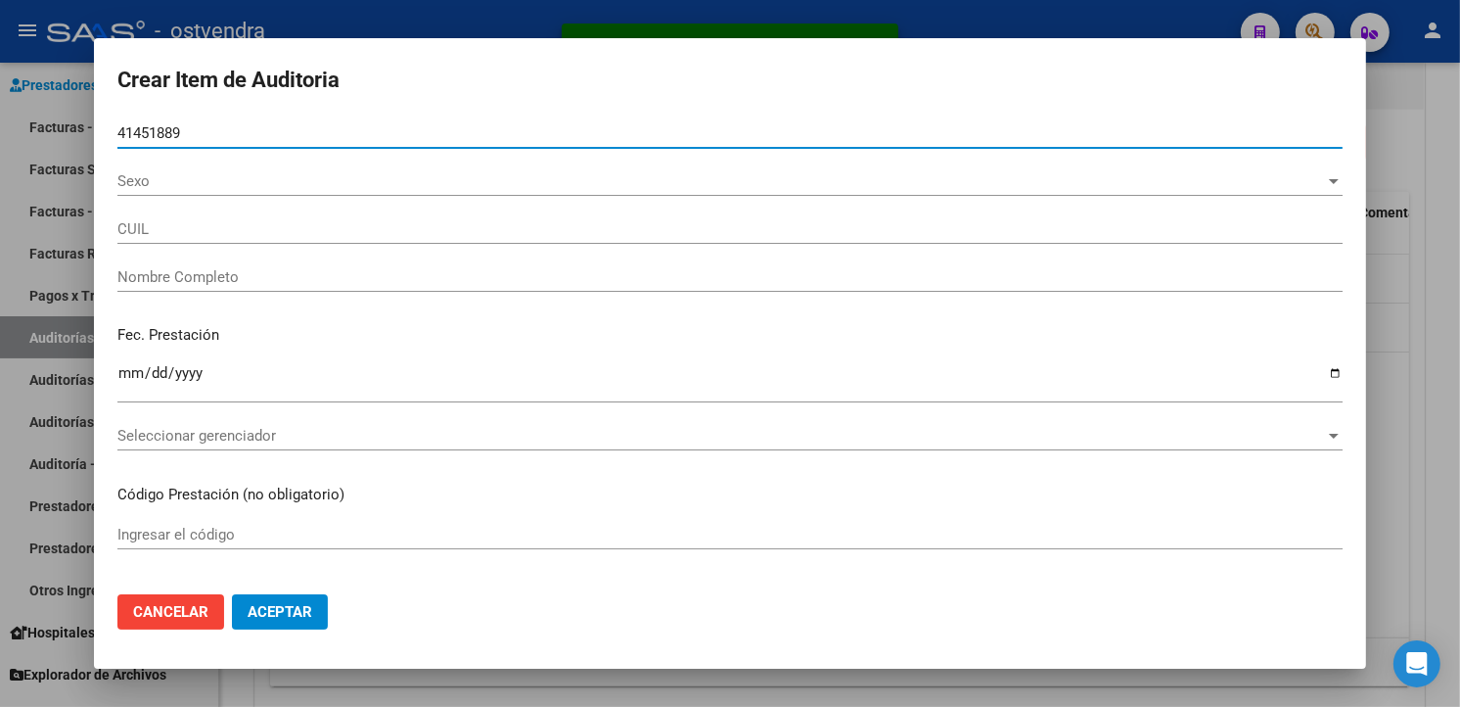
type input "27414518899"
type input "[PERSON_NAME] [PERSON_NAME]"
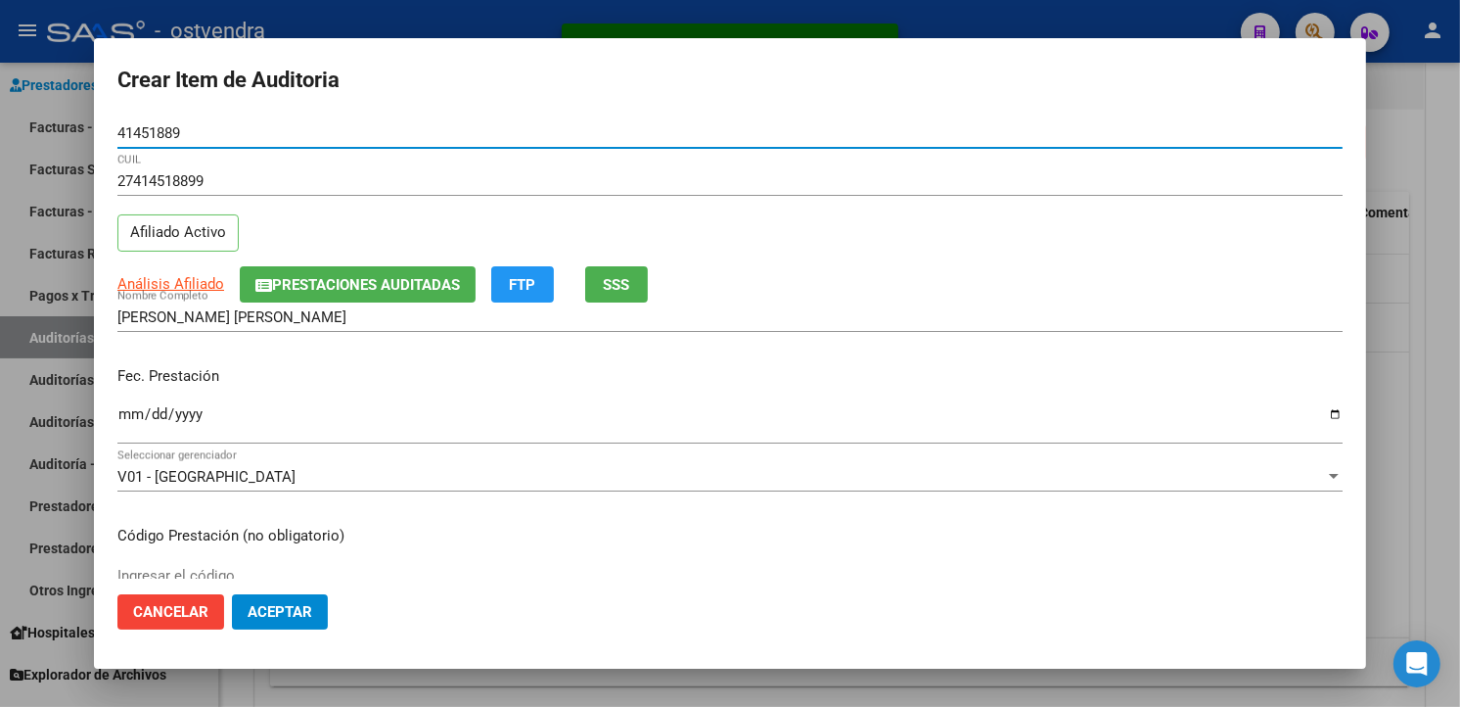
type input "41451889"
click at [127, 417] on input "Ingresar la fecha" at bounding box center [729, 421] width 1225 height 31
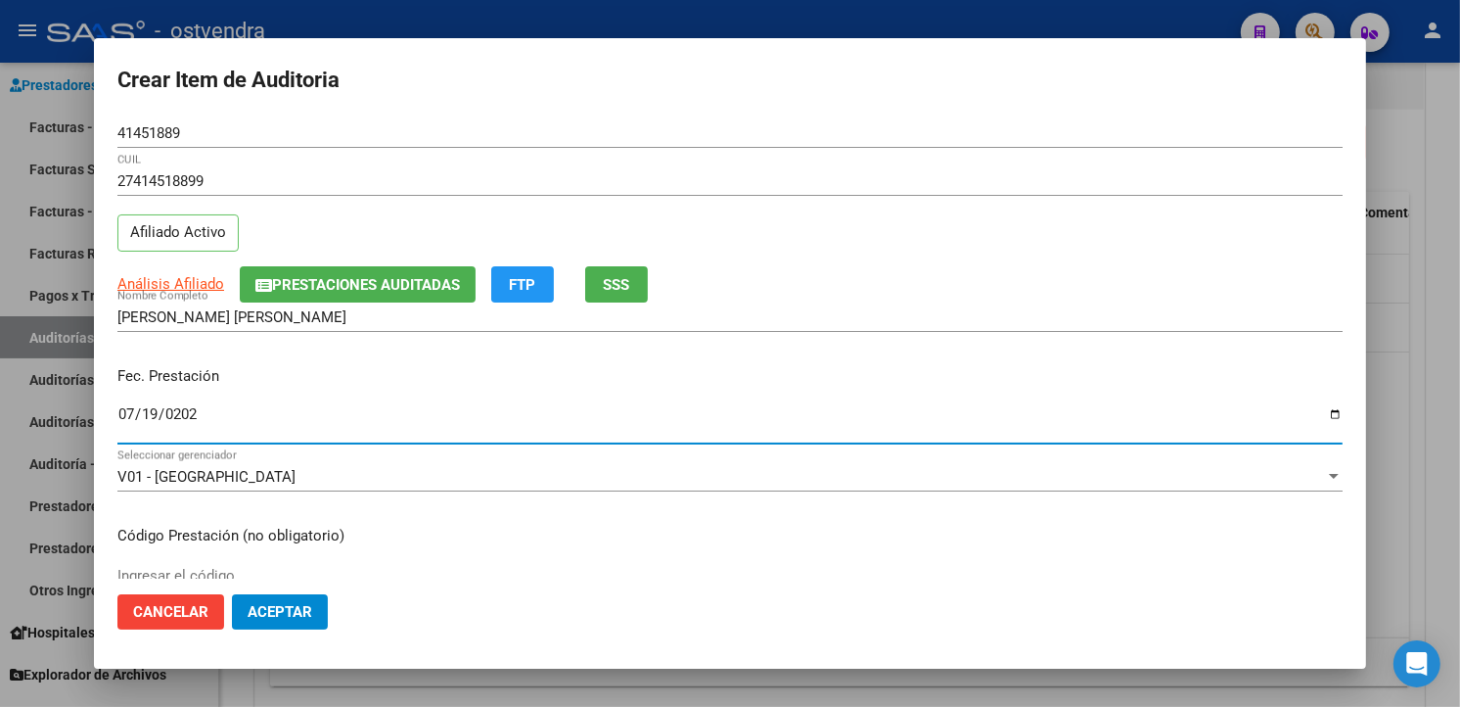
type input "2025-07-19"
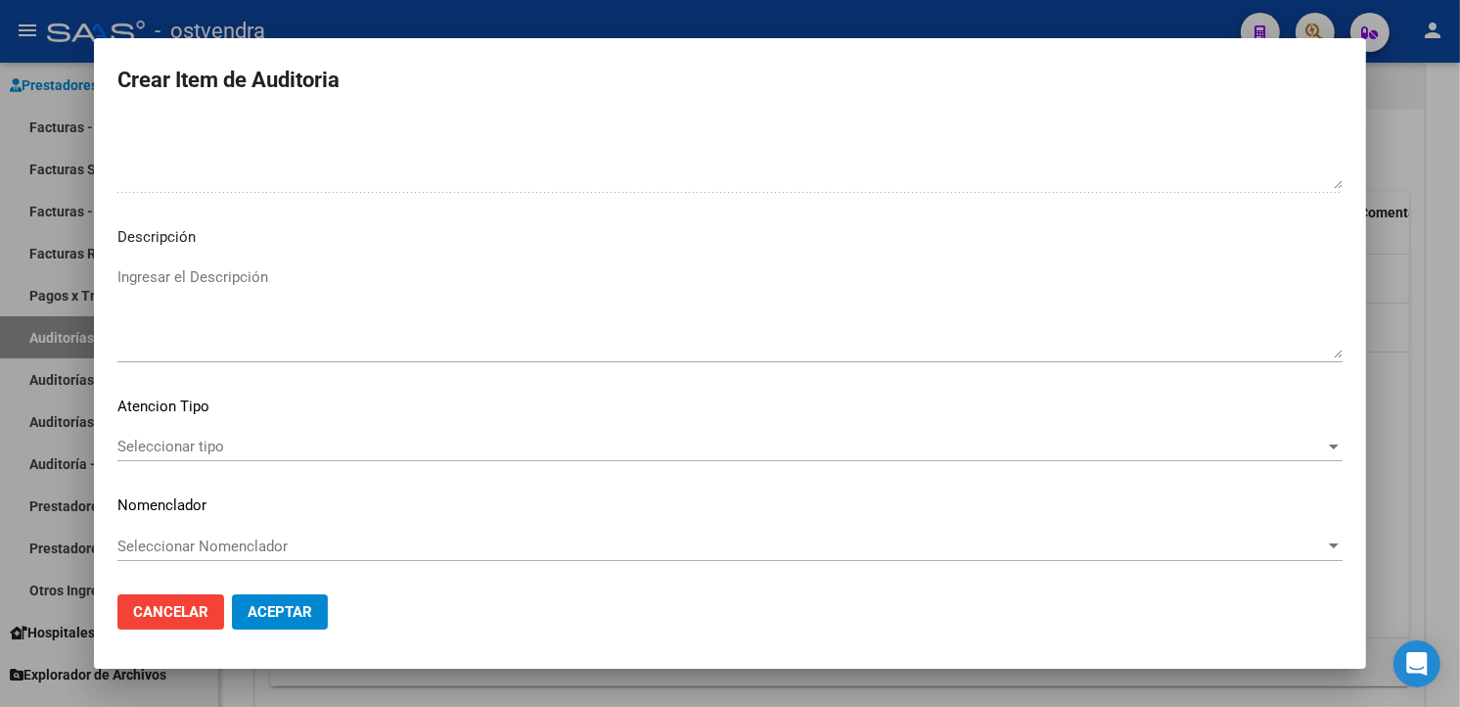
click at [1083, 334] on textarea "Ingresar el Descripción" at bounding box center [729, 312] width 1225 height 92
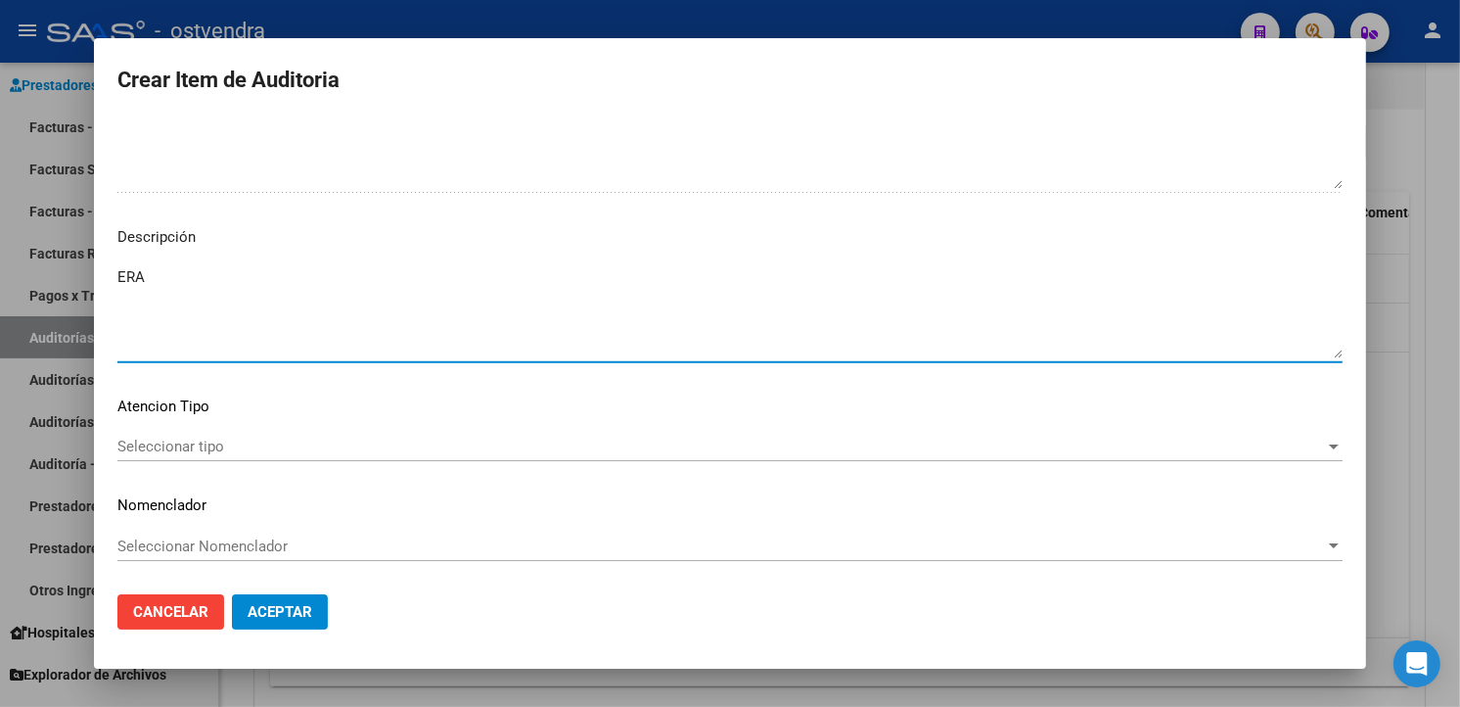
type textarea "ERA"
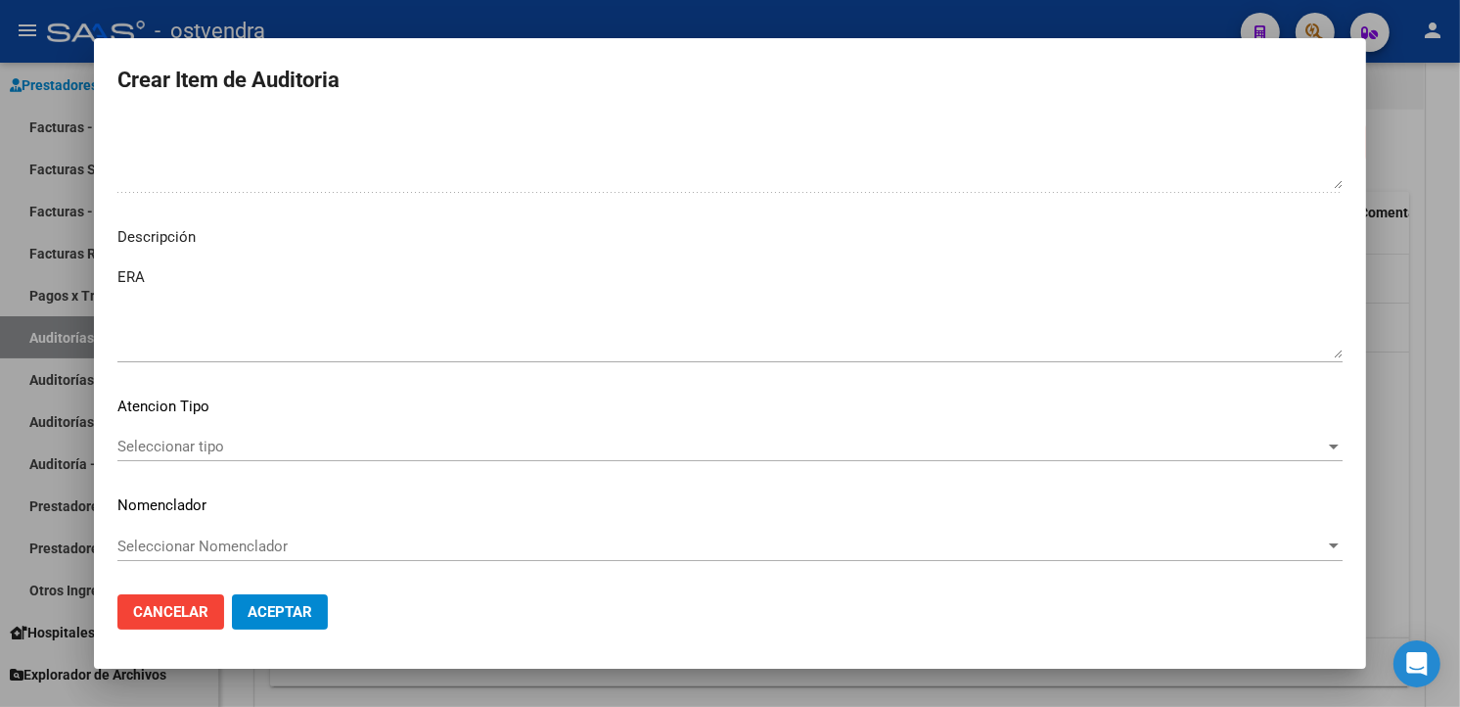
click at [578, 471] on div "Seleccionar tipo Seleccionar tipo" at bounding box center [729, 456] width 1225 height 48
click at [573, 461] on div "Seleccionar tipo Seleccionar tipo" at bounding box center [729, 456] width 1225 height 48
click at [343, 447] on span "Seleccionar tipo" at bounding box center [721, 446] width 1208 height 18
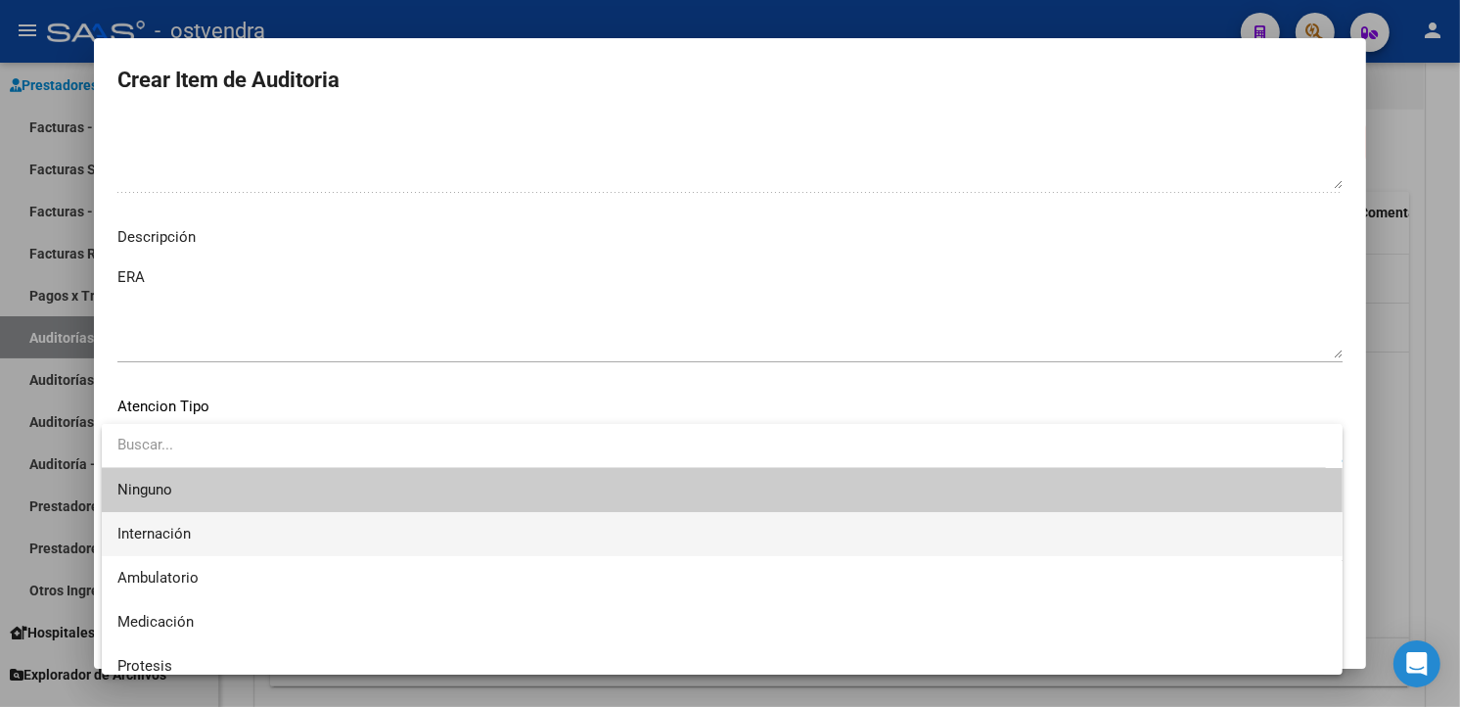
click at [233, 521] on span "Internación" at bounding box center [722, 534] width 1210 height 44
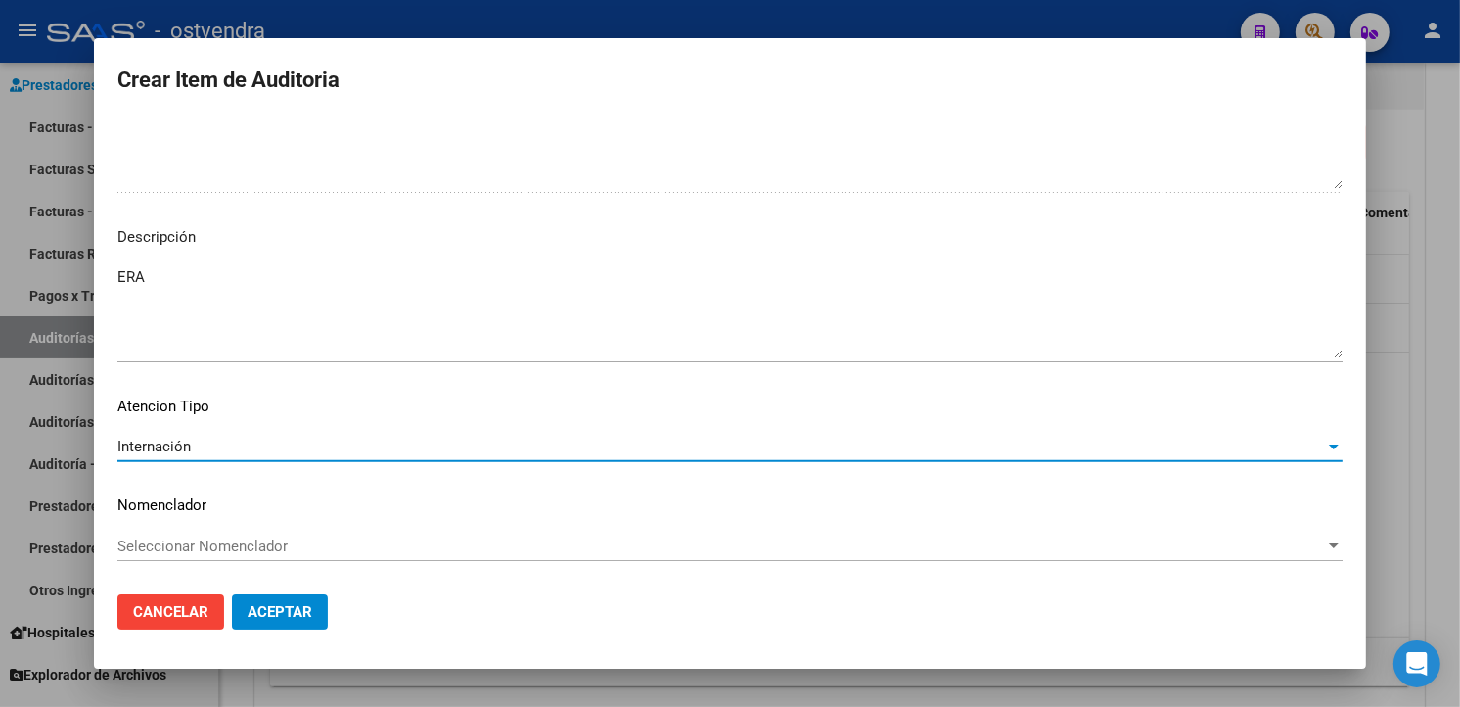
click at [269, 588] on mat-dialog-actions "Cancelar Aceptar" at bounding box center [729, 611] width 1225 height 67
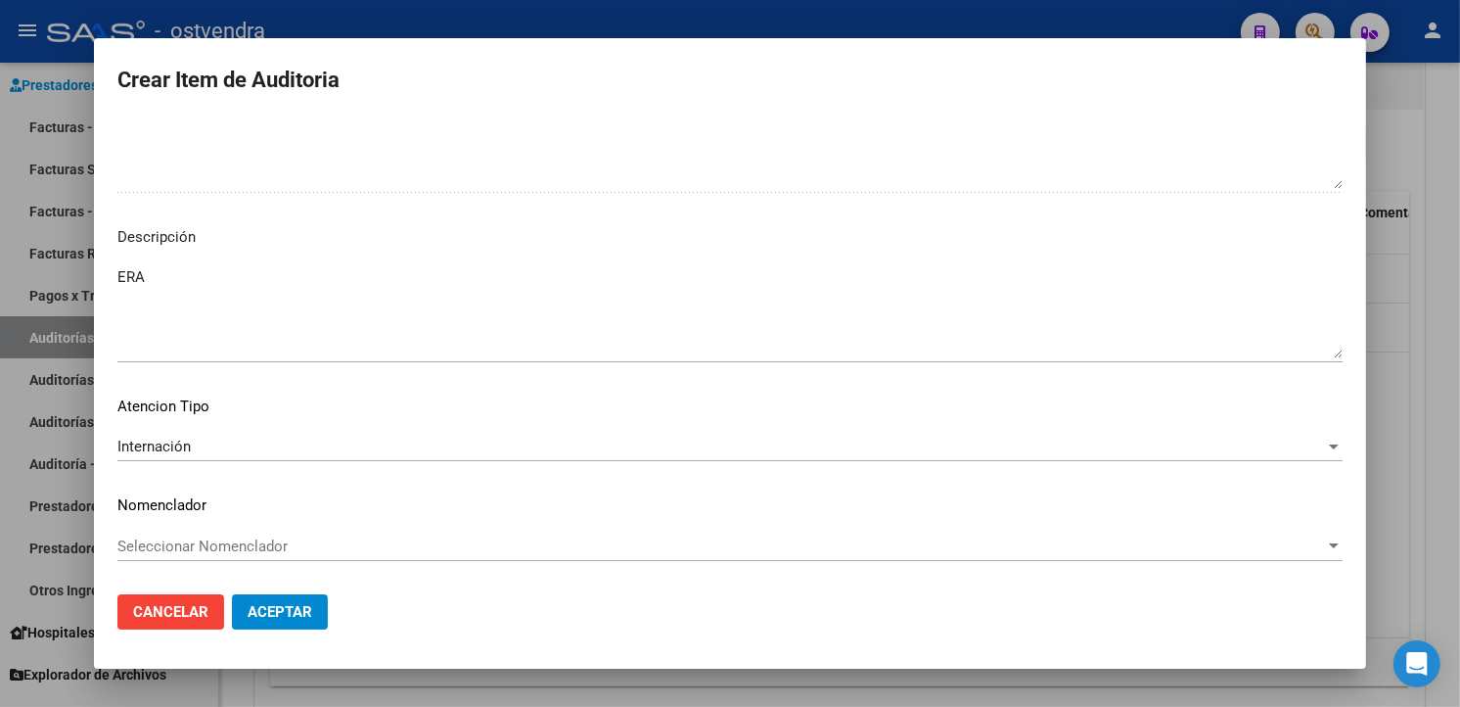
click at [269, 591] on mat-dialog-actions "Cancelar Aceptar" at bounding box center [729, 611] width 1225 height 67
click at [270, 599] on button "Aceptar" at bounding box center [280, 611] width 96 height 35
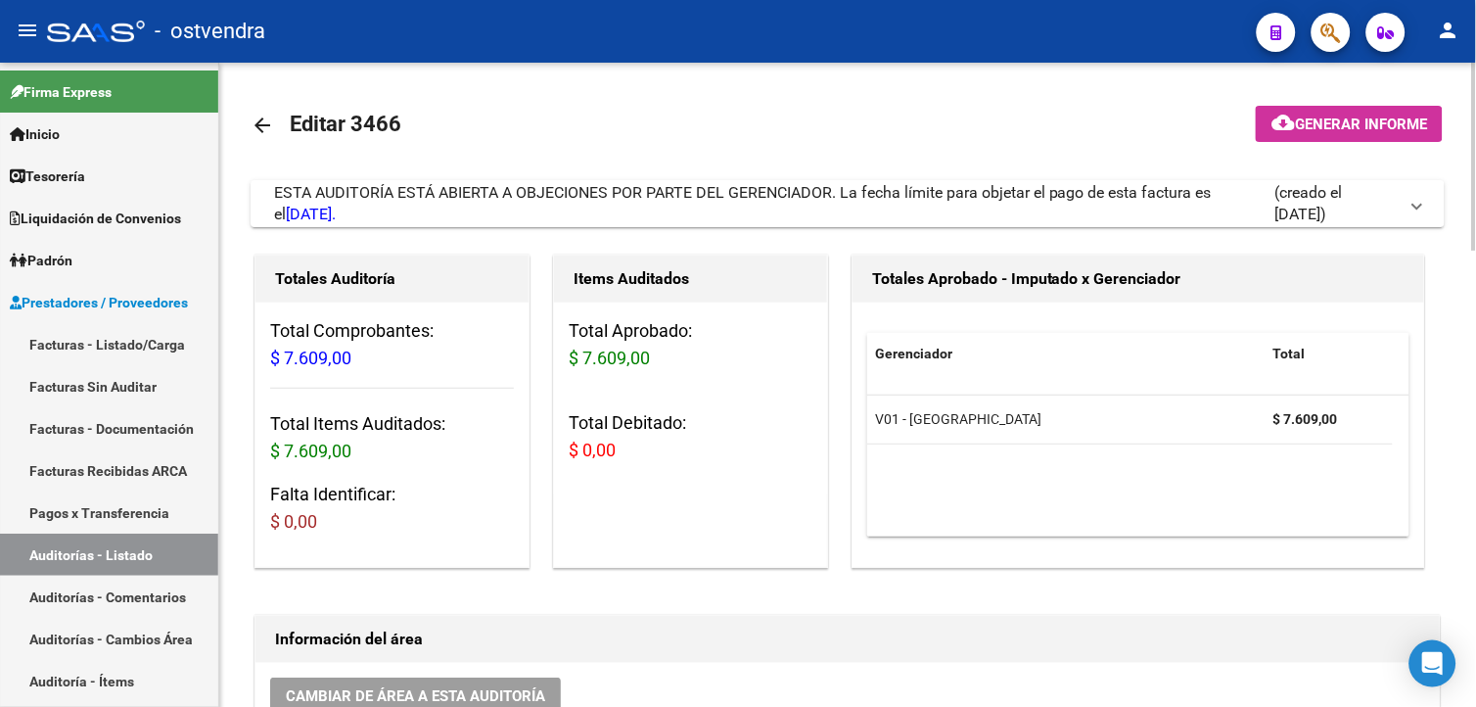
click at [503, 221] on div "ESTA AUDITORÍA ESTÁ ABIERTA A OBJECIONES POR PARTE DEL GERENCIADOR. La fecha lí…" at bounding box center [774, 203] width 1000 height 43
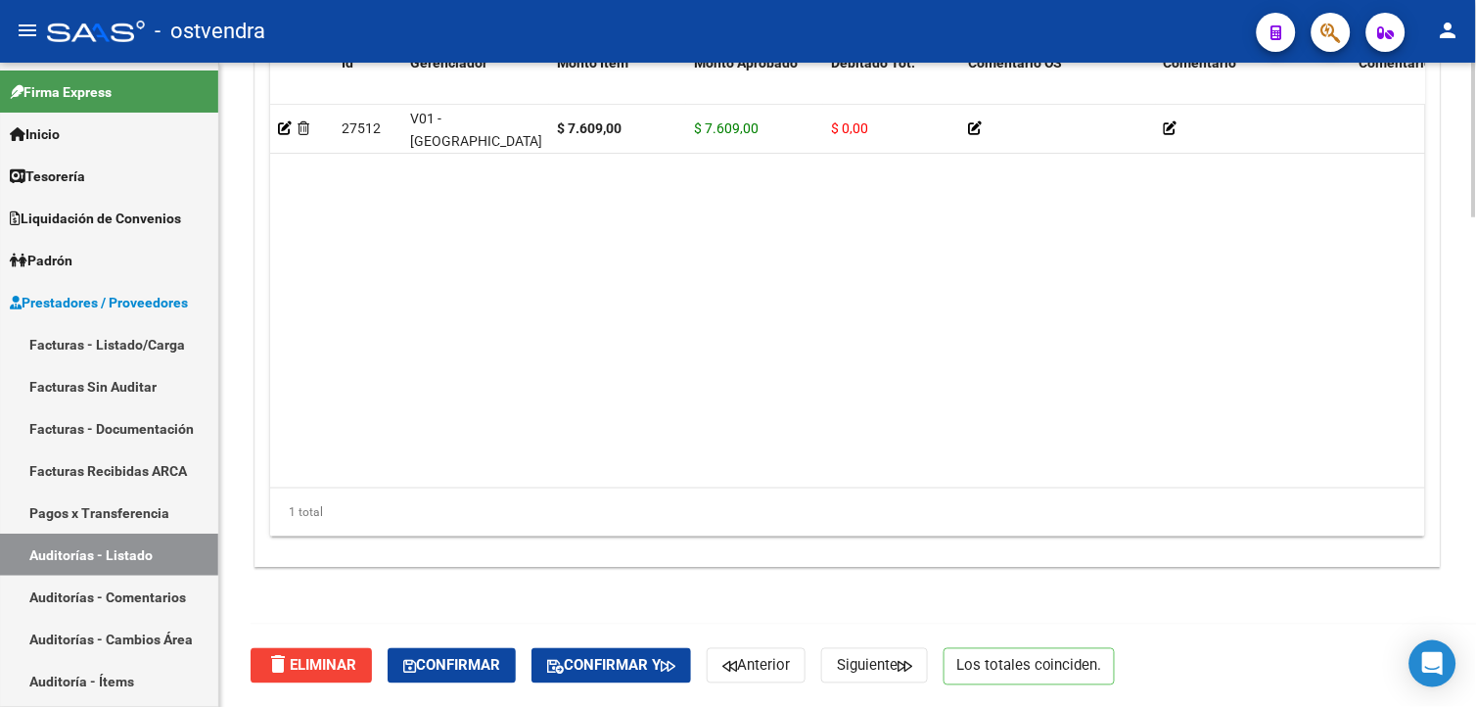
click at [480, 639] on div "delete Eliminar Confirmar Confirmar y Anterior Siguiente Los totales coinciden." at bounding box center [856, 665] width 1211 height 82
click at [483, 652] on button "Confirmar" at bounding box center [452, 665] width 128 height 35
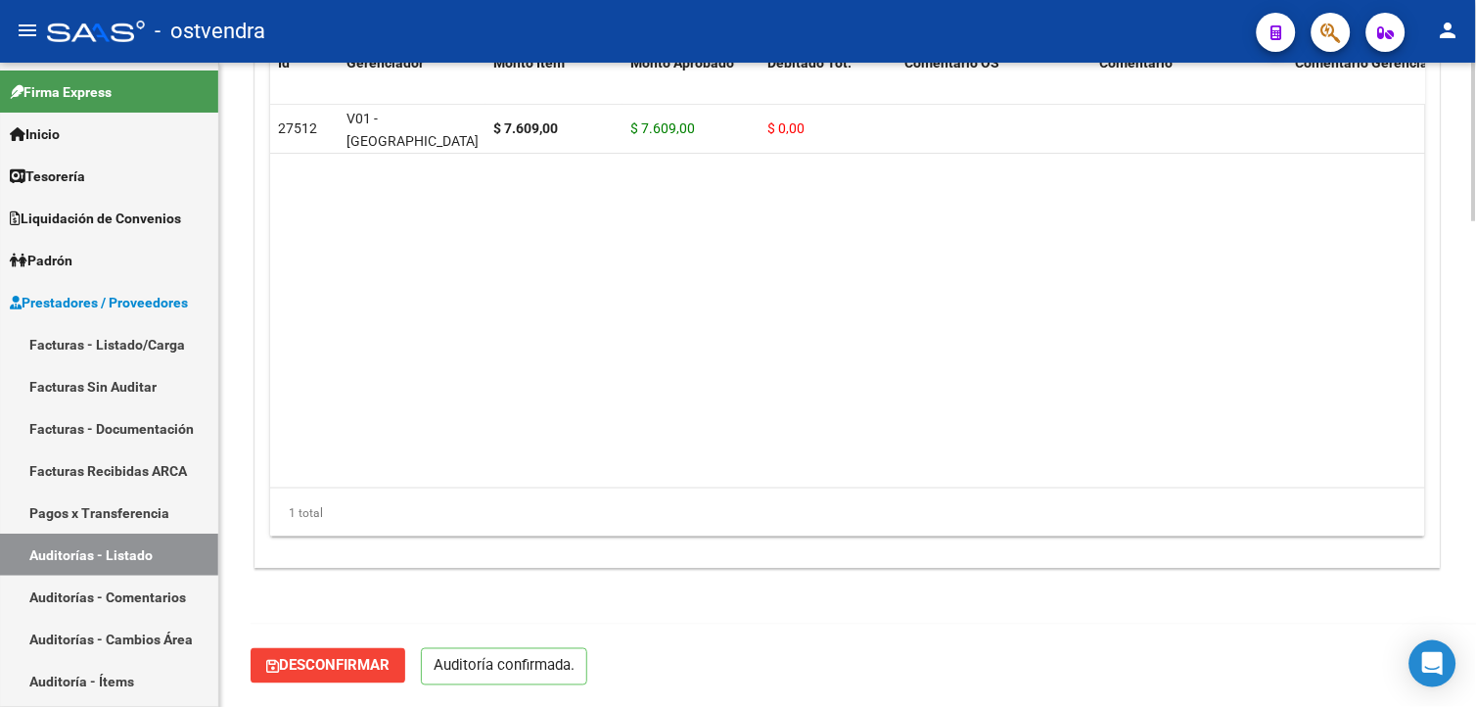
scroll to position [1975, 0]
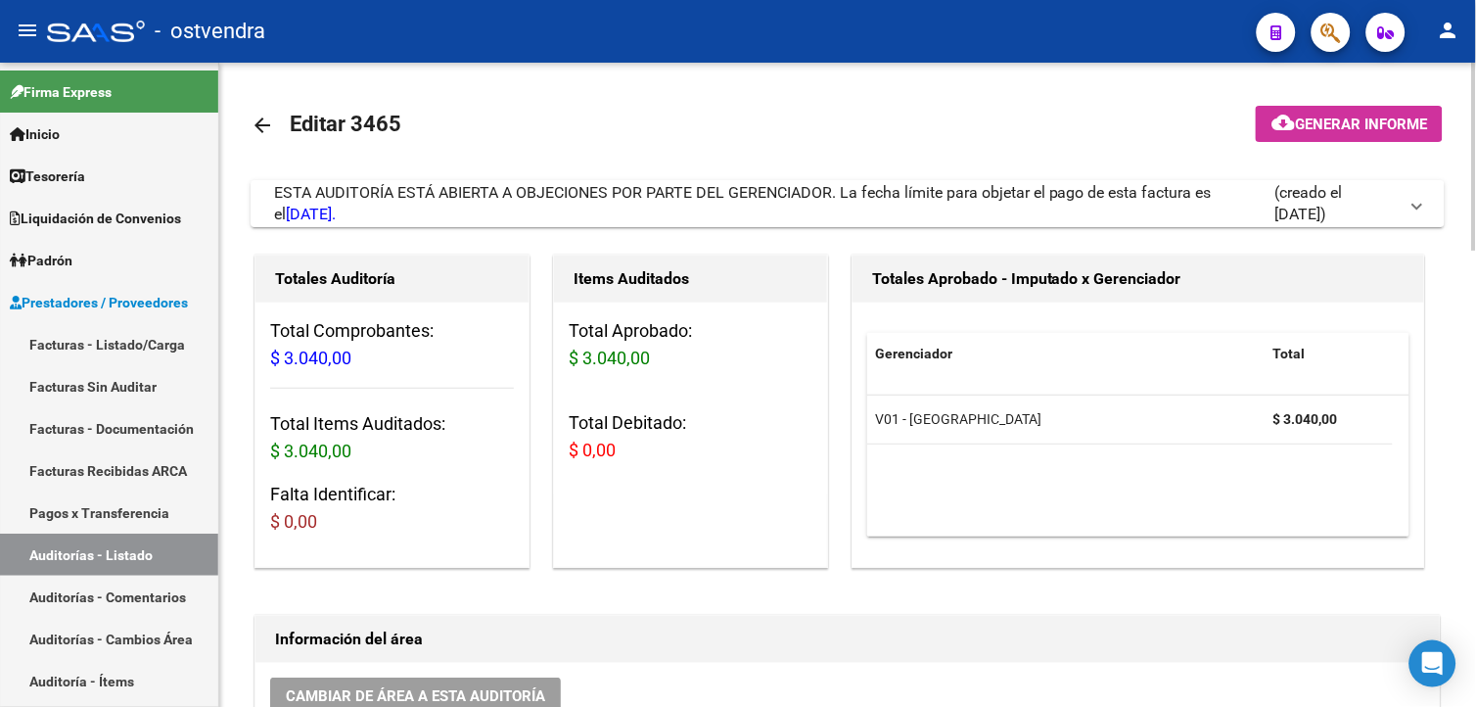
click at [618, 215] on div "ESTA AUDITORÍA ESTÁ ABIERTA A OBJECIONES POR PARTE DEL GERENCIADOR. La fecha lí…" at bounding box center [774, 203] width 1000 height 43
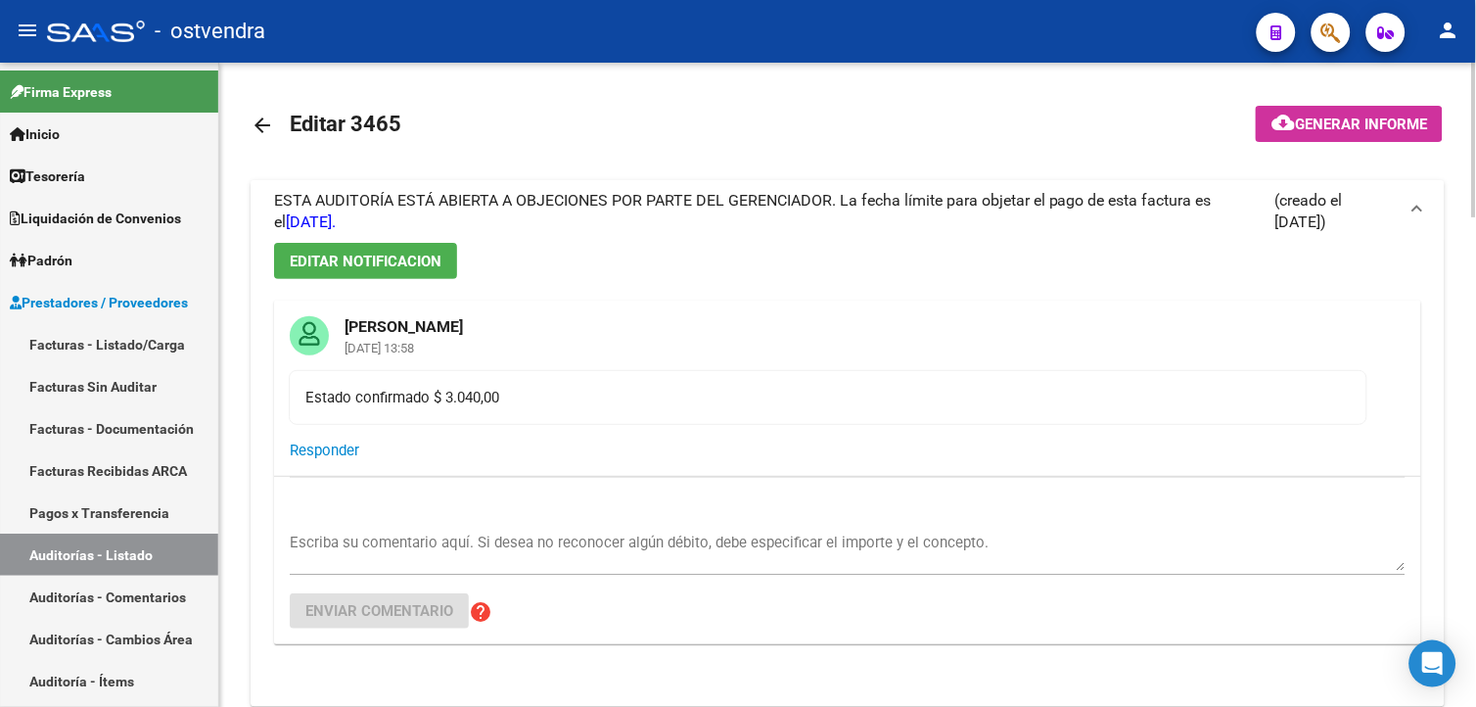
click at [618, 215] on div "ESTA AUDITORÍA ESTÁ ABIERTA A OBJECIONES POR PARTE DEL GERENCIADOR. La fecha lí…" at bounding box center [774, 211] width 1000 height 43
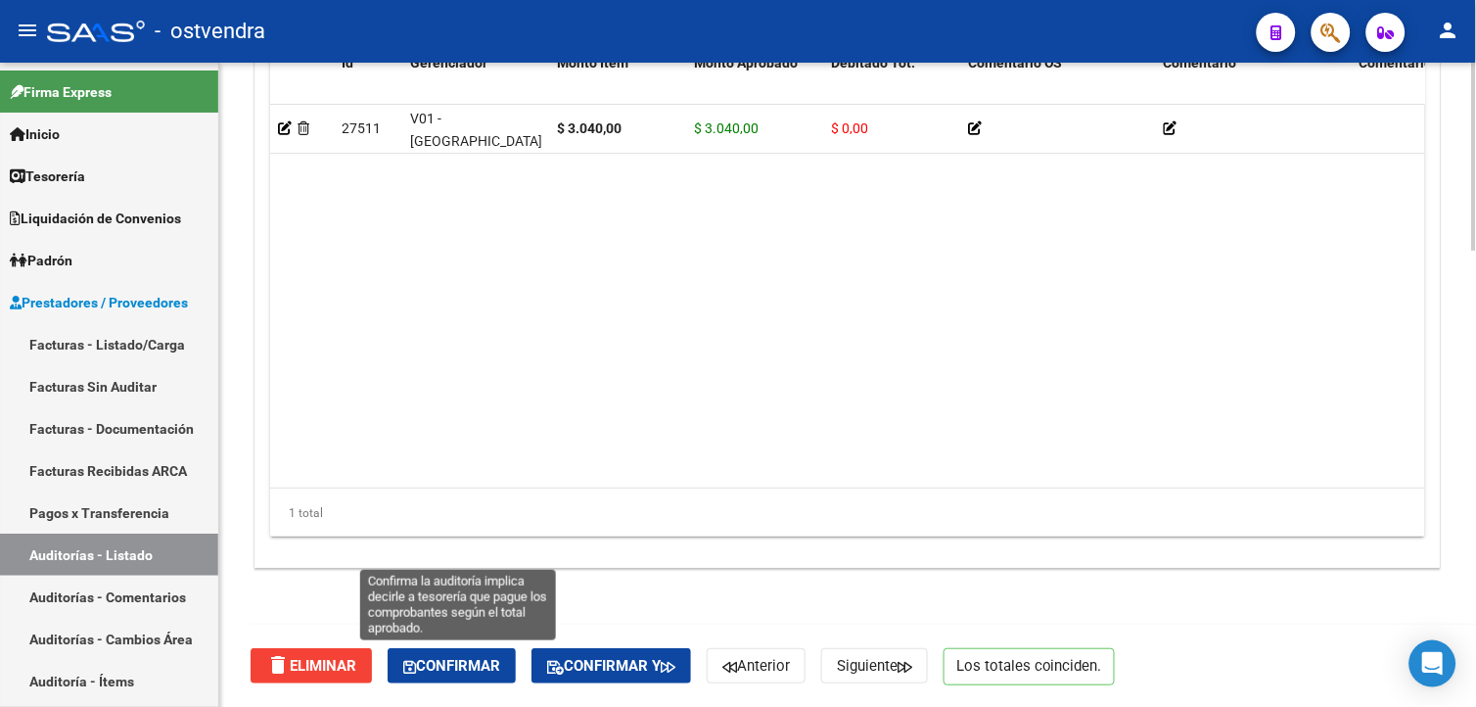
click at [500, 666] on span "Confirmar" at bounding box center [451, 666] width 97 height 18
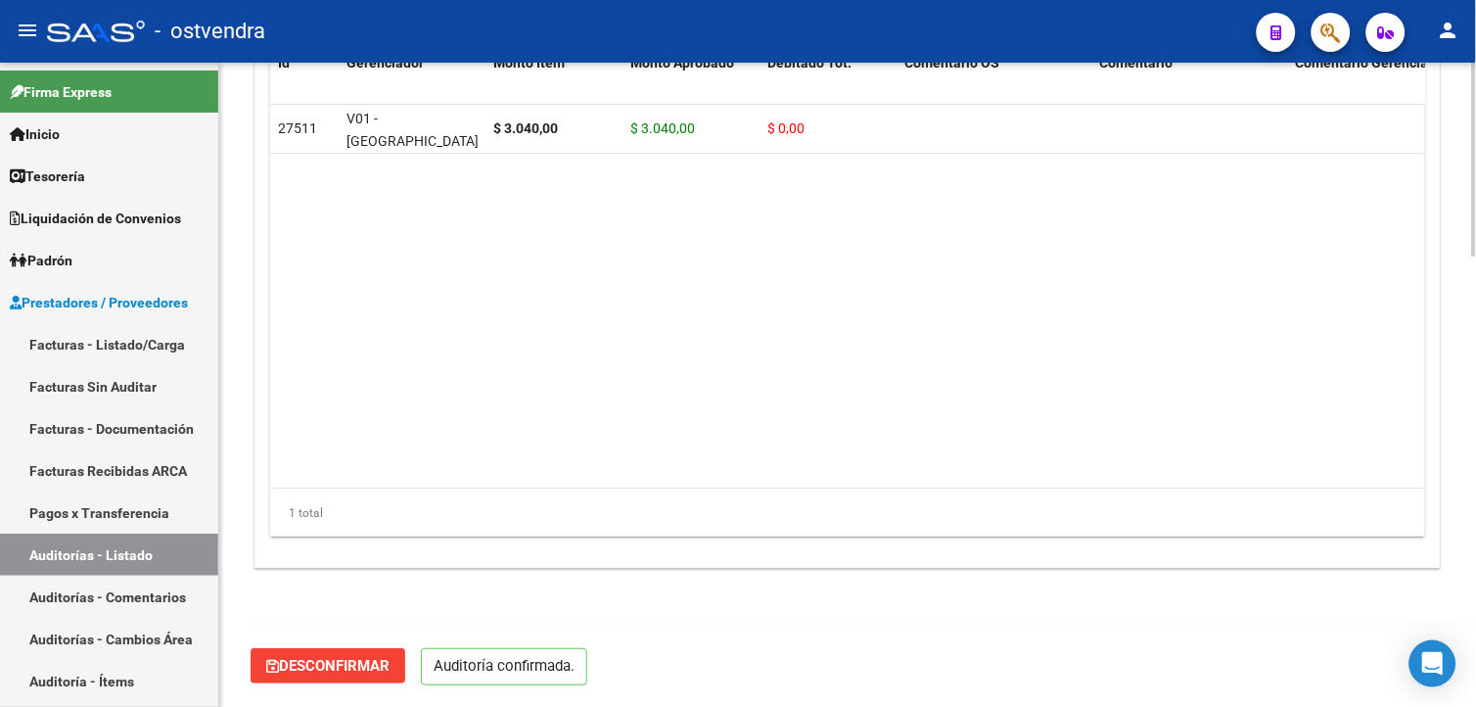
scroll to position [1494, 0]
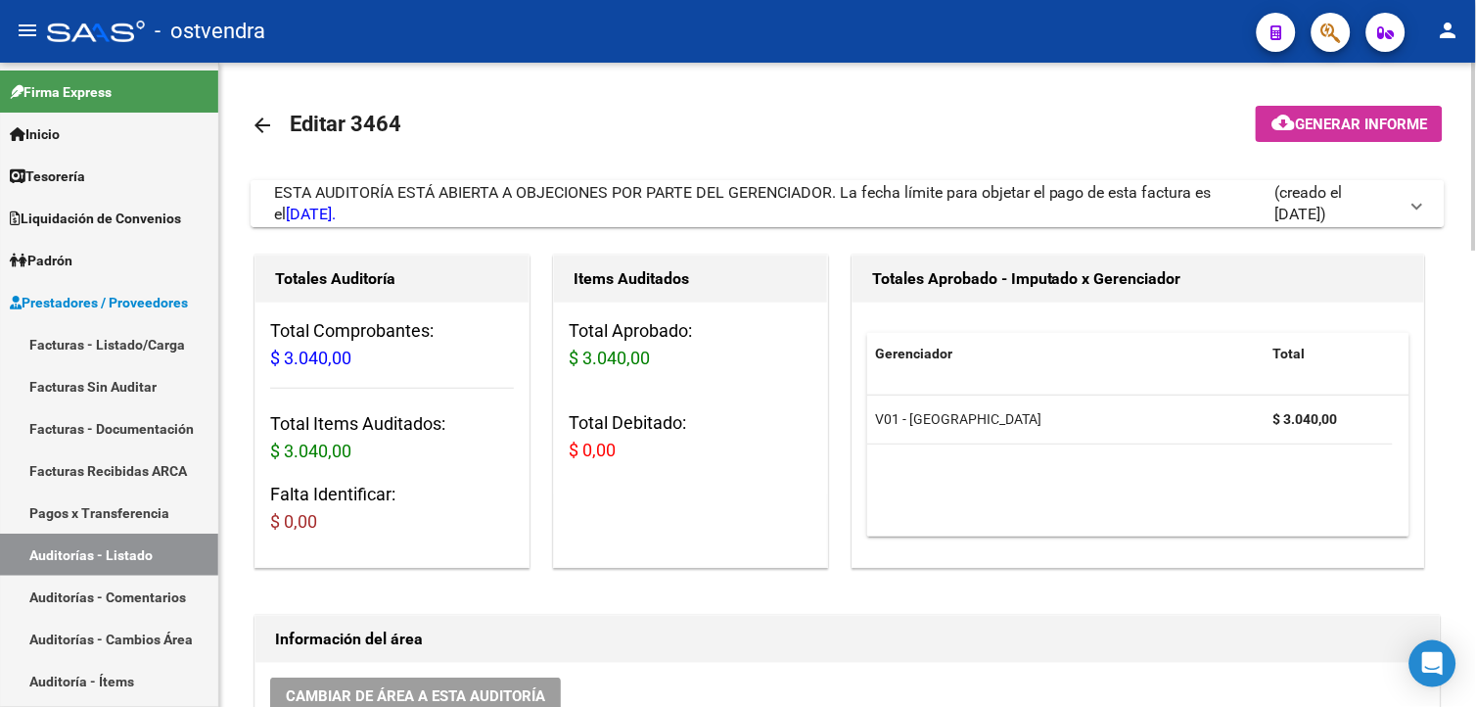
click at [891, 216] on div "ESTA AUDITORÍA ESTÁ ABIERTA A OBJECIONES POR PARTE DEL GERENCIADOR. La fecha lí…" at bounding box center [774, 203] width 1000 height 43
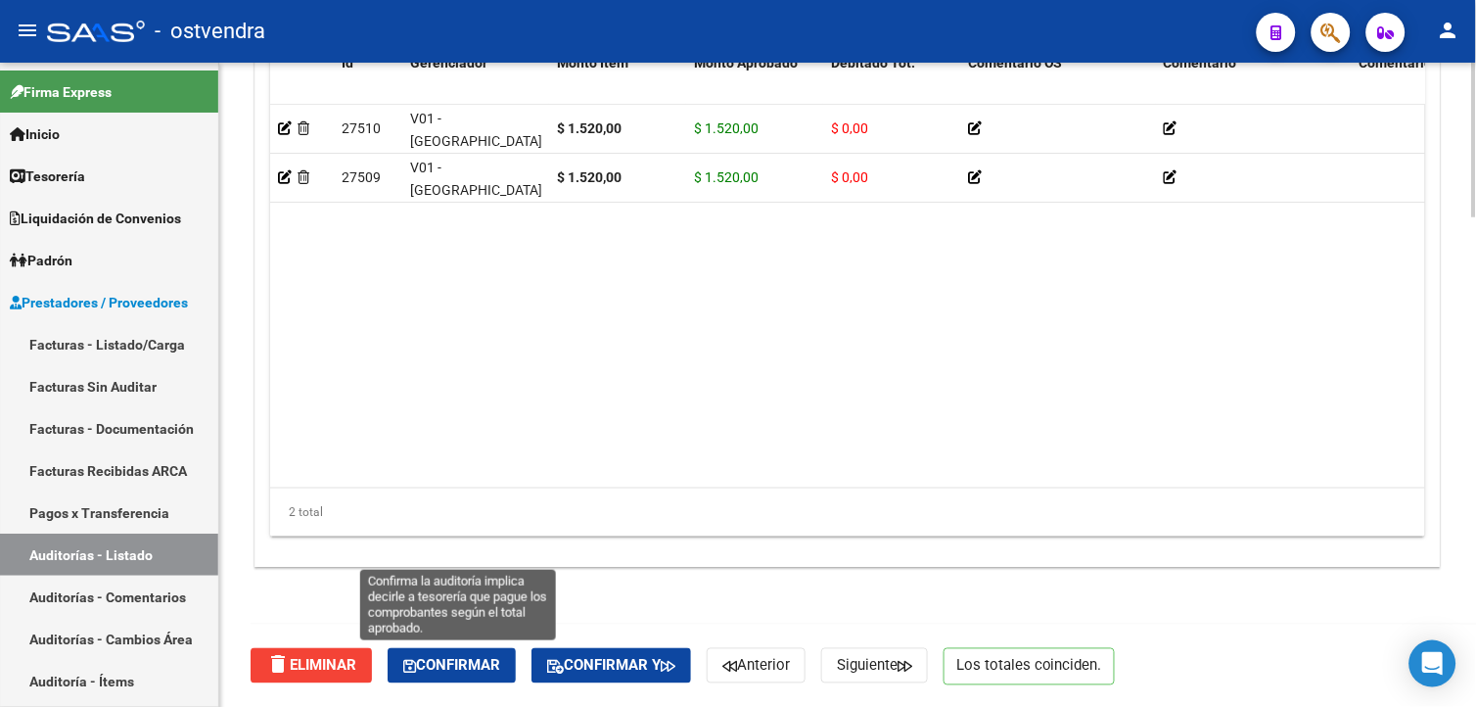
click at [452, 665] on span "Confirmar" at bounding box center [451, 666] width 97 height 18
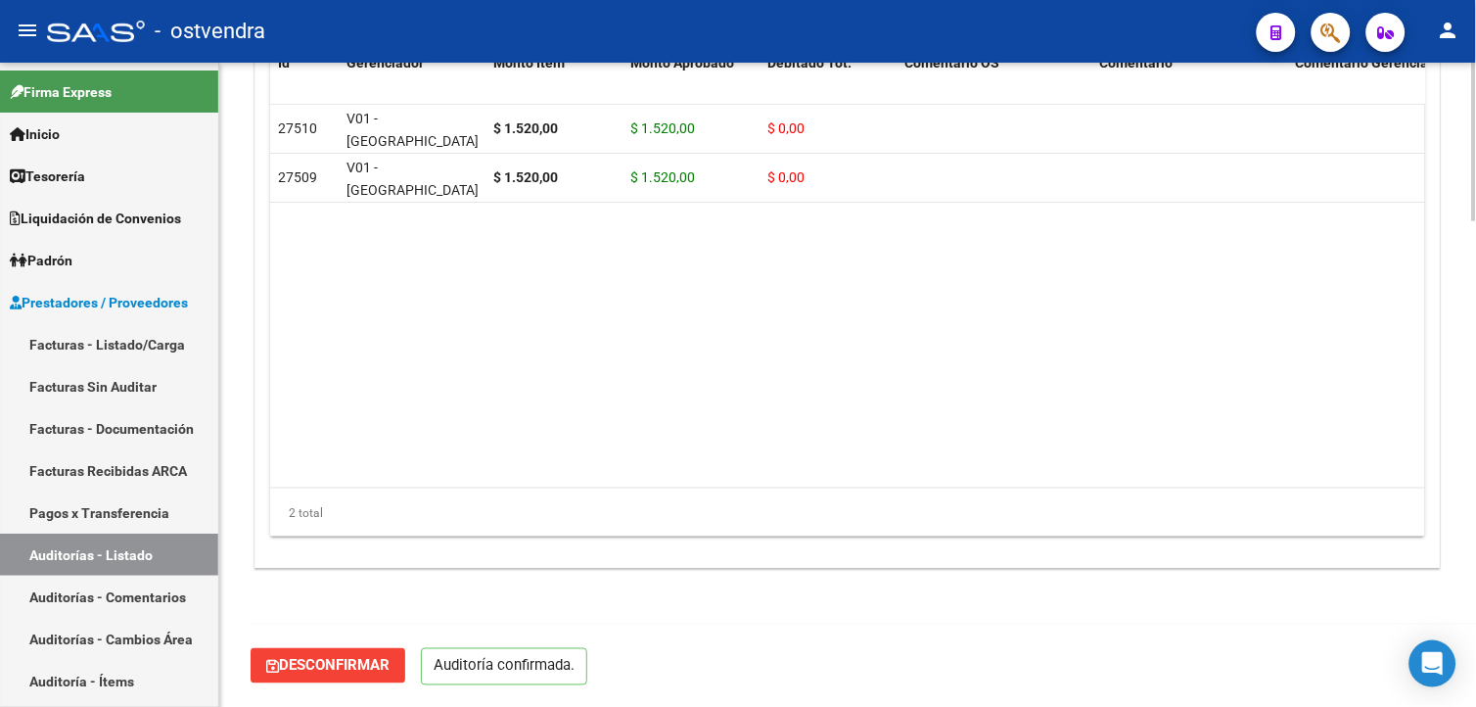
scroll to position [1975, 0]
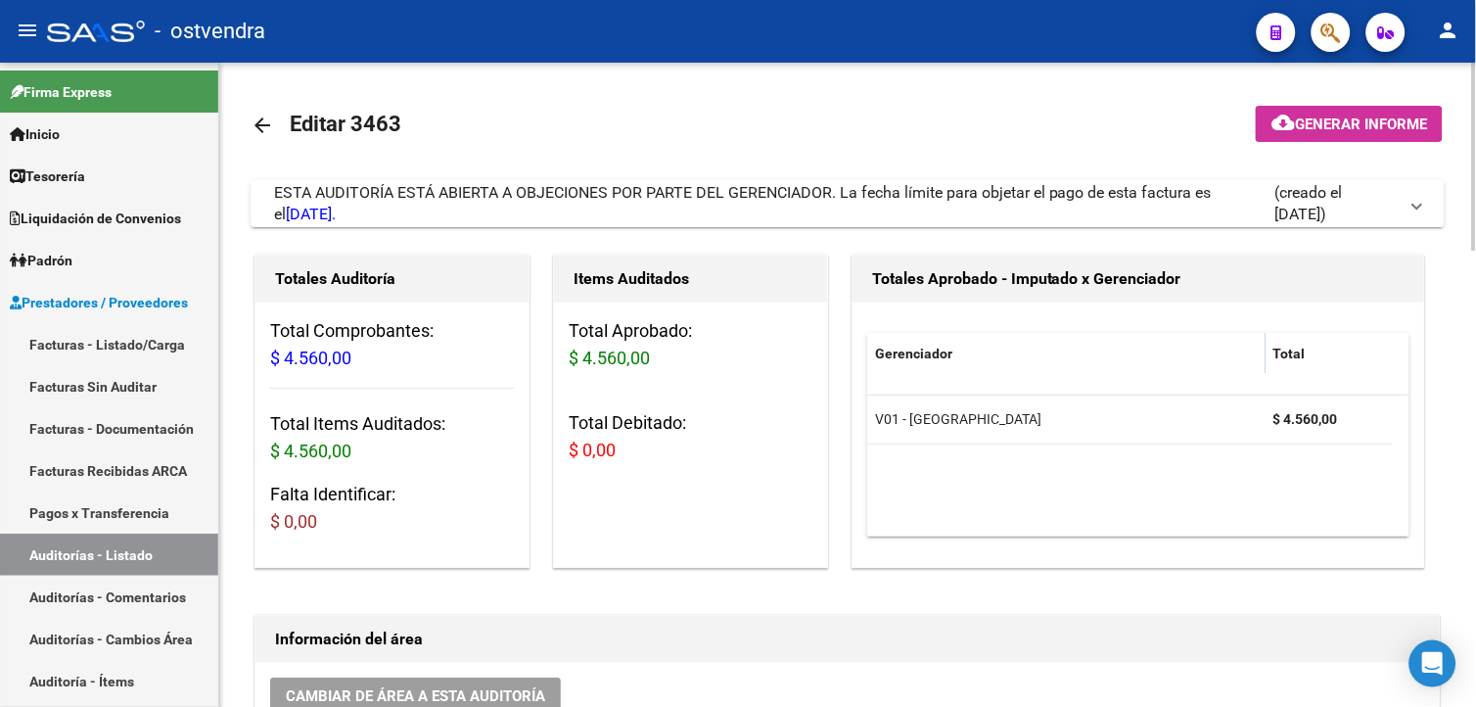
click at [630, 225] on div "ESTA AUDITORÍA ESTÁ ABIERTA A OBJECIONES POR PARTE DEL GERENCIADOR. La fecha lí…" at bounding box center [774, 203] width 1000 height 43
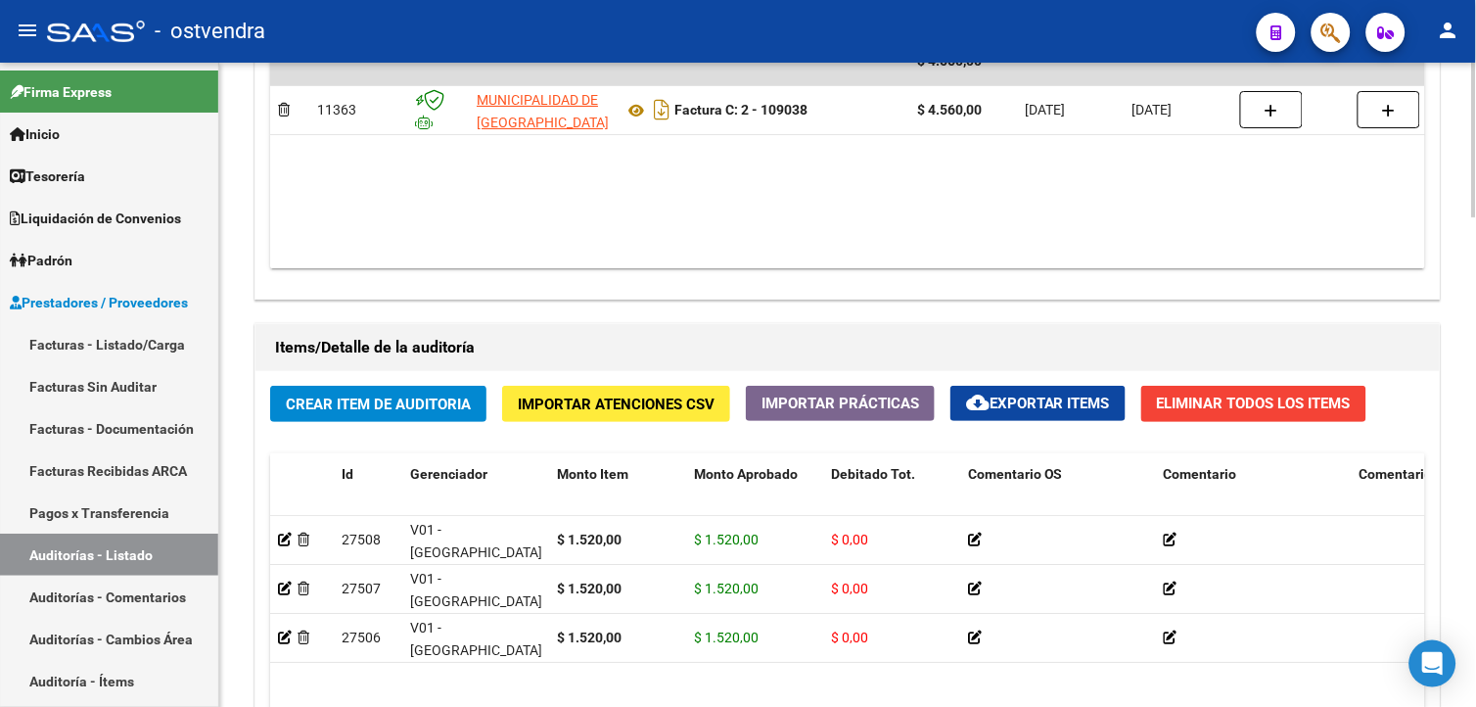
scroll to position [2043, 0]
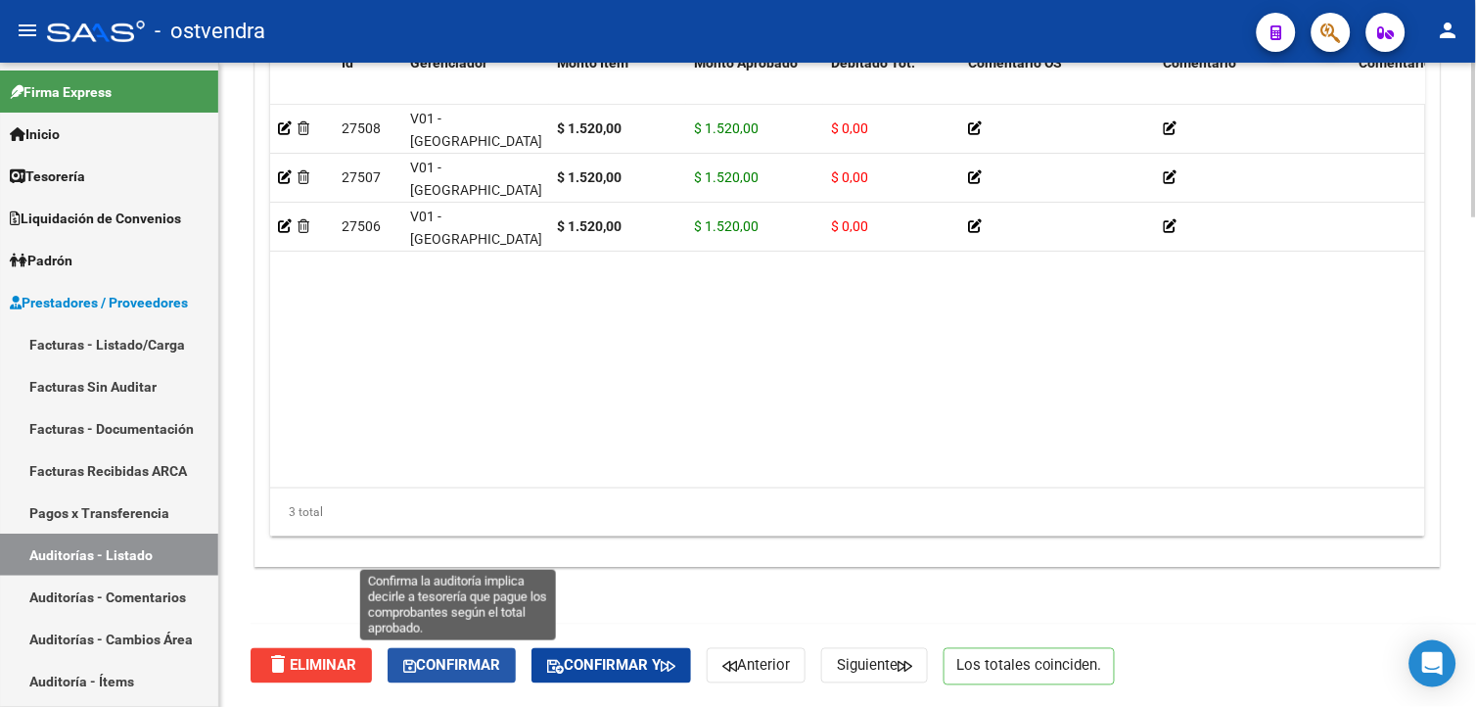
click at [432, 678] on button "Confirmar" at bounding box center [452, 665] width 128 height 35
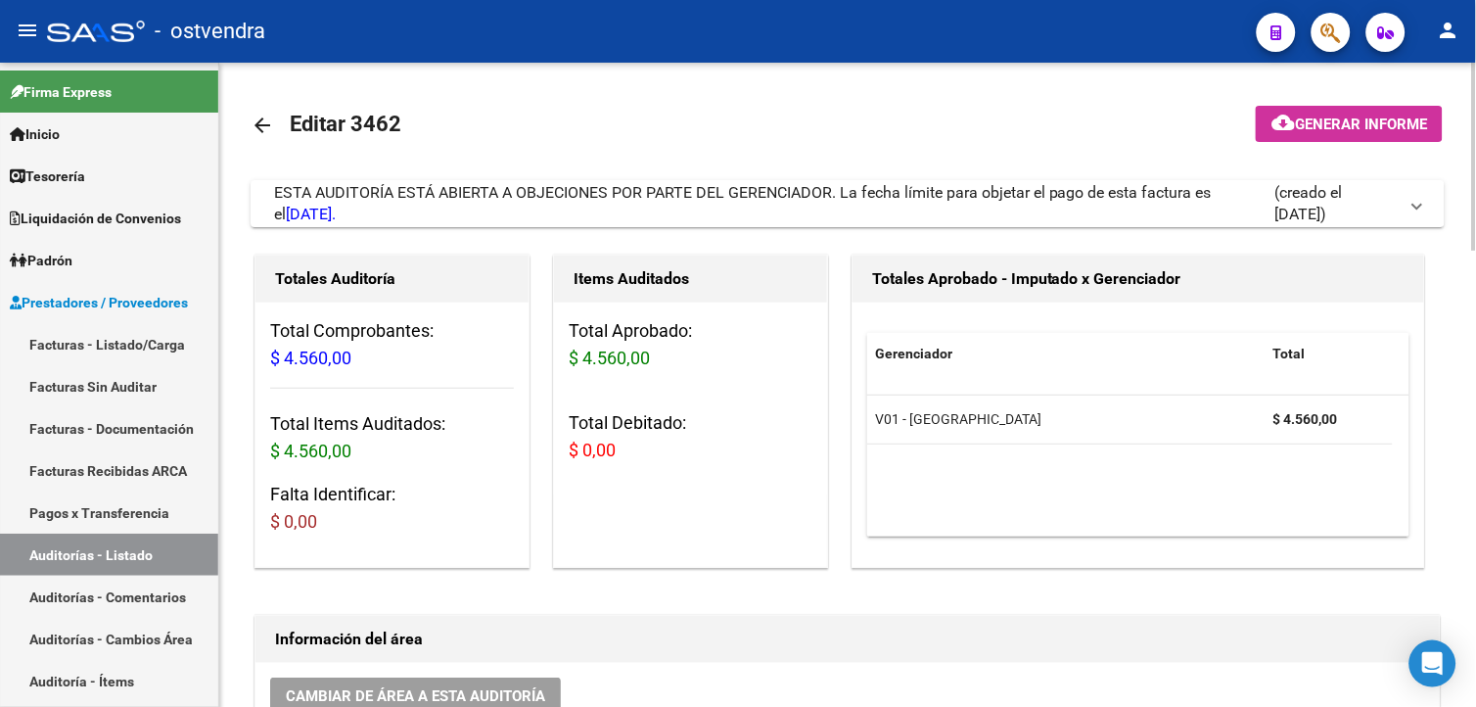
click at [562, 206] on div "ESTA AUDITORÍA ESTÁ ABIERTA A OBJECIONES POR PARTE DEL GERENCIADOR. La fecha lí…" at bounding box center [774, 203] width 1000 height 43
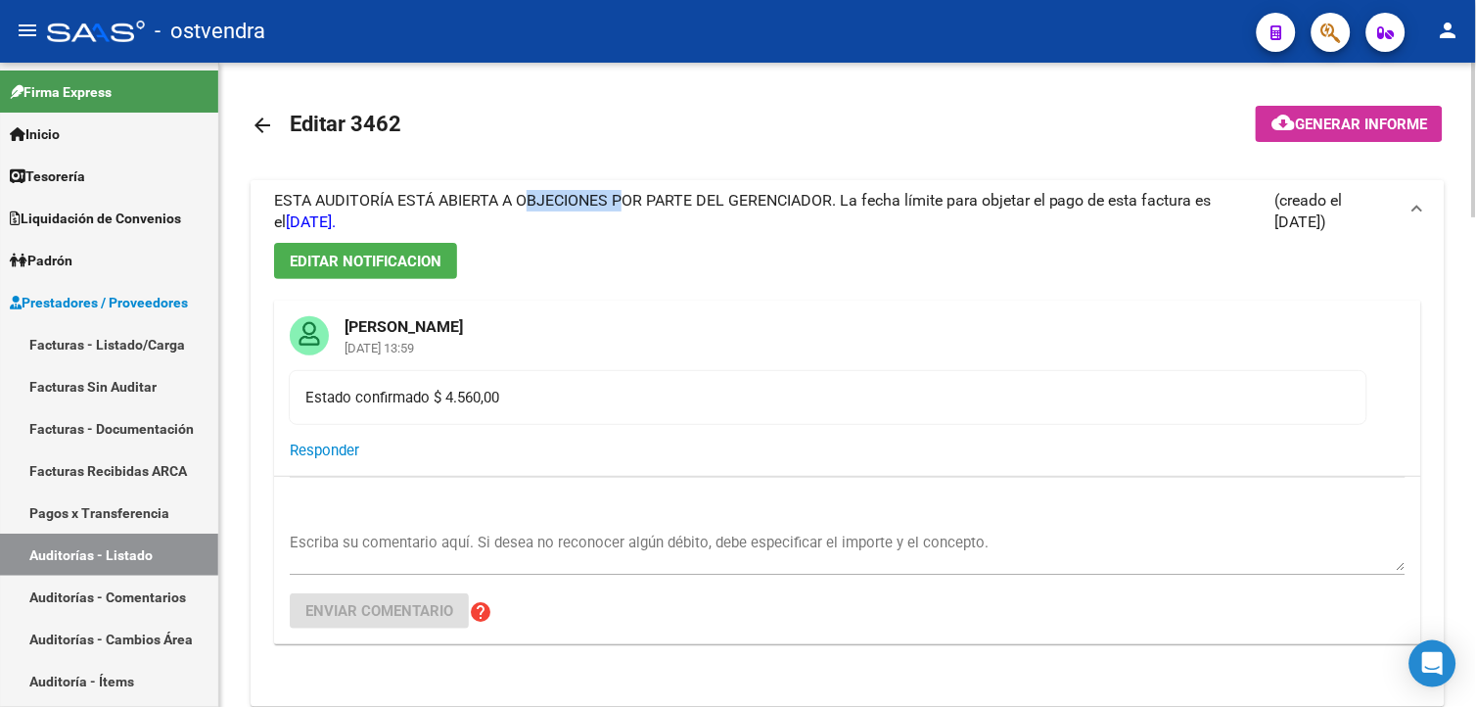
click at [562, 206] on span "ESTA AUDITORÍA ESTÁ ABIERTA A OBJECIONES POR PARTE DEL GERENCIADOR. La fecha lí…" at bounding box center [743, 211] width 938 height 40
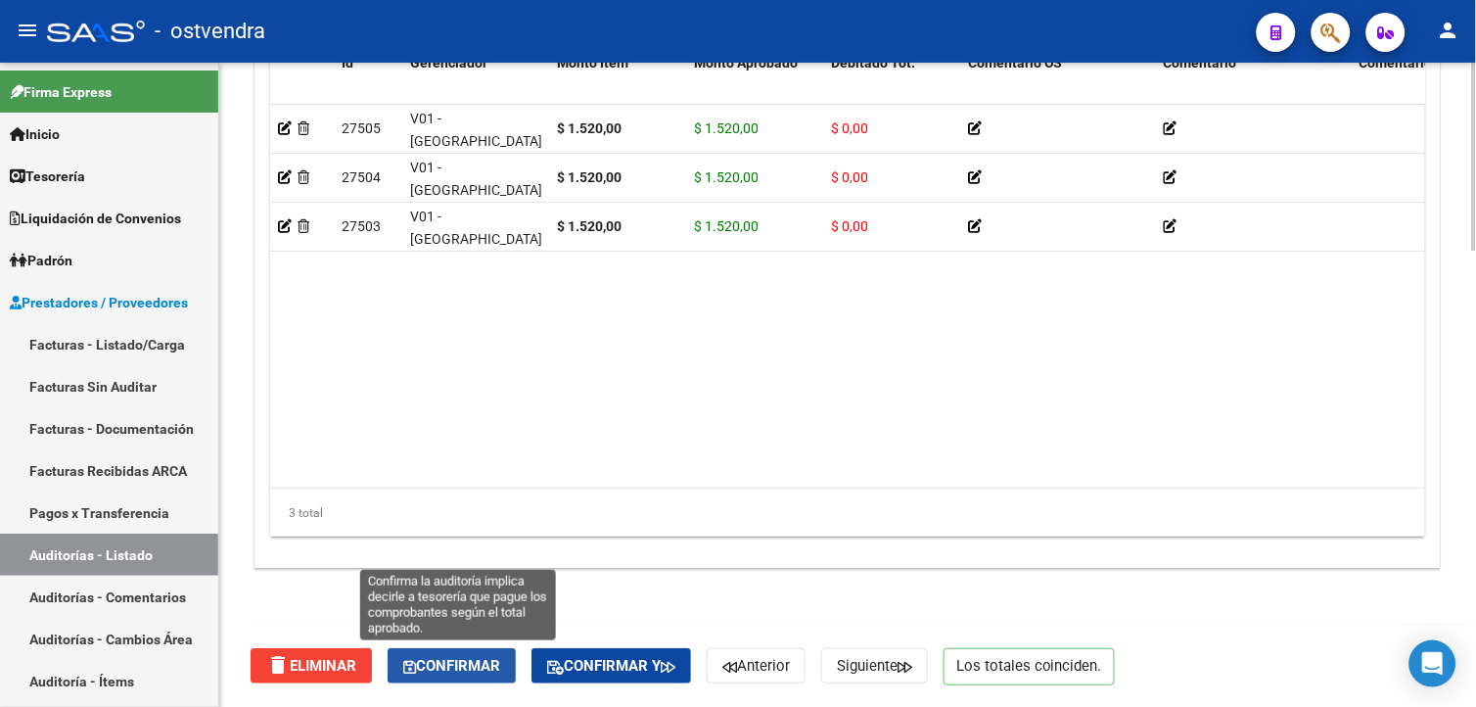
click at [468, 670] on span "Confirmar" at bounding box center [451, 666] width 97 height 18
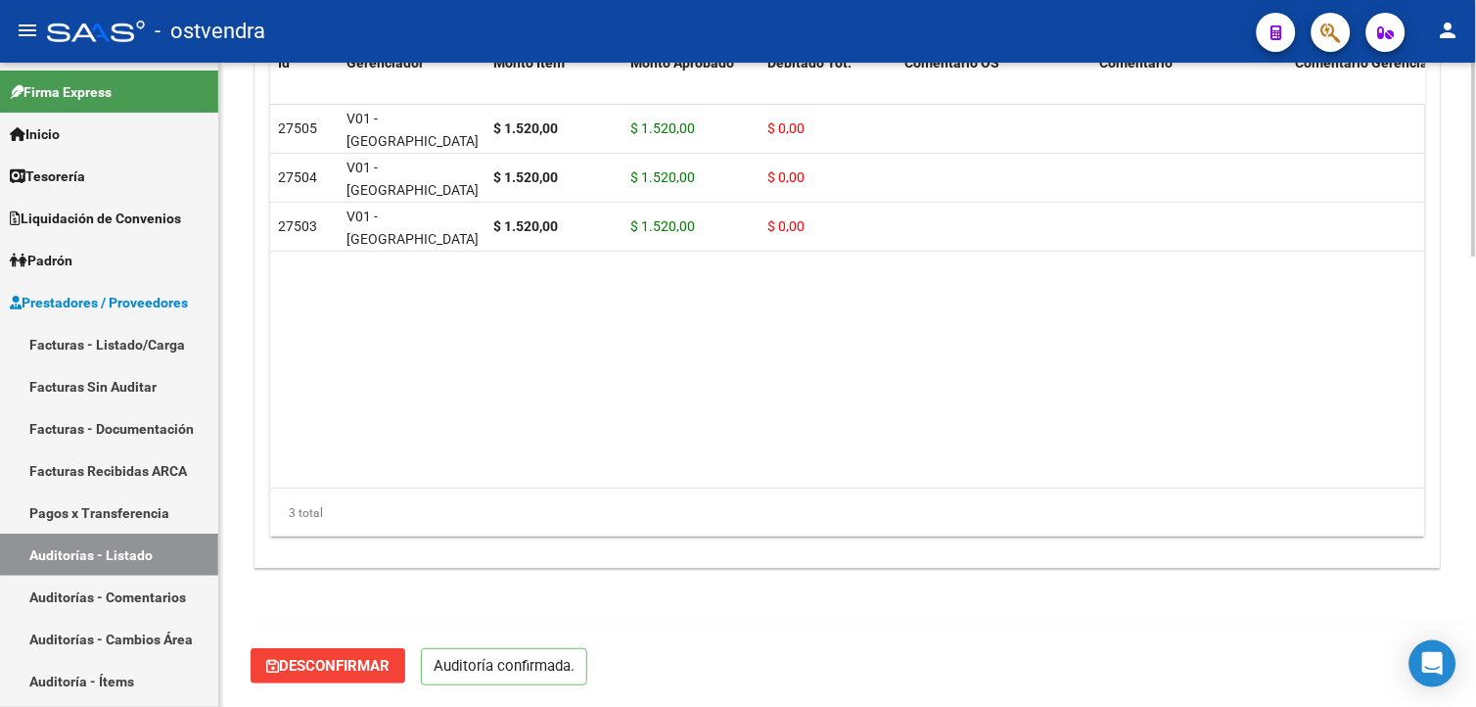
scroll to position [1494, 0]
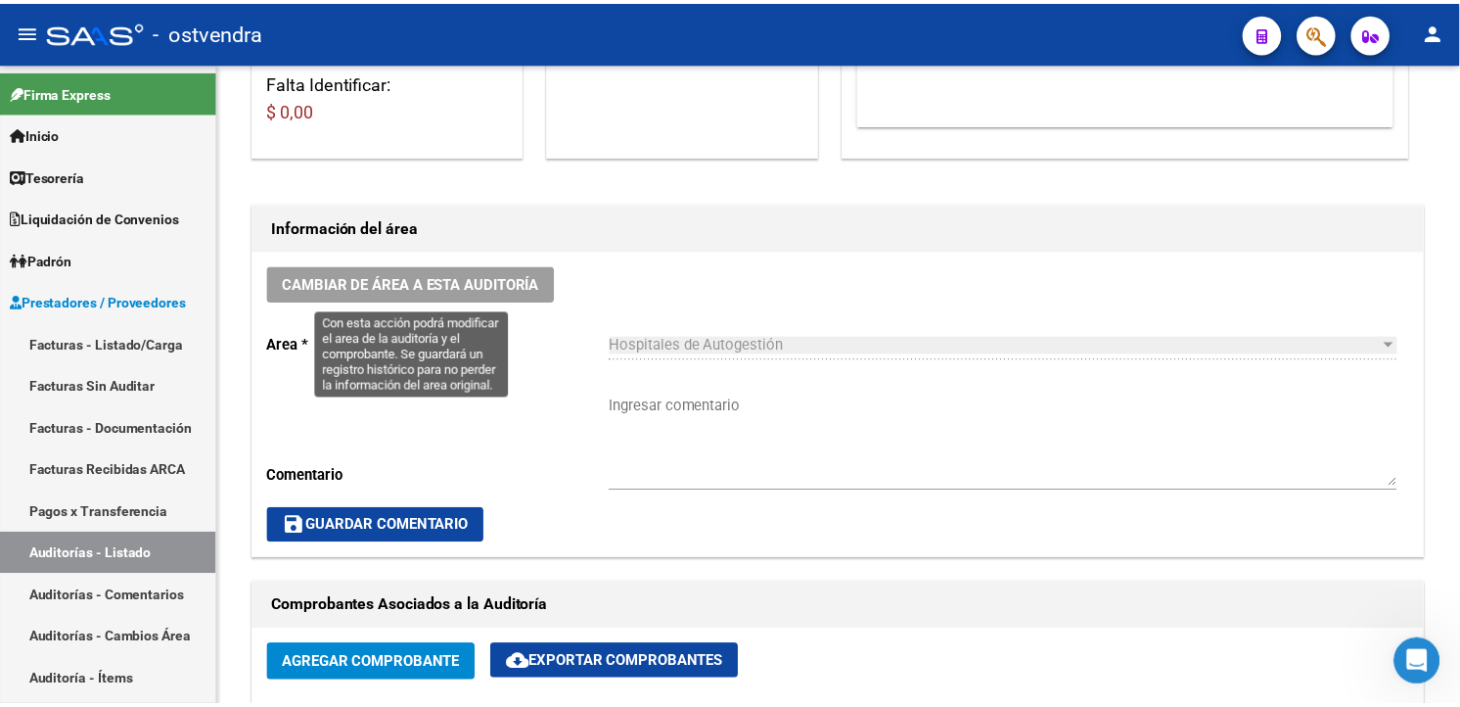
scroll to position [221, 0]
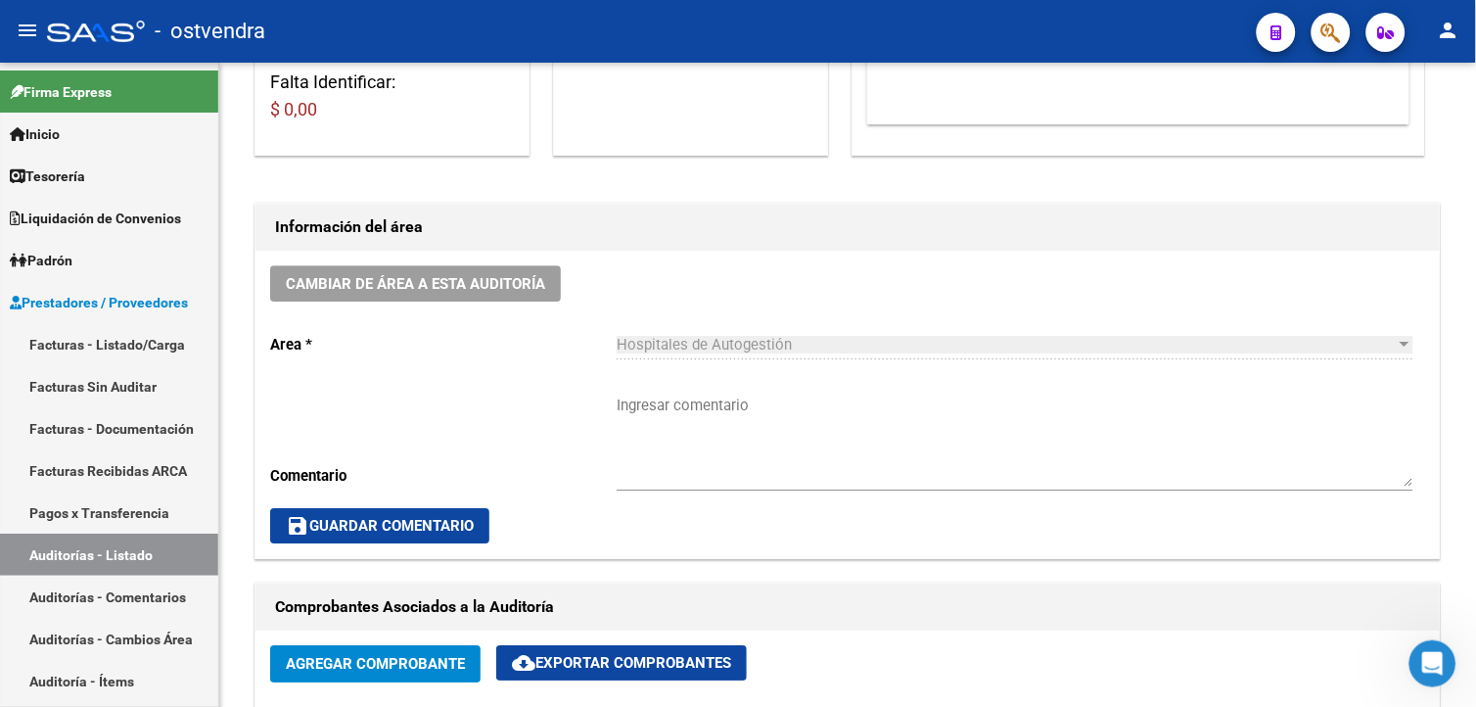
click at [1326, 36] on icon "button" at bounding box center [1331, 33] width 20 height 23
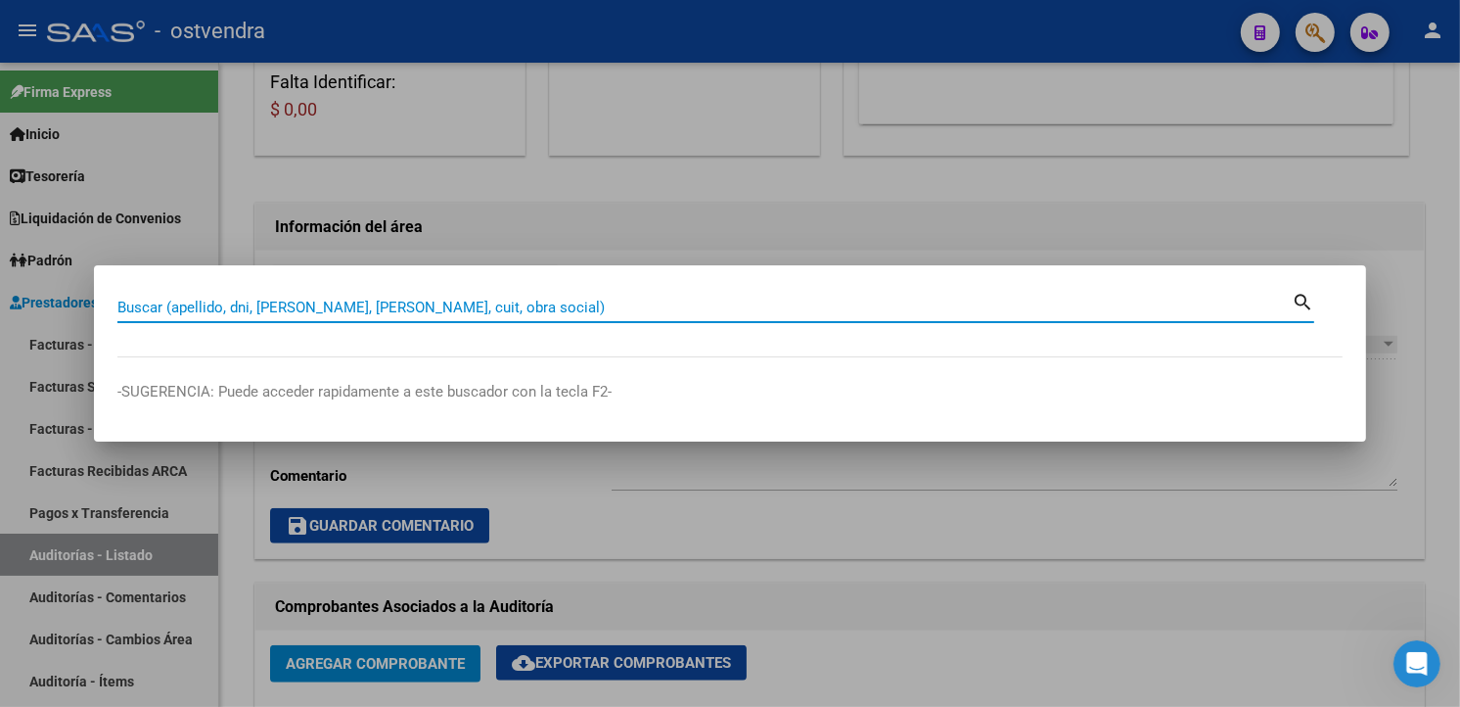
paste input "27268857767"
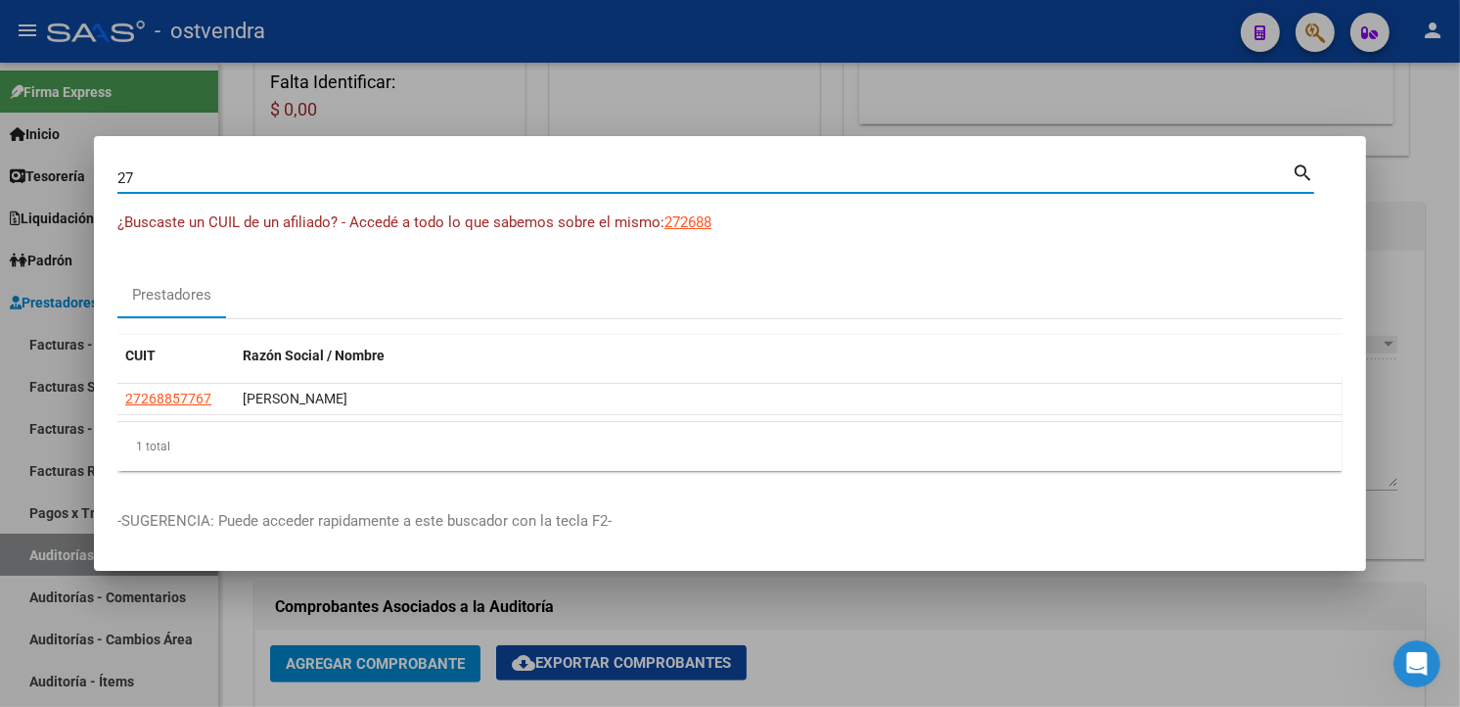
type input "2"
paste input "27175253276"
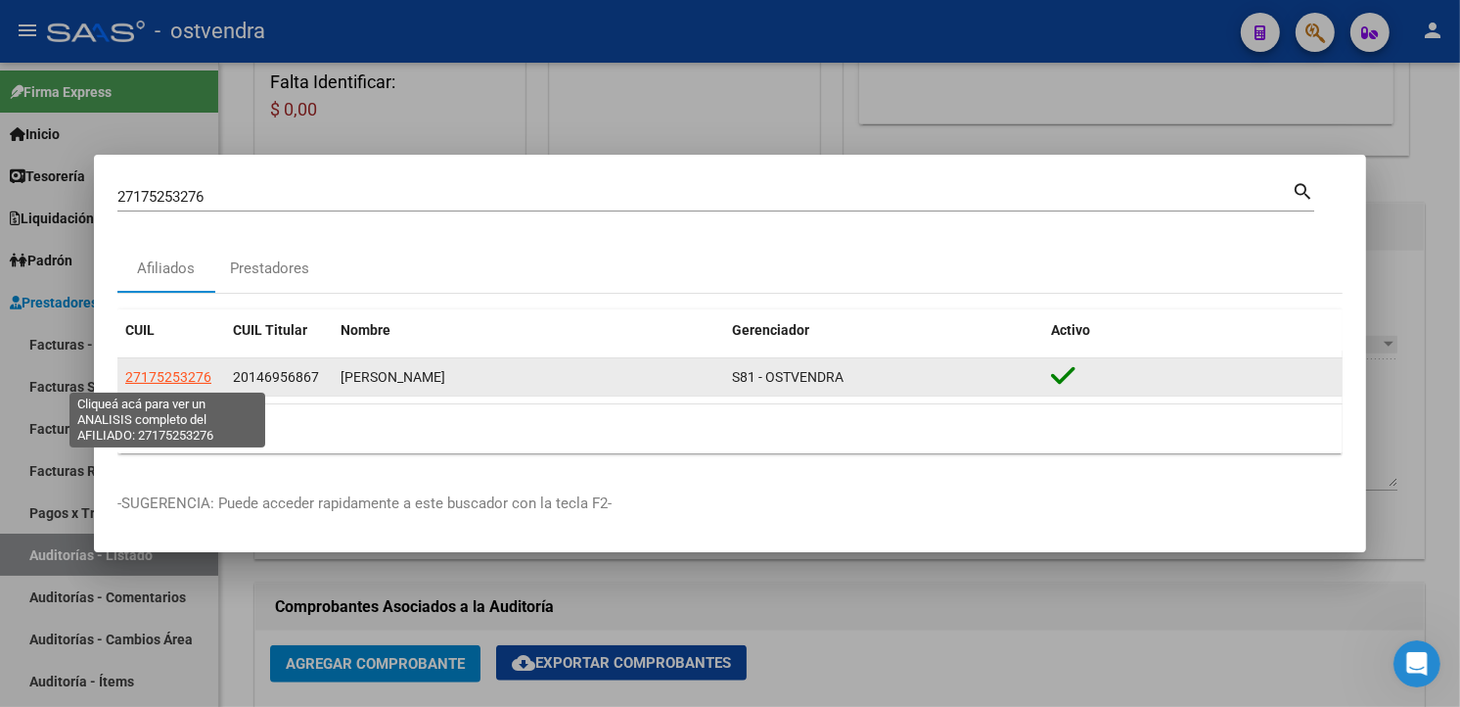
click at [176, 369] on span "27175253276" at bounding box center [168, 377] width 86 height 16
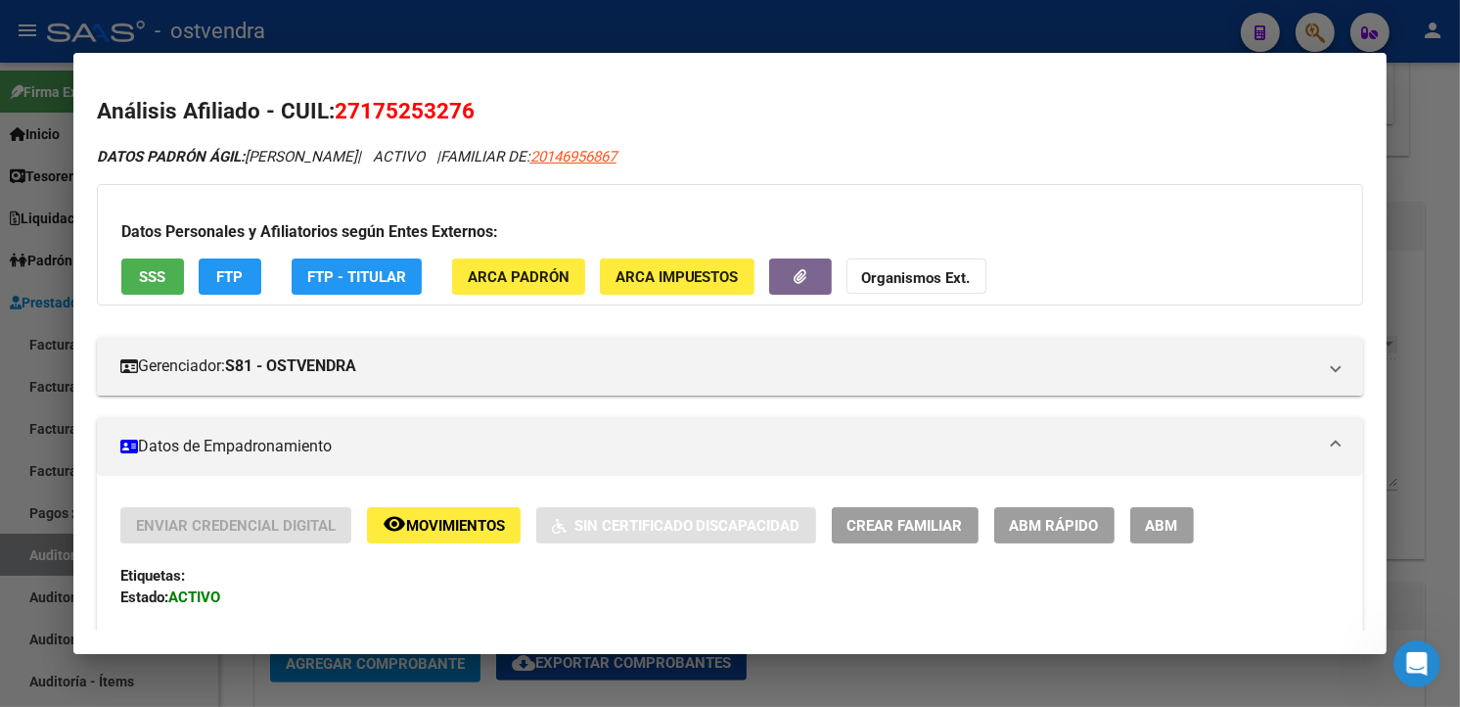
click at [177, 269] on div "Datos Personales y Afiliatorios según Entes Externos: SSS FTP FTP - Titular ARC…" at bounding box center [730, 244] width 1267 height 121
click at [717, 24] on div at bounding box center [730, 353] width 1460 height 707
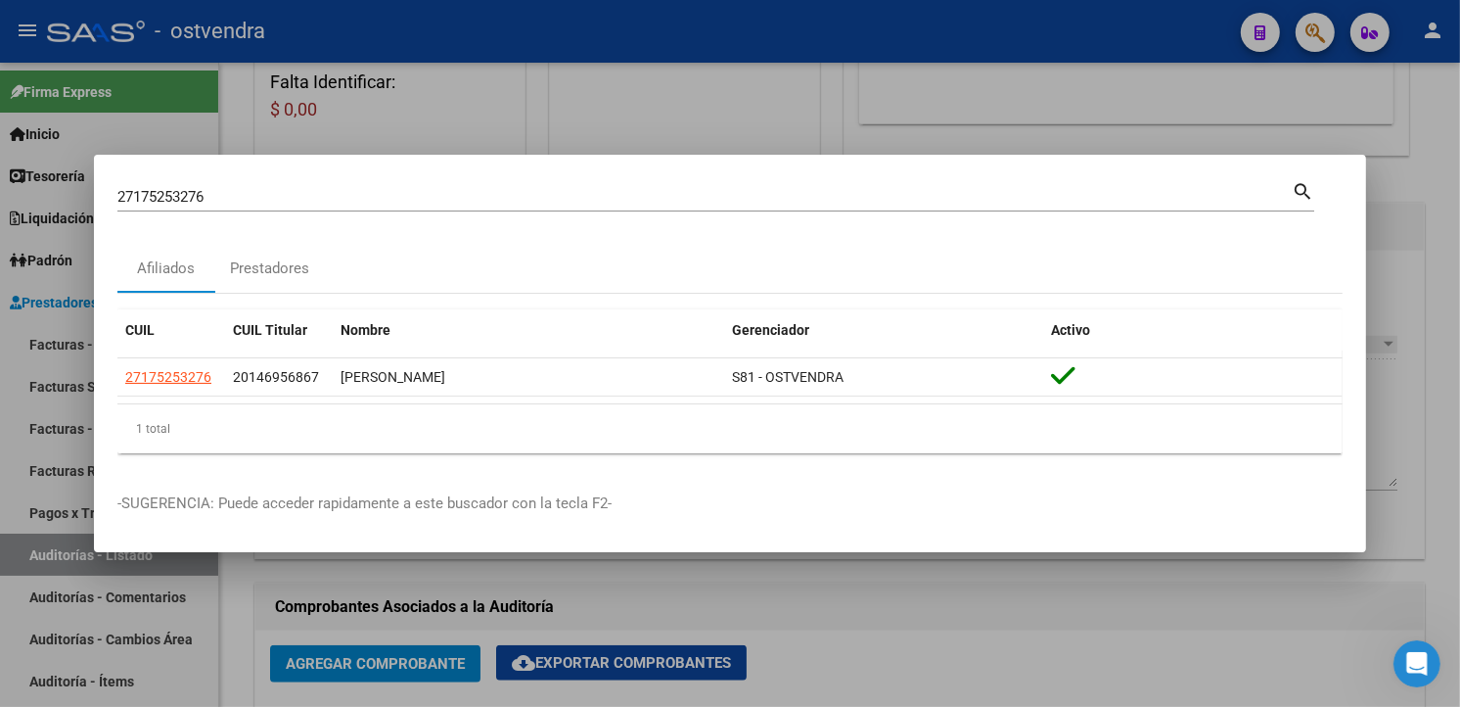
click at [787, 200] on input "27175253276" at bounding box center [704, 197] width 1174 height 18
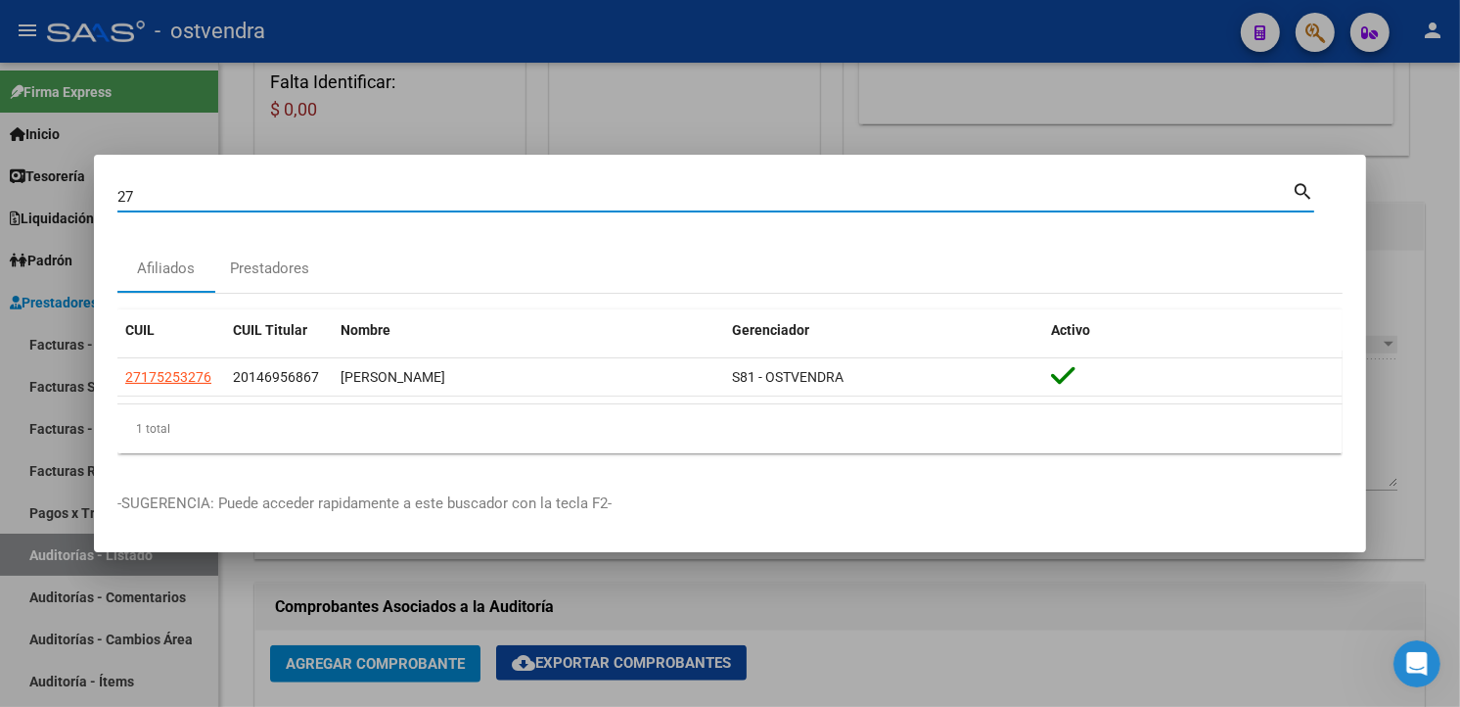
type input "2"
paste input "30707447407"
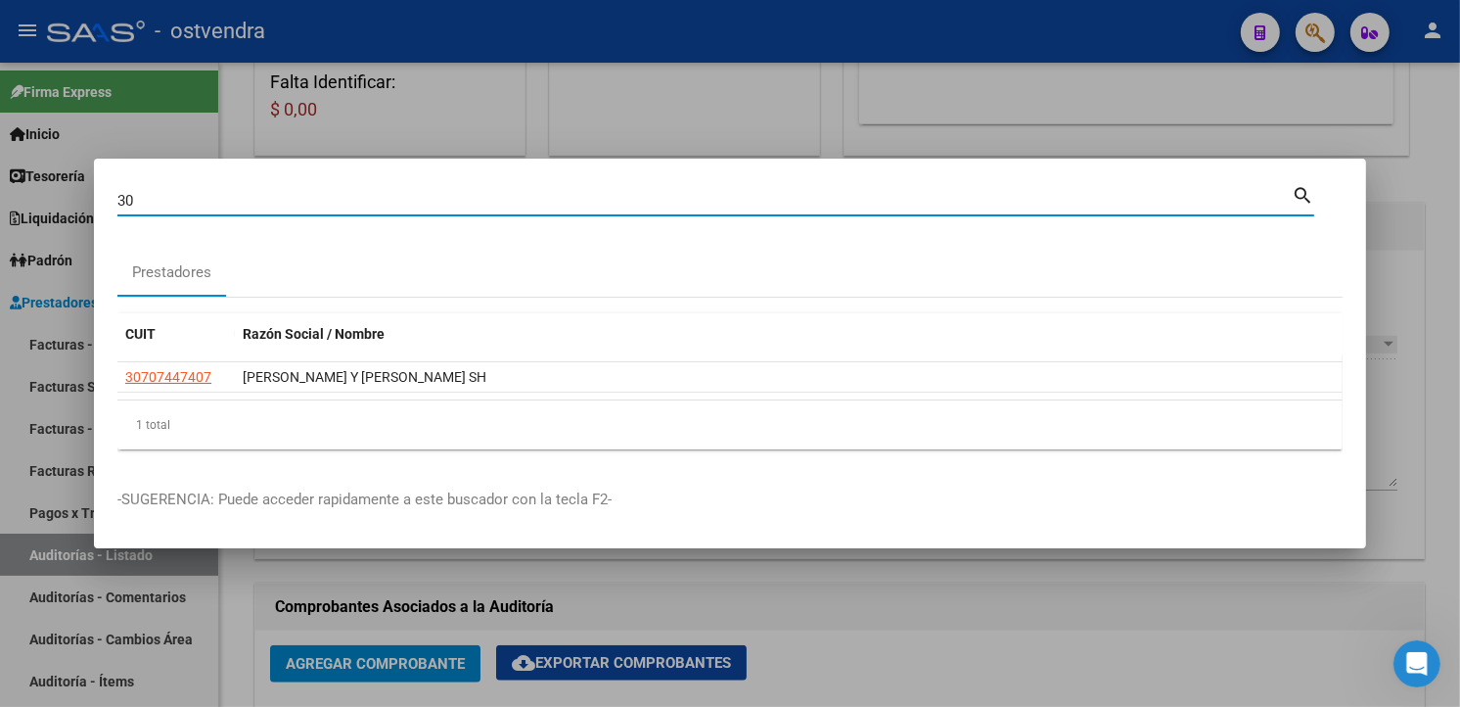
type input "3"
paste input "20292055847"
type input "20292055847"
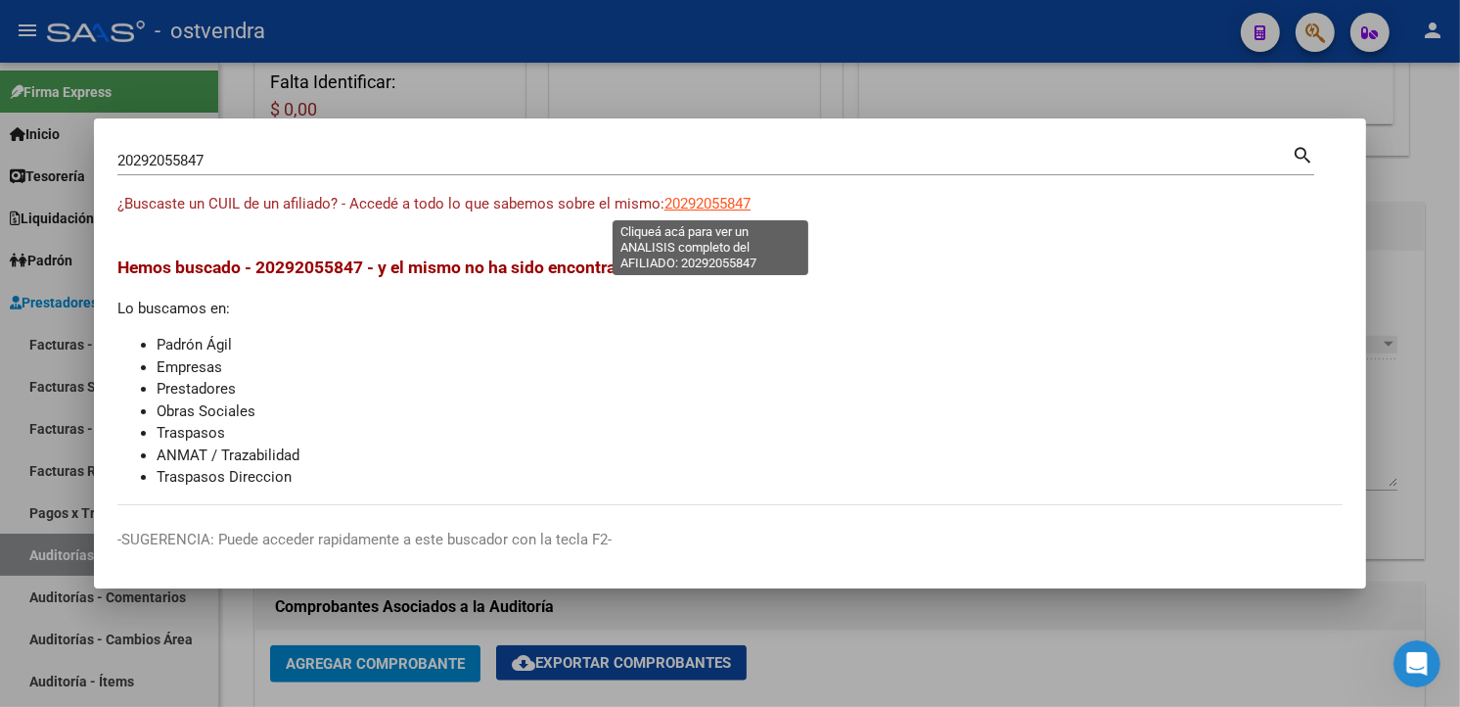
click at [719, 199] on span "20292055847" at bounding box center [707, 204] width 86 height 18
type textarea "20292055847"
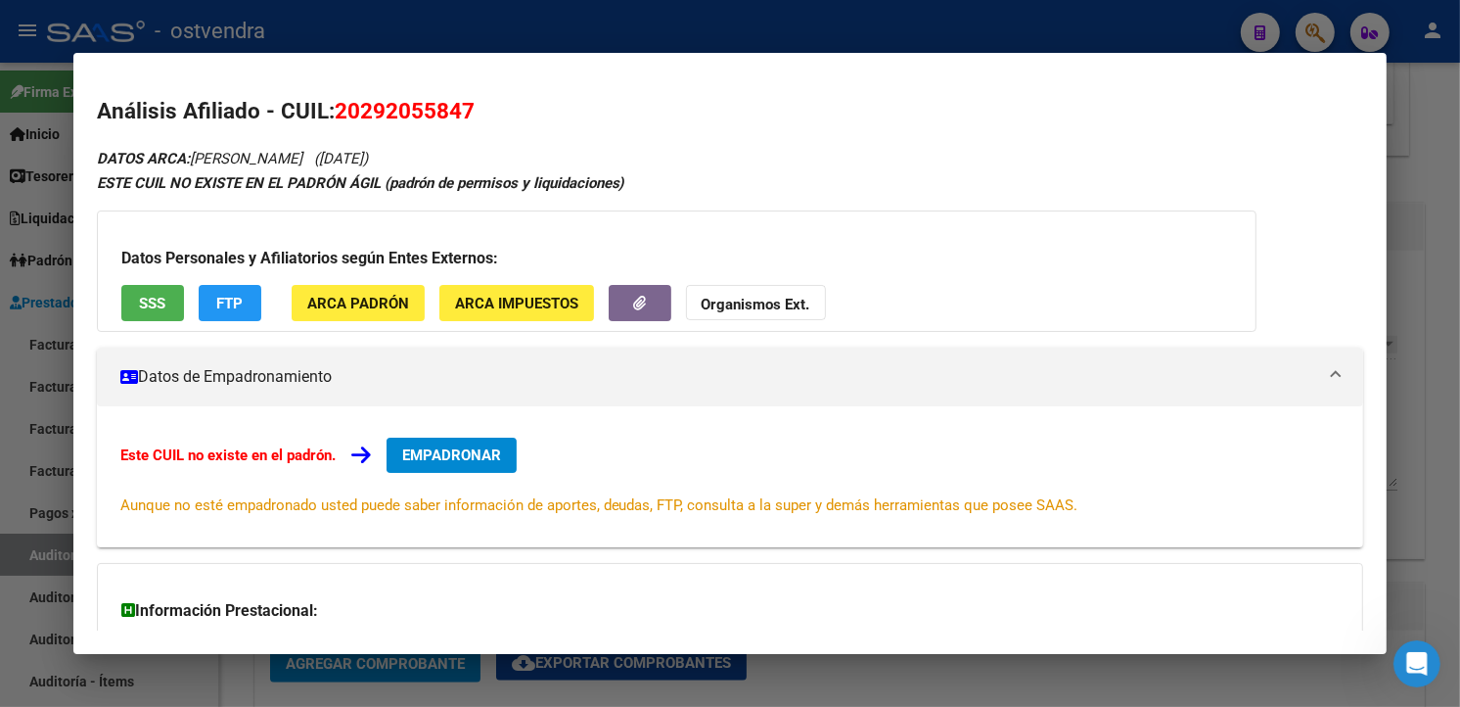
drag, startPoint x: 1219, startPoint y: 31, endPoint x: 1276, endPoint y: 30, distance: 56.8
click at [1221, 30] on div at bounding box center [730, 353] width 1460 height 707
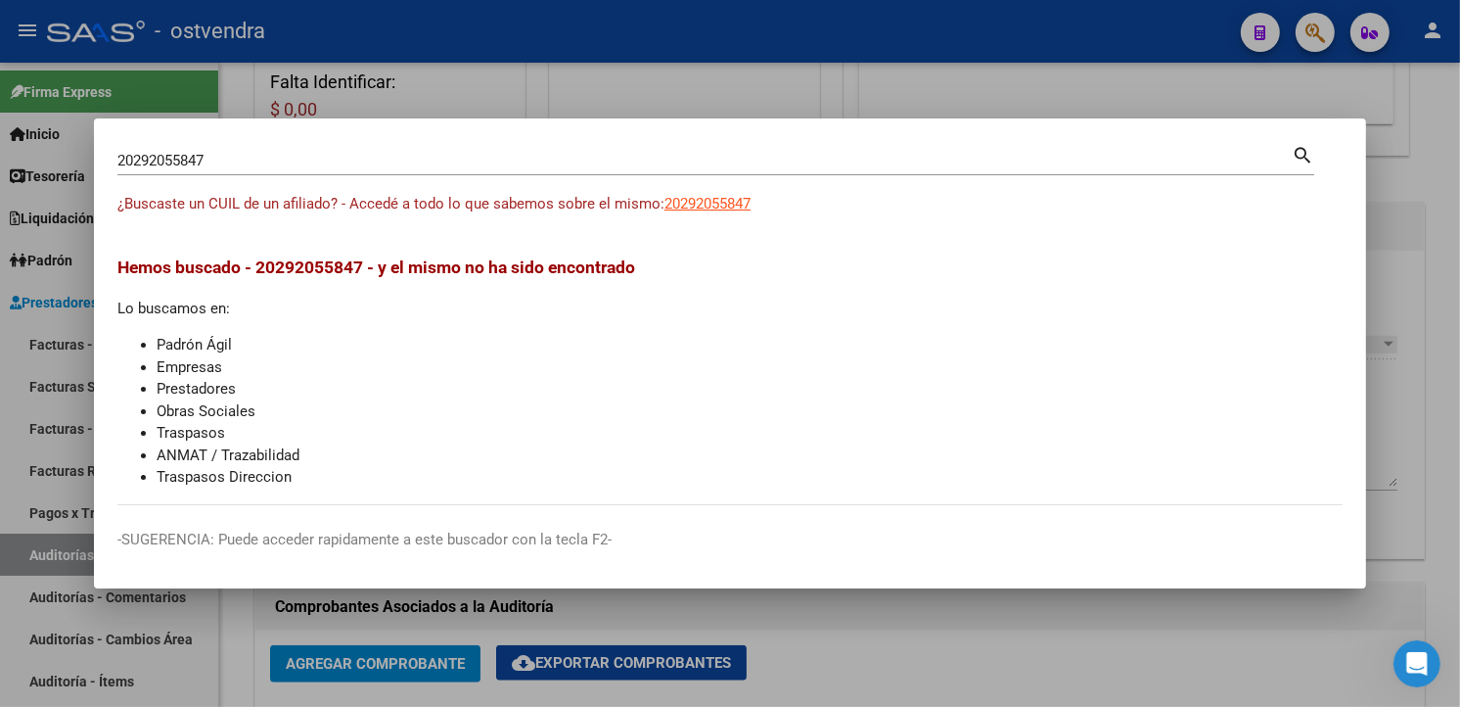
click at [1296, 31] on div at bounding box center [730, 353] width 1460 height 707
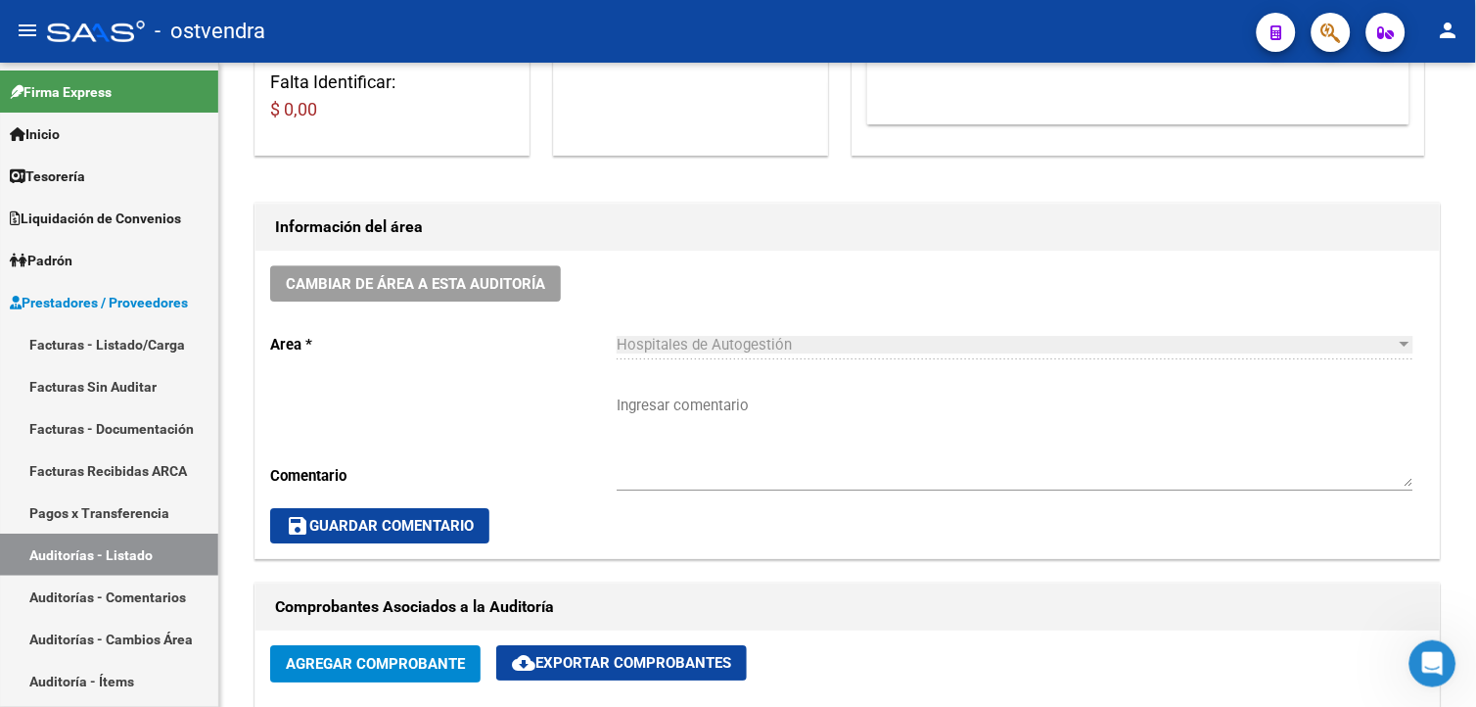
click at [1323, 34] on icon "button" at bounding box center [1331, 33] width 20 height 23
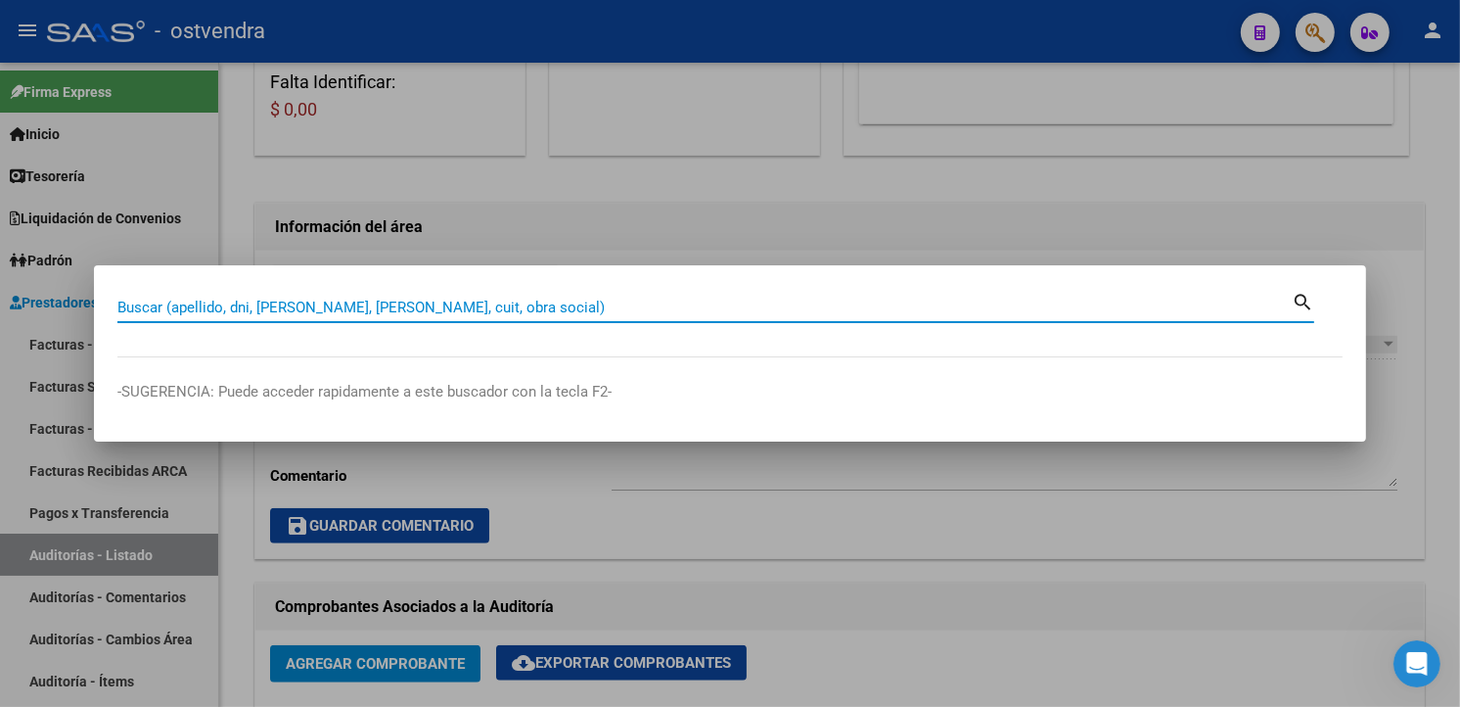
paste input "27268857767"
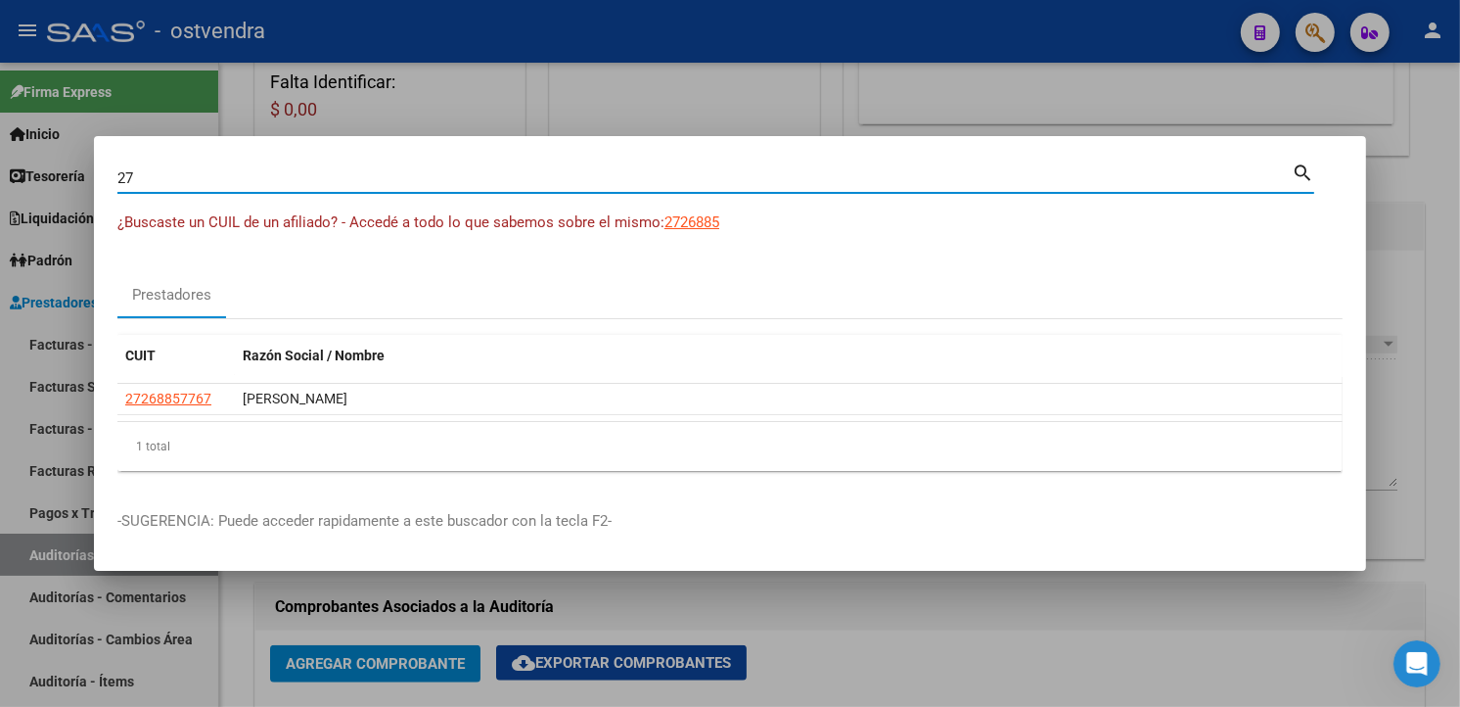
type input "2"
paste input "27328519025"
type input "2"
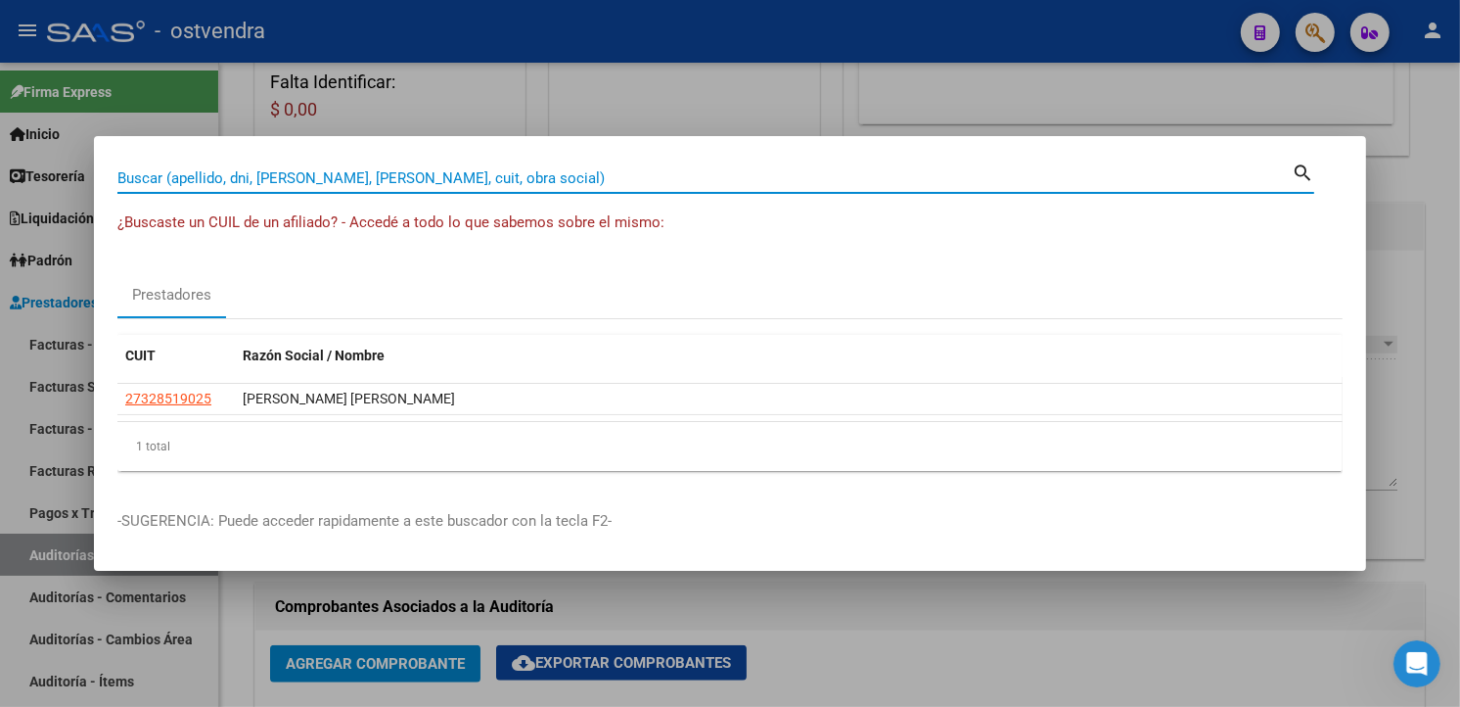
paste input "23163208814"
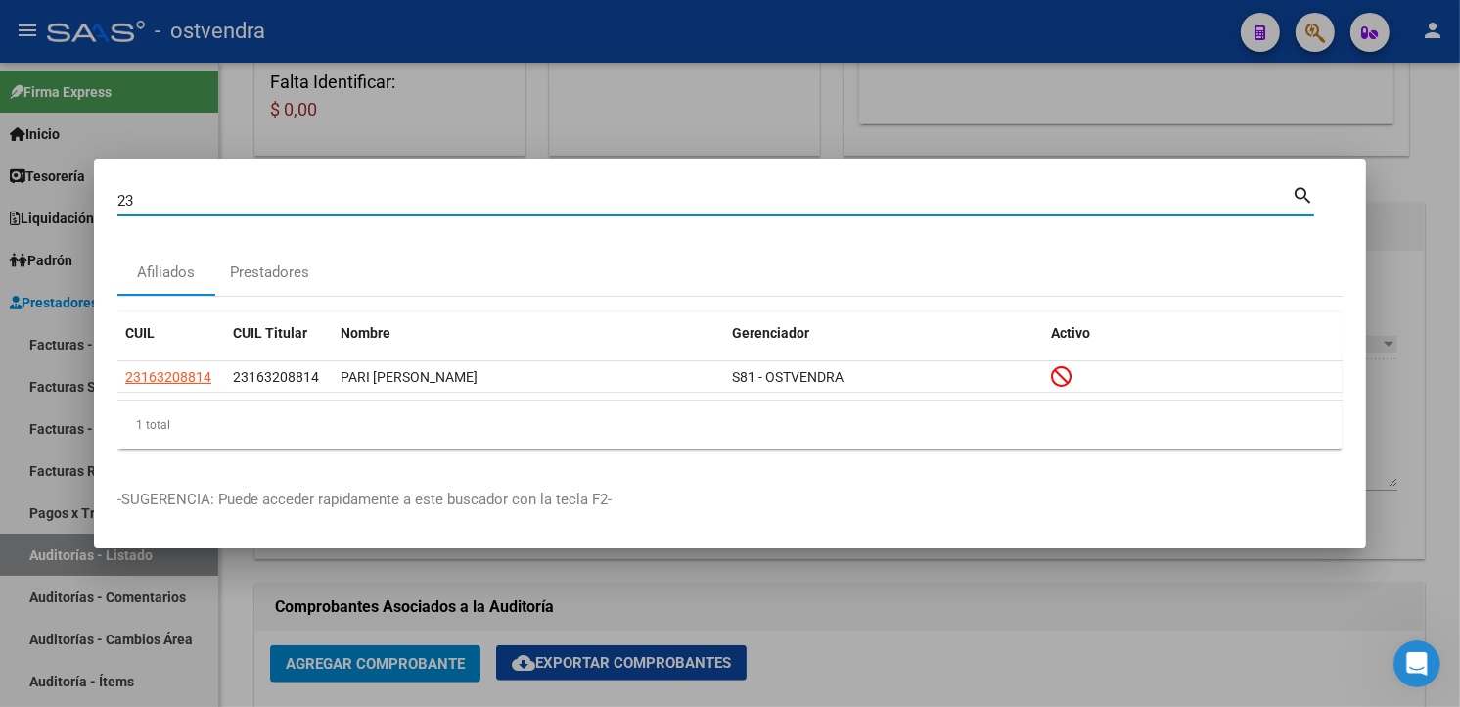
type input "2"
paste input "27175253276"
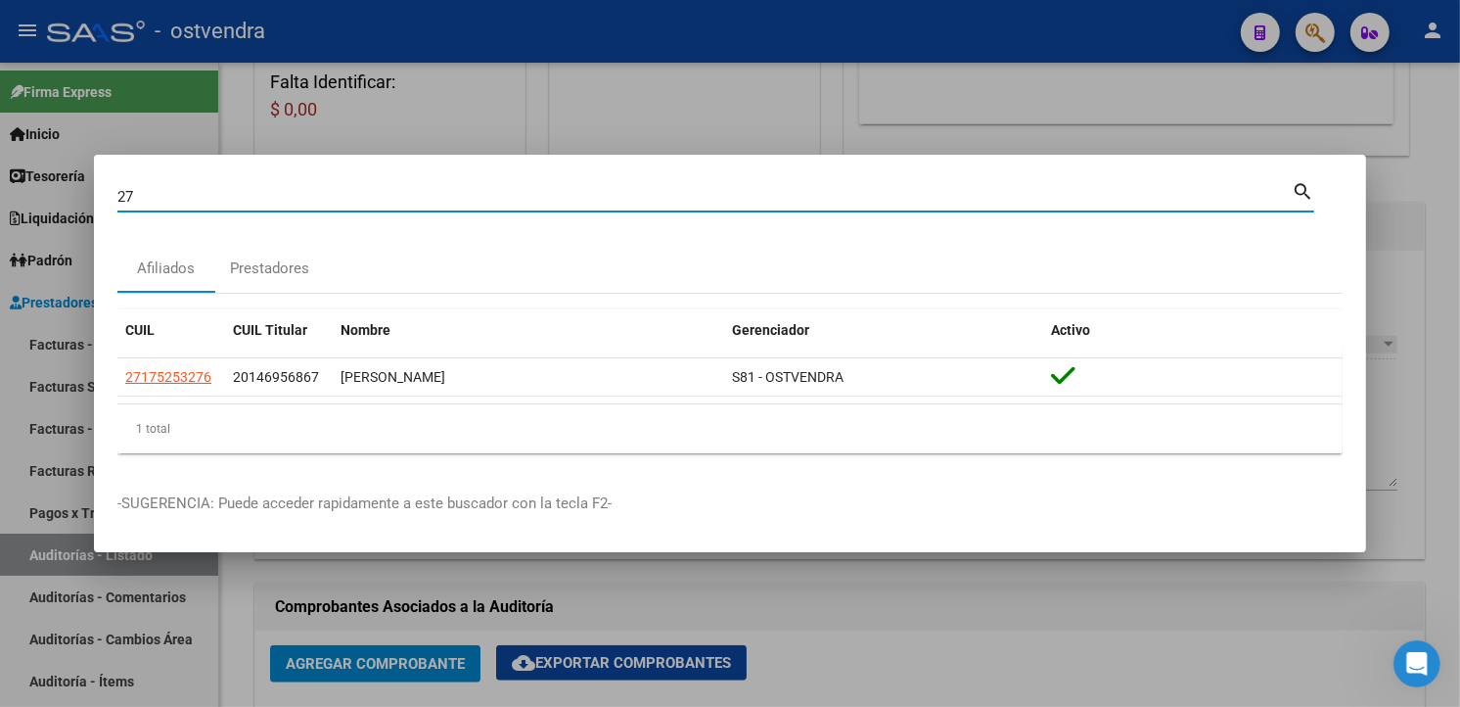
type input "2"
paste input "30707447407"
type input "30707447407"
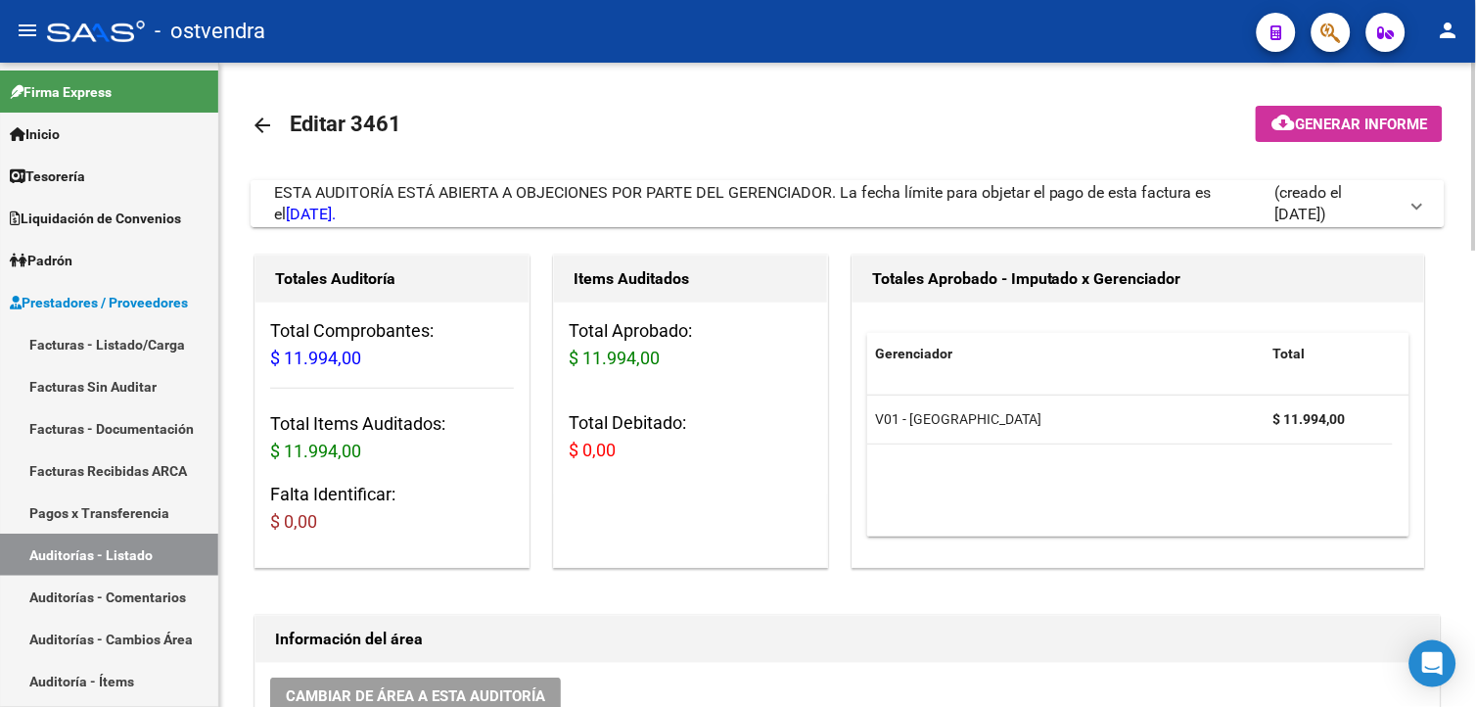
click at [559, 221] on div "ESTA AUDITORÍA ESTÁ ABIERTA A OBJECIONES POR PARTE DEL GERENCIADOR. La fecha lí…" at bounding box center [774, 203] width 1000 height 43
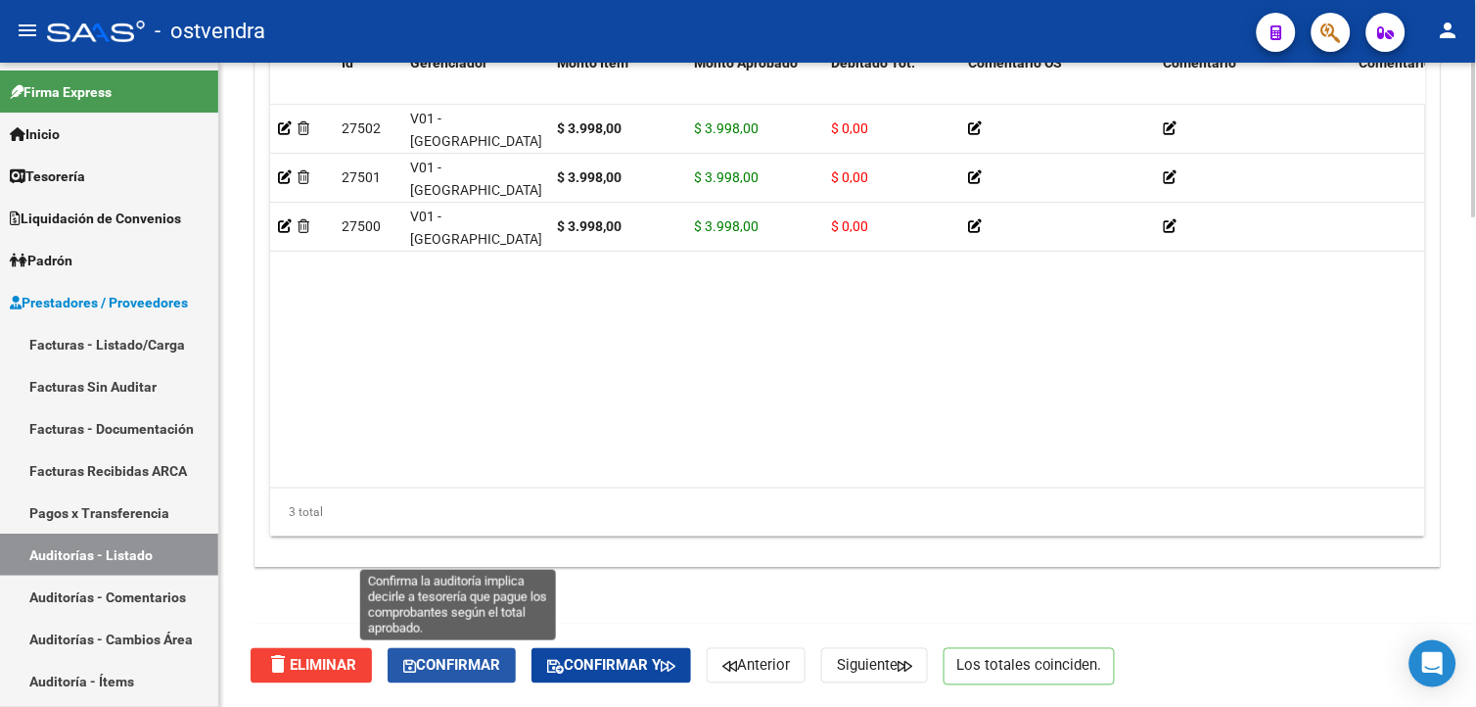
click at [485, 661] on span "Confirmar" at bounding box center [451, 666] width 97 height 18
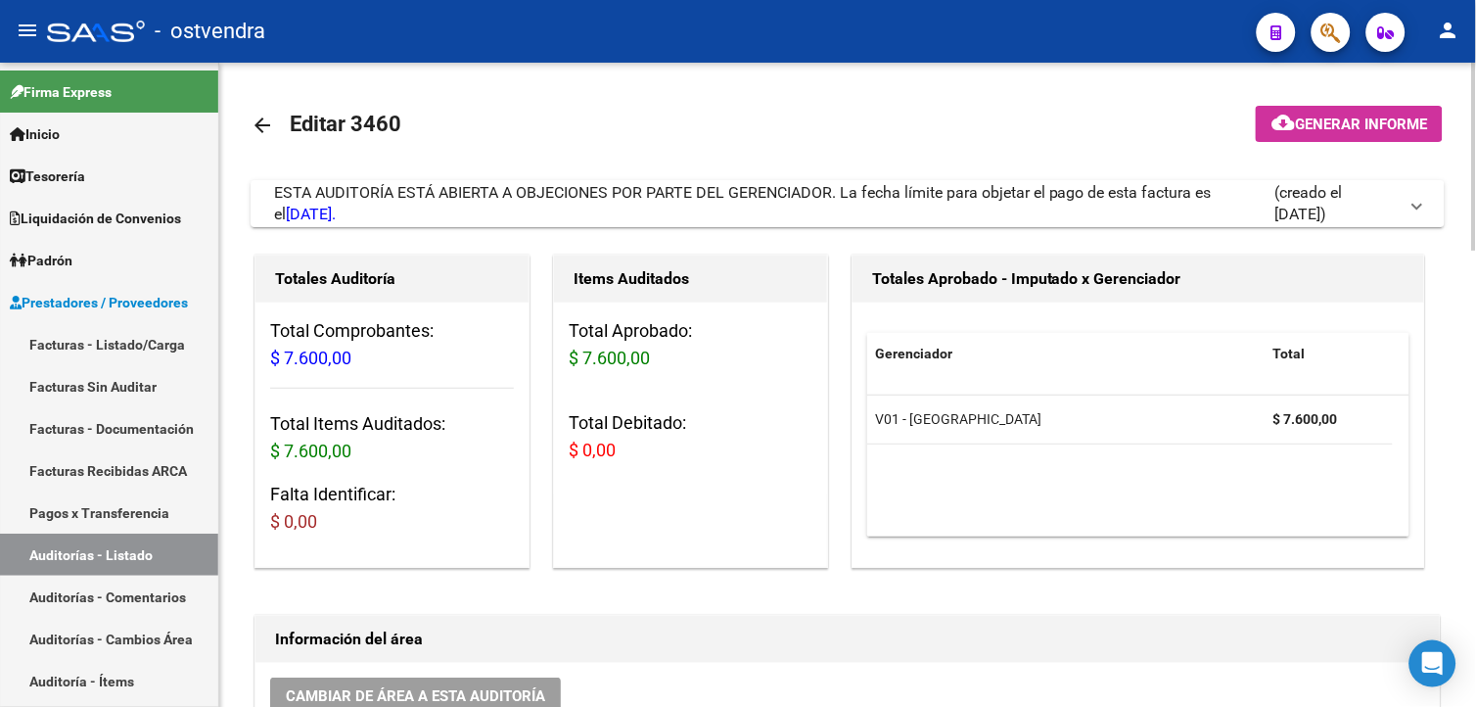
click at [845, 213] on div "ESTA AUDITORÍA ESTÁ ABIERTA A OBJECIONES POR PARTE DEL GERENCIADOR. La fecha lí…" at bounding box center [774, 203] width 1000 height 43
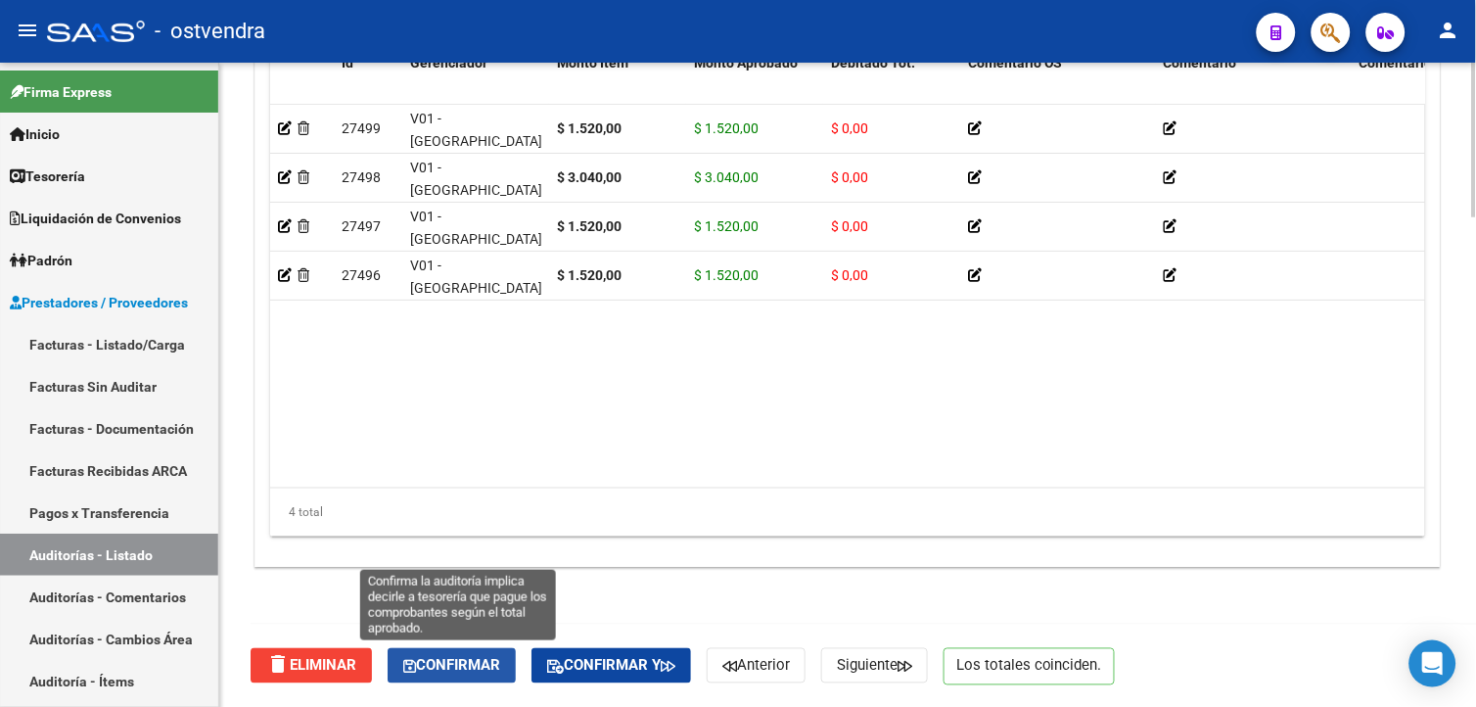
click at [500, 665] on span "Confirmar" at bounding box center [451, 666] width 97 height 18
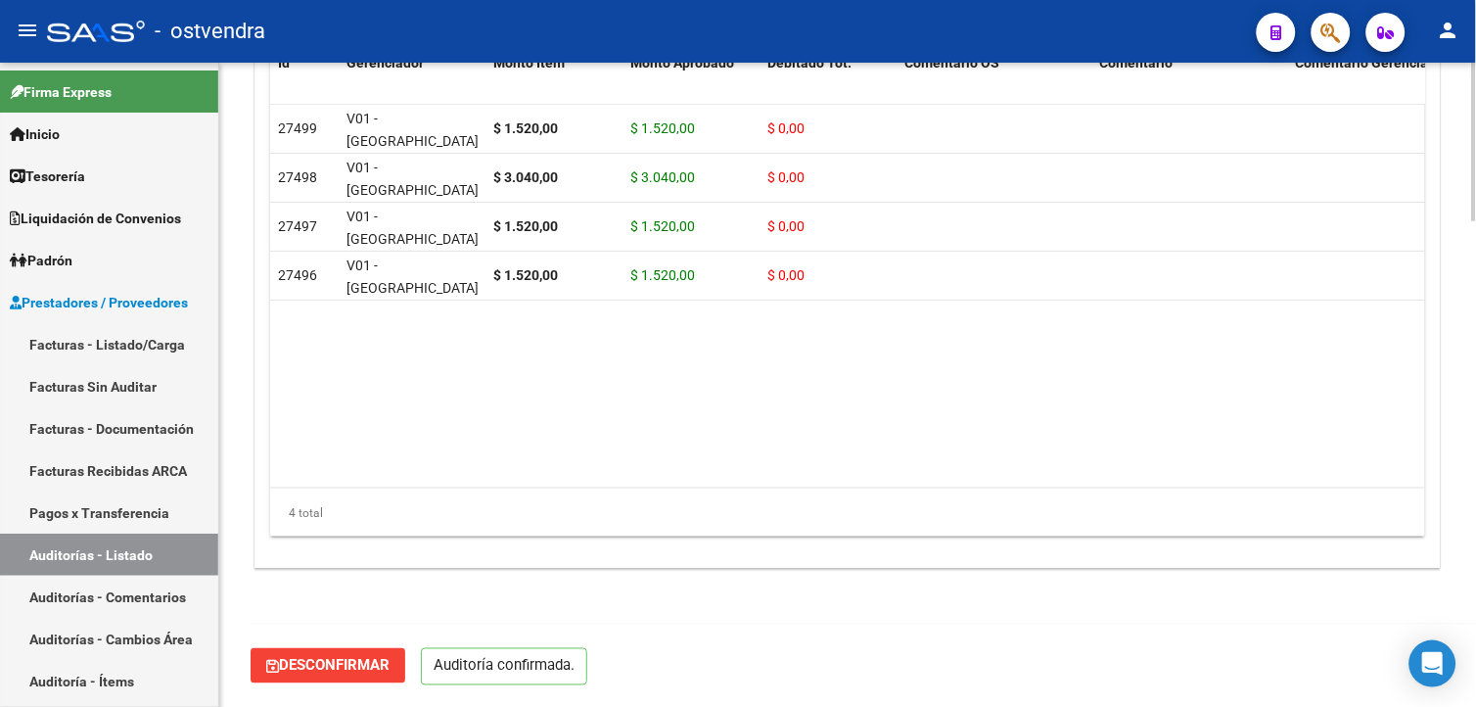
scroll to position [1975, 0]
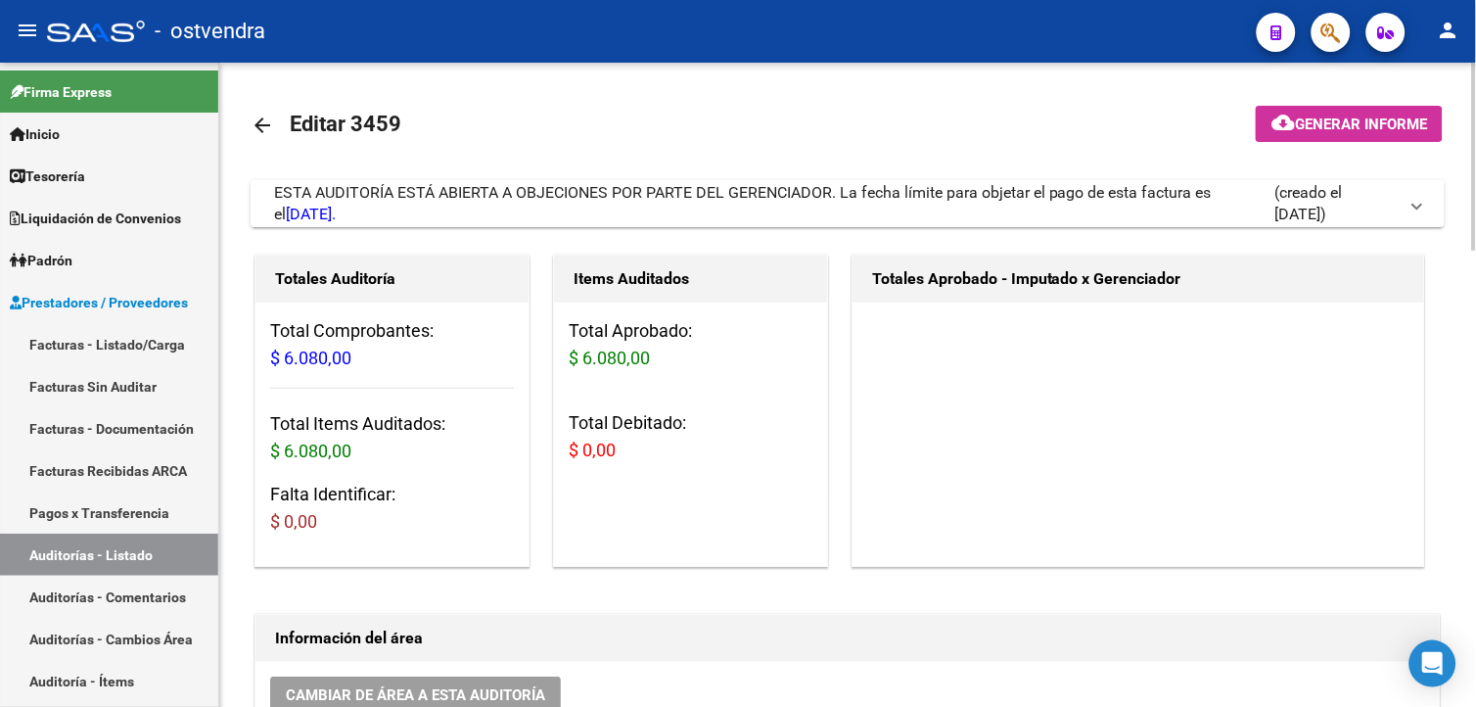
click at [651, 206] on div "ESTA AUDITORÍA ESTÁ ABIERTA A OBJECIONES POR PARTE DEL GERENCIADOR. La fecha lí…" at bounding box center [774, 203] width 1000 height 43
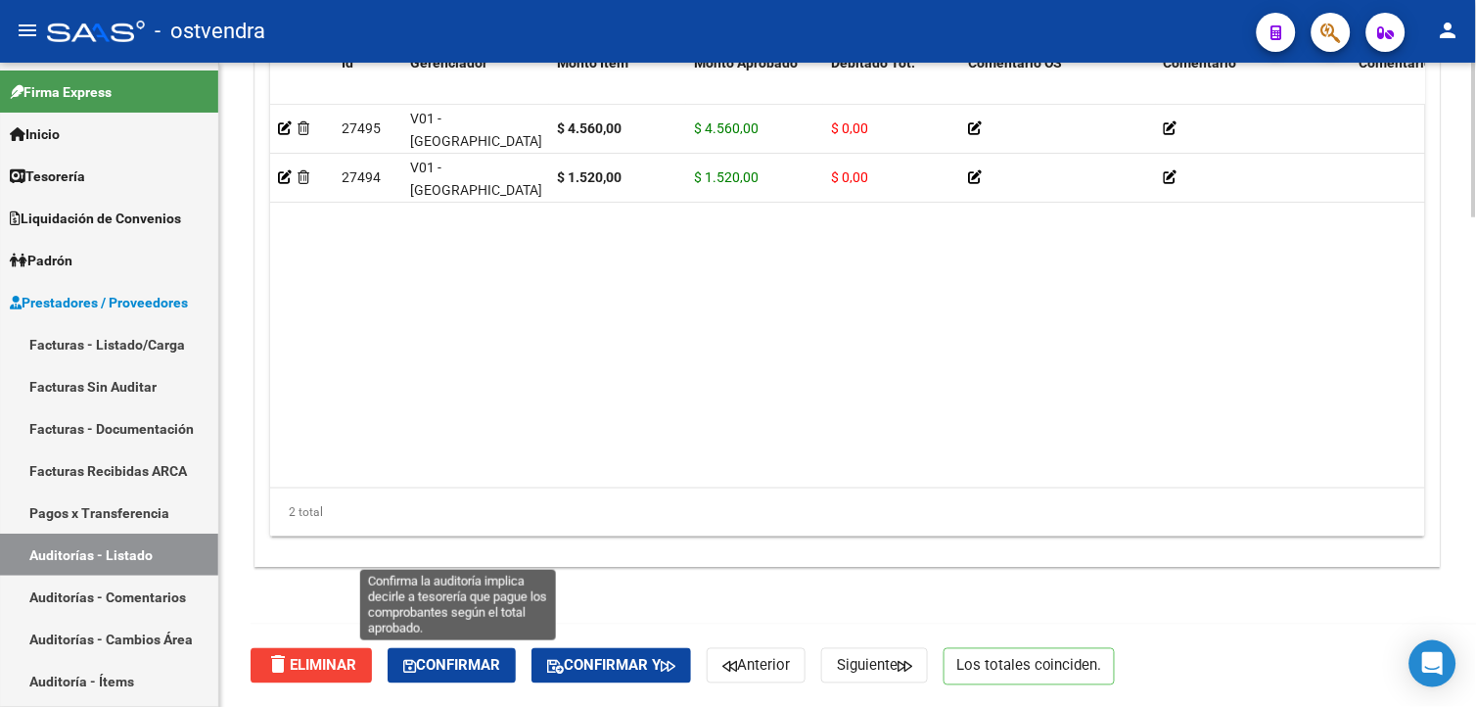
click at [509, 648] on button "Confirmar" at bounding box center [452, 665] width 128 height 35
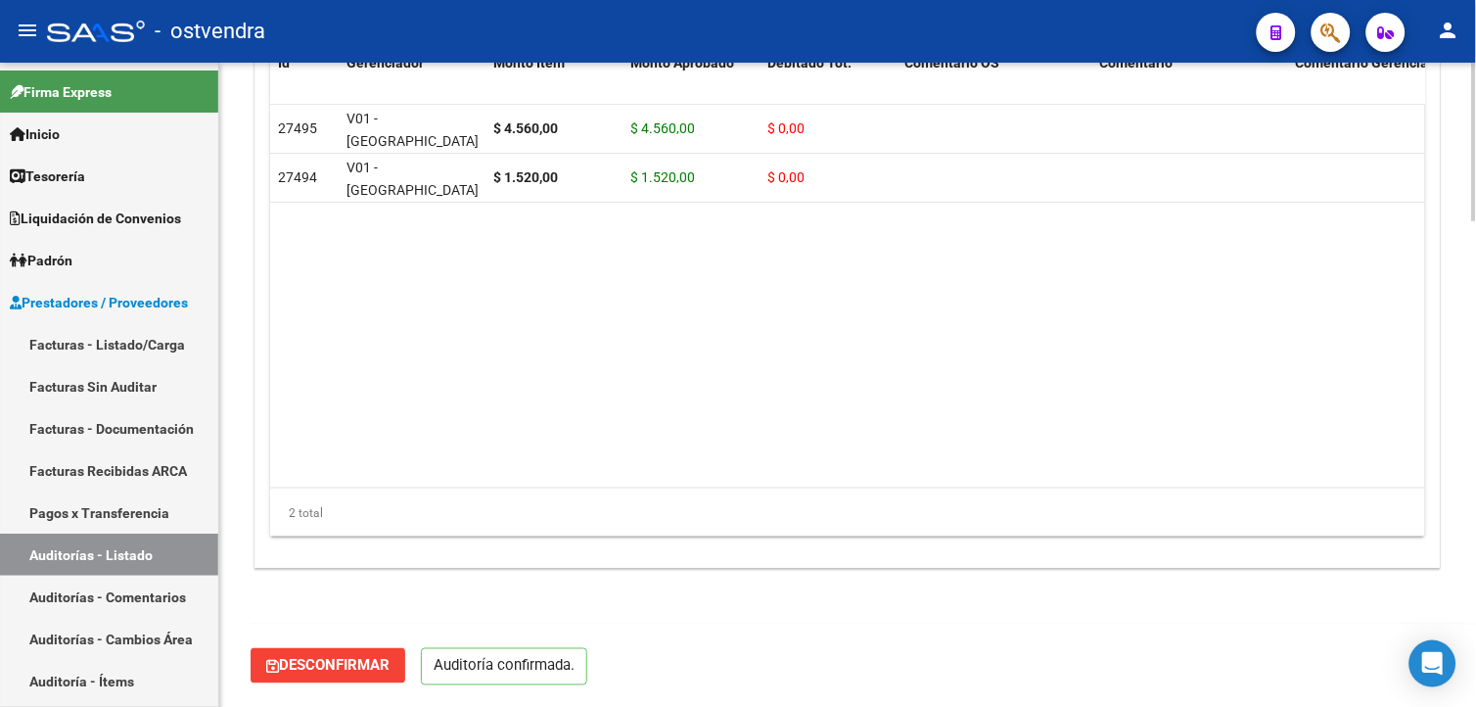
scroll to position [1975, 0]
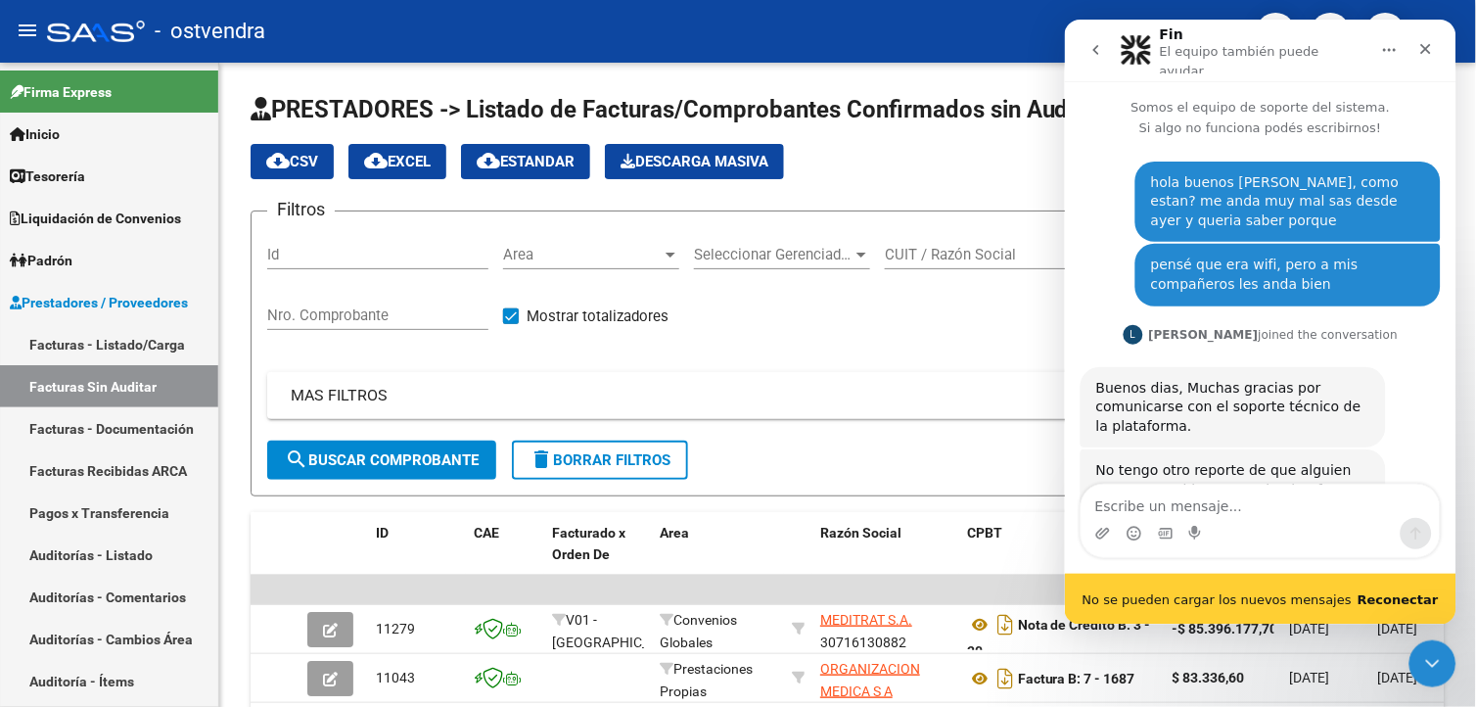
scroll to position [271, 0]
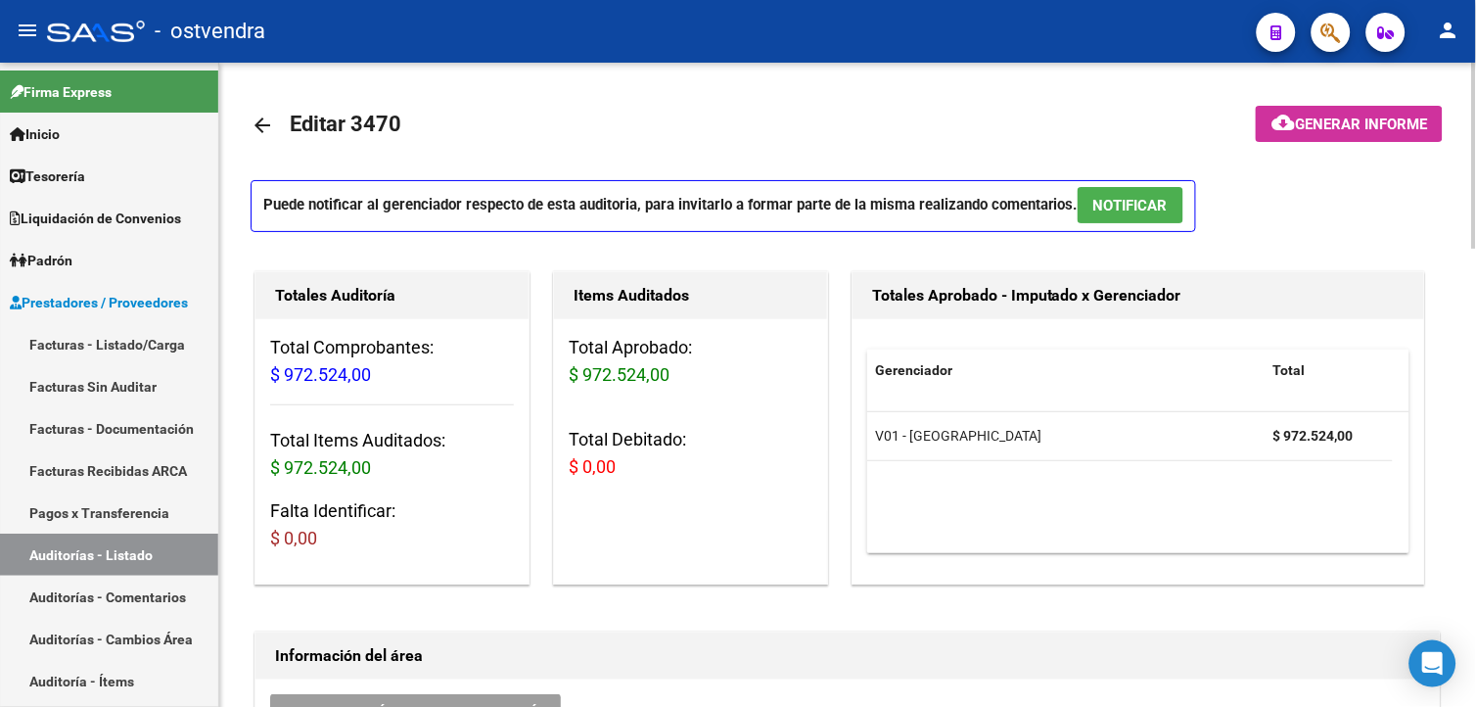
click at [1098, 201] on span "NOTIFICAR" at bounding box center [1130, 206] width 74 height 18
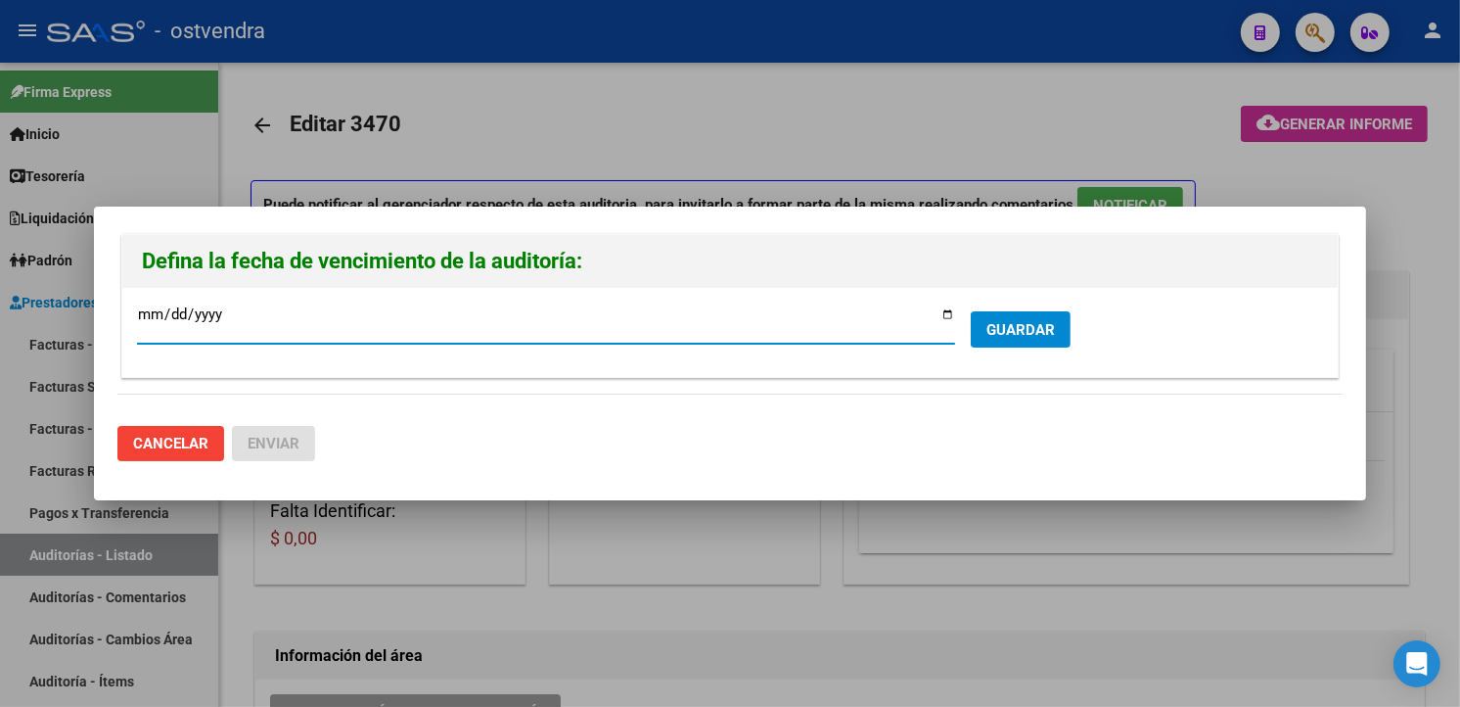
type input "[DATE]"
click at [1004, 343] on button "GUARDAR" at bounding box center [1021, 329] width 100 height 36
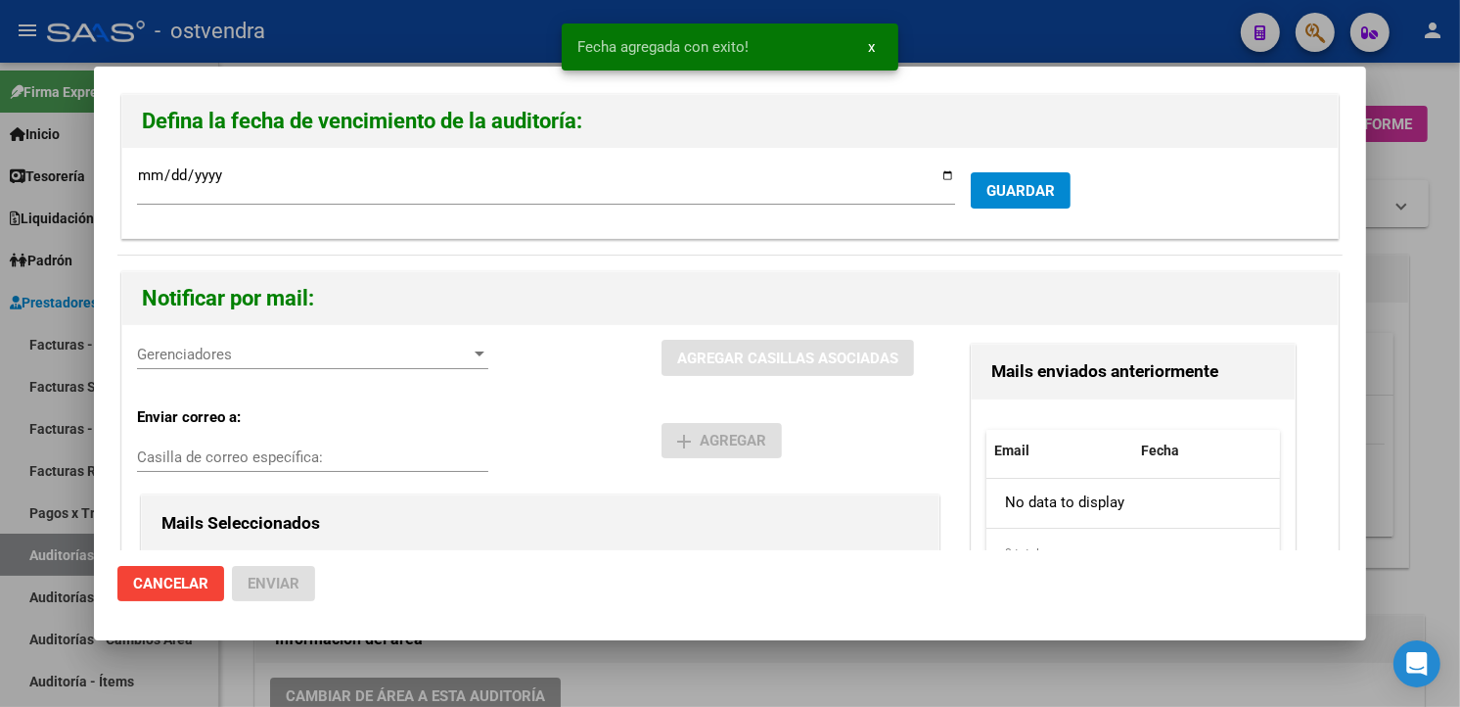
click at [433, 357] on span "Gerenciadores" at bounding box center [304, 354] width 334 height 18
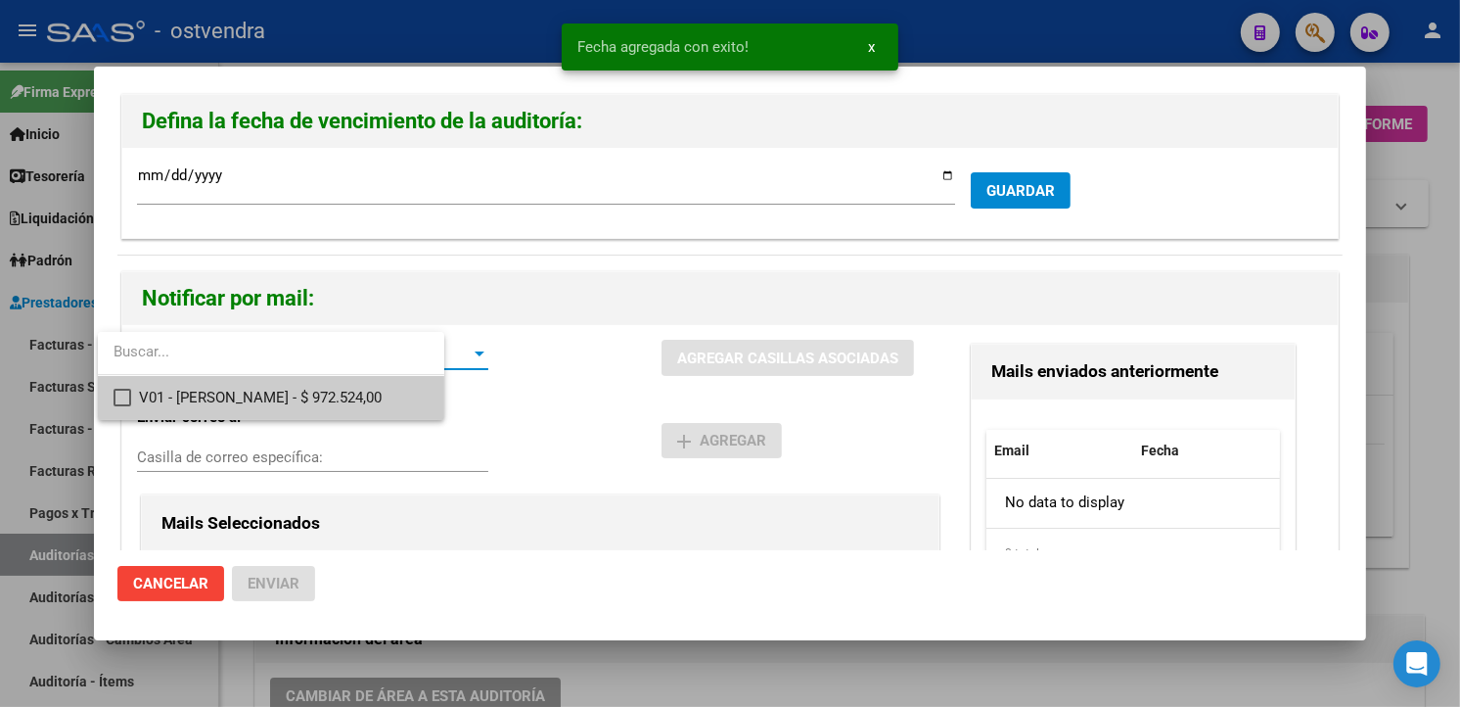
click at [418, 396] on span "V01 - [PERSON_NAME] - $ 972.524,00" at bounding box center [283, 398] width 289 height 44
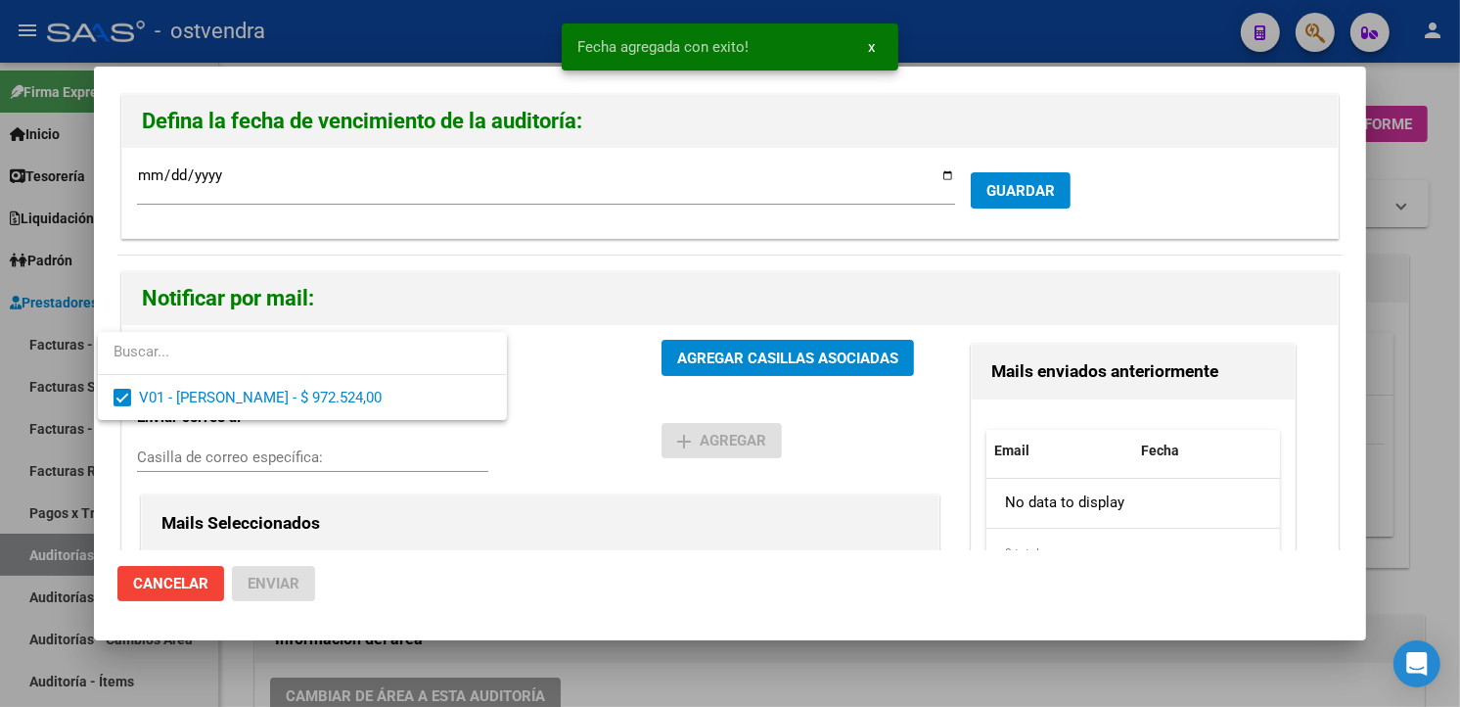
click at [693, 347] on div at bounding box center [730, 353] width 1460 height 707
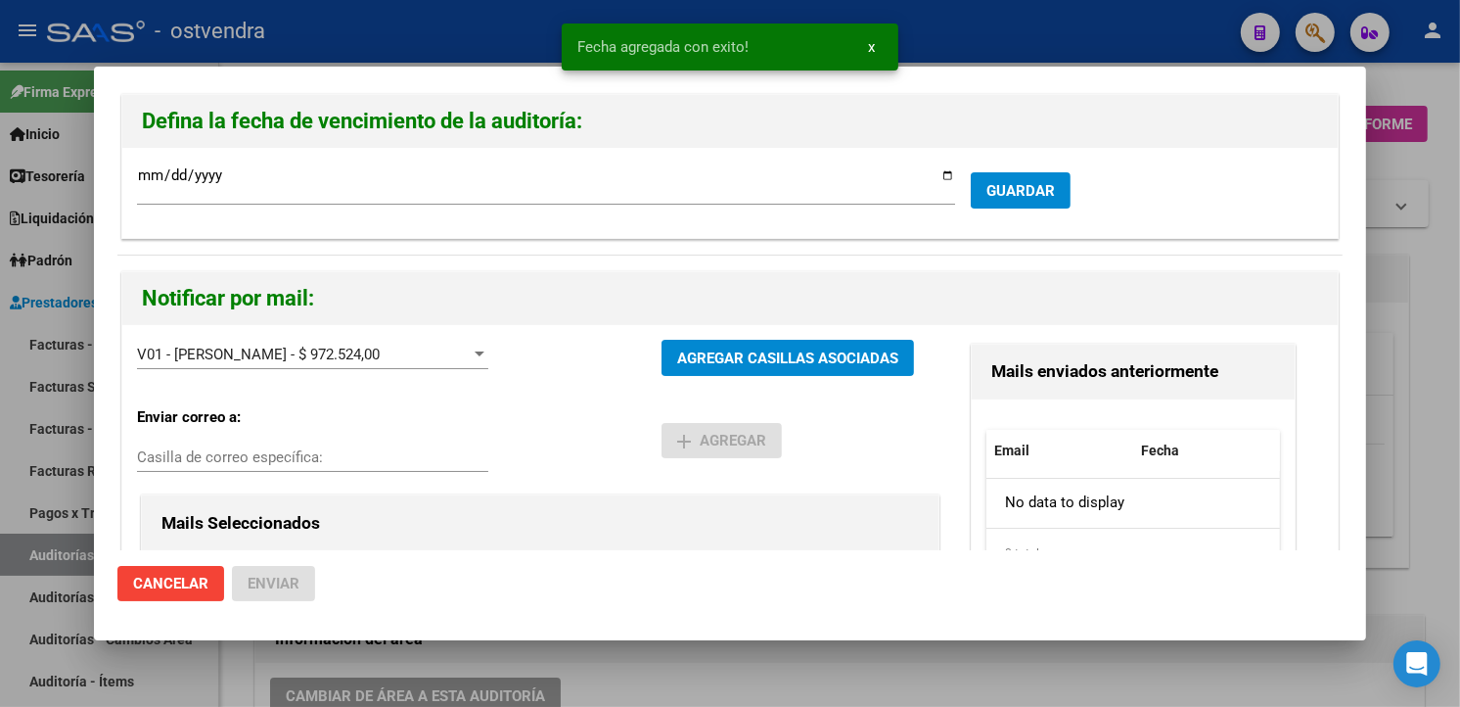
click at [693, 348] on span "AGREGAR CASILLAS ASOCIADAS" at bounding box center [787, 357] width 221 height 18
click at [298, 566] on button "Enviar" at bounding box center [273, 583] width 83 height 35
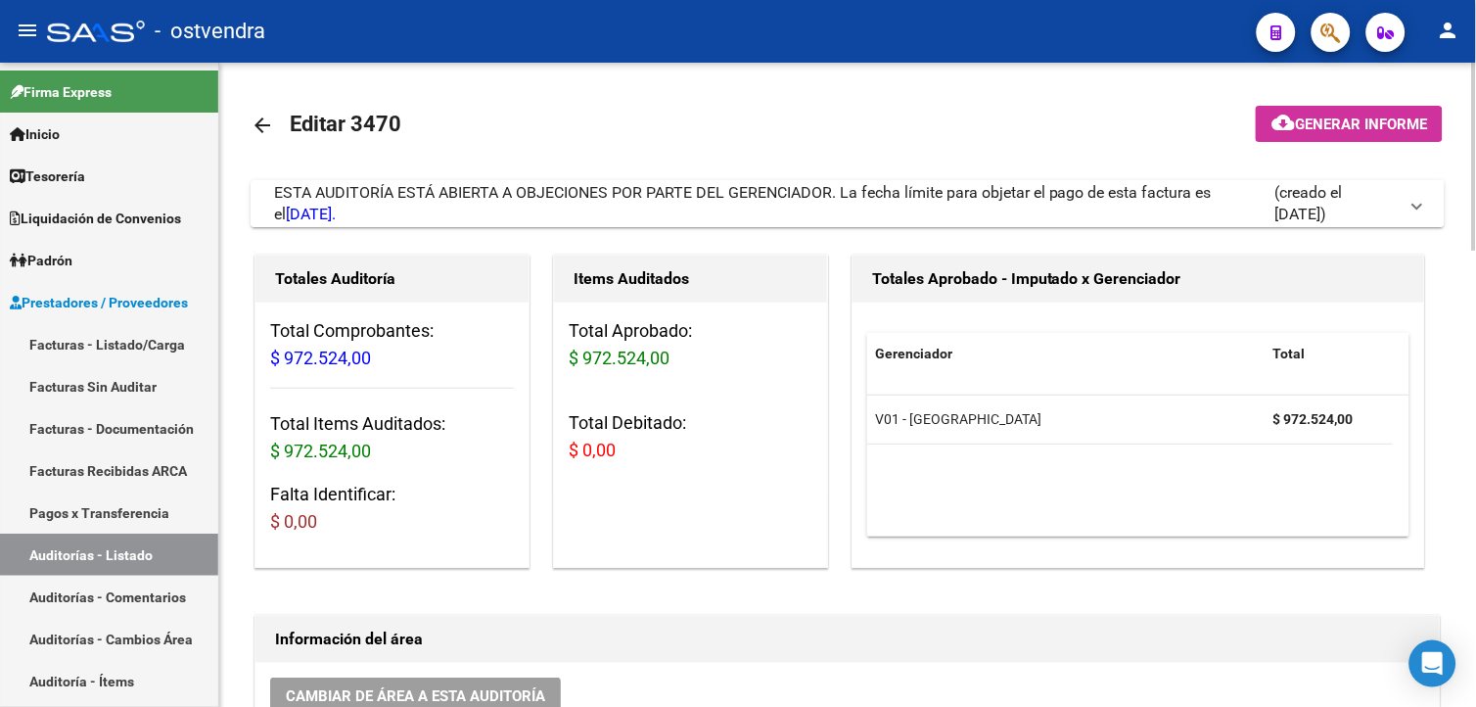
click at [953, 217] on div "ESTA AUDITORÍA ESTÁ ABIERTA A OBJECIONES POR PARTE DEL GERENCIADOR. La fecha lí…" at bounding box center [774, 203] width 1000 height 43
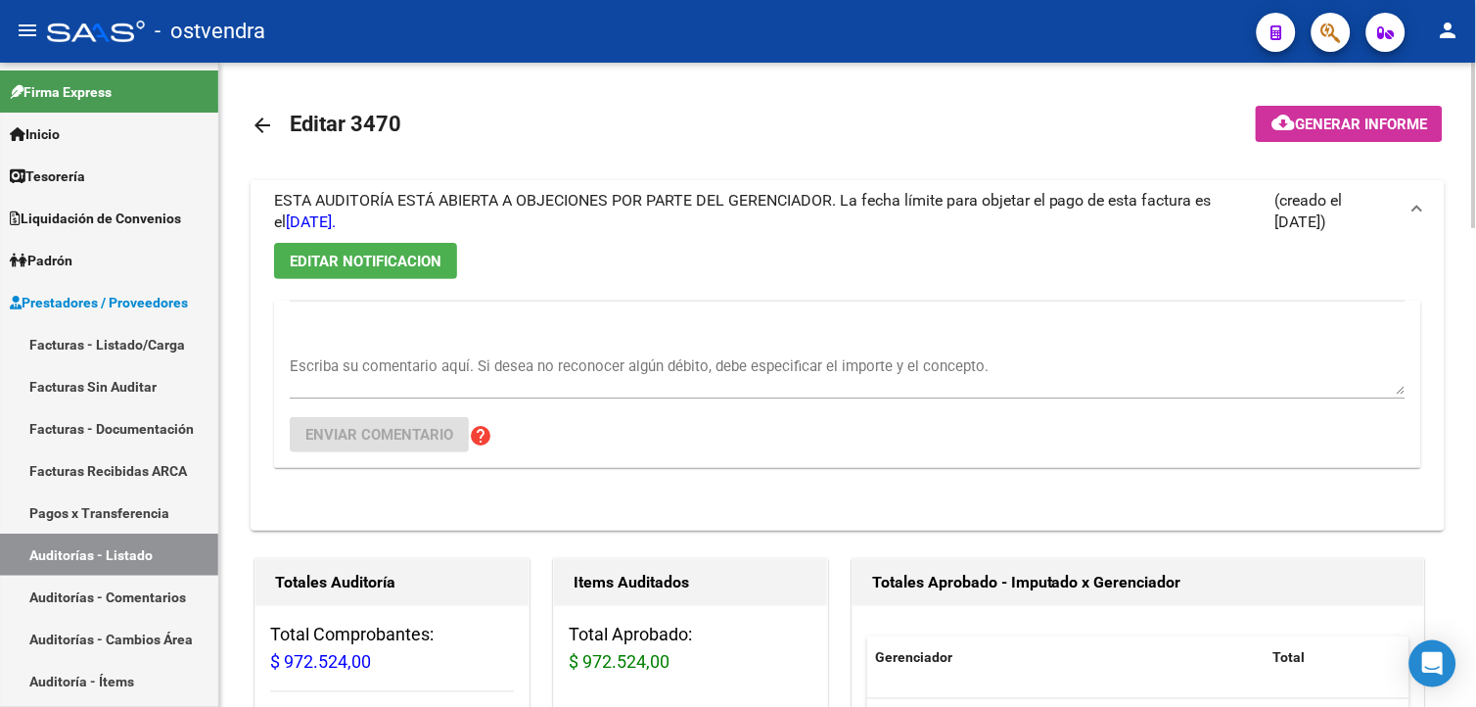
click at [953, 217] on div "ESTA AUDITORÍA ESTÁ ABIERTA A OBJECIONES POR PARTE DEL GERENCIADOR. La fecha lí…" at bounding box center [774, 211] width 1000 height 43
